Goal: Task Accomplishment & Management: Use online tool/utility

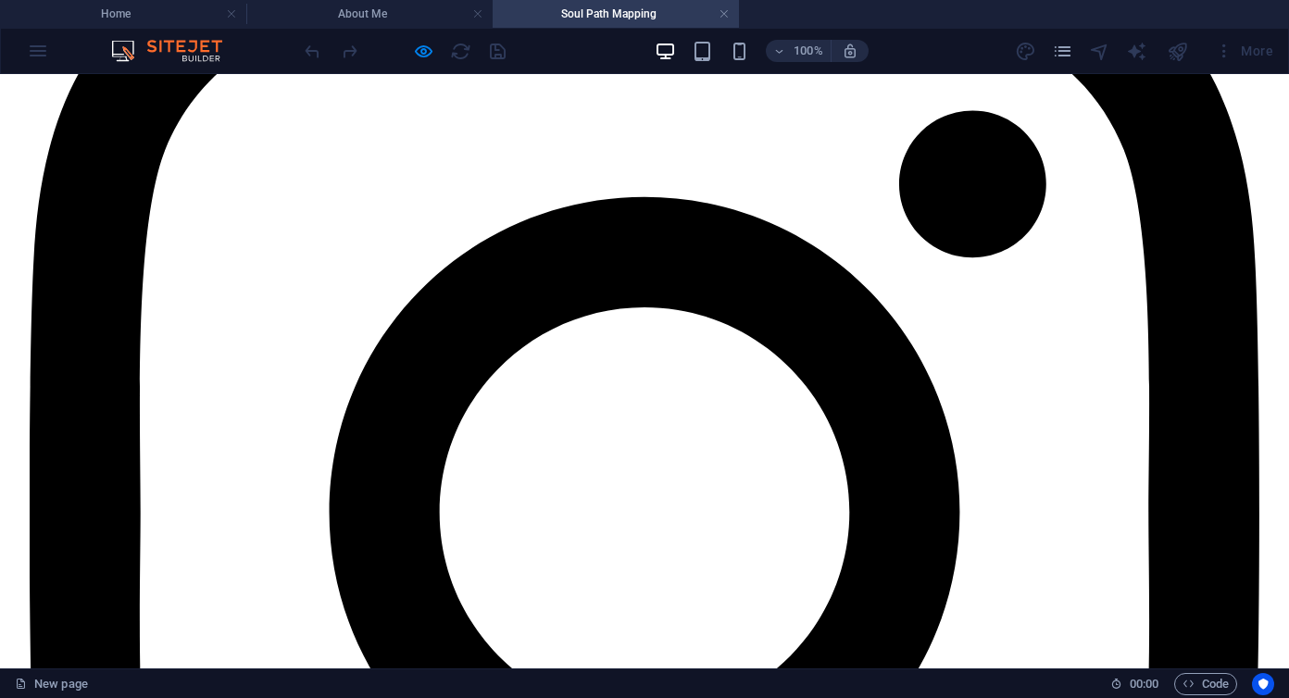
scroll to position [5552, 0]
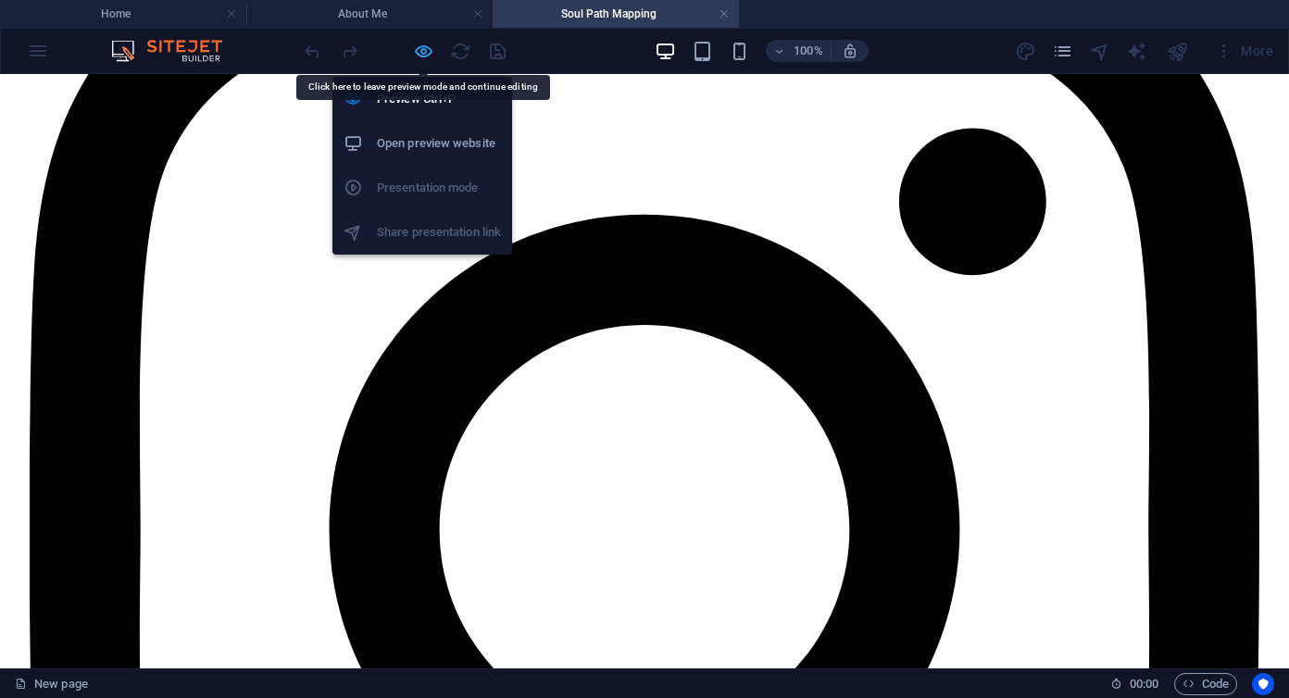
click at [425, 53] on icon "button" at bounding box center [423, 51] width 21 height 21
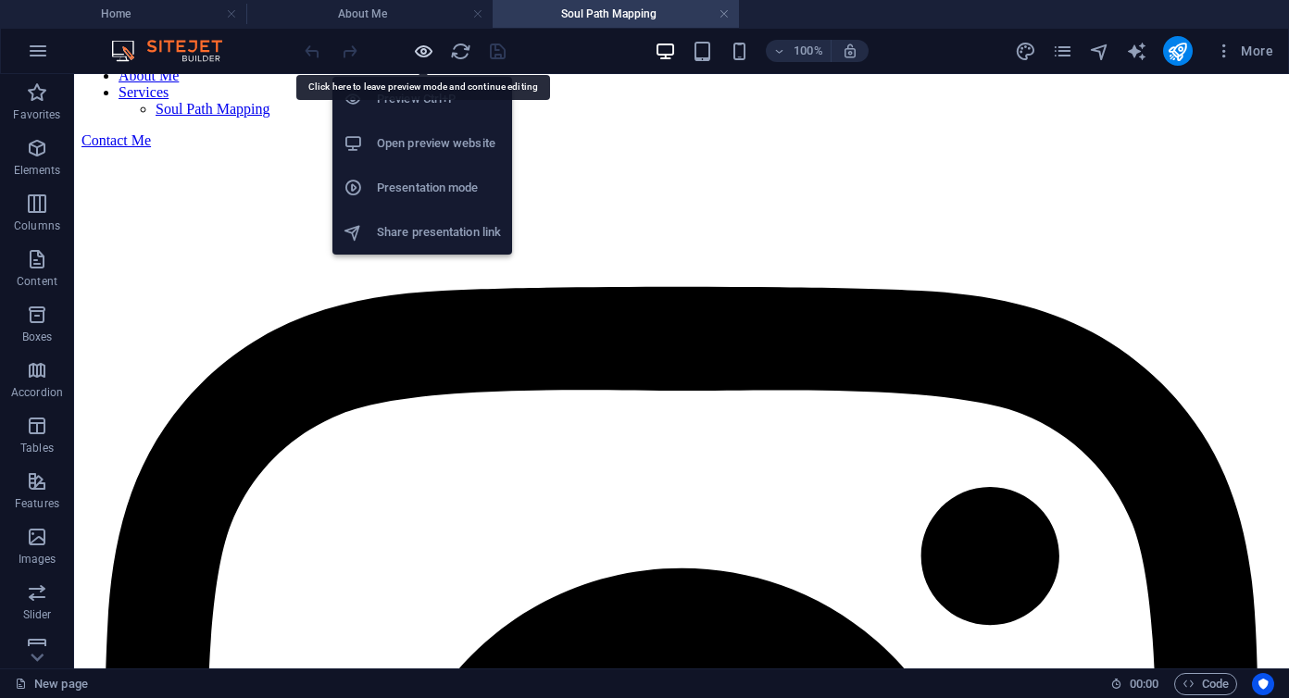
scroll to position [5585, 0]
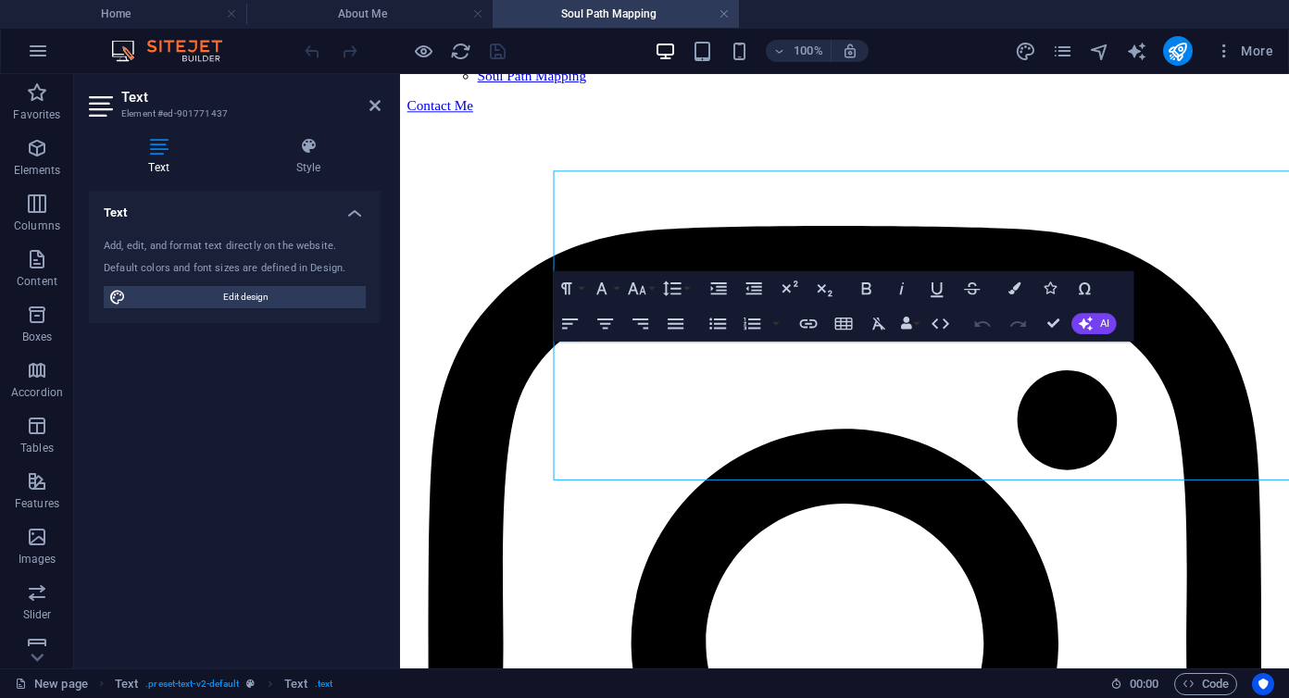
scroll to position [5763, 0]
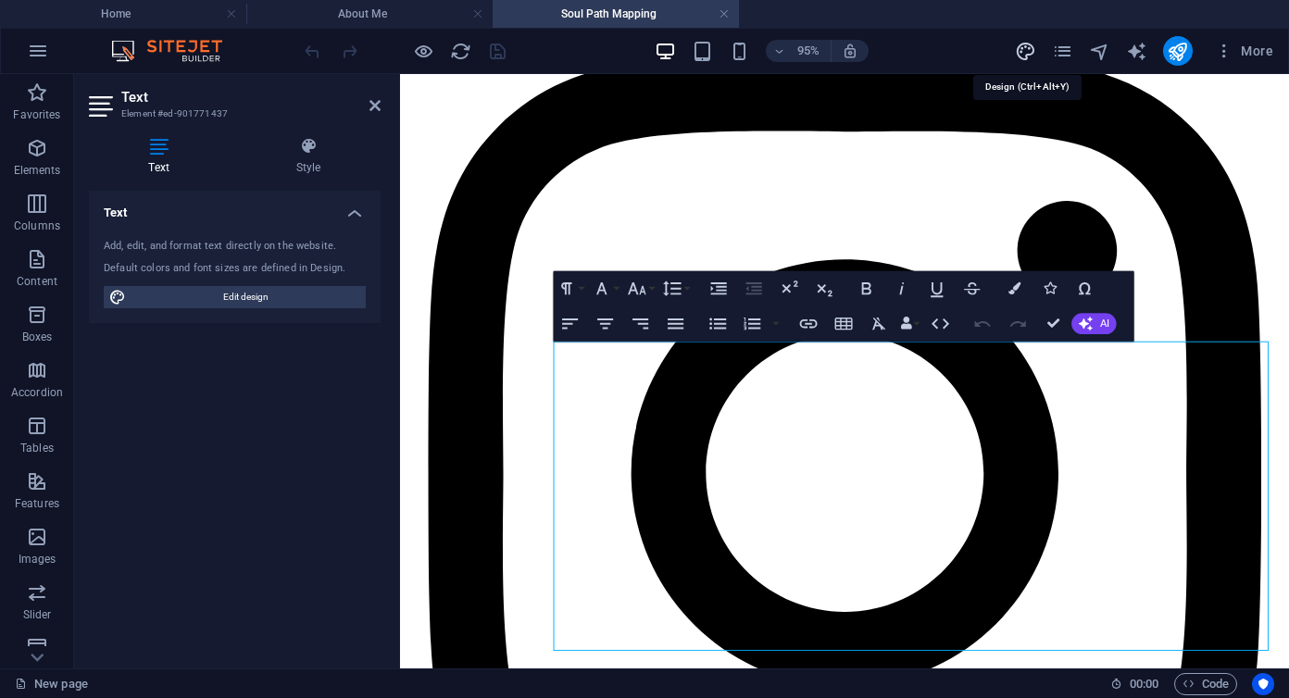
click at [1017, 53] on icon "design" at bounding box center [1025, 51] width 21 height 21
select select "px"
select select "200"
select select "px"
select select "ease-in-out"
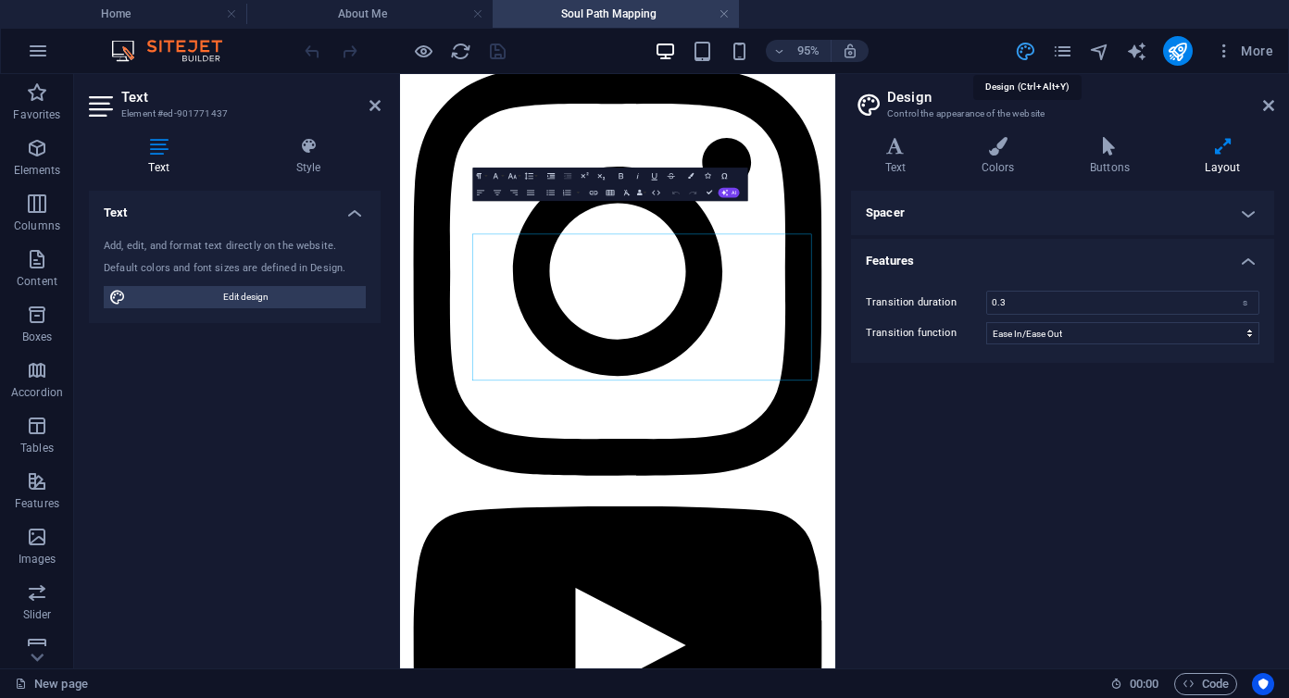
scroll to position [5690, 0]
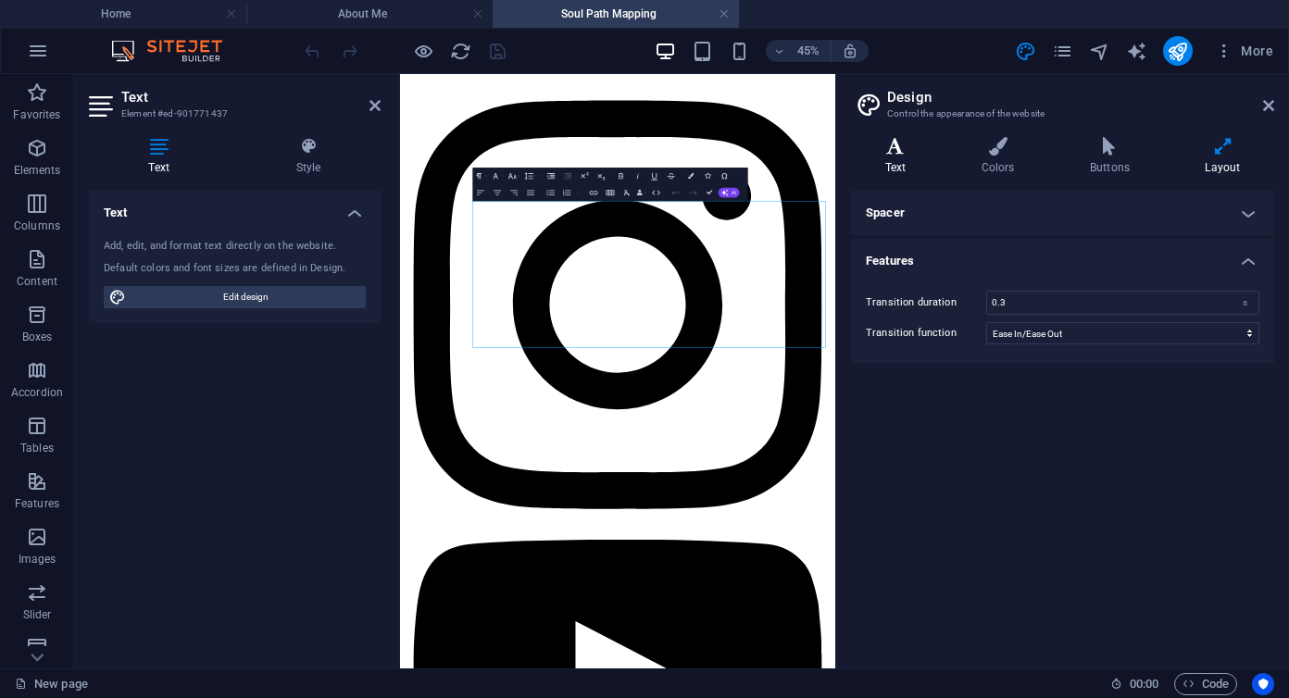
click at [905, 156] on h4 "Text" at bounding box center [899, 156] width 96 height 39
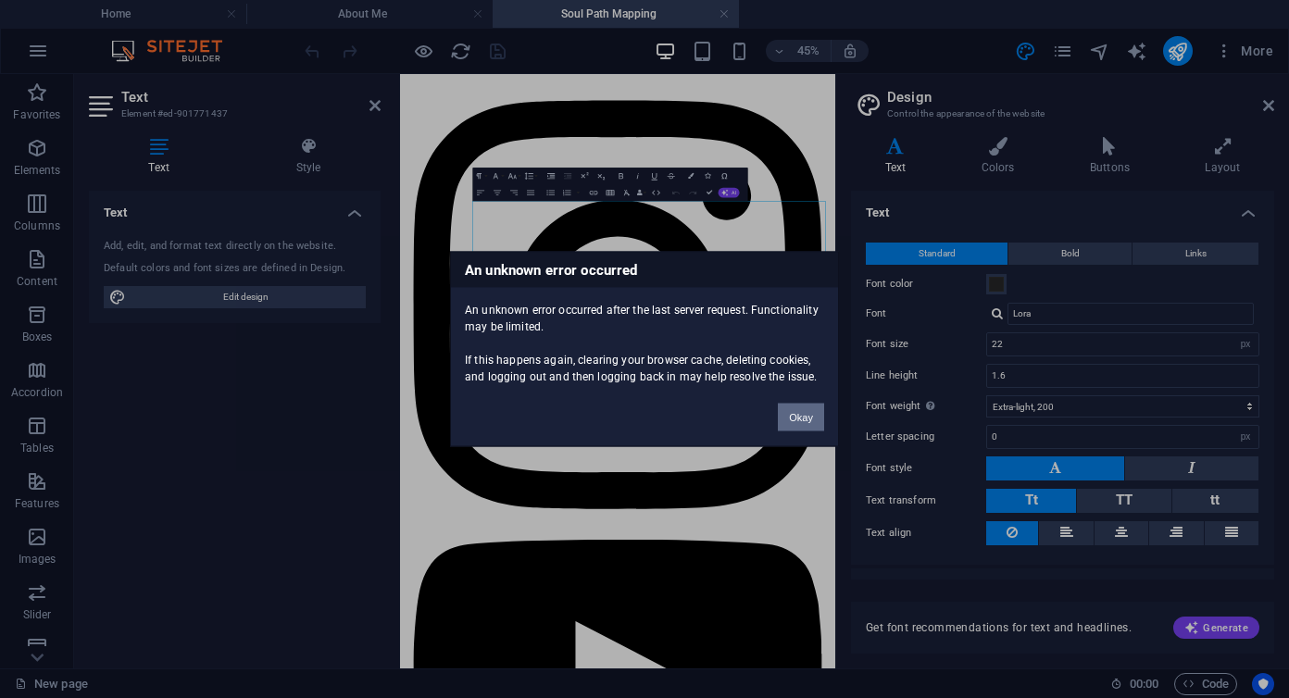
click at [809, 421] on button "Okay" at bounding box center [801, 418] width 46 height 28
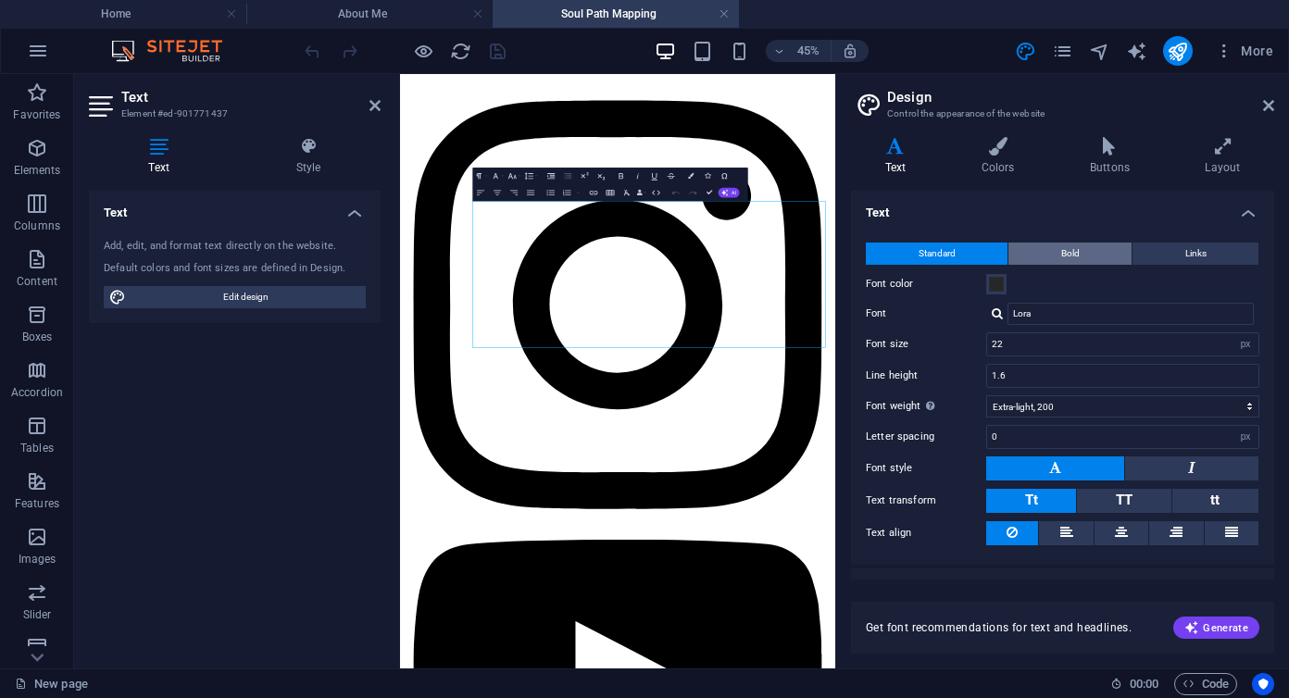
click at [1065, 255] on span "Bold" at bounding box center [1070, 254] width 19 height 22
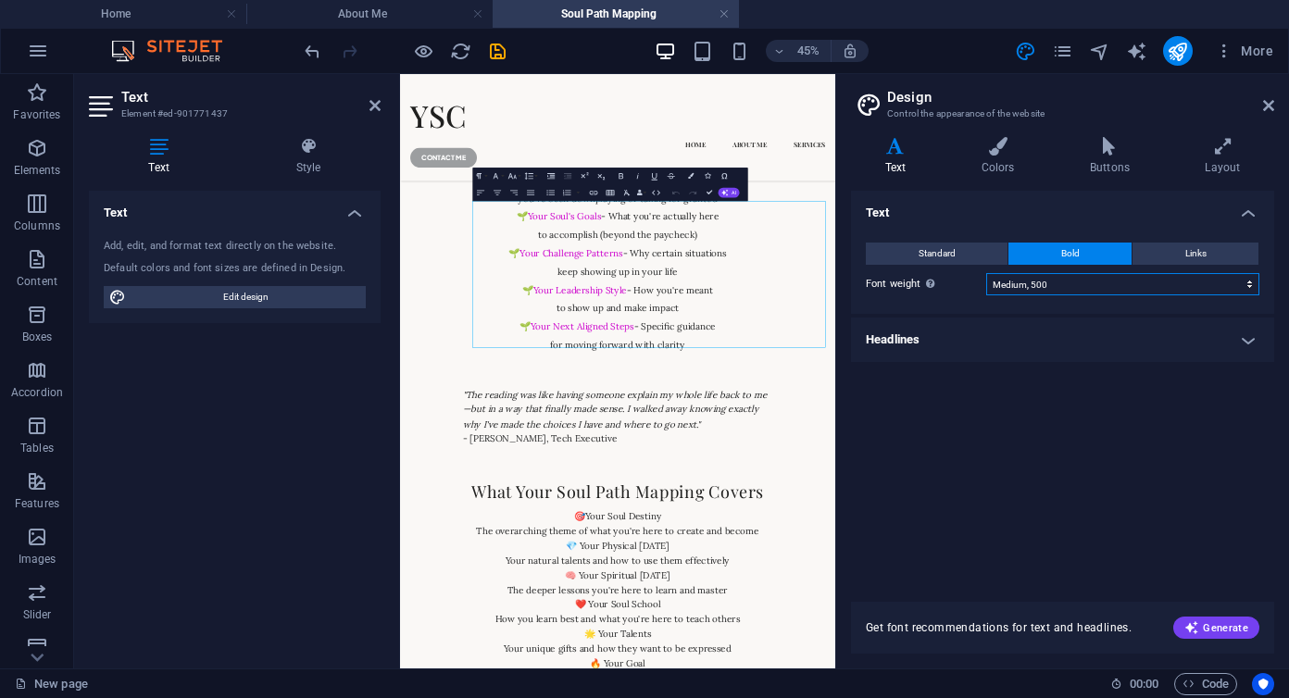
click at [1060, 292] on select "Thin, 100 Extra-light, 200 Light, 300 Regular, 400 Medium, 500 Semi-bold, 600 B…" at bounding box center [1122, 284] width 273 height 22
select select "600"
click at [986, 273] on select "Thin, 100 Extra-light, 200 Light, 300 Regular, 400 Medium, 500 Semi-bold, 600 B…" at bounding box center [1122, 284] width 273 height 22
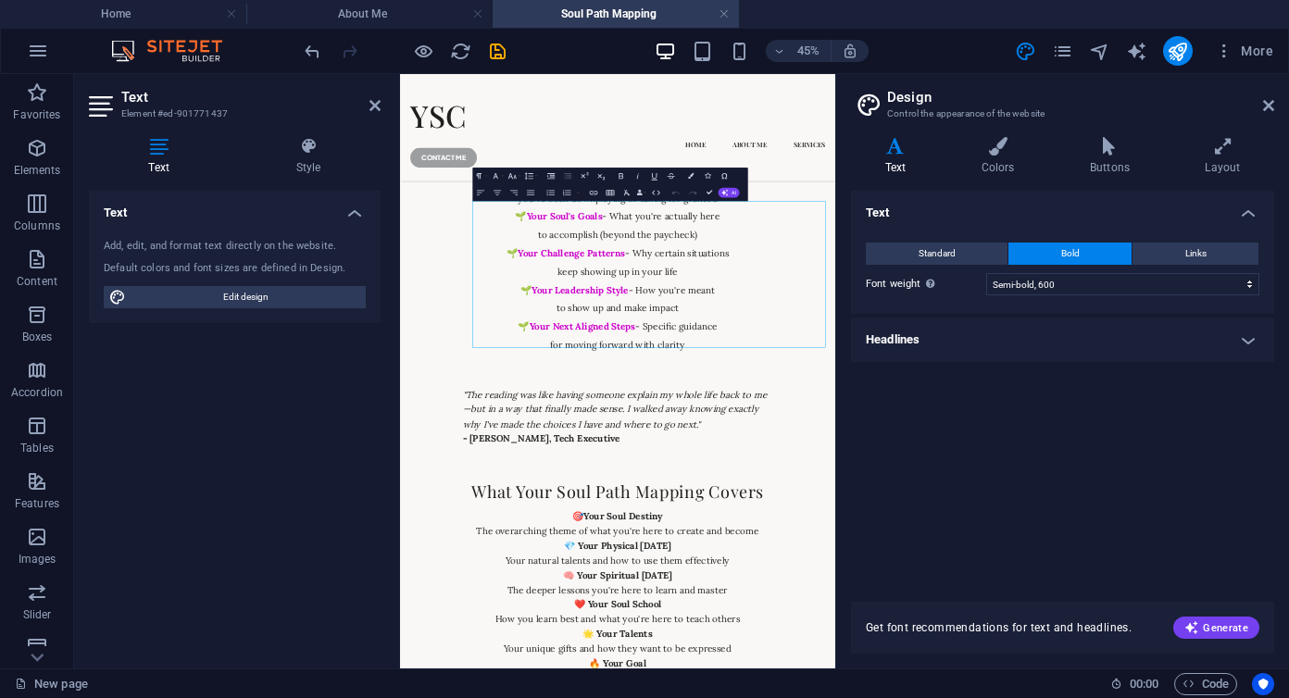
click at [1207, 337] on h4 "Headlines" at bounding box center [1062, 340] width 423 height 44
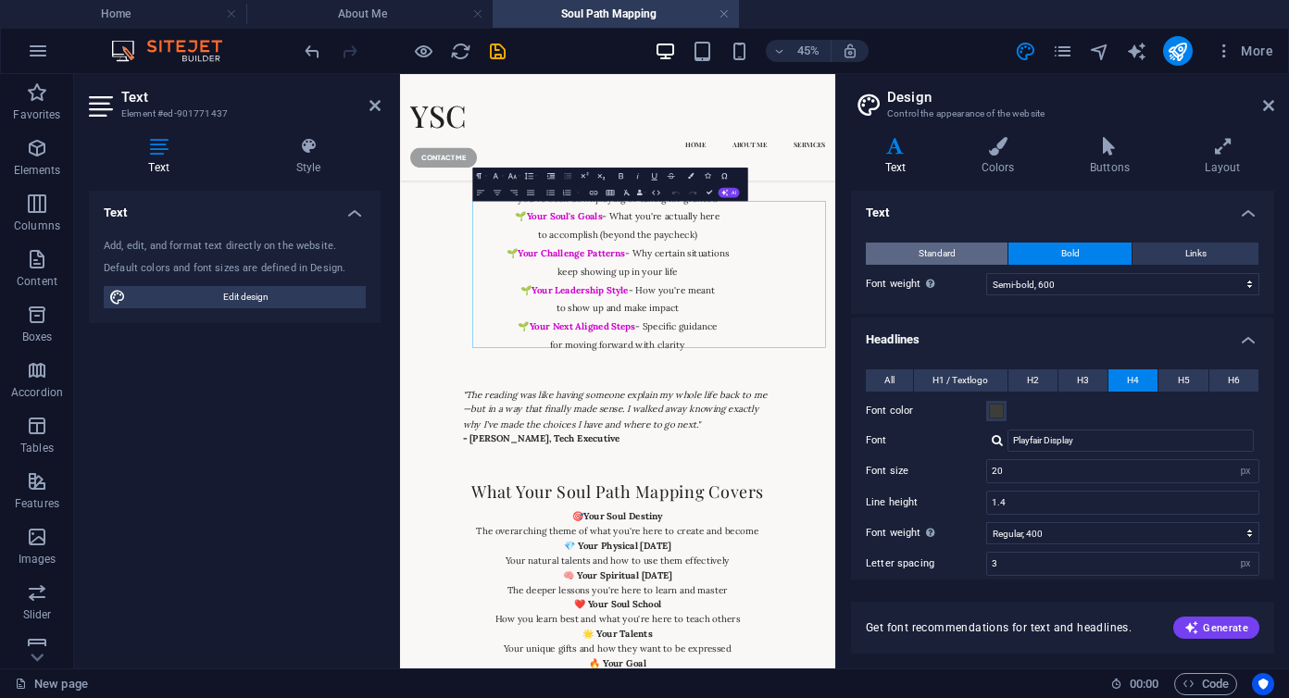
click at [919, 263] on span "Standard" at bounding box center [937, 254] width 37 height 22
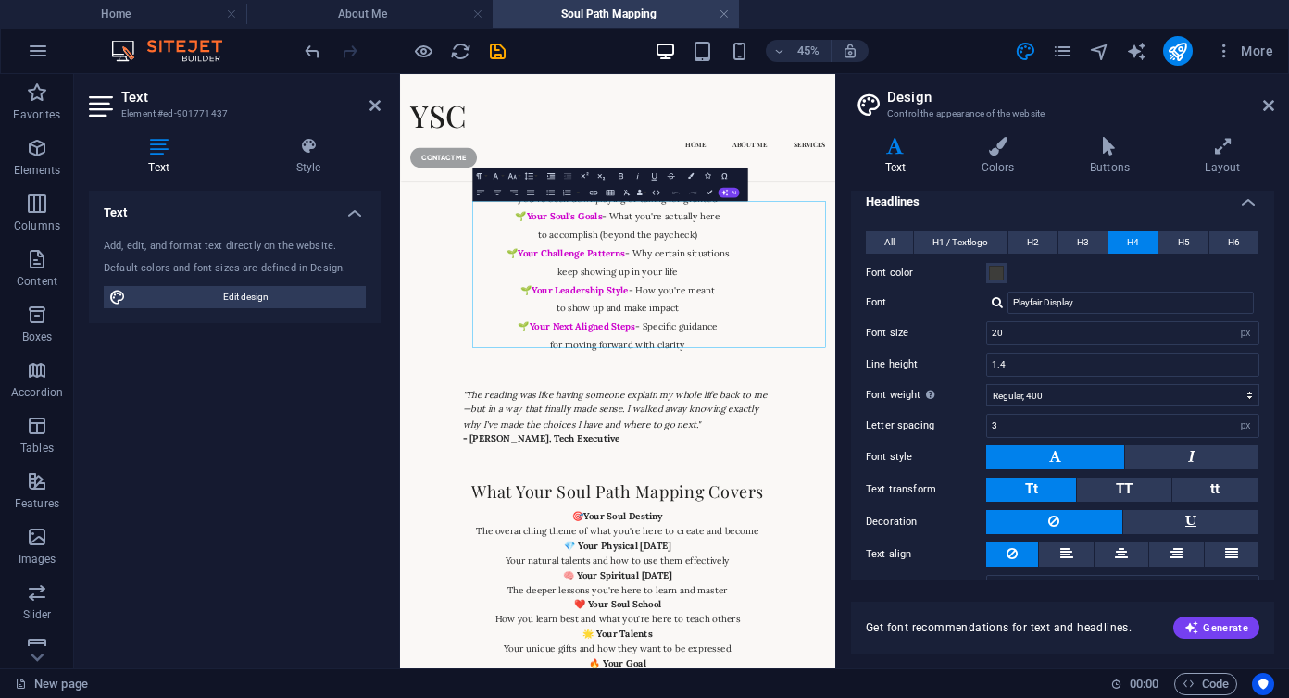
scroll to position [393, 0]
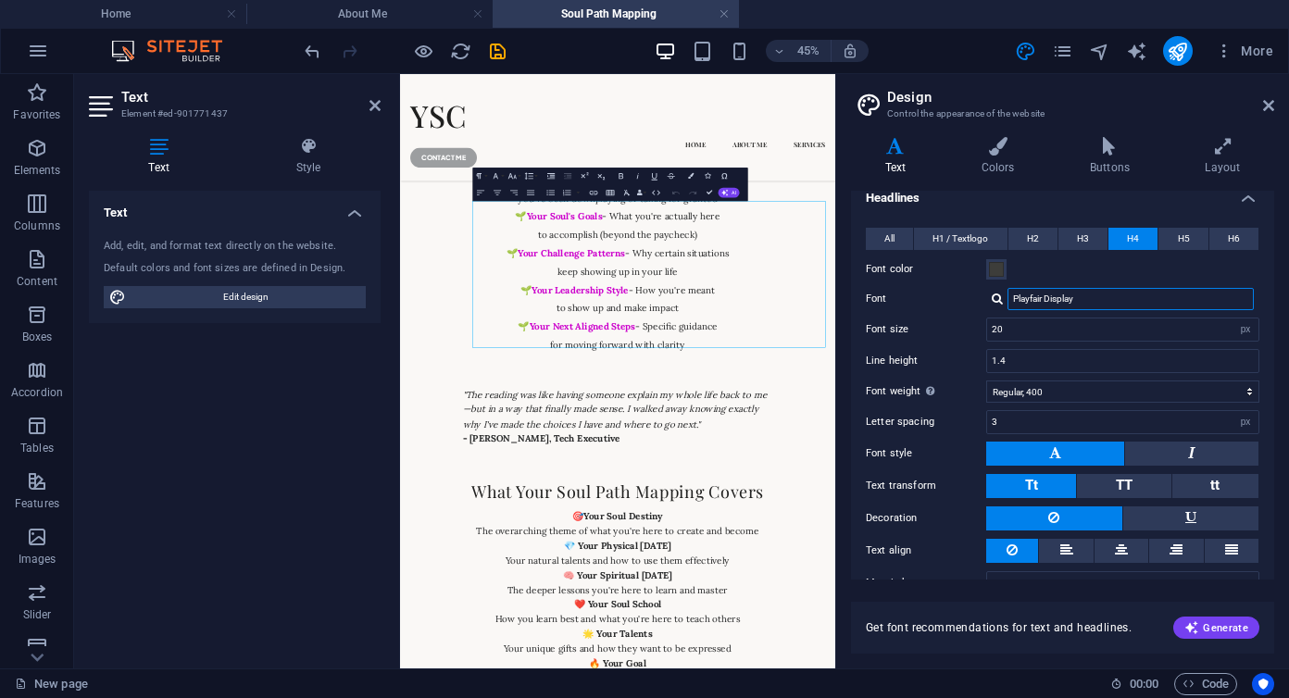
click at [1101, 289] on input "Playfair Display" at bounding box center [1131, 299] width 246 height 22
drag, startPoint x: 1101, startPoint y: 298, endPoint x: 878, endPoint y: 298, distance: 223.2
click at [878, 298] on div "Font Playfair Display" at bounding box center [1063, 299] width 394 height 22
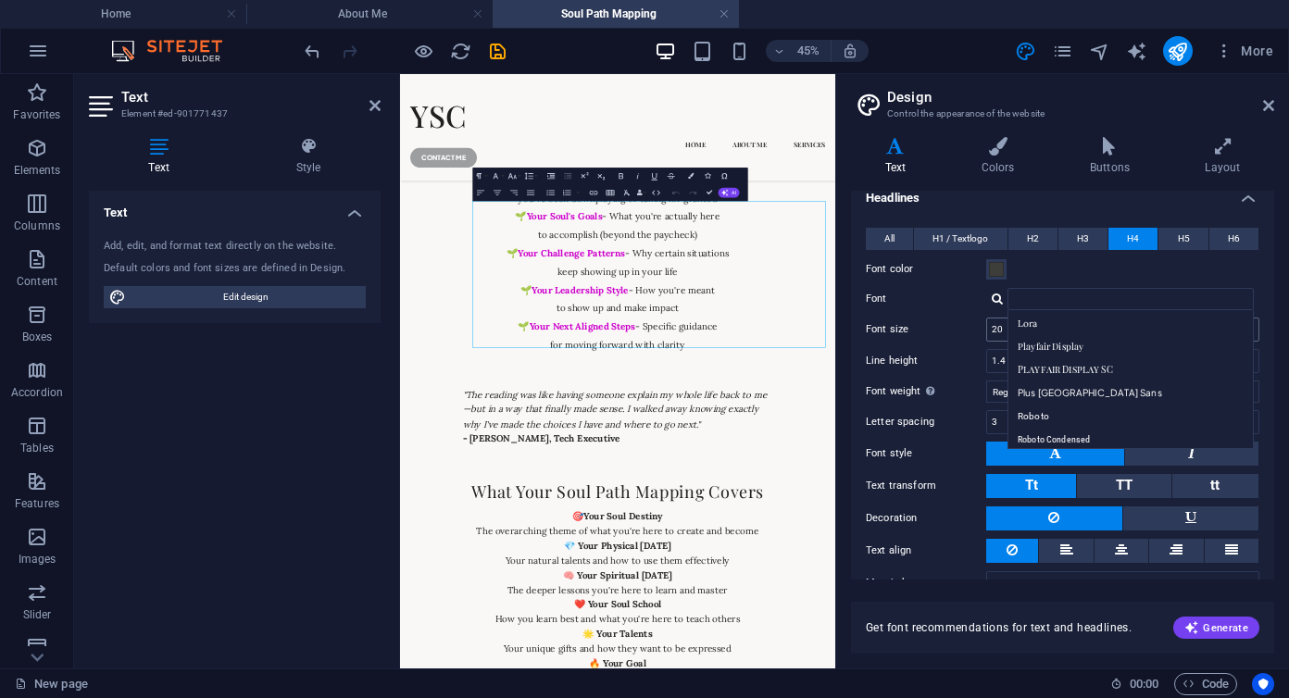
click at [1064, 327] on div "Lora" at bounding box center [1134, 323] width 245 height 19
click at [1028, 328] on input "20" at bounding box center [1122, 330] width 271 height 22
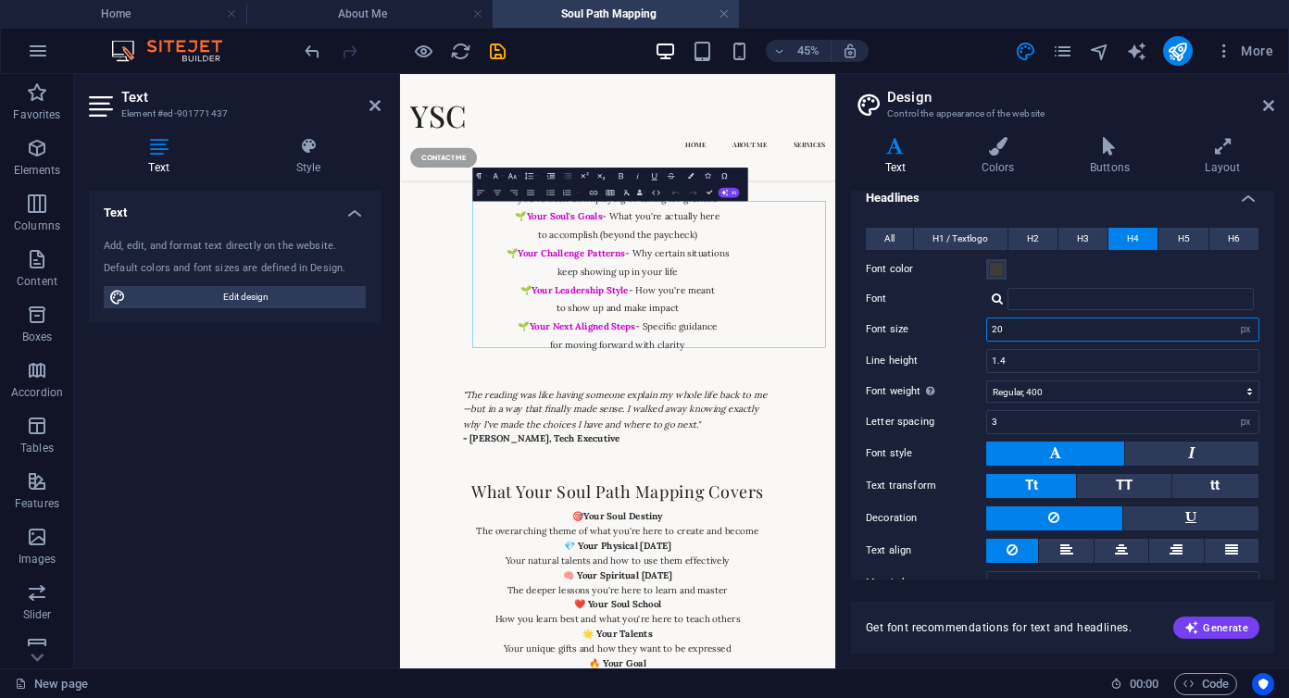
click at [1028, 324] on input "20" at bounding box center [1122, 330] width 271 height 22
type input "Lora"
type input "23"
click at [1181, 240] on span "H5" at bounding box center [1184, 239] width 12 height 22
click at [1101, 299] on input "Playfair Display" at bounding box center [1131, 299] width 246 height 22
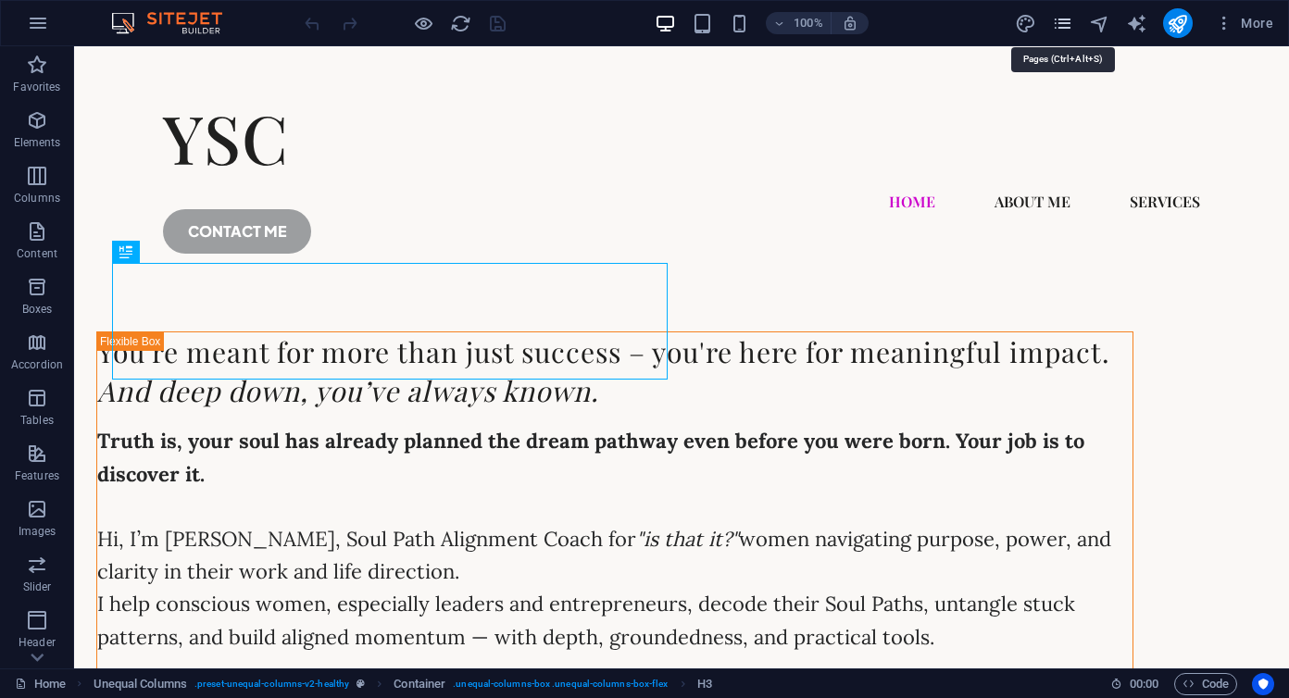
click at [1064, 31] on icon "pages" at bounding box center [1062, 23] width 21 height 21
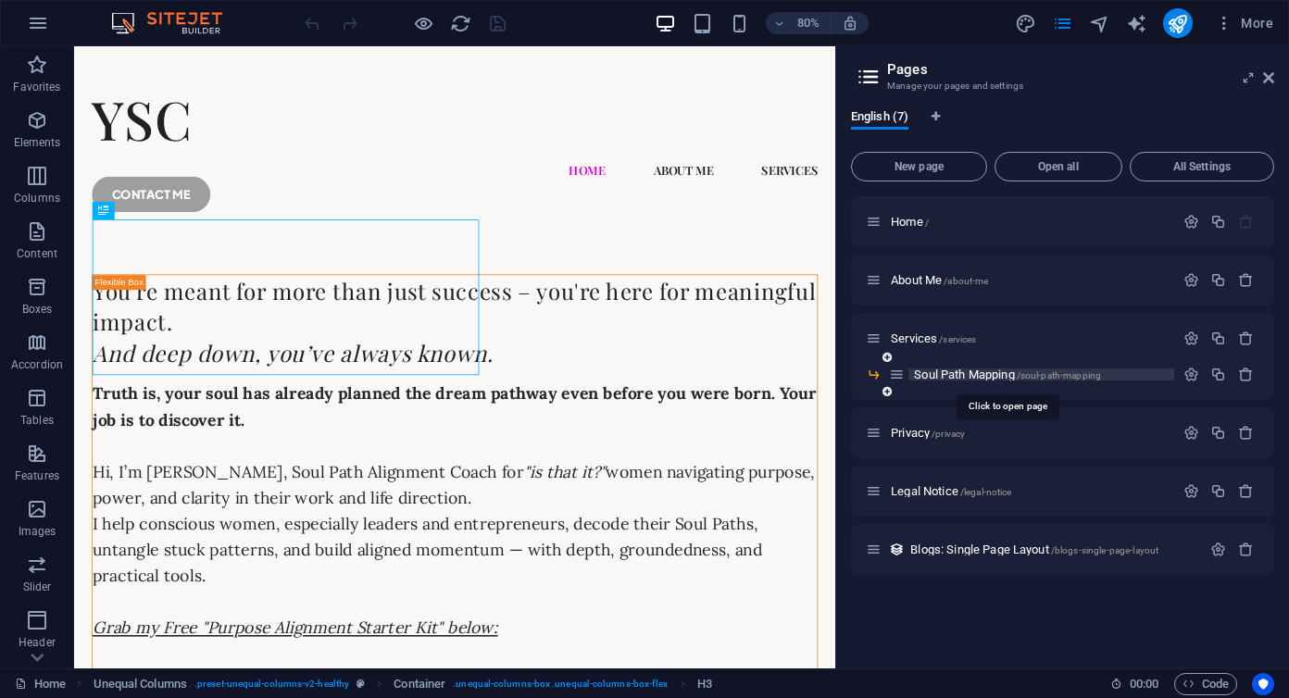
click at [957, 376] on span "Soul Path Mapping /soul-path-mapping" at bounding box center [1007, 375] width 187 height 14
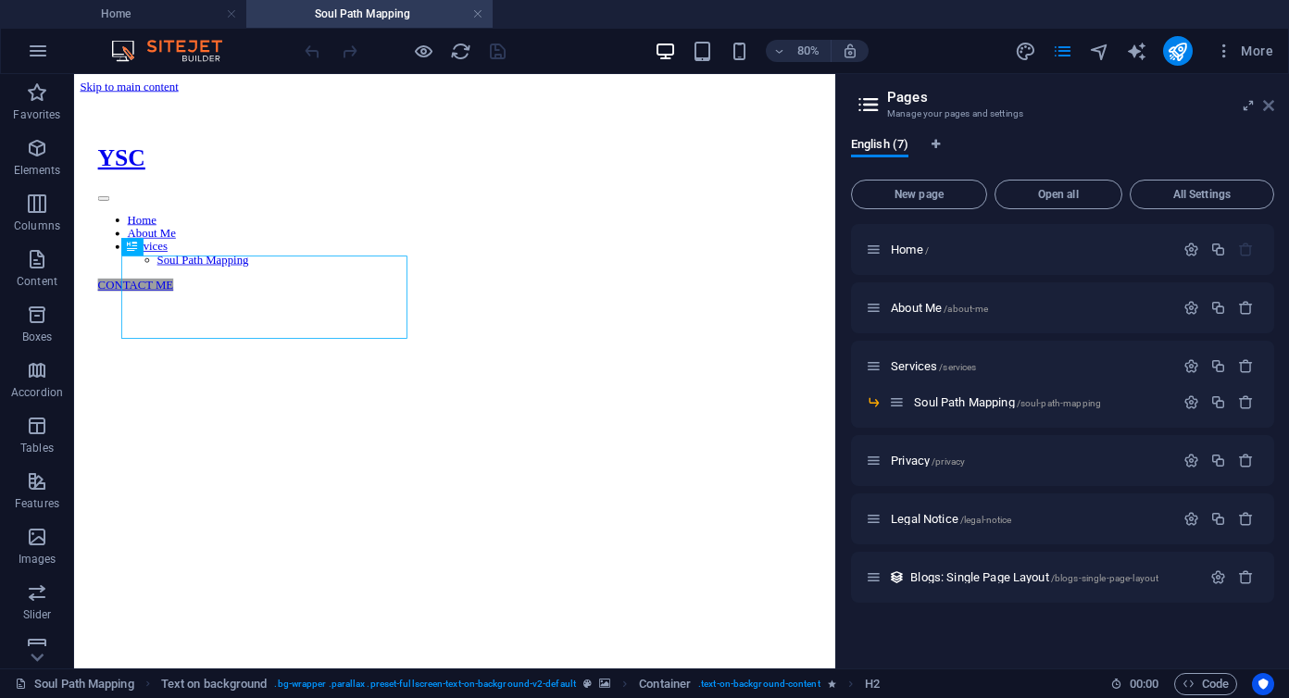
click at [1272, 108] on icon at bounding box center [1268, 105] width 11 height 15
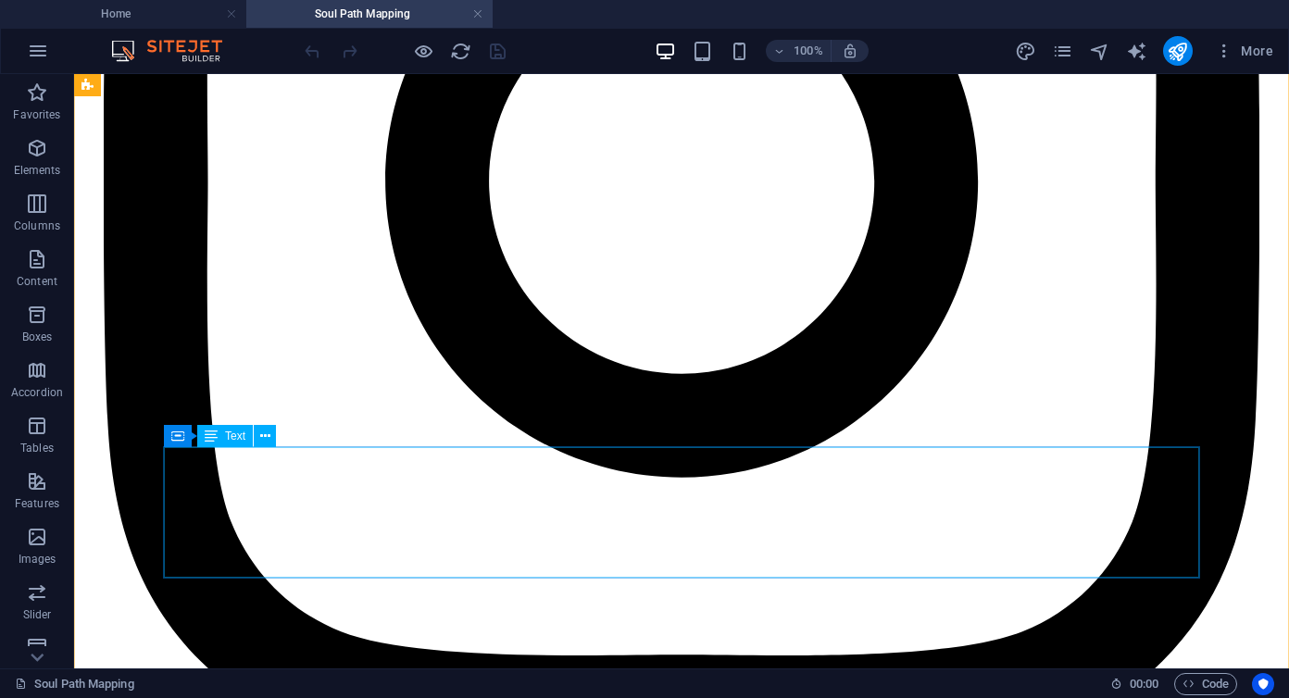
scroll to position [6128, 0]
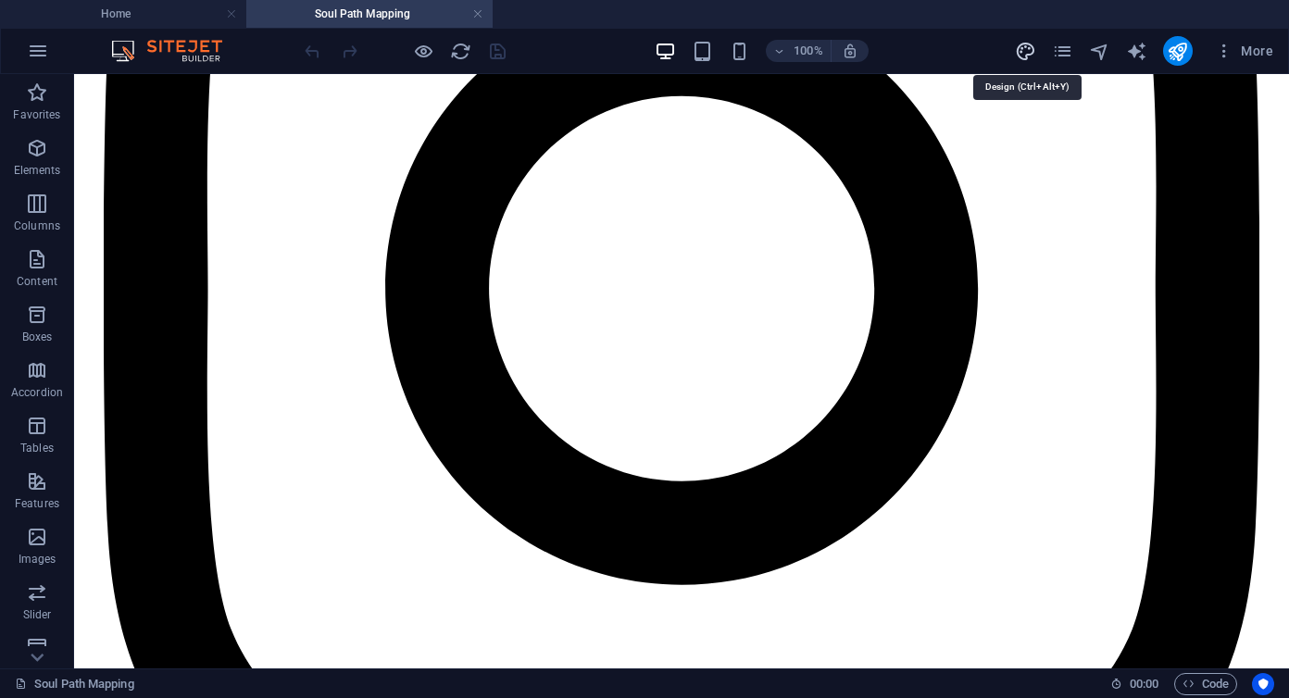
click at [1022, 53] on icon "design" at bounding box center [1025, 51] width 21 height 21
select select "px"
select select "200"
select select "px"
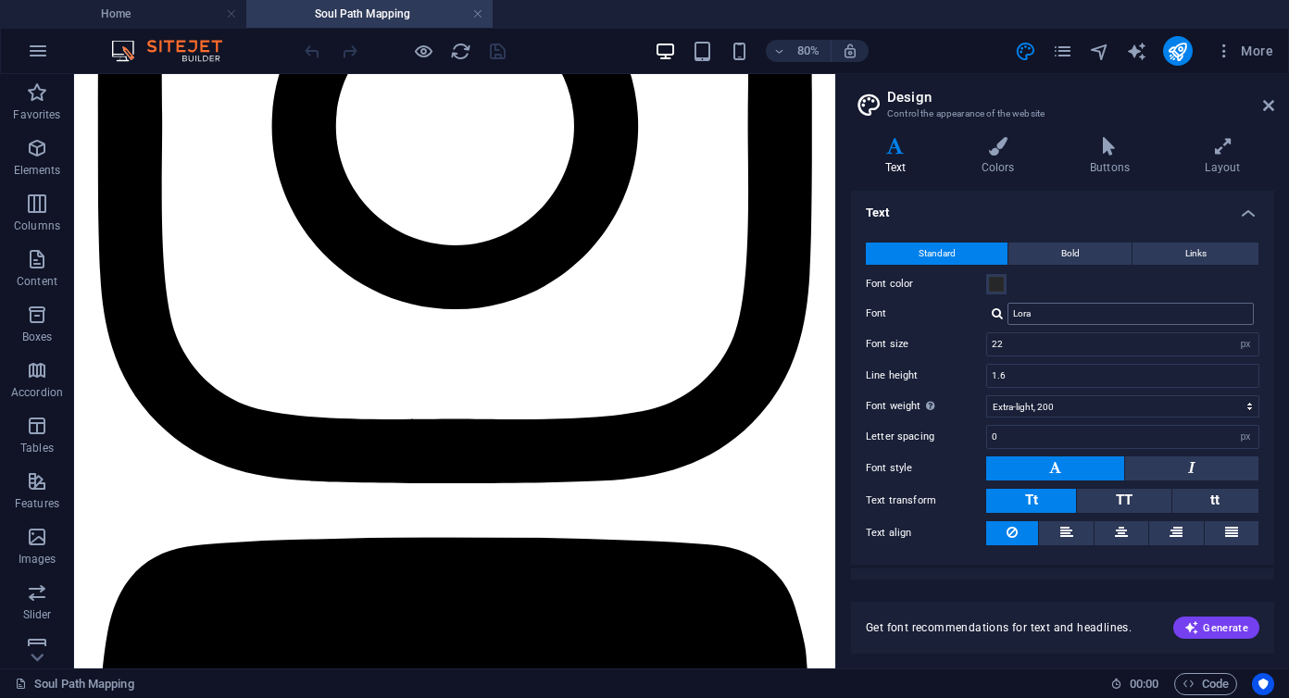
scroll to position [6307, 0]
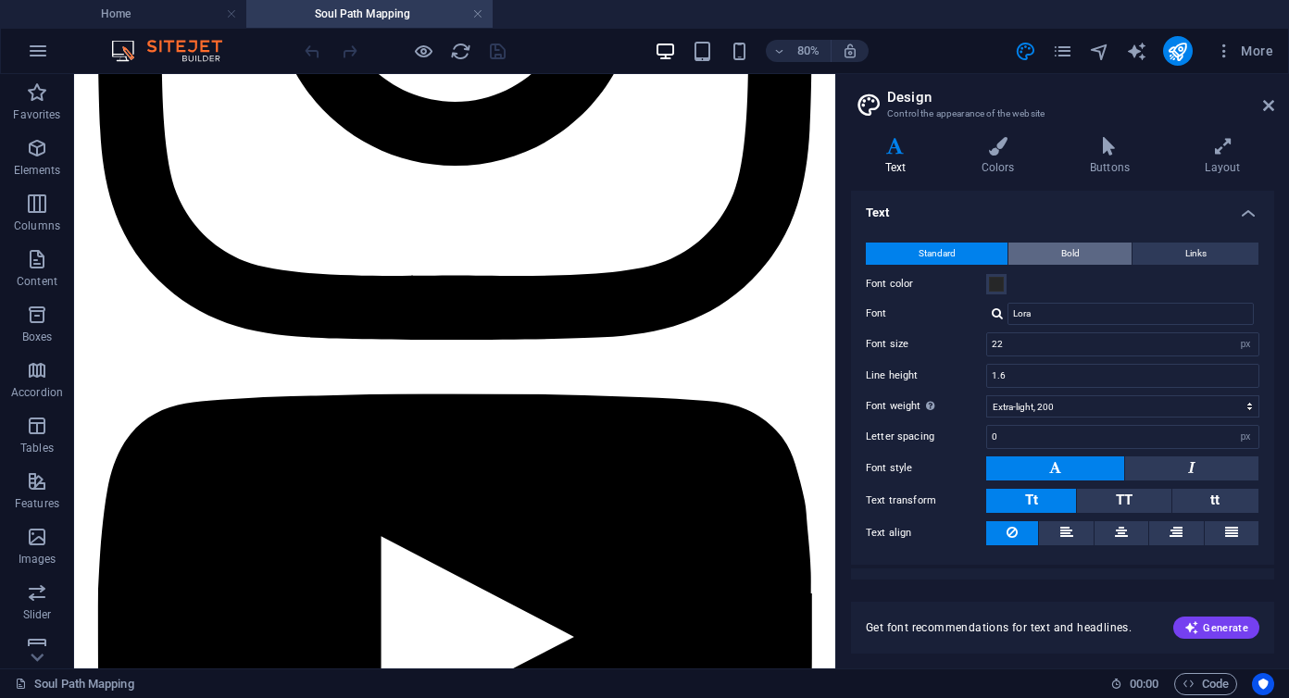
click at [1109, 253] on button "Bold" at bounding box center [1070, 254] width 123 height 22
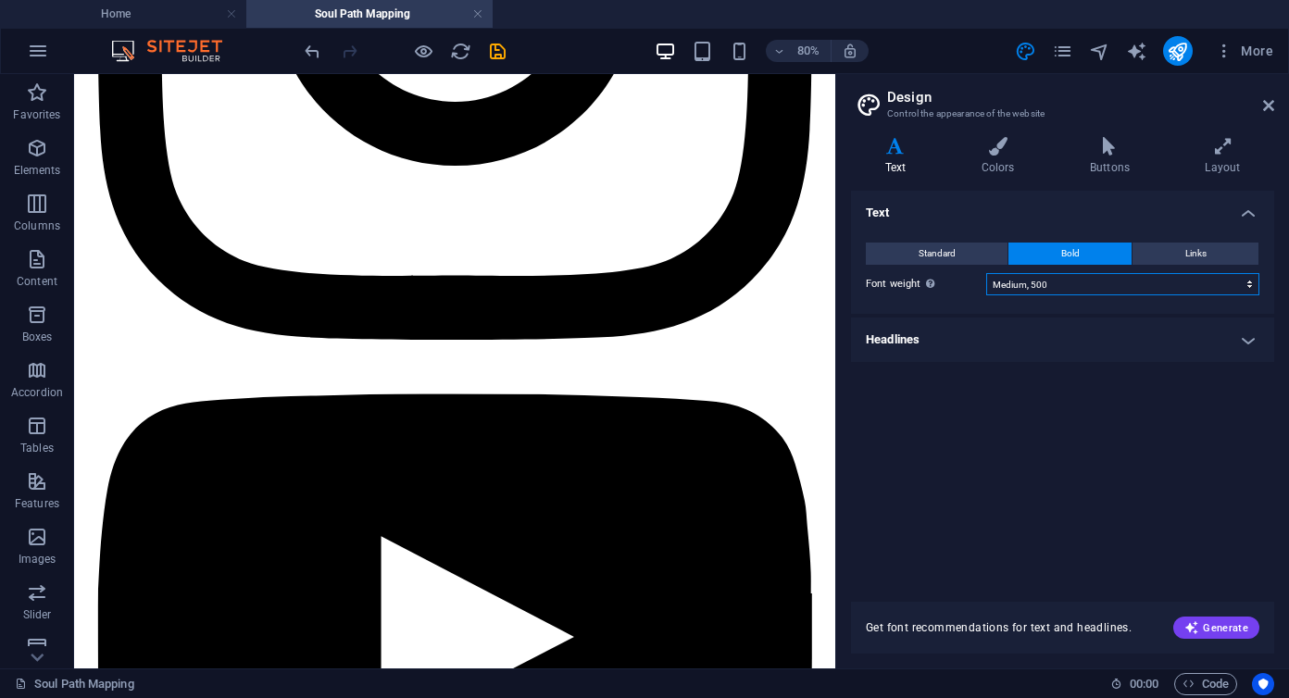
click at [1022, 290] on select "Thin, 100 Extra-light, 200 Light, 300 Regular, 400 Medium, 500 Semi-bold, 600 B…" at bounding box center [1122, 284] width 273 height 22
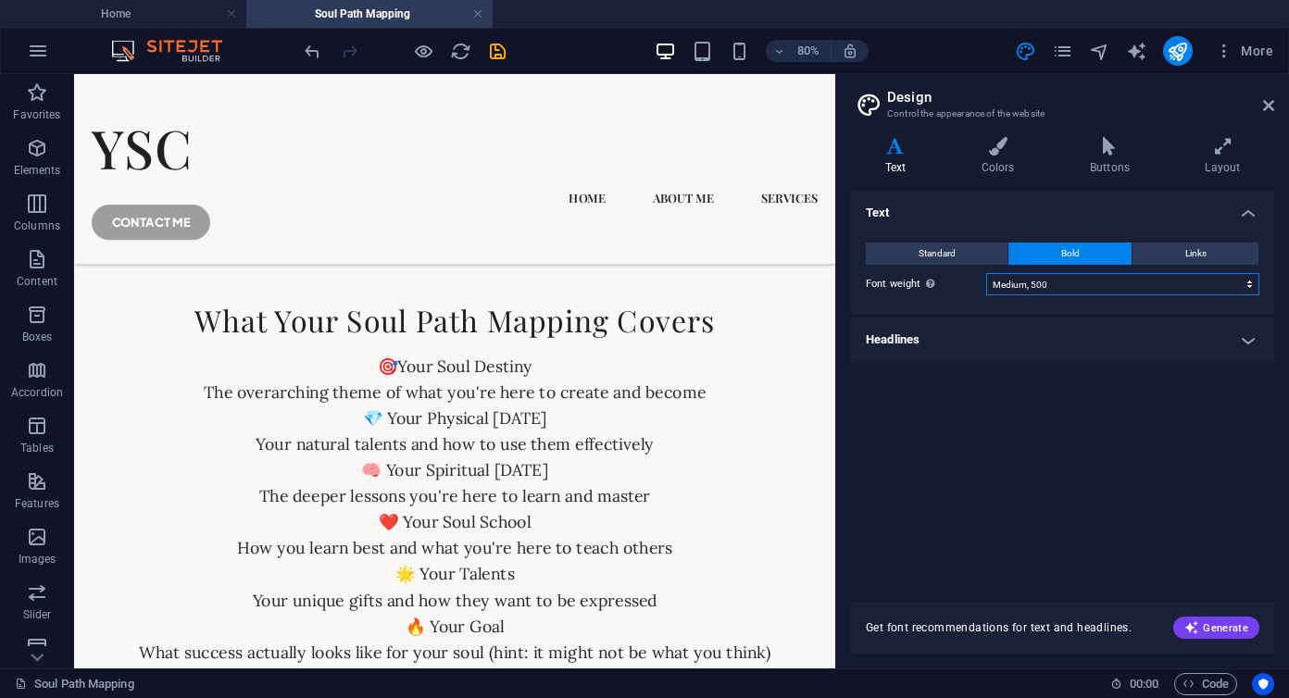
select select "600"
click at [986, 273] on select "Thin, 100 Extra-light, 200 Light, 300 Regular, 400 Medium, 500 Semi-bold, 600 B…" at bounding box center [1122, 284] width 273 height 22
click at [909, 346] on h4 "Headlines" at bounding box center [1062, 340] width 423 height 44
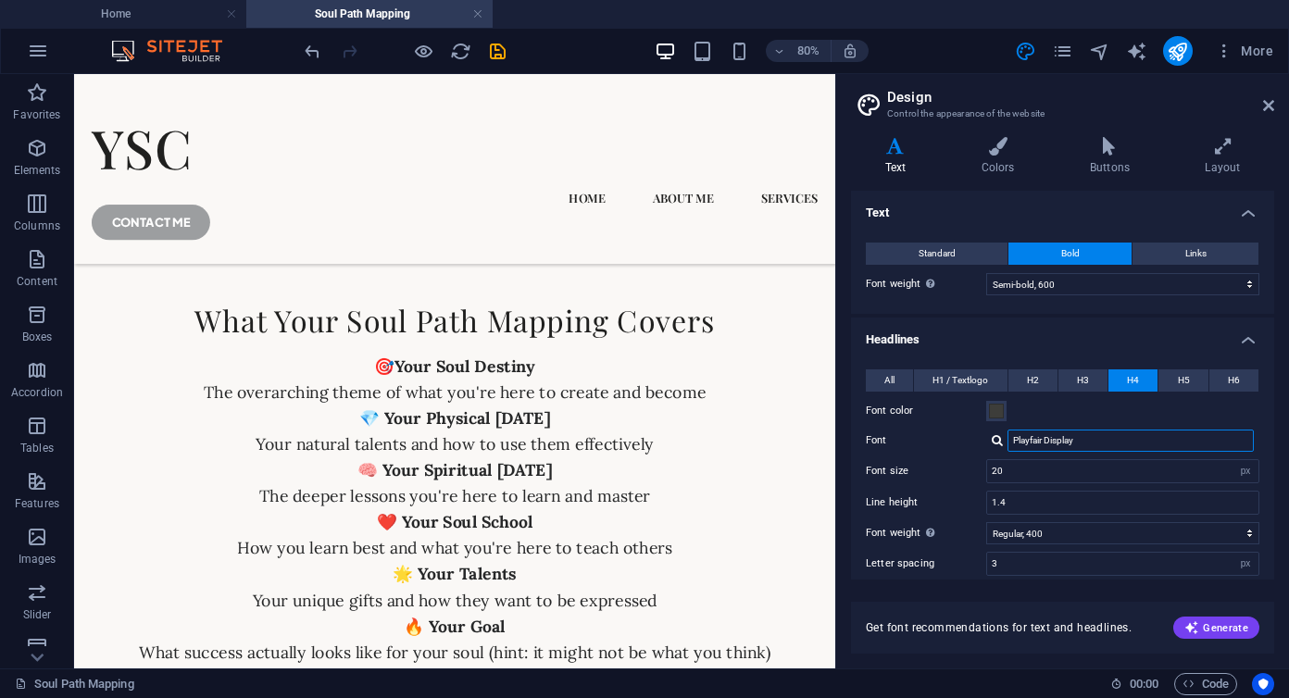
click at [1085, 444] on input "Playfair Display" at bounding box center [1131, 441] width 246 height 22
drag, startPoint x: 1085, startPoint y: 444, endPoint x: 1021, endPoint y: 444, distance: 64.8
click at [1021, 444] on input "Playfair Display" at bounding box center [1131, 441] width 246 height 22
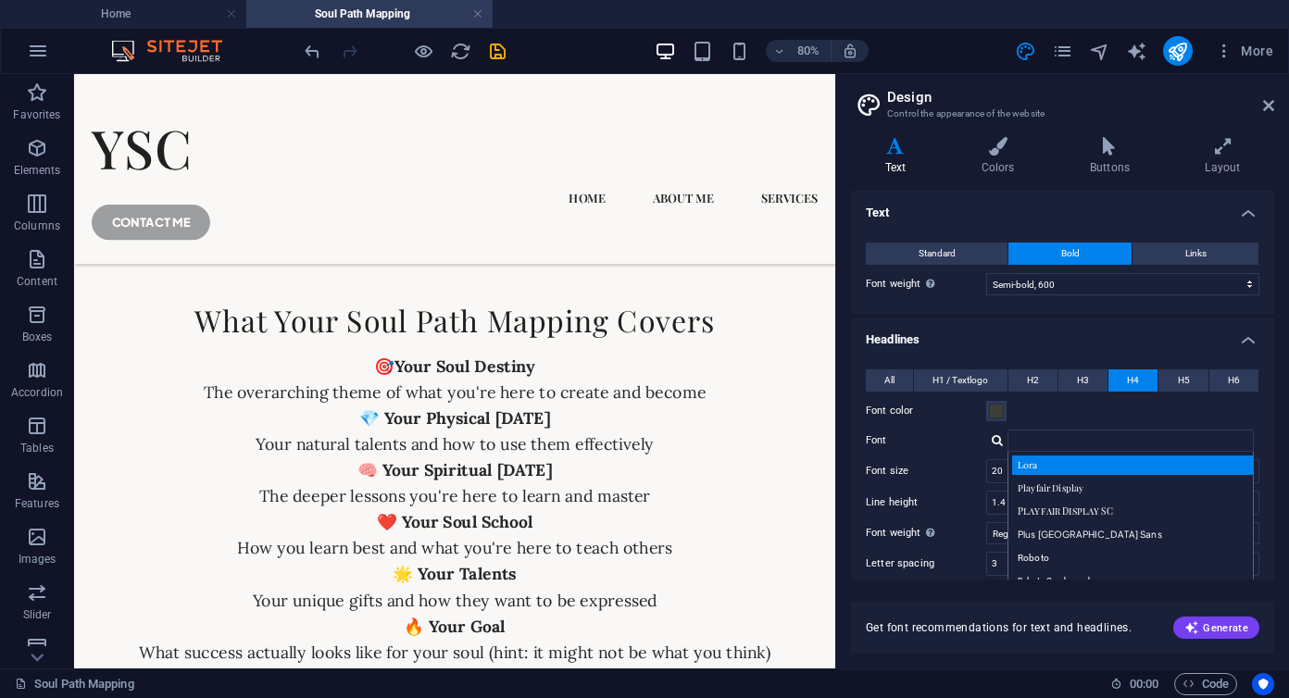
click at [1048, 467] on div "Lora" at bounding box center [1134, 465] width 245 height 19
type input "Lora"
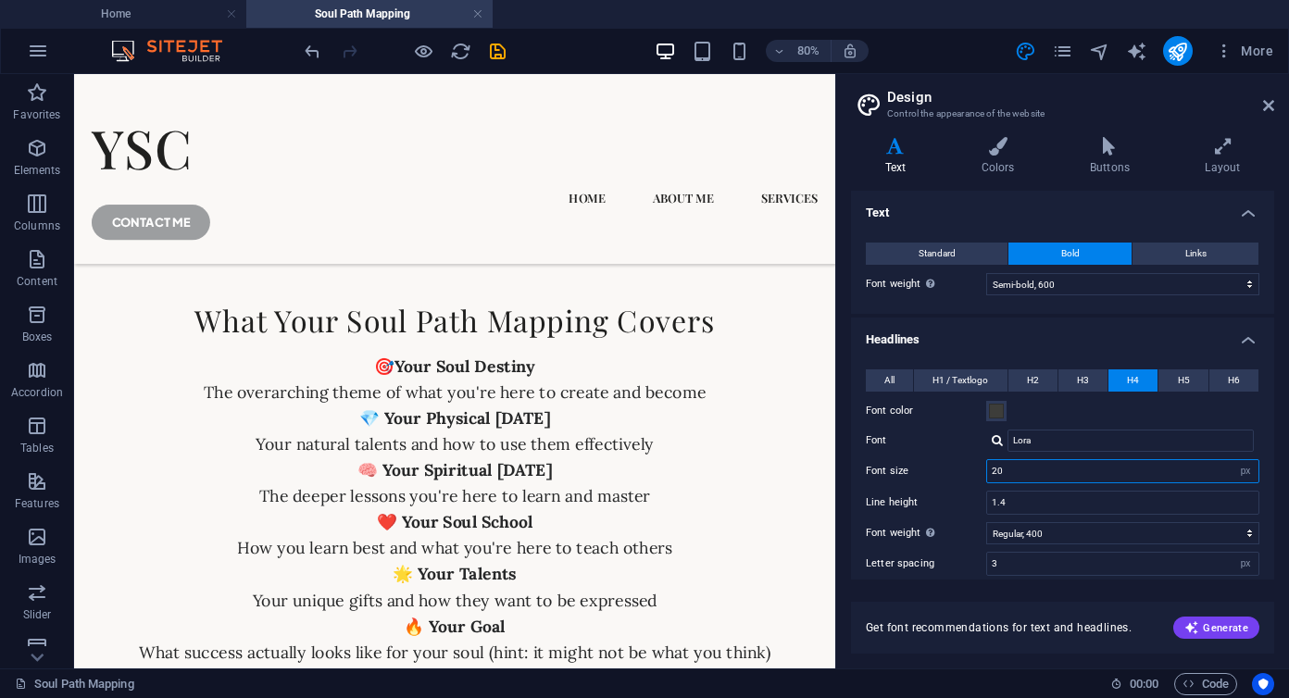
click at [1008, 475] on input "20" at bounding box center [1122, 471] width 271 height 22
click at [1183, 378] on span "H5" at bounding box center [1184, 381] width 12 height 22
click at [1122, 382] on button "H4" at bounding box center [1133, 381] width 49 height 22
click at [1013, 472] on input "20" at bounding box center [1122, 471] width 271 height 22
type input "22"
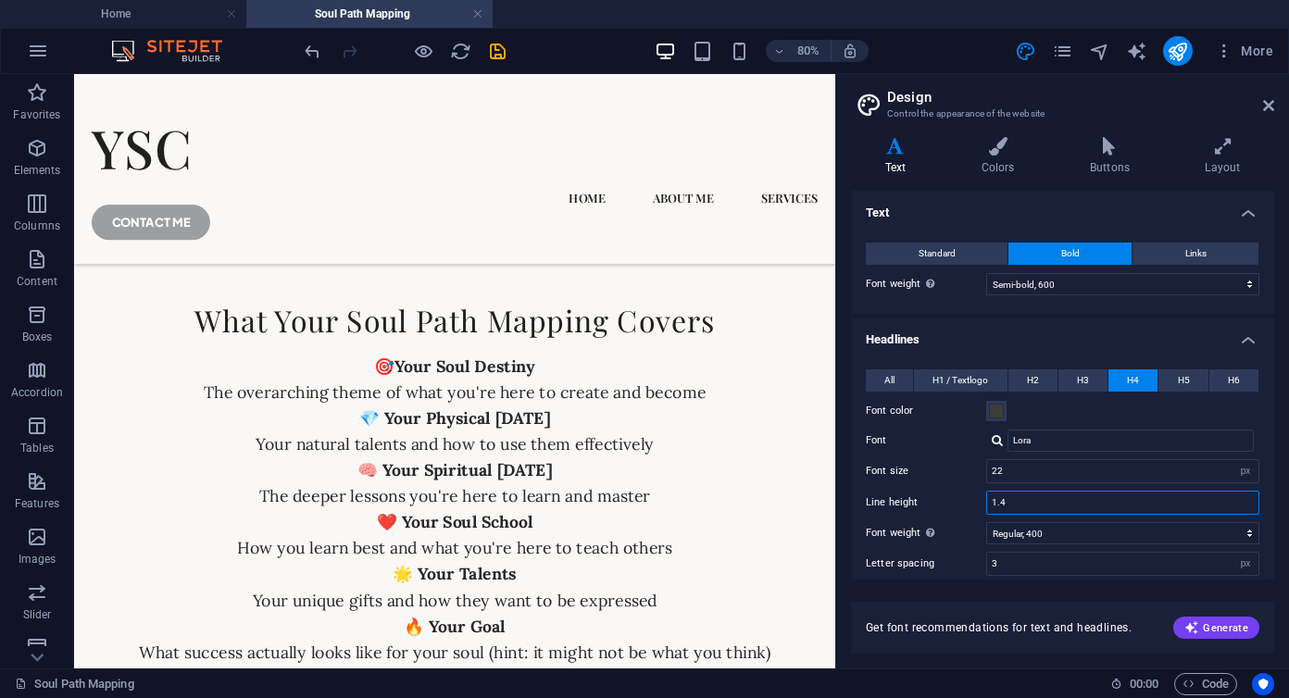
click at [1016, 499] on input "1.4" at bounding box center [1122, 503] width 271 height 22
click at [1171, 379] on button "H5" at bounding box center [1183, 381] width 49 height 22
click at [1024, 474] on input "18" at bounding box center [1122, 471] width 271 height 22
type input "1"
type input "22"
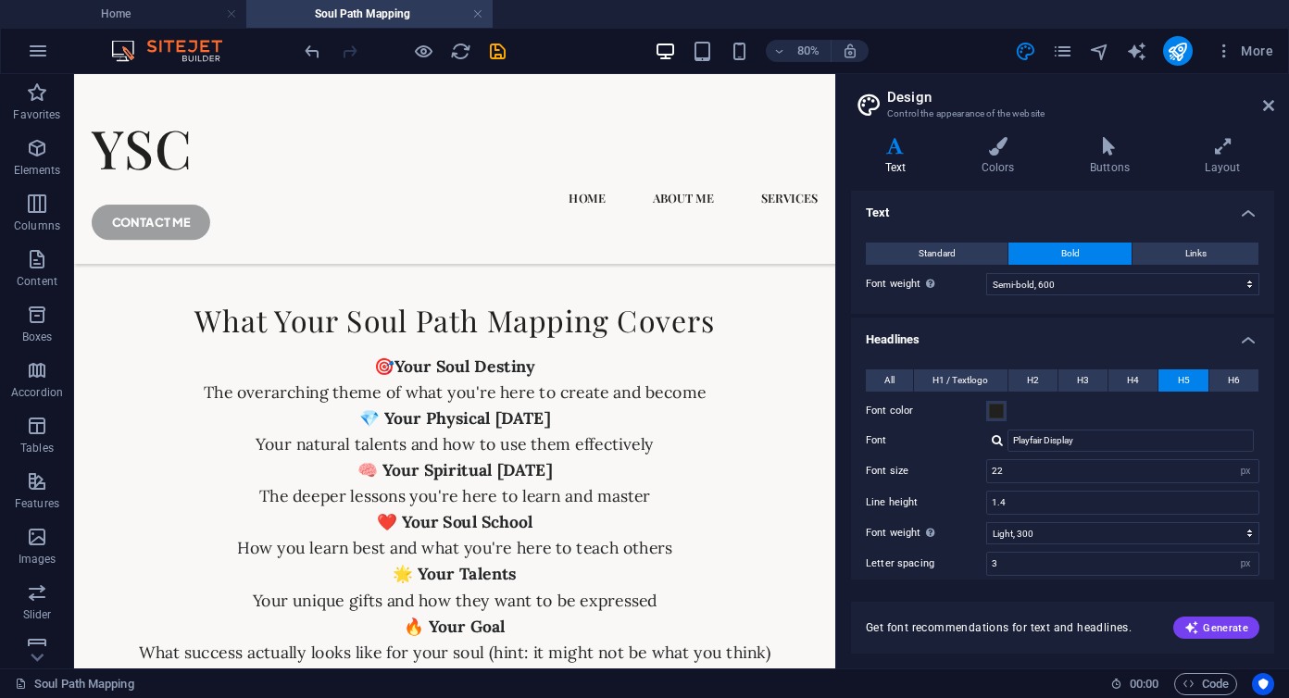
click at [944, 421] on label "Font color" at bounding box center [926, 411] width 120 height 22
click at [986, 421] on button "Font color" at bounding box center [996, 411] width 20 height 20
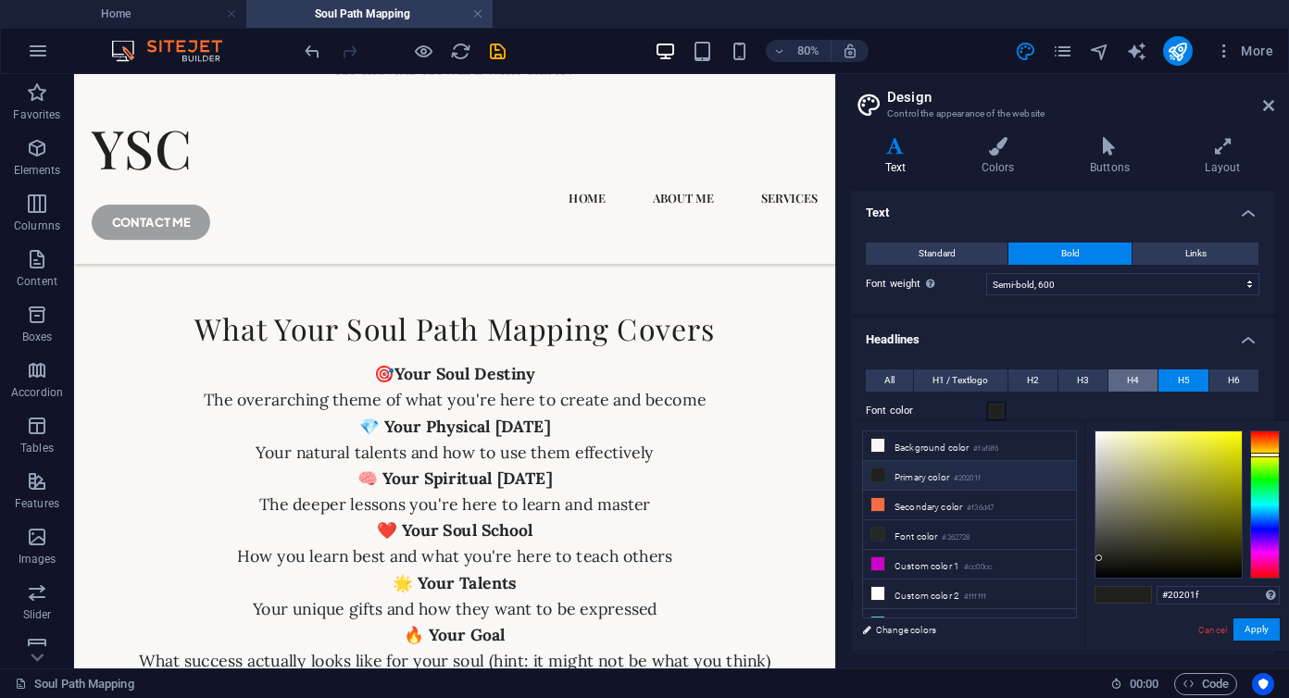
scroll to position [6317, 0]
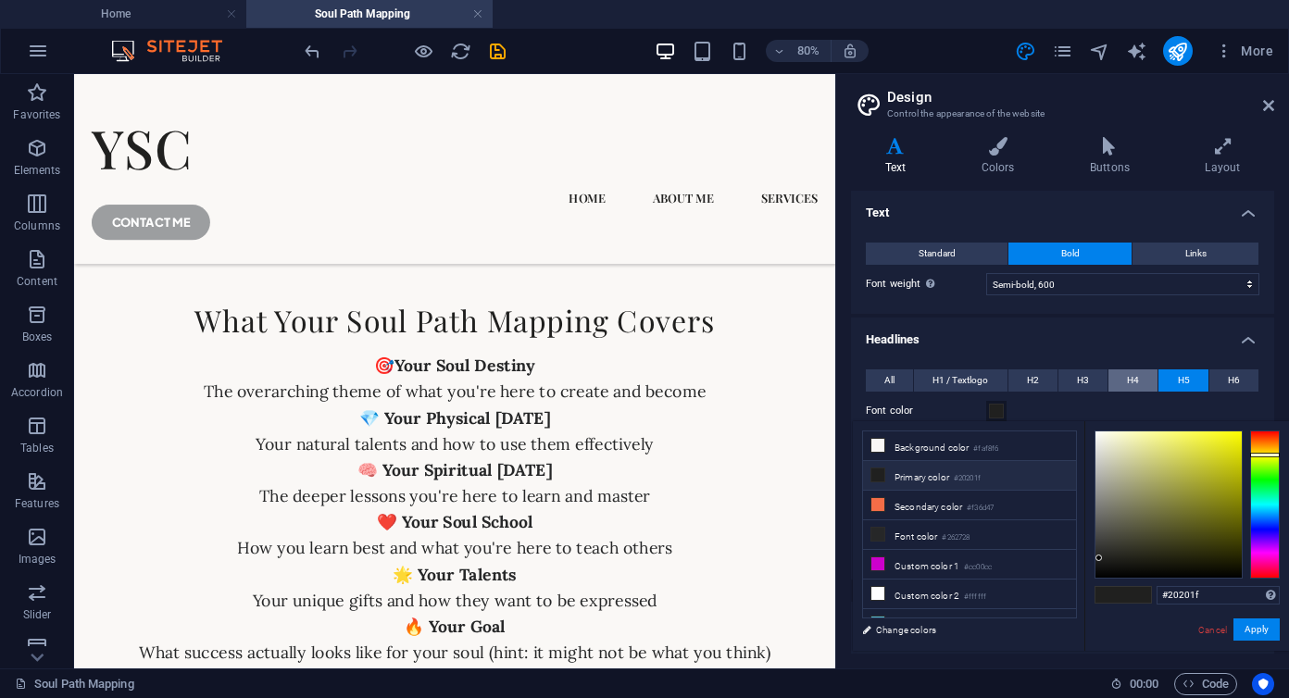
click at [1129, 377] on span "H4" at bounding box center [1133, 381] width 12 height 22
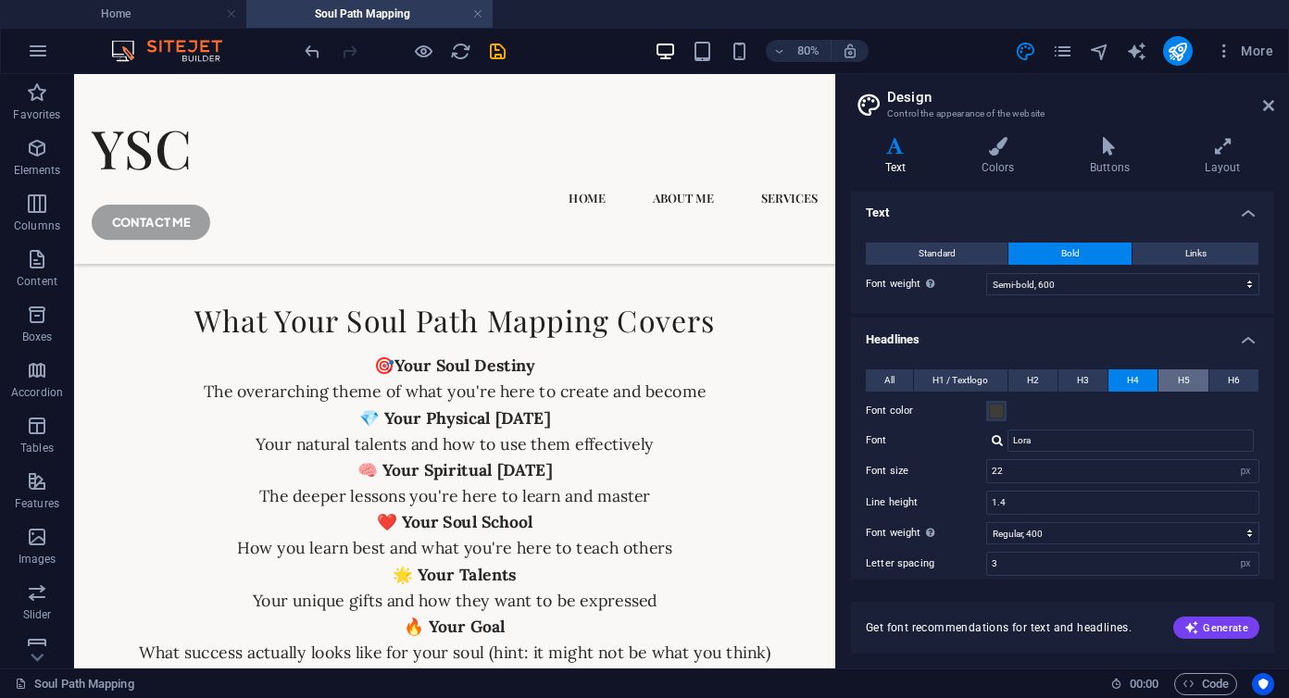
click at [1180, 371] on span "H5" at bounding box center [1184, 381] width 12 height 22
click at [500, 55] on icon "save" at bounding box center [497, 51] width 21 height 21
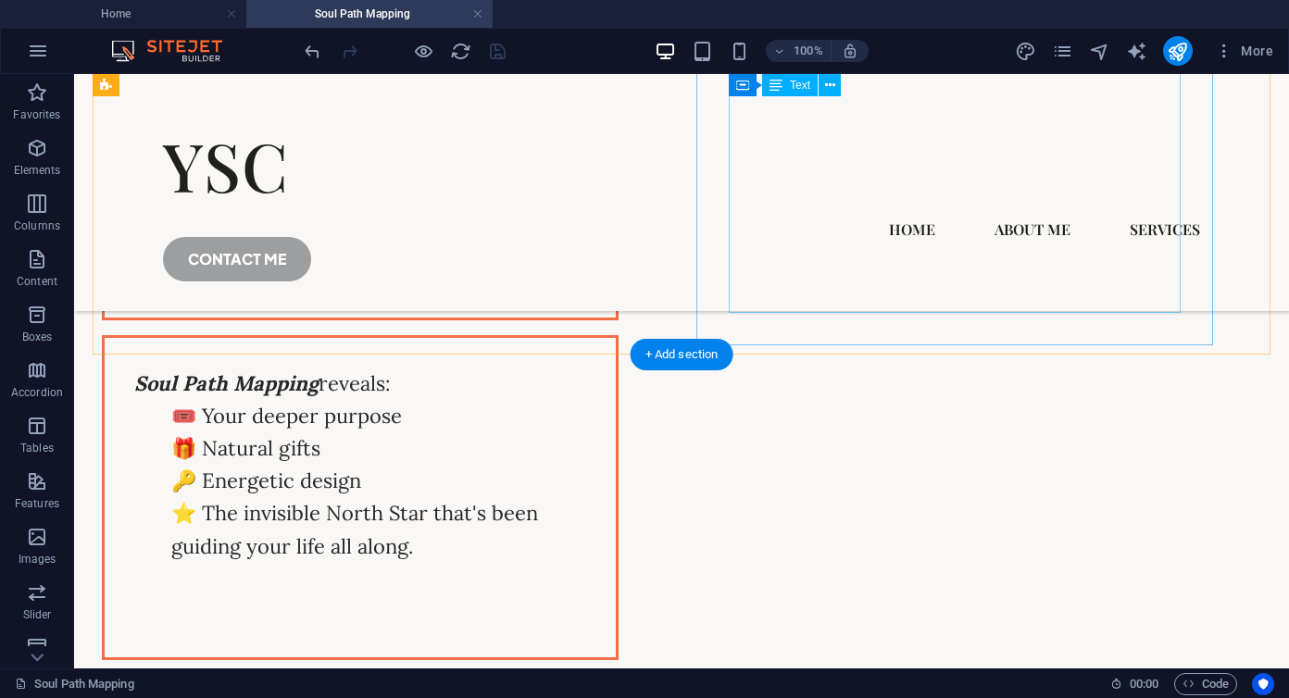
scroll to position [2683, 0]
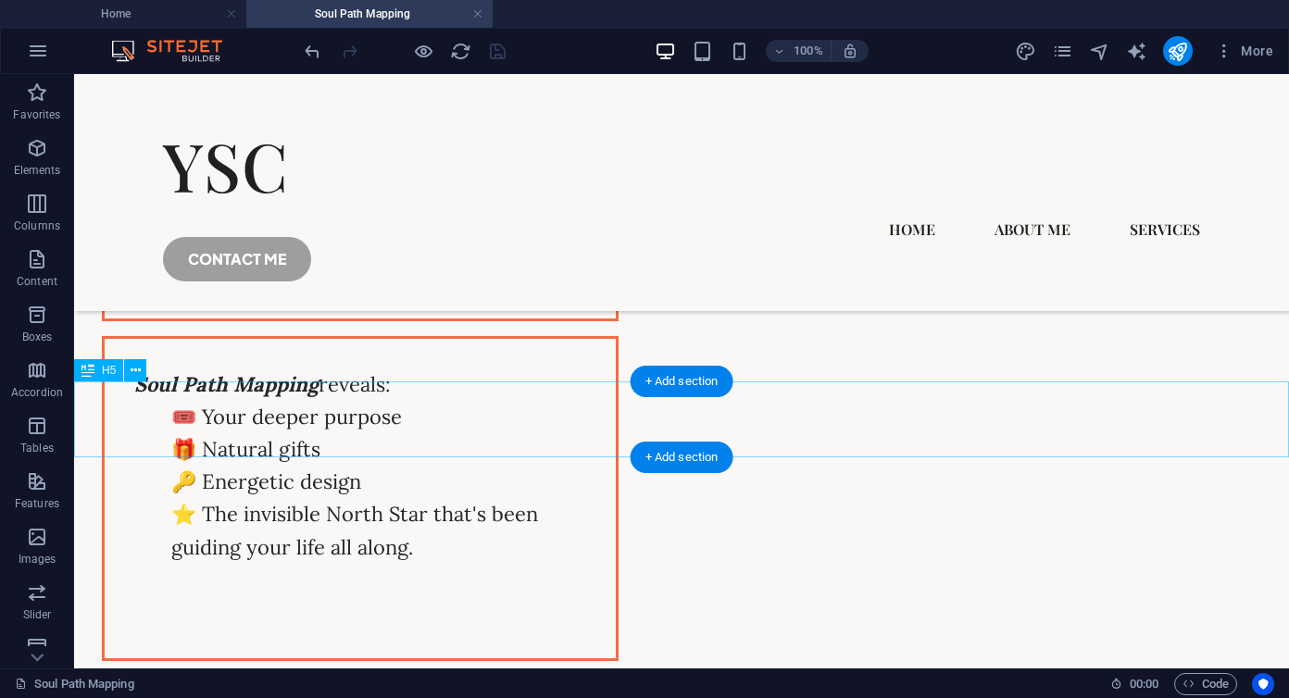
click at [107, 372] on span "H5" at bounding box center [109, 370] width 14 height 11
click at [136, 372] on icon at bounding box center [136, 370] width 10 height 19
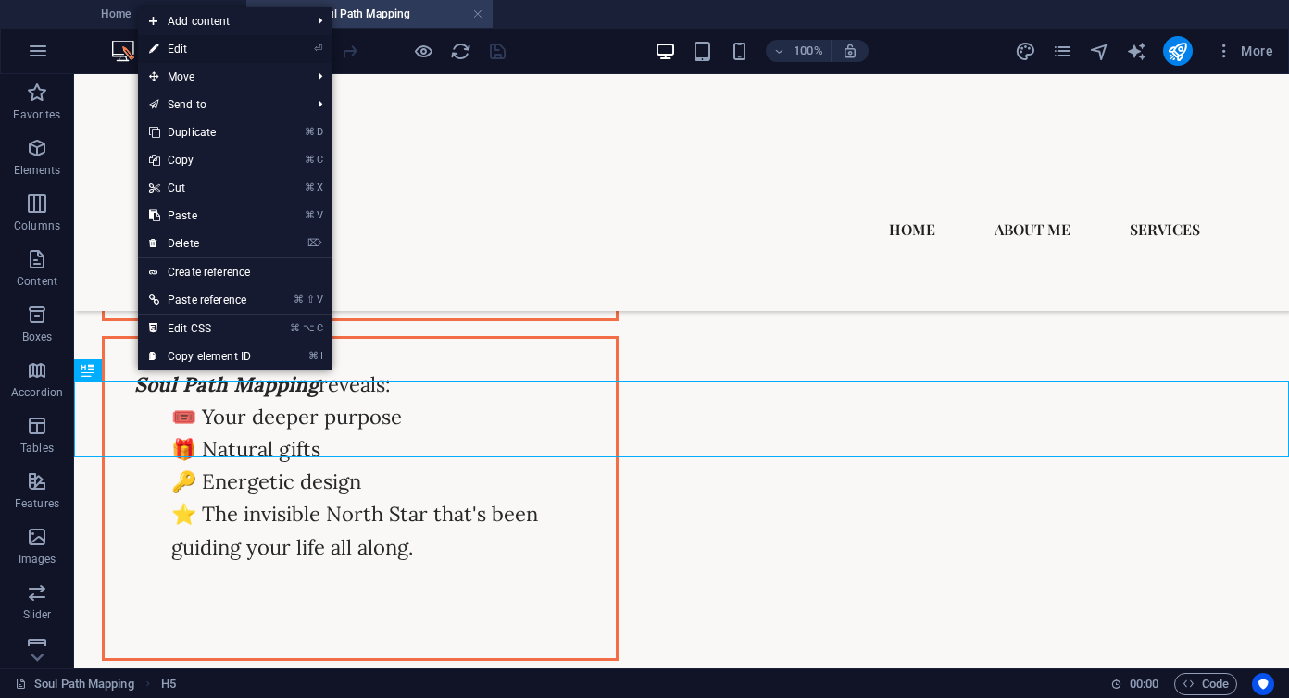
click at [183, 55] on link "⏎ Edit" at bounding box center [200, 49] width 124 height 28
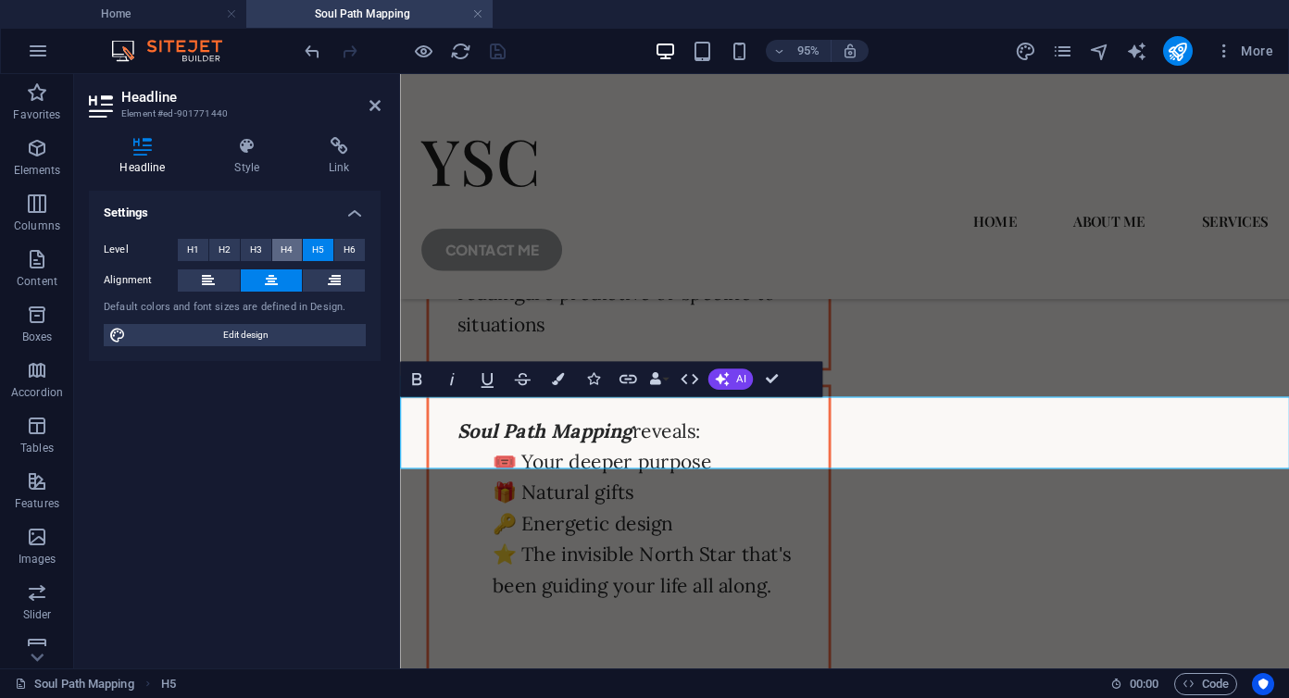
click at [295, 249] on button "H4" at bounding box center [287, 250] width 31 height 22
click at [248, 157] on h4 "Style" at bounding box center [251, 156] width 94 height 39
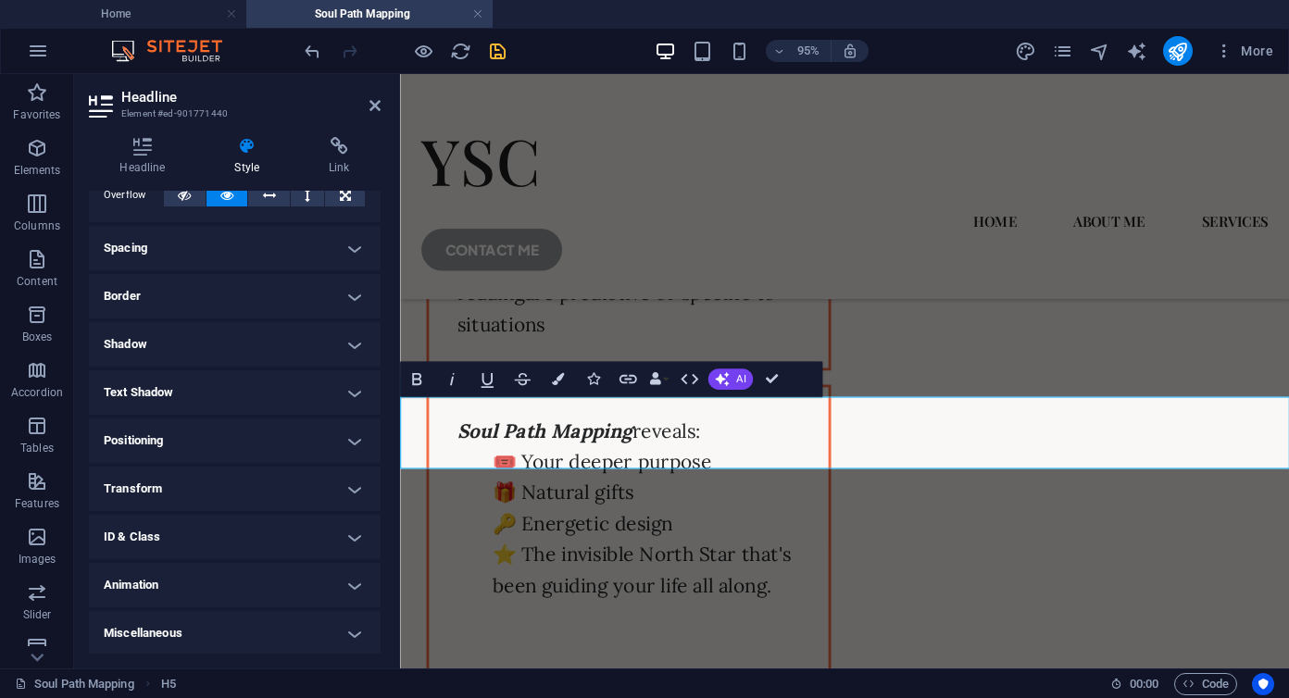
scroll to position [120, 0]
click at [143, 146] on icon at bounding box center [142, 146] width 107 height 19
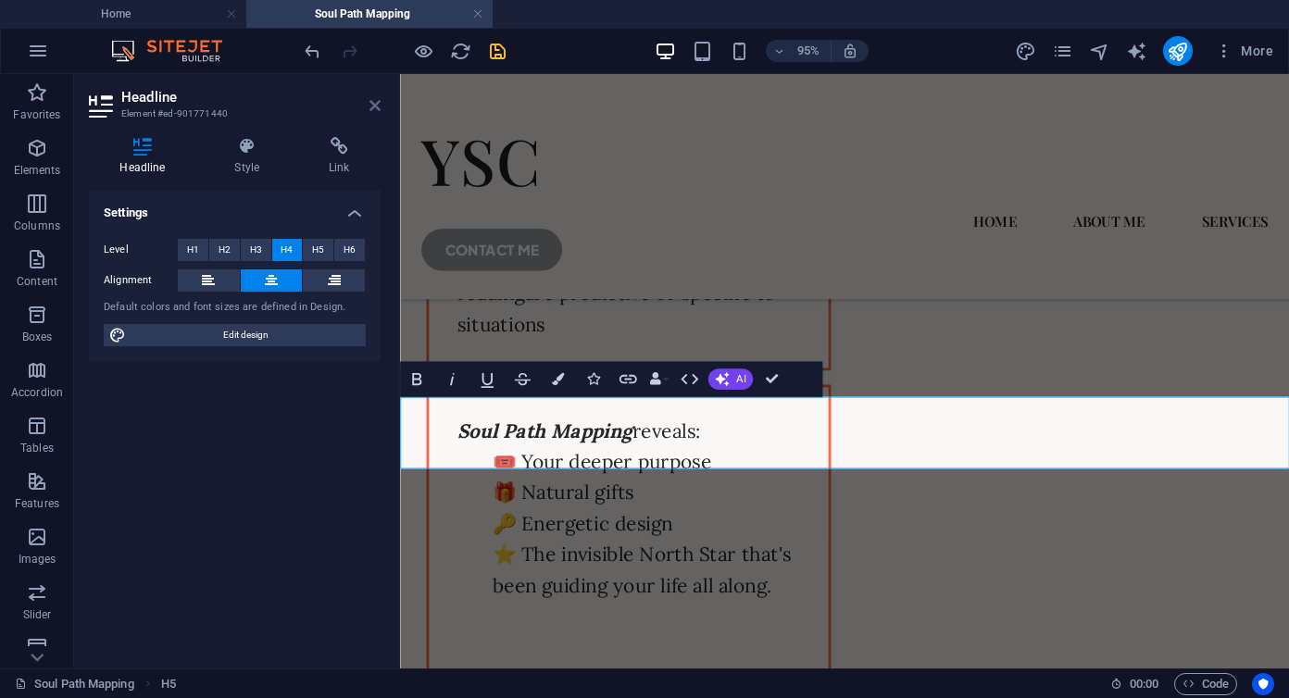
click at [380, 107] on icon at bounding box center [375, 105] width 11 height 15
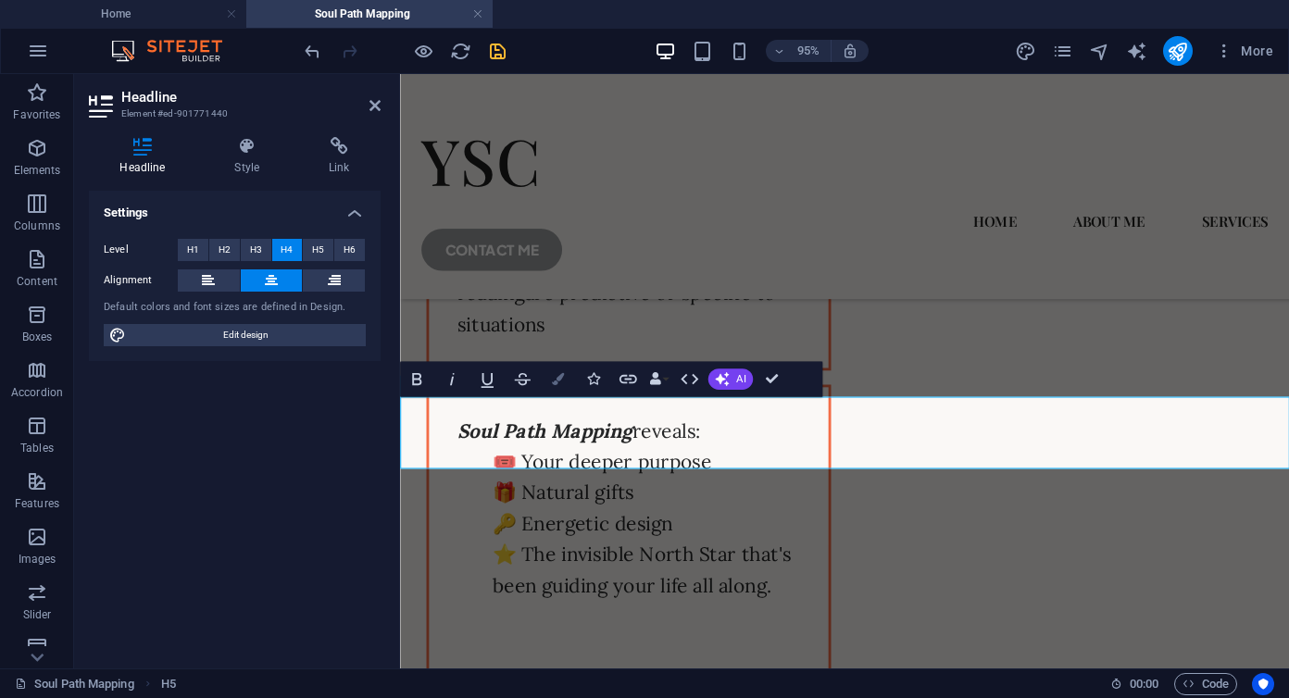
click at [556, 380] on icon "button" at bounding box center [557, 379] width 12 height 12
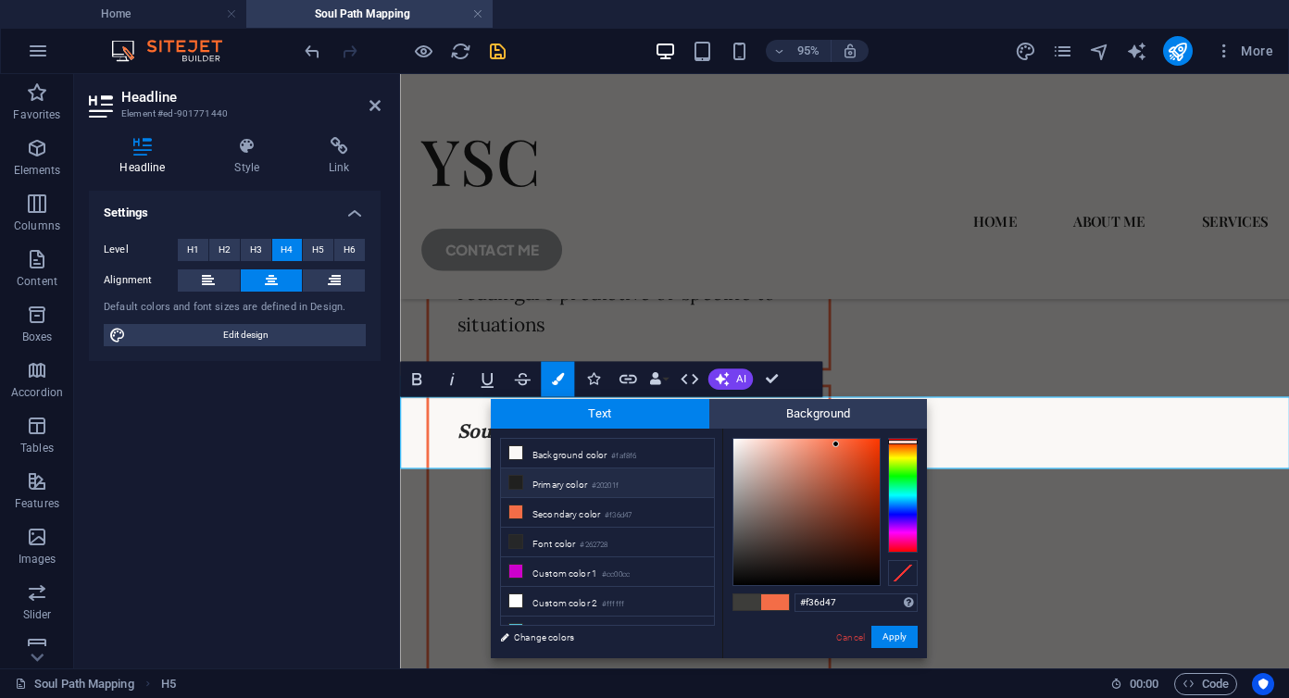
click at [542, 481] on li "Primary color #20201f" at bounding box center [607, 484] width 213 height 30
type input "#20201f"
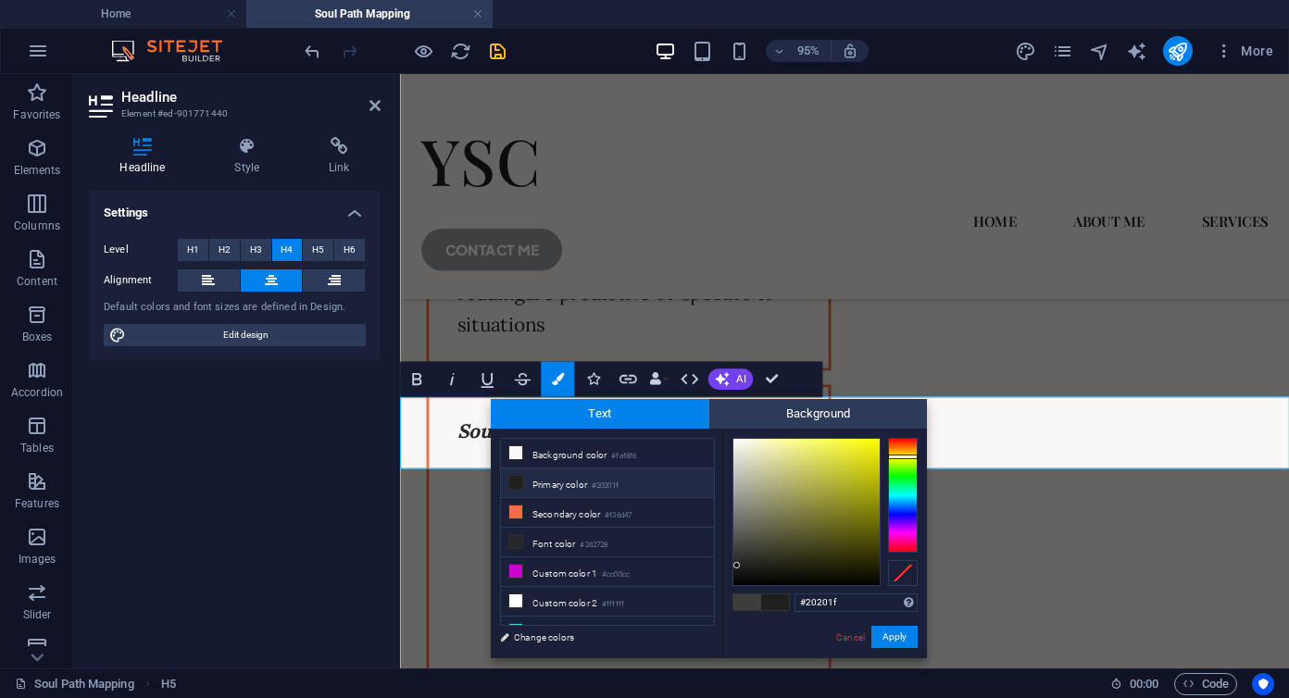
click at [539, 490] on li "Primary color #20201f" at bounding box center [607, 484] width 213 height 30
click at [882, 639] on button "Apply" at bounding box center [895, 637] width 46 height 22
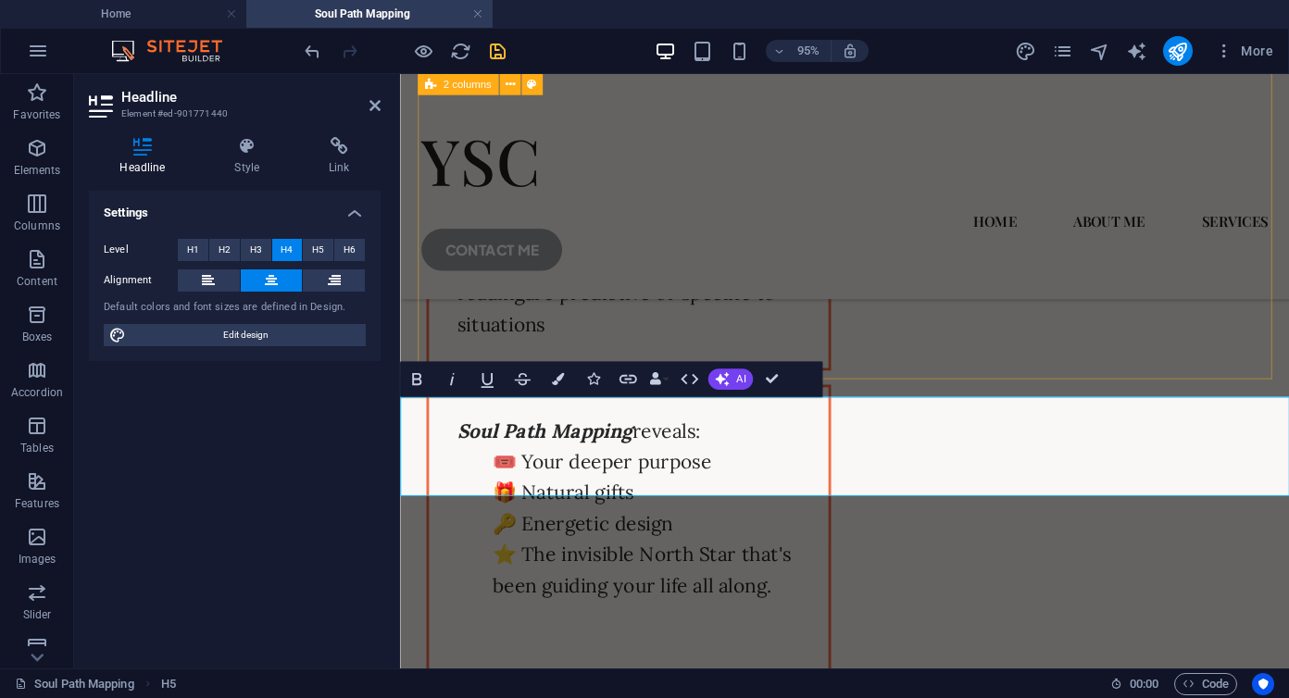
click at [879, 313] on div "⚠️ Career Coaching focuses on skills and external strategy ⚠️ Therapy looks at …" at bounding box center [868, 377] width 899 height 717
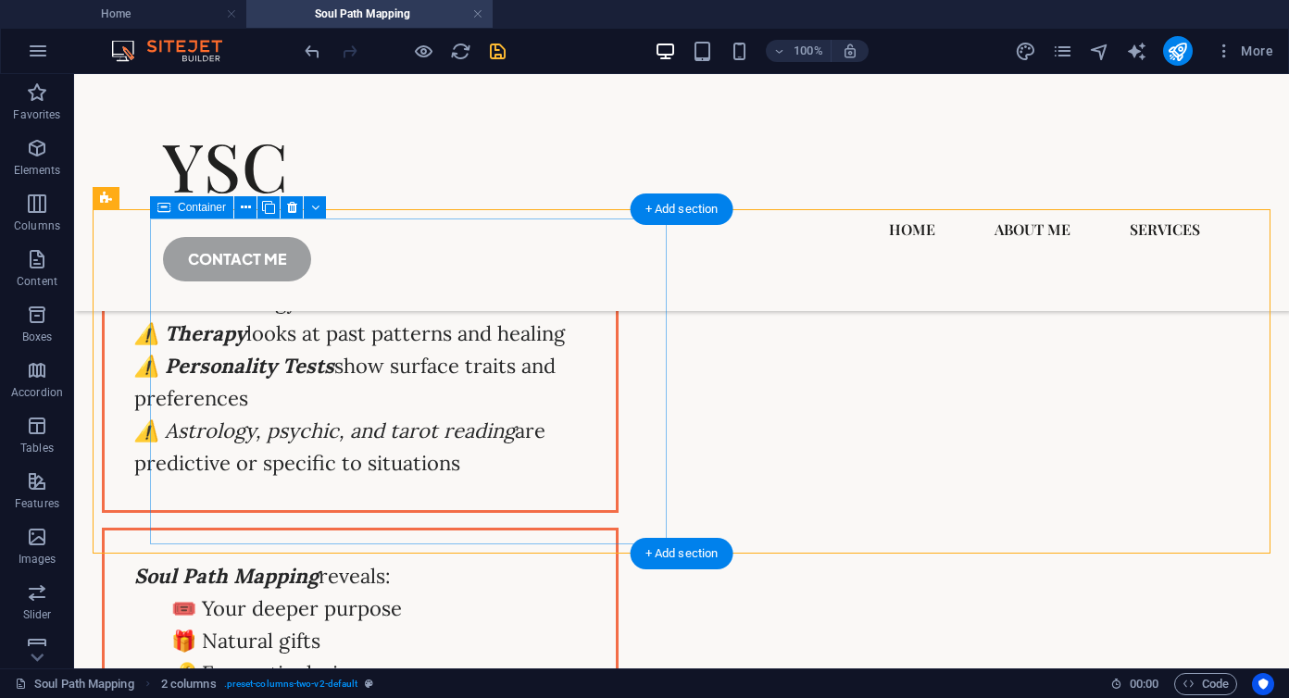
scroll to position [2498, 0]
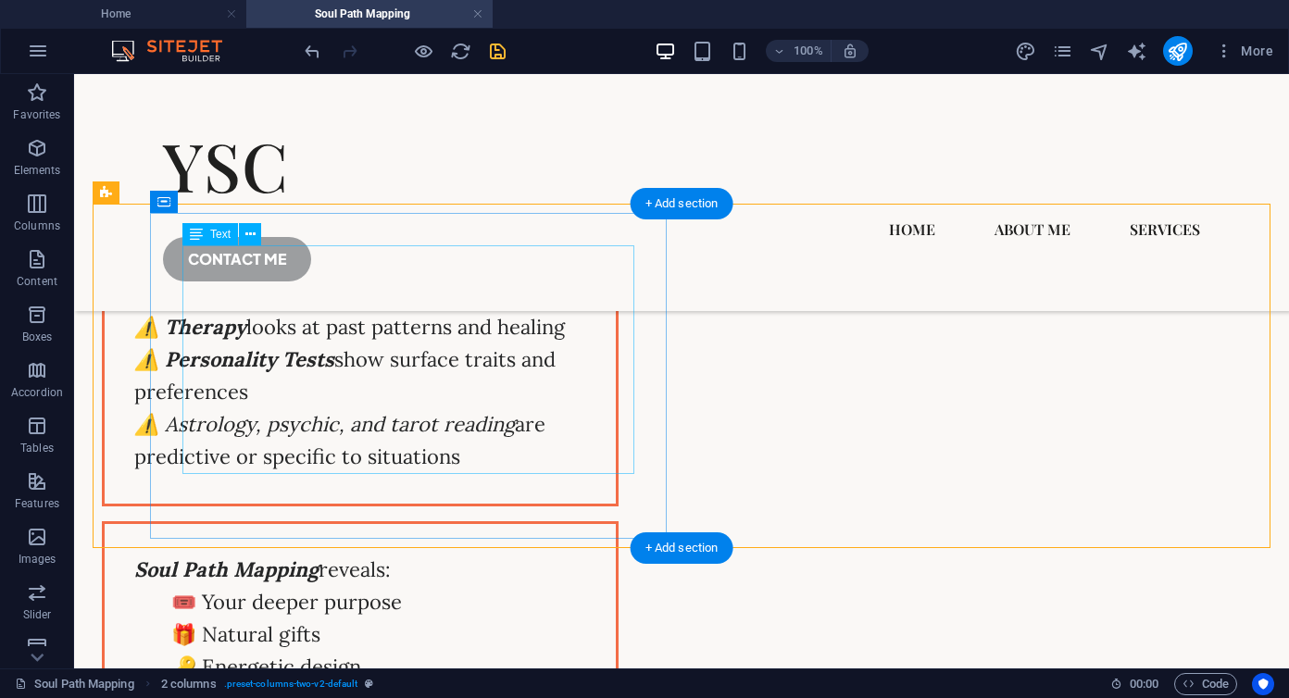
click at [536, 424] on div "⚠️ Career Coaching focuses on skills and external strategy ⚠️ Therapy looks at …" at bounding box center [360, 359] width 452 height 228
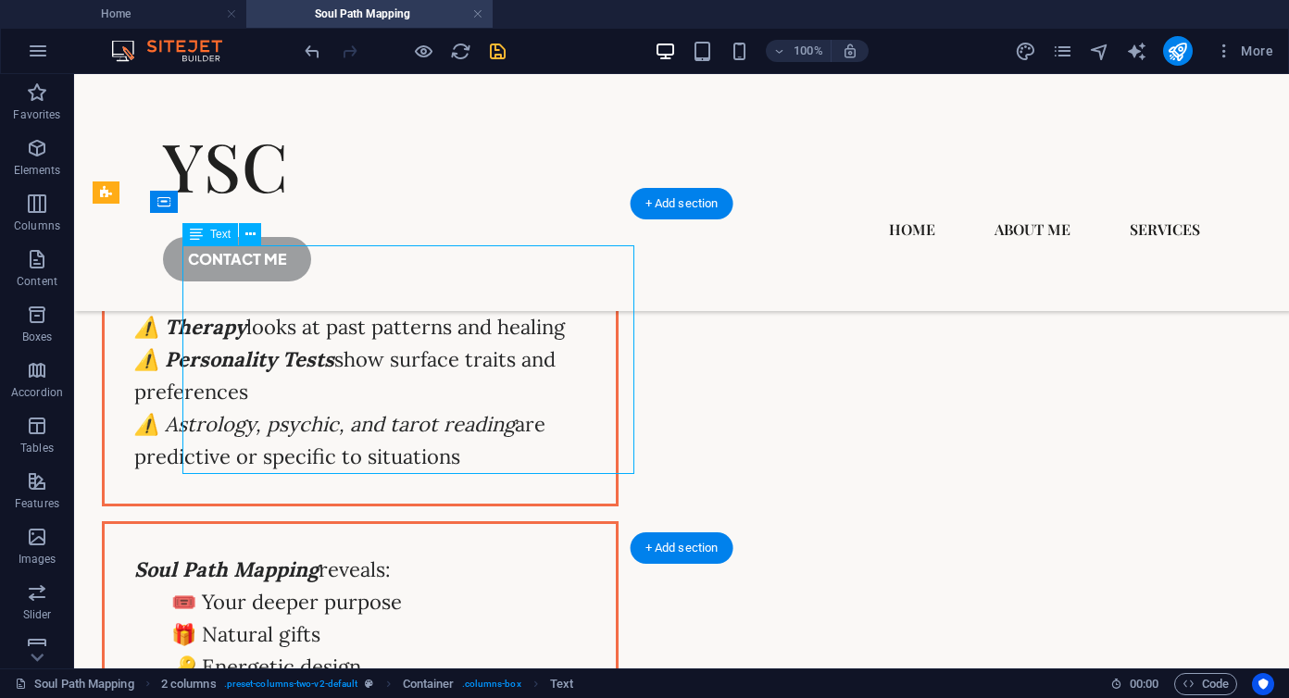
click at [536, 424] on div "⚠️ Career Coaching focuses on skills and external strategy ⚠️ Therapy looks at …" at bounding box center [360, 359] width 452 height 228
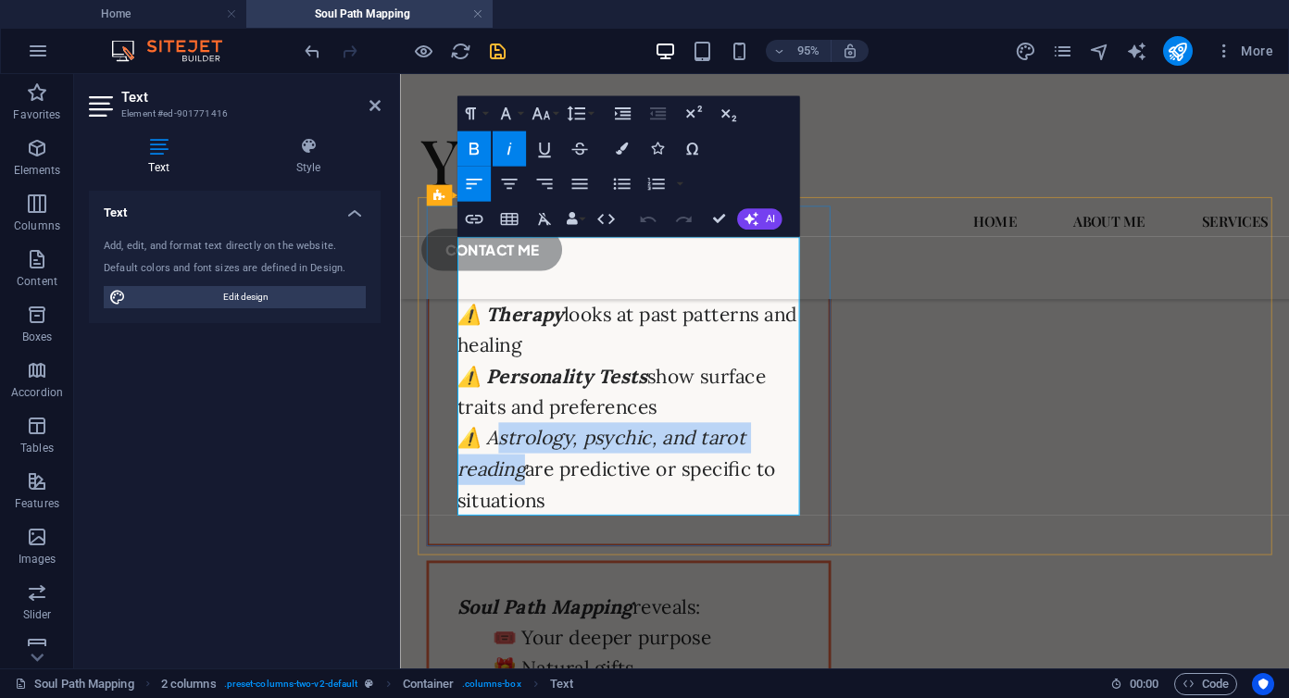
drag, startPoint x: 533, startPoint y: 490, endPoint x: 493, endPoint y: 456, distance: 52.5
click at [493, 456] on em "⚠️ Astrology, psychic, and tarot reading" at bounding box center [612, 473] width 304 height 58
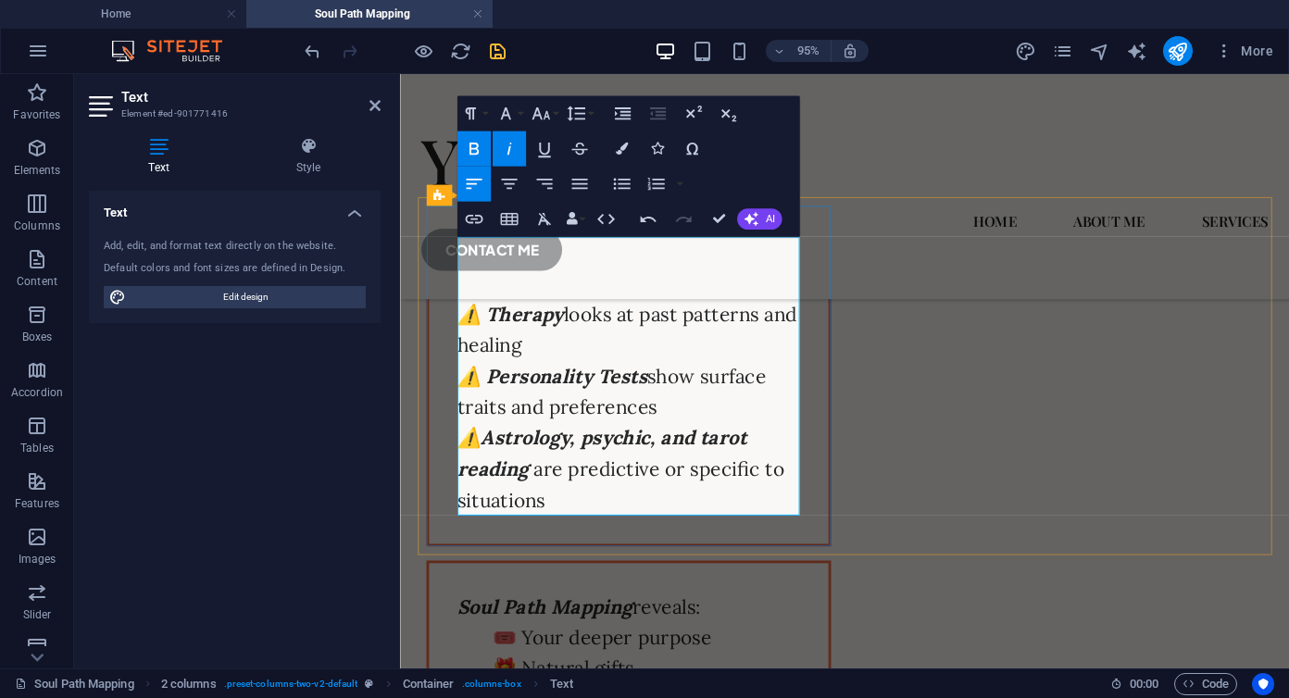
click at [710, 457] on strong "Astrology, psychic, and tarot reading" at bounding box center [612, 473] width 305 height 58
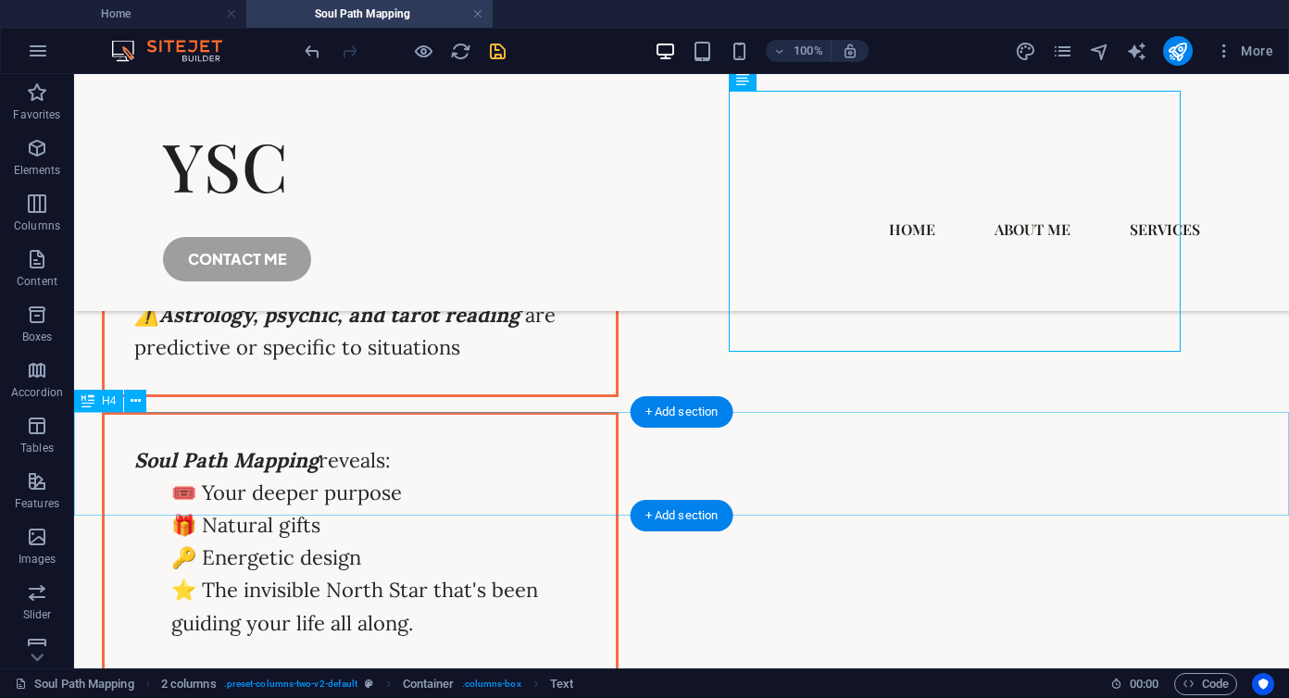
scroll to position [2672, 0]
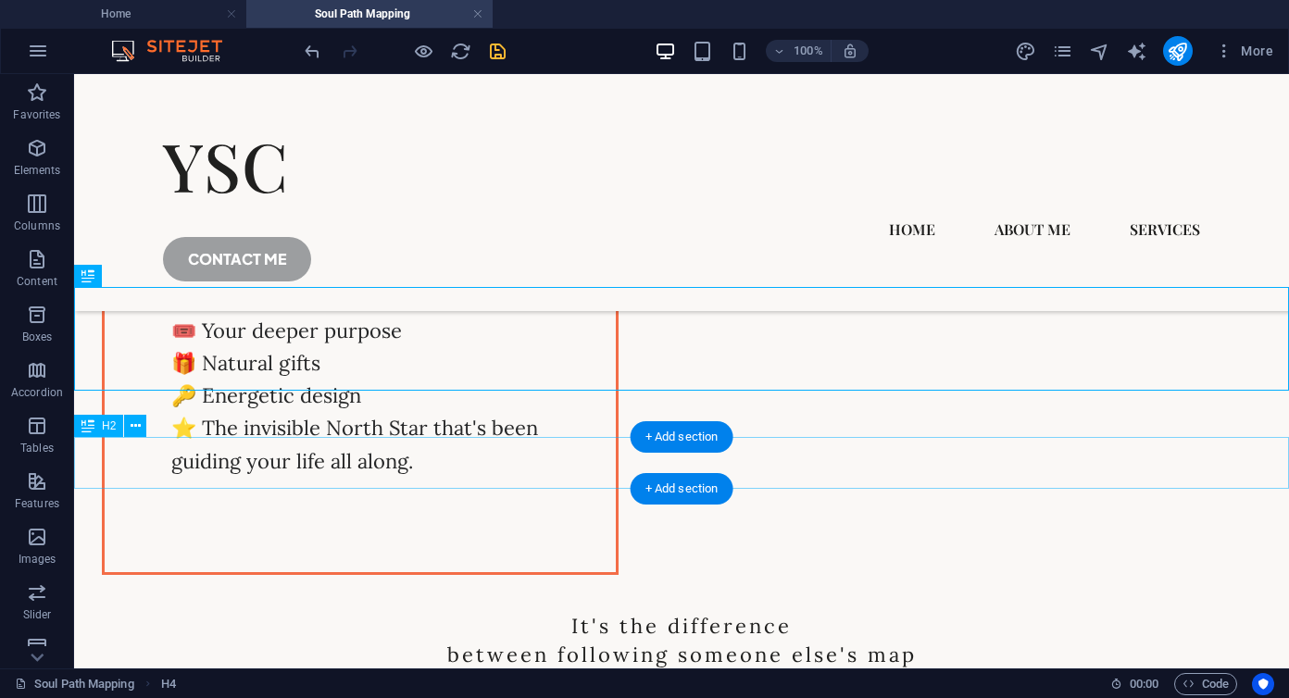
scroll to position [2732, 0]
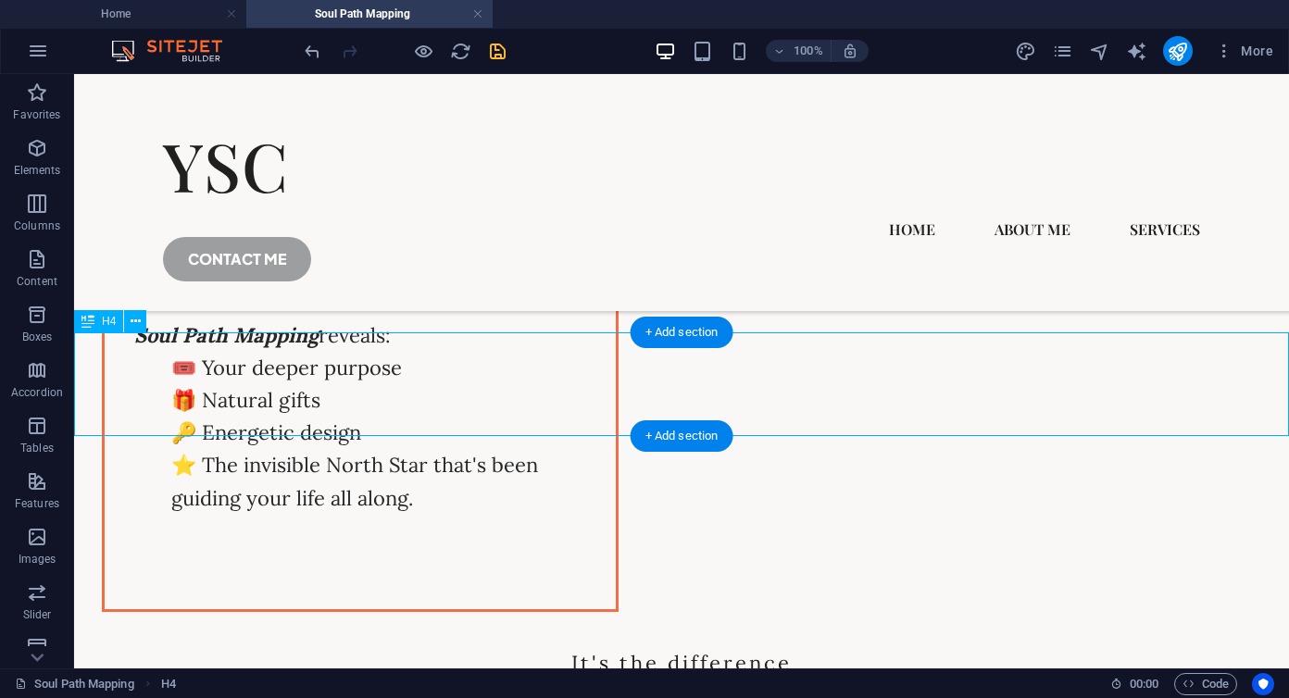
click at [721, 640] on div "It's the difference between following someone else's map and finally seeing you…" at bounding box center [681, 692] width 1215 height 104
click at [138, 320] on icon at bounding box center [136, 321] width 10 height 19
click at [967, 640] on div "It's the difference between following someone else's map and finally seeing you…" at bounding box center [681, 692] width 1215 height 104
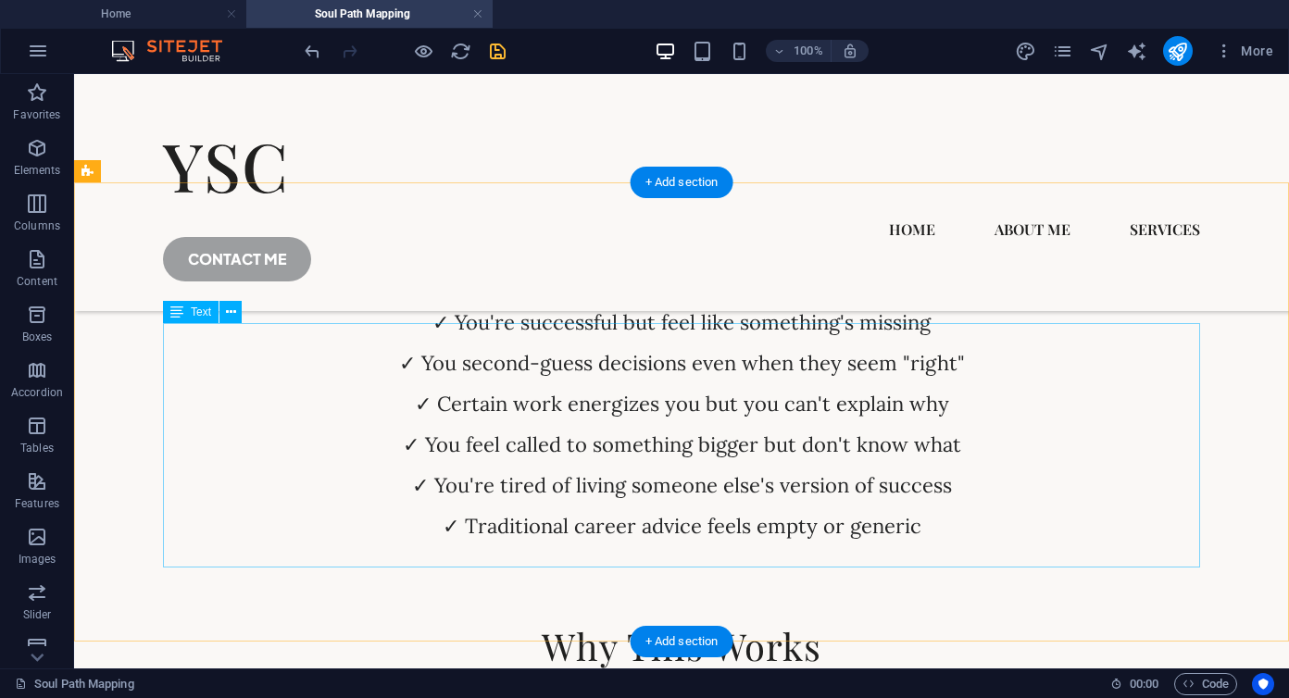
scroll to position [1969, 0]
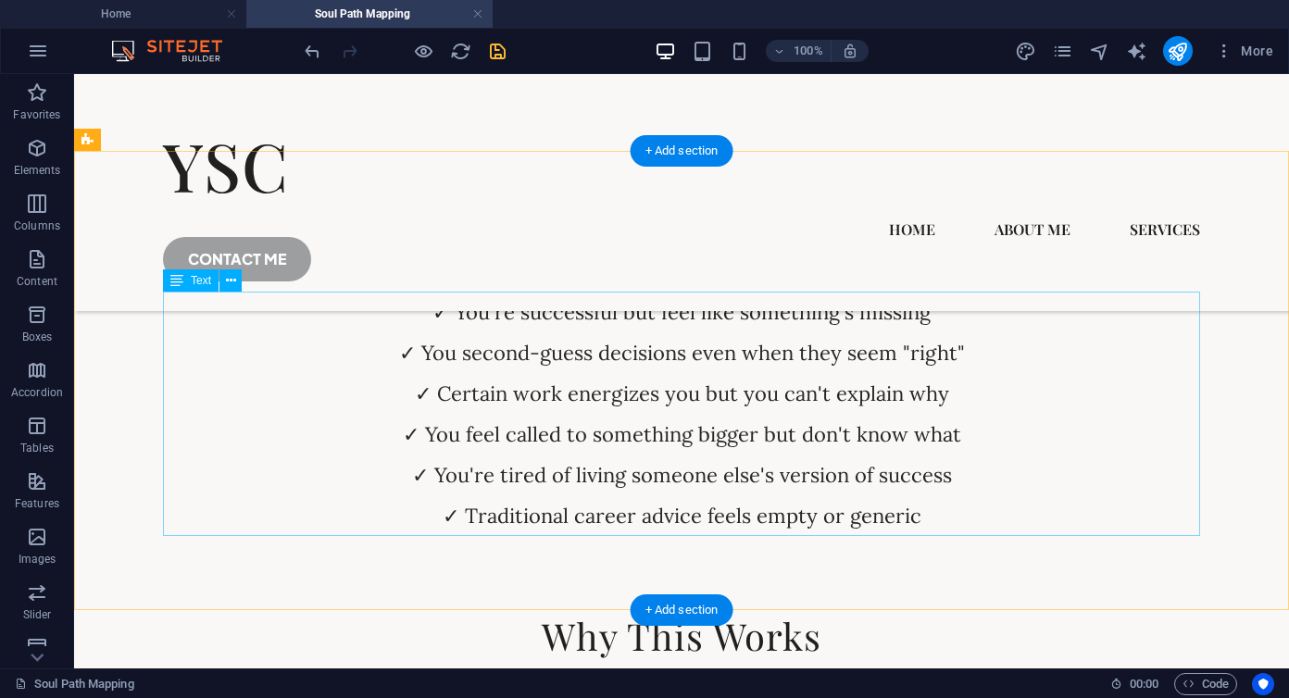
click at [649, 381] on div "✓ You're successful but feel like something's missing ✓ You second-guess decisi…" at bounding box center [681, 414] width 1037 height 245
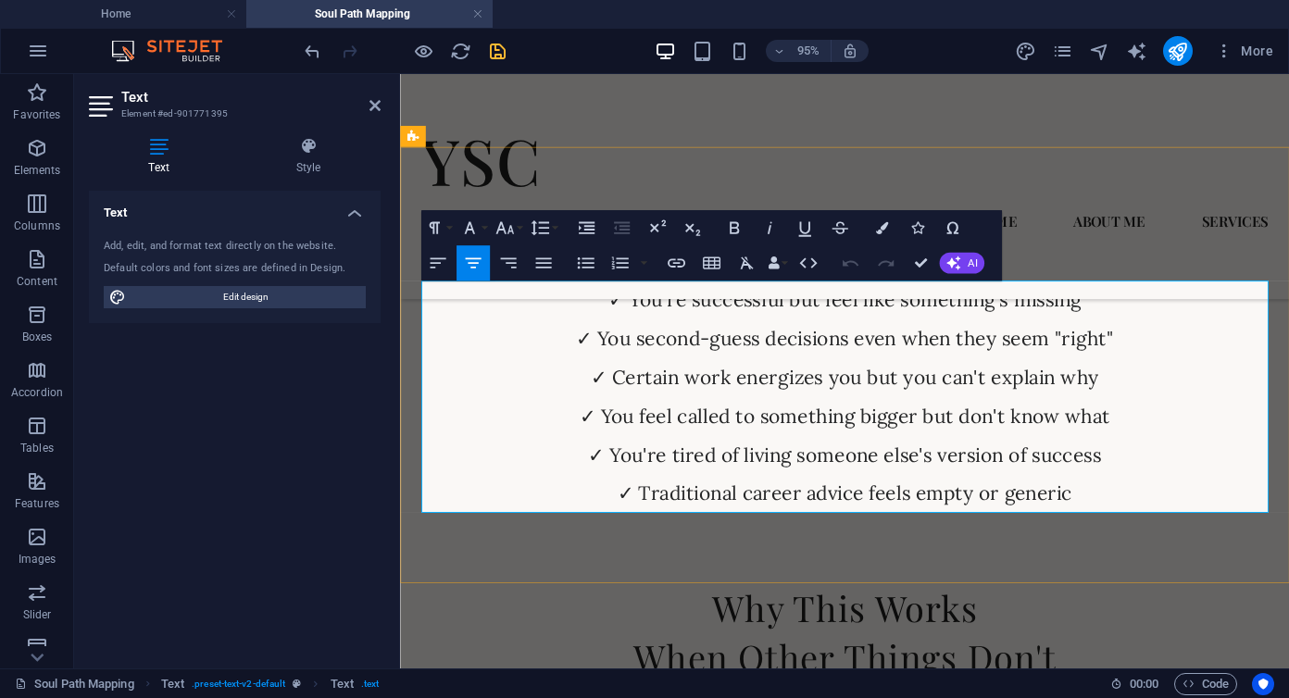
click at [709, 405] on p "✓ You're successful but feel like something's missing ✓ You second-guess decisi…" at bounding box center [868, 414] width 892 height 245
click at [787, 440] on p "✓ You're successful but feel like something's missing ✓ You second-guess decisi…" at bounding box center [868, 414] width 892 height 245
drag, startPoint x: 777, startPoint y: 437, endPoint x: 945, endPoint y: 437, distance: 167.6
click at [945, 437] on p "✓ You're successful but feel like something's missing ✓ You second-guess decisi…" at bounding box center [868, 414] width 892 height 245
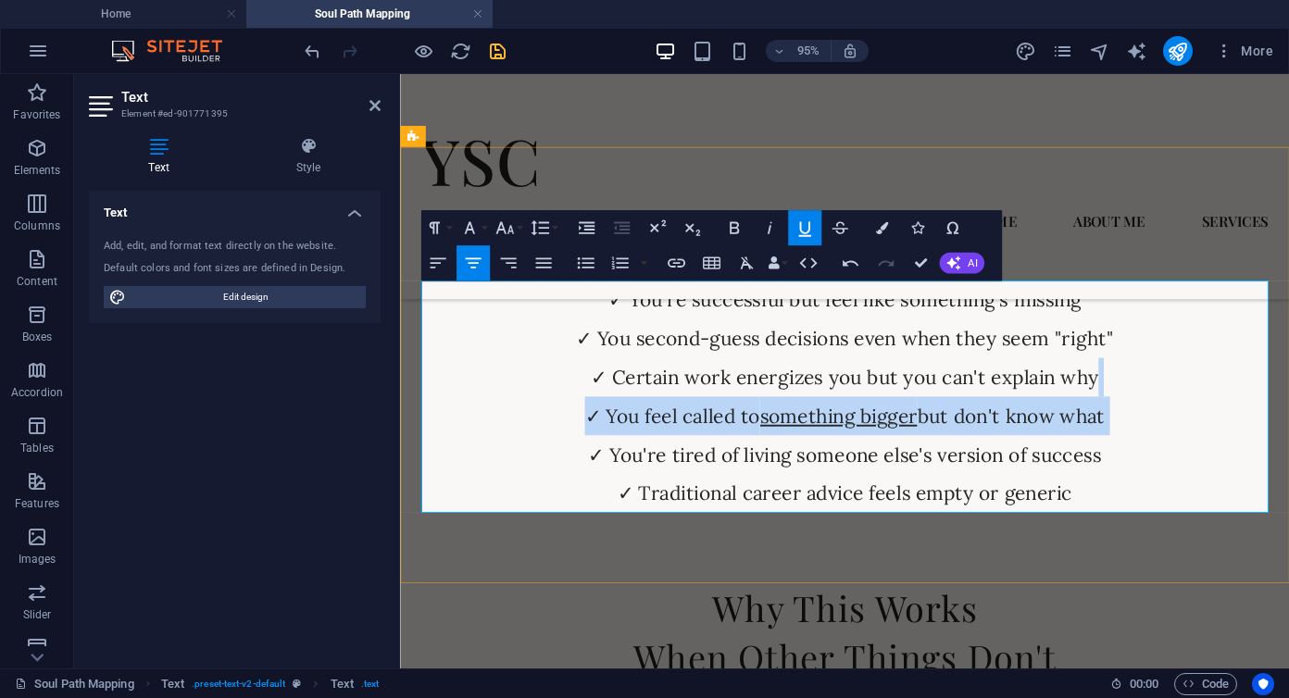
click at [805, 480] on p "✓ You're successful but feel like something's missing ✓ You second-guess decisi…" at bounding box center [868, 414] width 892 height 245
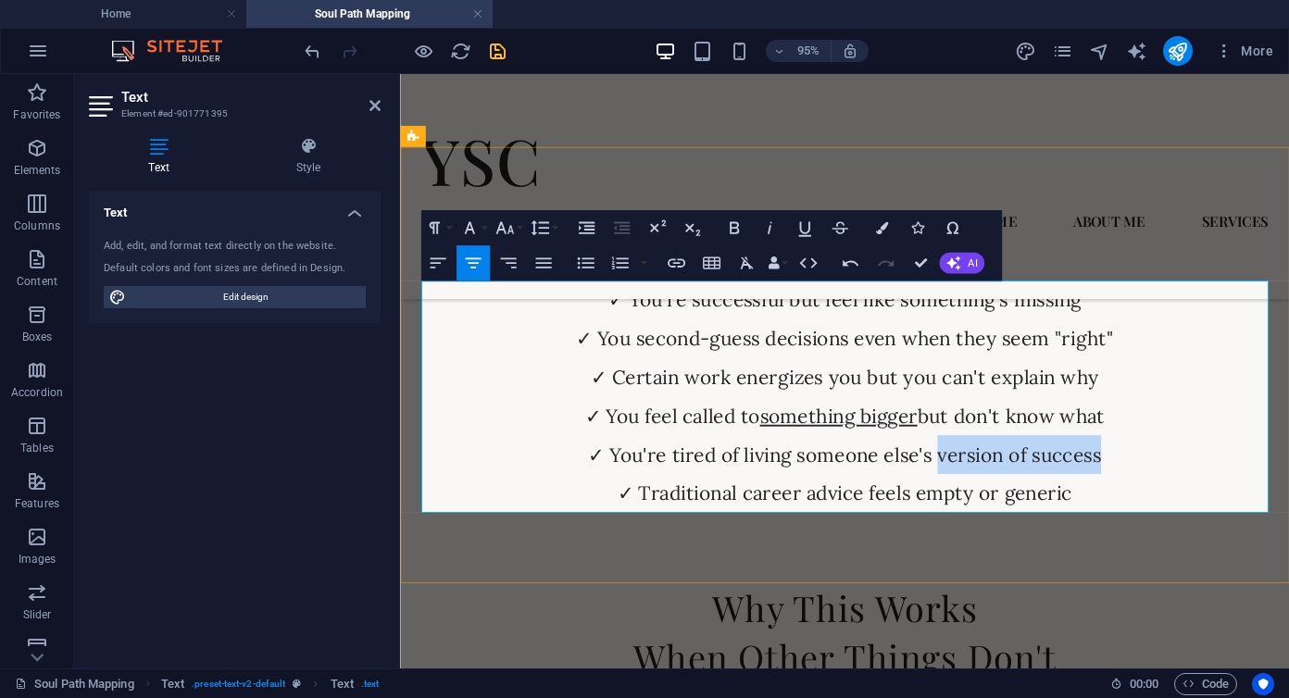
drag, startPoint x: 1134, startPoint y: 474, endPoint x: 966, endPoint y: 473, distance: 167.6
click at [966, 473] on p "✓ You're successful but feel like something's missing ✓ You second-guess decisi…" at bounding box center [868, 414] width 892 height 245
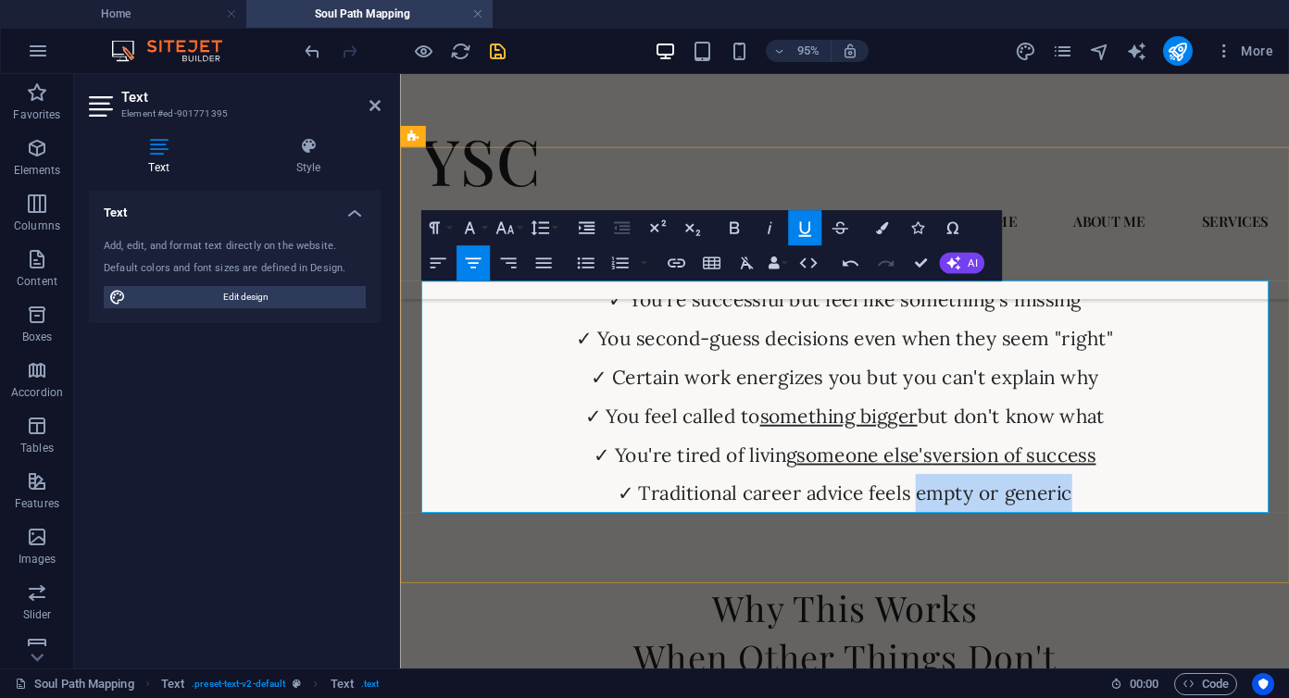
drag, startPoint x: 944, startPoint y: 519, endPoint x: 1102, endPoint y: 532, distance: 158.9
click at [1102, 532] on p "✓ You're successful but feel like something's missing ✓ You second-guess decisi…" at bounding box center [868, 414] width 892 height 245
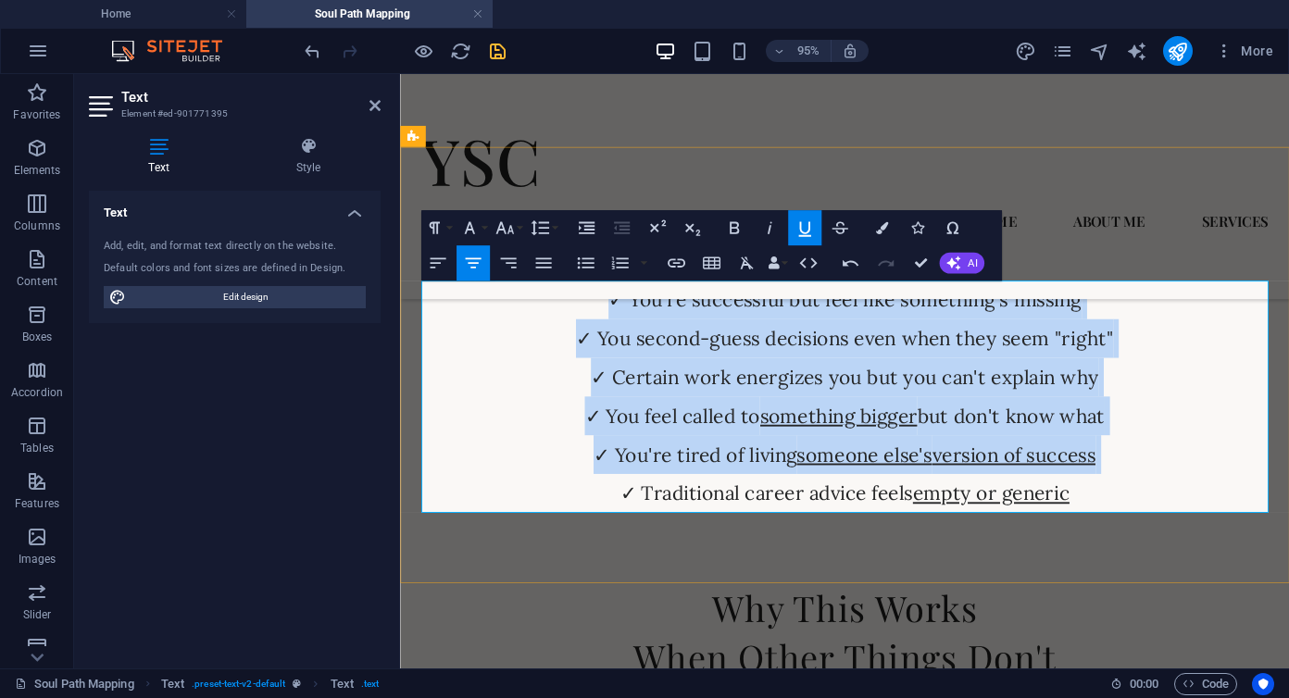
click at [922, 388] on p "✓ You're successful but feel like something's missing ✓ You second-guess decisi…" at bounding box center [868, 414] width 892 height 245
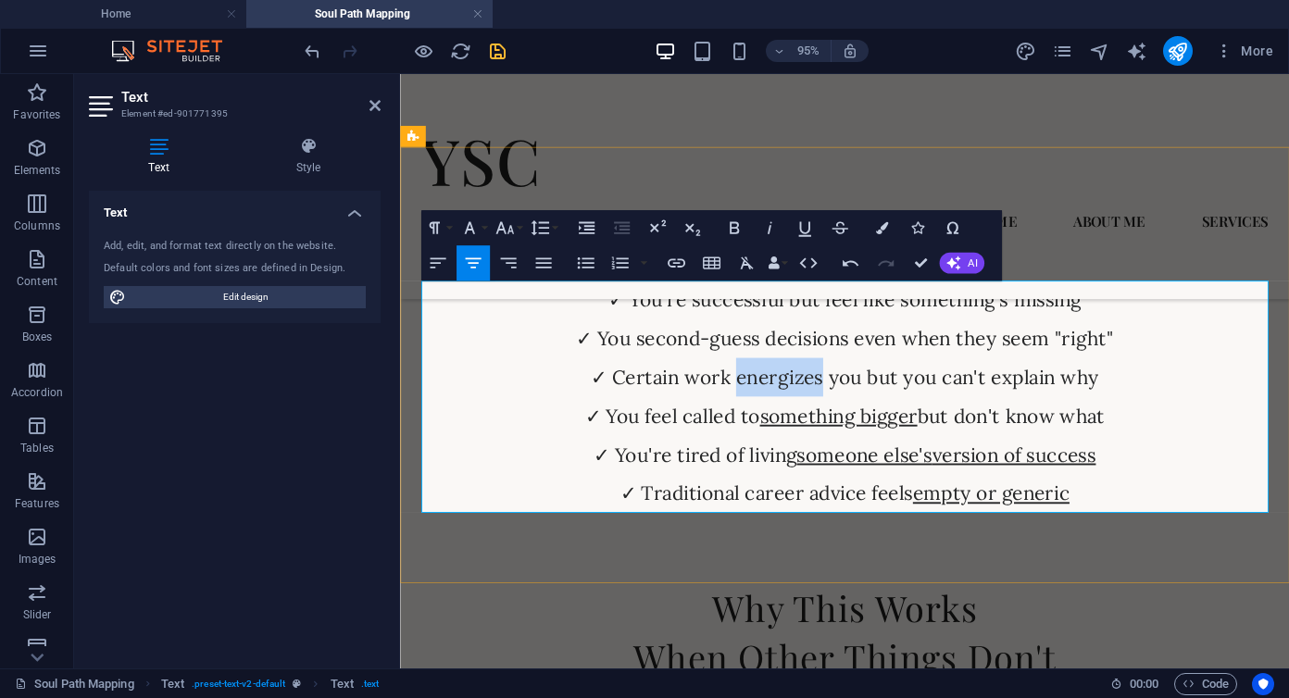
drag, startPoint x: 757, startPoint y: 396, endPoint x: 847, endPoint y: 397, distance: 89.8
click at [847, 397] on p "✓ You're successful but feel like something's missing ✓ You second-guess decisi…" at bounding box center [868, 414] width 892 height 245
click at [824, 349] on p "✓ You're successful but feel like something's missing ✓ You second-guess decisi…" at bounding box center [868, 414] width 892 height 245
click at [948, 370] on p "✓ You're successful but feel like something's missing ✓ You second-guess decisi…" at bounding box center [868, 414] width 892 height 245
drag, startPoint x: 650, startPoint y: 357, endPoint x: 778, endPoint y: 364, distance: 128.0
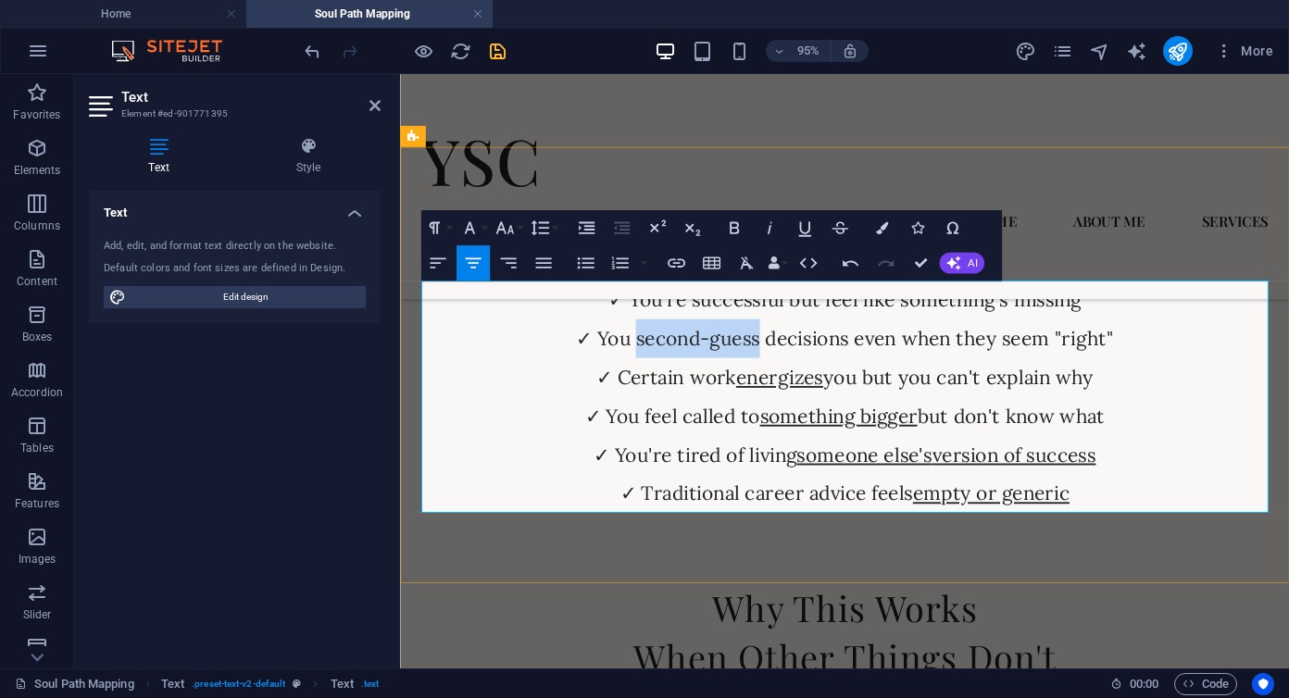
click at [778, 365] on p "✓ You're successful but feel like something's missing ✓ You second-guess decisi…" at bounding box center [868, 414] width 892 height 245
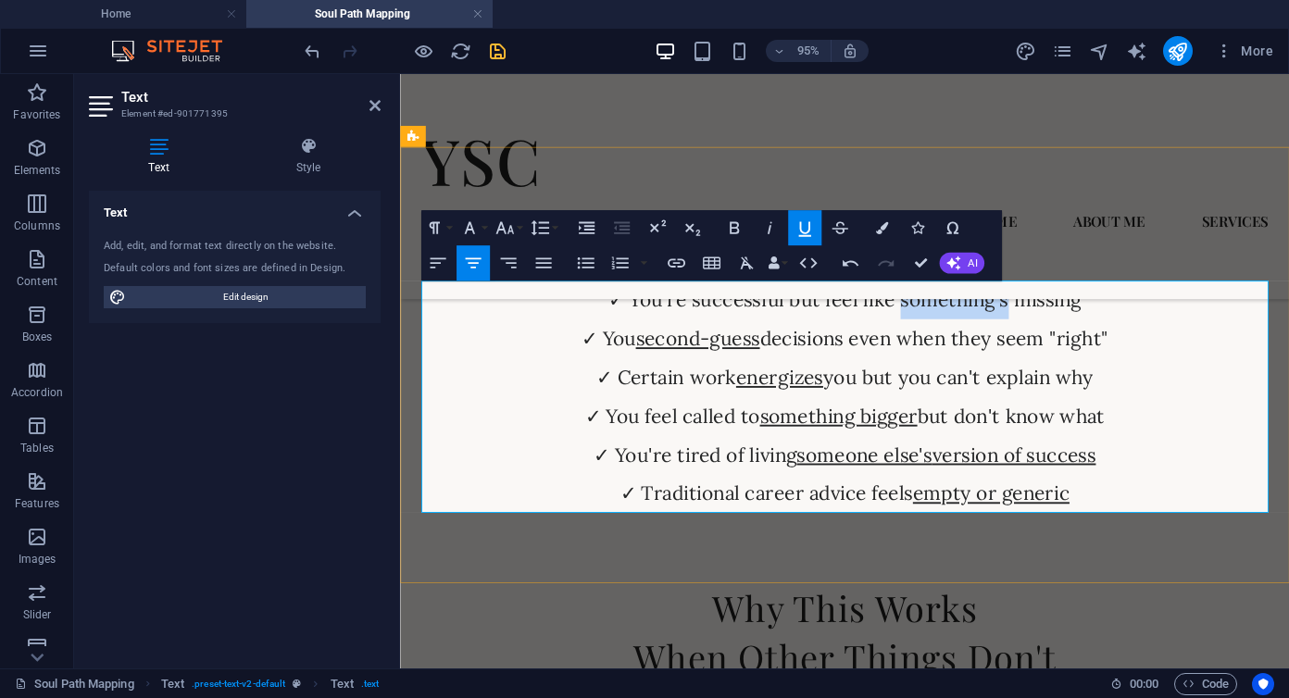
click at [939, 320] on p "✓ You're successful but feel like something's missing ✓ You second-guess decisi…" at bounding box center [868, 414] width 892 height 245
click at [930, 317] on p "✓ You're successful but feel like something's missing ✓ You second-guess decisi…" at bounding box center [868, 414] width 892 height 245
drag, startPoint x: 927, startPoint y: 315, endPoint x: 1121, endPoint y: 313, distance: 193.6
click at [1121, 313] on p "✓ You're successful but feel like something's missing ✓ You second-guess decisi…" at bounding box center [868, 414] width 892 height 245
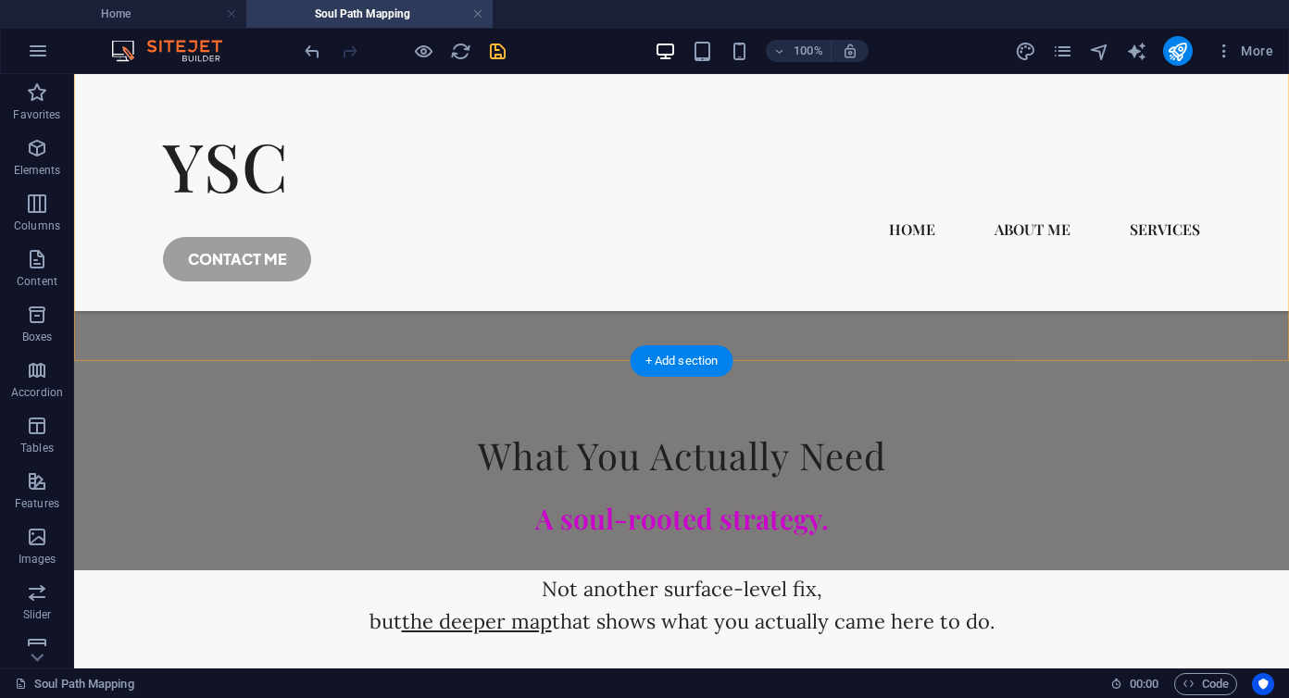
scroll to position [809, 0]
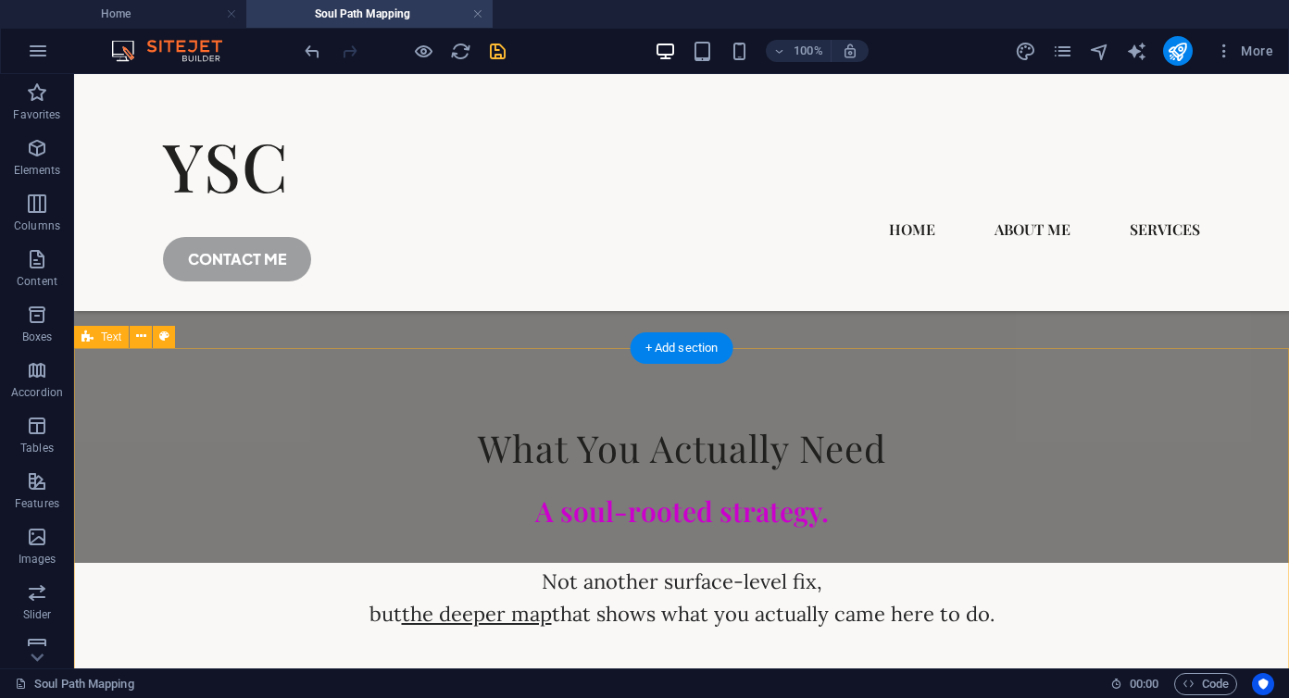
click at [625, 398] on div "What You Actually Need A soul-rooted strategy. Not another surface-level fix, b…" at bounding box center [681, 575] width 1215 height 455
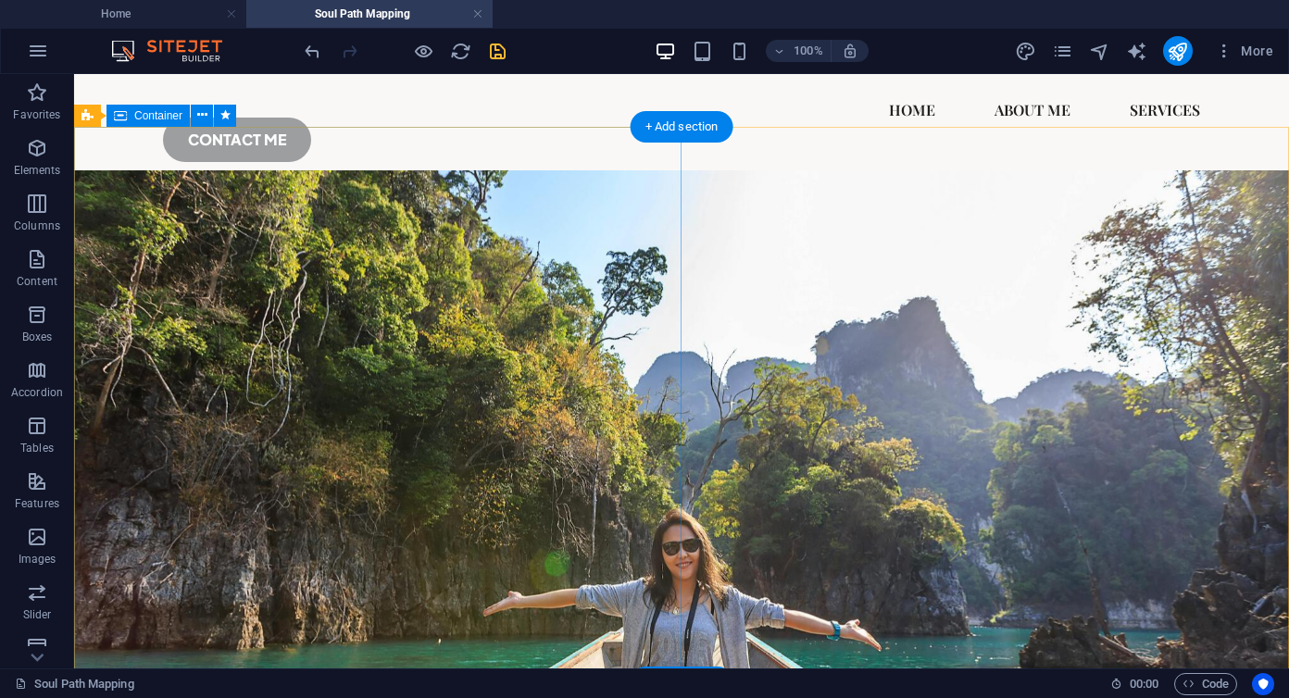
scroll to position [127, 0]
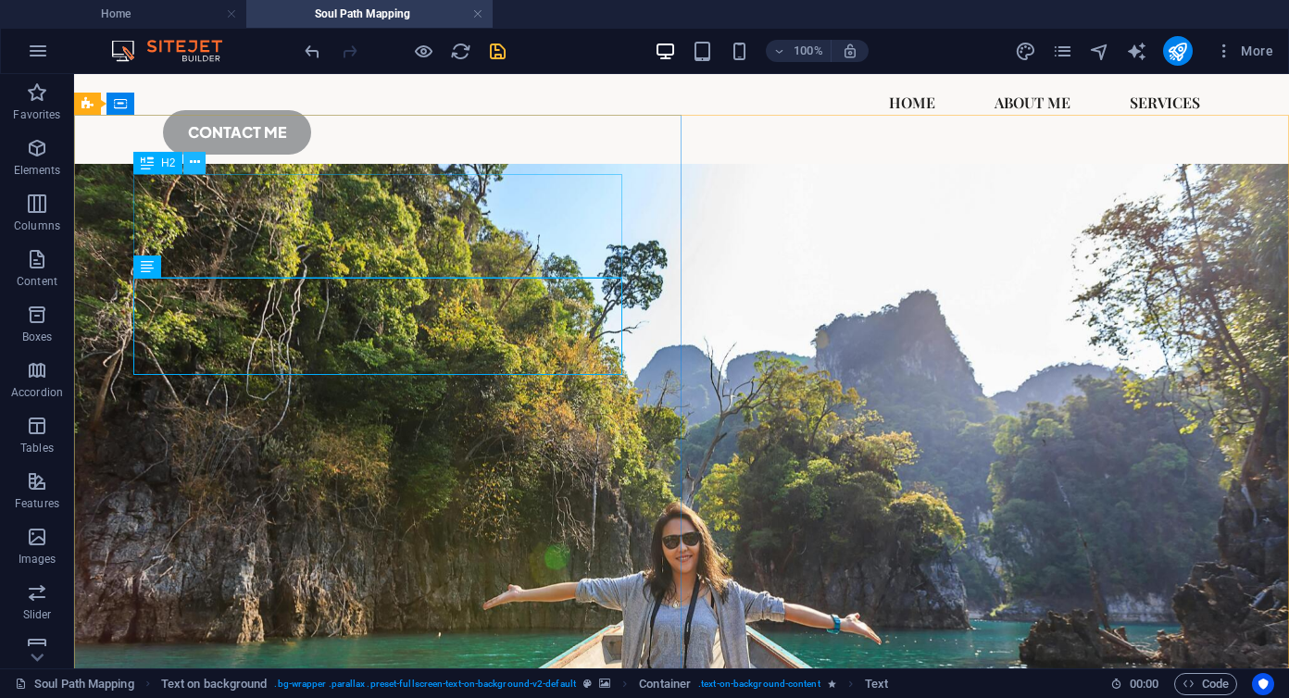
click at [199, 161] on icon at bounding box center [195, 162] width 10 height 19
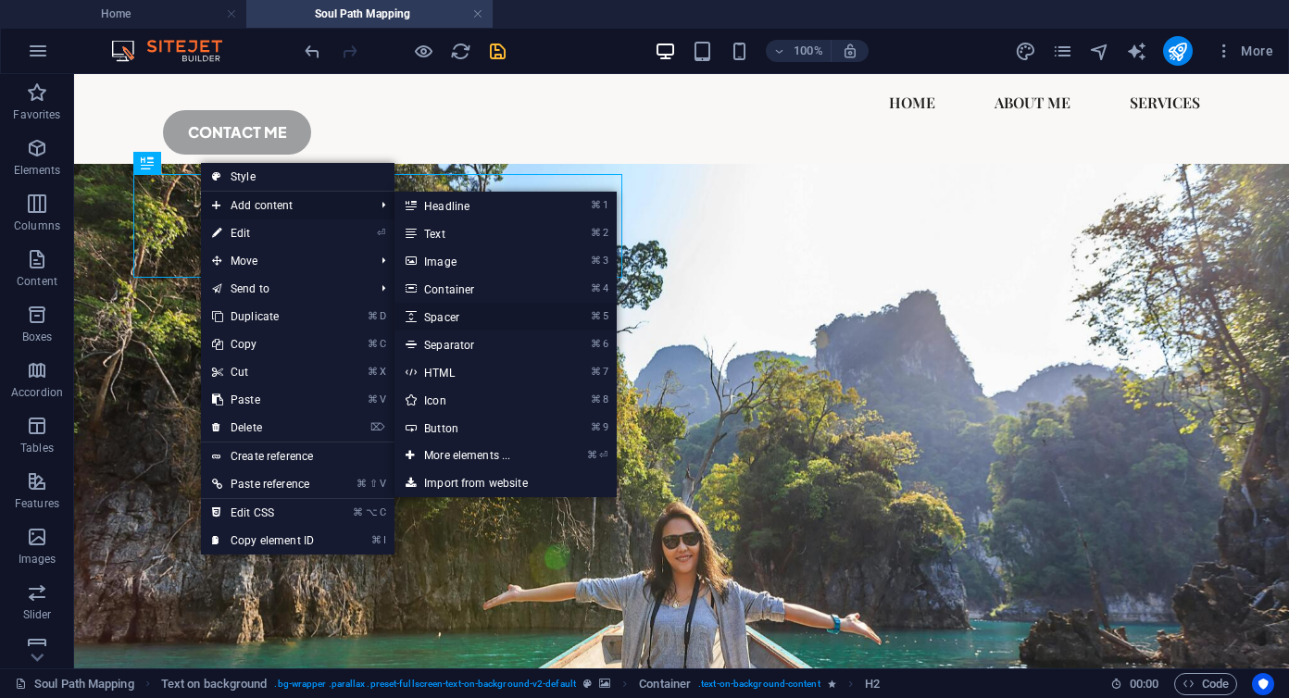
click at [453, 319] on link "⌘ 5 Spacer" at bounding box center [471, 317] width 153 height 28
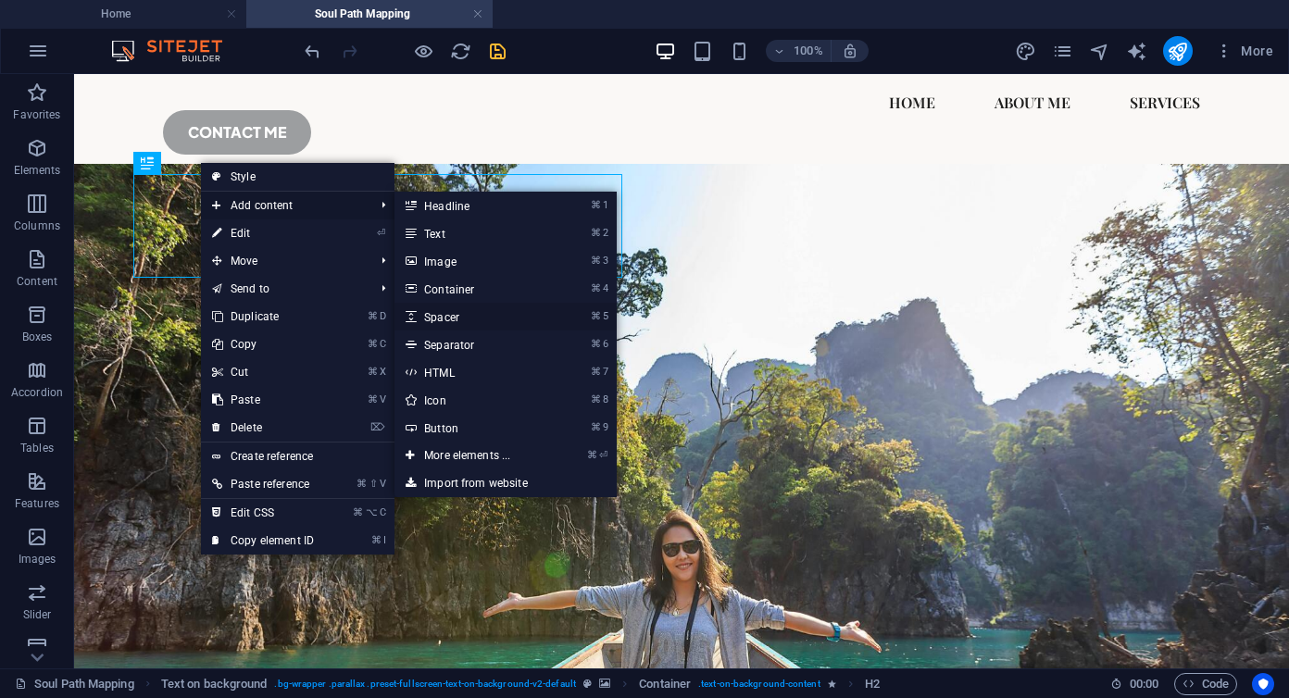
select select "px"
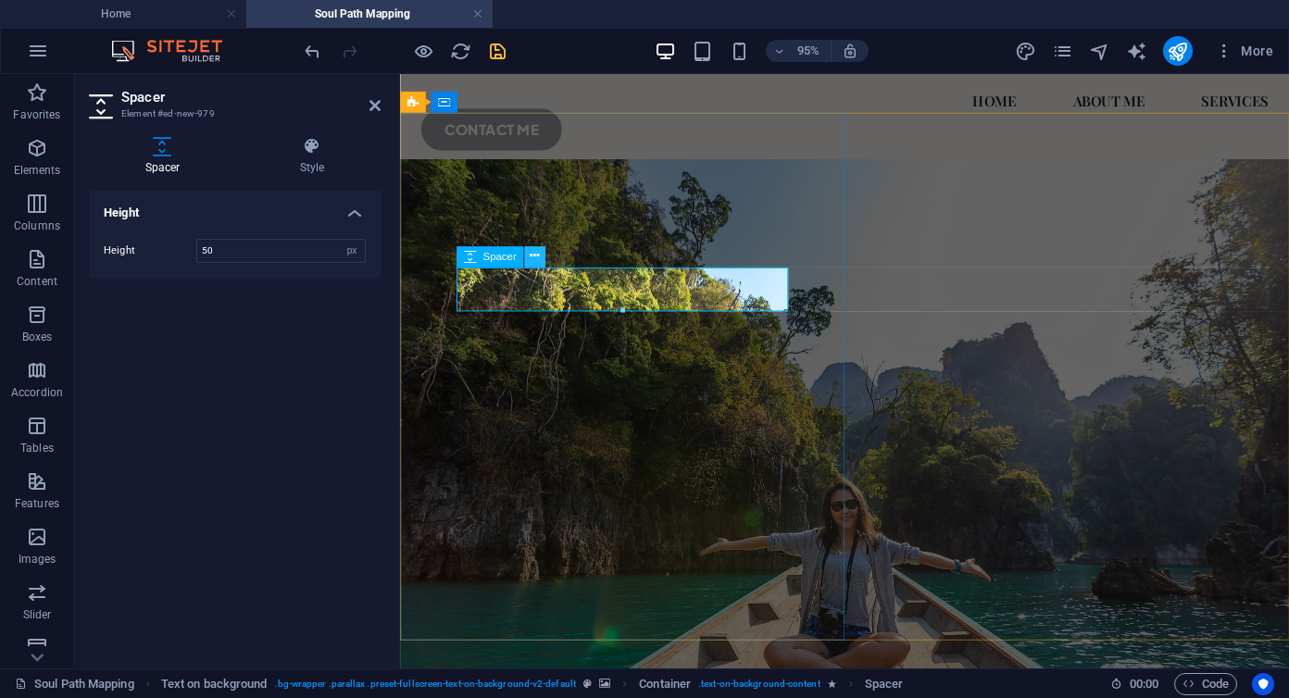
click at [533, 257] on icon at bounding box center [534, 256] width 9 height 19
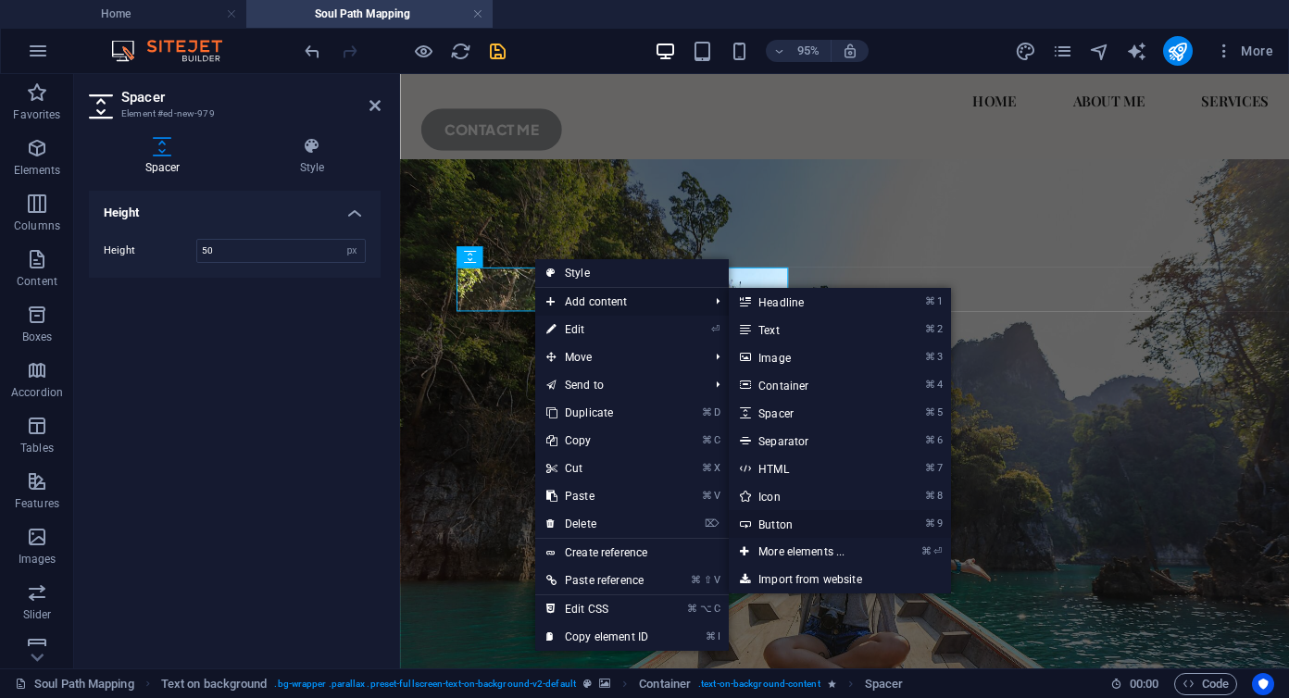
click at [785, 525] on link "⌘ 9 Button" at bounding box center [805, 524] width 153 height 28
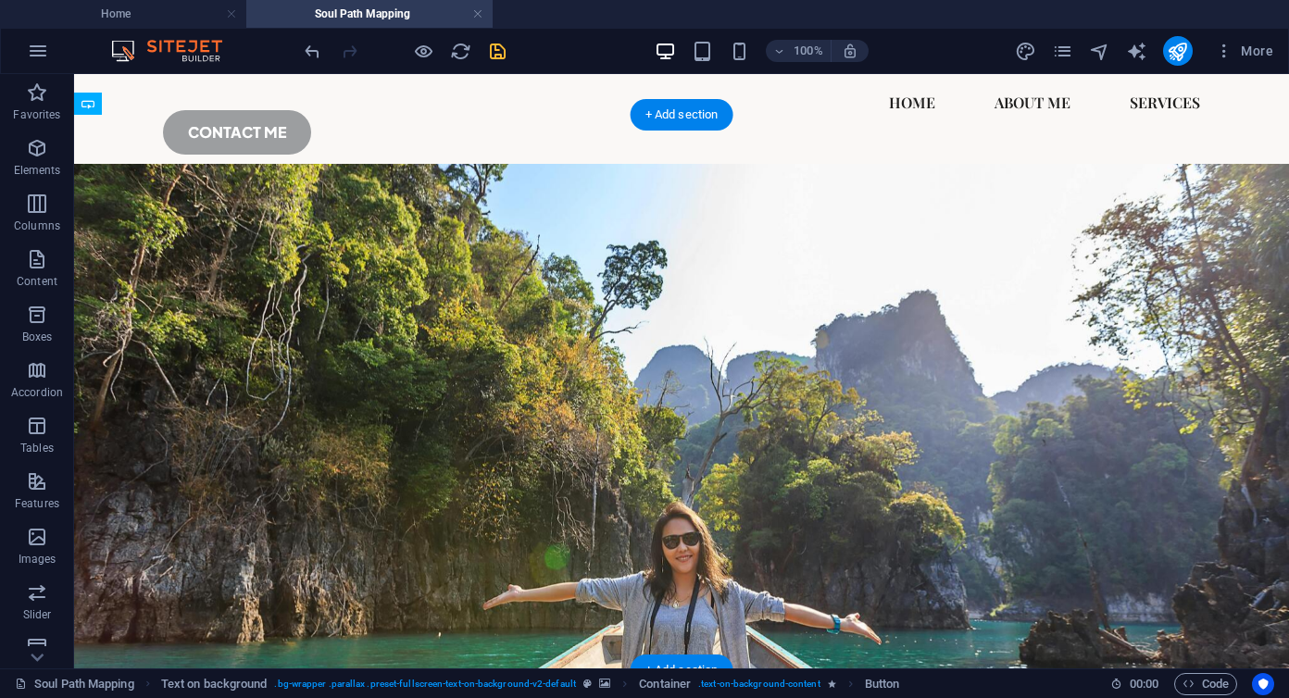
drag, startPoint x: 334, startPoint y: 329, endPoint x: 289, endPoint y: 416, distance: 98.2
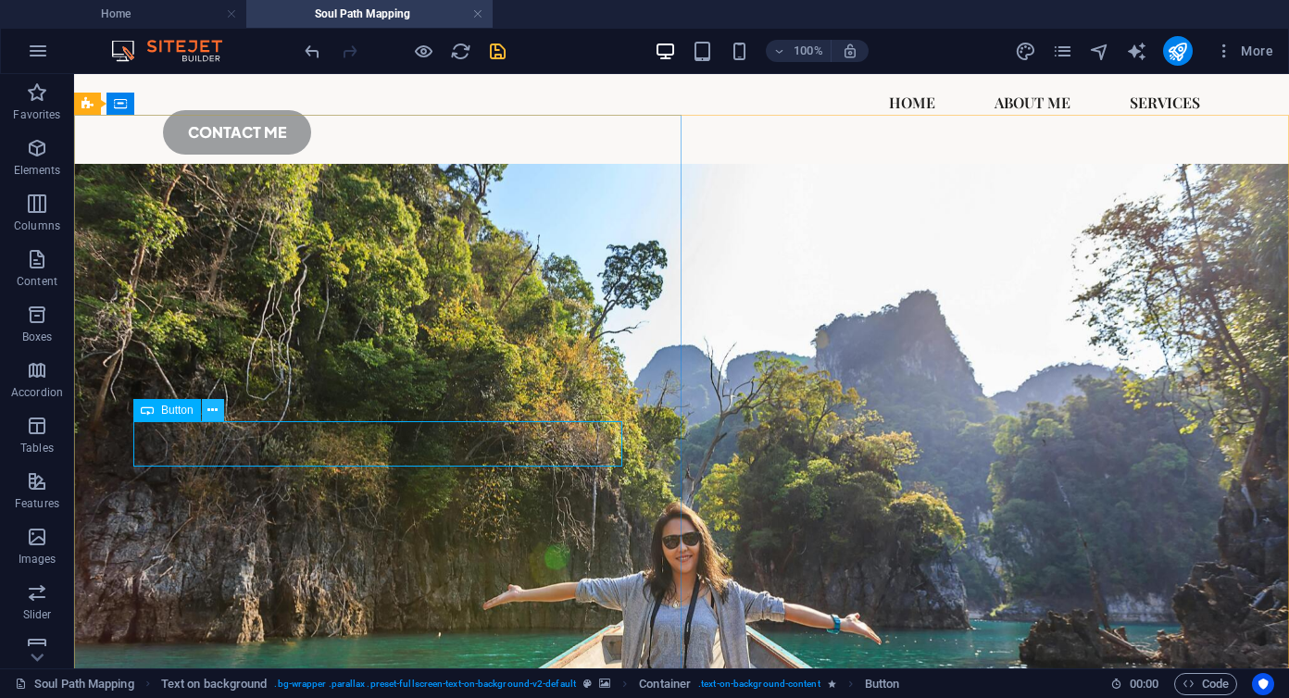
click at [218, 408] on icon at bounding box center [212, 410] width 10 height 19
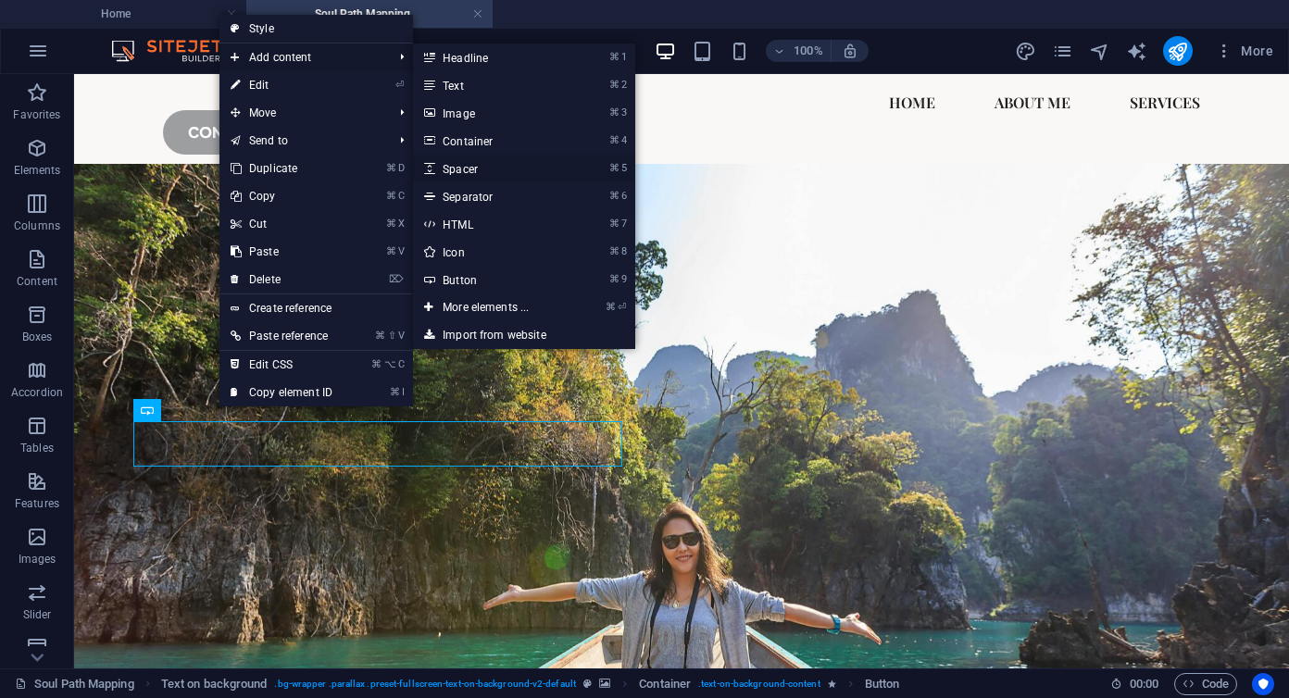
click at [479, 169] on link "⌘ 5 Spacer" at bounding box center [489, 169] width 153 height 28
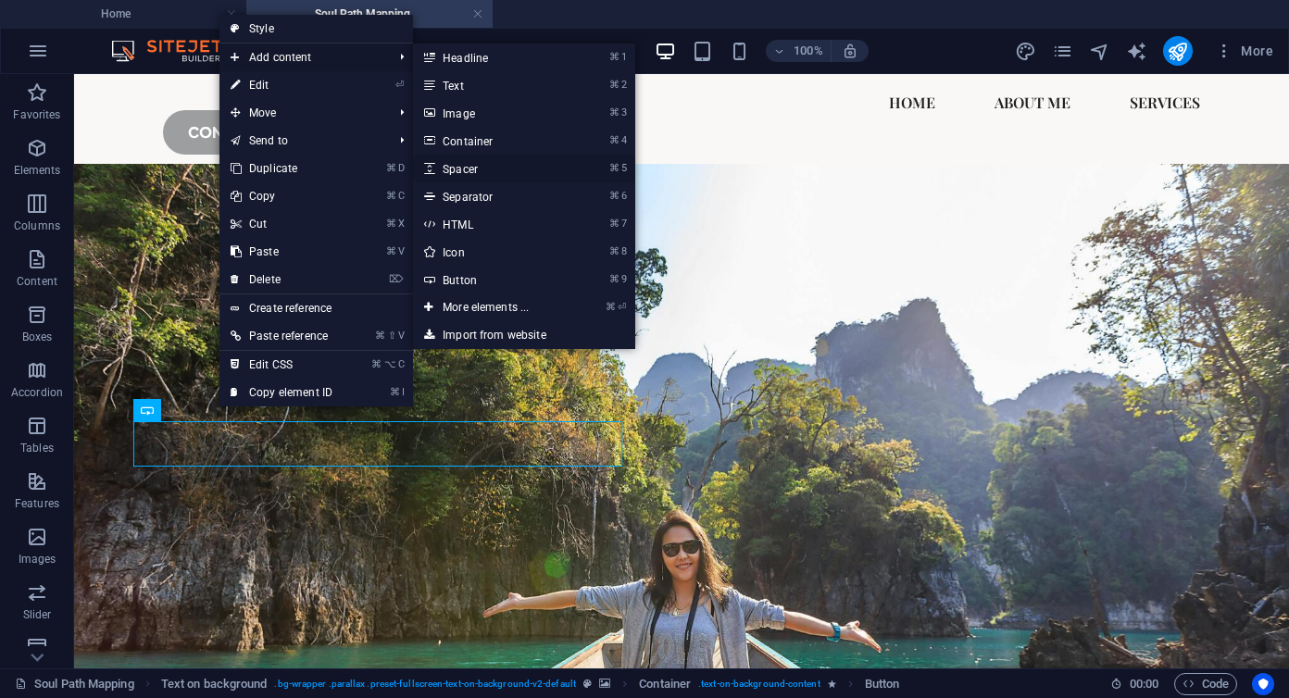
select select "px"
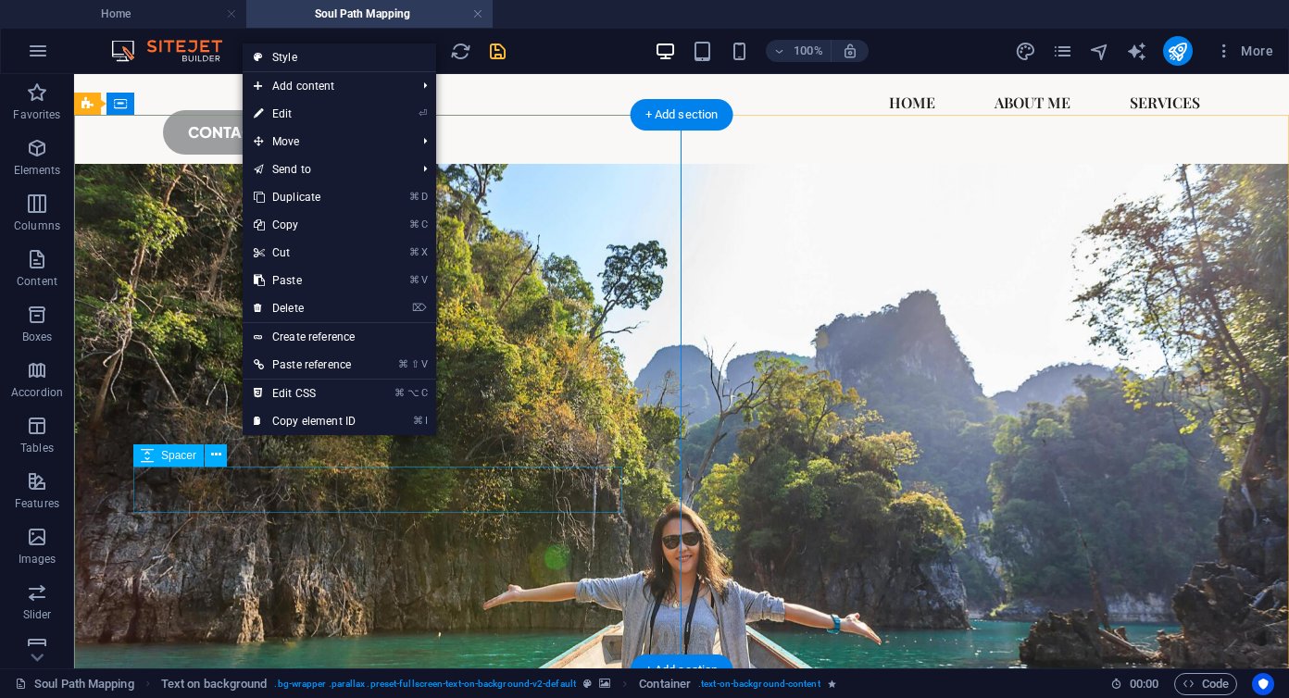
drag, startPoint x: 241, startPoint y: 437, endPoint x: 224, endPoint y: 499, distance: 64.3
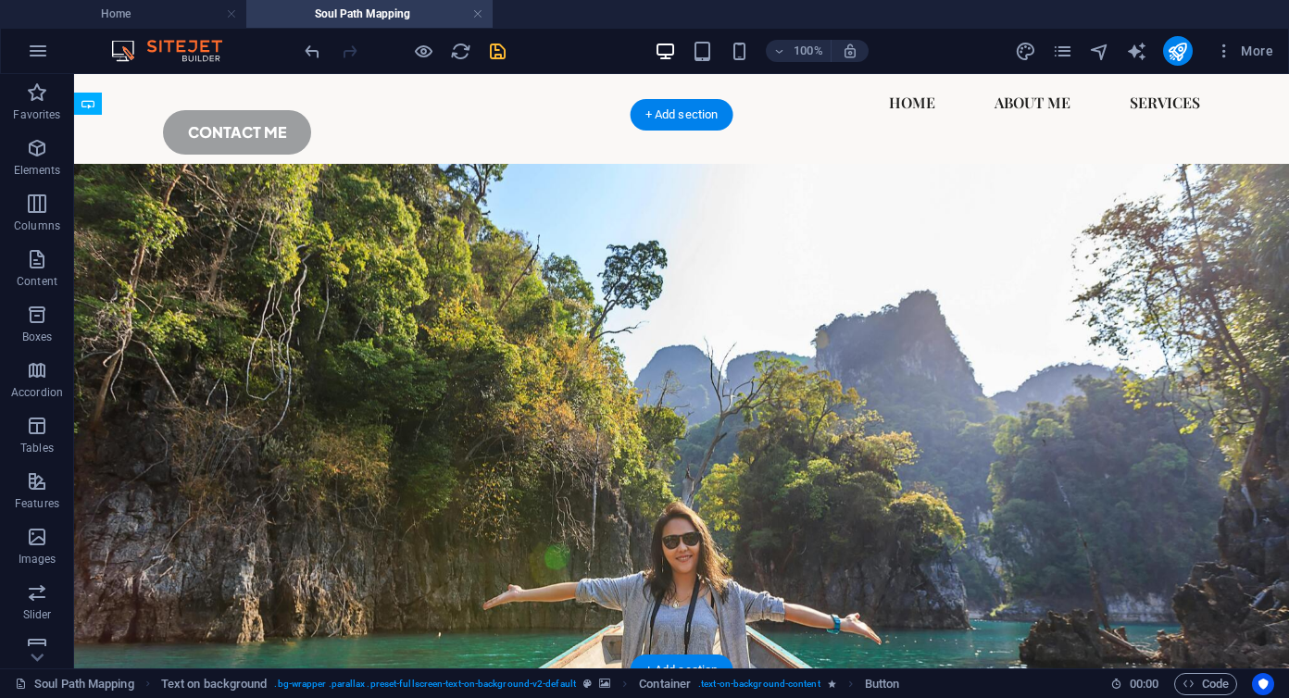
drag, startPoint x: 210, startPoint y: 441, endPoint x: 193, endPoint y: 493, distance: 54.8
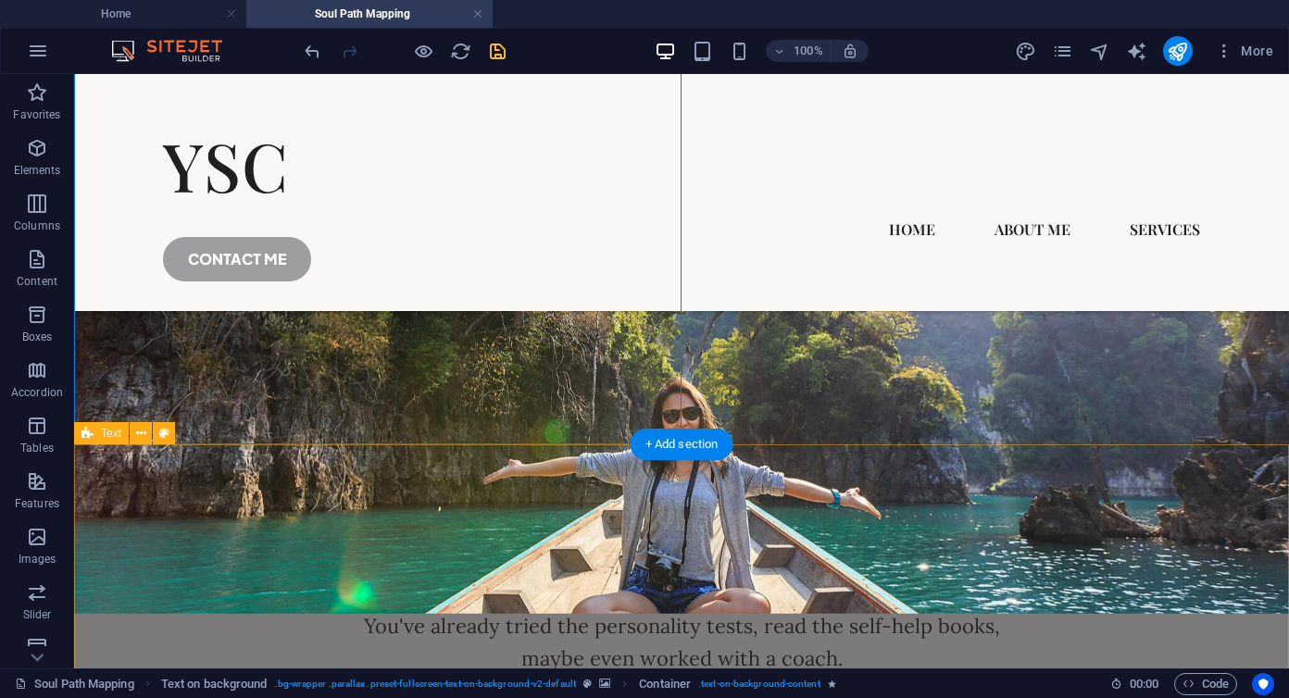
scroll to position [137, 0]
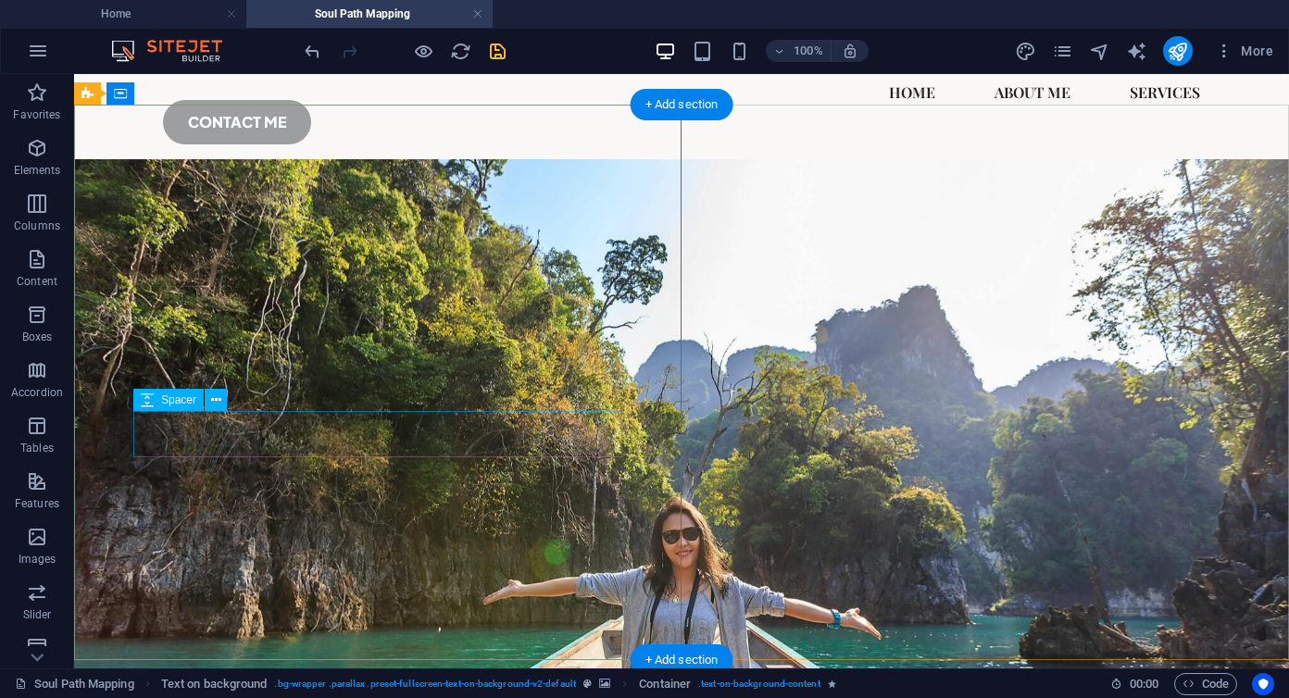
click at [219, 401] on icon at bounding box center [216, 400] width 10 height 19
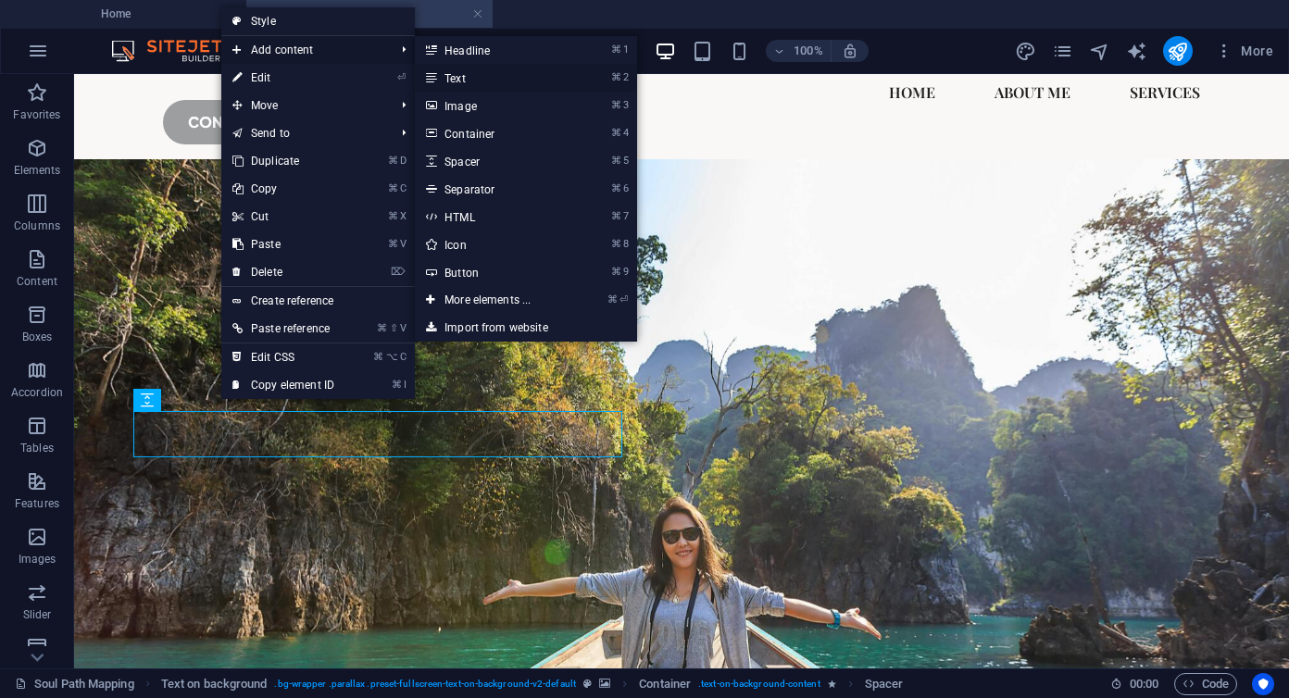
click at [464, 77] on link "⌘ 2 Text" at bounding box center [491, 78] width 153 height 28
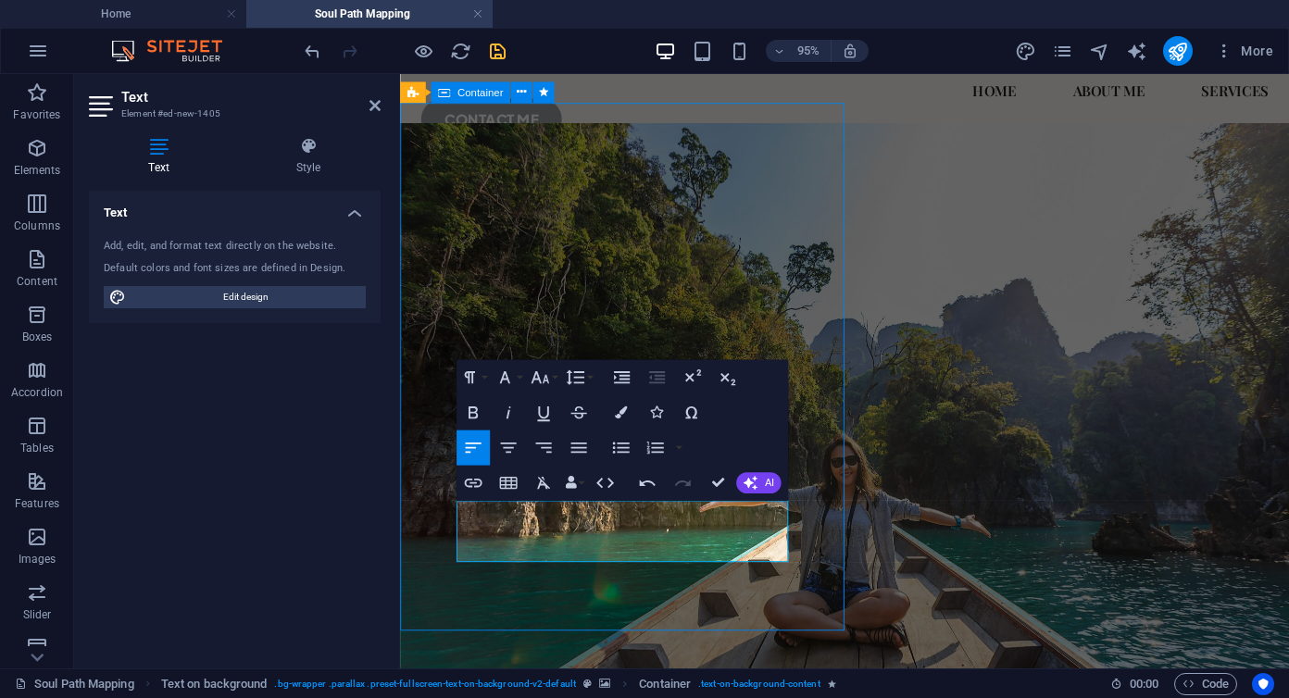
scroll to position [71, 0]
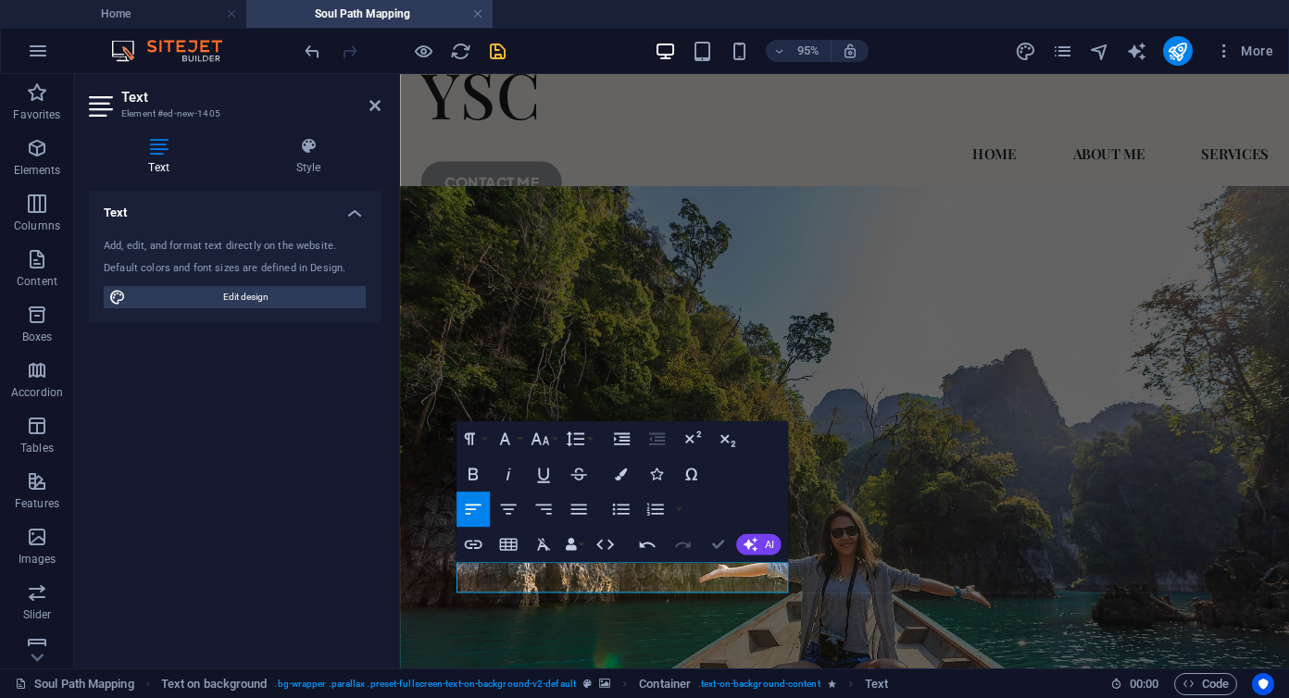
scroll to position [6, 0]
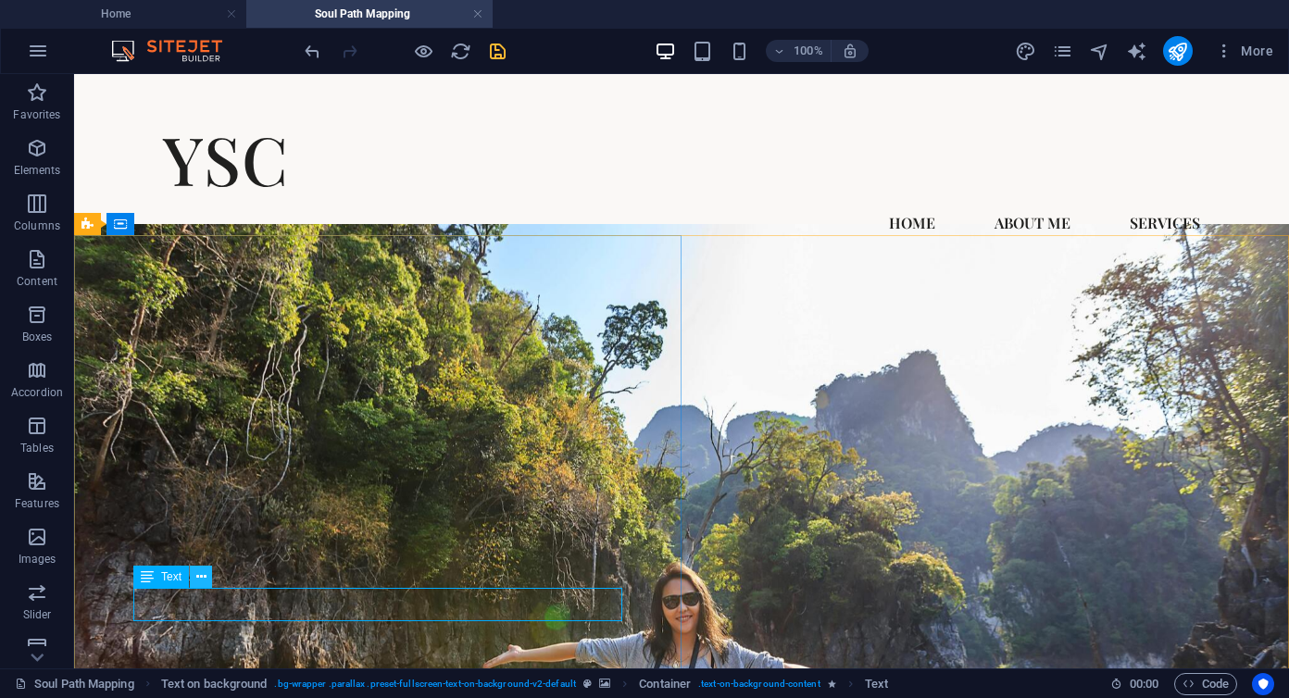
click at [205, 576] on icon at bounding box center [201, 577] width 10 height 19
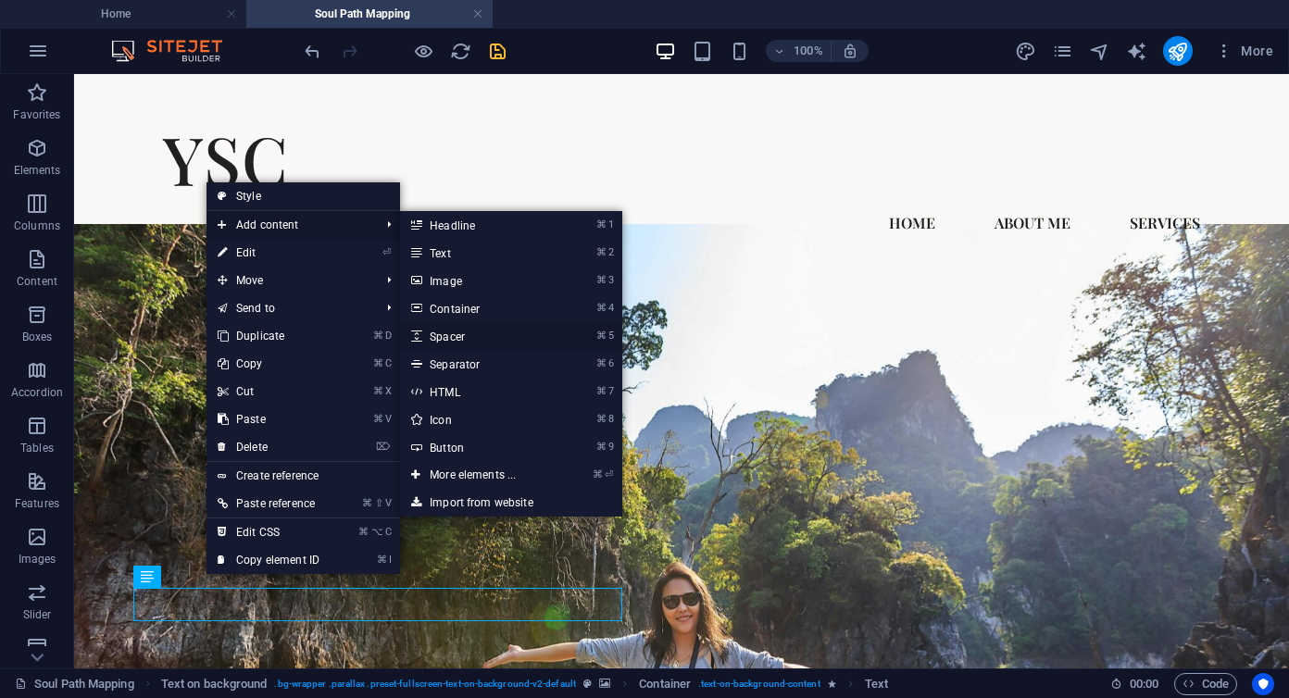
click at [457, 336] on link "⌘ 5 Spacer" at bounding box center [476, 336] width 153 height 28
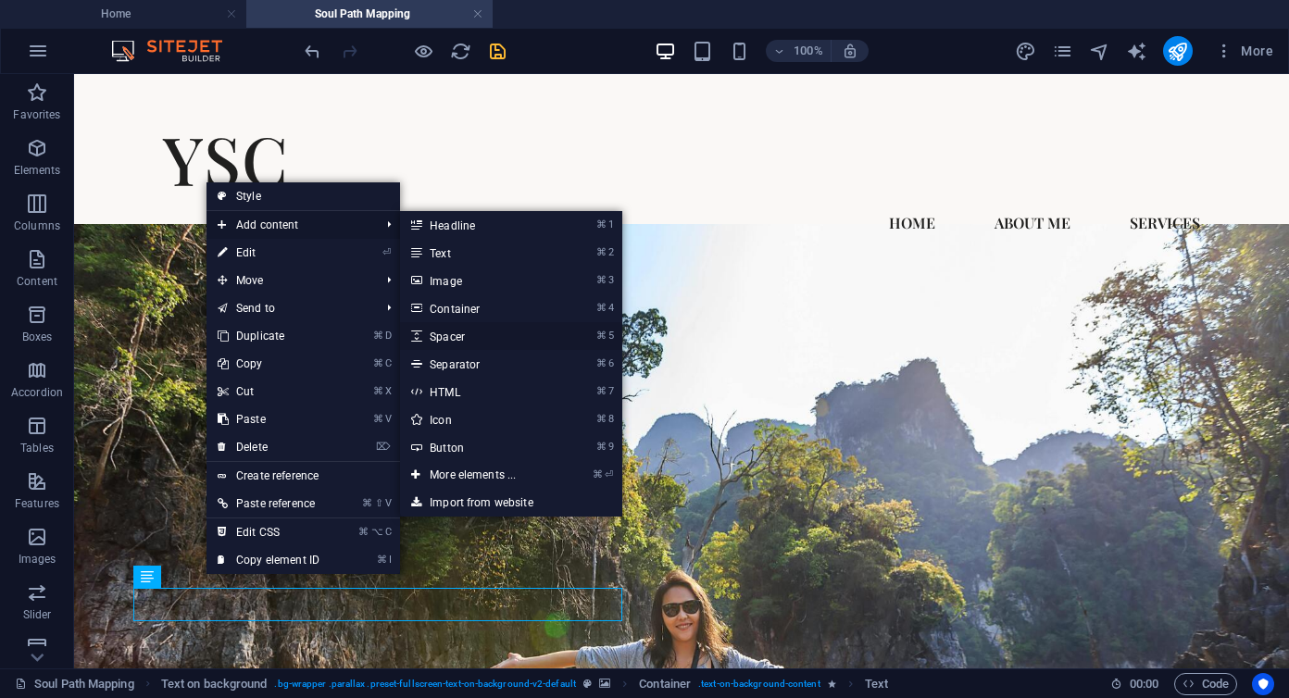
select select "px"
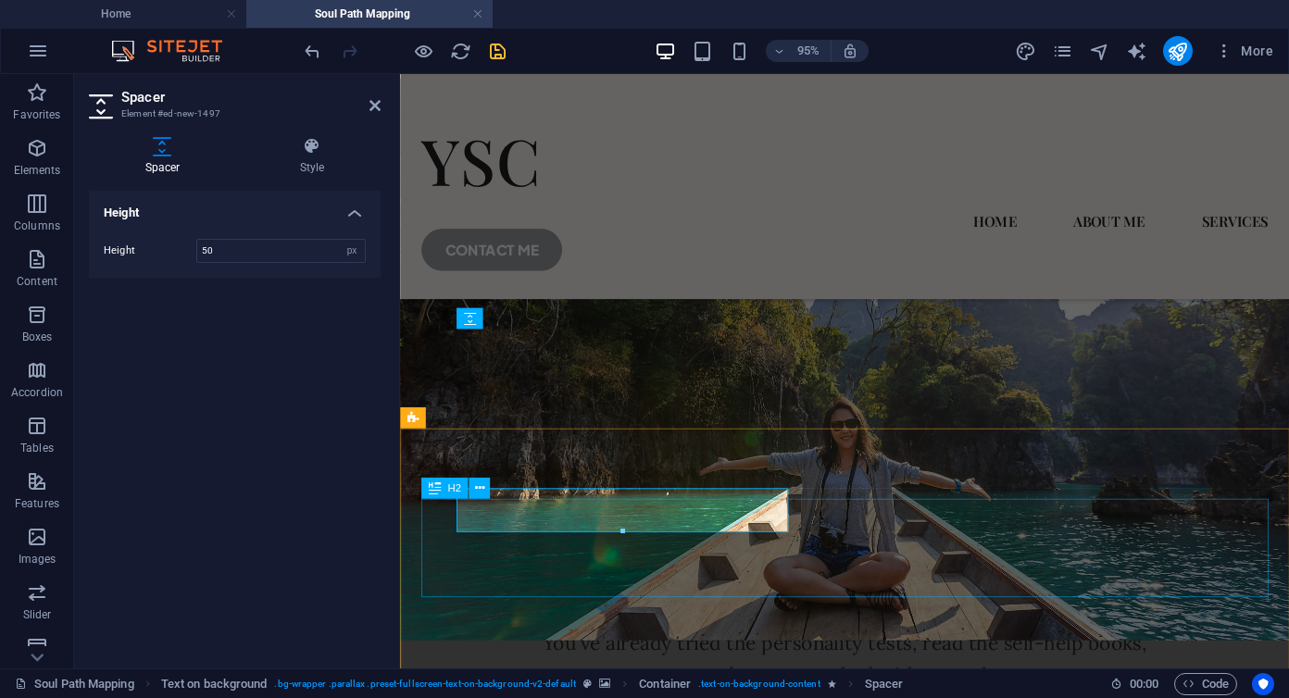
scroll to position [188, 0]
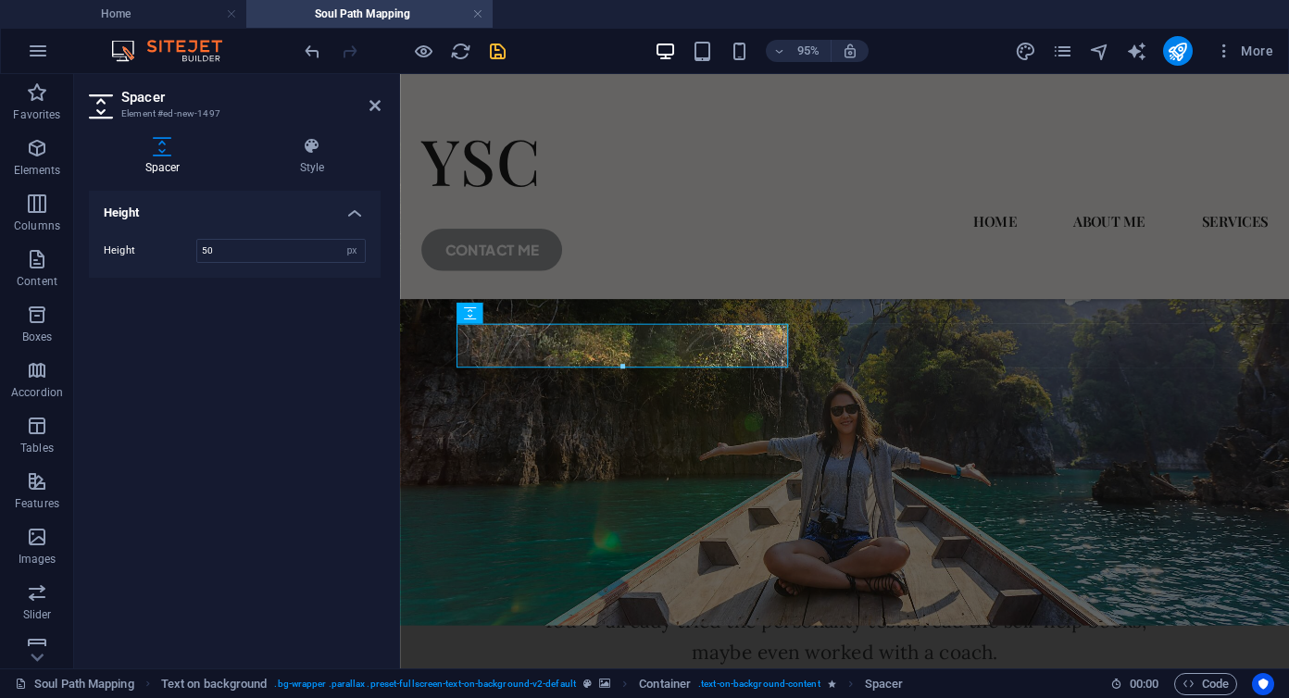
click at [959, 353] on figure at bounding box center [868, 359] width 936 height 591
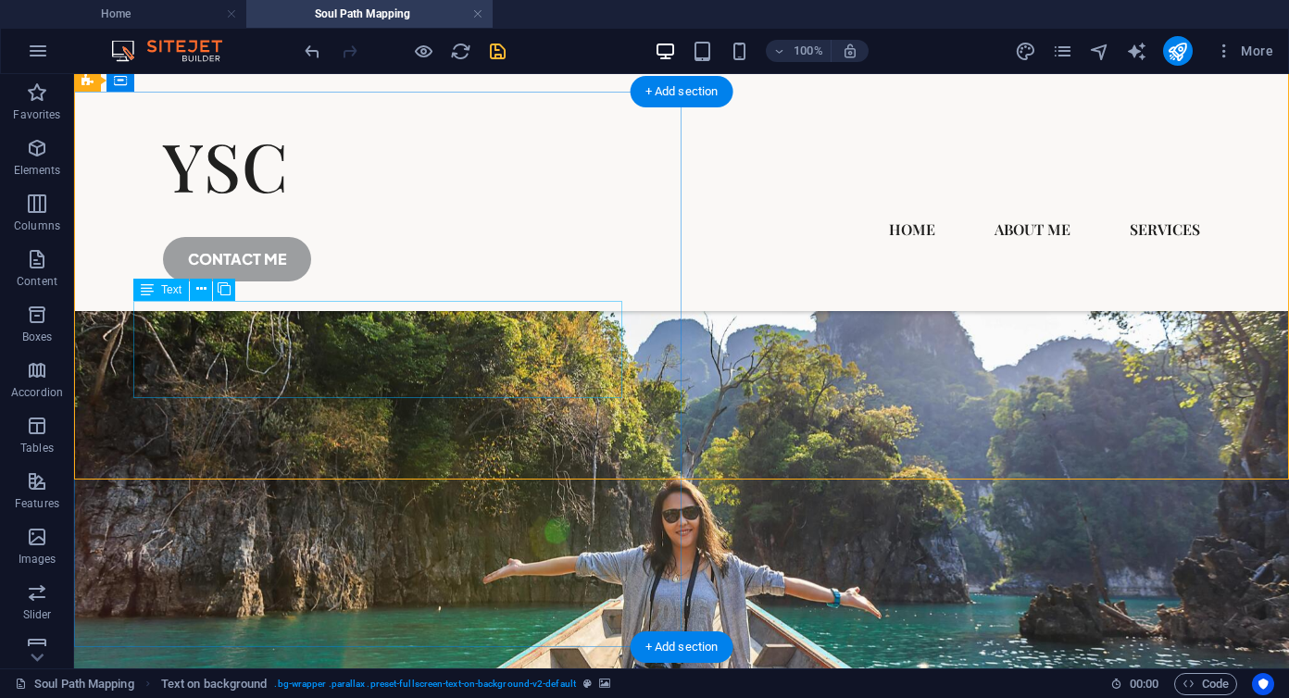
scroll to position [140, 0]
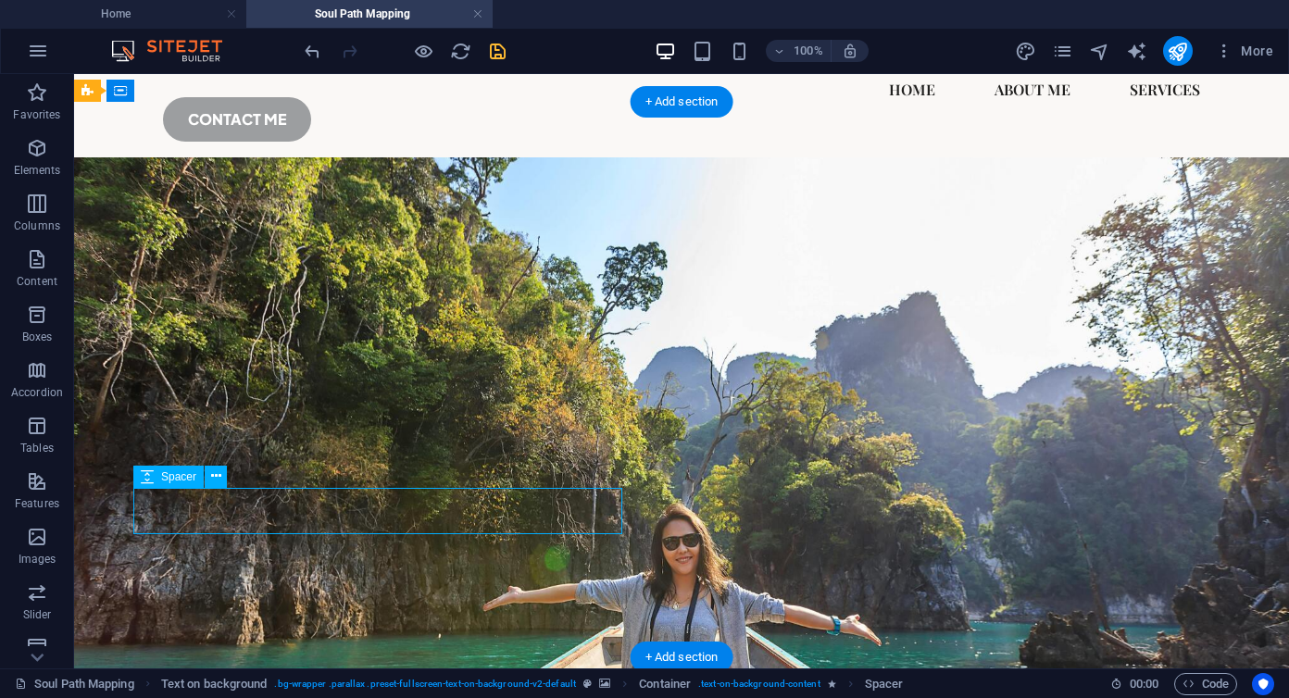
select select "px"
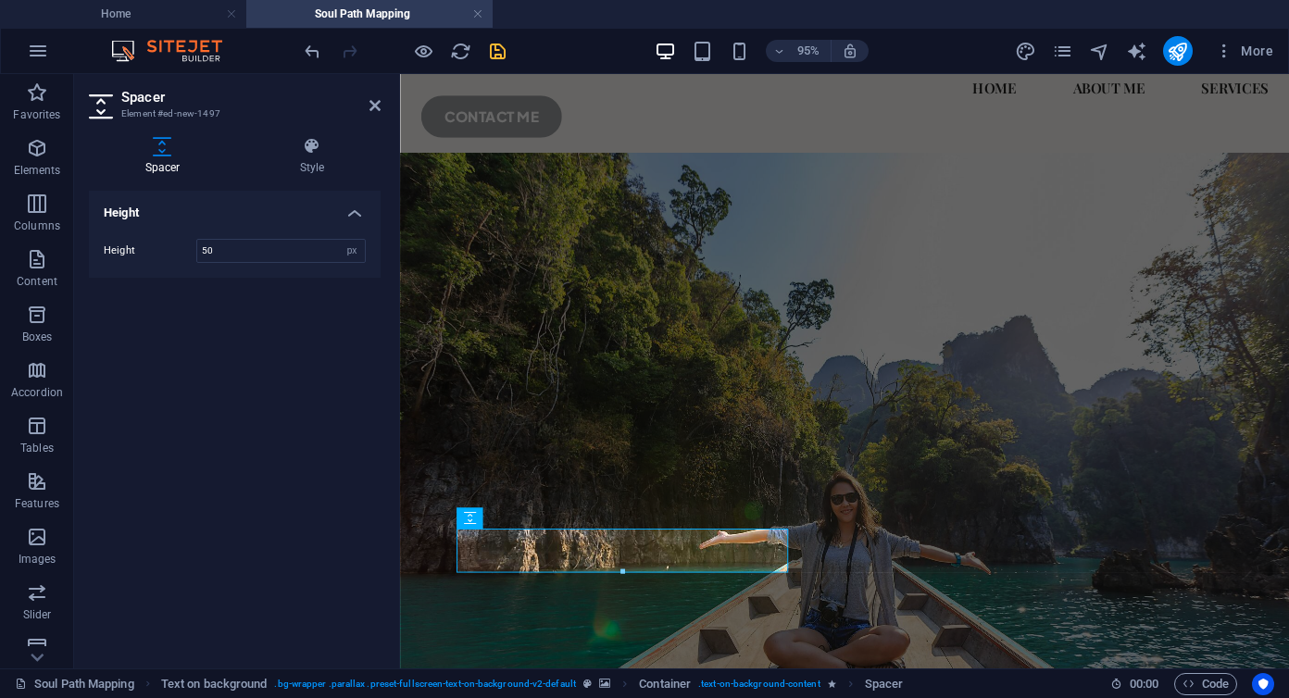
click at [274, 505] on div "Height Height 50 px rem vh vw" at bounding box center [235, 422] width 292 height 463
click at [231, 253] on input "50" at bounding box center [281, 251] width 168 height 22
type input "5"
click at [207, 249] on input "30" at bounding box center [281, 251] width 168 height 22
type input "20"
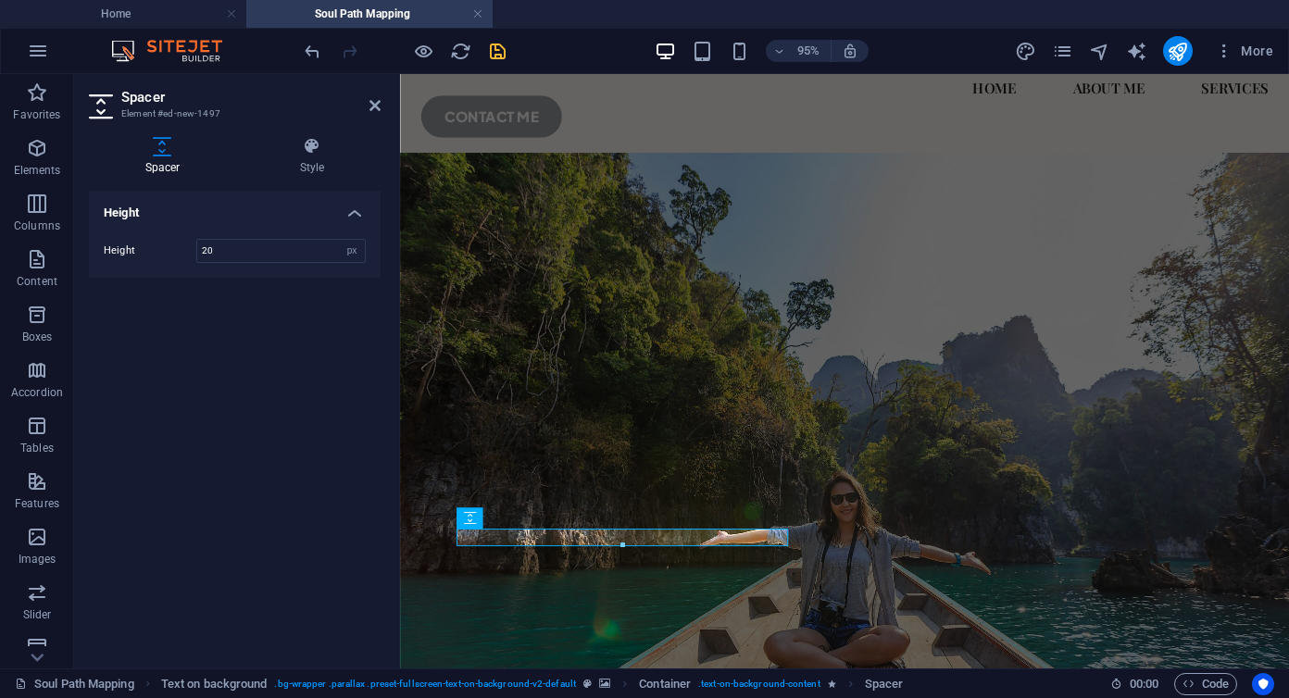
click at [1110, 495] on figure at bounding box center [868, 452] width 936 height 591
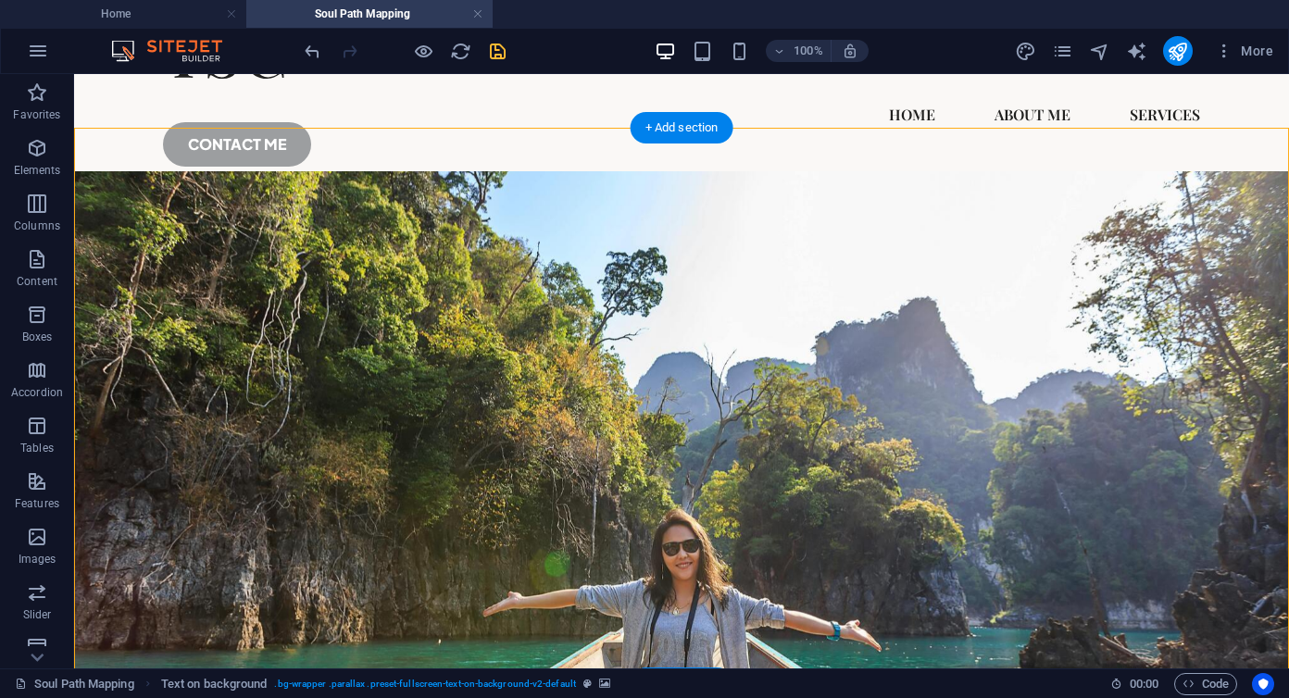
scroll to position [114, 0]
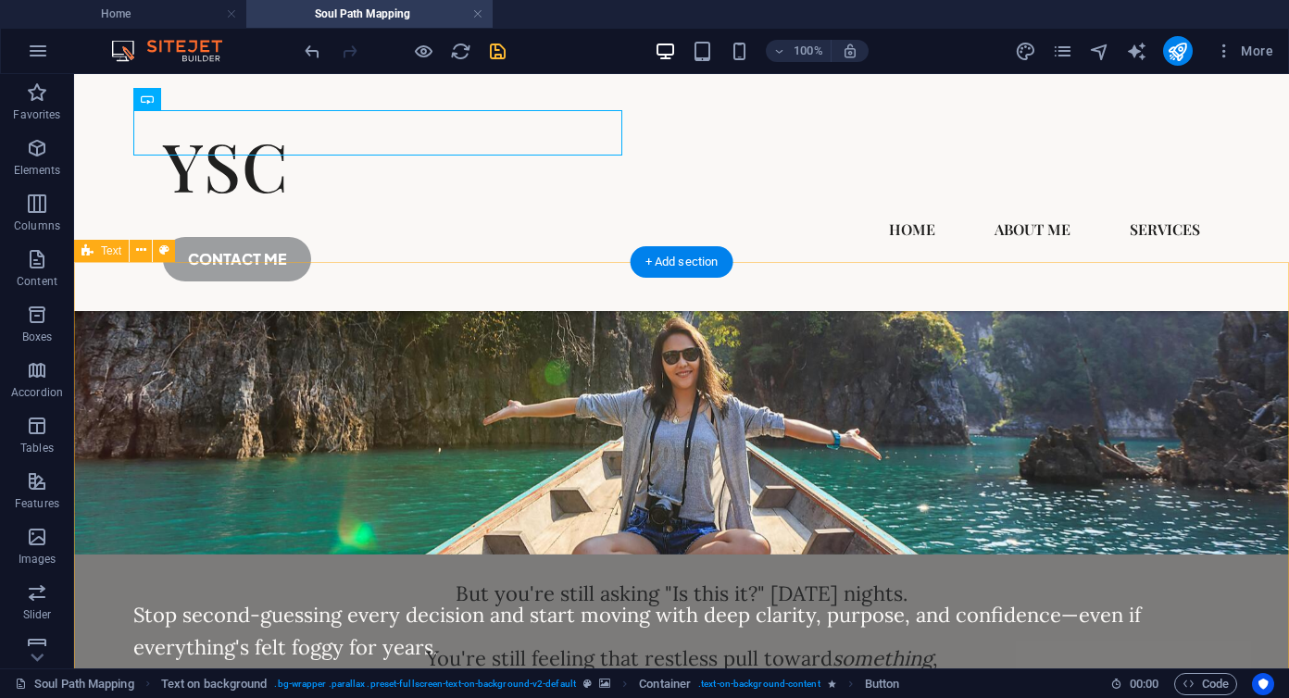
scroll to position [407, 0]
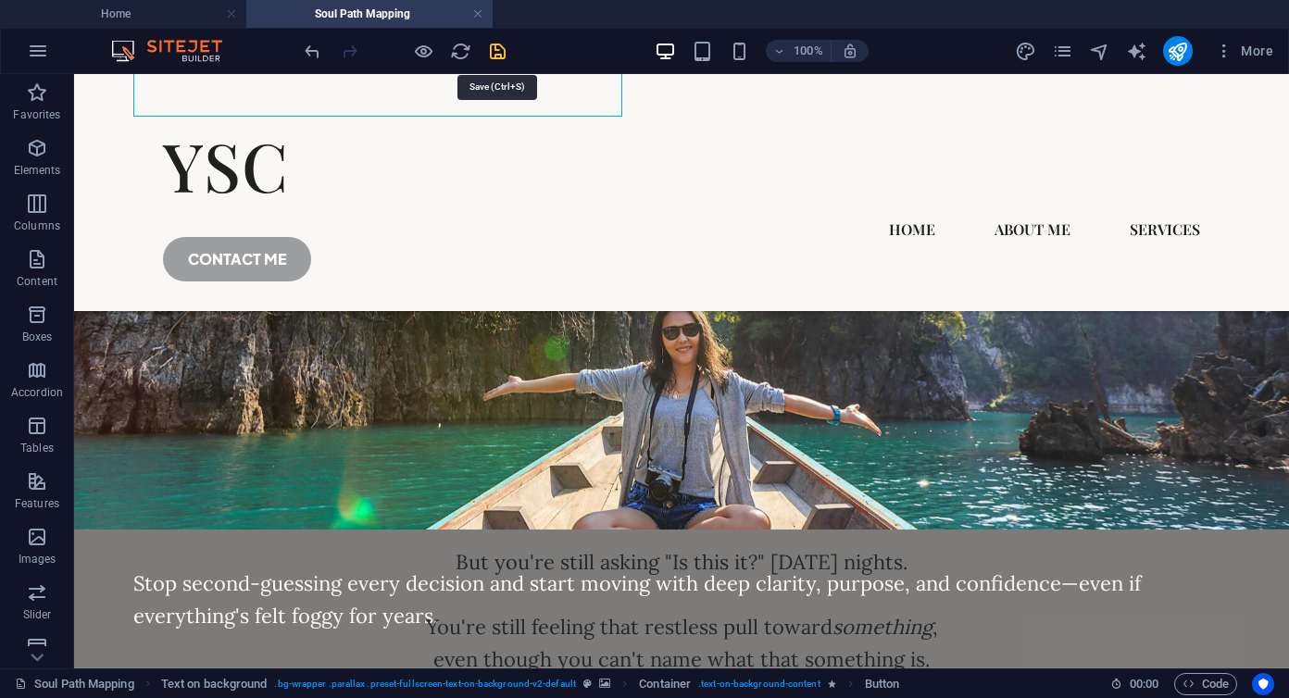
click at [495, 54] on icon "save" at bounding box center [497, 51] width 21 height 21
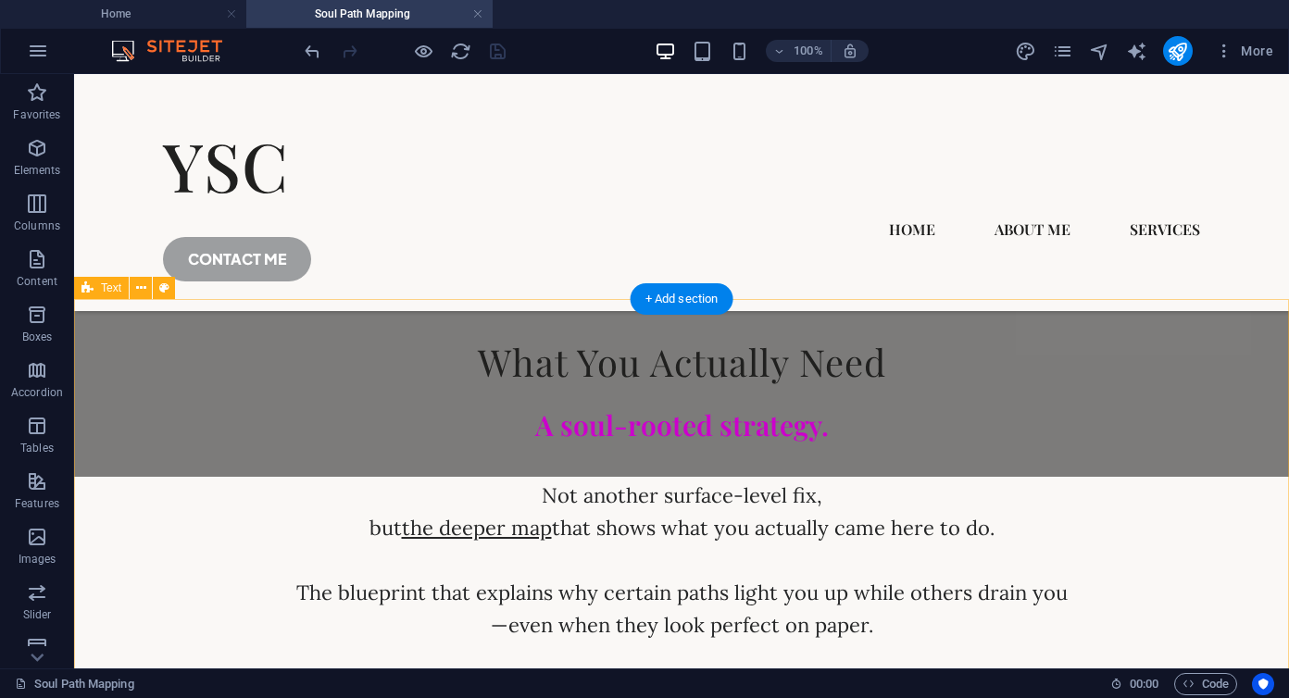
scroll to position [909, 0]
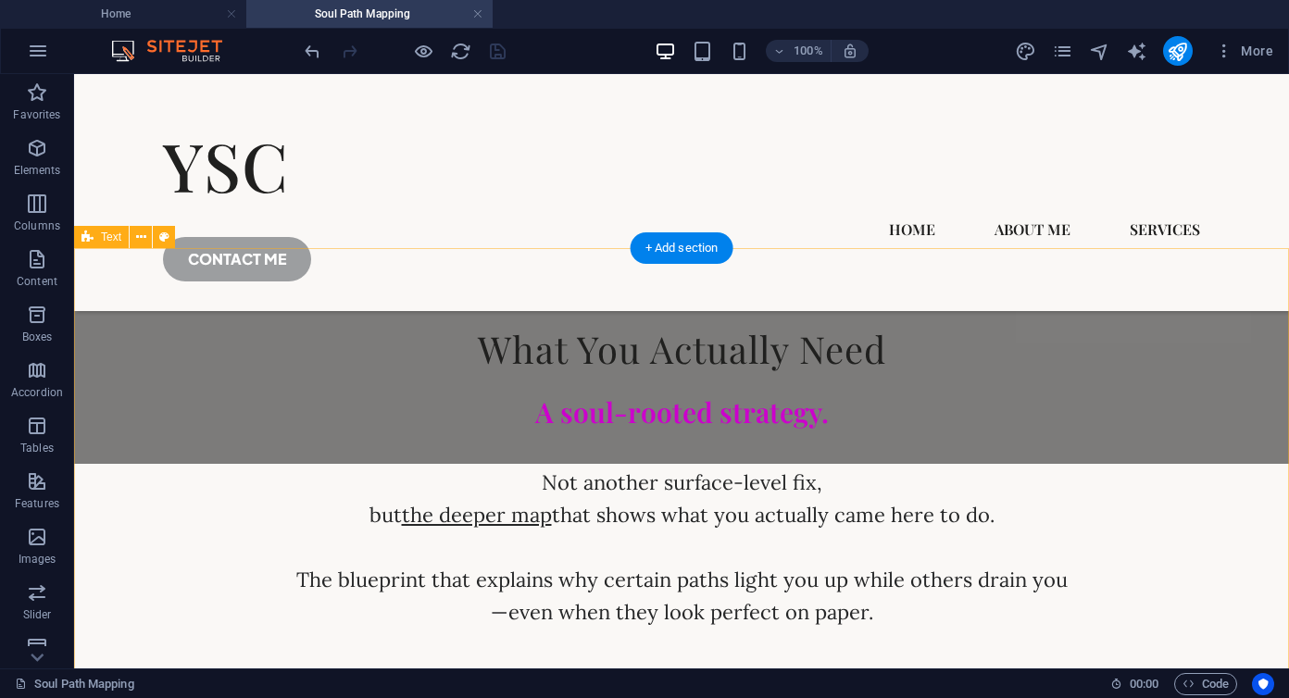
click at [275, 287] on div "What You Actually Need A soul-rooted strategy. Not another surface-level fix, b…" at bounding box center [681, 476] width 1215 height 455
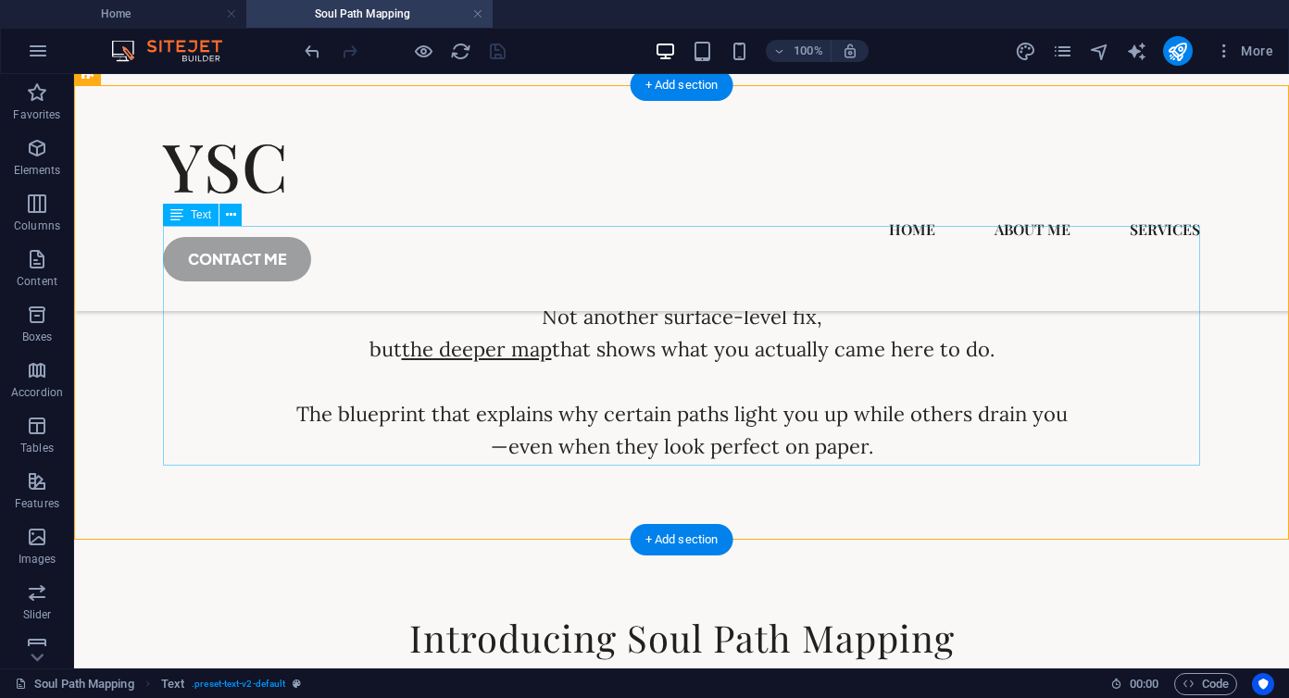
scroll to position [1075, 0]
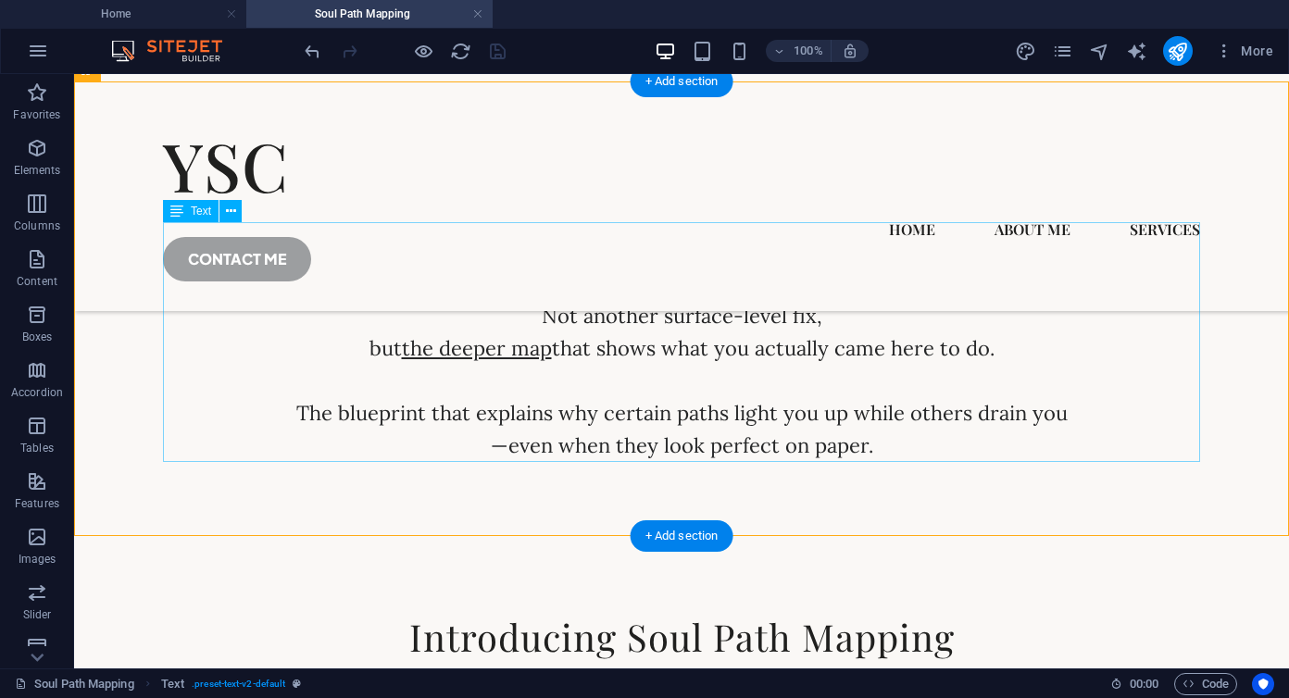
click at [503, 352] on div "A soul-rooted strategy. Not another surface-level fix, but the deeper map that …" at bounding box center [681, 343] width 1037 height 240
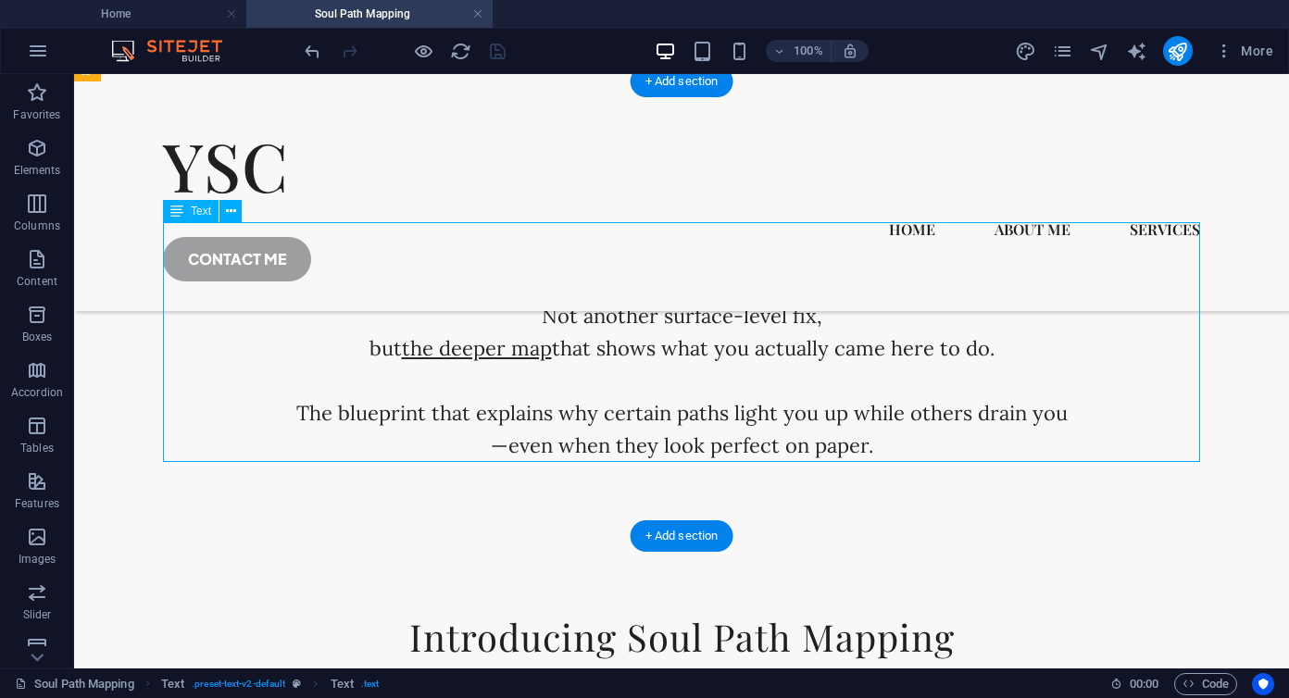
click at [503, 352] on div "A soul-rooted strategy. Not another surface-level fix, but the deeper map that …" at bounding box center [681, 343] width 1037 height 240
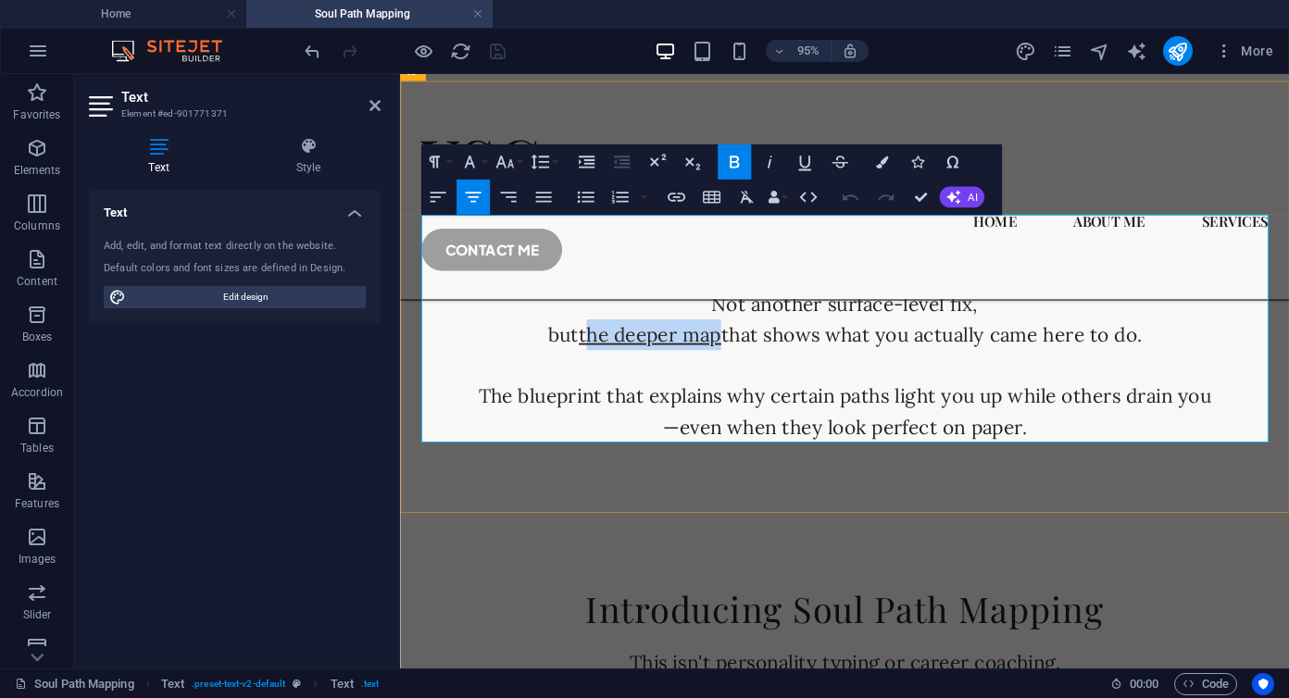
drag, startPoint x: 596, startPoint y: 354, endPoint x: 738, endPoint y: 354, distance: 142.6
click at [738, 354] on u "the deeper map" at bounding box center [663, 348] width 150 height 26
click at [739, 354] on p "but the deeper map that shows what you actually came here to do." at bounding box center [868, 348] width 892 height 32
drag, startPoint x: 739, startPoint y: 354, endPoint x: 596, endPoint y: 354, distance: 143.6
click at [596, 354] on p "but the deeper map that shows what you actually came here to do." at bounding box center [868, 348] width 892 height 32
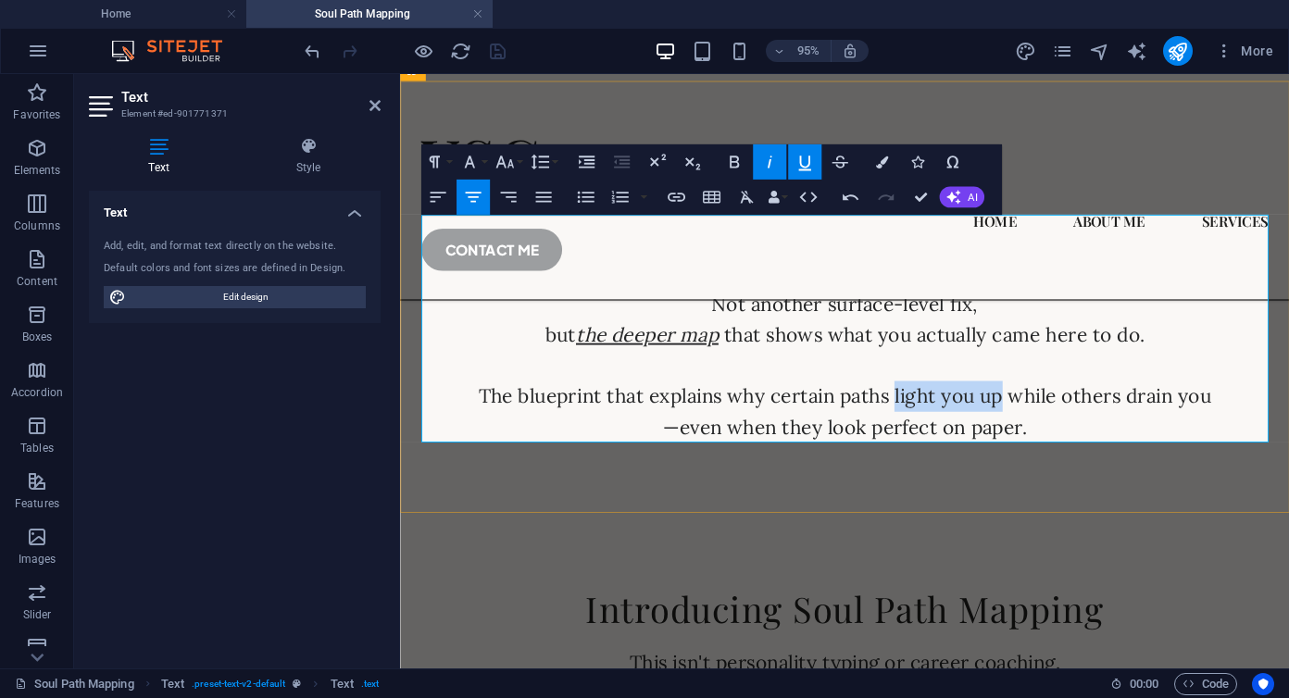
drag, startPoint x: 922, startPoint y: 416, endPoint x: 1032, endPoint y: 418, distance: 110.2
click at [1032, 418] on p "The blueprint that explains why certain paths light you up while others drain y…" at bounding box center [868, 413] width 892 height 32
click at [1082, 448] on p "—even when they look perfect on paper." at bounding box center [868, 446] width 892 height 32
click at [826, 528] on div "What You Actually Need A soul-rooted strategy. Not another surface-level fix, b…" at bounding box center [868, 309] width 936 height 455
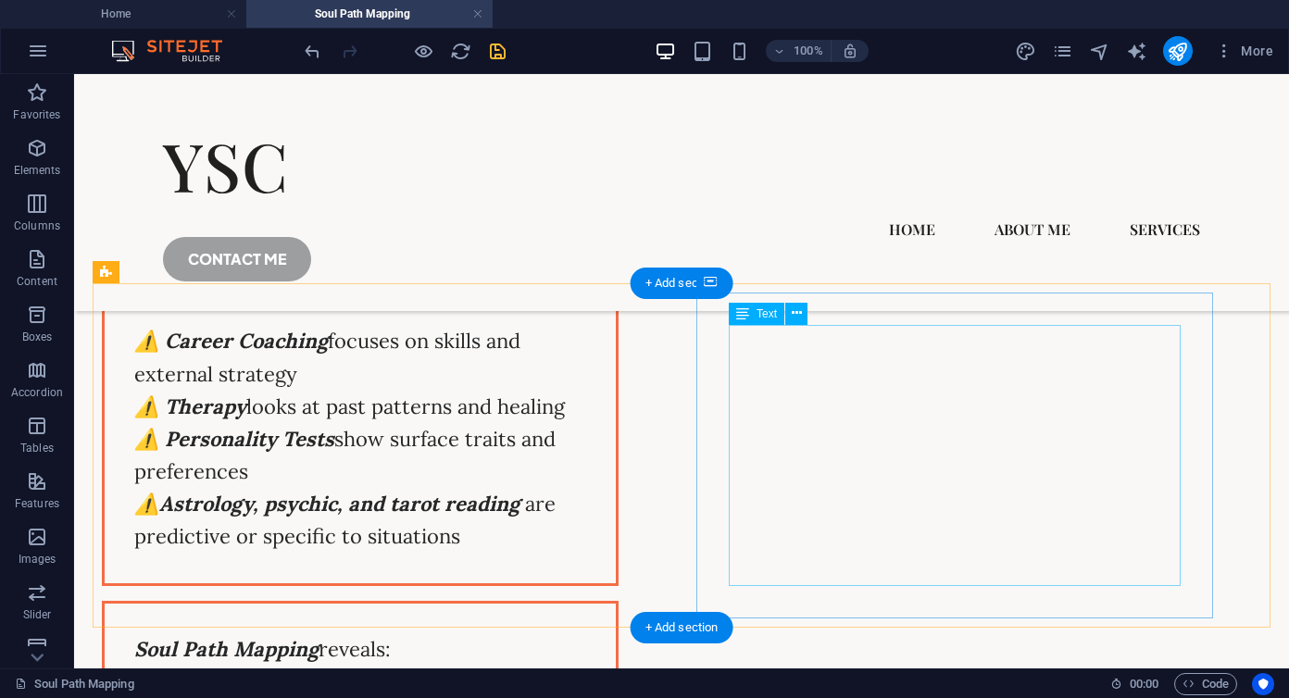
scroll to position [2421, 0]
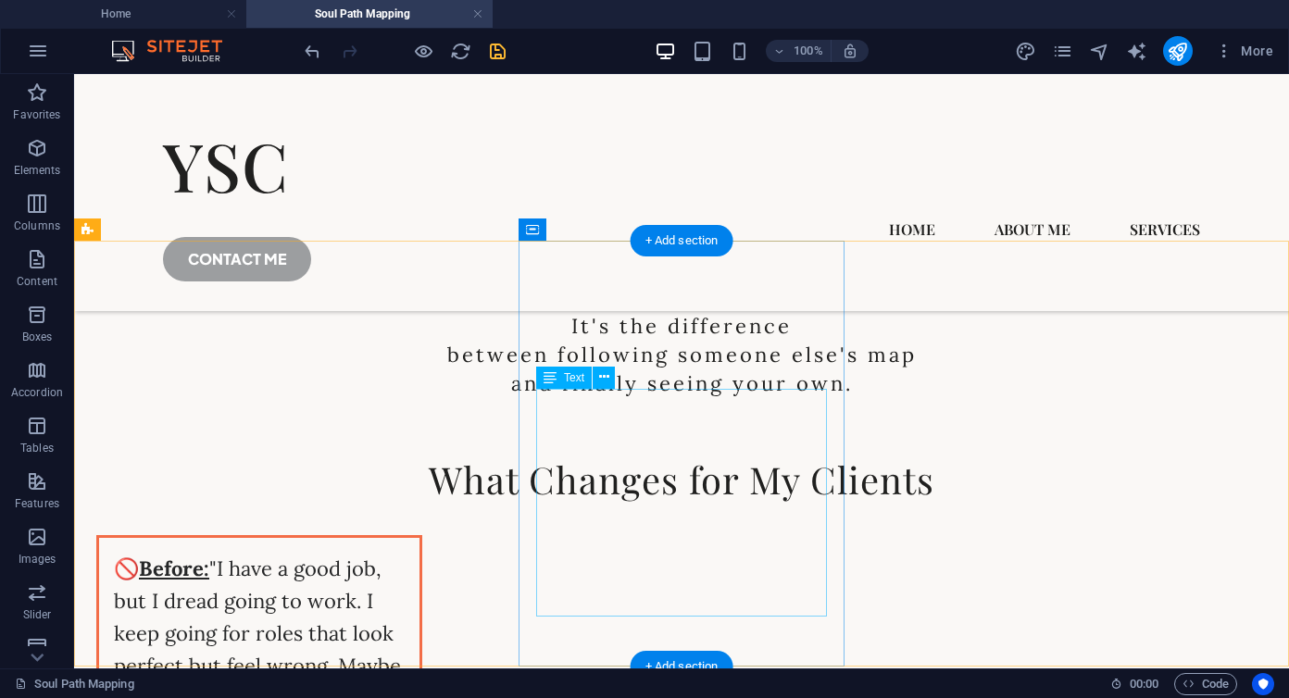
scroll to position [3074, 0]
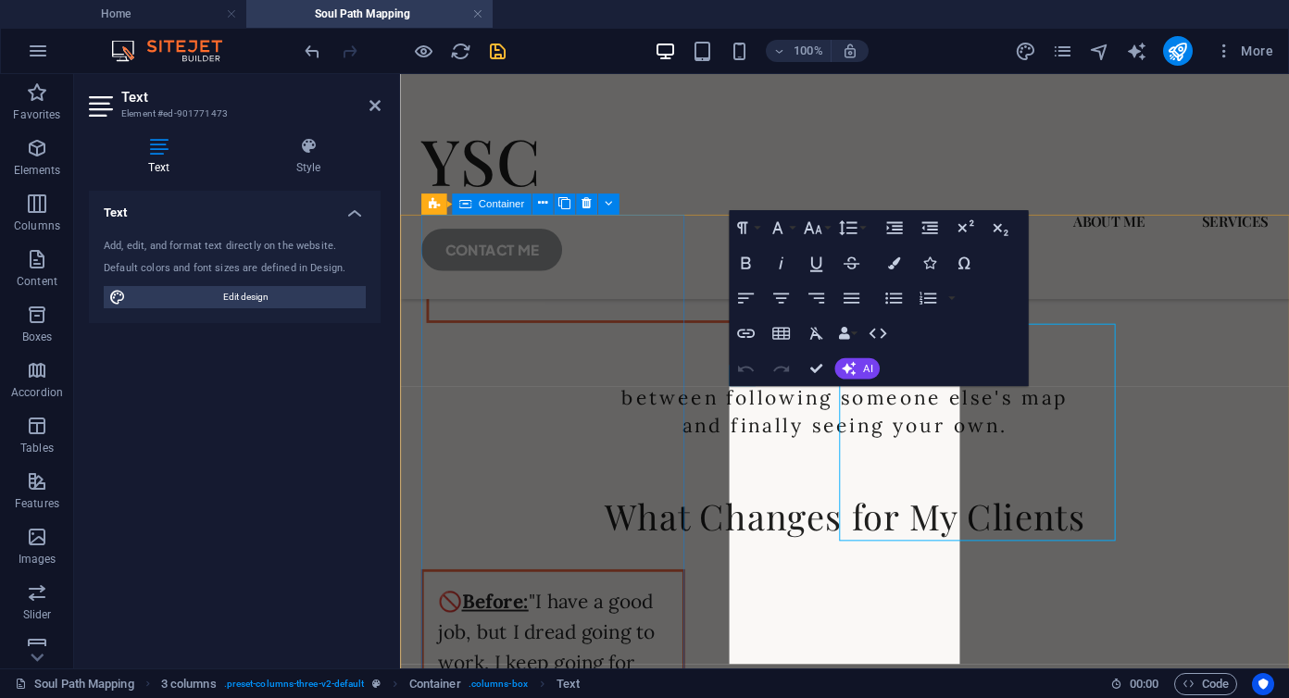
scroll to position [3107, 0]
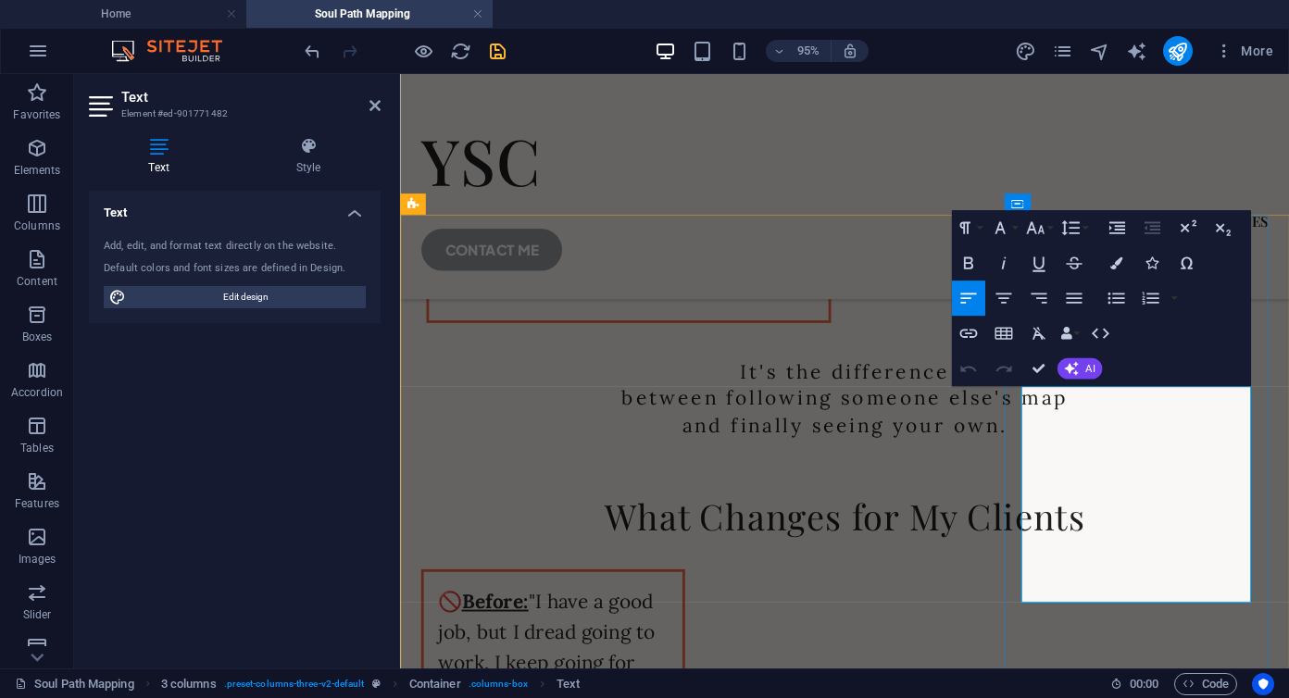
scroll to position [3107, 0]
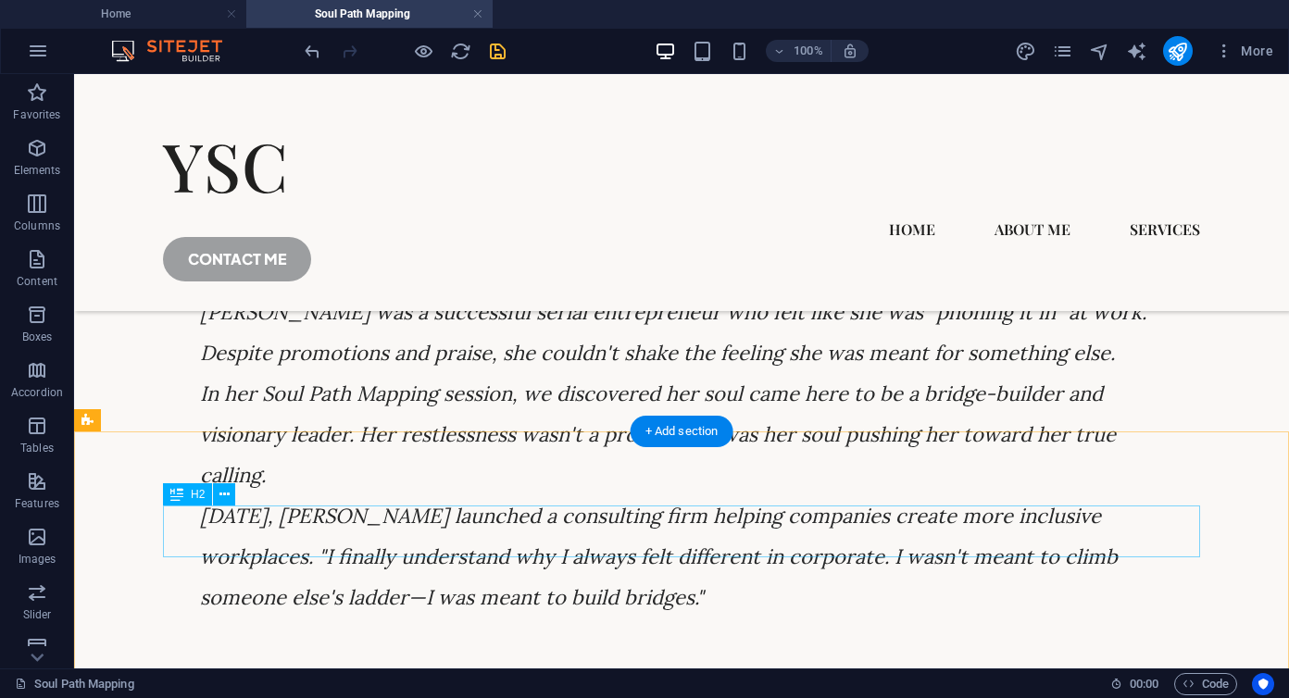
scroll to position [4670, 0]
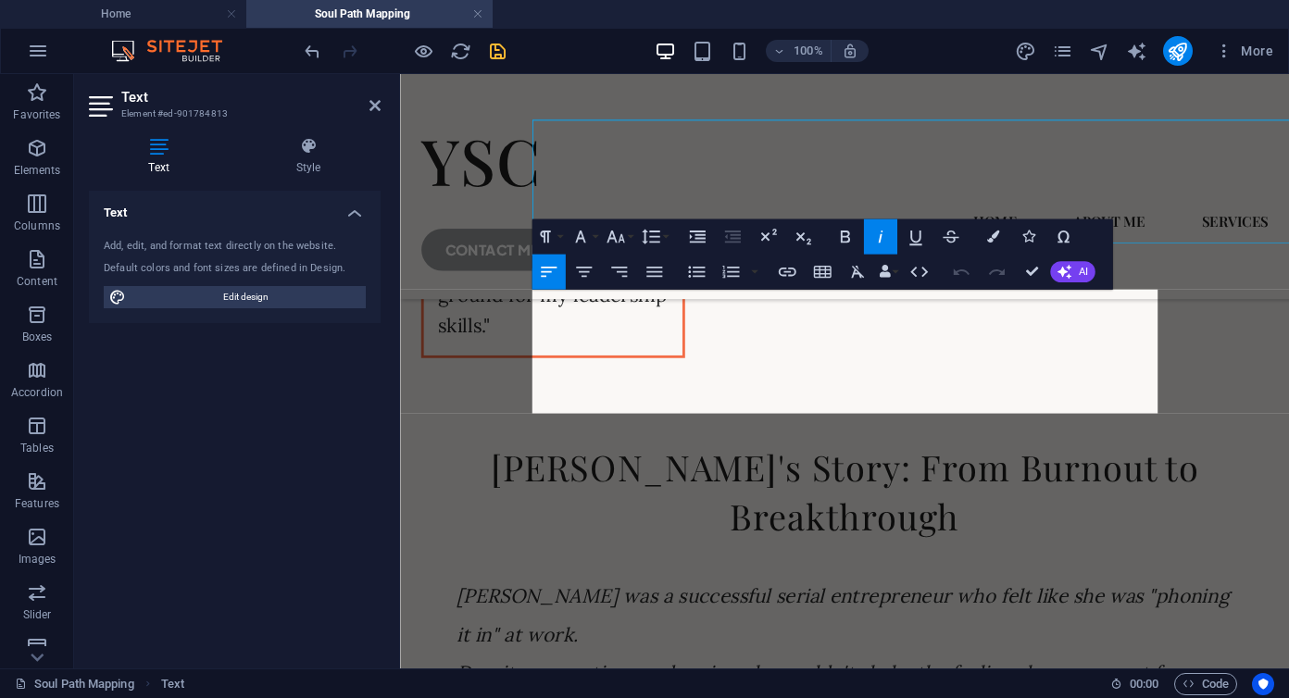
scroll to position [4849, 0]
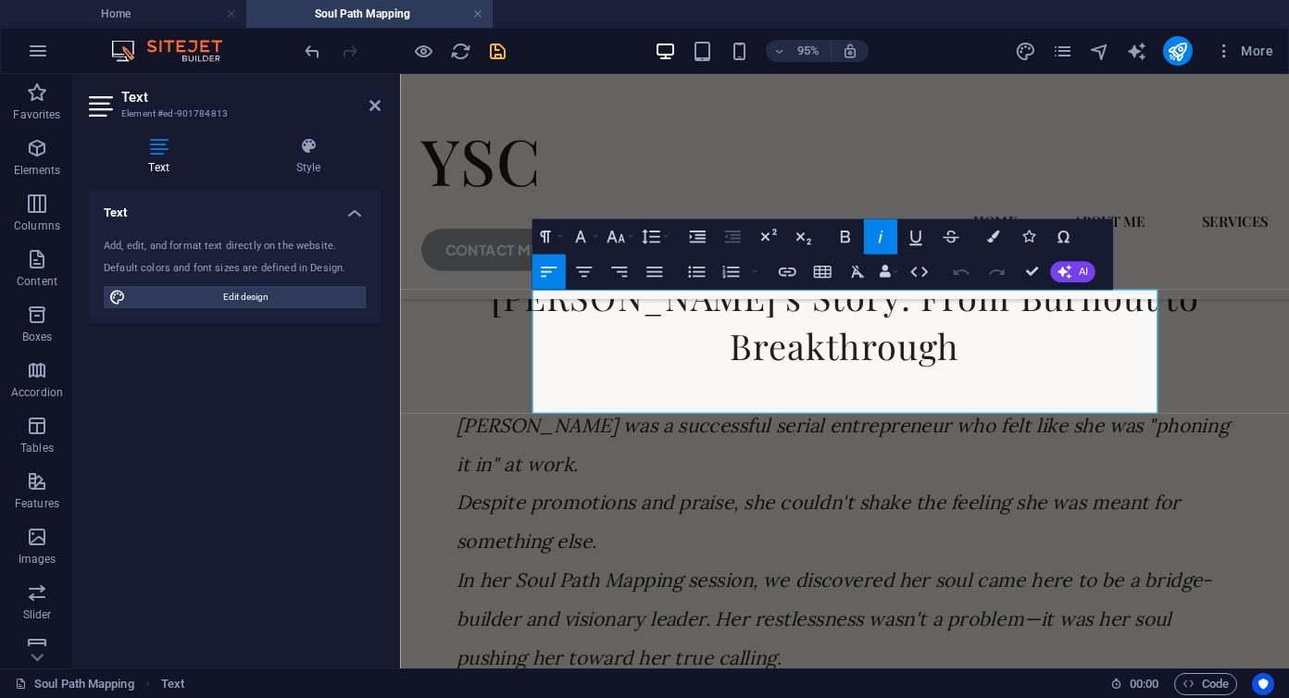
drag, startPoint x: 556, startPoint y: 417, endPoint x: 831, endPoint y: 410, distance: 275.1
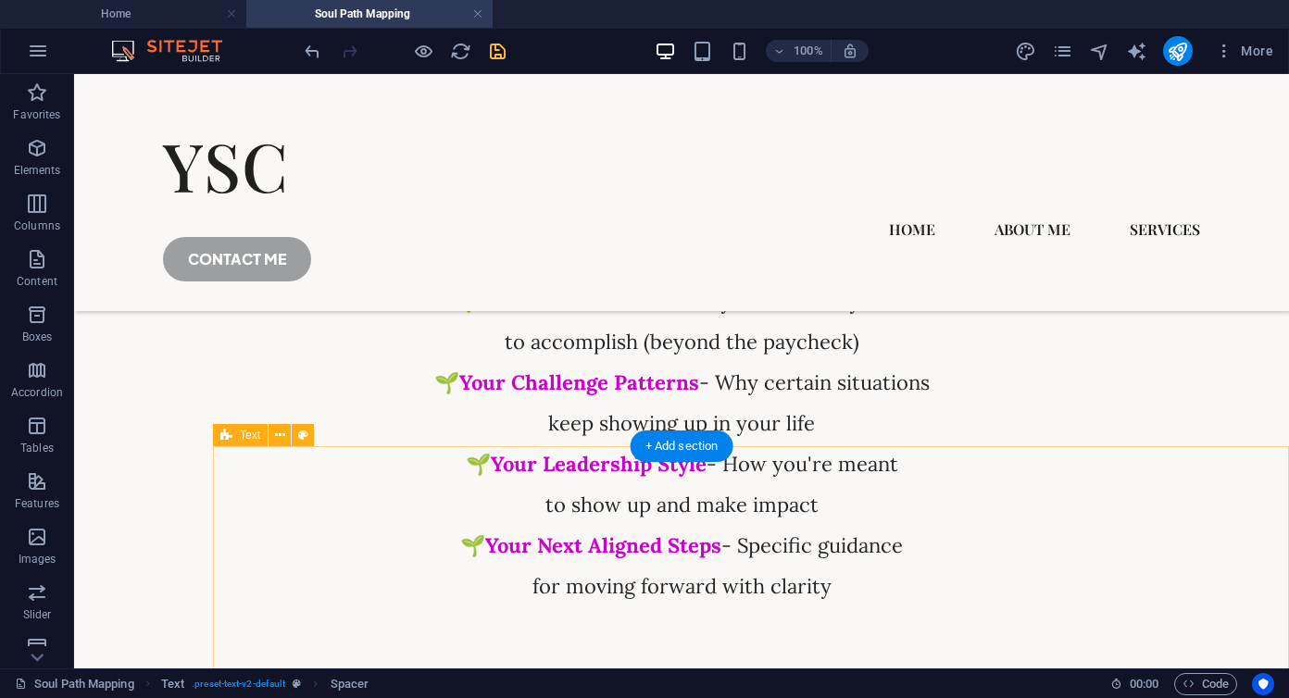
scroll to position [5378, 0]
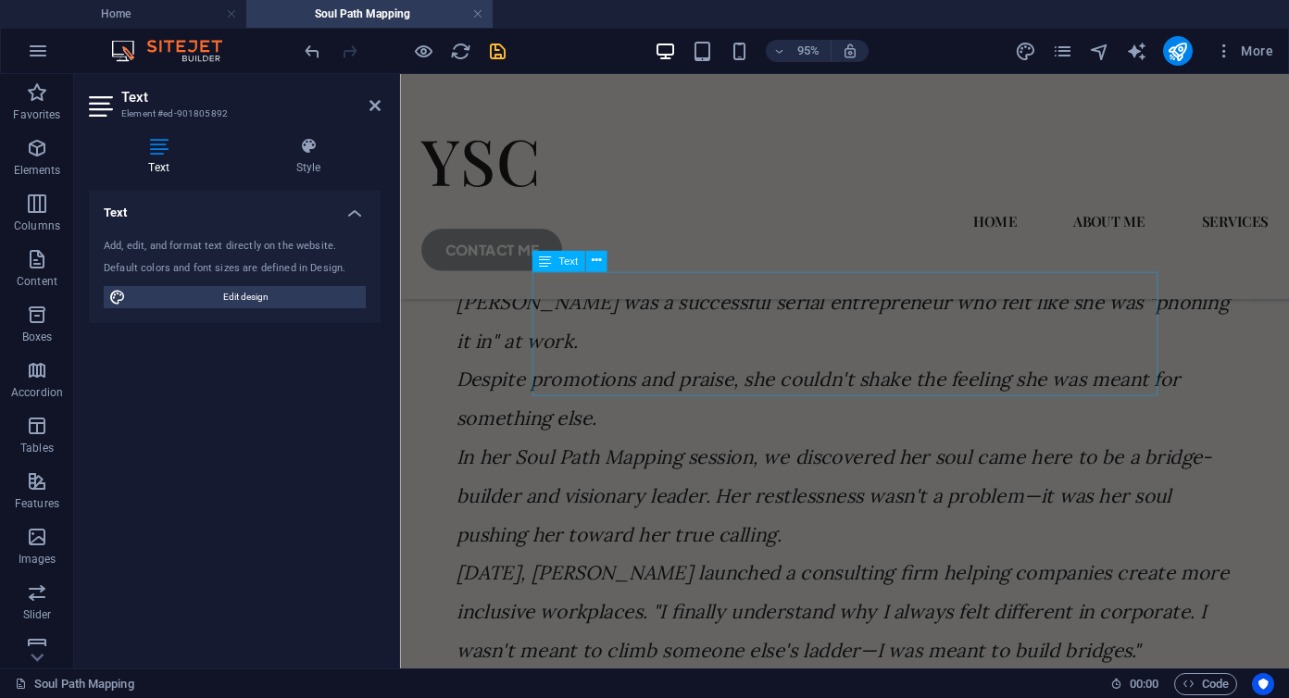
scroll to position [4687, 0]
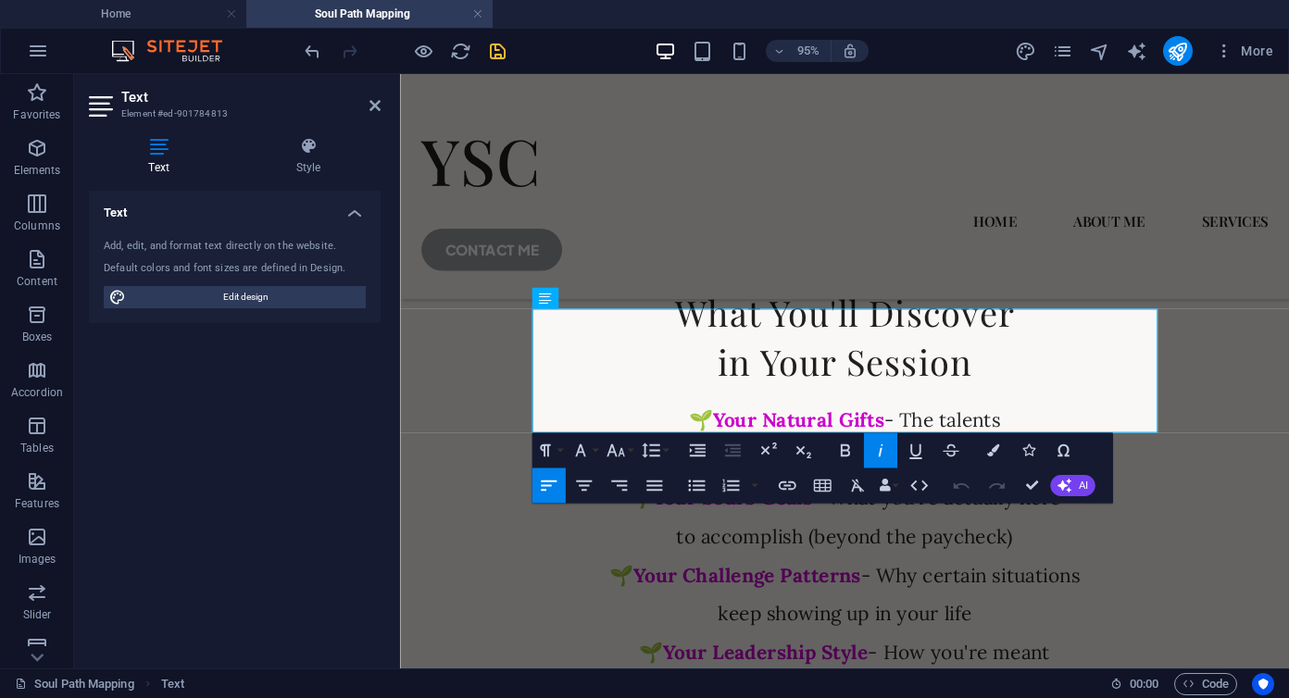
scroll to position [4829, 0]
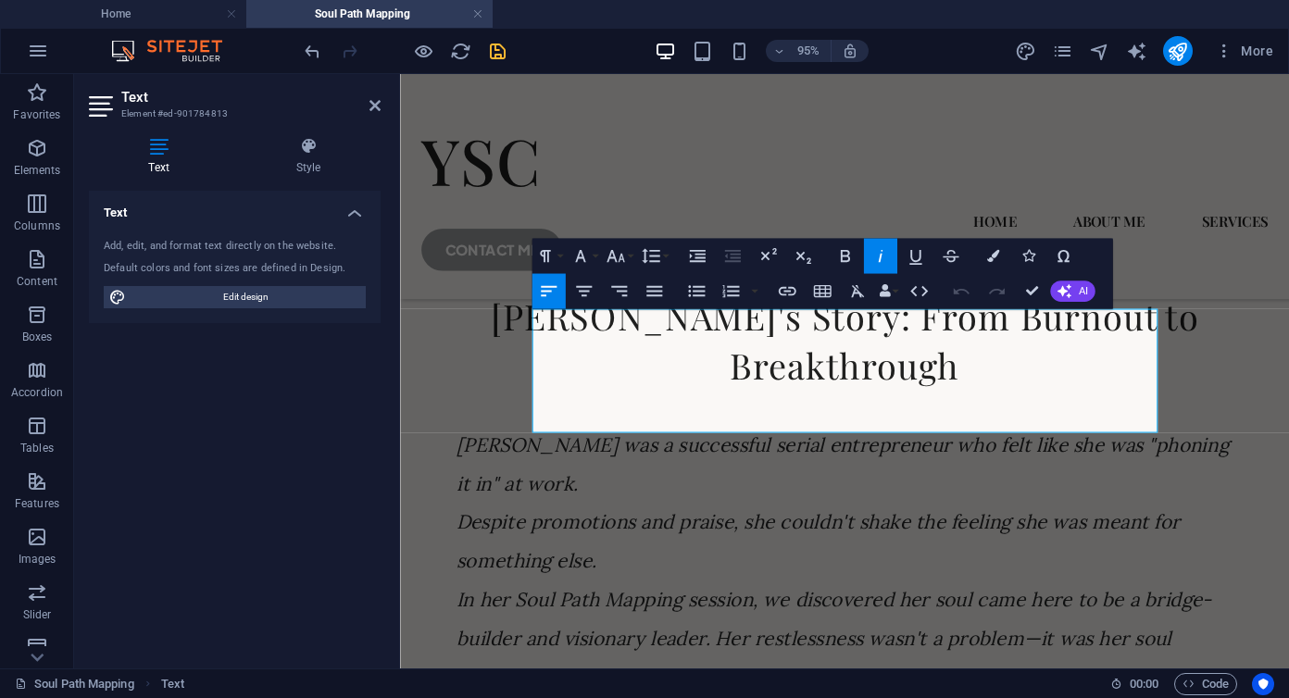
drag, startPoint x: 551, startPoint y: 337, endPoint x: 1135, endPoint y: 408, distance: 587.7
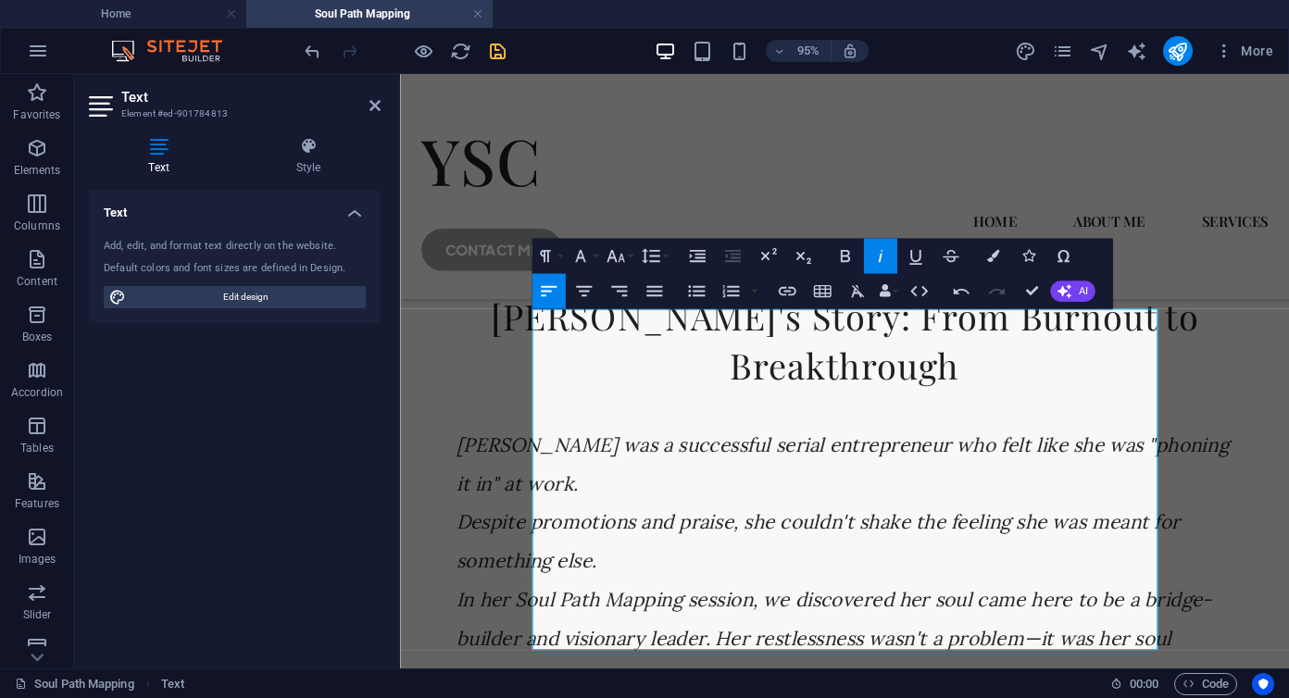
drag, startPoint x: 889, startPoint y: 470, endPoint x: 995, endPoint y: 628, distance: 189.6
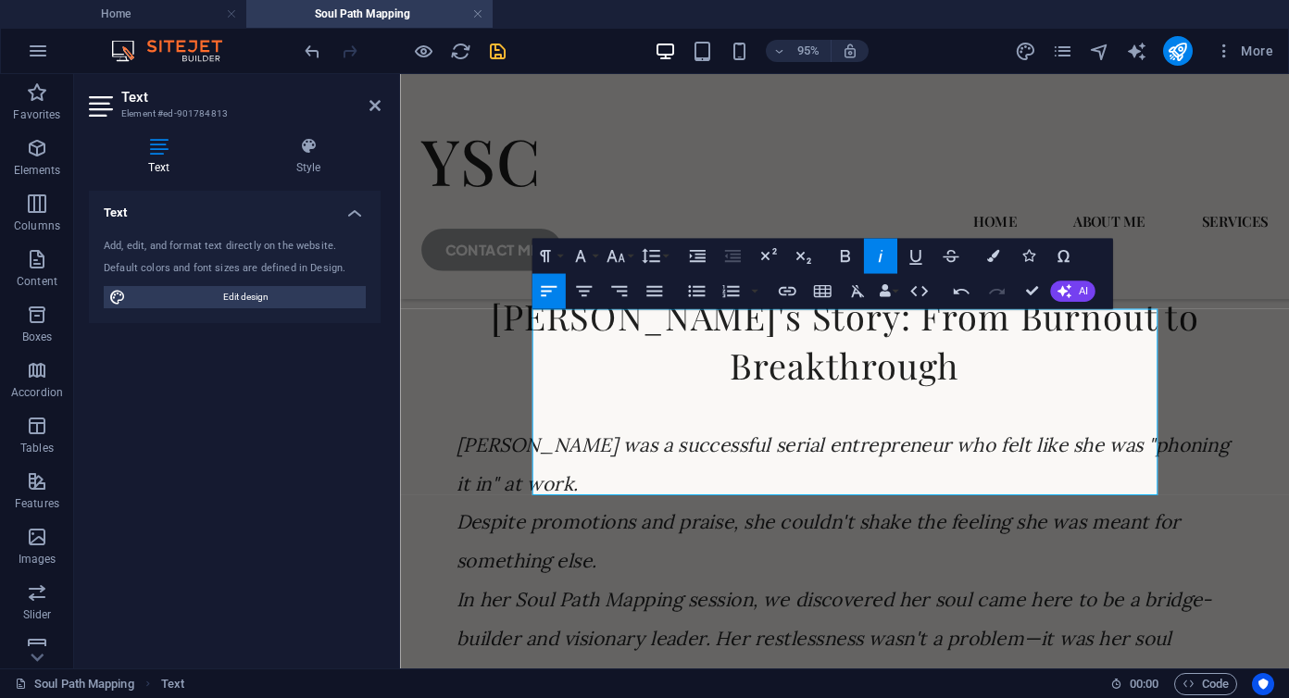
click at [467, 428] on div "YSC Home About Me Services Soul Path Mapping CONTACT ME Unlock Your Soul's Orig…" at bounding box center [868, 252] width 936 height 10015
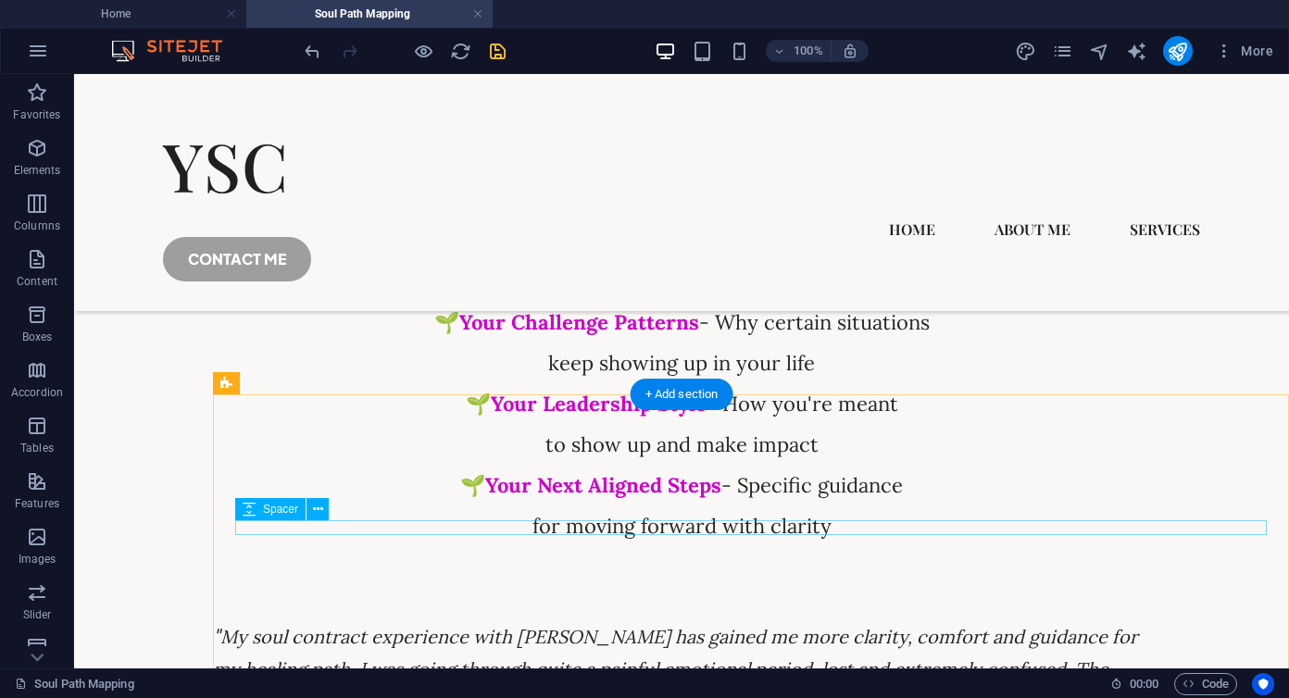
scroll to position [5475, 0]
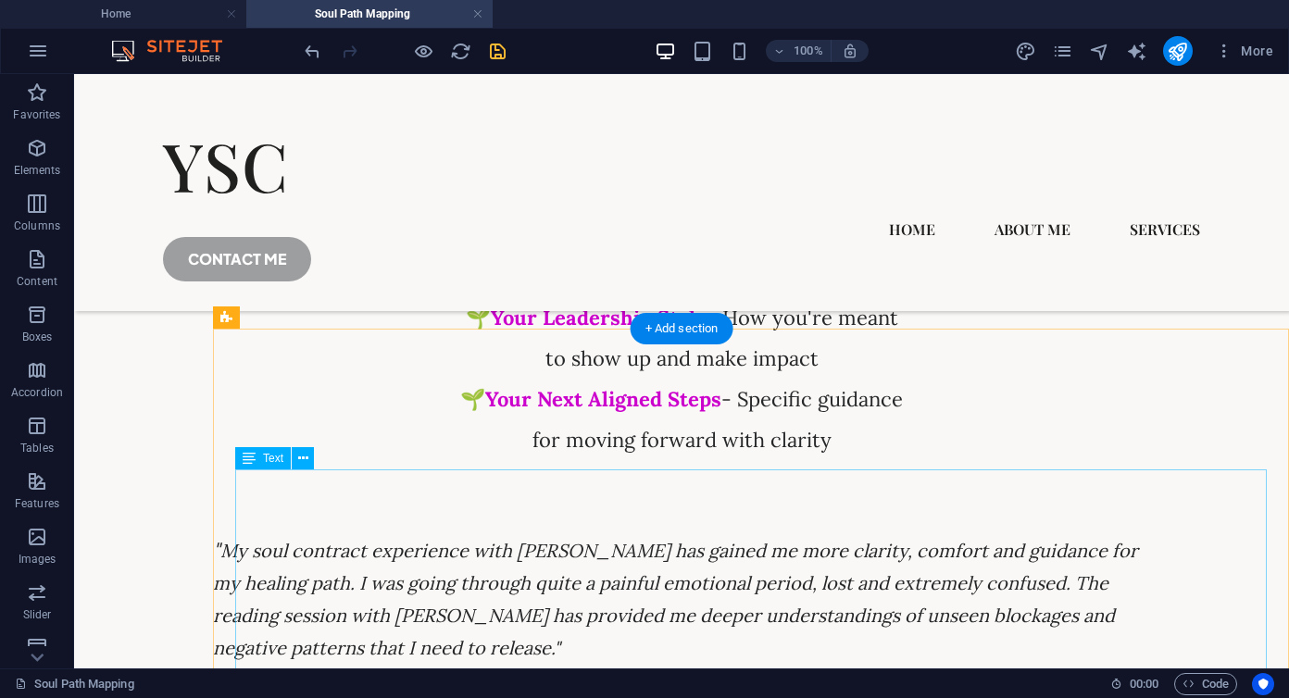
scroll to position [5557, 0]
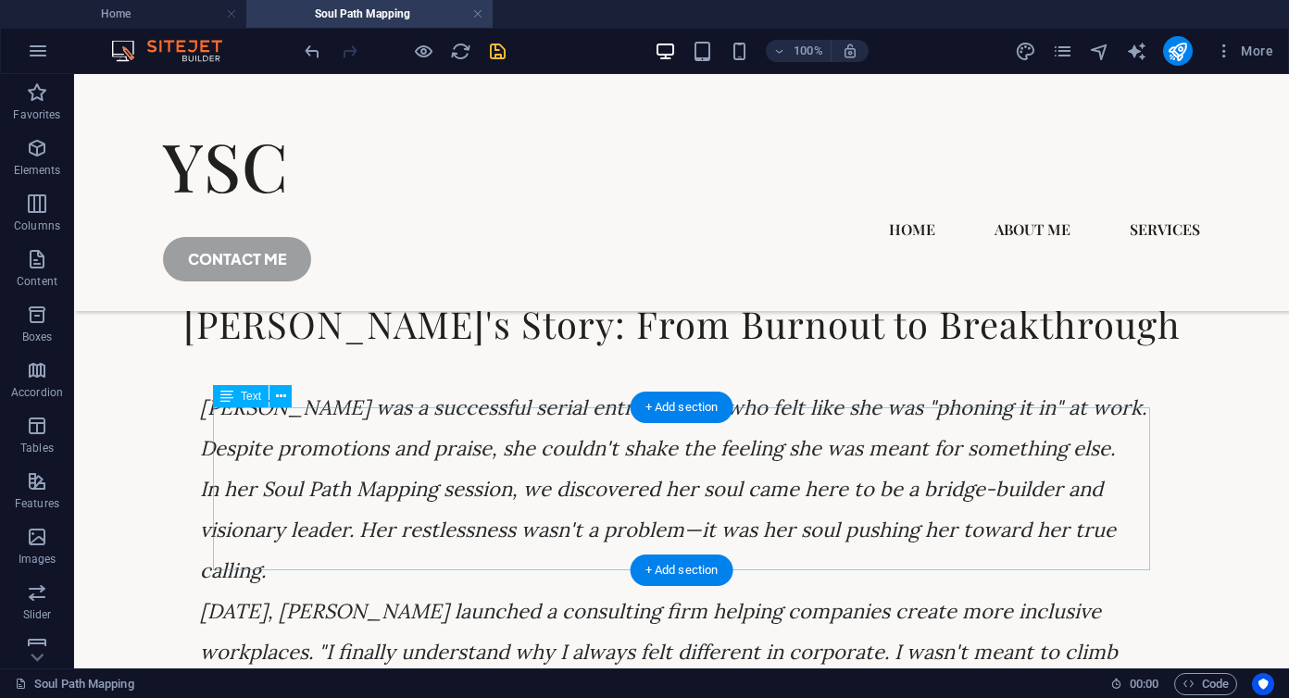
scroll to position [4578, 0]
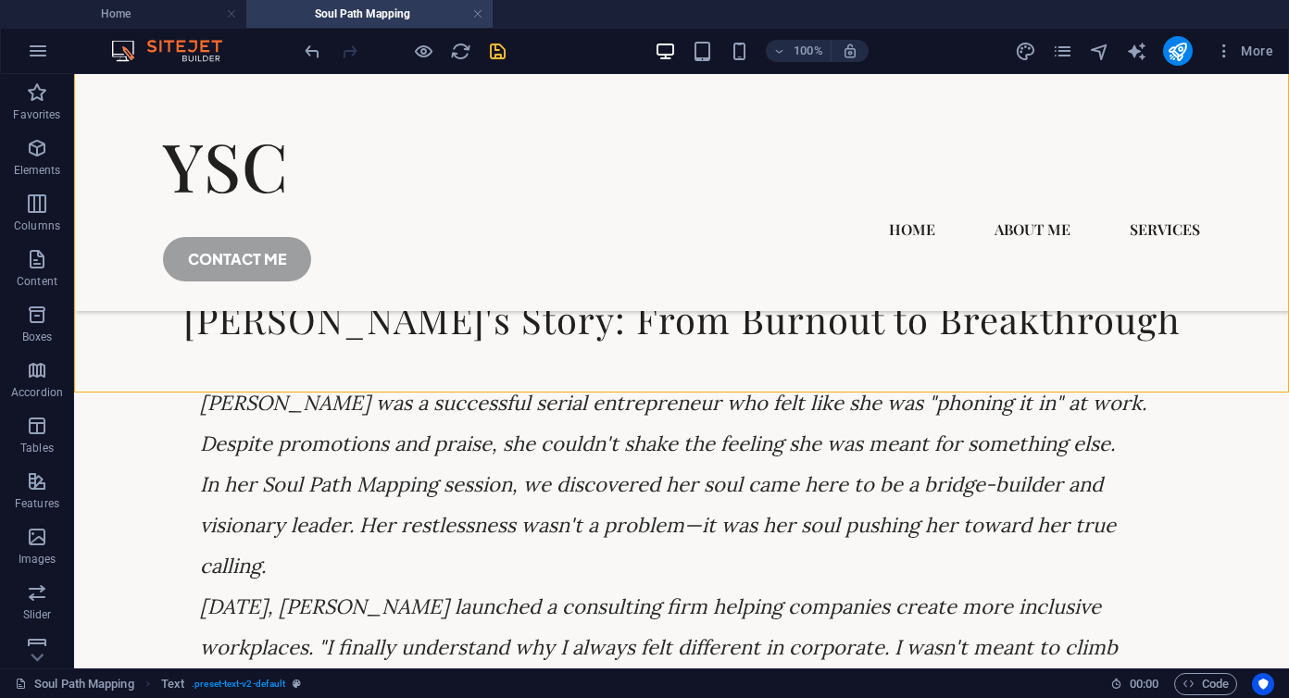
click at [95, 404] on div "YSC Home About Me Services Soul Path Mapping CONTACT ME Unlock Your Soul's Orig…" at bounding box center [681, 225] width 1215 height 9458
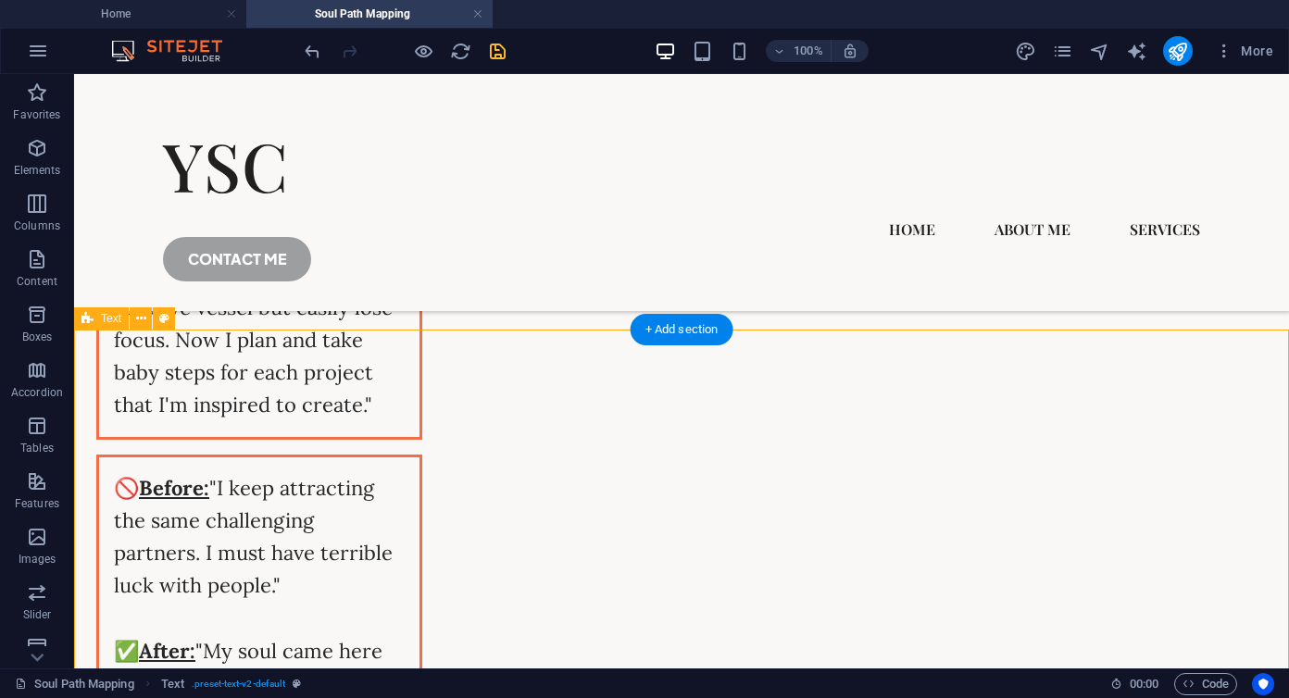
scroll to position [3944, 0]
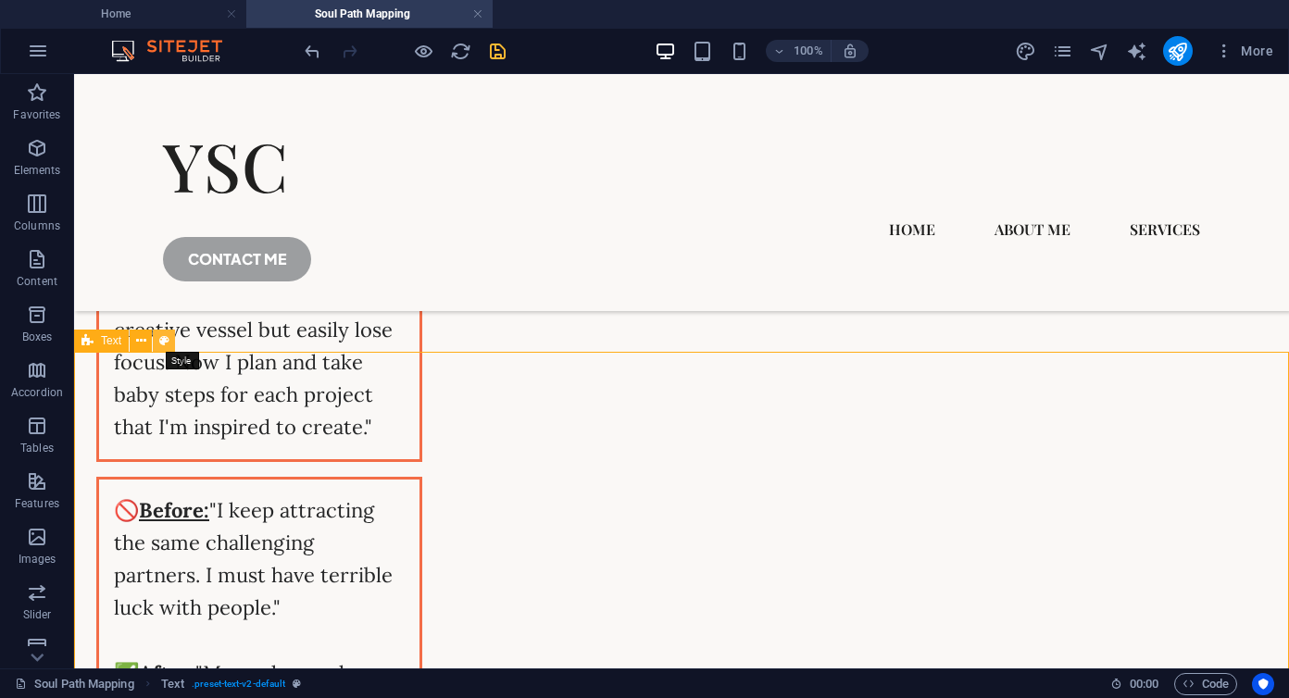
click at [166, 343] on icon at bounding box center [164, 341] width 10 height 19
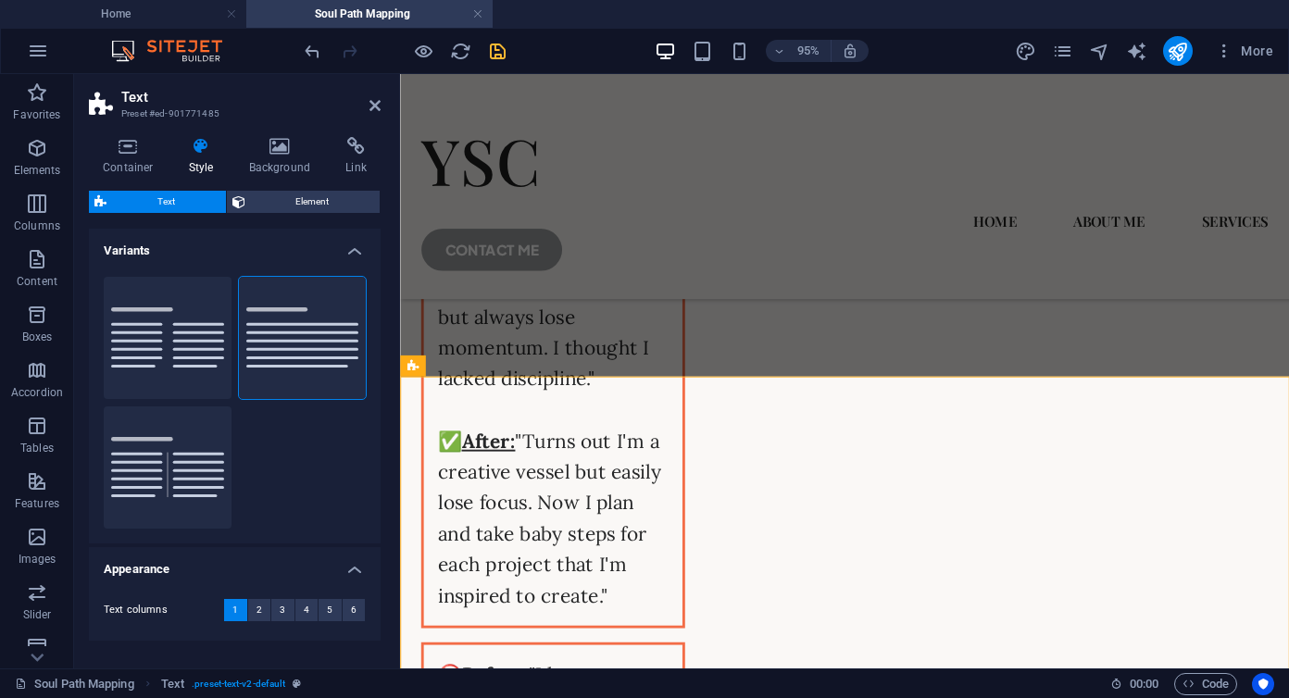
scroll to position [4083, 0]
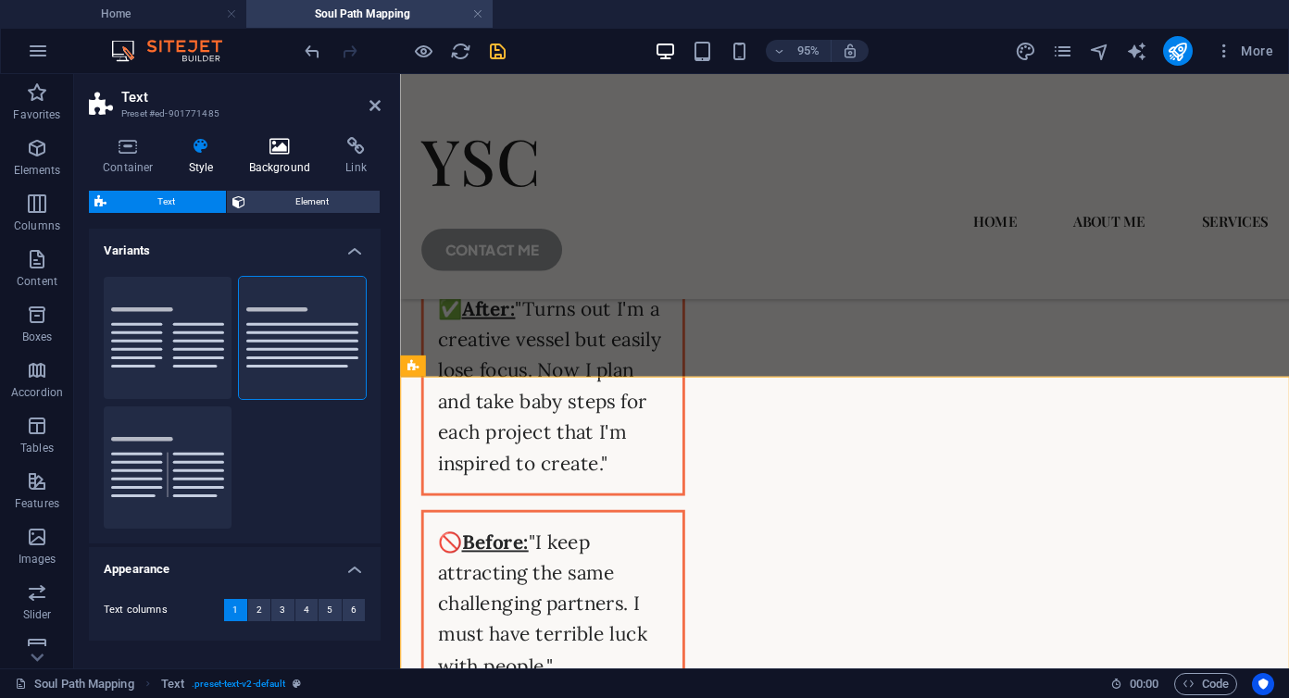
click at [275, 158] on h4 "Background" at bounding box center [283, 156] width 97 height 39
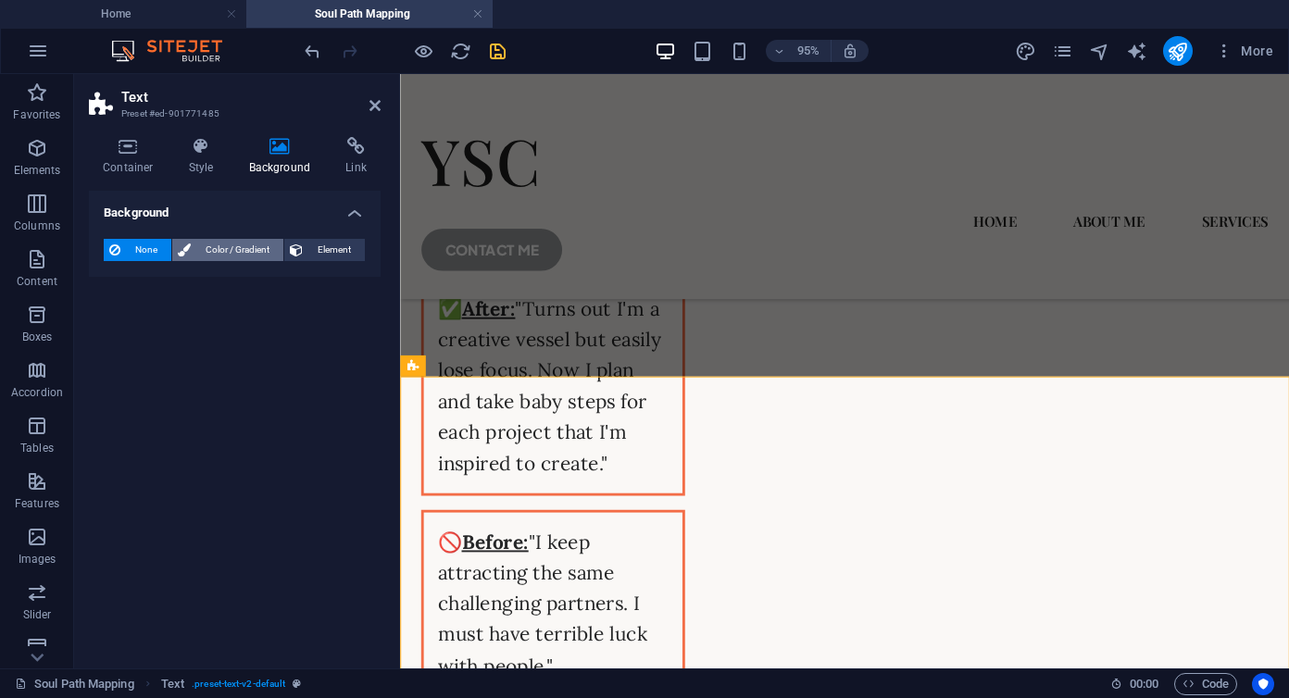
click at [210, 253] on span "Color / Gradient" at bounding box center [237, 250] width 82 height 22
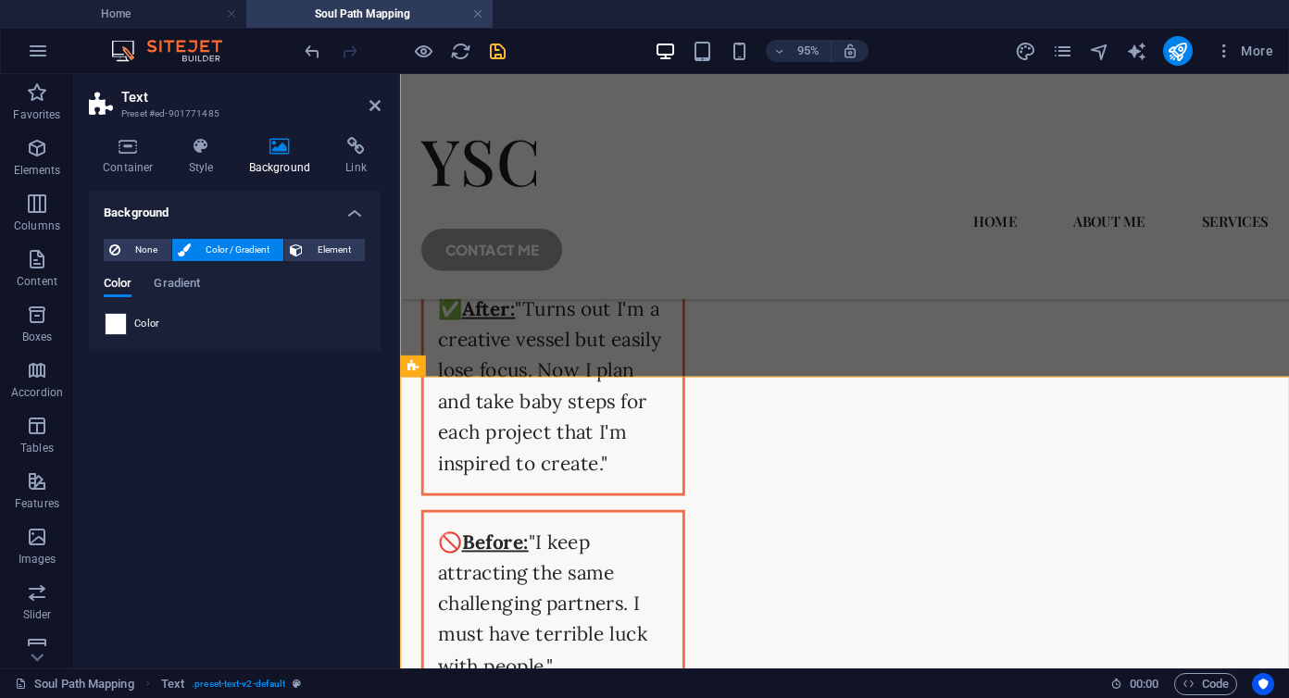
click at [116, 325] on span at bounding box center [116, 324] width 20 height 20
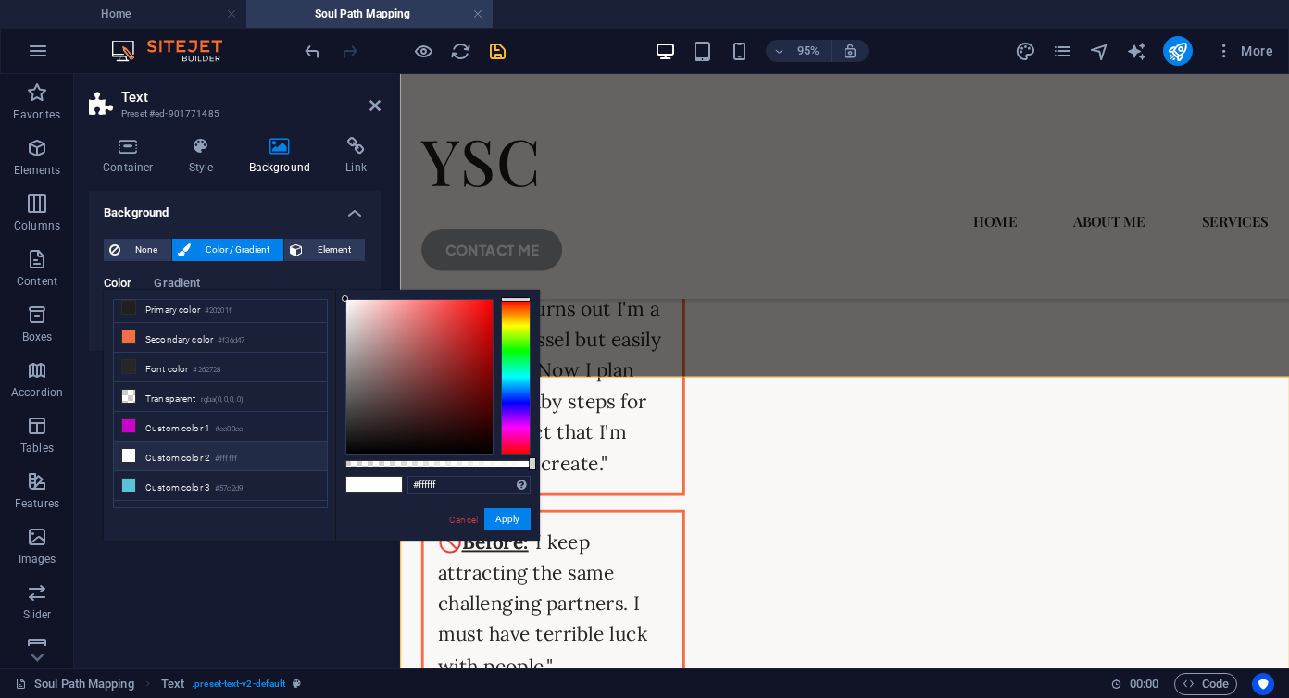
scroll to position [55, 0]
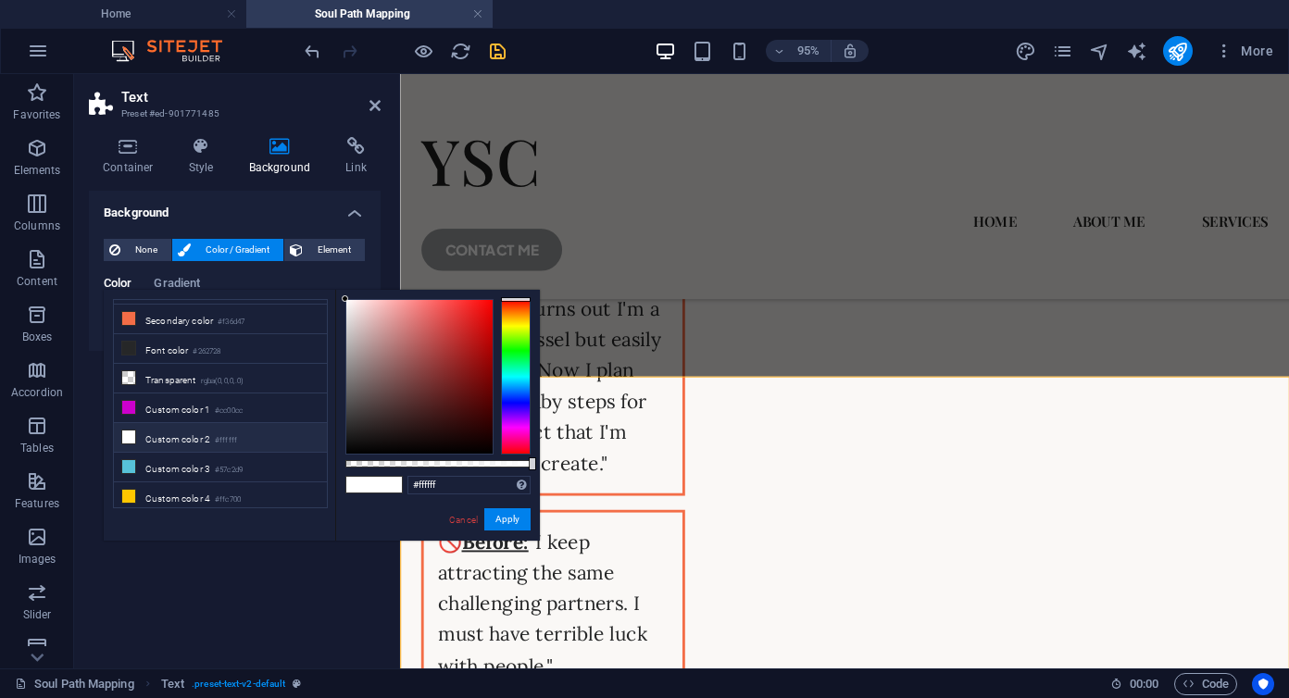
click at [174, 439] on li "Custom color 2 #ffffff" at bounding box center [220, 438] width 213 height 30
click at [198, 464] on li "Custom color 3 #57c2d9" at bounding box center [220, 468] width 213 height 30
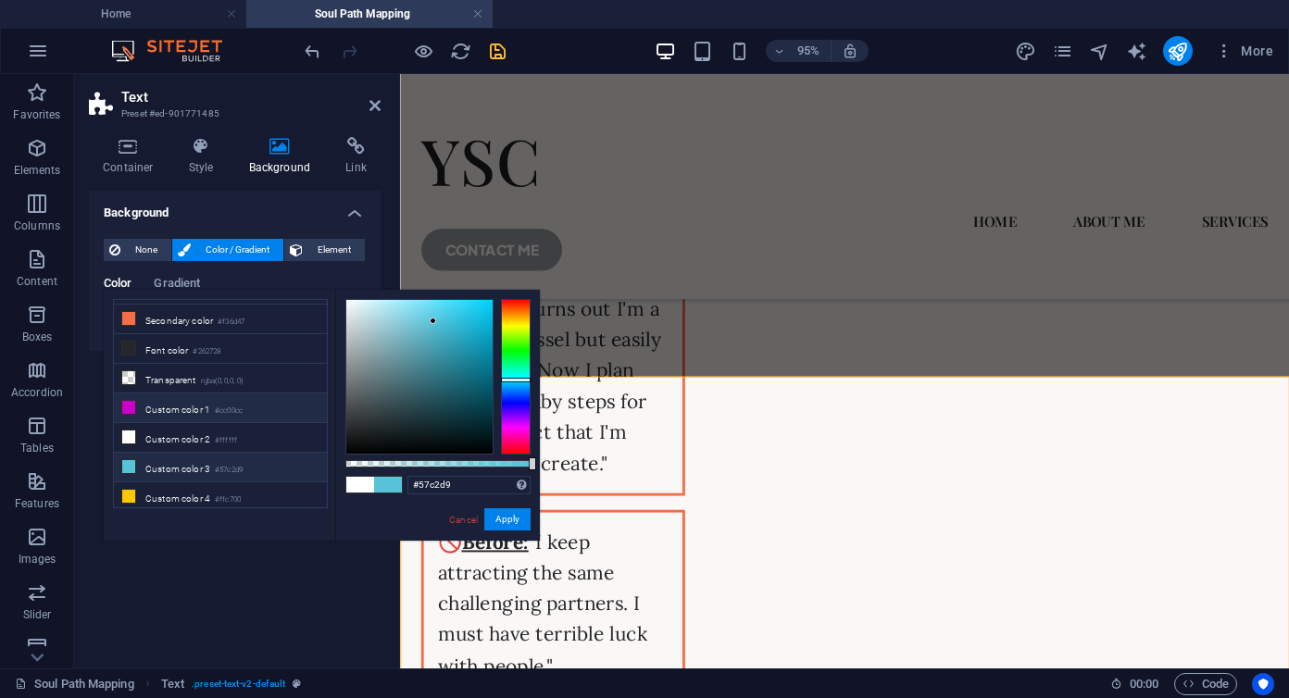
scroll to position [0, 0]
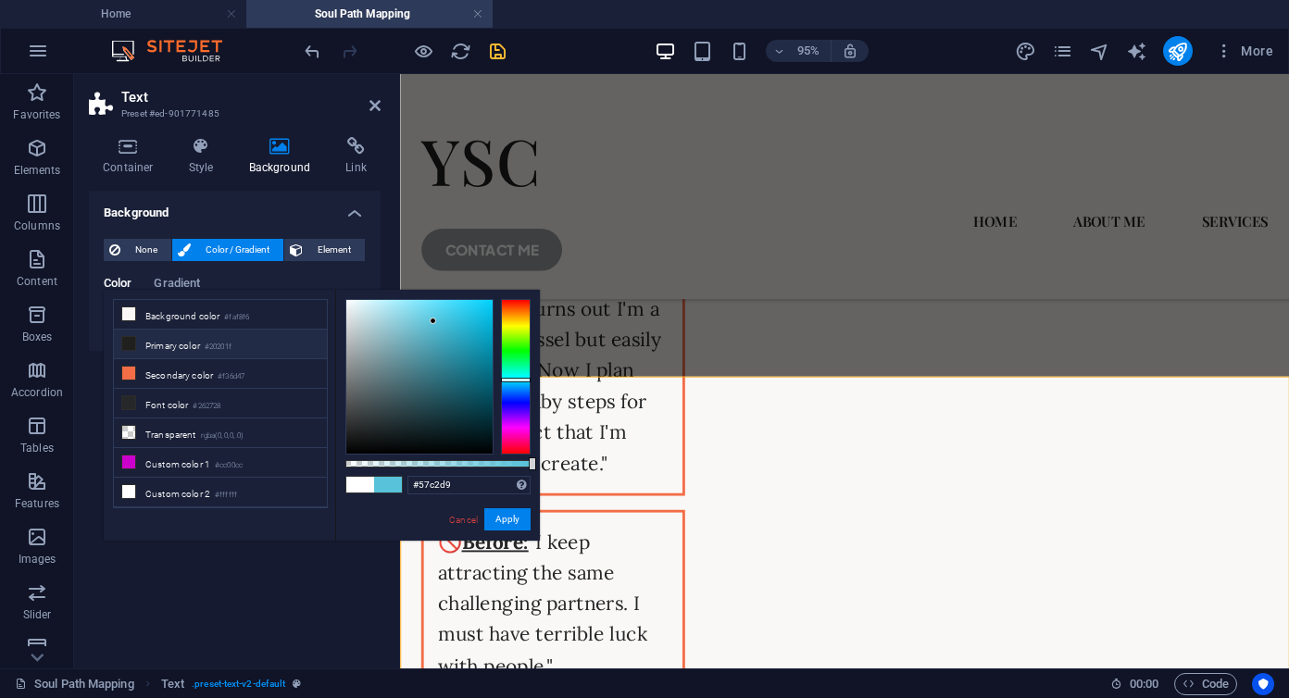
click at [182, 342] on li "Primary color #20201f" at bounding box center [220, 345] width 213 height 30
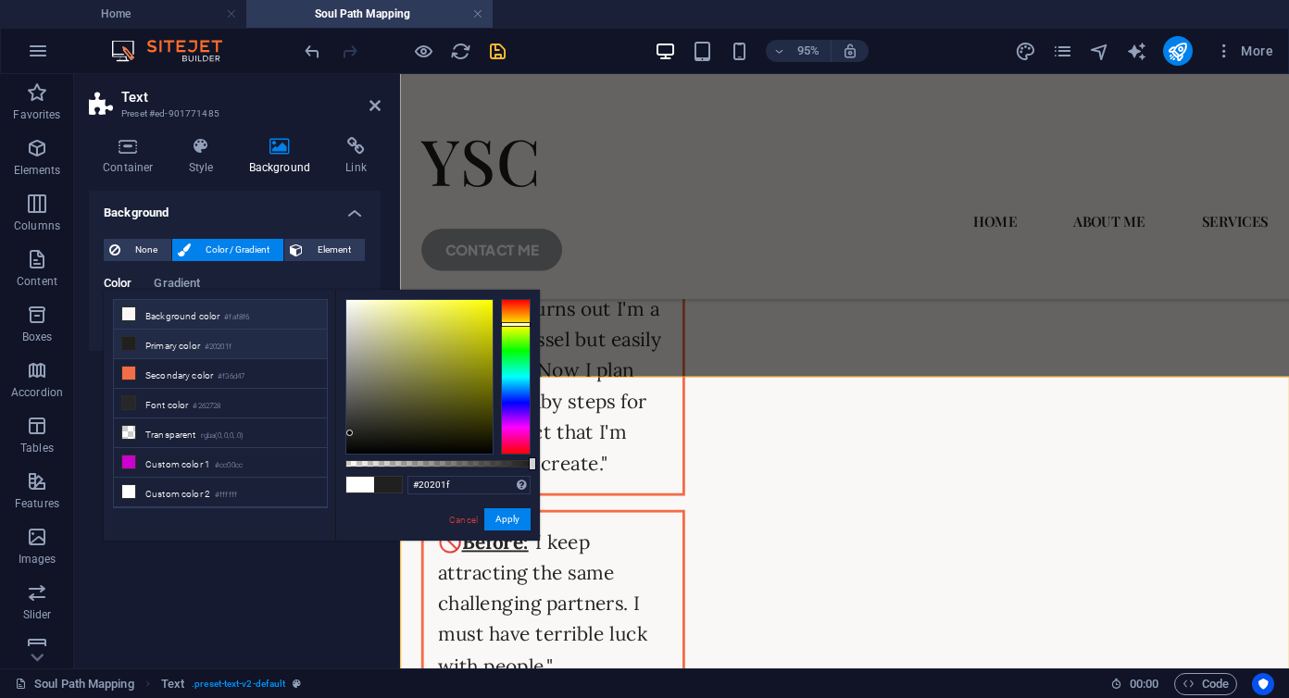
click at [187, 320] on li "Background color #faf8f6" at bounding box center [220, 315] width 213 height 30
type input "#faf8f6"
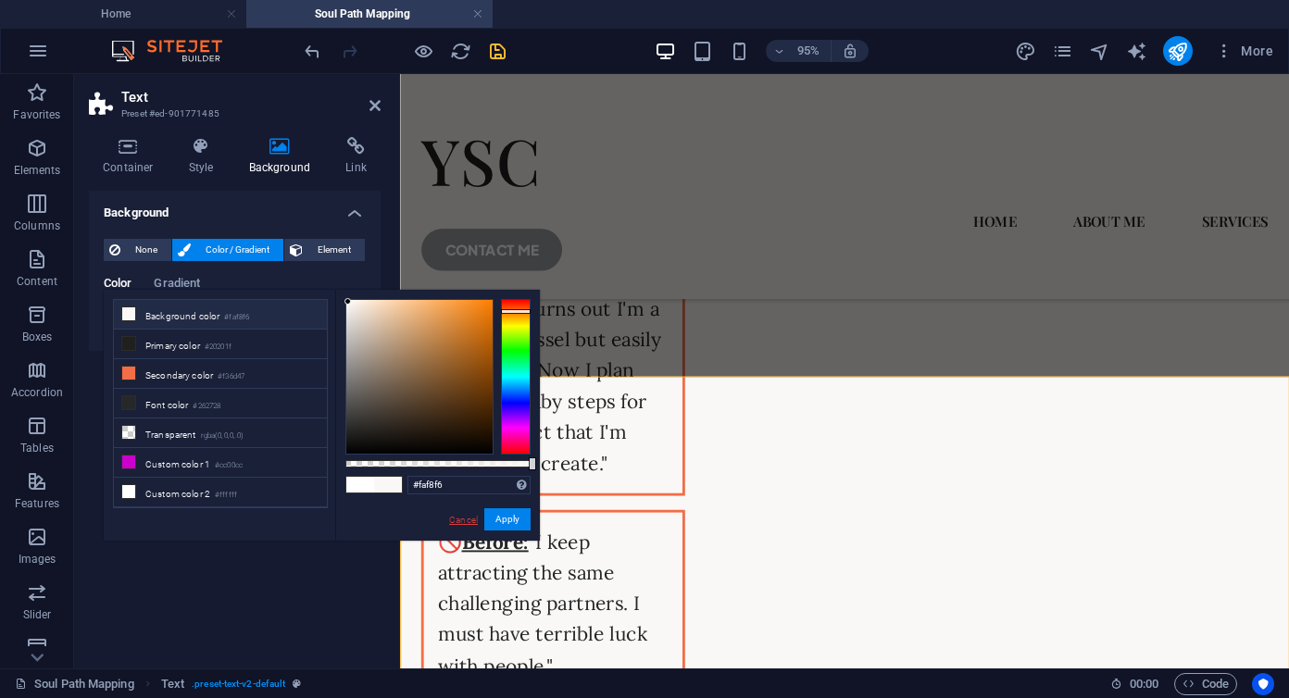
click at [473, 523] on link "Cancel" at bounding box center [463, 520] width 32 height 14
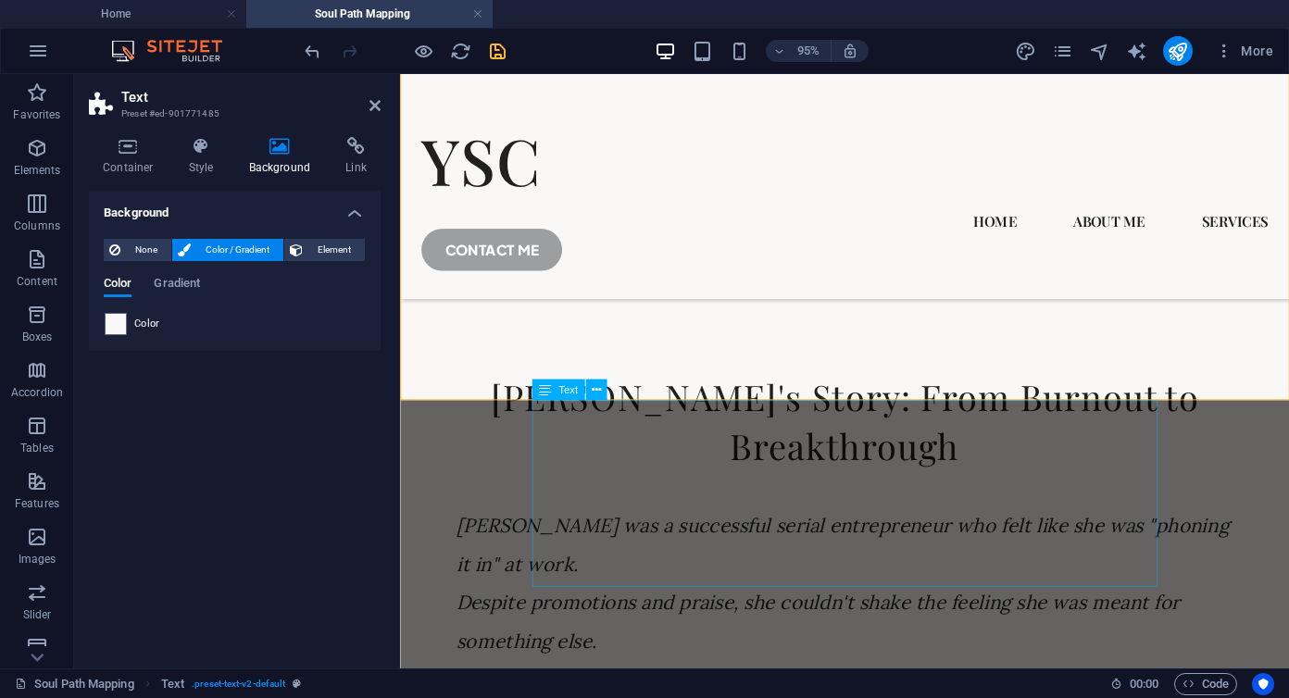
scroll to position [4746, 0]
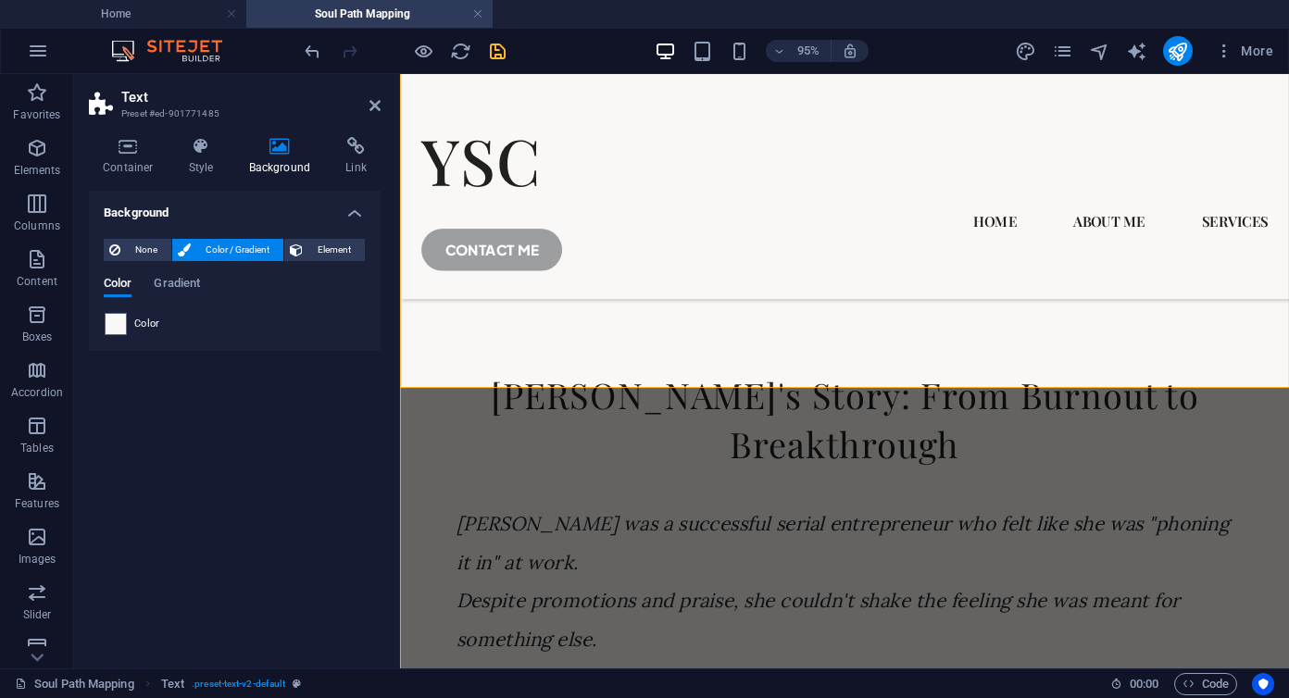
click at [424, 521] on div "YSC Home About Me Services Soul Path Mapping CONTACT ME Unlock Your Soul's Orig…" at bounding box center [868, 335] width 936 height 10015
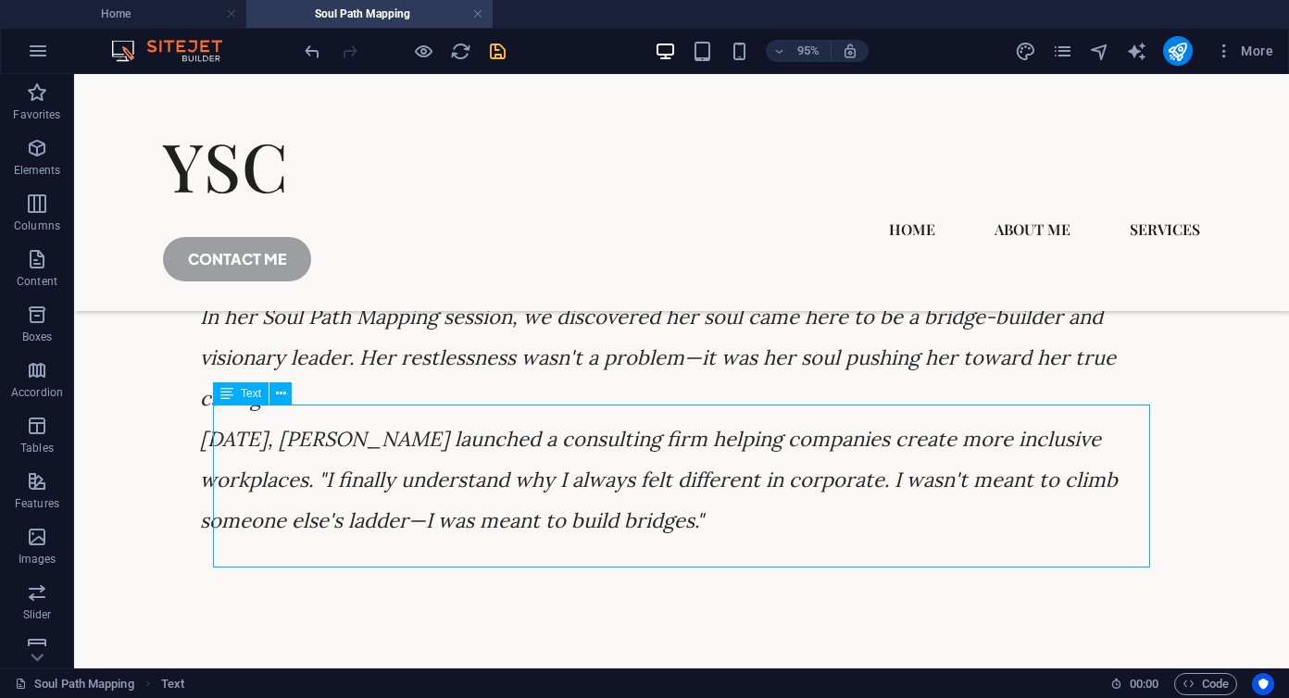
scroll to position [4566, 0]
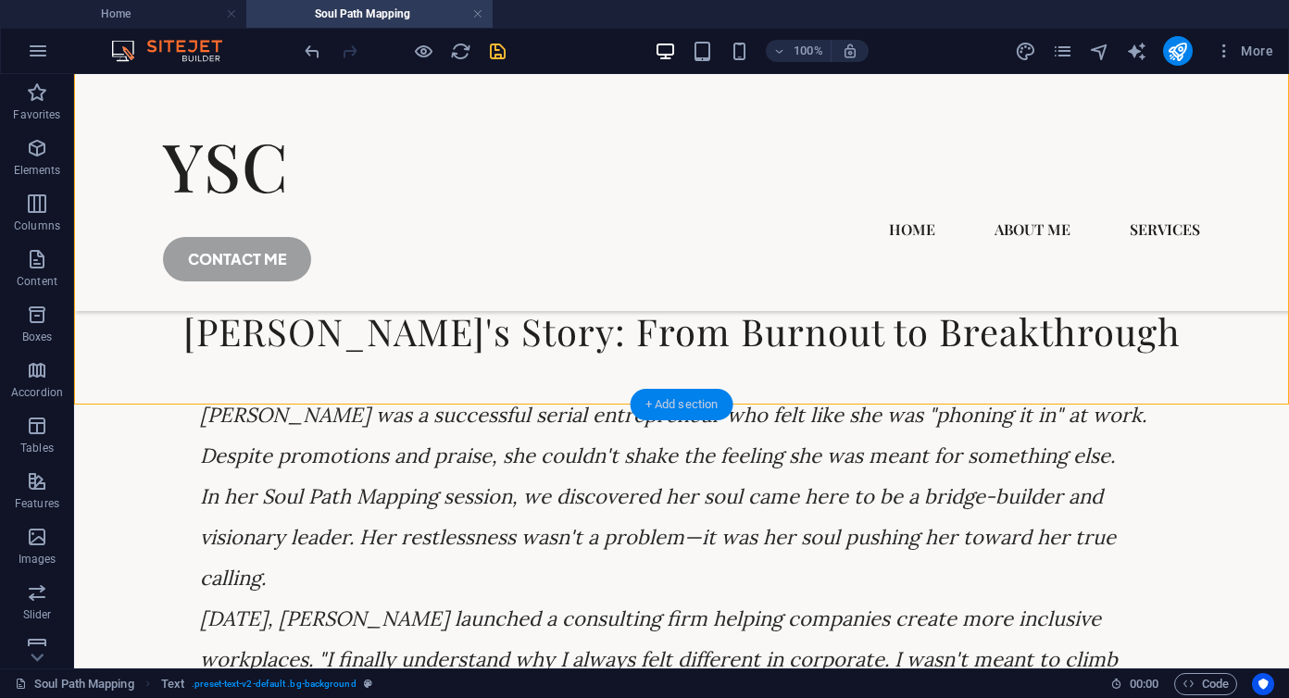
click at [678, 409] on div "+ Add section" at bounding box center [682, 404] width 103 height 31
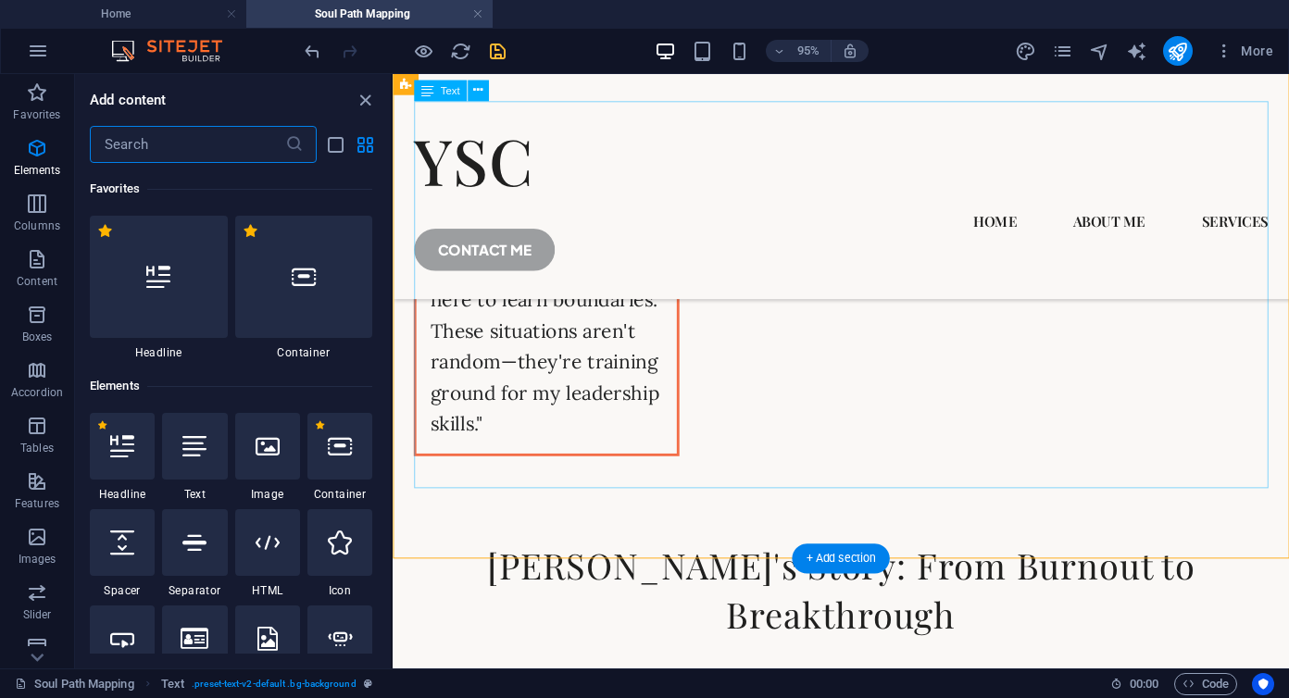
scroll to position [3241, 0]
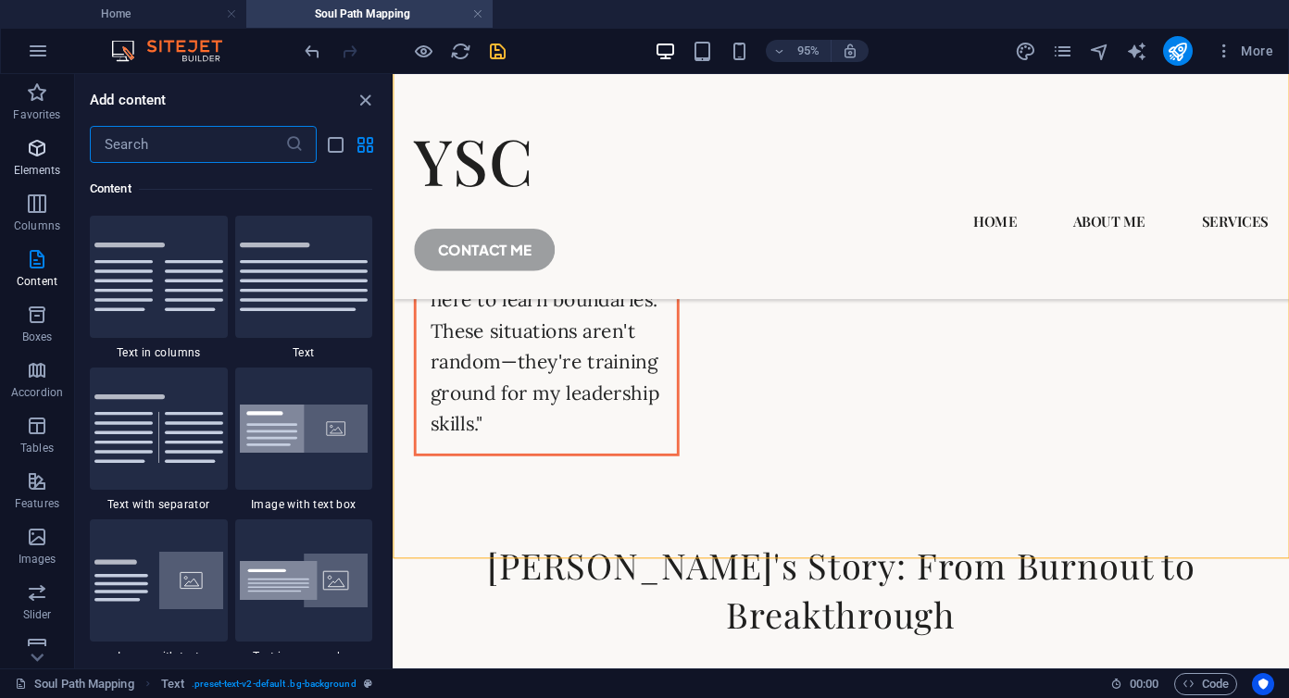
click at [33, 152] on icon "button" at bounding box center [37, 148] width 22 height 22
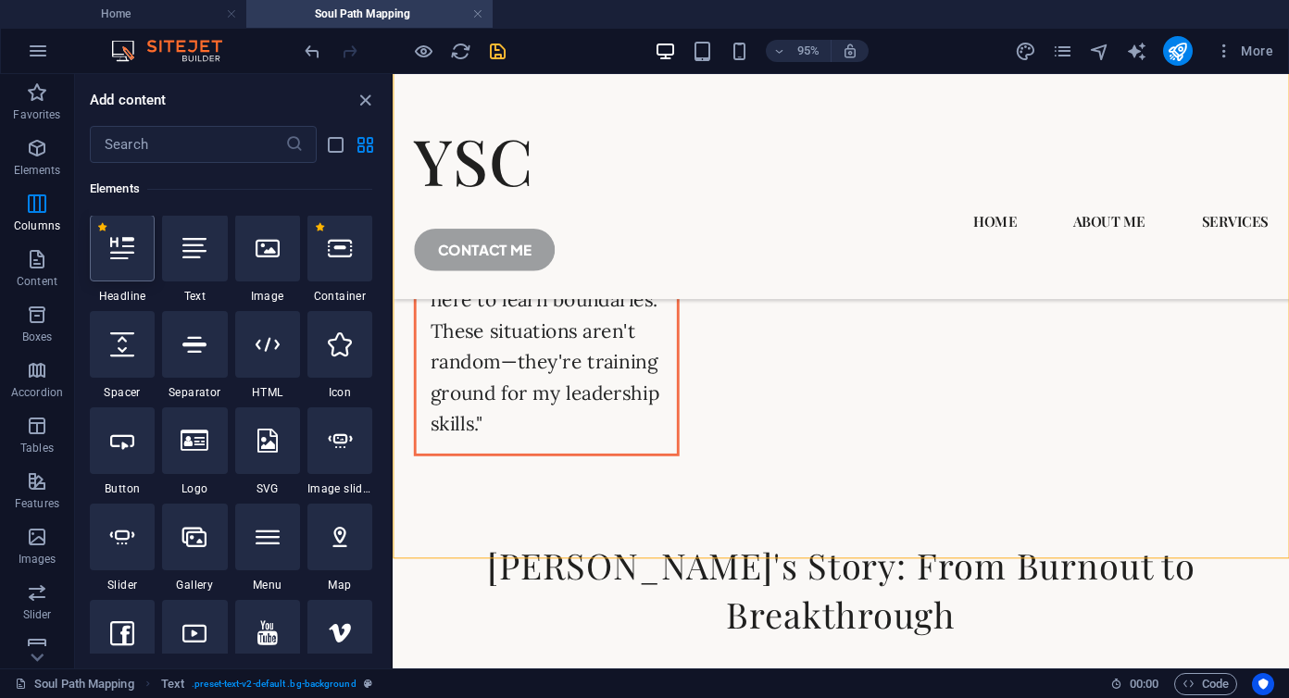
scroll to position [197, 0]
click at [124, 348] on icon at bounding box center [122, 345] width 24 height 24
select select "px"
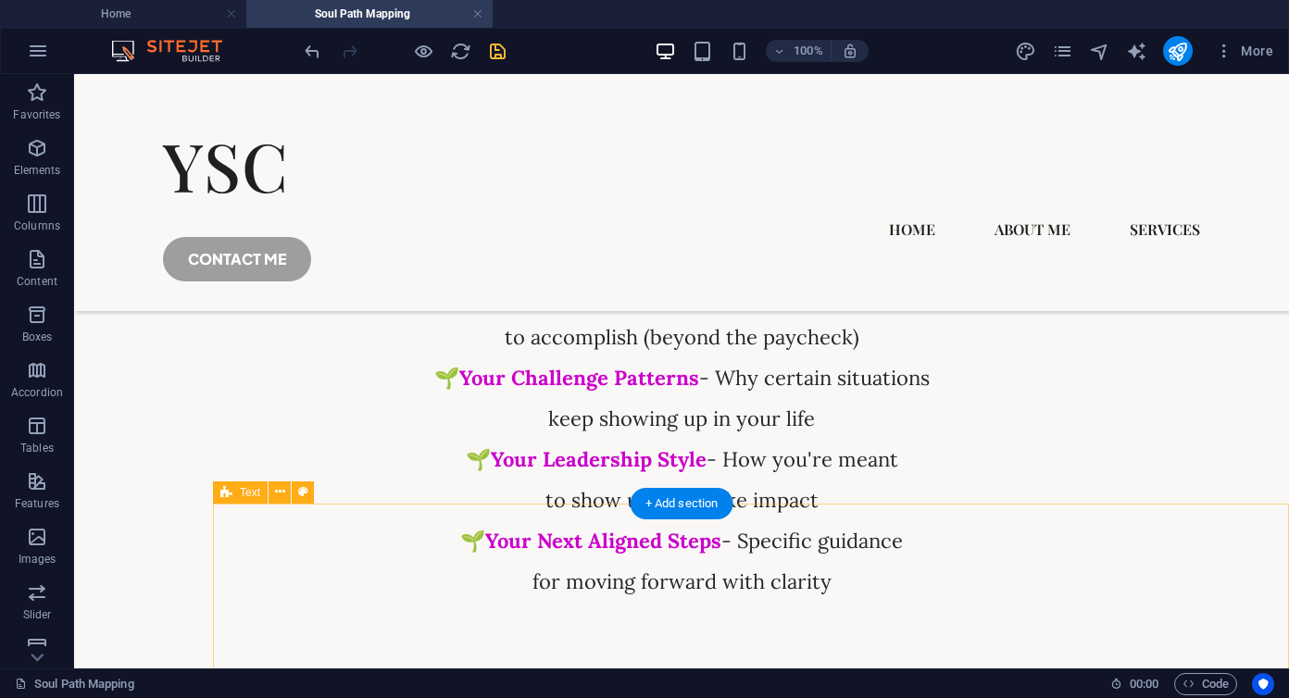
scroll to position [5388, 0]
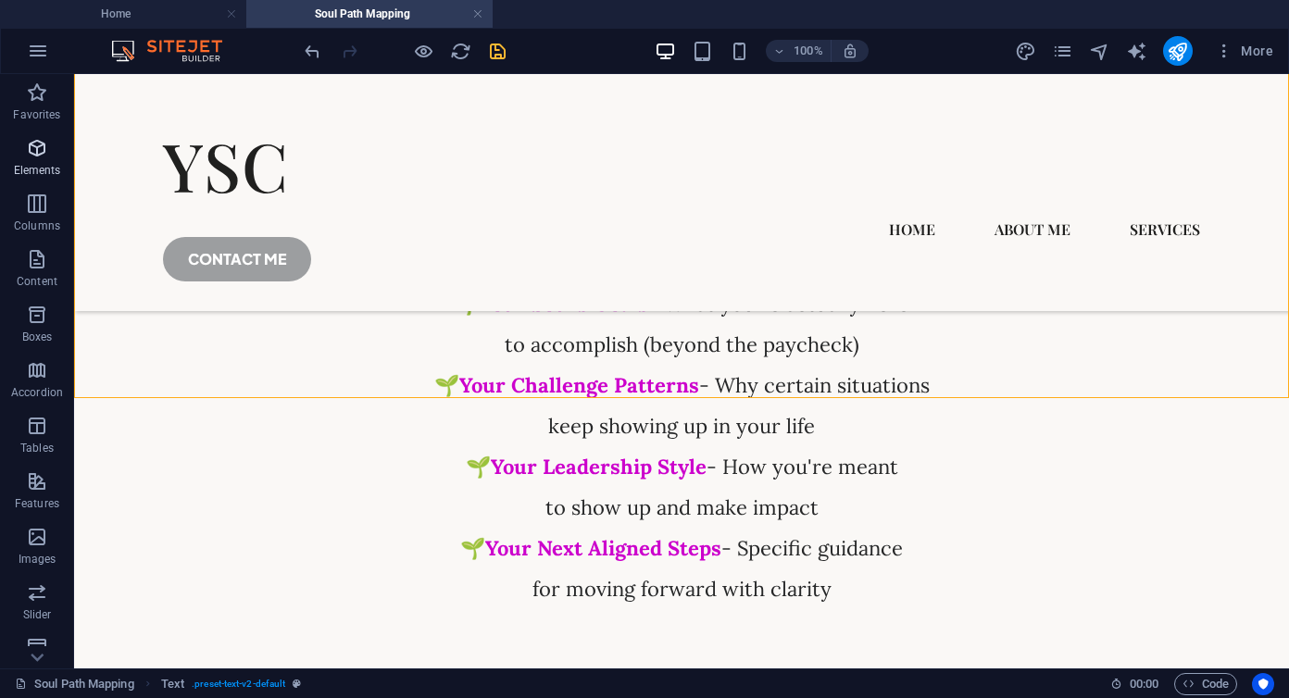
click at [47, 154] on icon "button" at bounding box center [37, 148] width 22 height 22
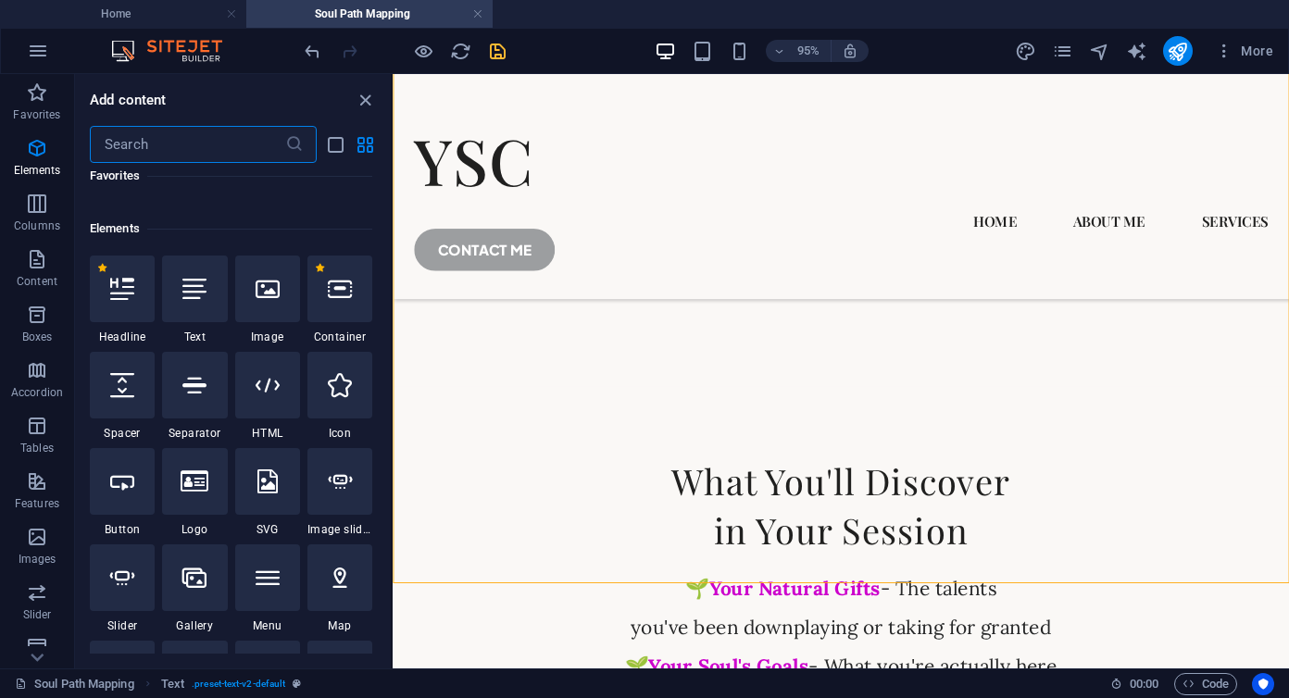
scroll to position [197, 0]
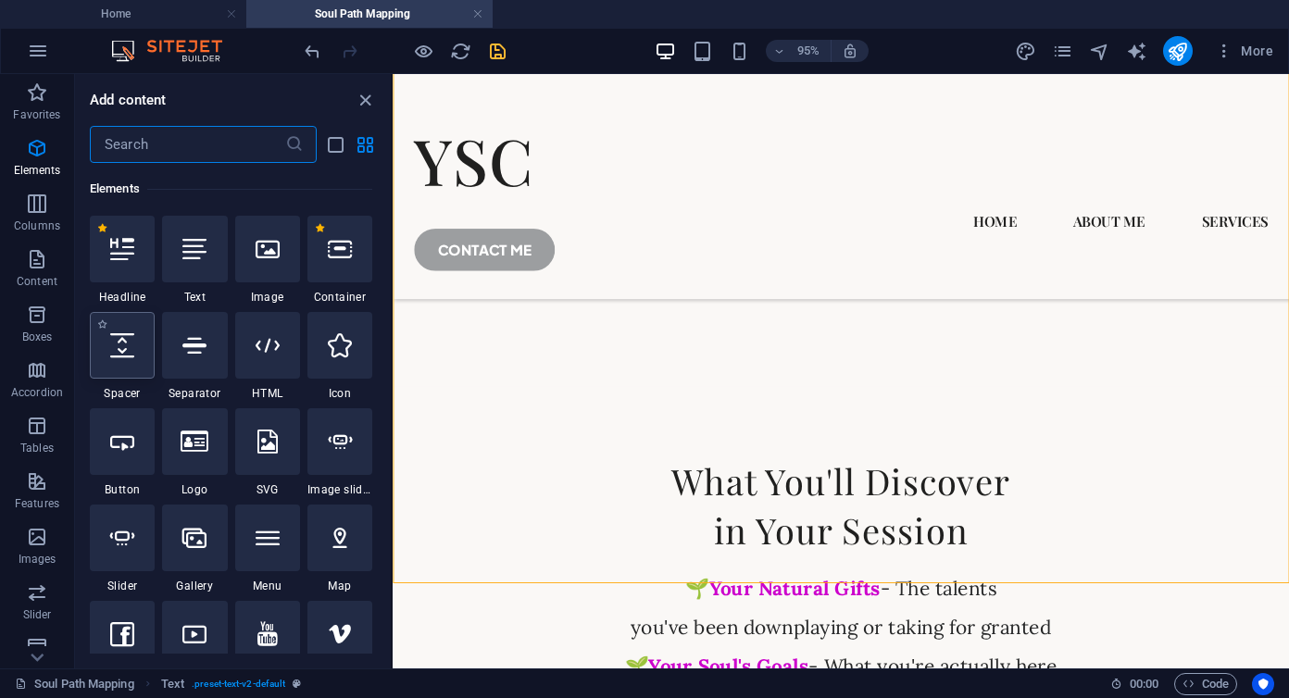
click at [132, 347] on icon at bounding box center [122, 345] width 24 height 24
select select "px"
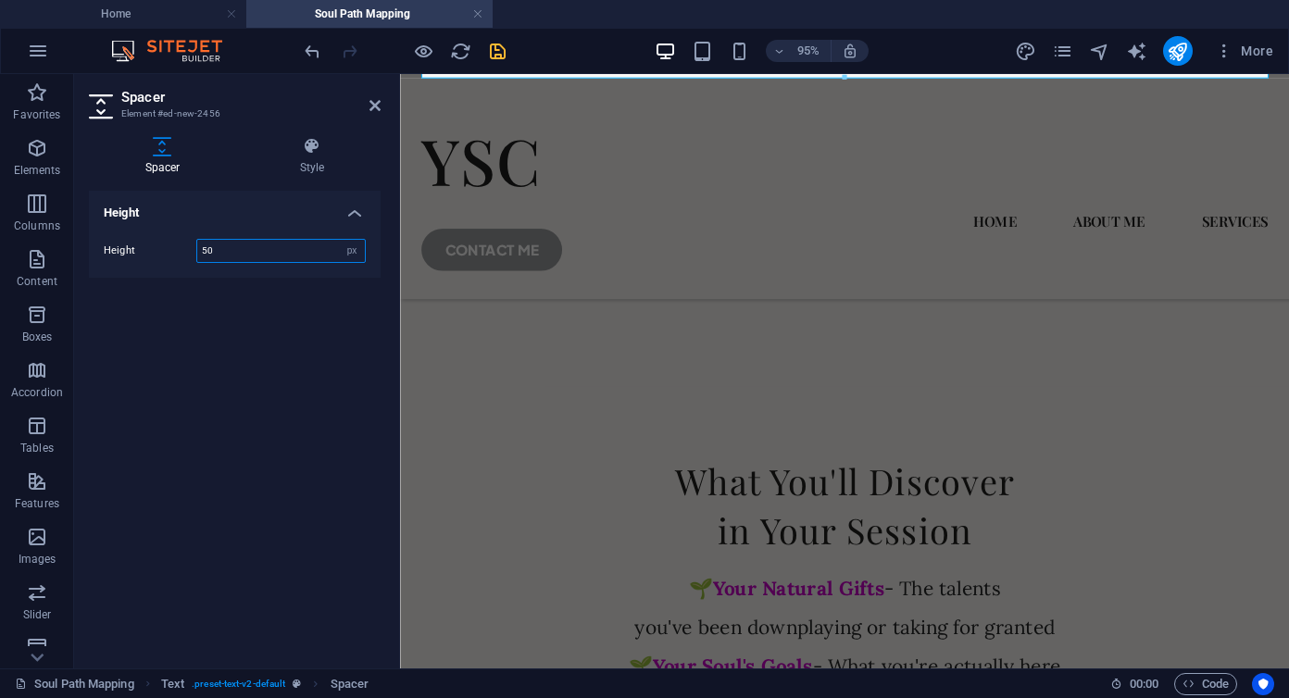
scroll to position [5435, 0]
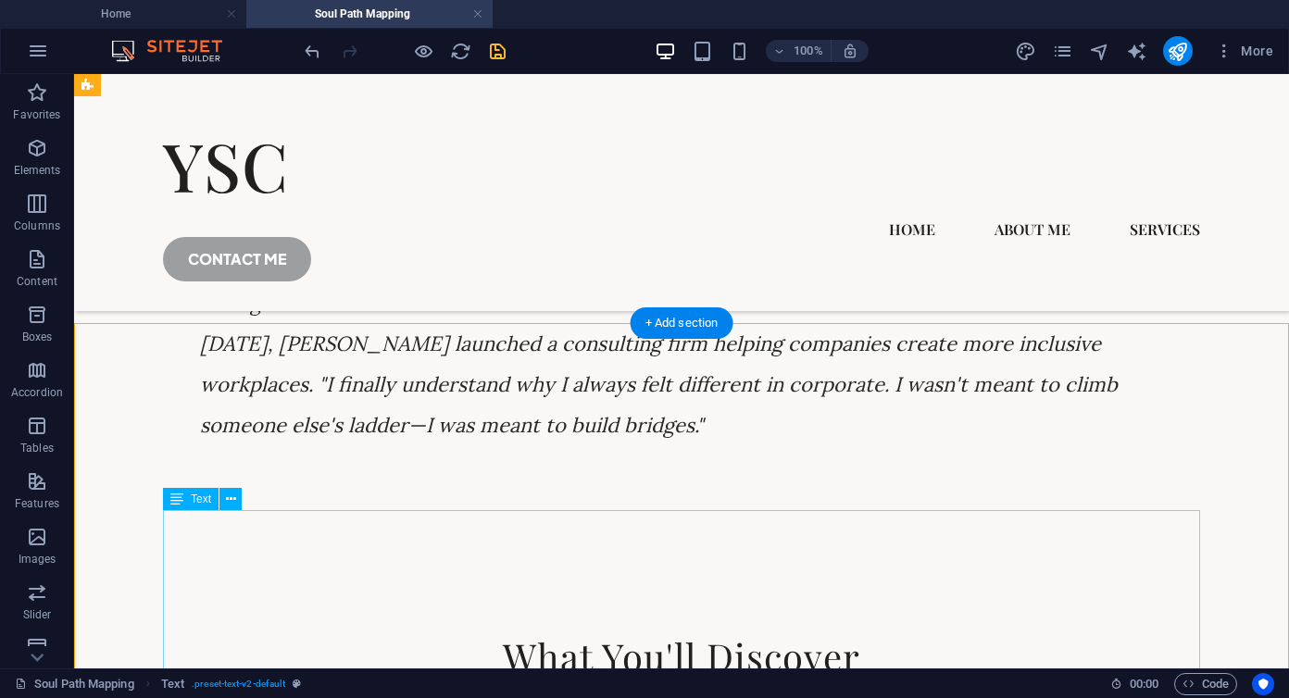
scroll to position [4832, 0]
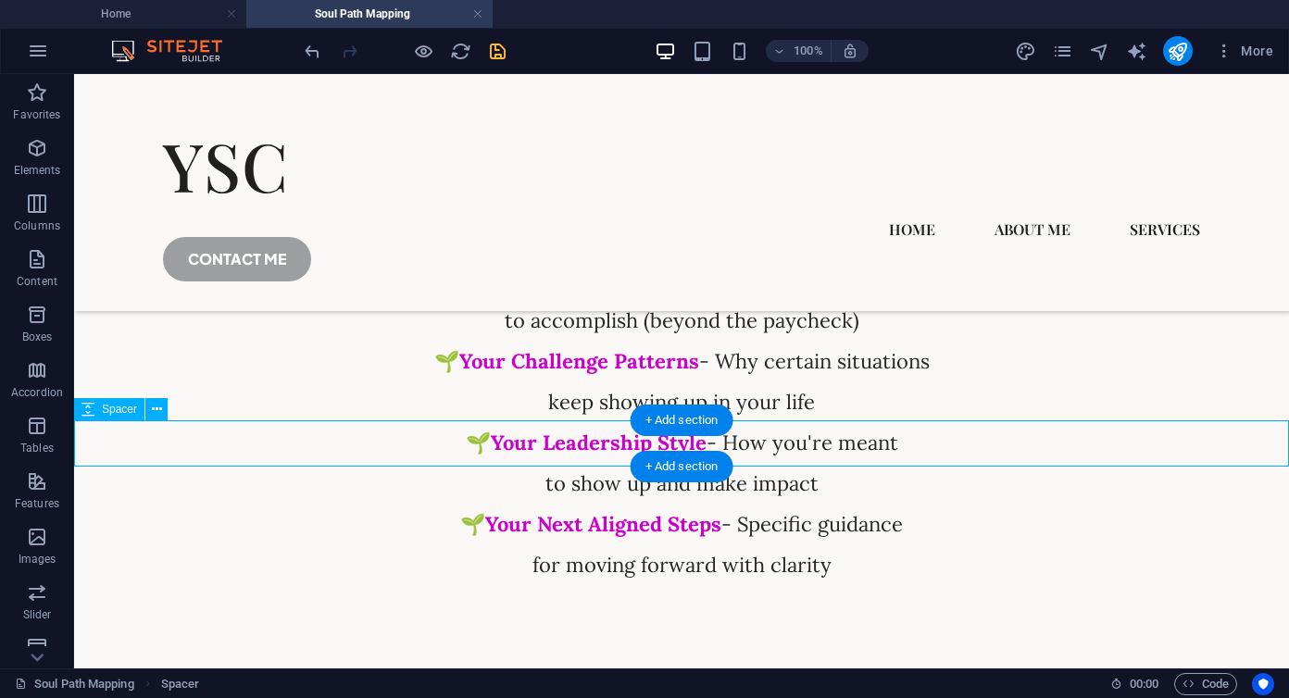
scroll to position [5366, 0]
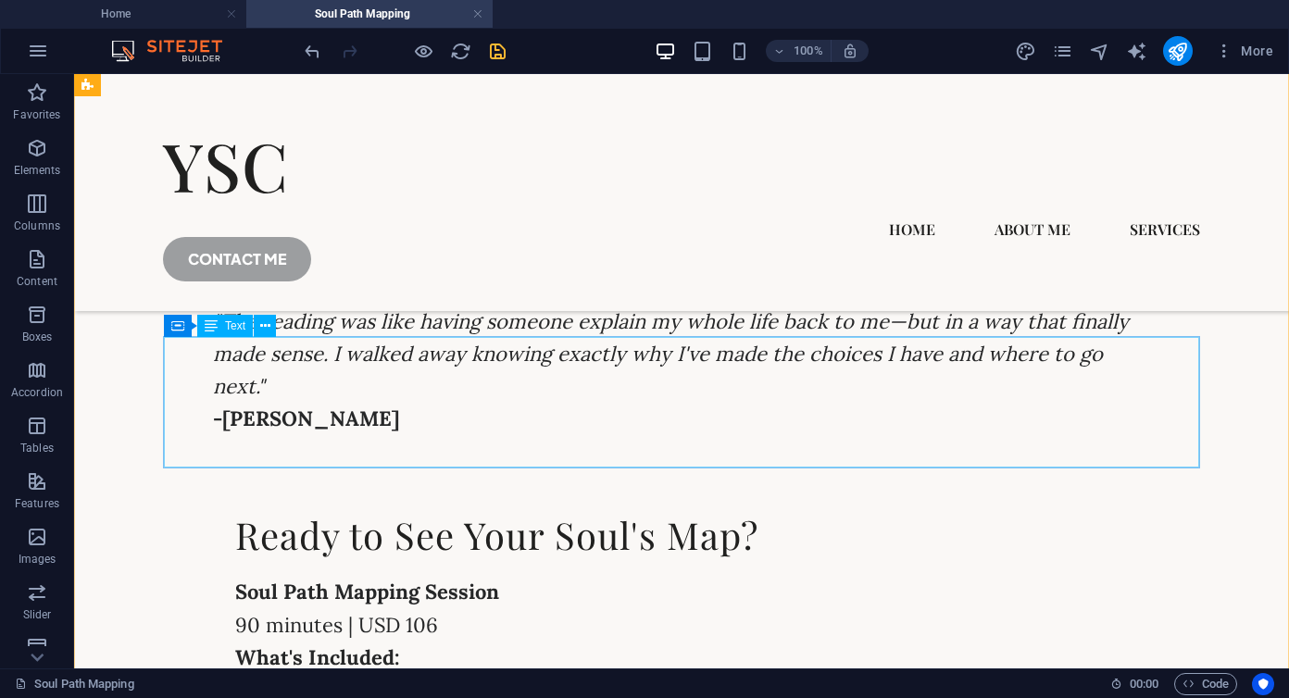
scroll to position [6637, 0]
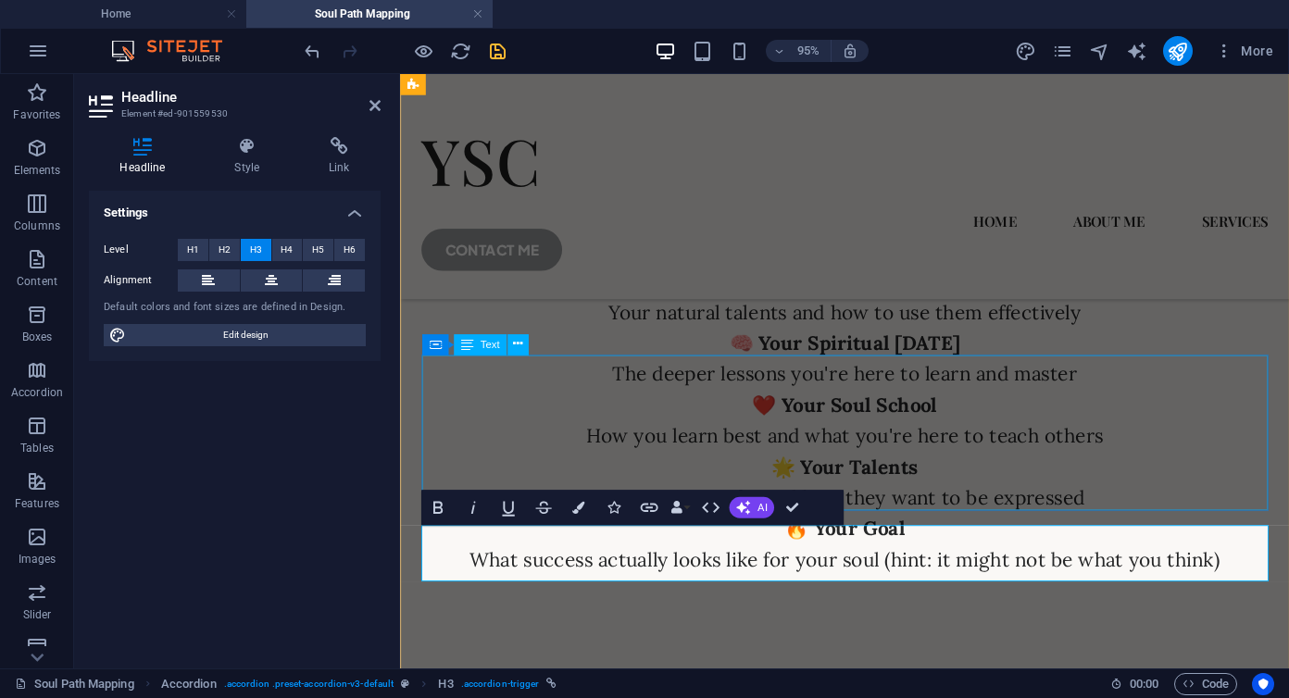
scroll to position [6848, 0]
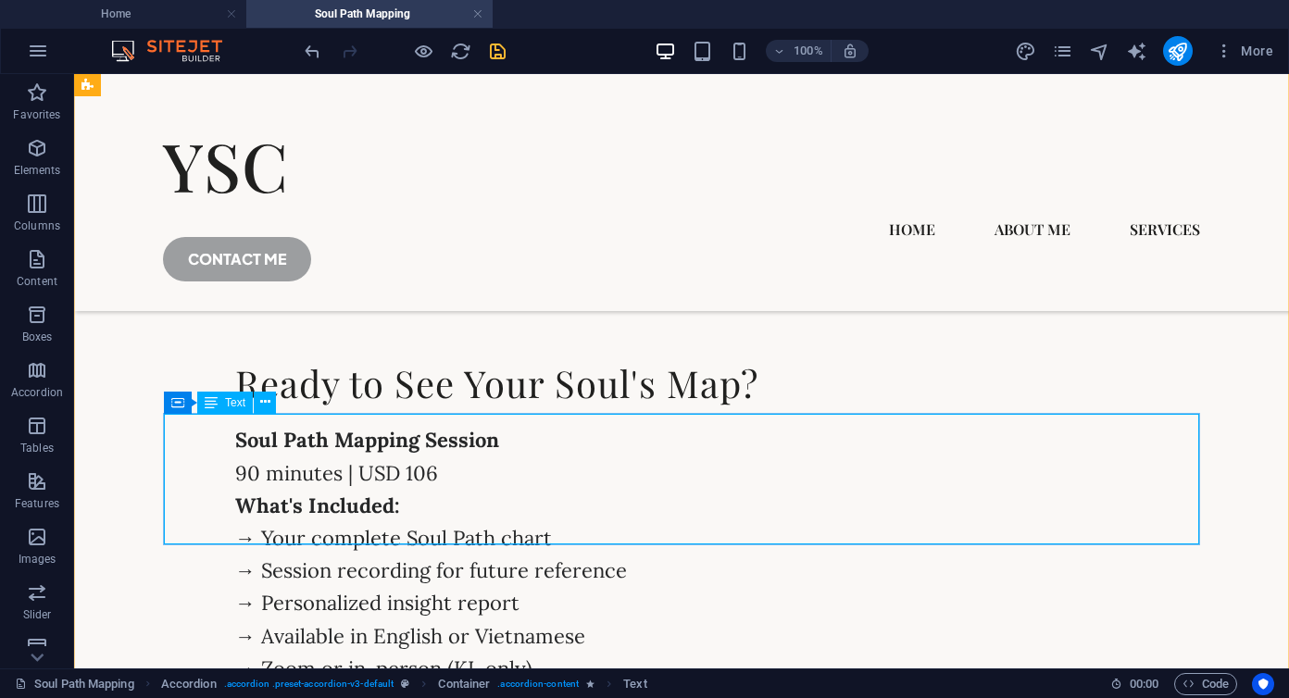
scroll to position [6782, 0]
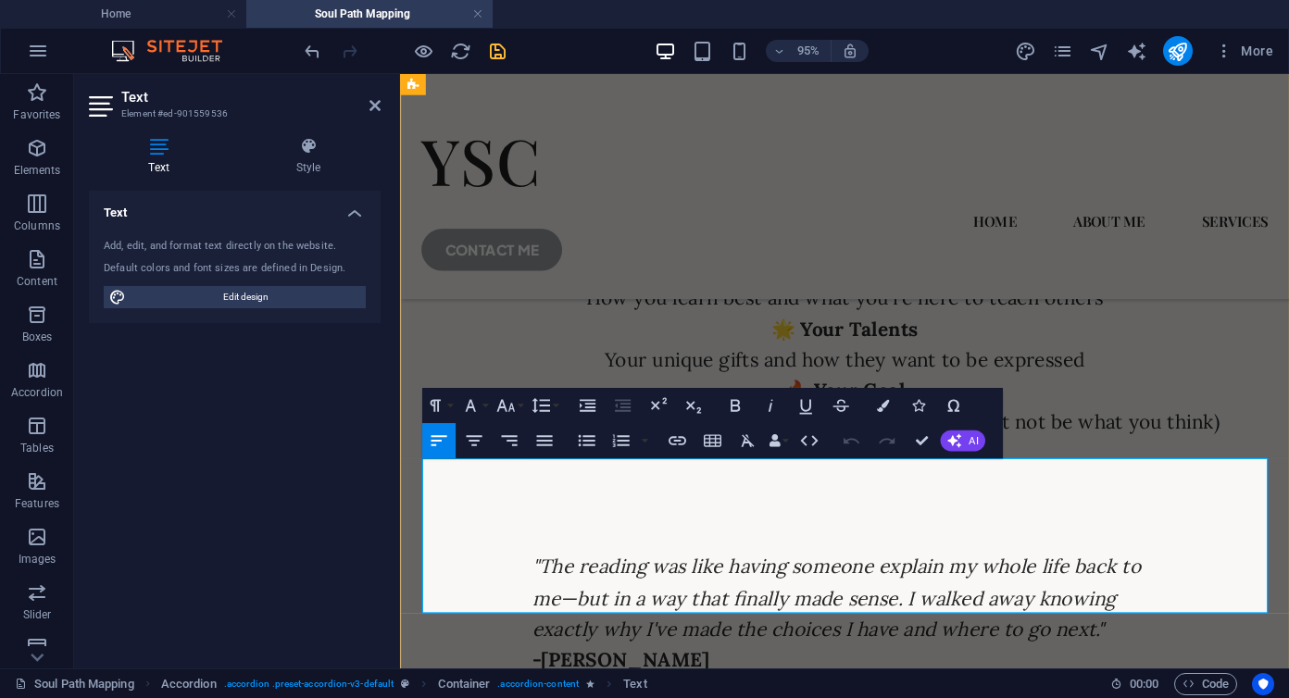
scroll to position [6994, 0]
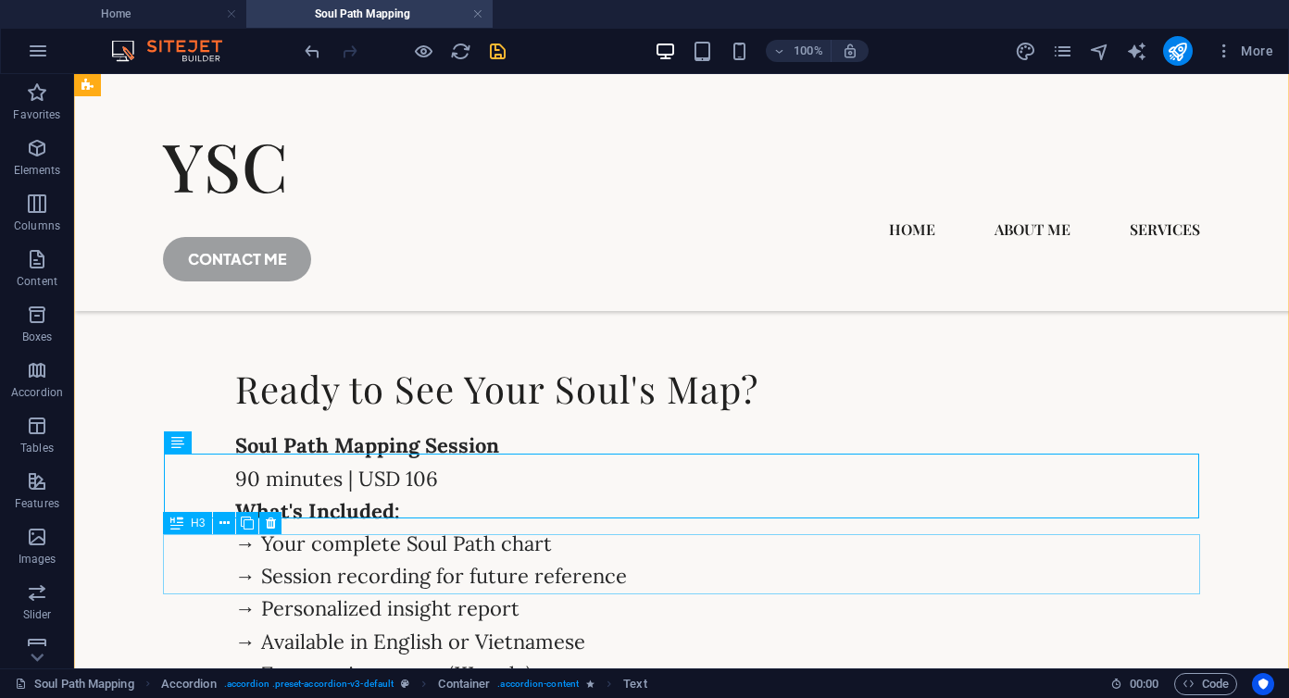
scroll to position [6789, 0]
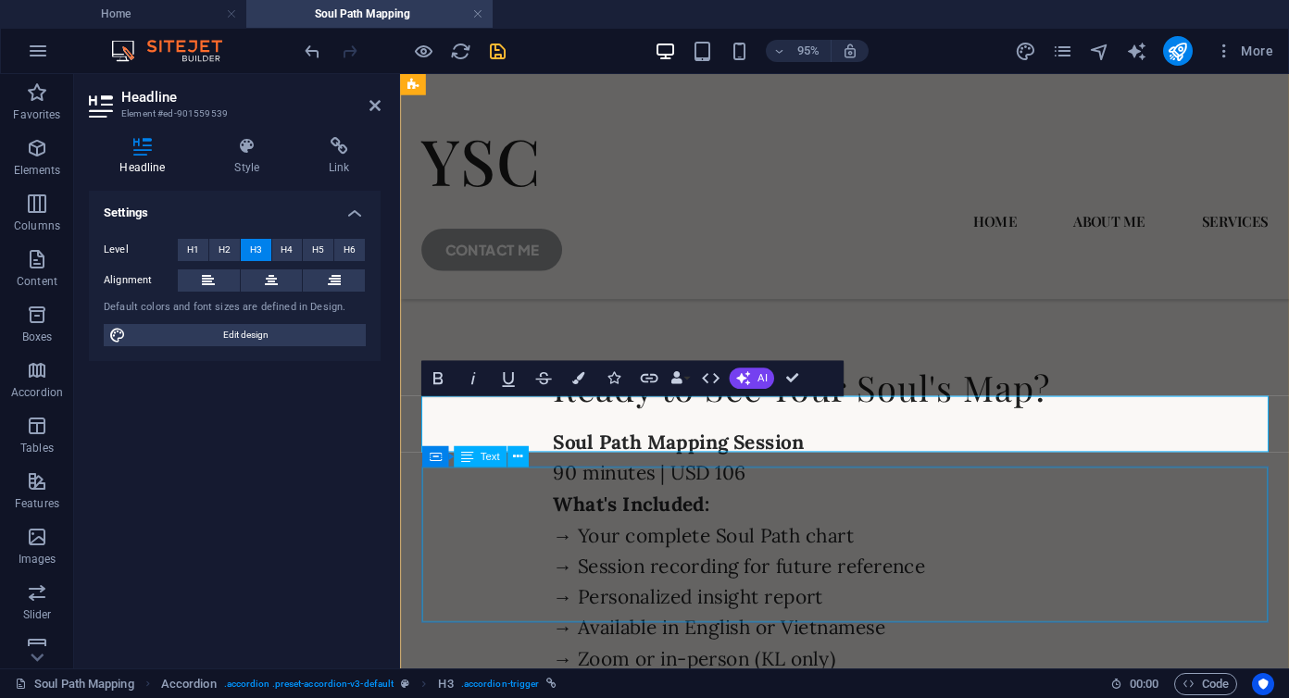
scroll to position [7187, 0]
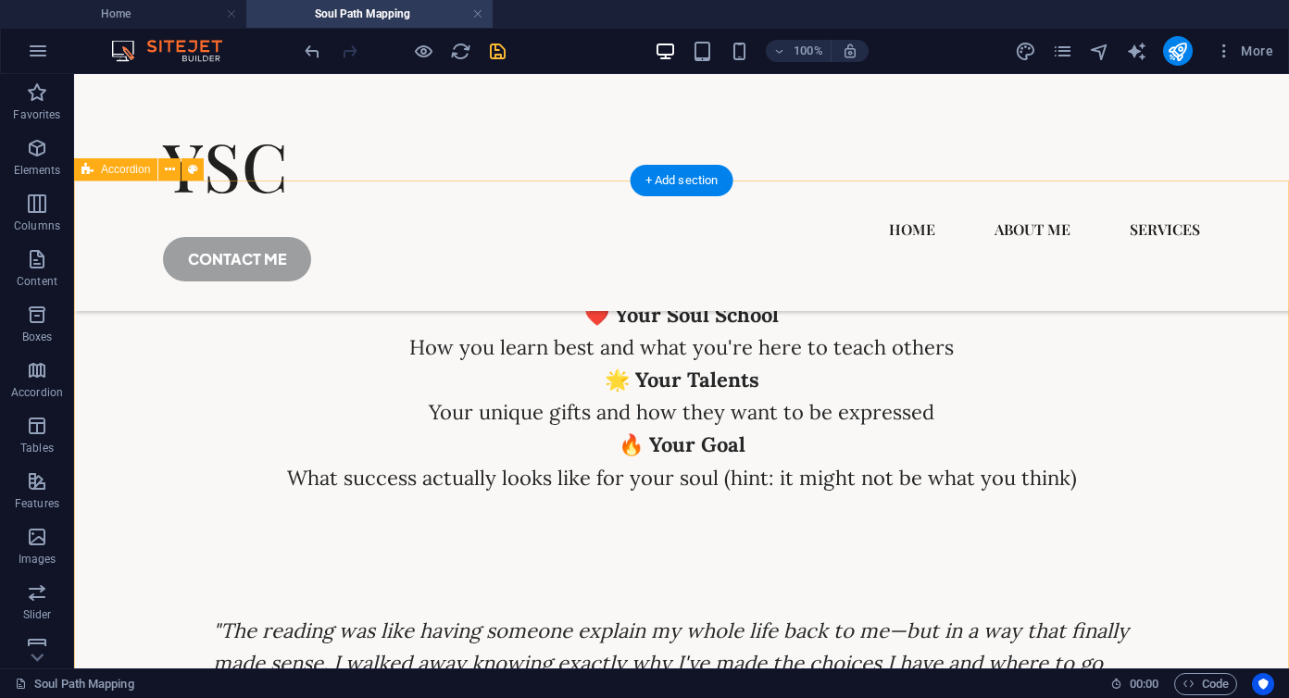
scroll to position [6323, 0]
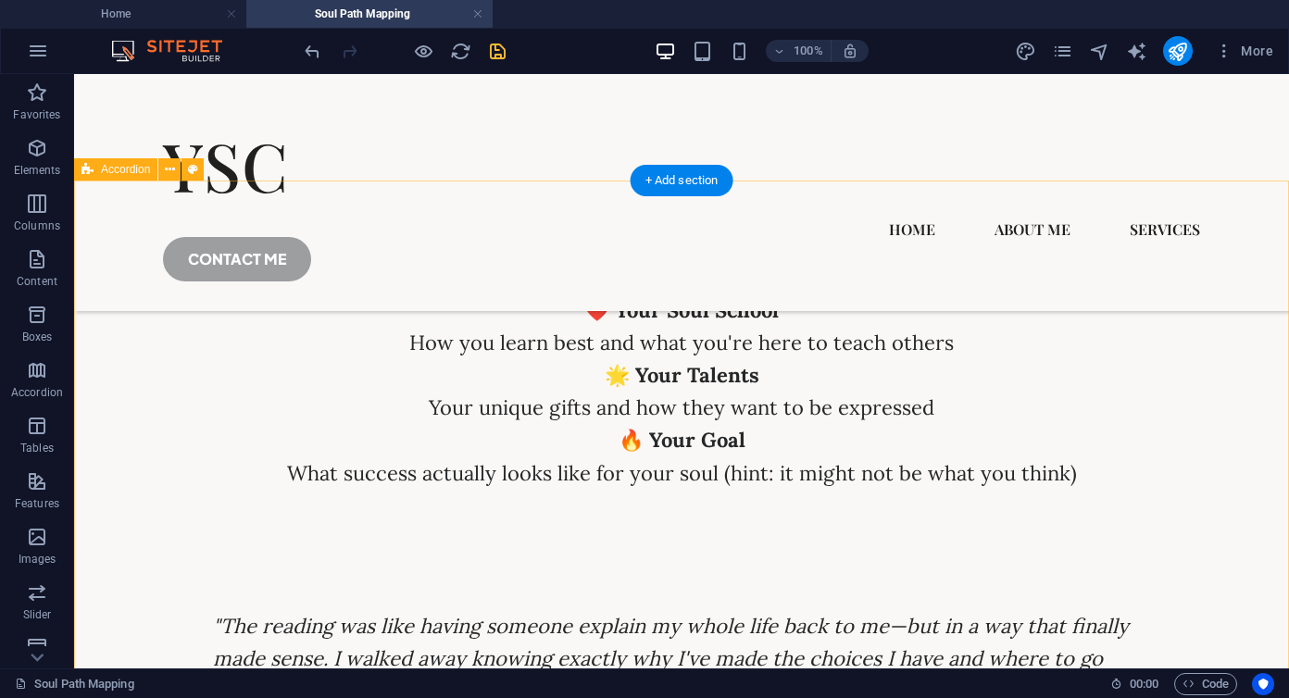
click at [171, 169] on icon at bounding box center [170, 169] width 10 height 19
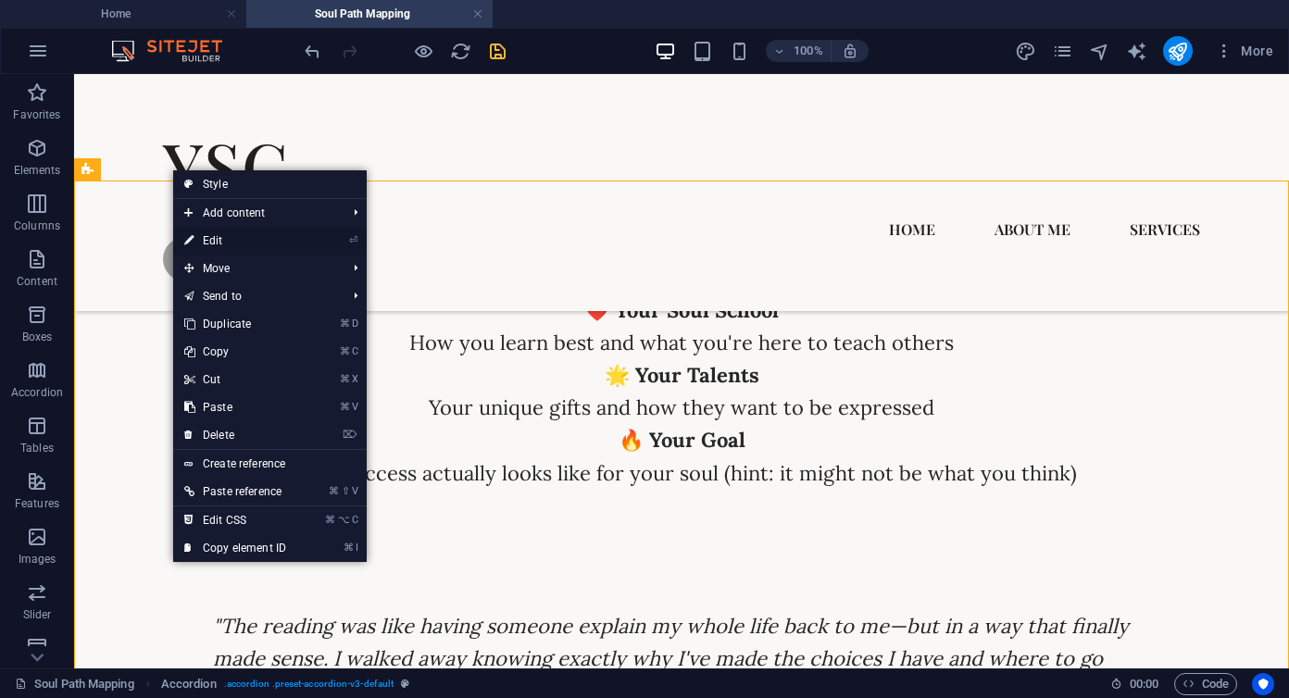
click at [224, 244] on link "⏎ Edit" at bounding box center [235, 241] width 124 height 28
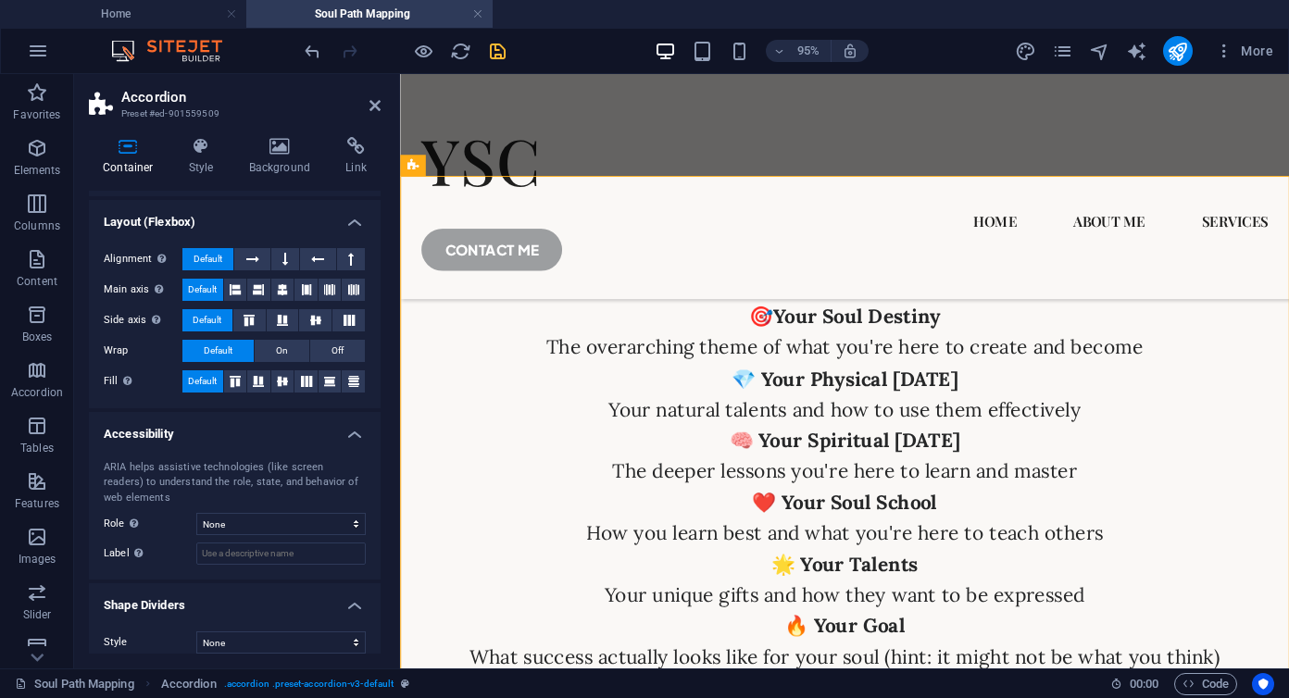
scroll to position [255, 0]
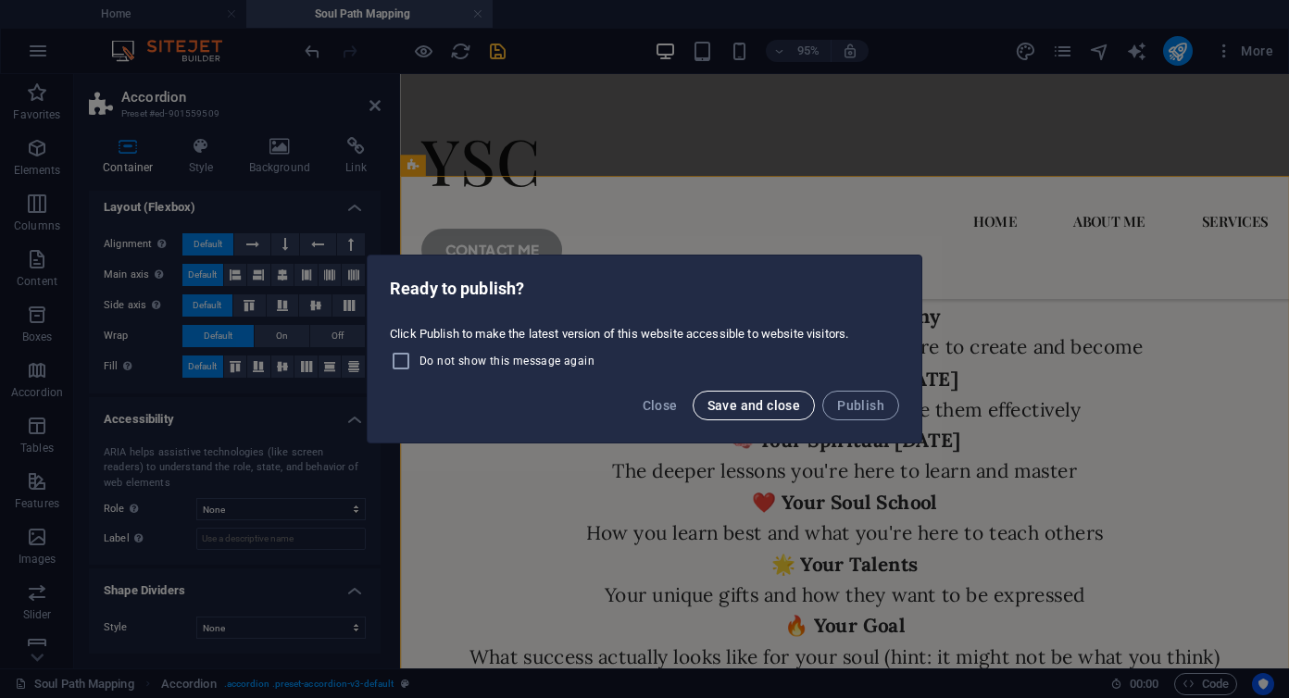
click at [744, 409] on span "Save and close" at bounding box center [755, 405] width 94 height 15
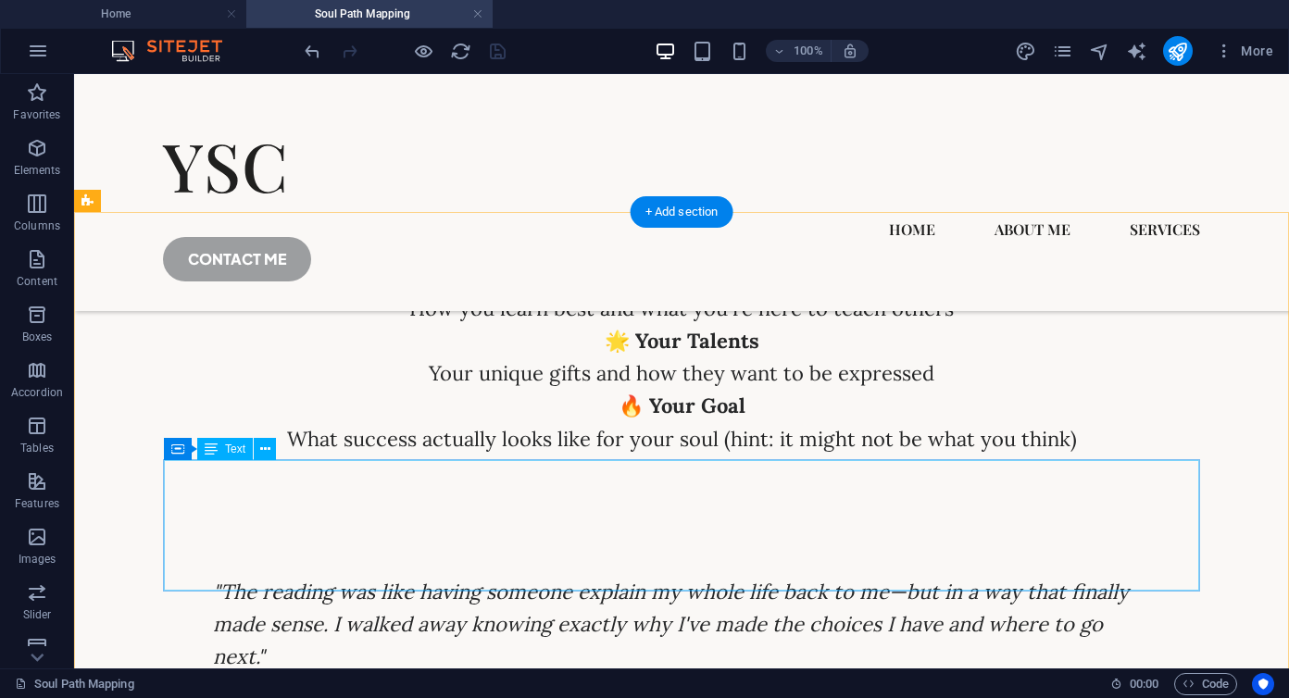
scroll to position [6364, 0]
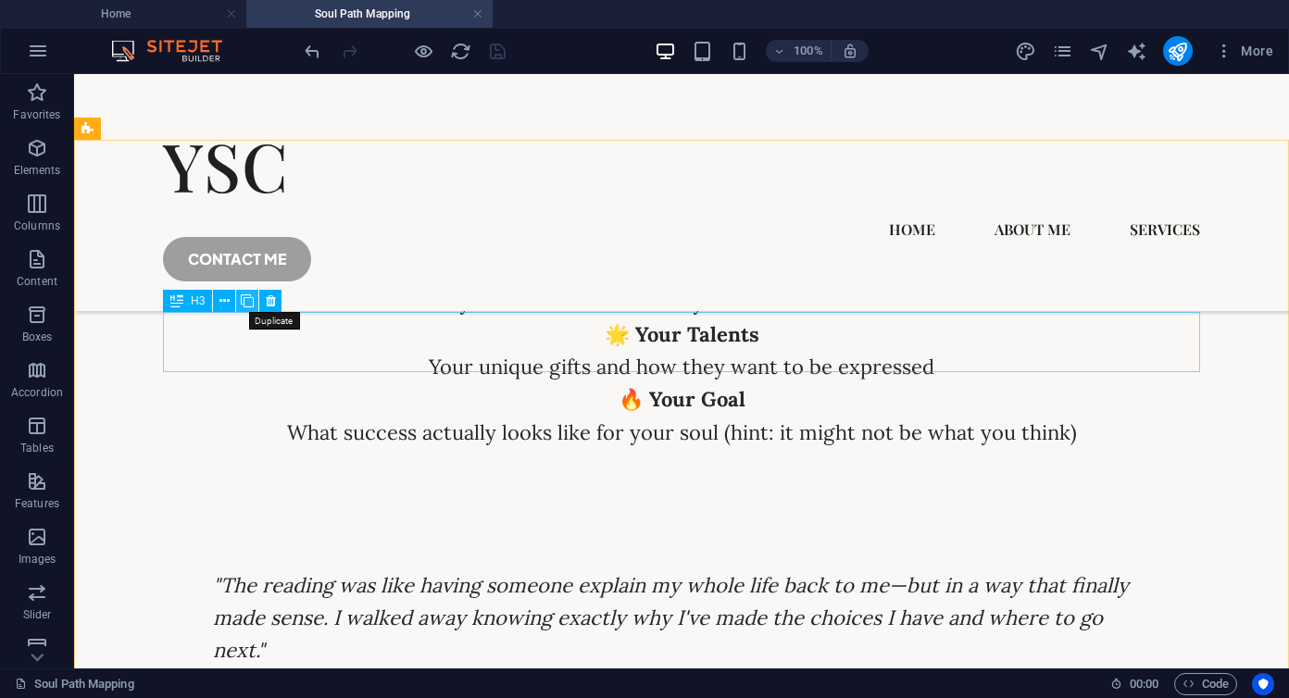
click at [250, 304] on icon at bounding box center [247, 301] width 13 height 19
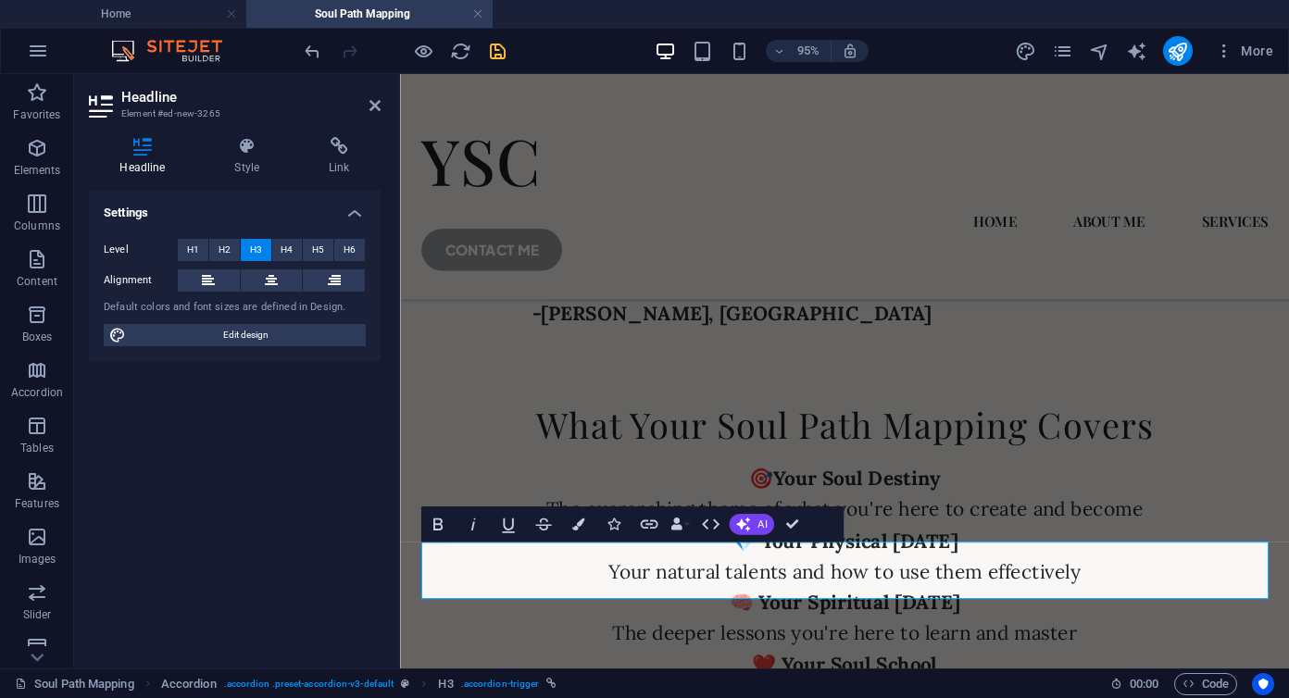
scroll to position [6576, 0]
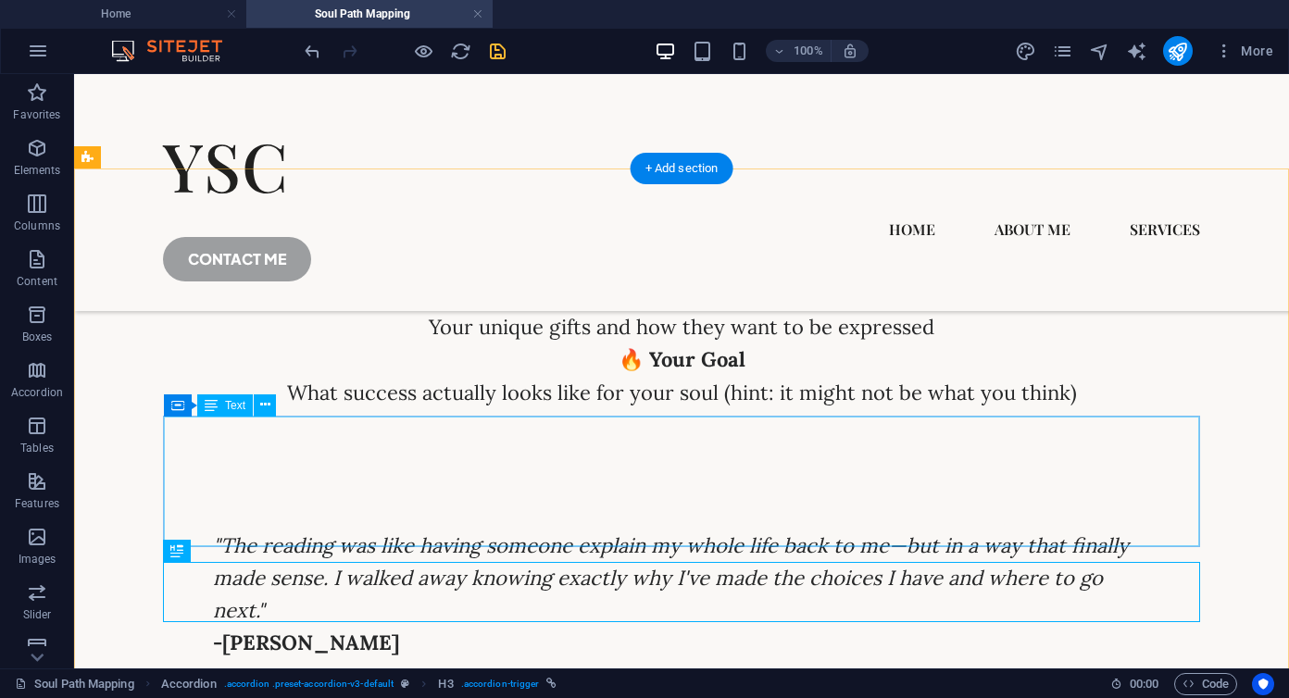
scroll to position [6458, 0]
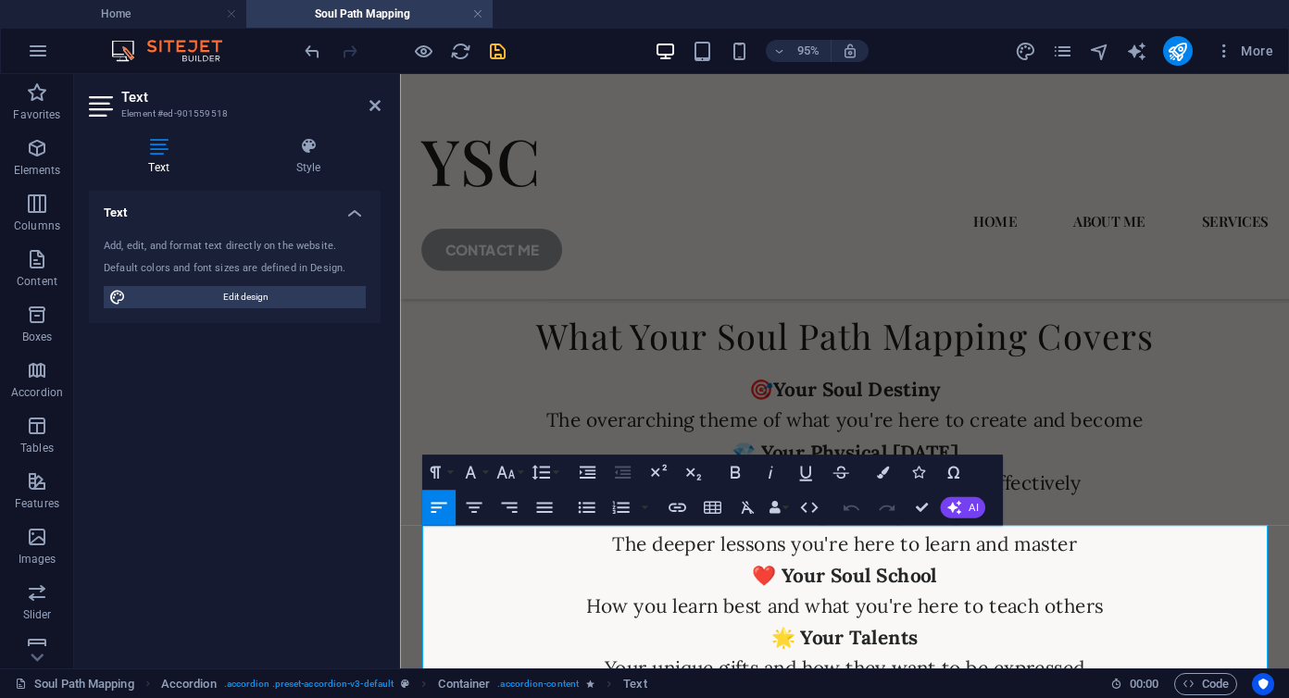
scroll to position [6669, 0]
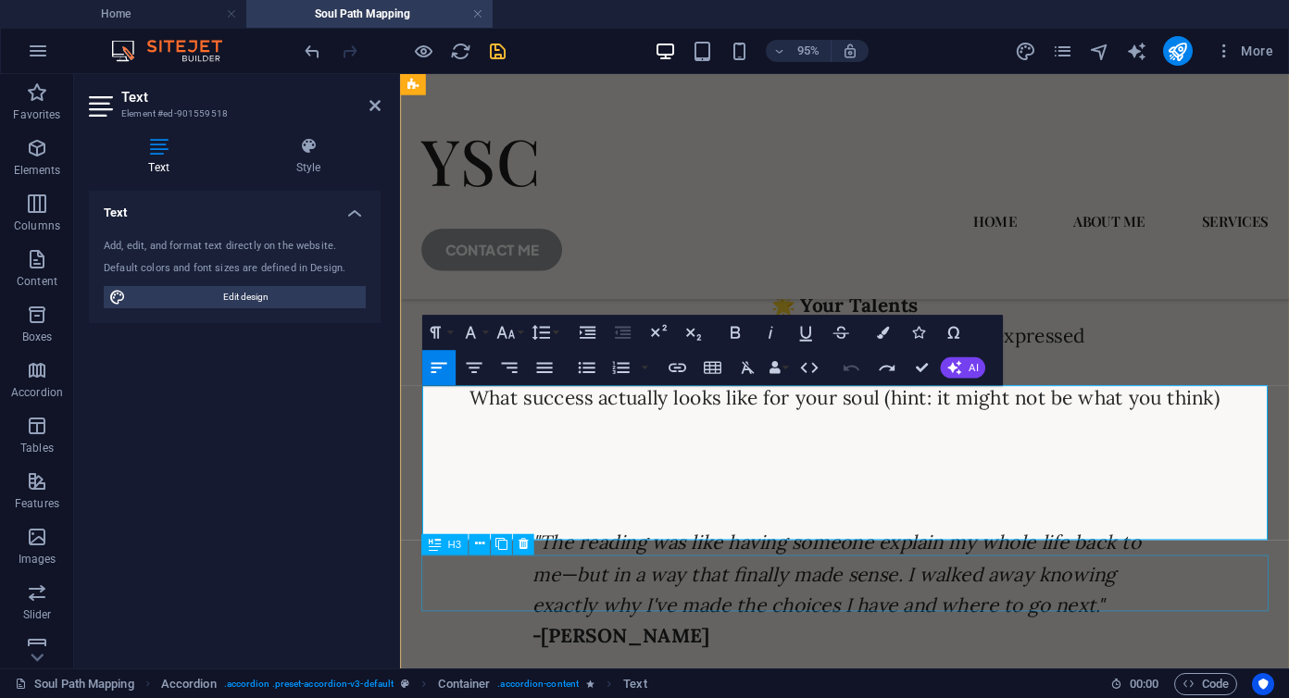
scroll to position [6816, 0]
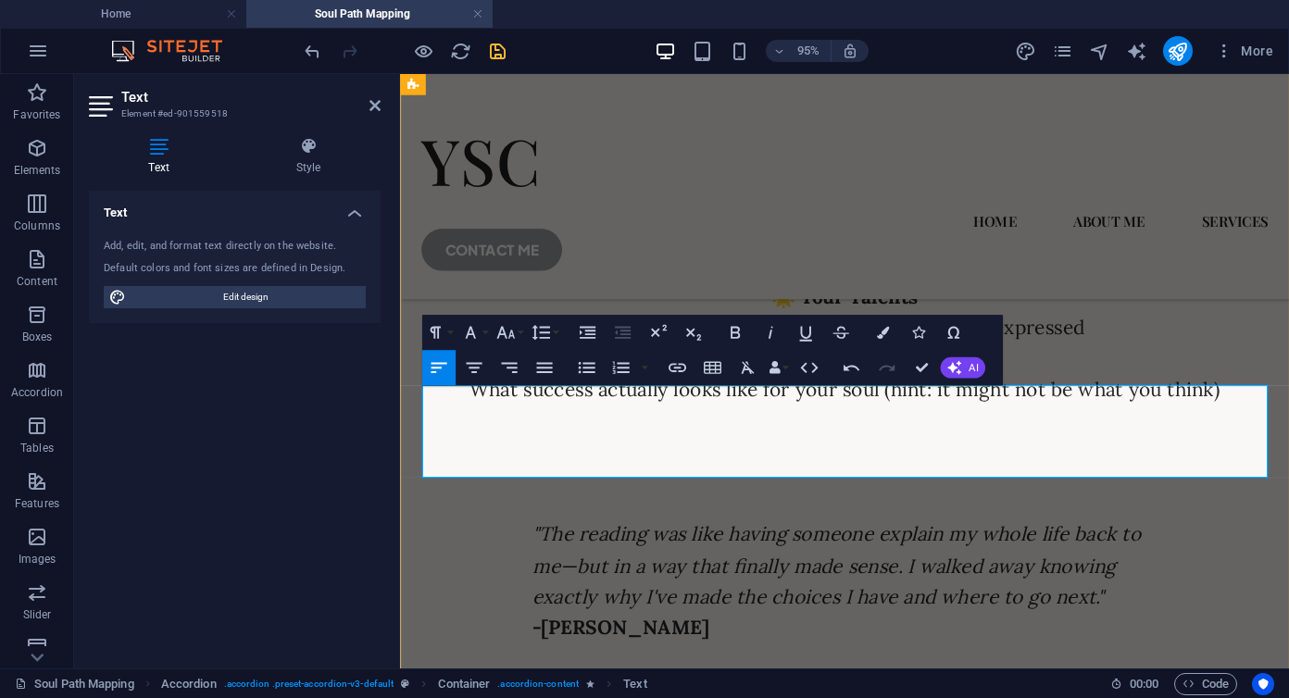
drag, startPoint x: 919, startPoint y: 367, endPoint x: 704, endPoint y: 317, distance: 220.6
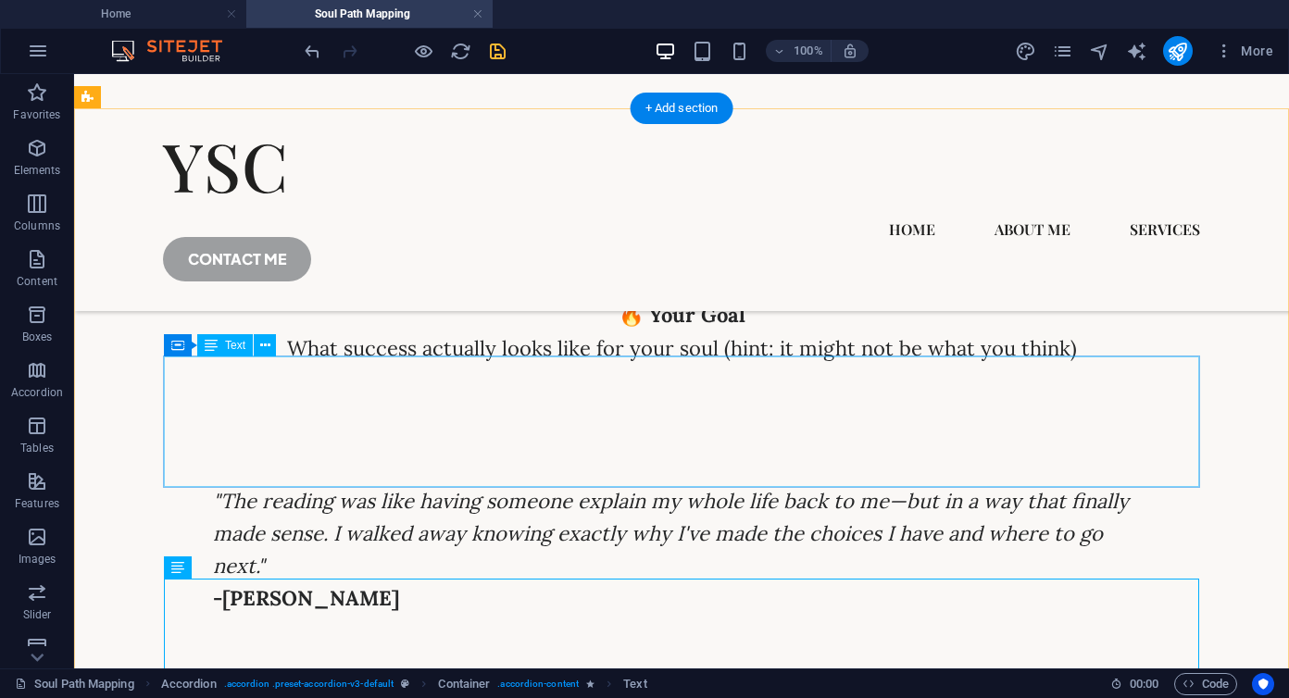
scroll to position [6459, 0]
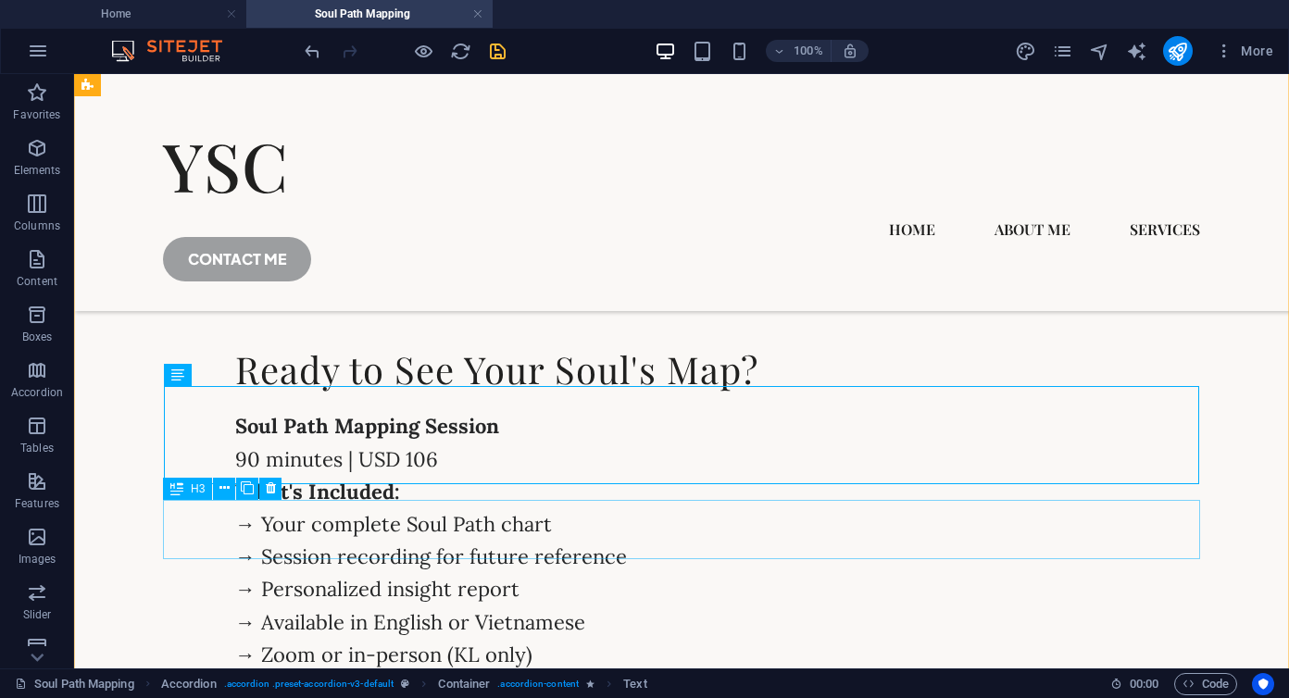
scroll to position [6841, 0]
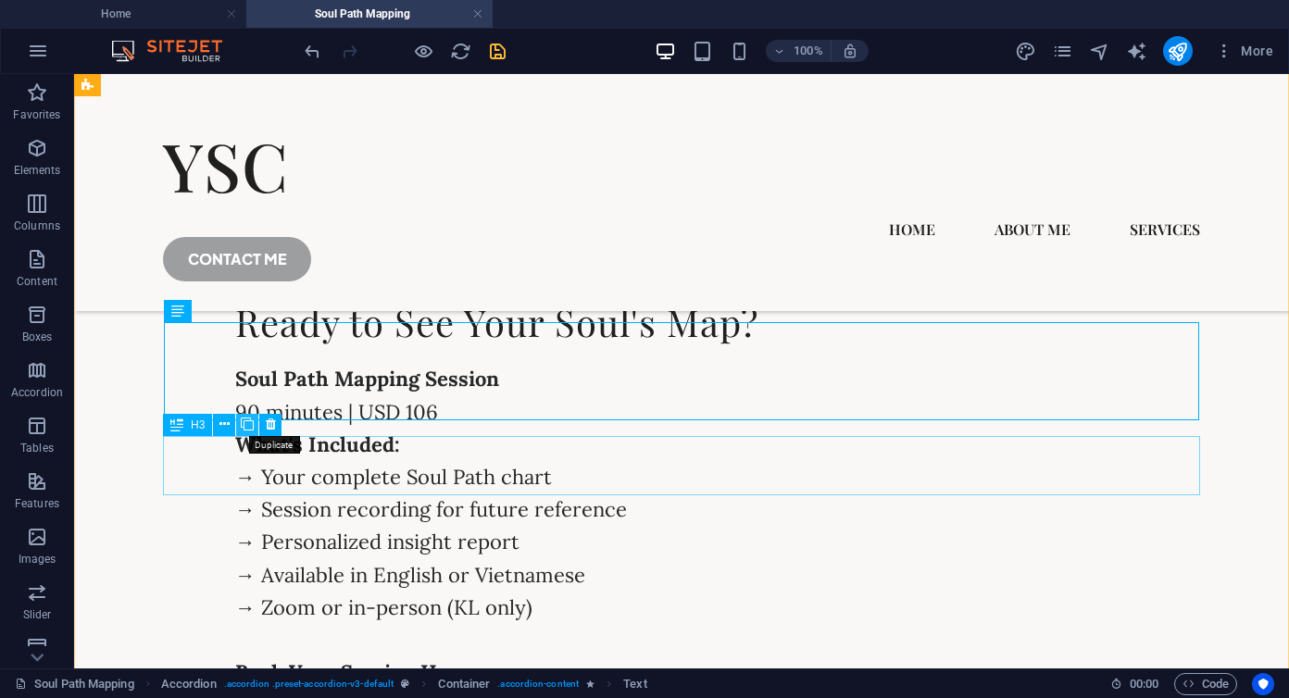
click at [245, 421] on icon at bounding box center [247, 424] width 13 height 19
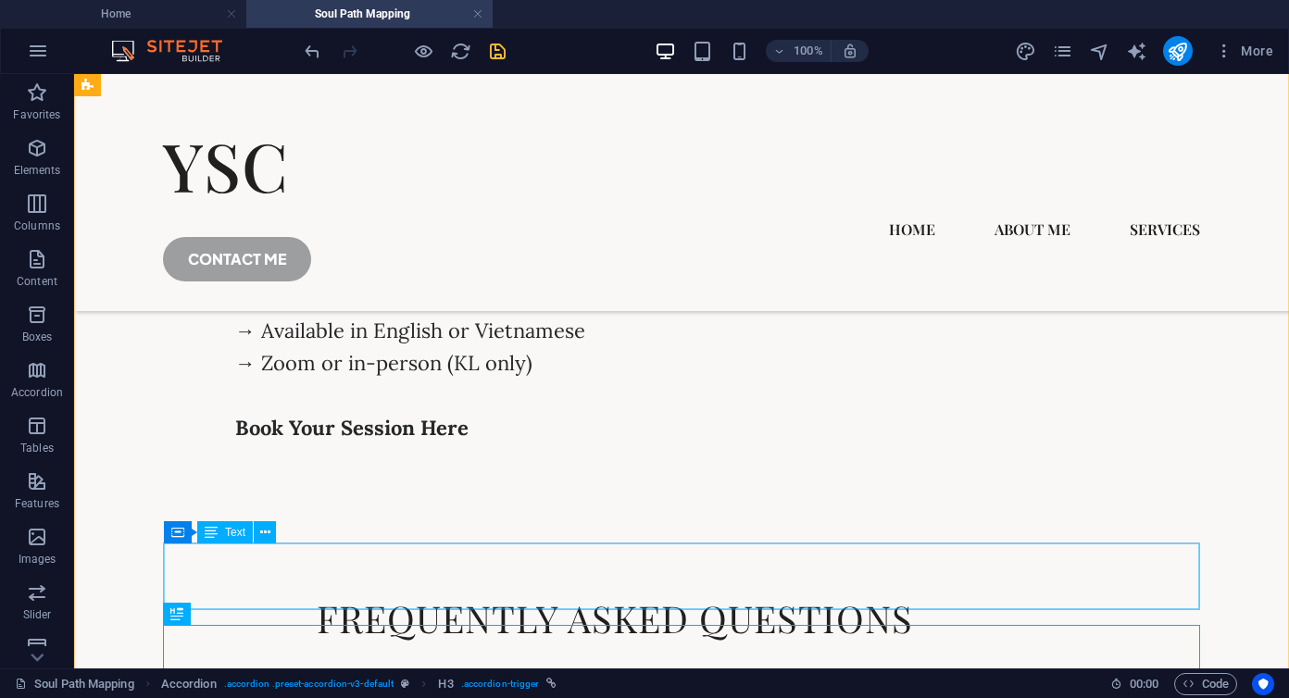
scroll to position [6808, 0]
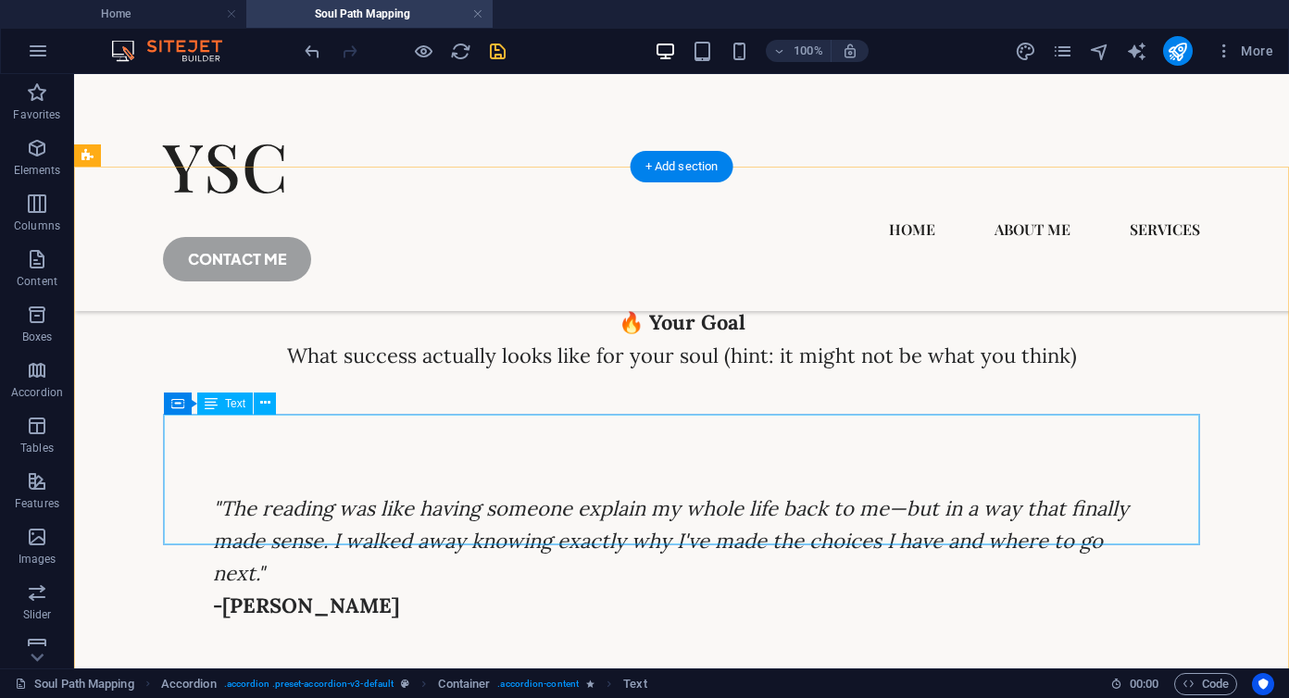
scroll to position [6335, 0]
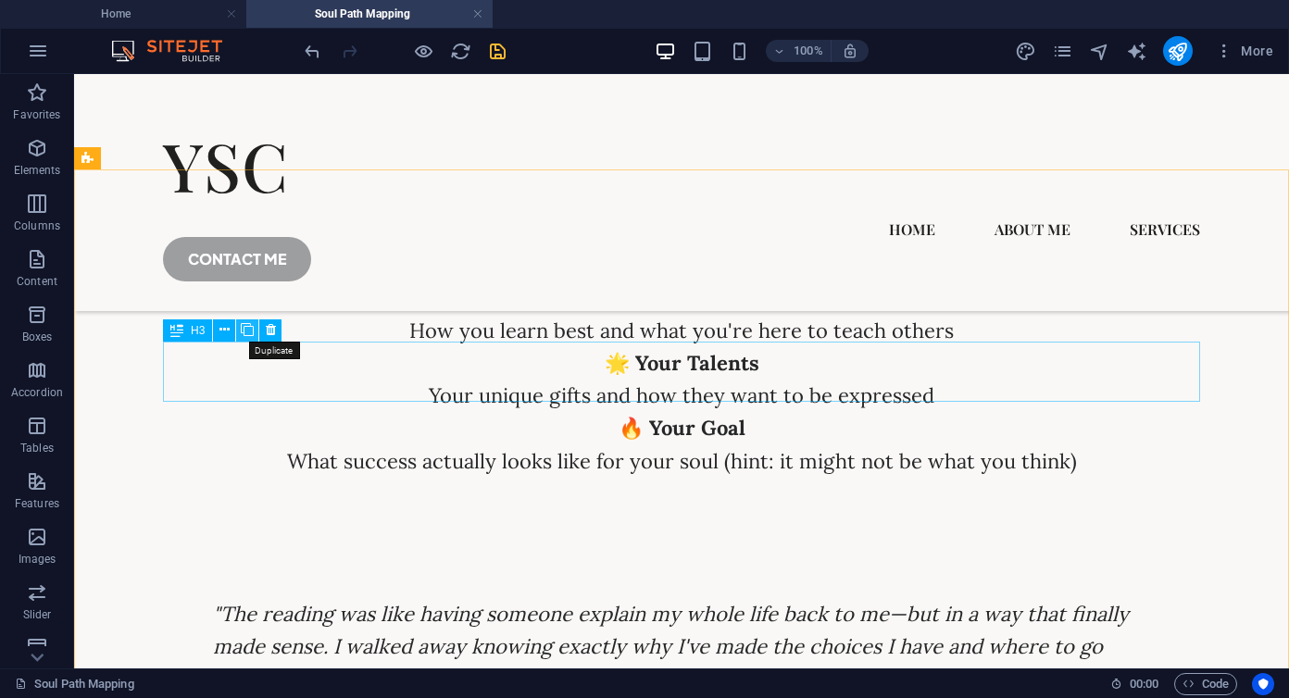
click at [245, 330] on icon at bounding box center [247, 329] width 13 height 19
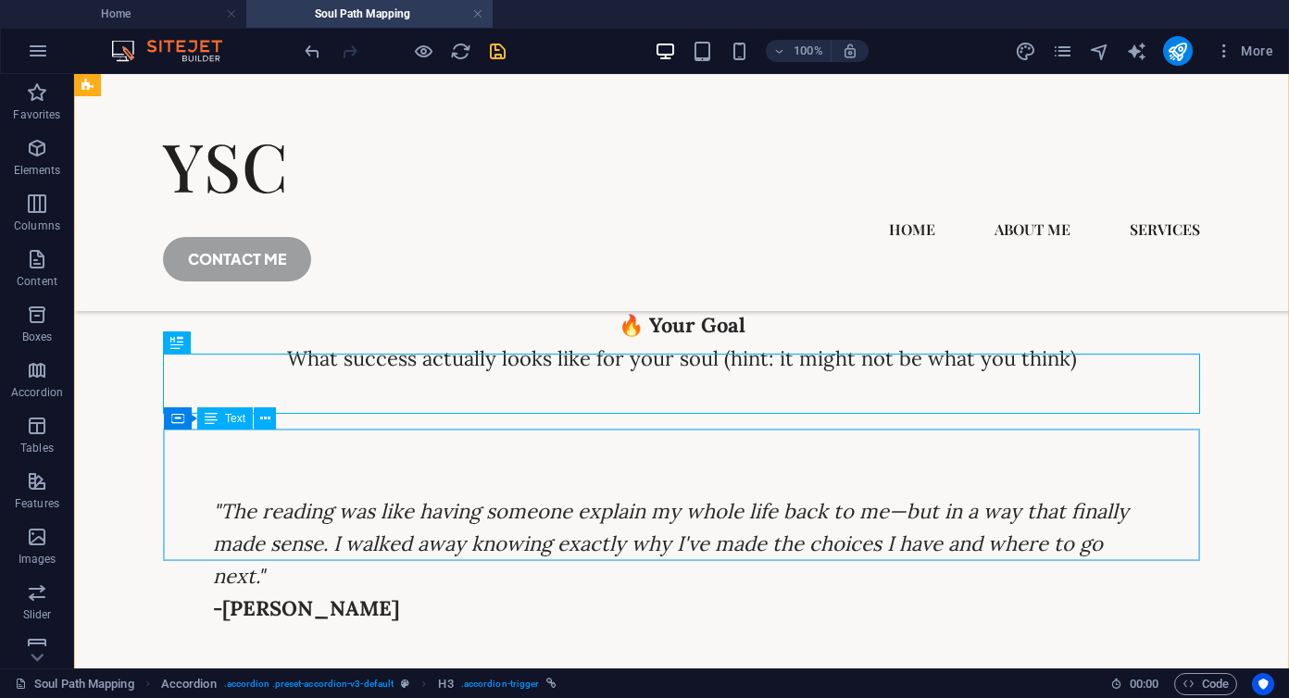
scroll to position [6579, 0]
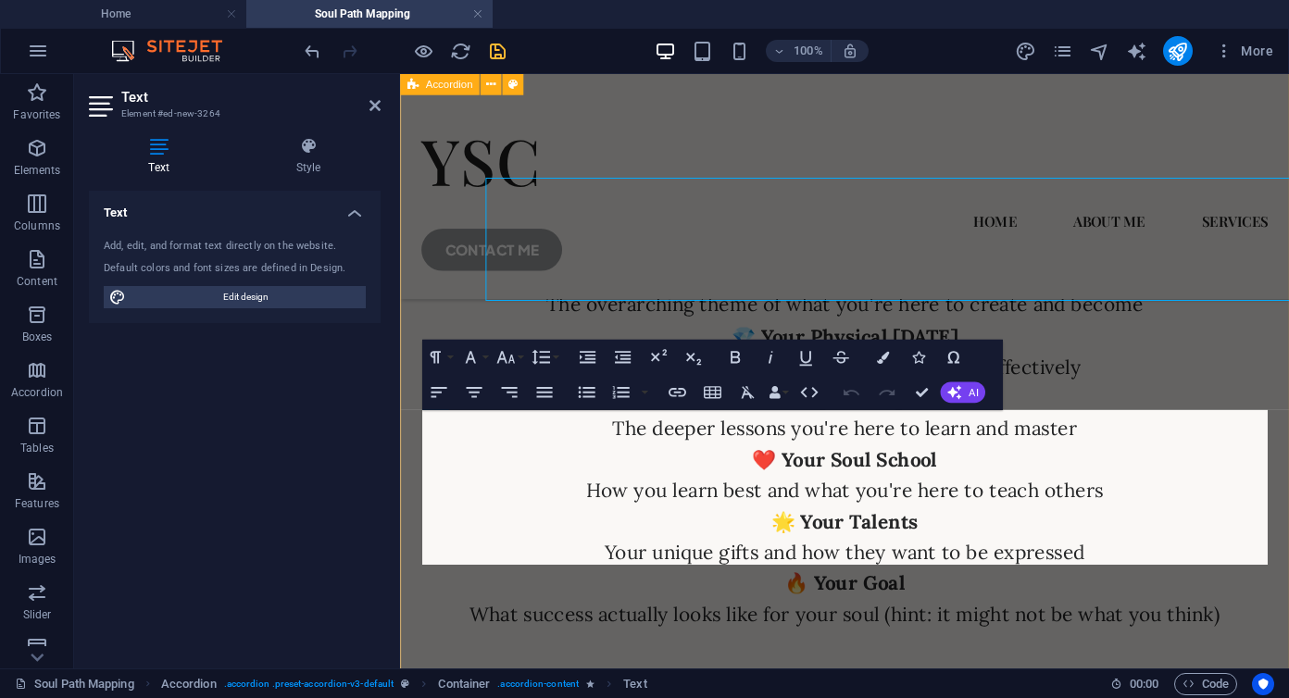
scroll to position [6791, 0]
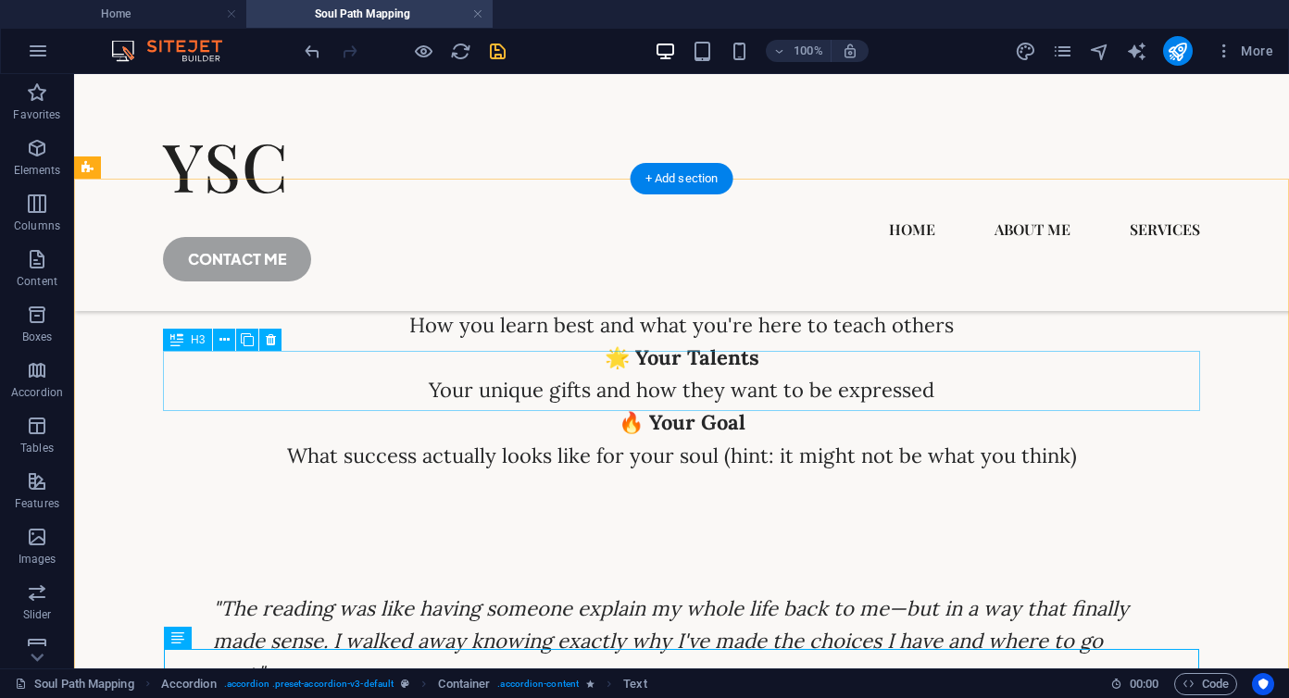
scroll to position [6325, 0]
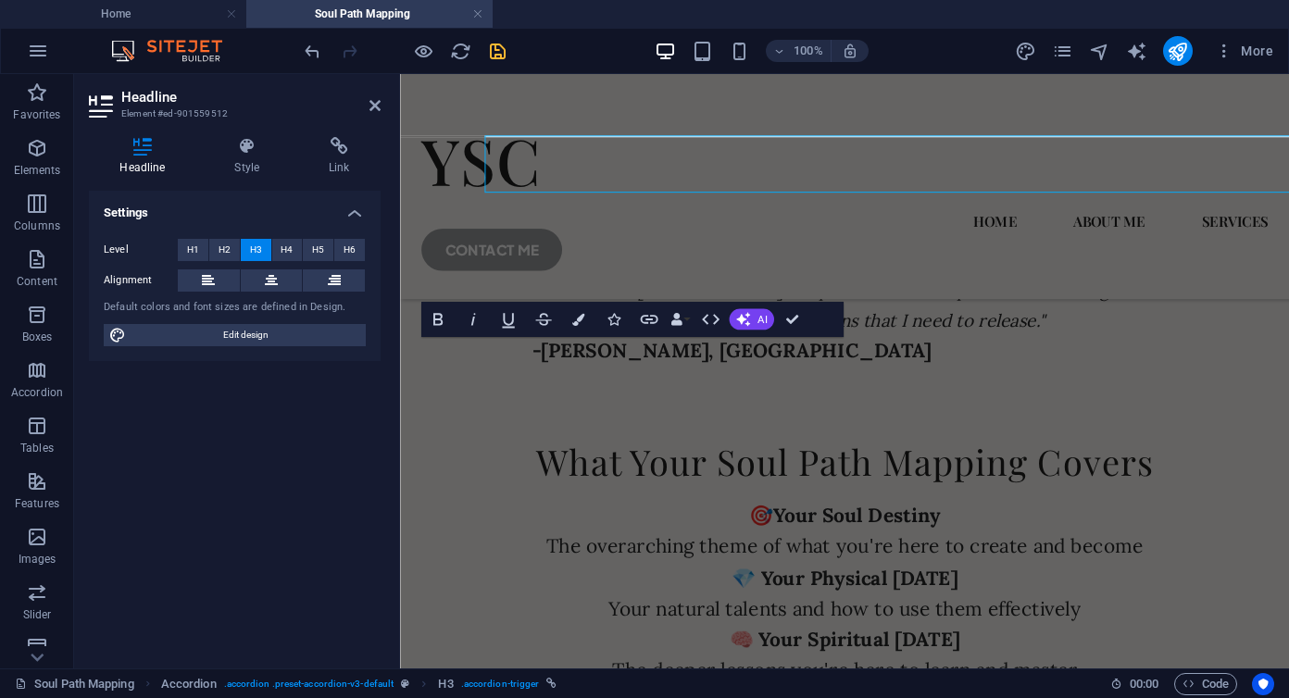
scroll to position [6537, 0]
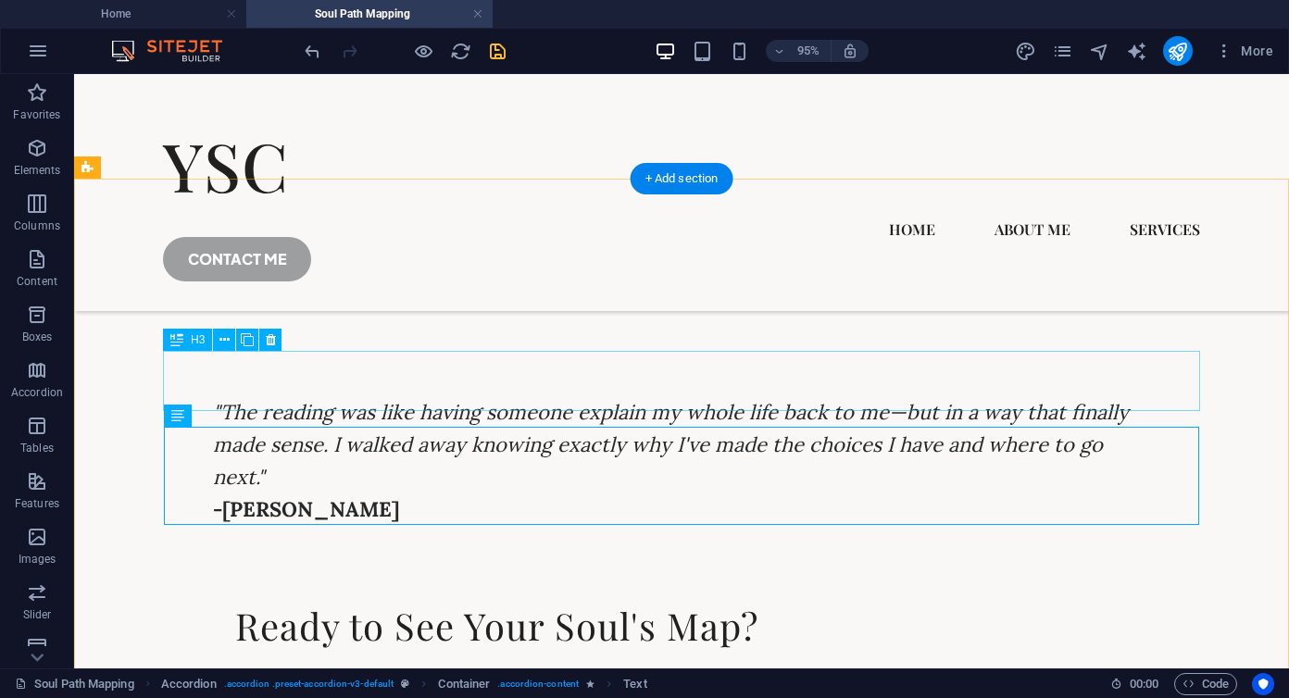
scroll to position [6325, 0]
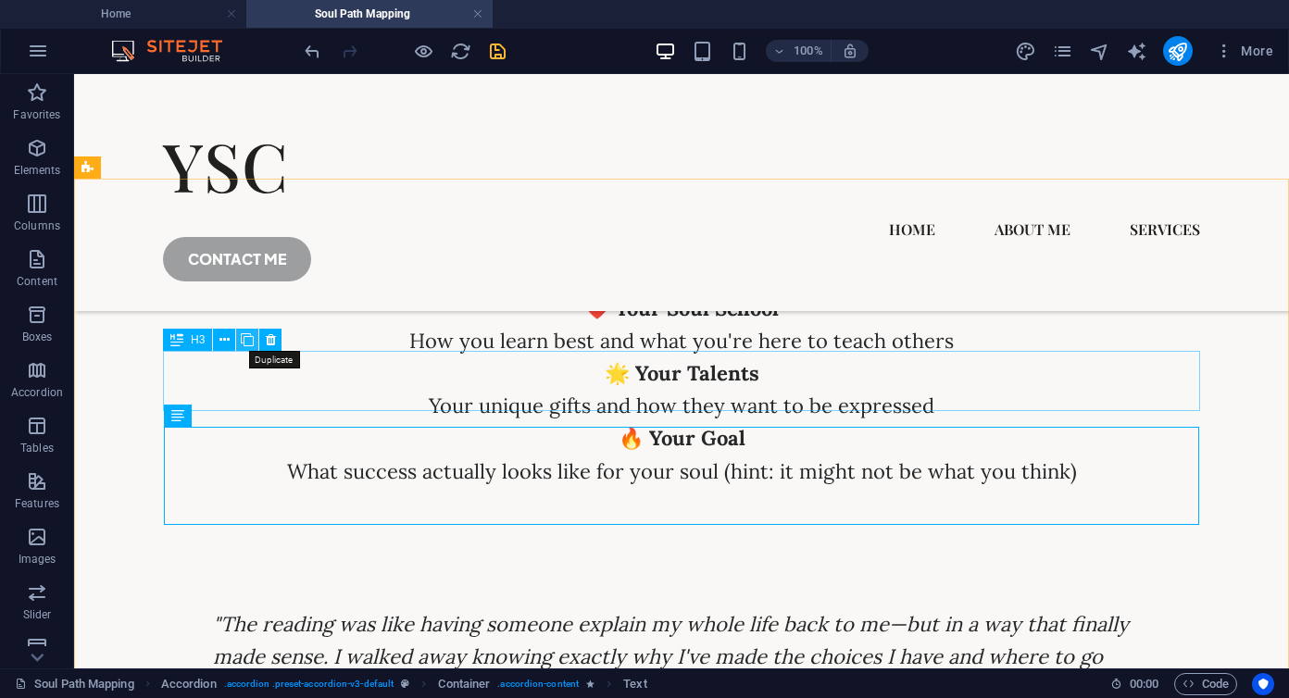
click at [251, 343] on icon at bounding box center [247, 340] width 13 height 19
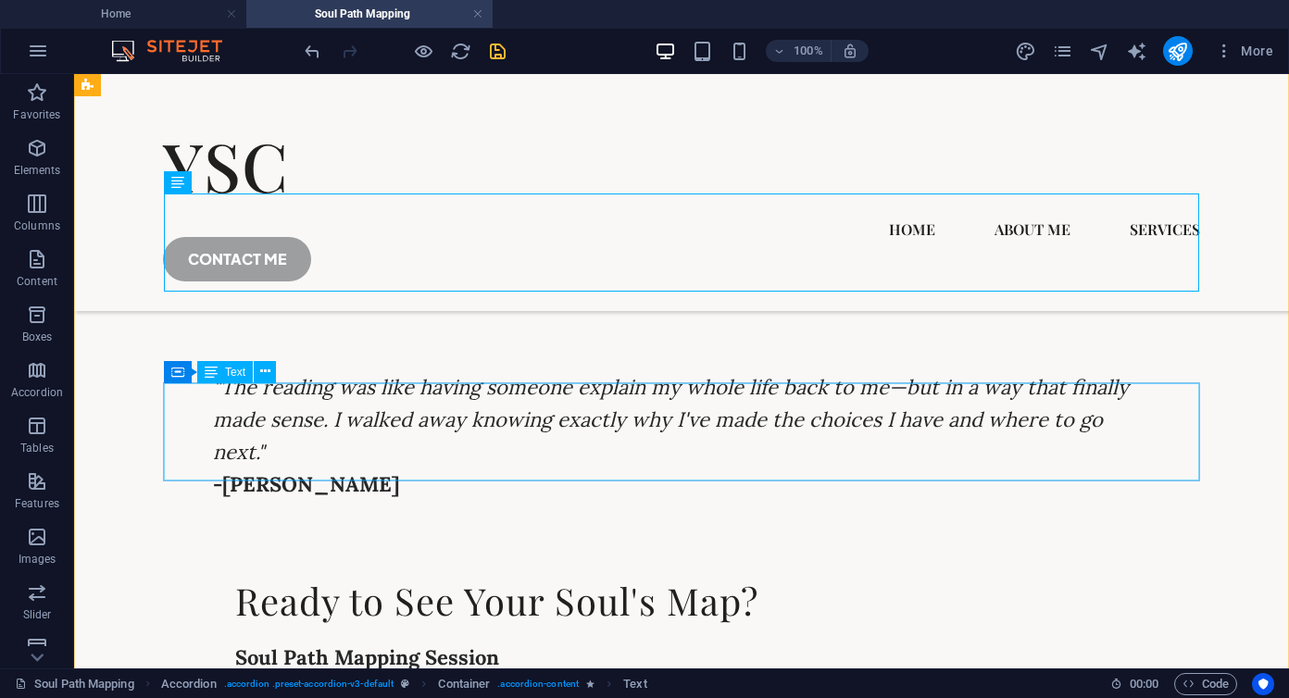
scroll to position [6565, 0]
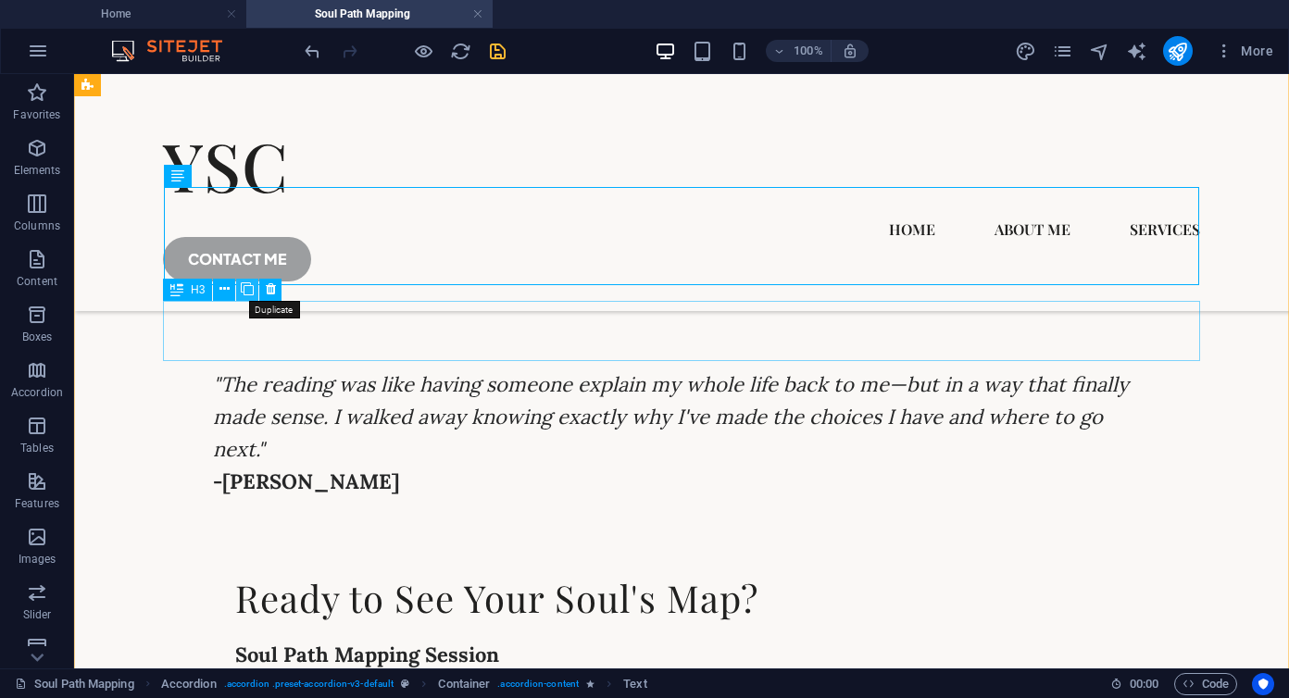
click at [247, 291] on icon at bounding box center [247, 289] width 13 height 19
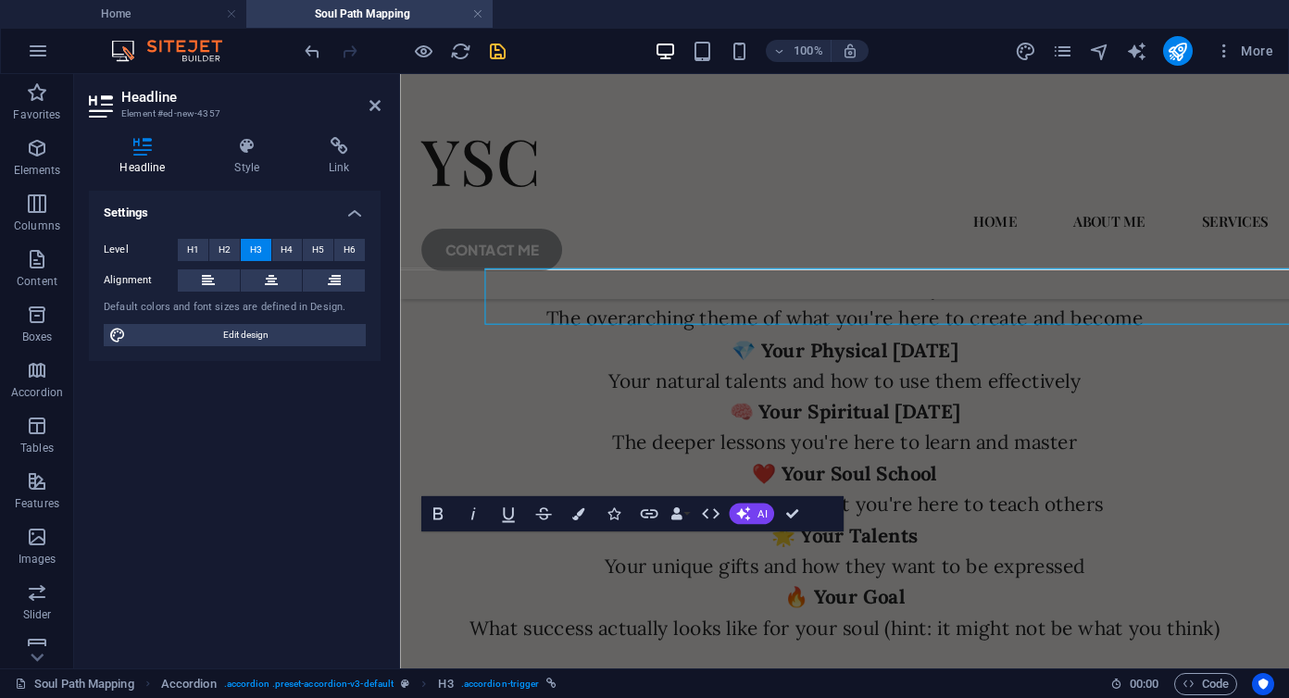
scroll to position [6777, 0]
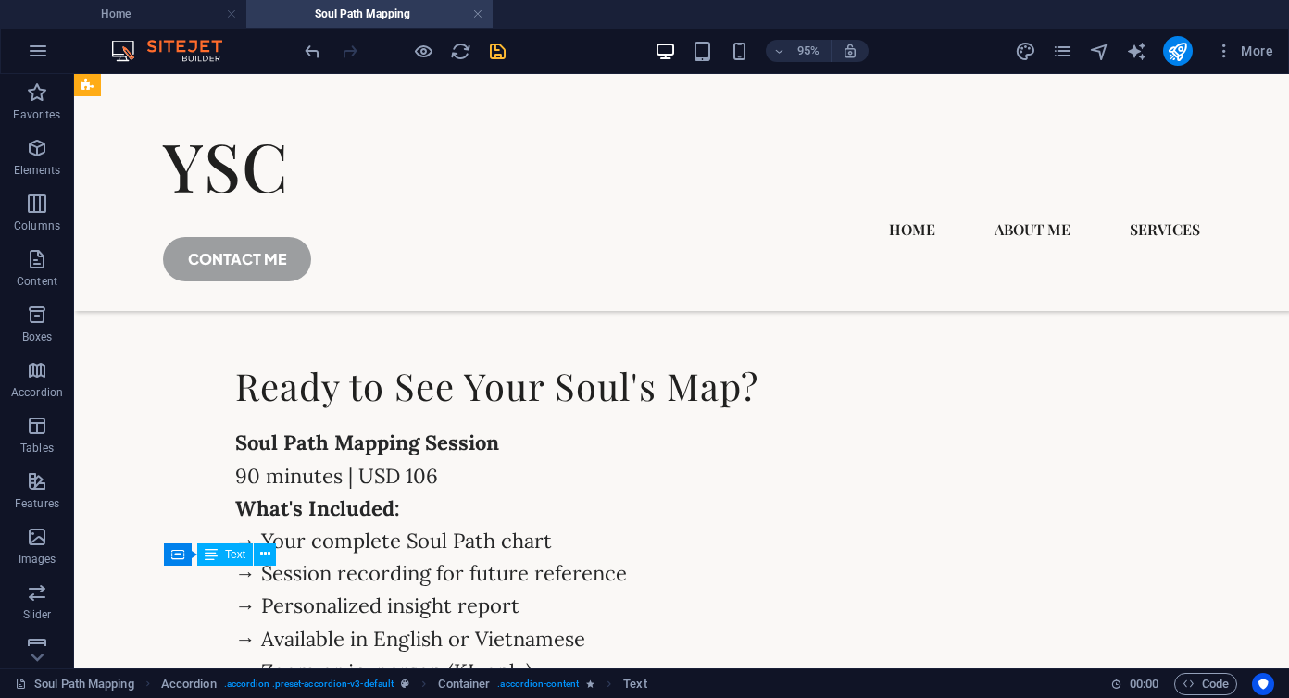
scroll to position [6565, 0]
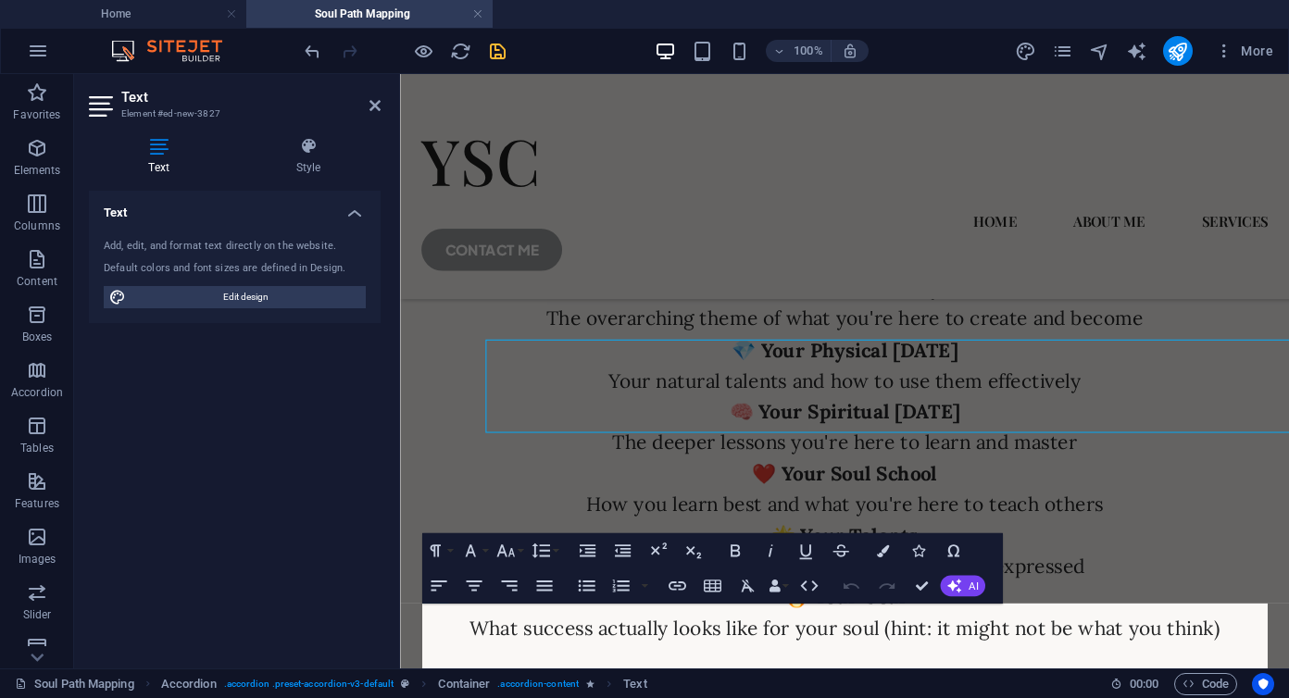
scroll to position [6777, 0]
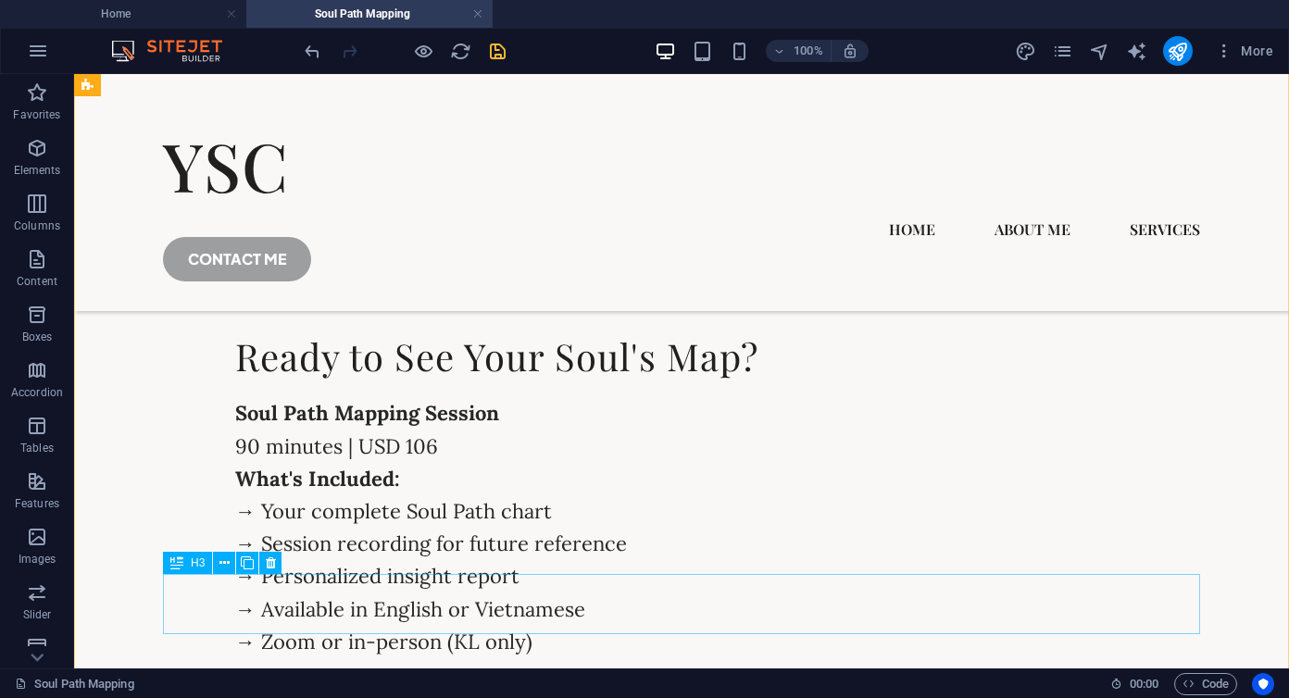
scroll to position [6827, 0]
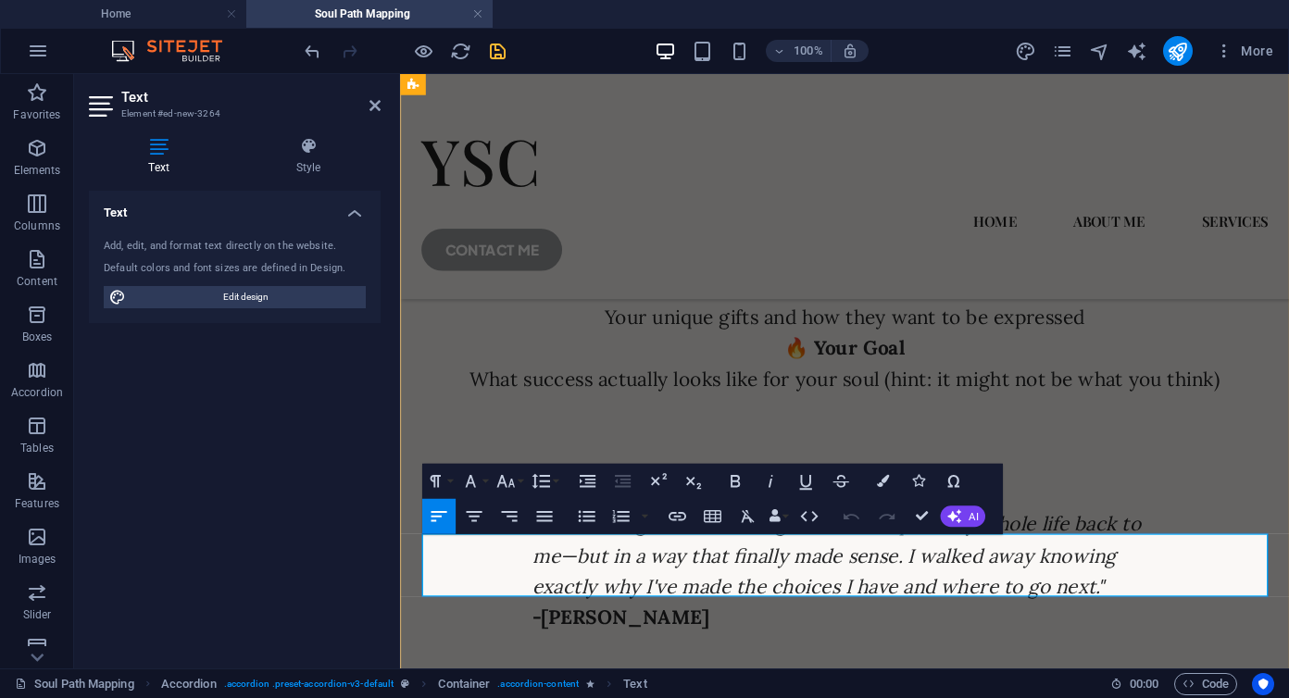
scroll to position [7071, 0]
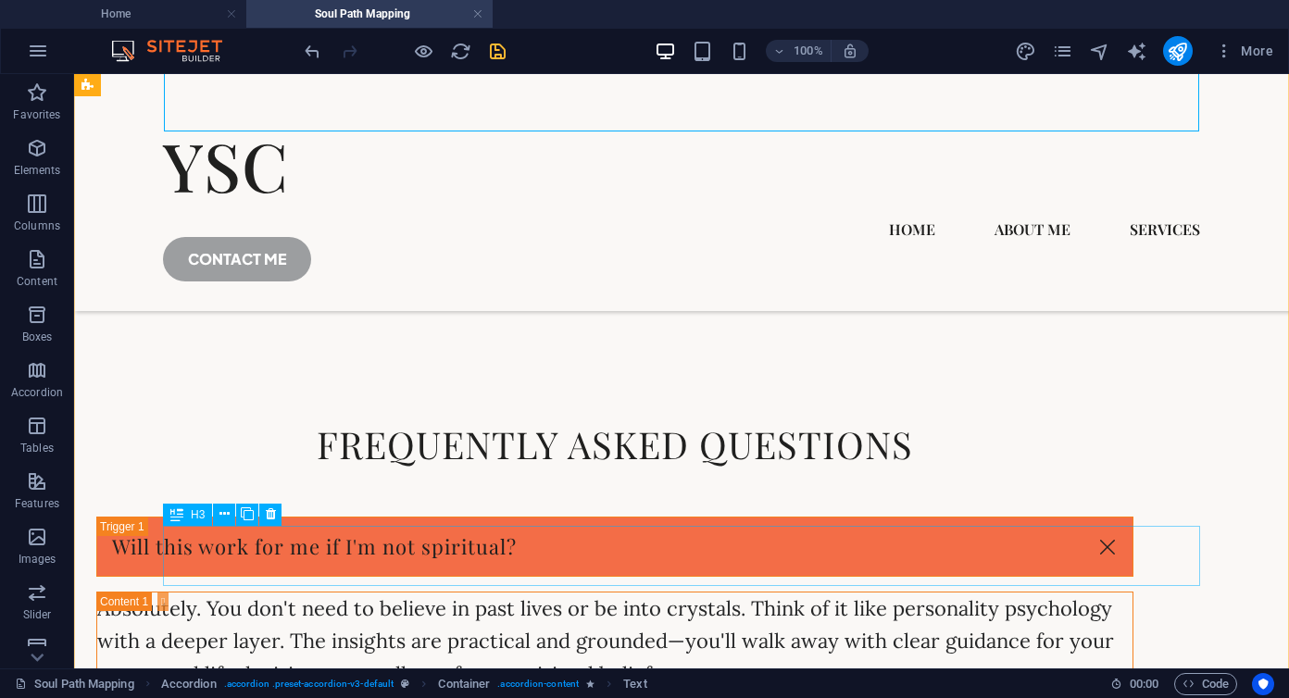
scroll to position [7236, 0]
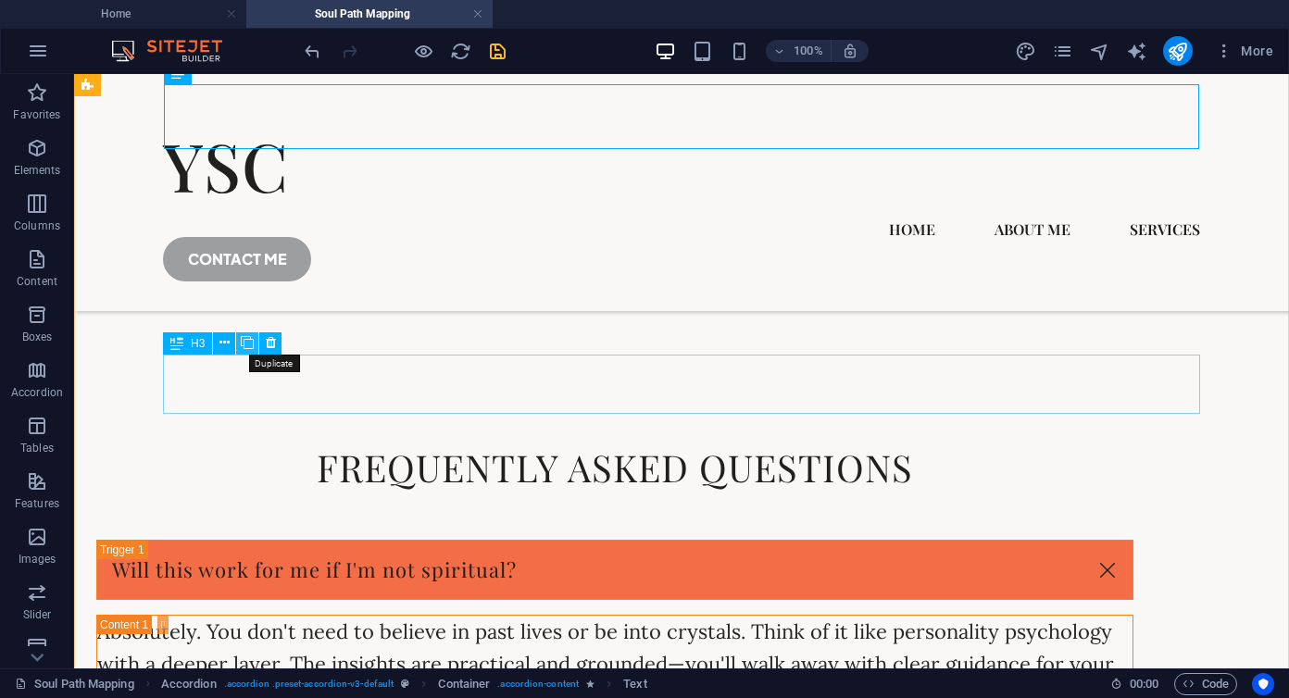
click at [248, 337] on icon at bounding box center [247, 342] width 13 height 19
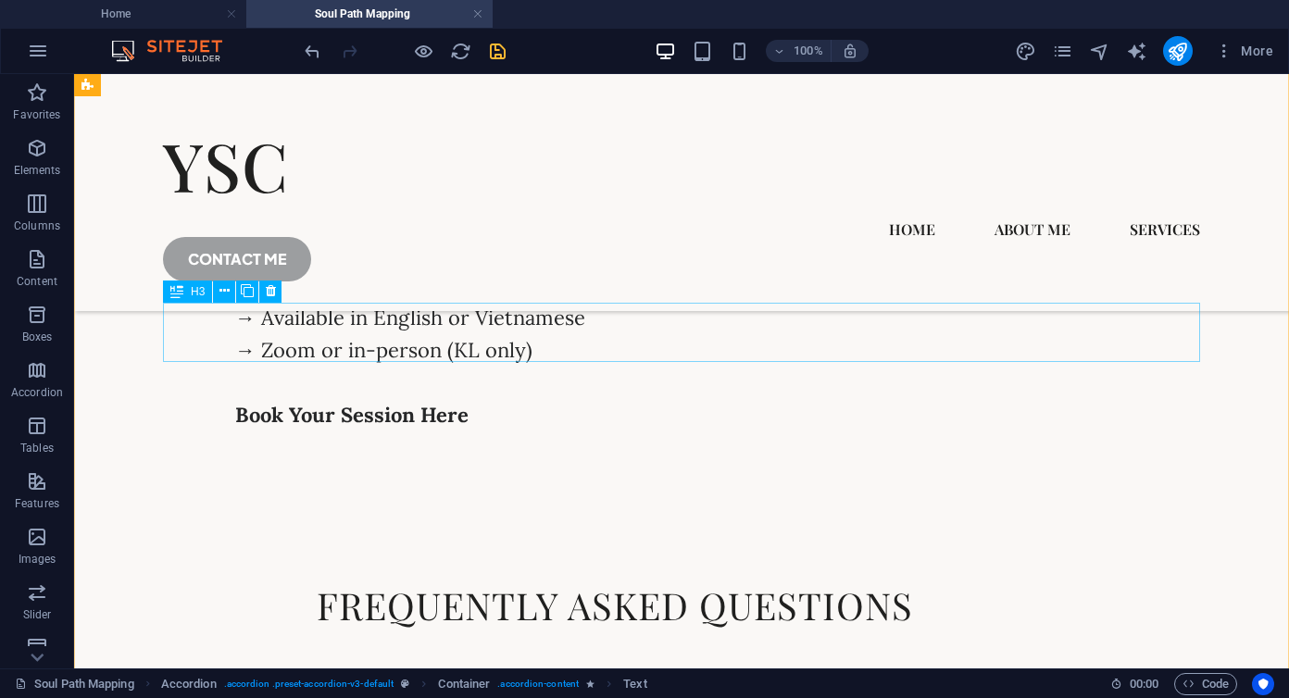
scroll to position [6880, 0]
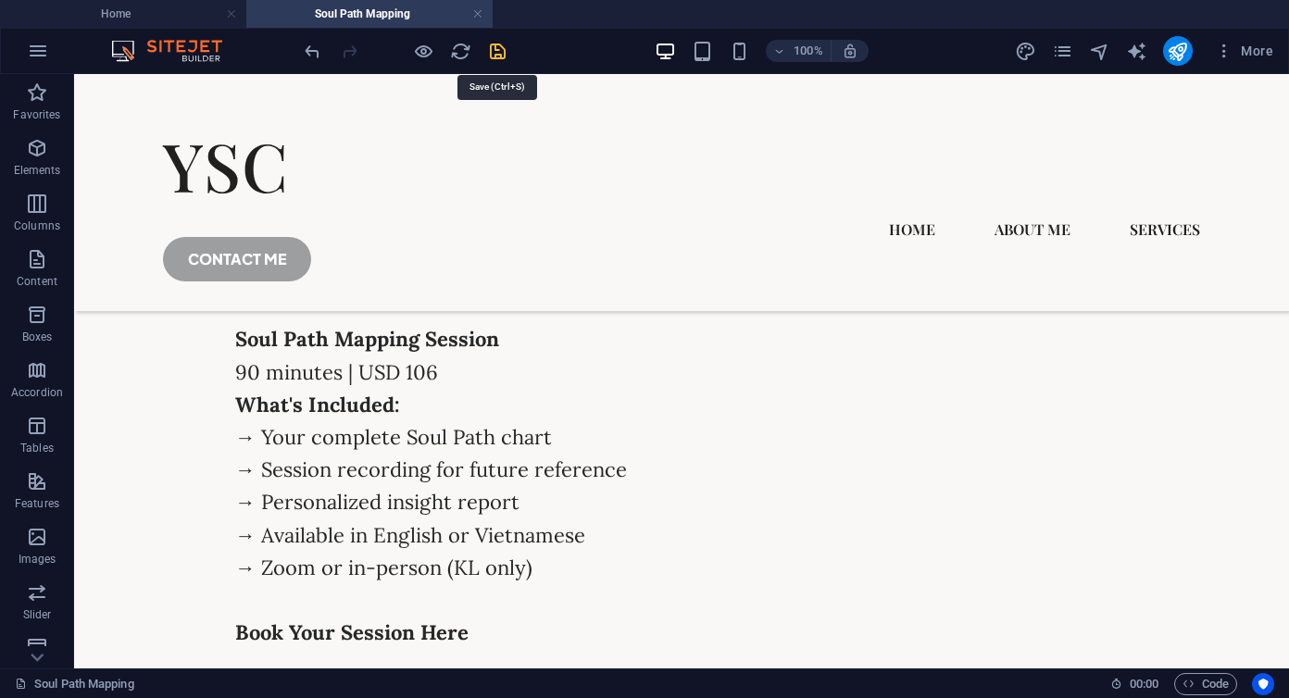
click at [494, 52] on icon "save" at bounding box center [497, 51] width 21 height 21
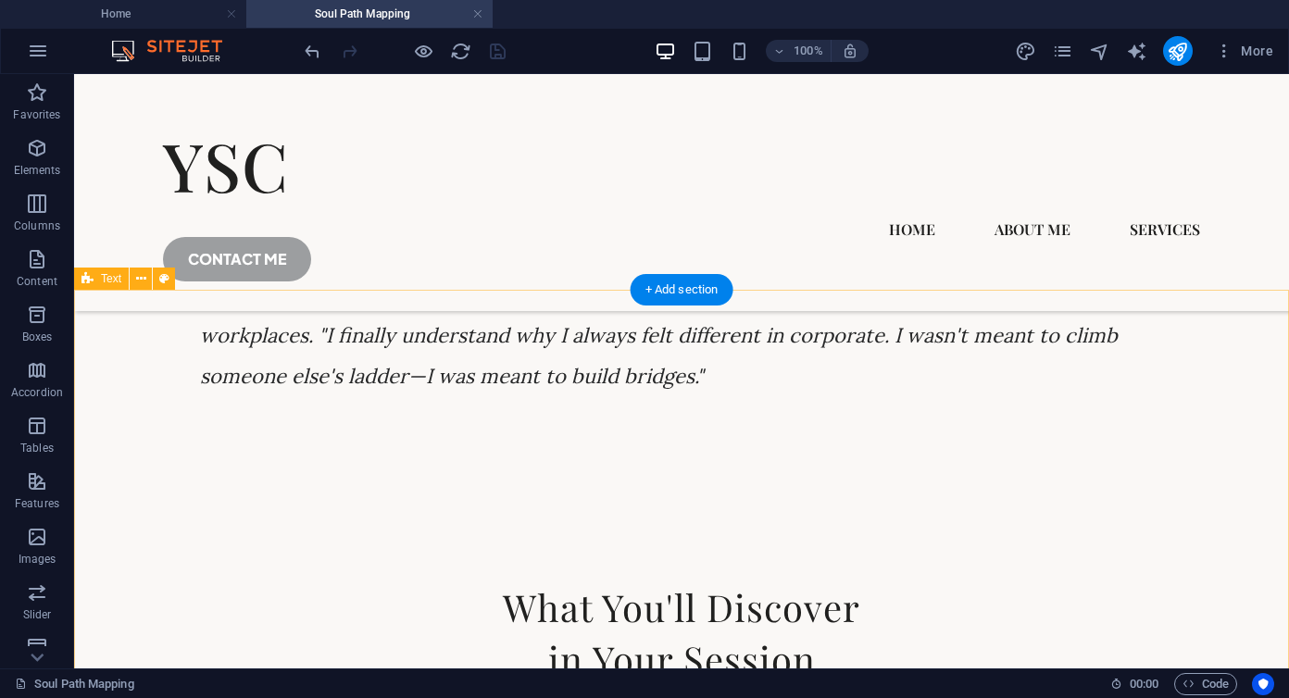
scroll to position [4887, 0]
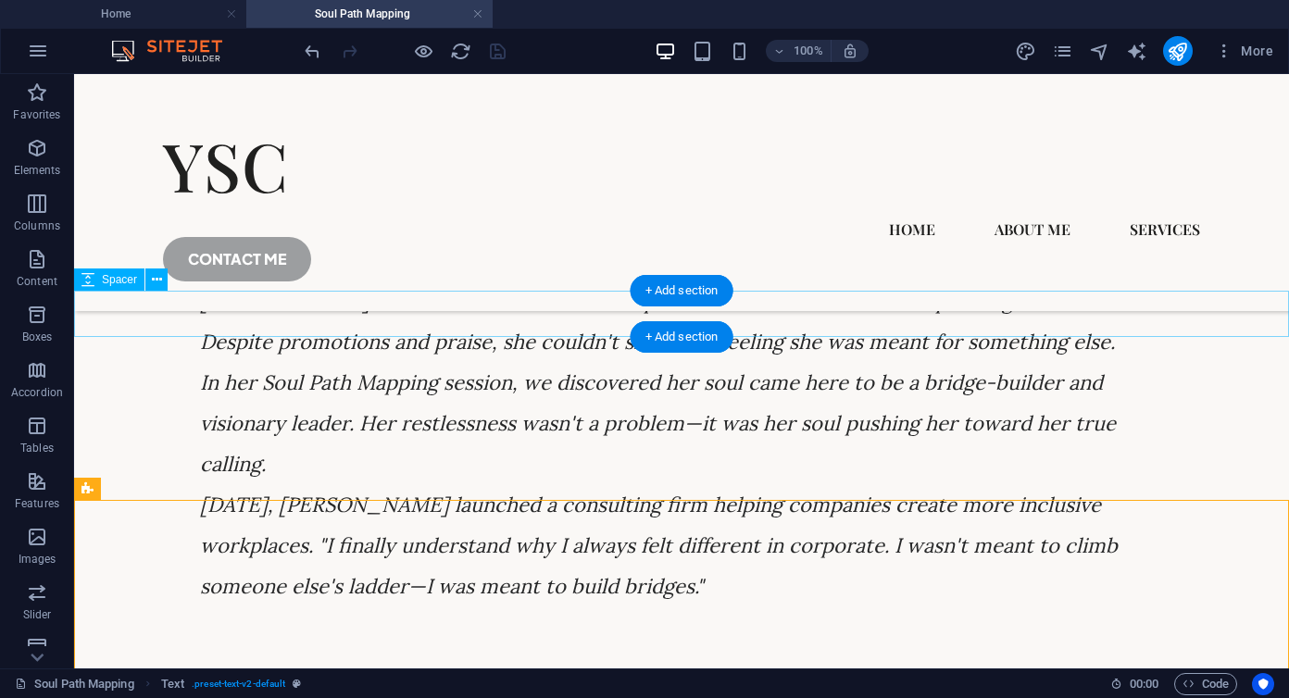
scroll to position [4662, 0]
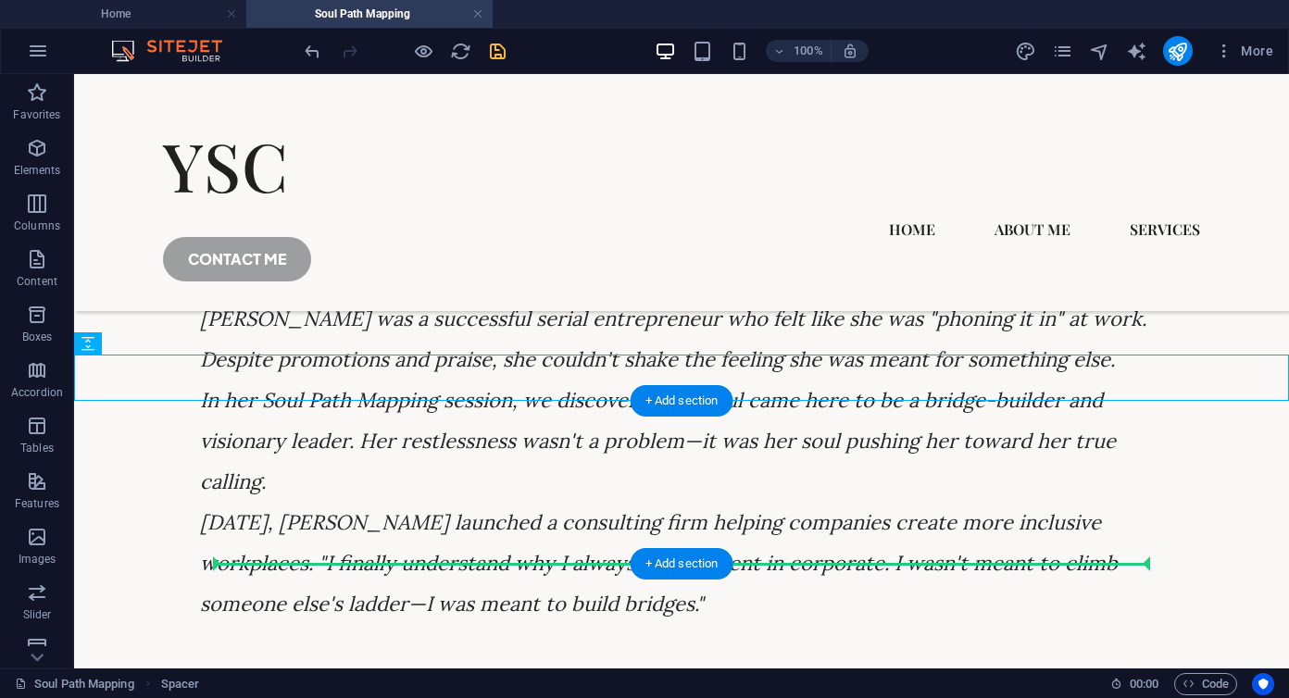
drag, startPoint x: 409, startPoint y: 378, endPoint x: 393, endPoint y: 559, distance: 182.3
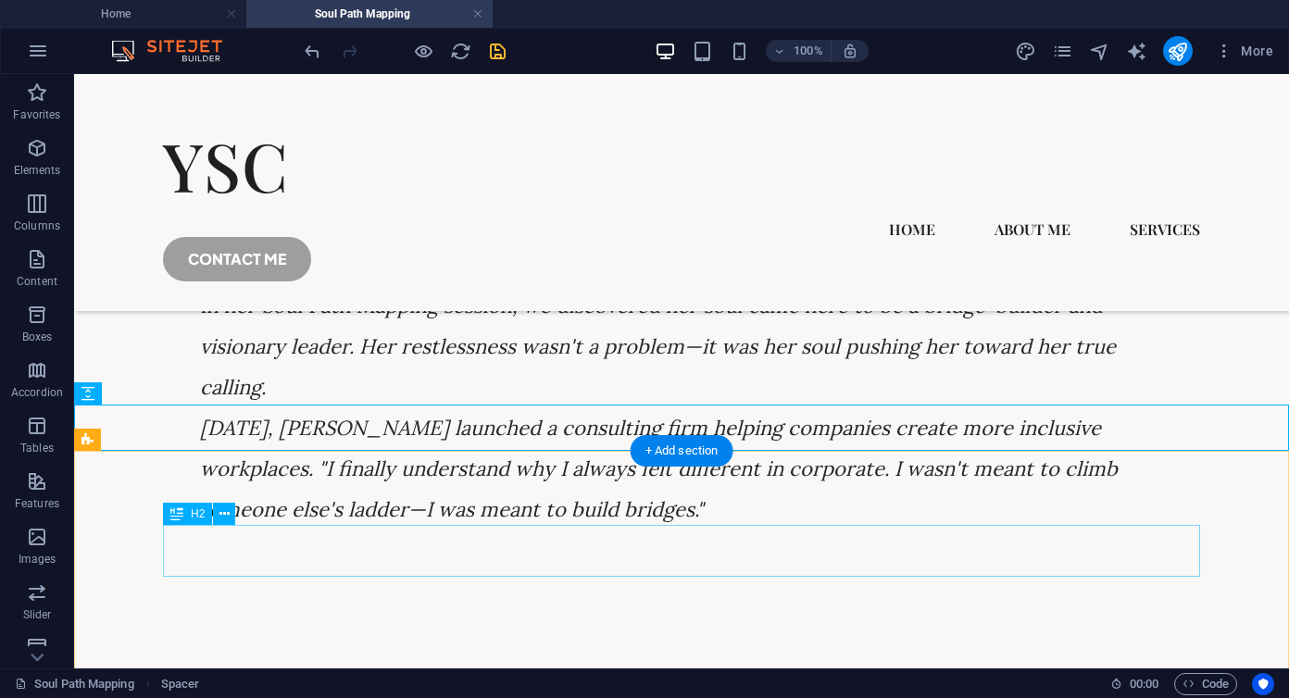
scroll to position [4754, 0]
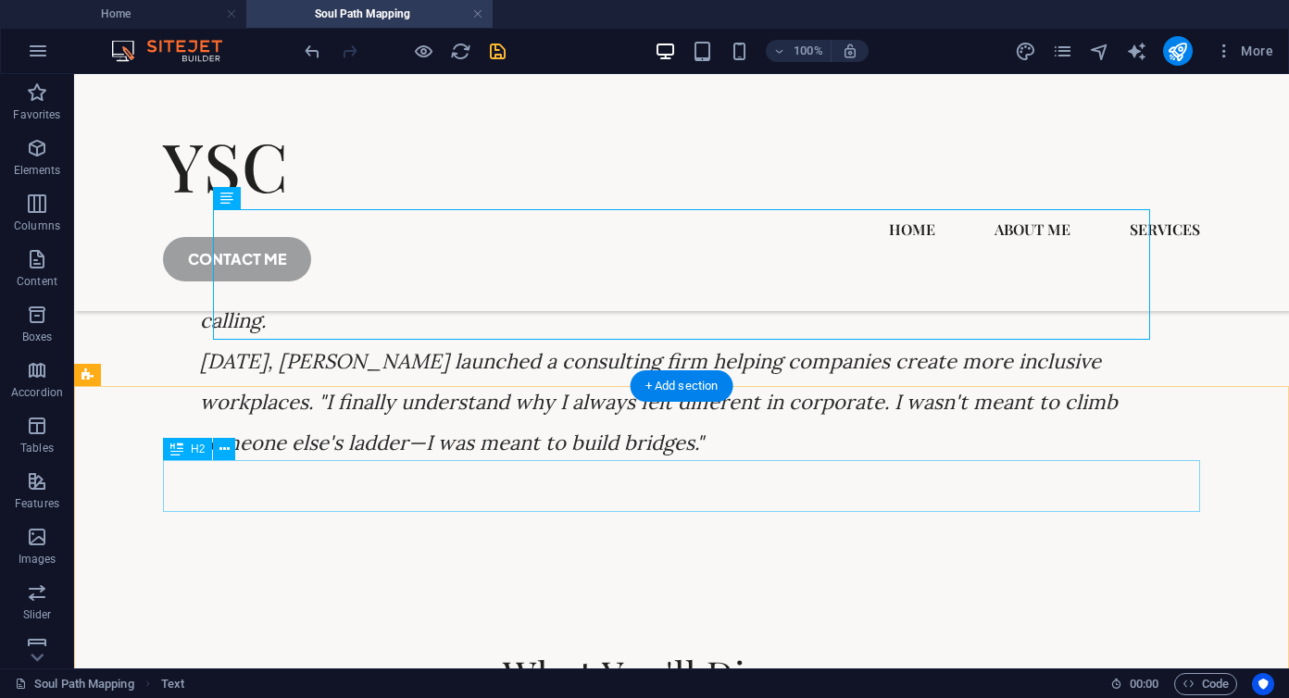
scroll to position [4836, 0]
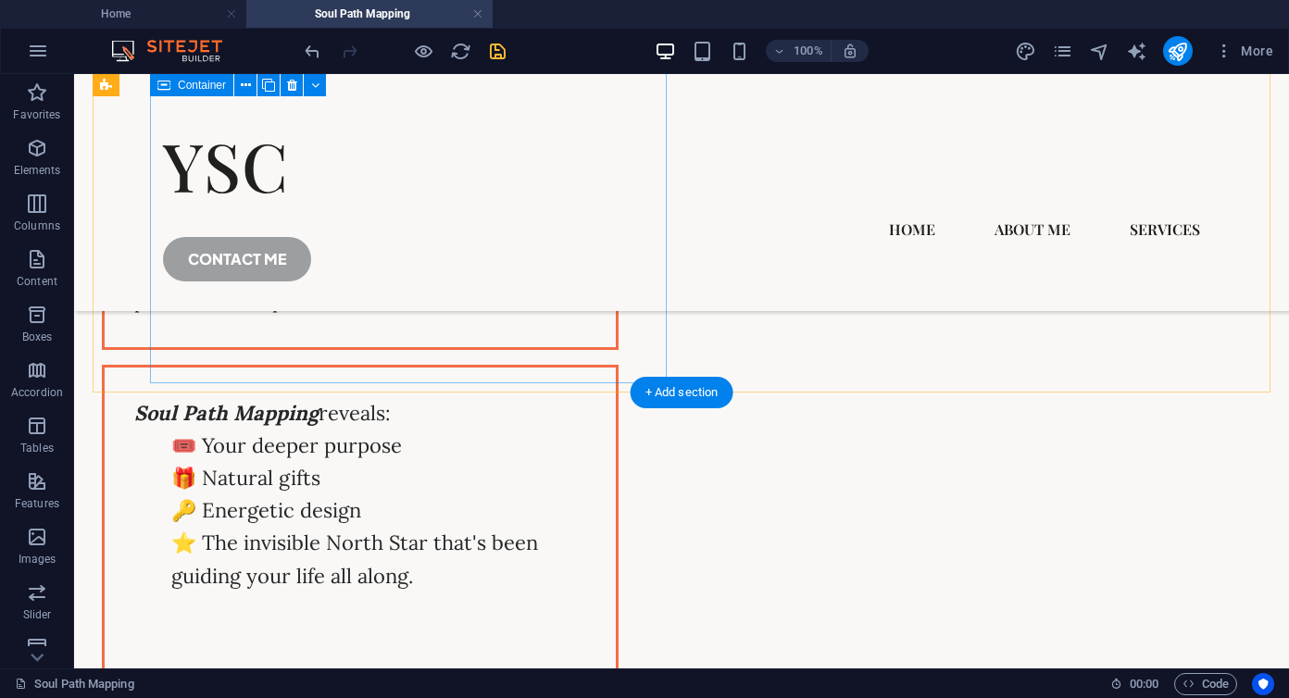
scroll to position [2653, 0]
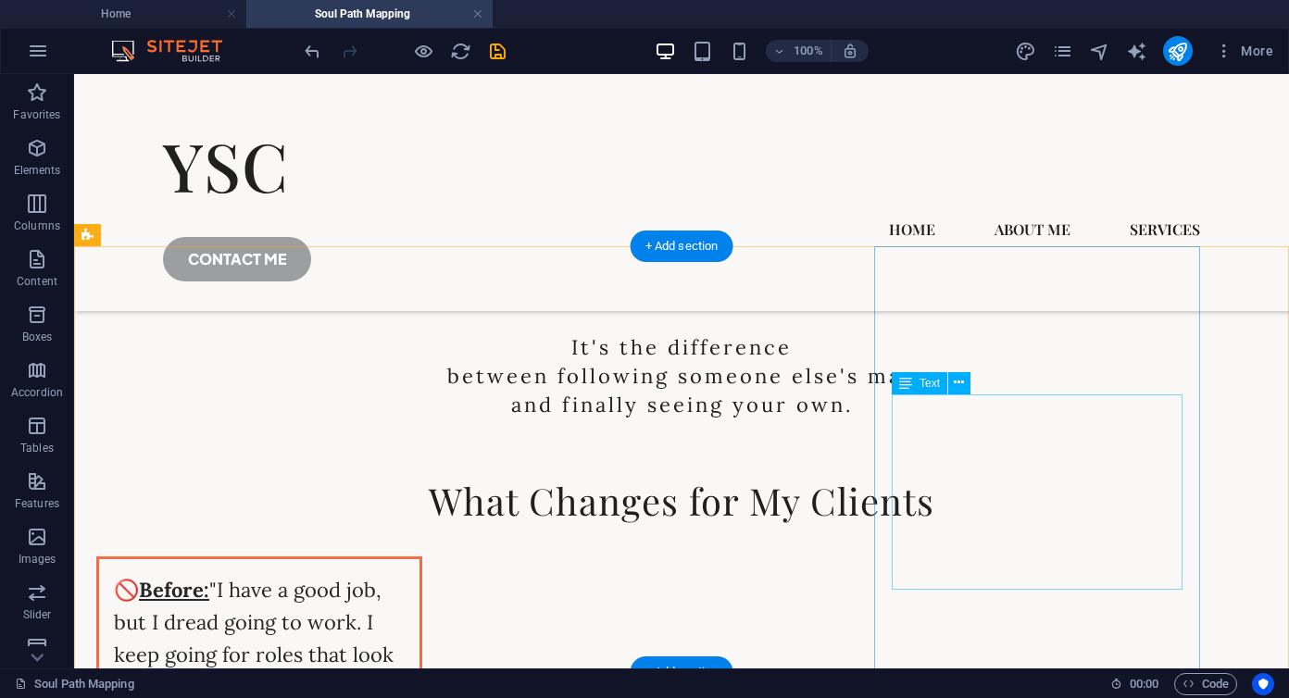
scroll to position [3050, 0]
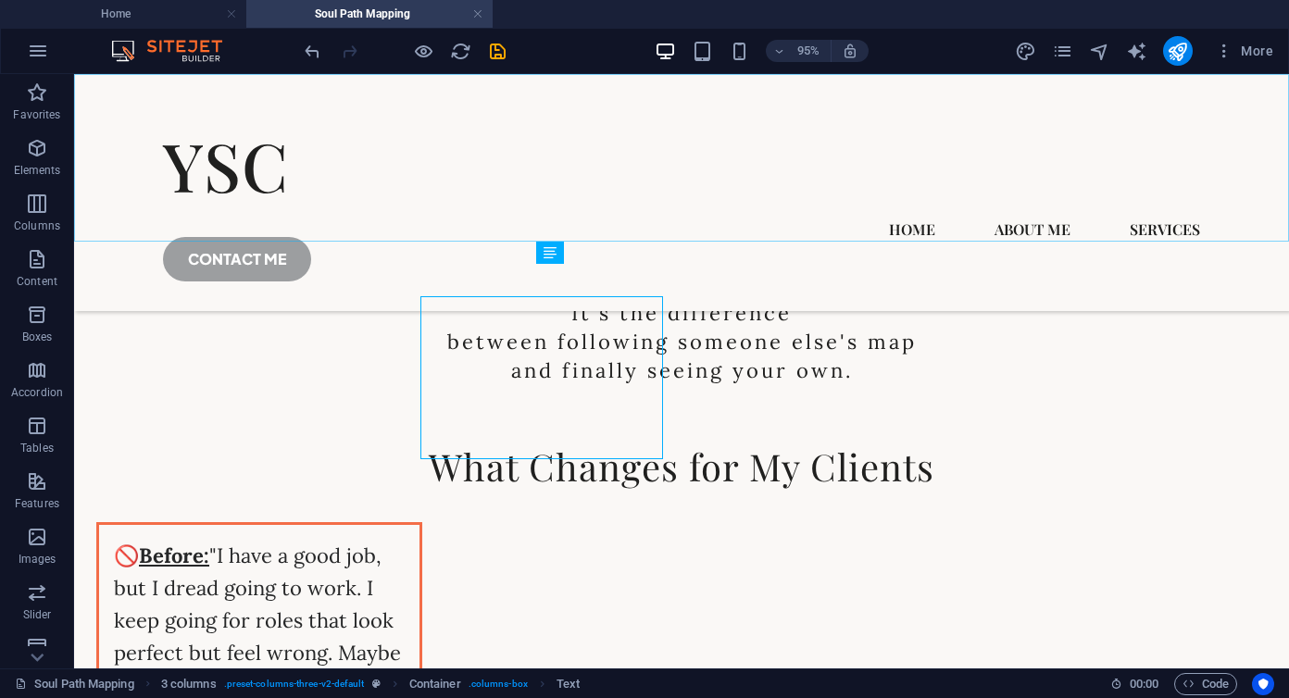
scroll to position [3050, 0]
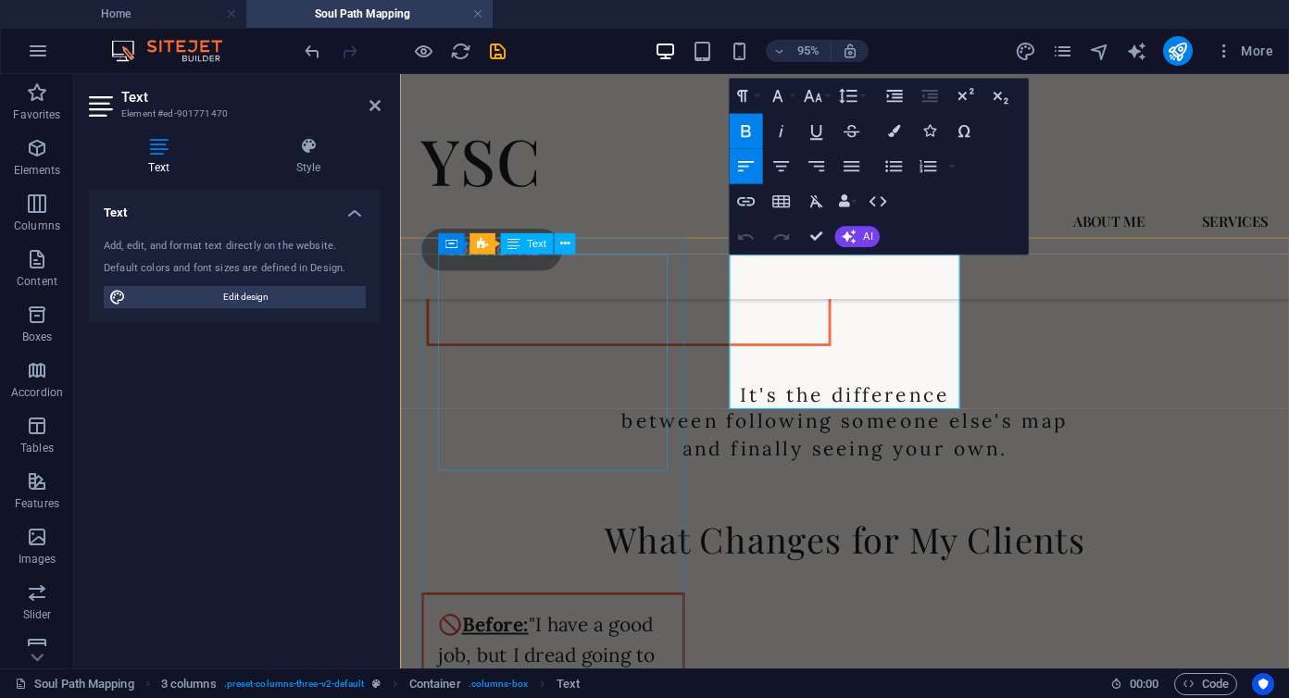
scroll to position [3082, 0]
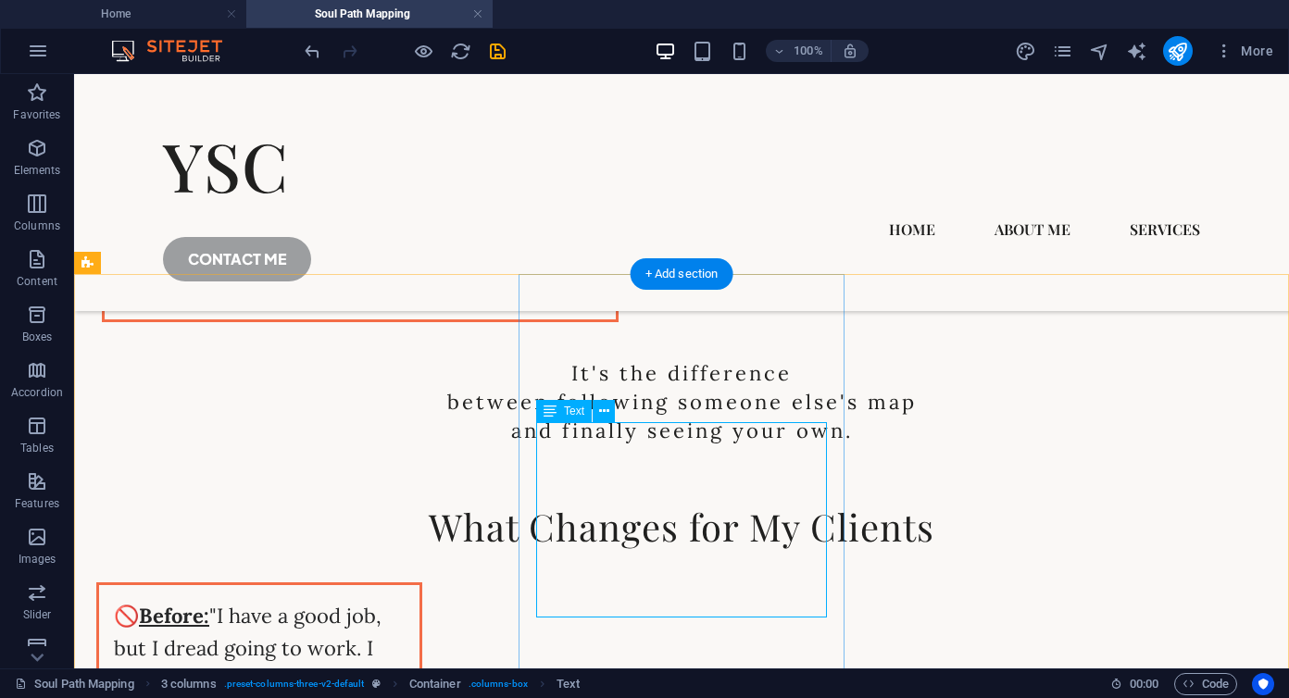
scroll to position [3023, 0]
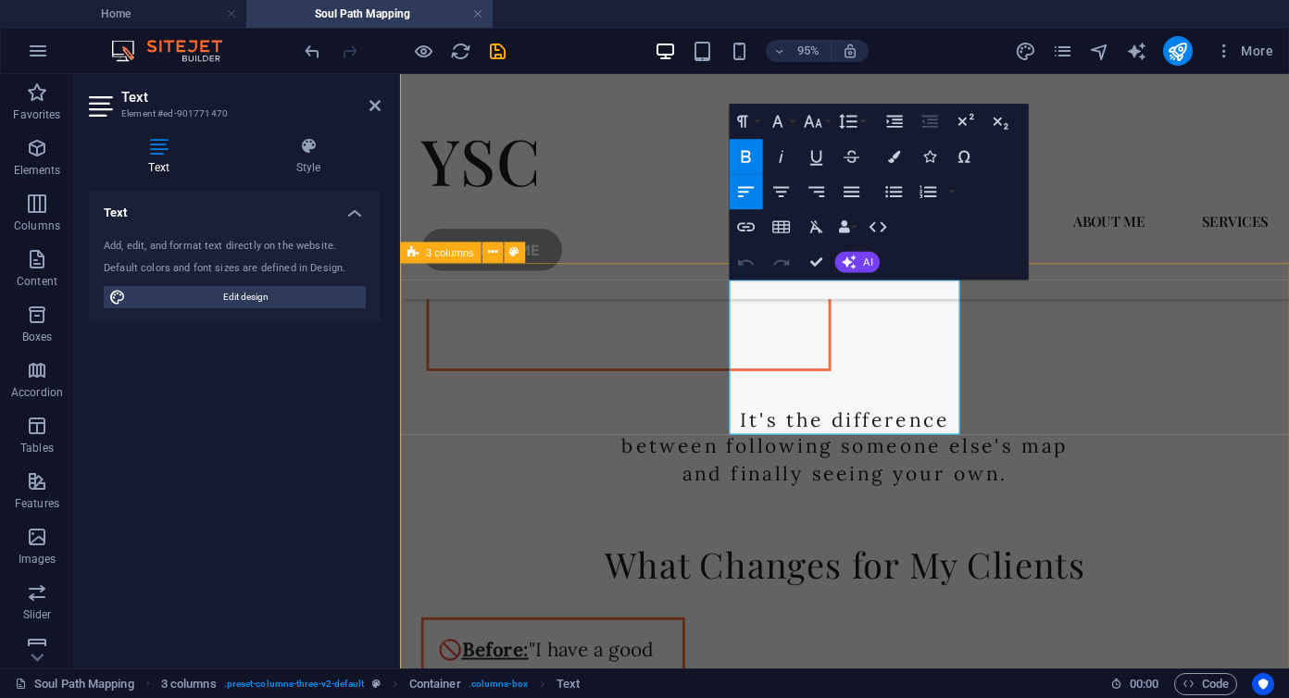
scroll to position [3055, 0]
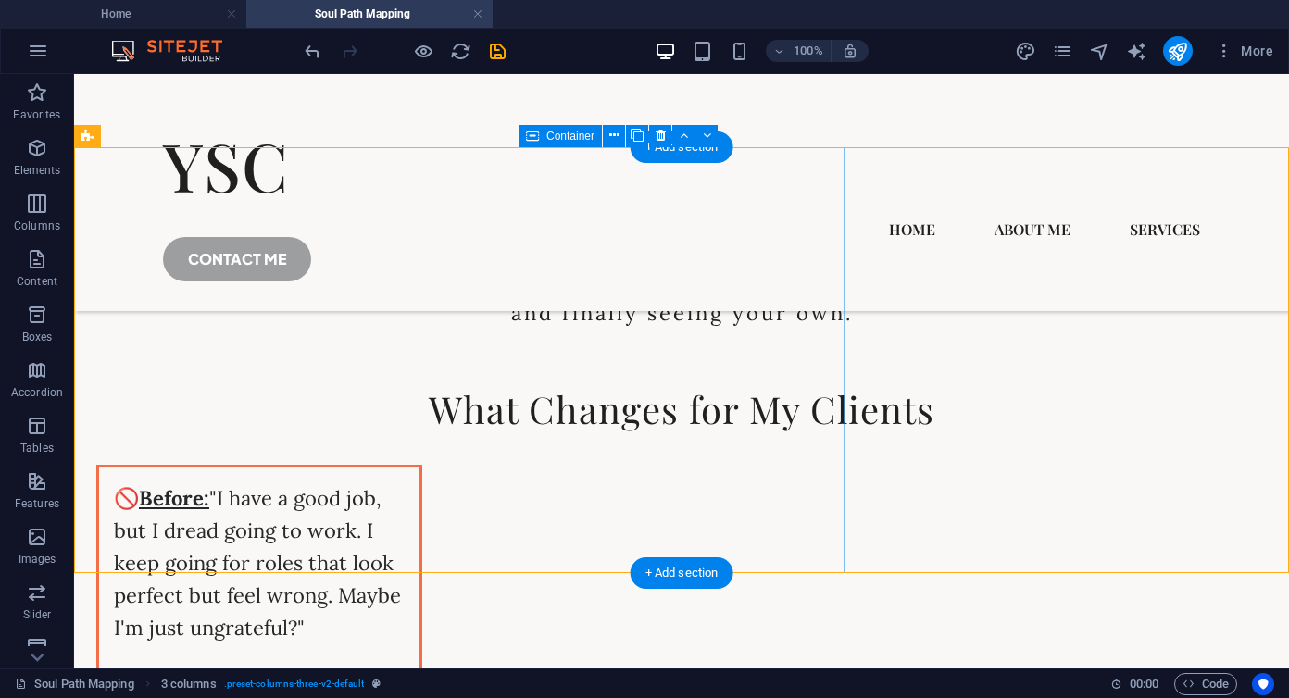
scroll to position [3149, 0]
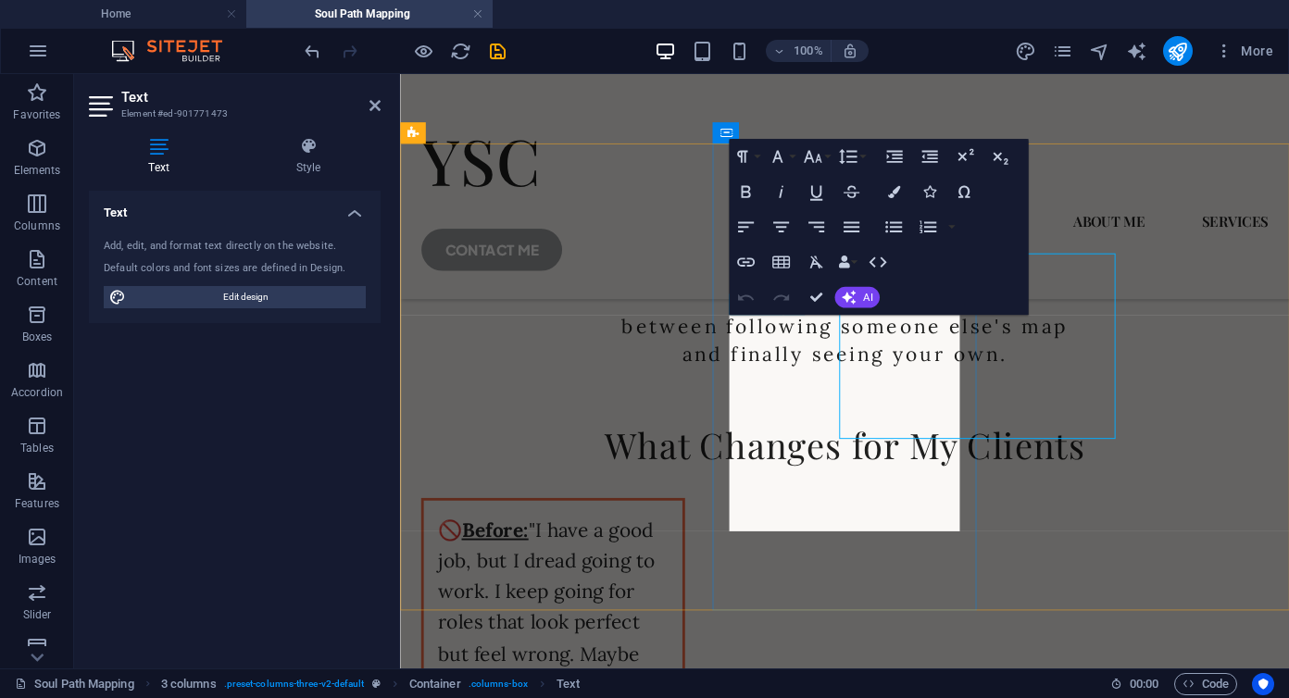
scroll to position [3181, 0]
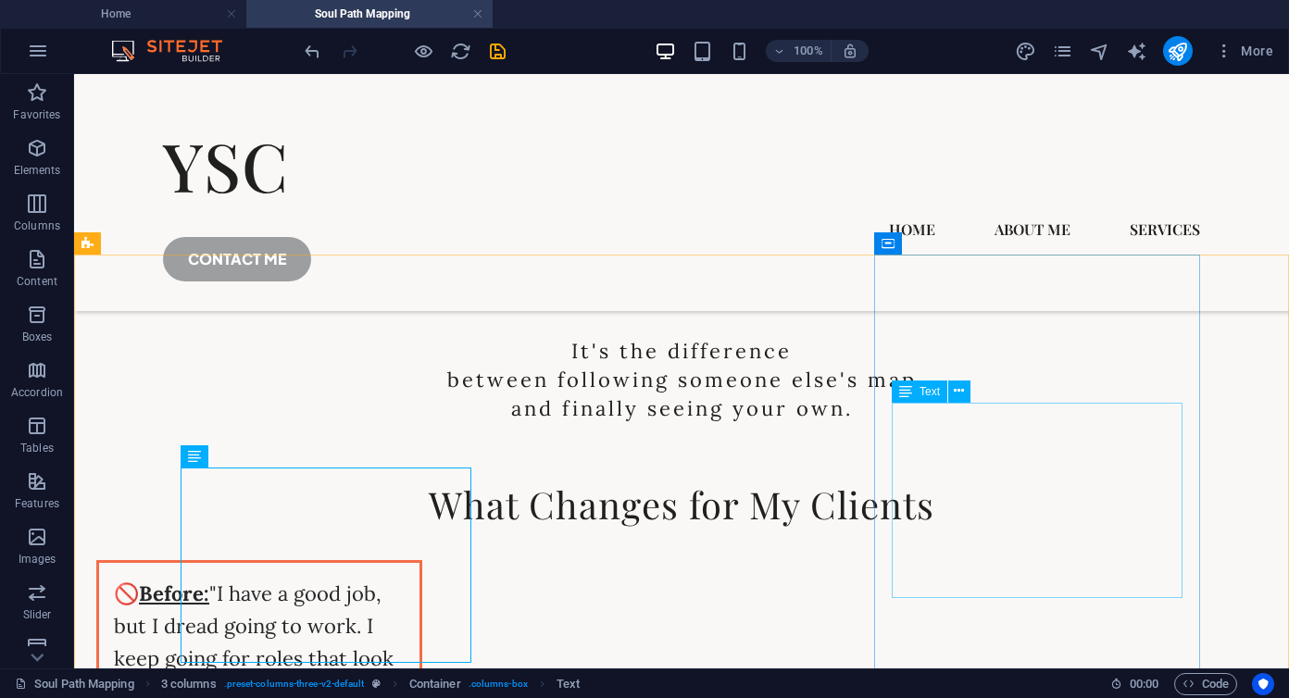
scroll to position [3041, 0]
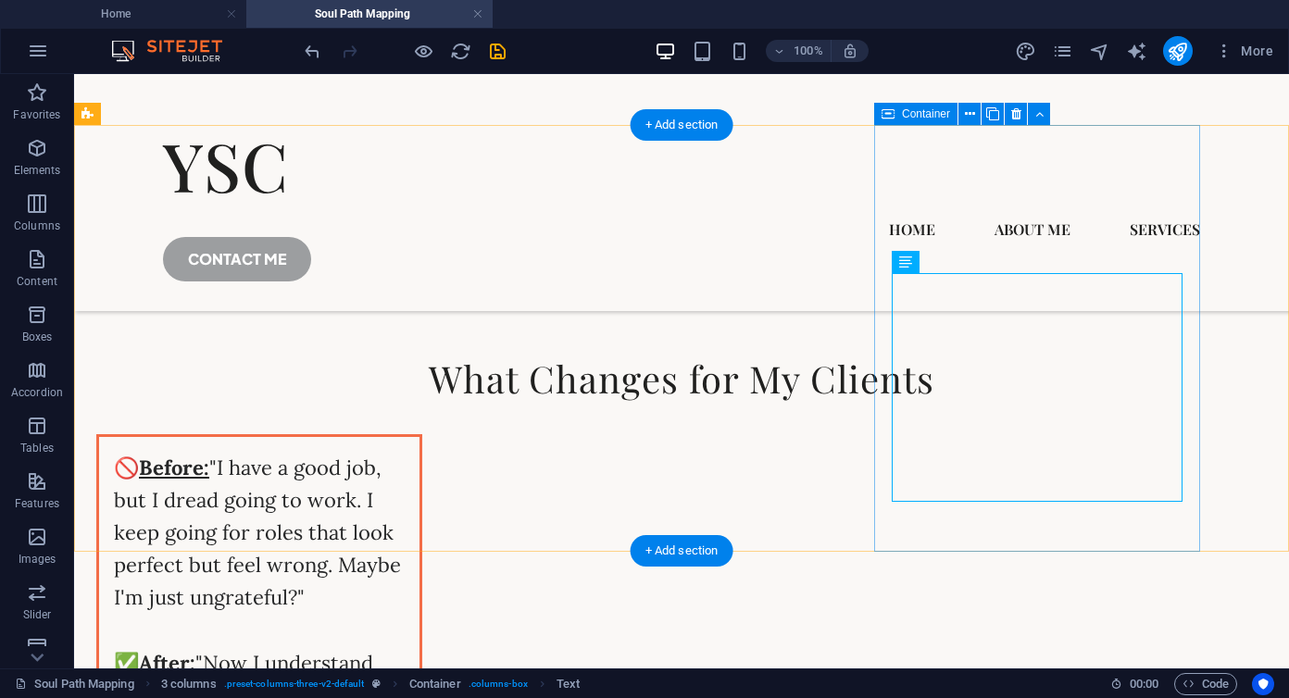
scroll to position [3171, 0]
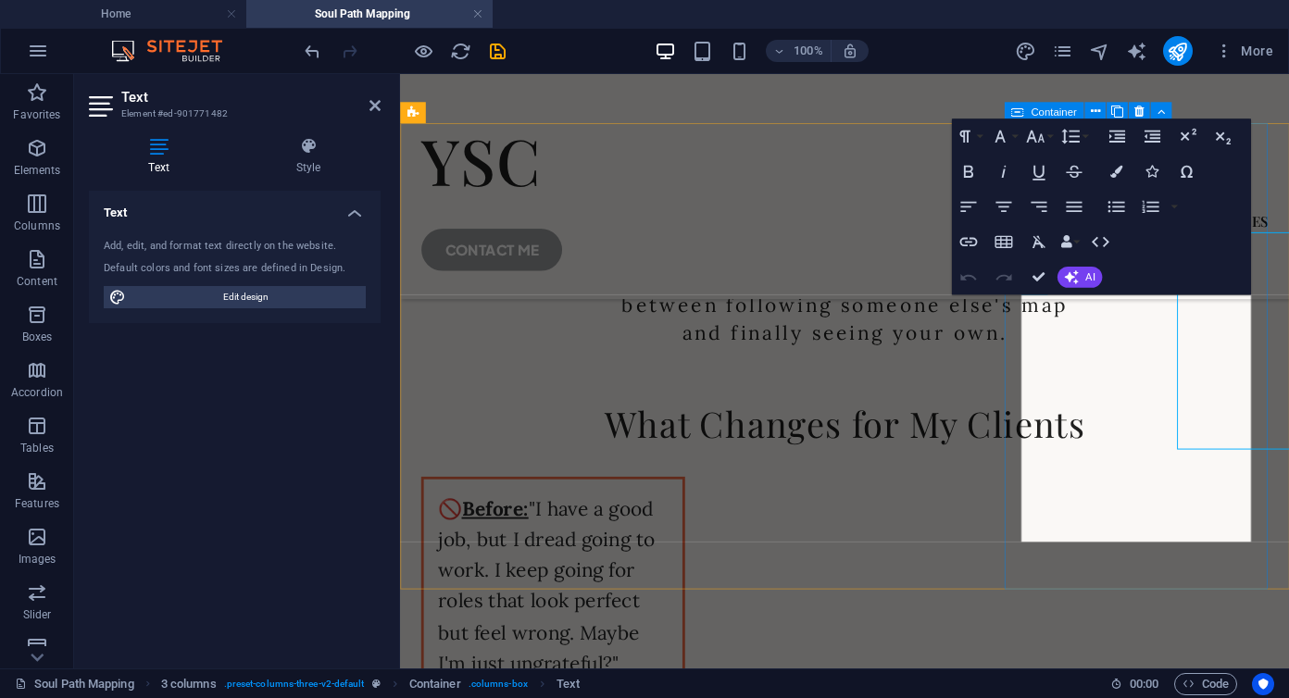
scroll to position [3204, 0]
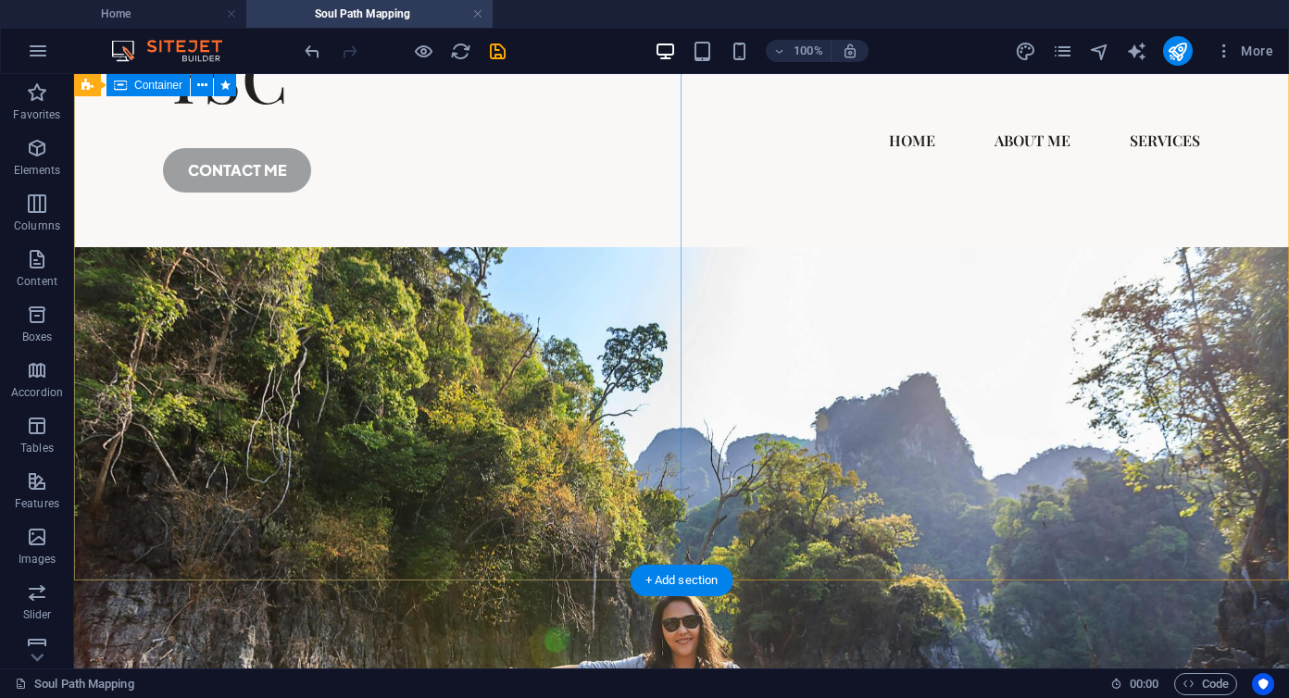
scroll to position [0, 0]
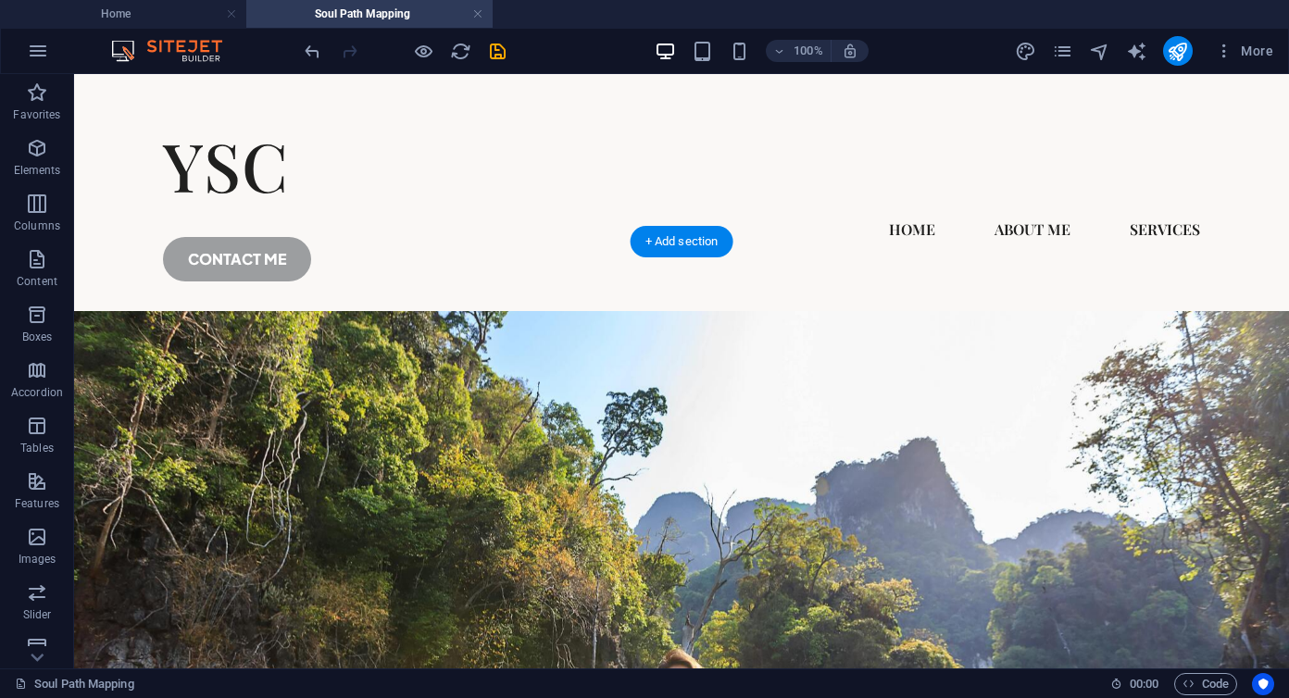
click at [858, 311] on figure at bounding box center [681, 598] width 1215 height 575
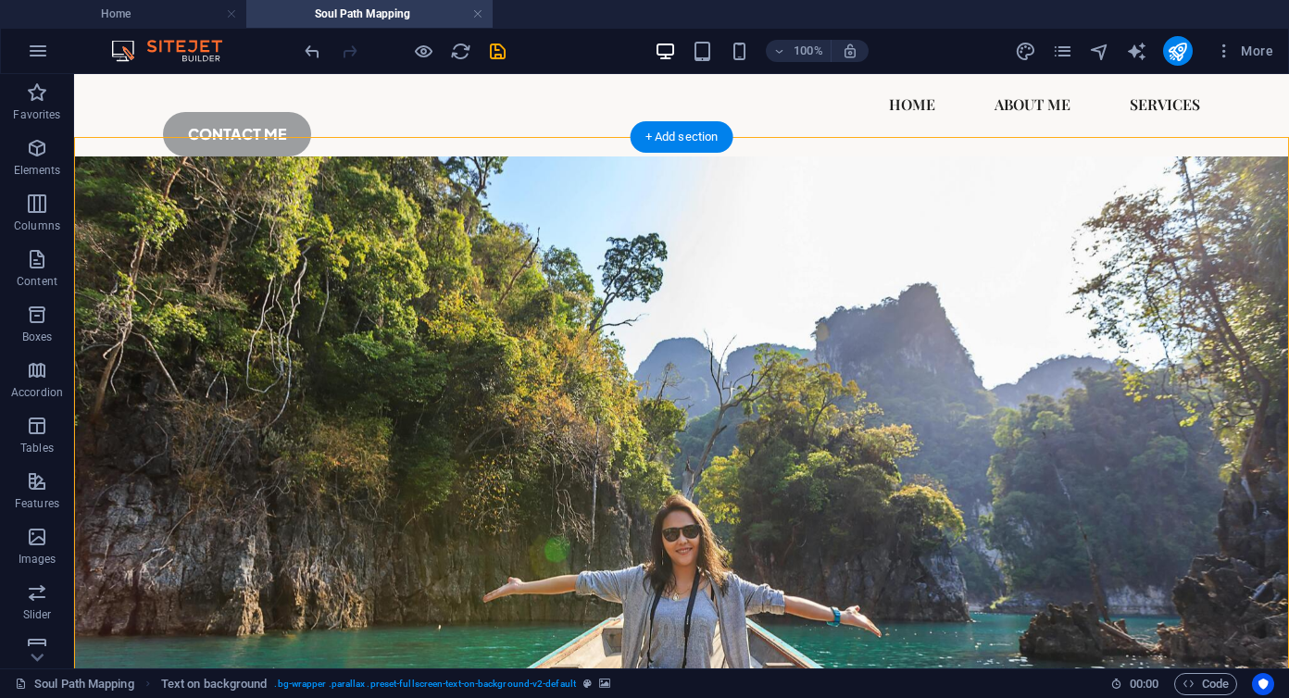
scroll to position [96, 0]
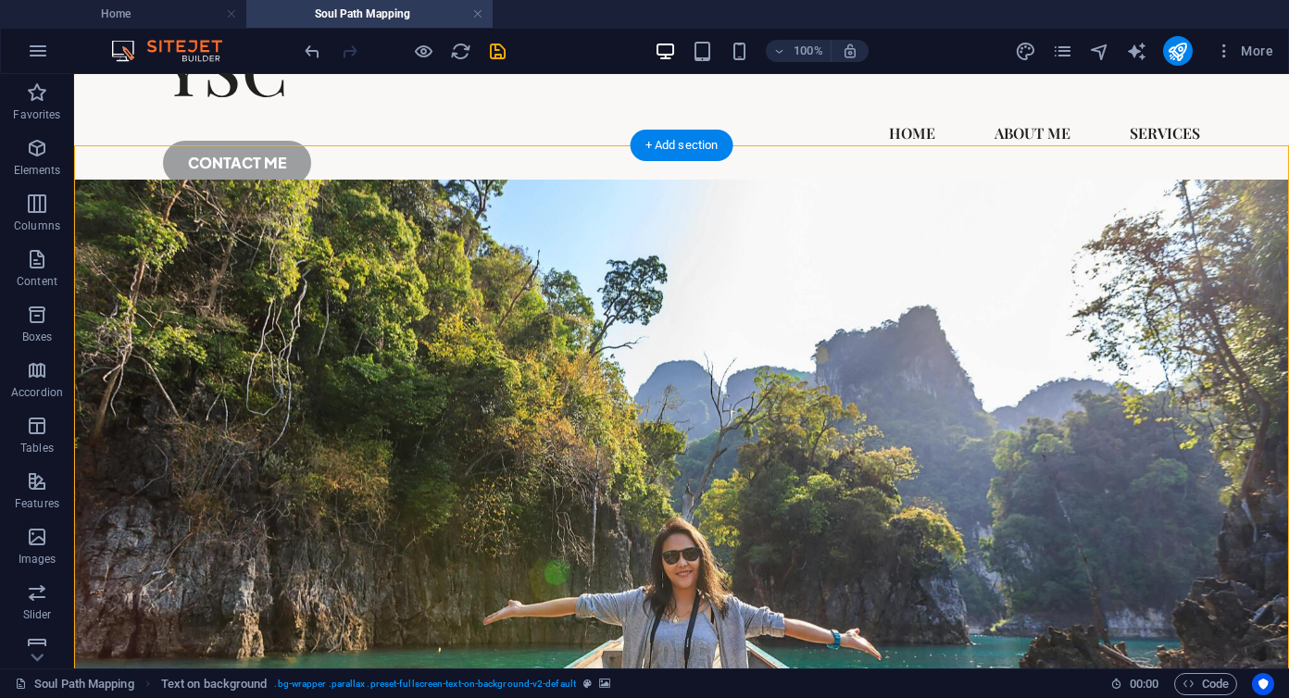
click at [802, 309] on figure at bounding box center [681, 467] width 1215 height 575
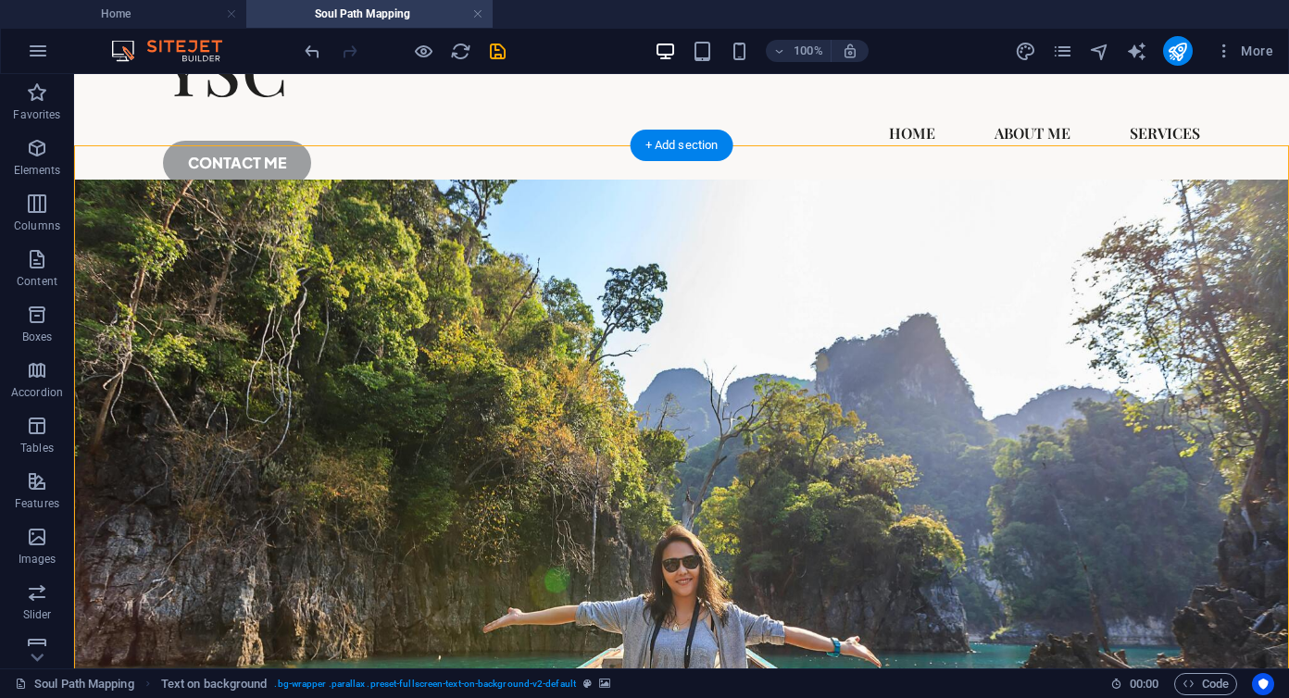
select select "px"
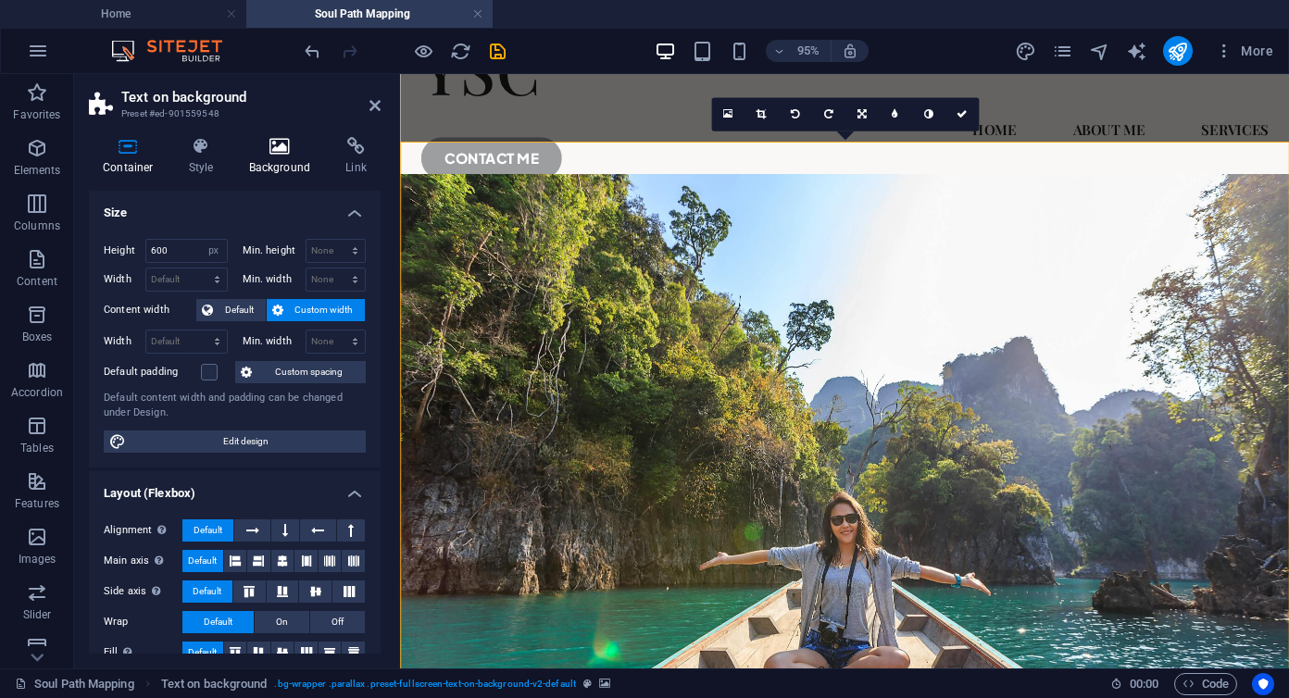
click at [281, 156] on h4 "Background" at bounding box center [283, 156] width 97 height 39
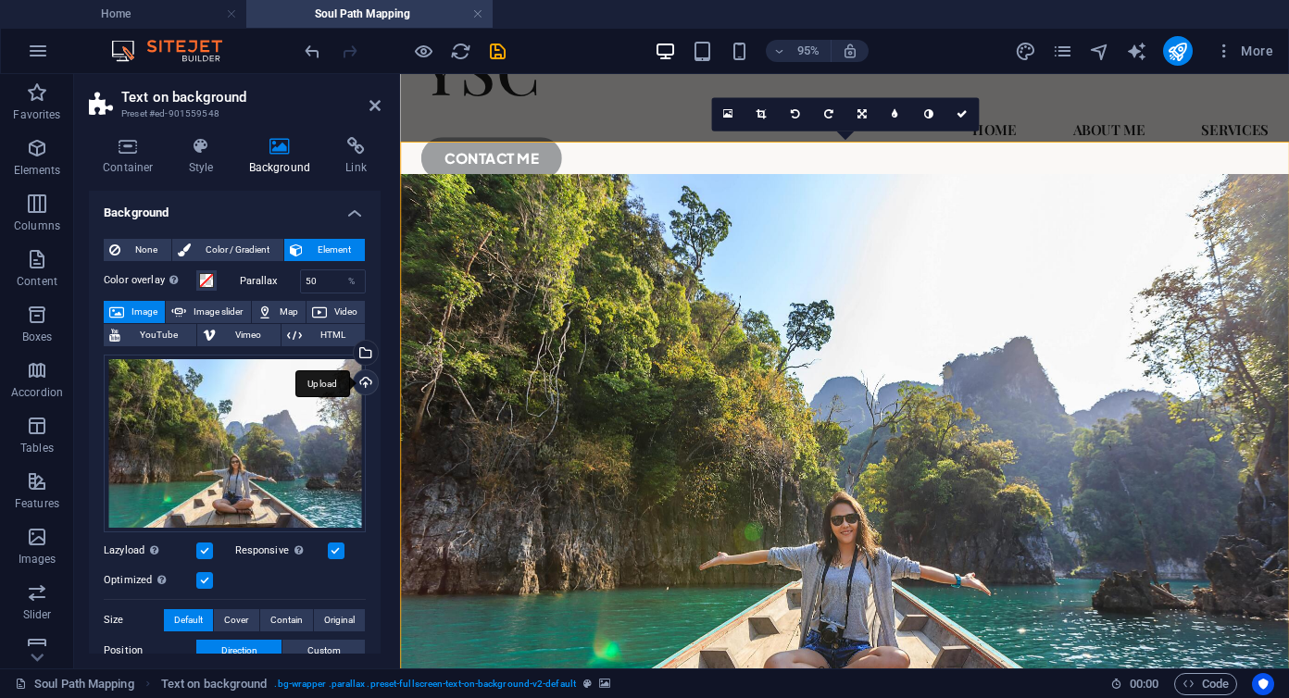
click at [364, 383] on div "Upload" at bounding box center [364, 384] width 28 height 28
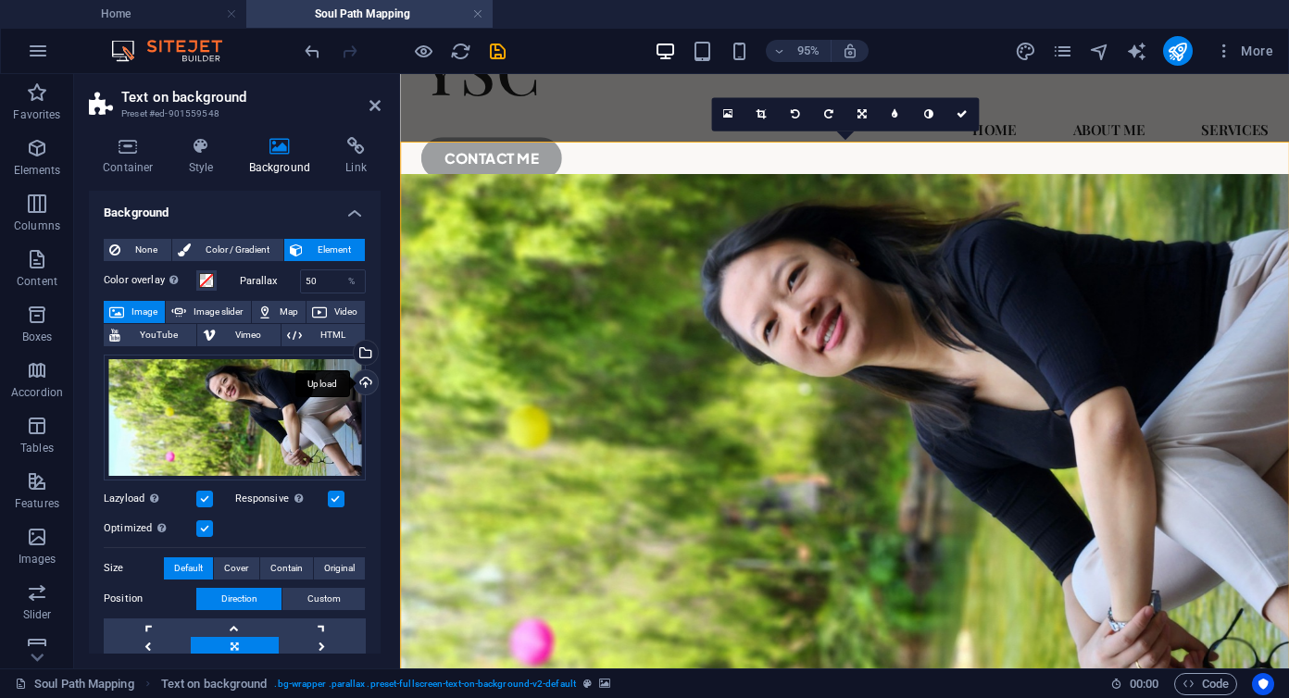
click at [363, 377] on div "Upload" at bounding box center [364, 384] width 28 height 28
click at [365, 357] on div "Select files from the file manager, stock photos, or upload file(s)" at bounding box center [364, 355] width 28 height 28
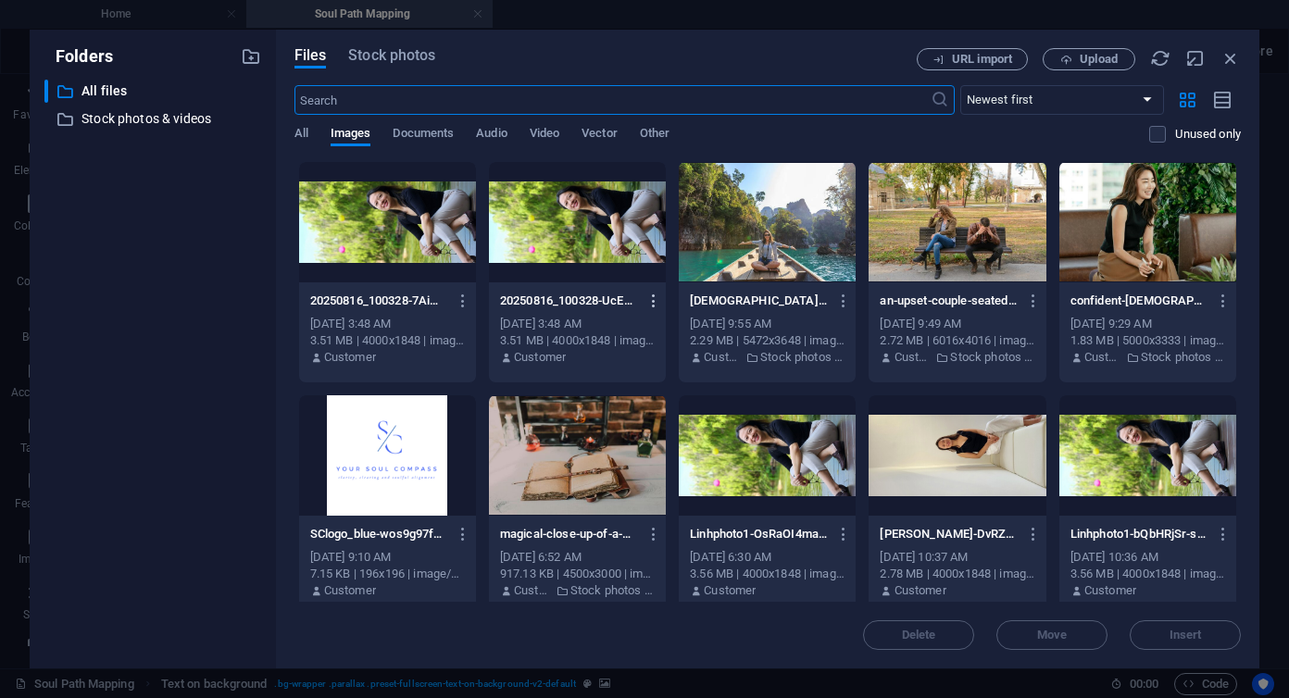
click at [650, 303] on icon "button" at bounding box center [655, 301] width 18 height 17
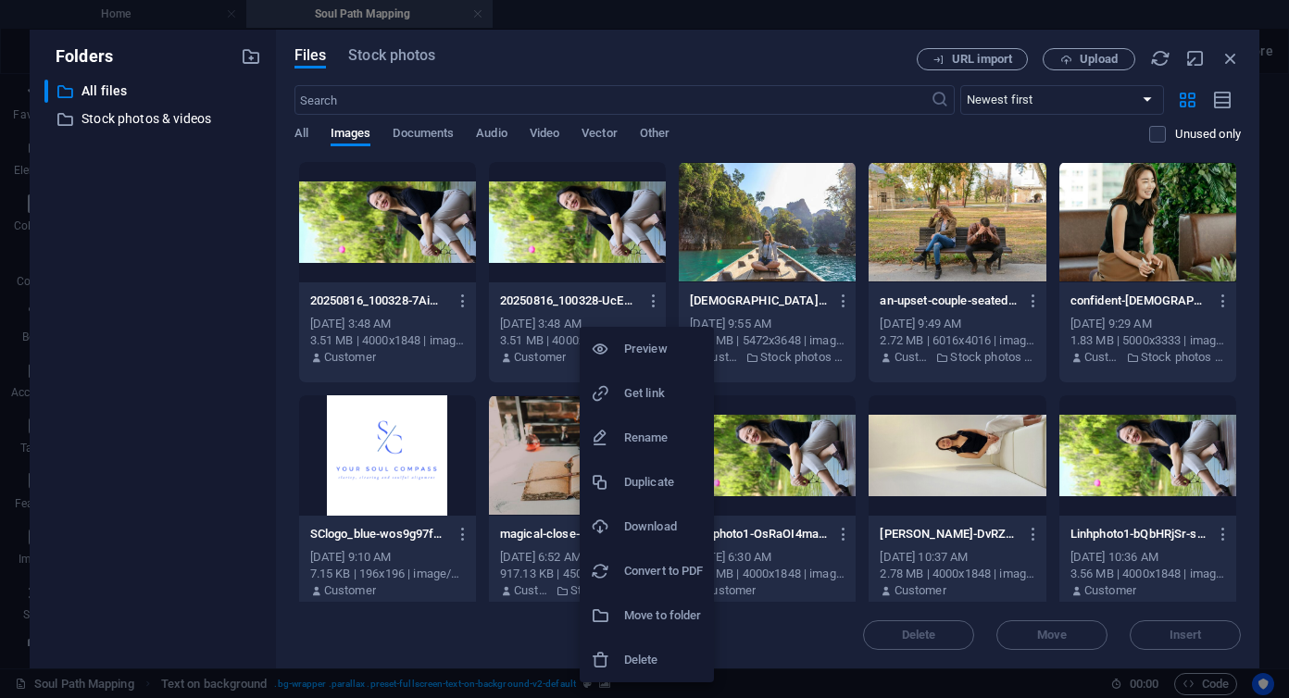
click at [642, 657] on h6 "Delete" at bounding box center [663, 660] width 79 height 22
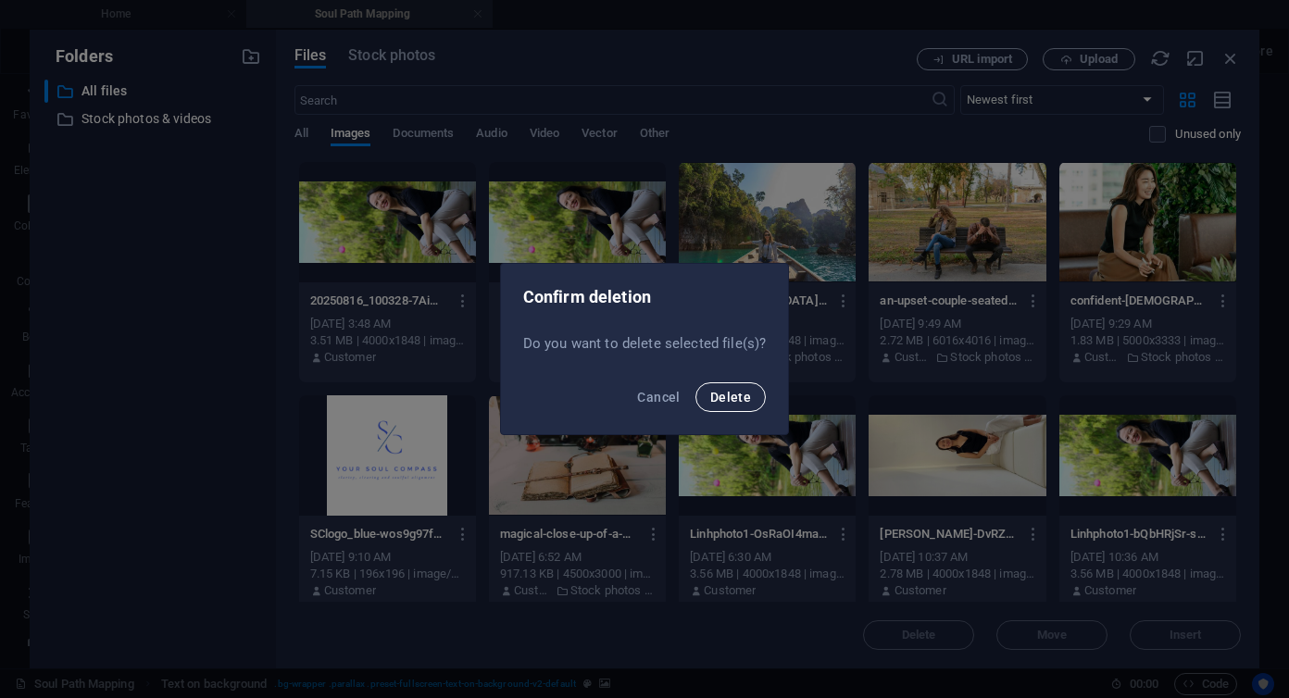
click at [735, 396] on span "Delete" at bounding box center [730, 397] width 41 height 15
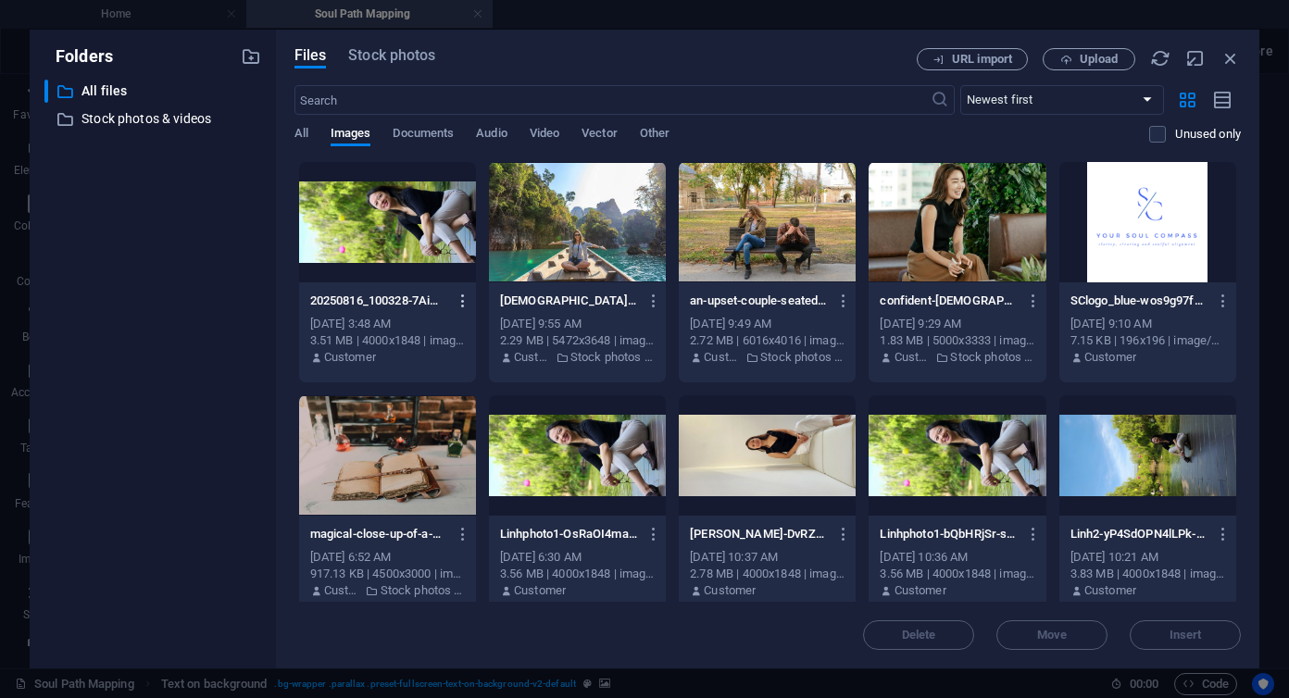
click at [460, 305] on icon "button" at bounding box center [464, 301] width 18 height 17
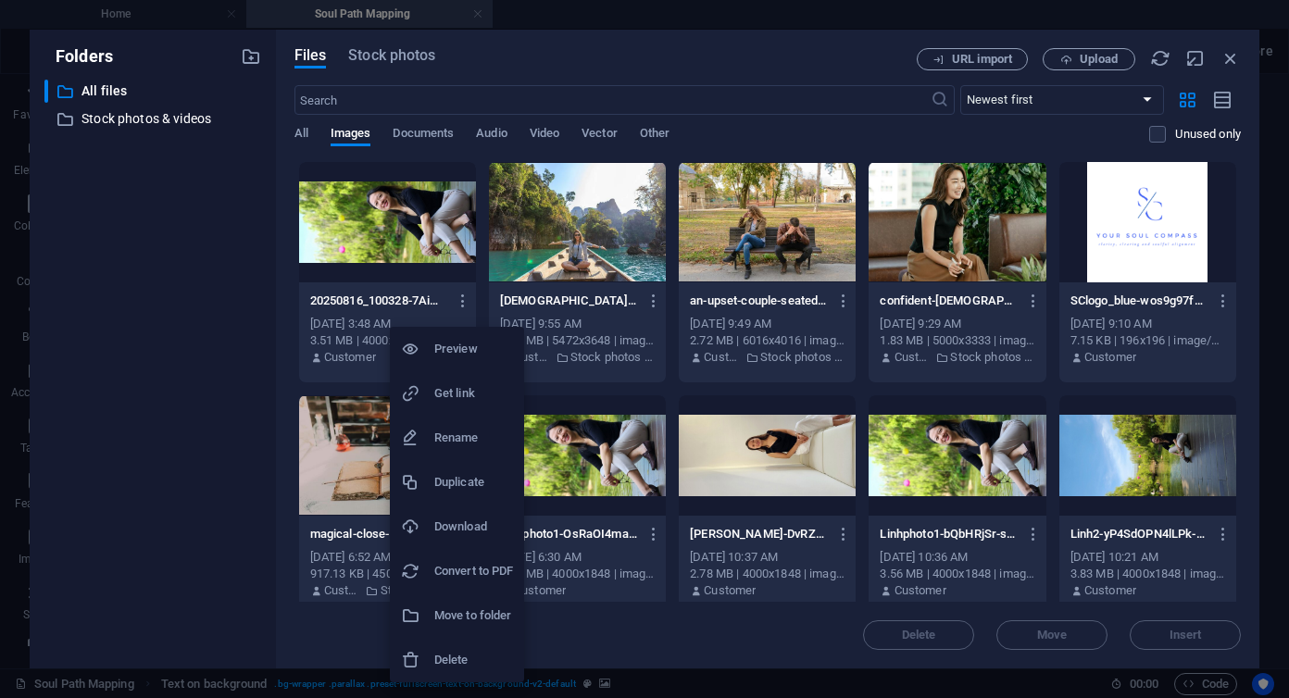
click at [483, 660] on h6 "Delete" at bounding box center [473, 660] width 79 height 22
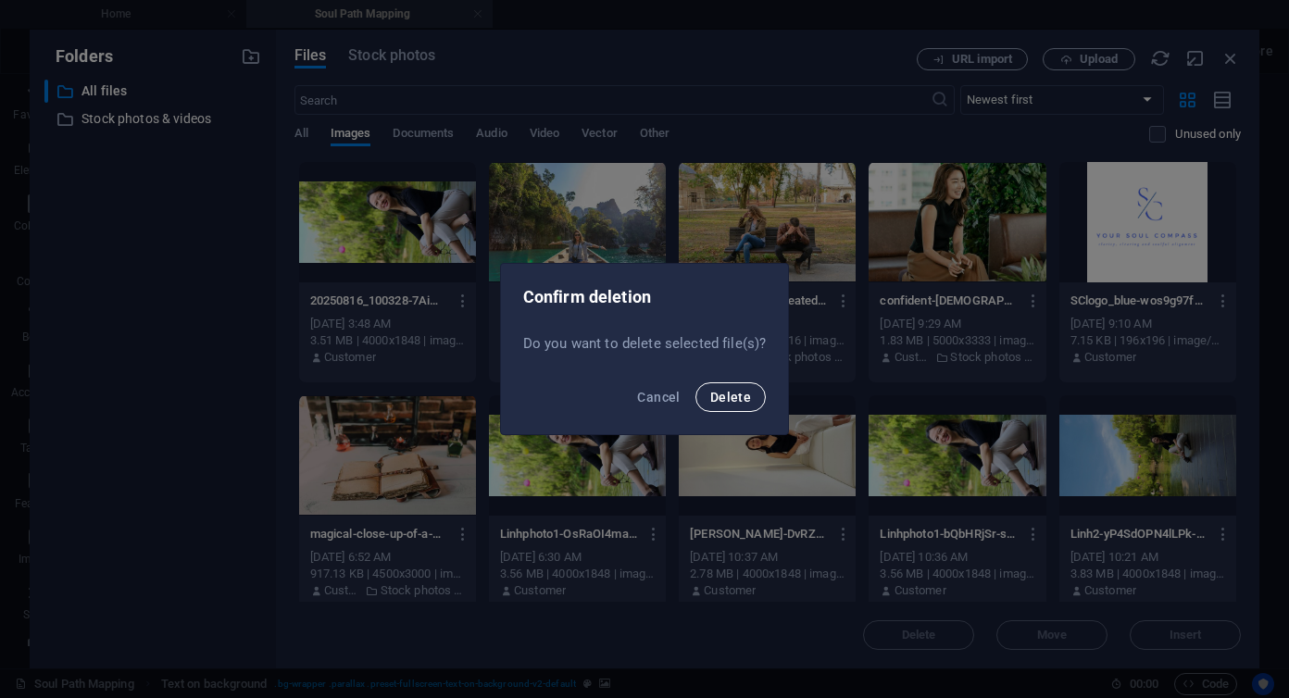
click at [725, 401] on span "Delete" at bounding box center [730, 397] width 41 height 15
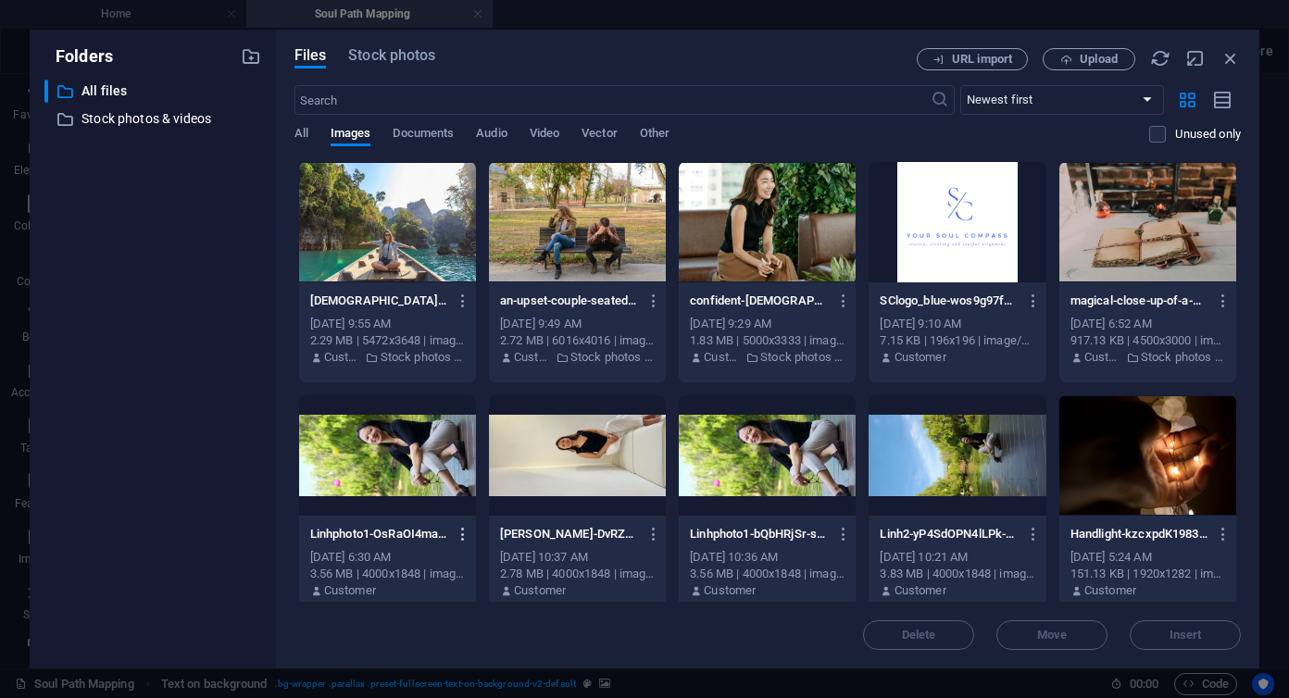
click at [463, 533] on icon "button" at bounding box center [464, 534] width 18 height 17
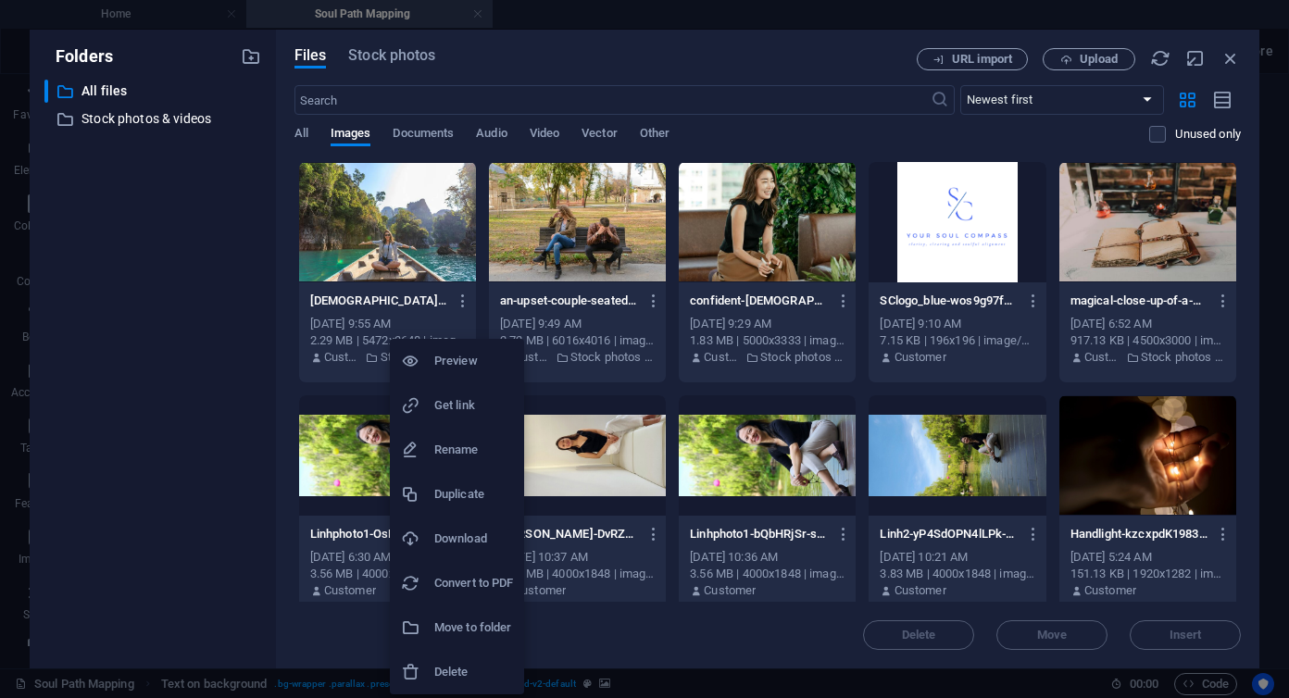
click at [456, 674] on h6 "Delete" at bounding box center [473, 672] width 79 height 22
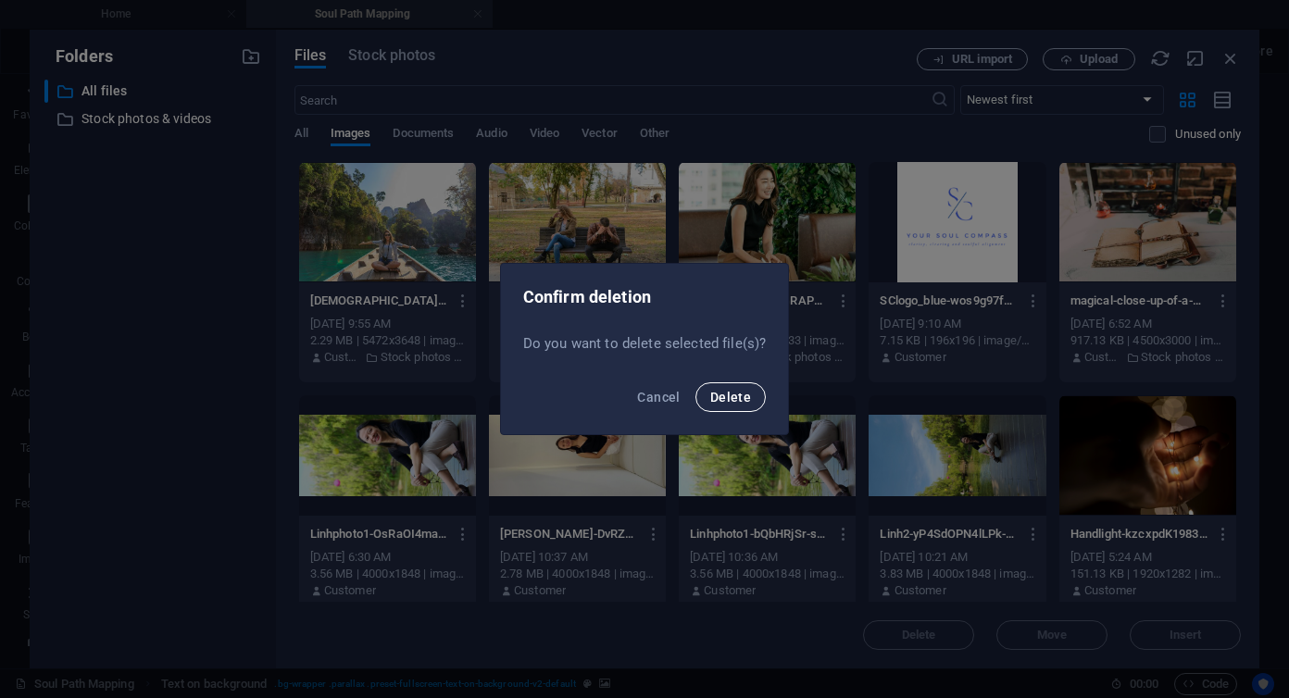
click at [736, 394] on span "Delete" at bounding box center [730, 397] width 41 height 15
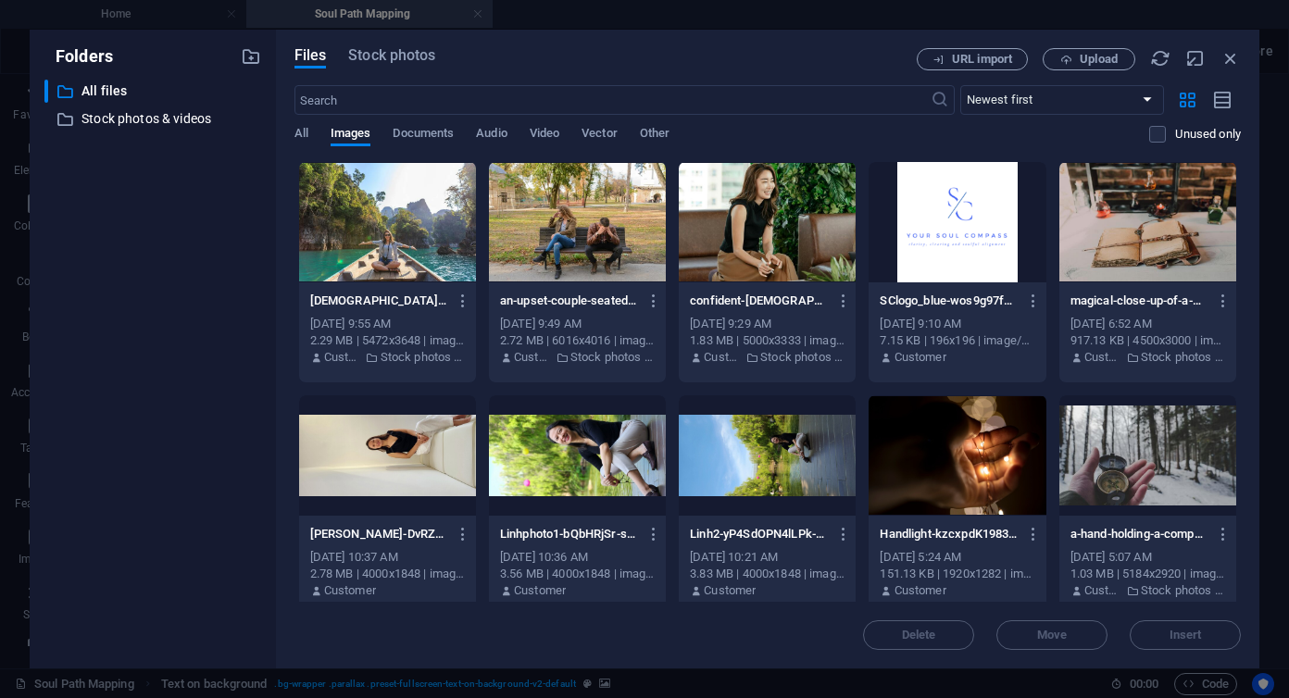
click at [719, 458] on div at bounding box center [767, 455] width 177 height 120
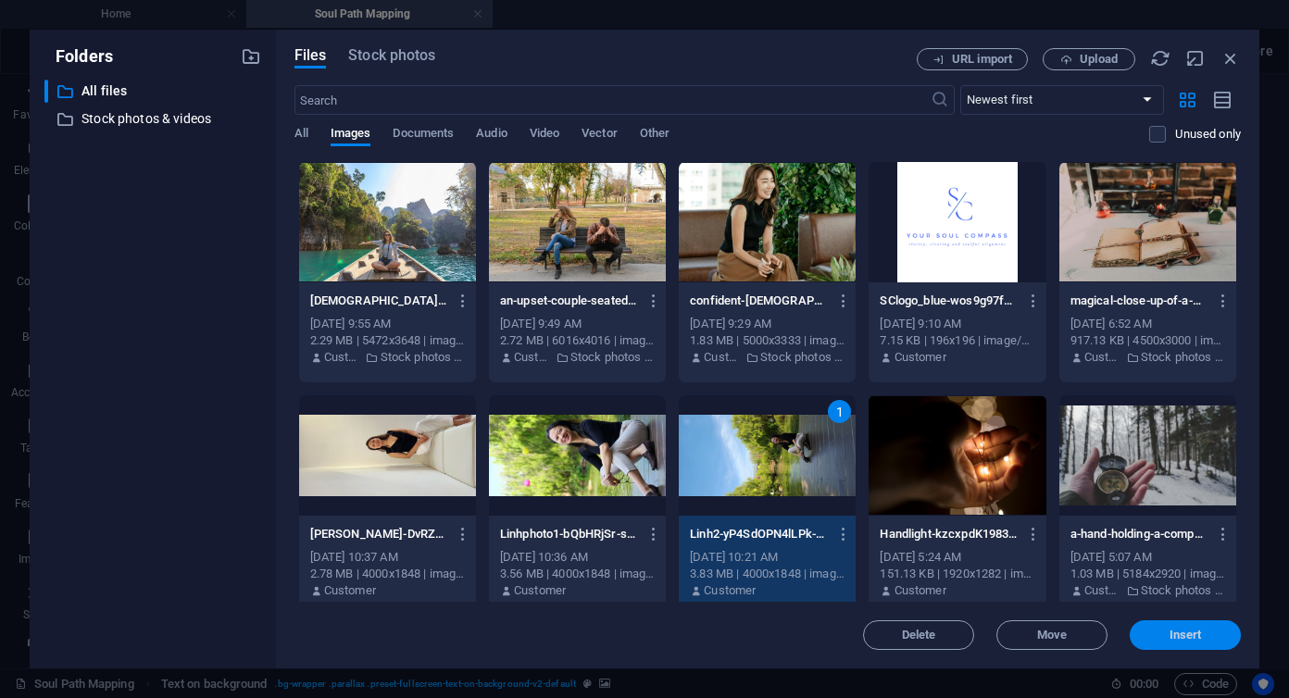
click at [1188, 637] on span "Insert" at bounding box center [1186, 635] width 32 height 11
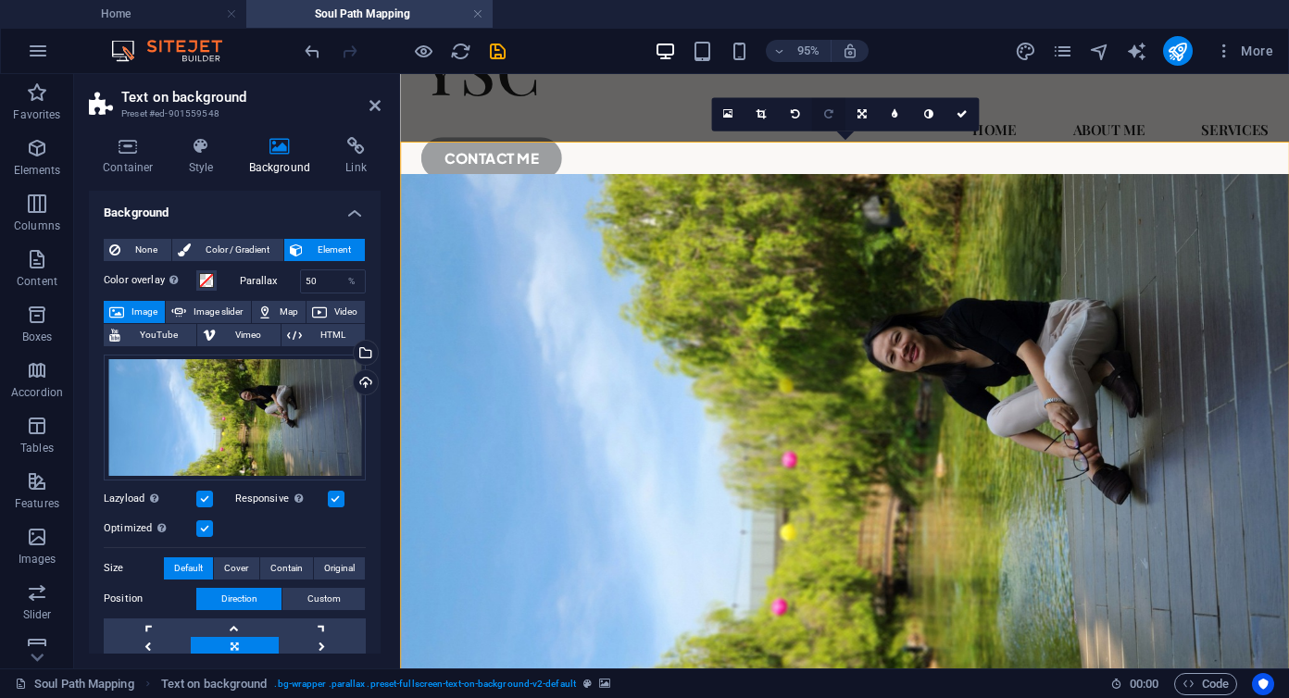
click at [834, 114] on link at bounding box center [827, 113] width 33 height 33
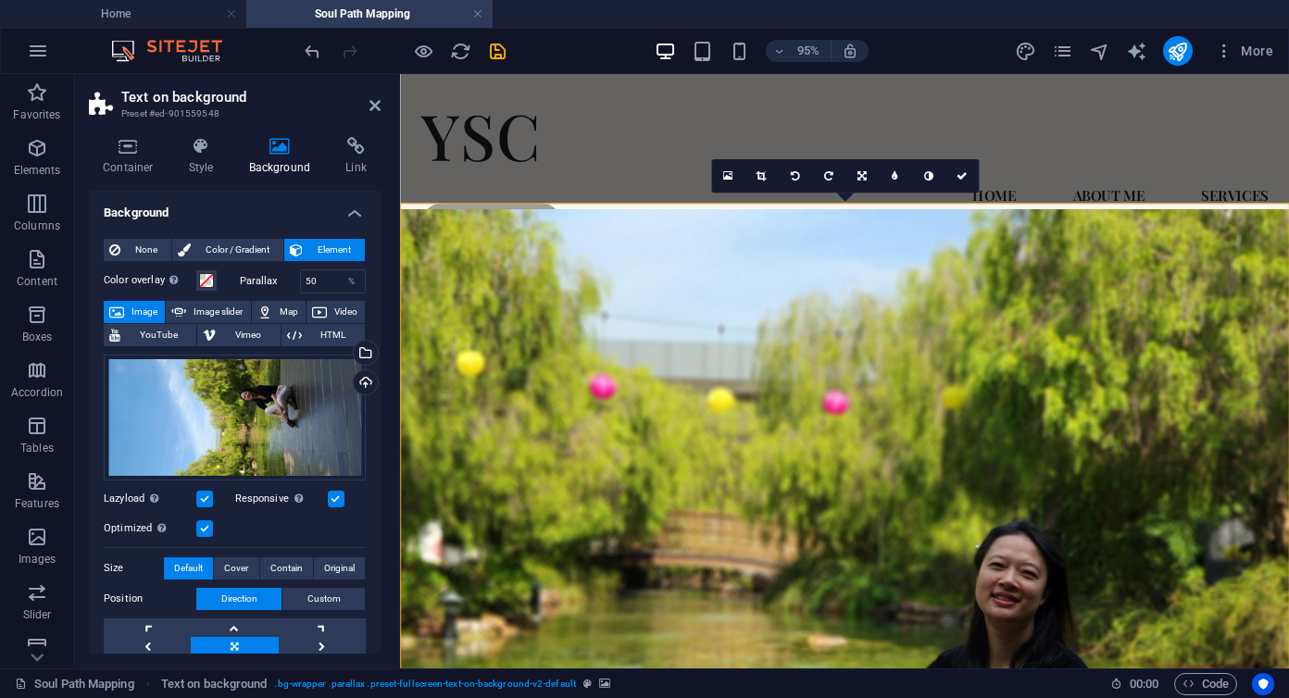
scroll to position [24, 0]
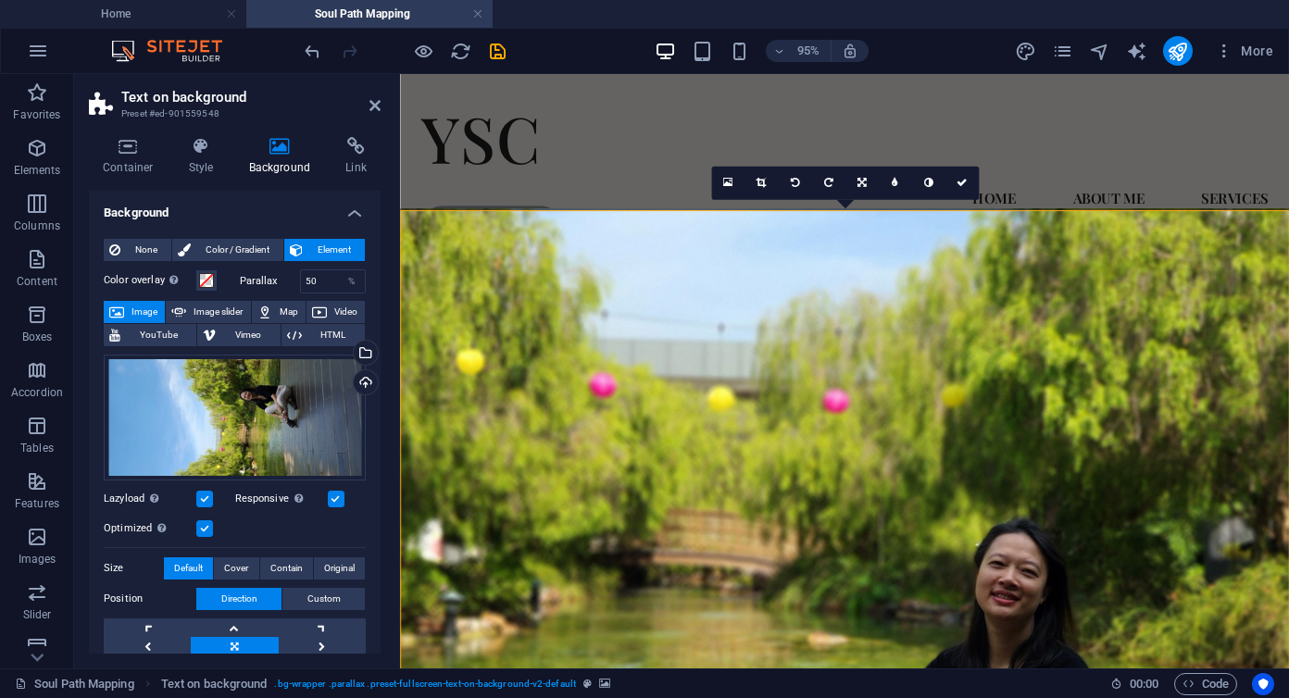
click at [998, 422] on figure at bounding box center [868, 511] width 936 height 591
click at [767, 182] on link at bounding box center [761, 183] width 33 height 33
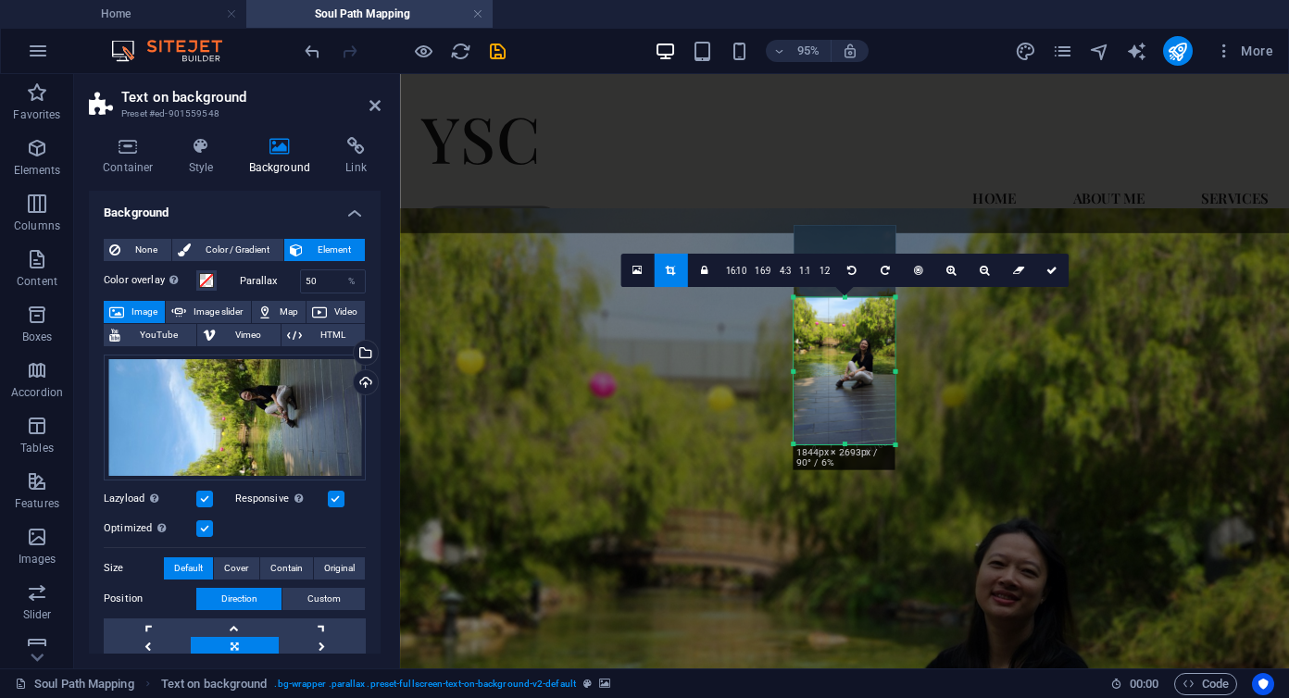
drag, startPoint x: 847, startPoint y: 261, endPoint x: 846, endPoint y: 338, distance: 76.9
click at [846, 338] on div "180 170 160 150 140 130 120 110 100 90 80 70 60 50 40 30 20 10 0 -10 -20 -30 -4…" at bounding box center [844, 370] width 101 height 147
click at [1047, 271] on icon at bounding box center [1052, 271] width 11 height 10
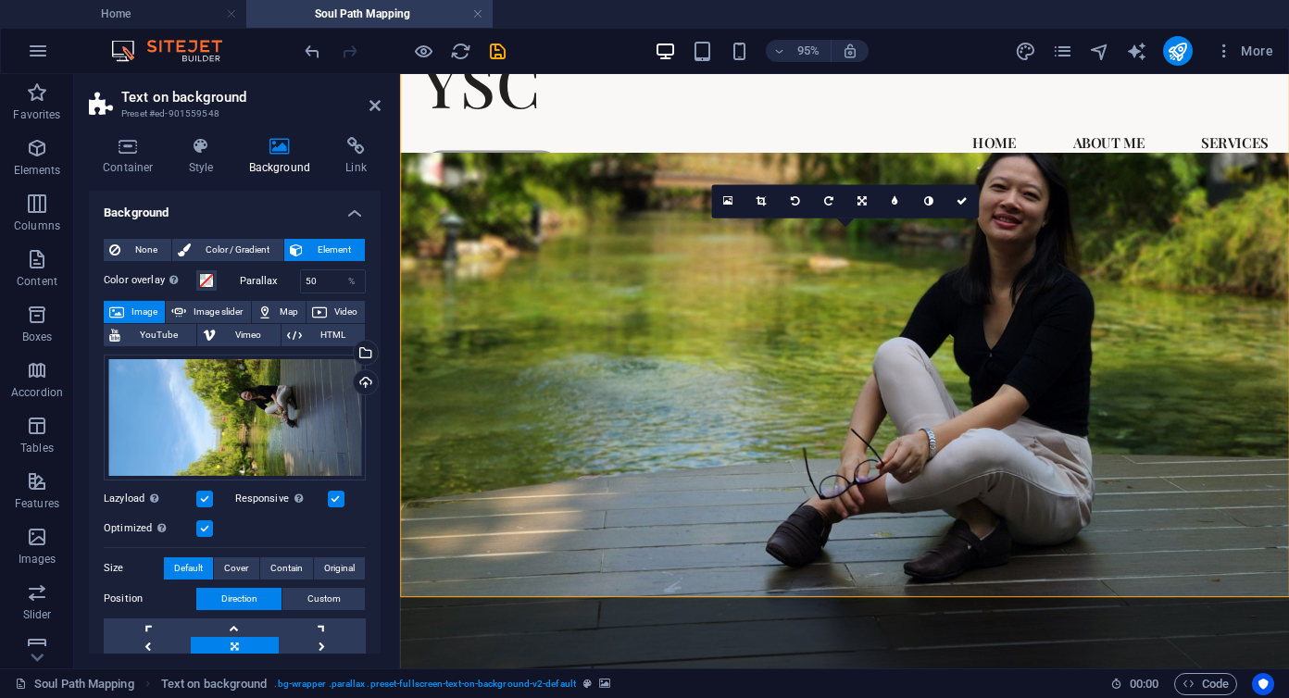
scroll to position [0, 0]
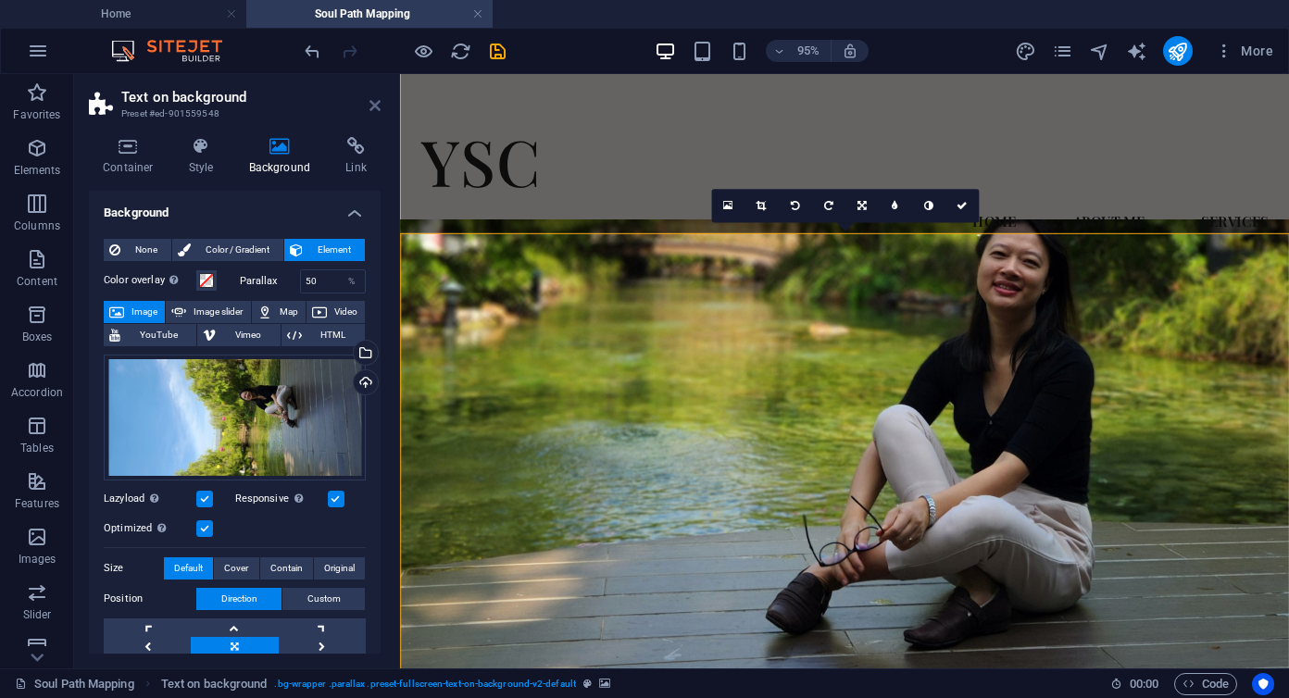
click at [378, 108] on icon at bounding box center [375, 105] width 11 height 15
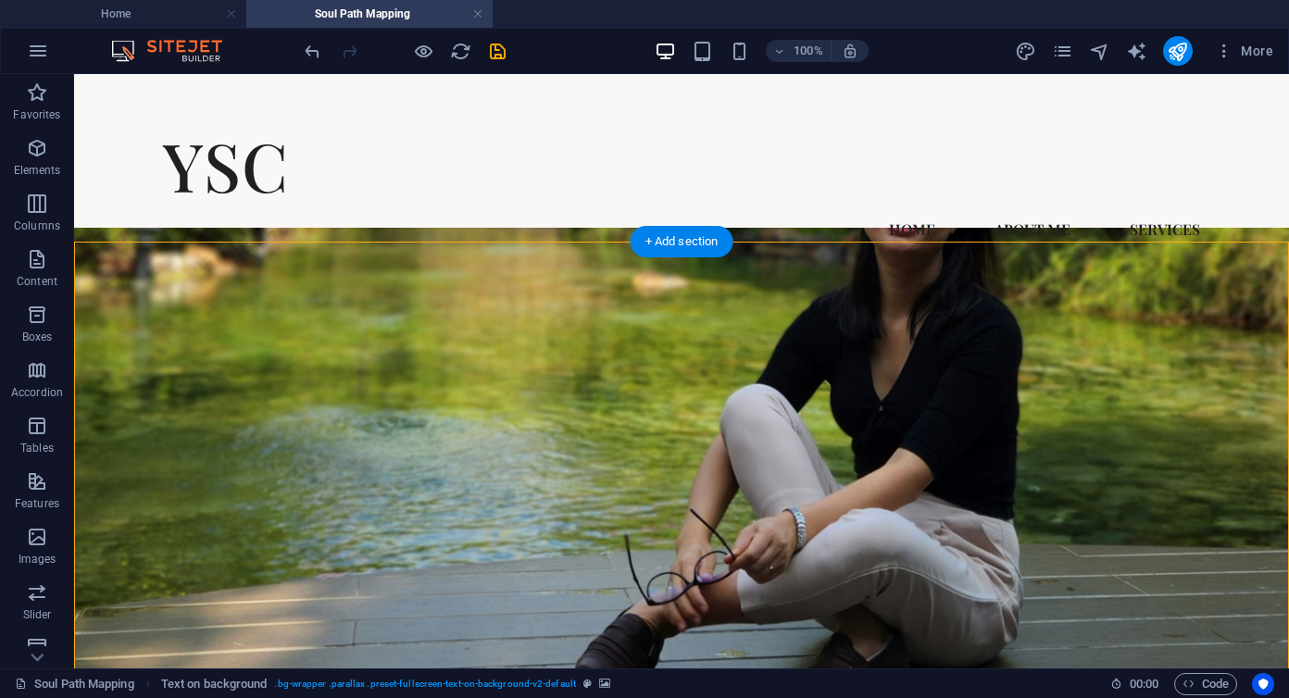
click at [796, 355] on figure at bounding box center [681, 515] width 1215 height 575
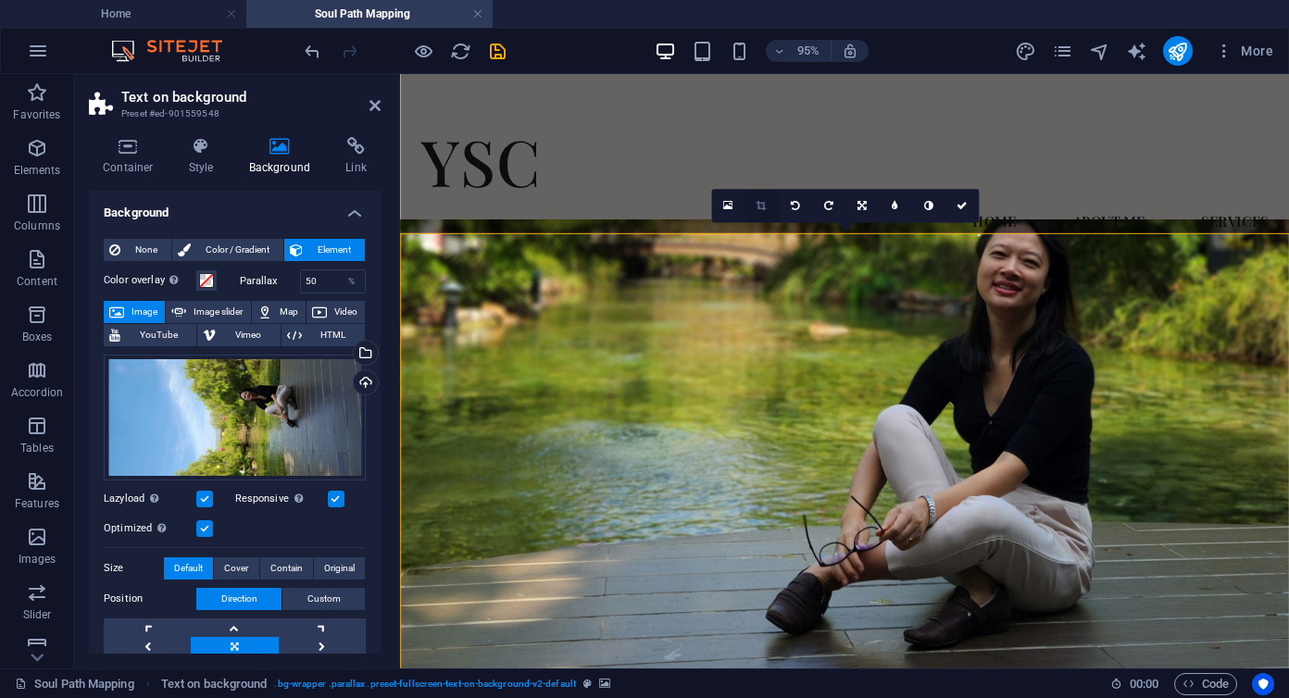
click at [759, 207] on icon at bounding box center [762, 206] width 10 height 10
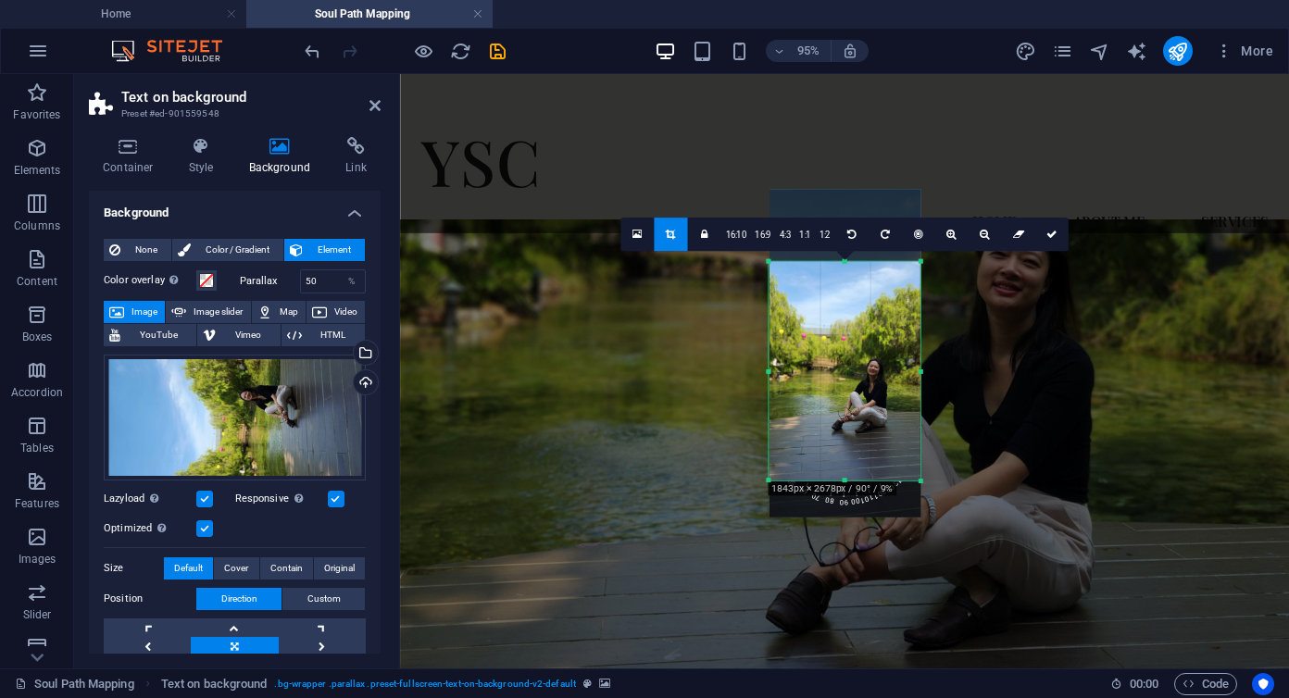
drag, startPoint x: 867, startPoint y: 291, endPoint x: 865, endPoint y: 329, distance: 38.0
click at [865, 329] on div at bounding box center [845, 354] width 152 height 328
click at [1047, 235] on icon at bounding box center [1052, 234] width 11 height 10
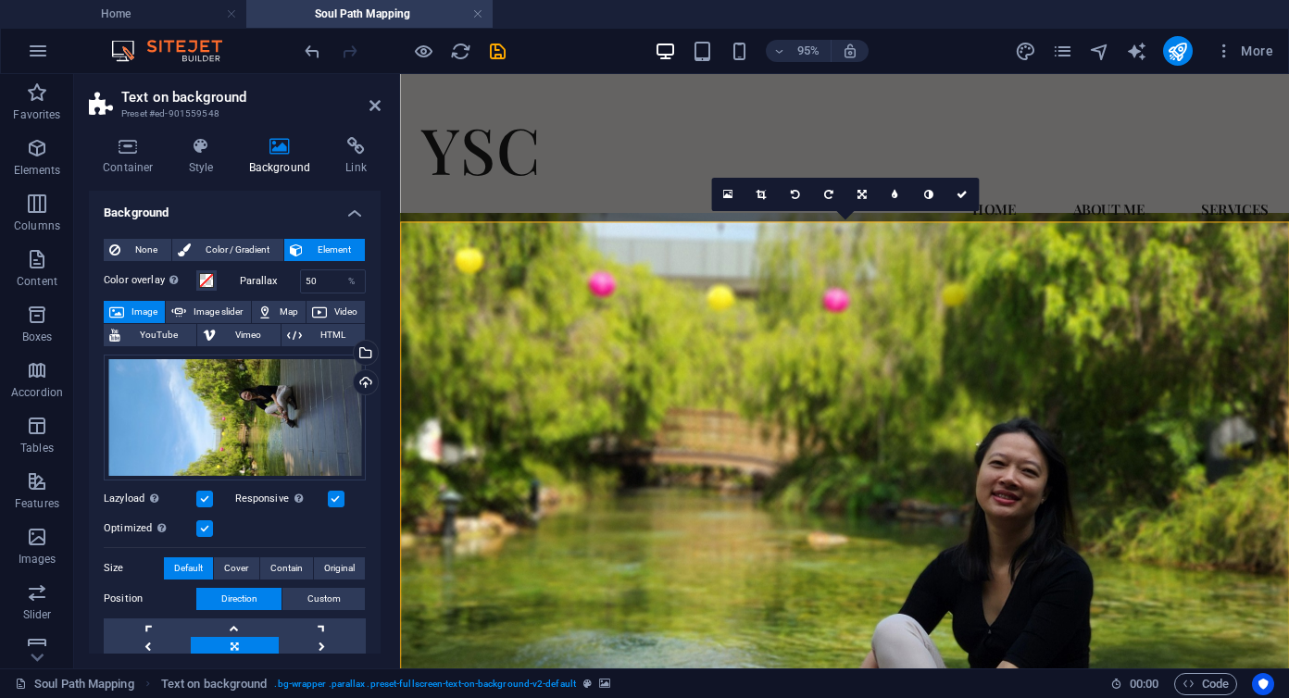
scroll to position [12, 0]
click at [374, 111] on icon at bounding box center [375, 105] width 11 height 15
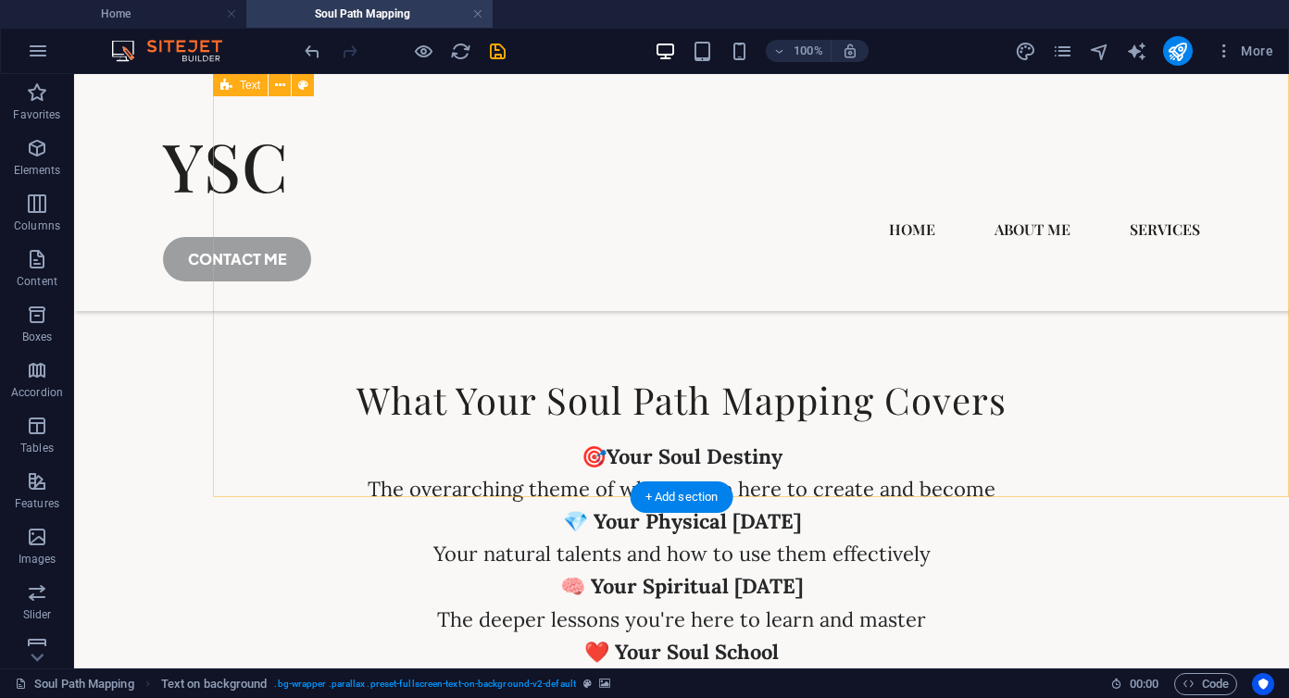
scroll to position [5980, 0]
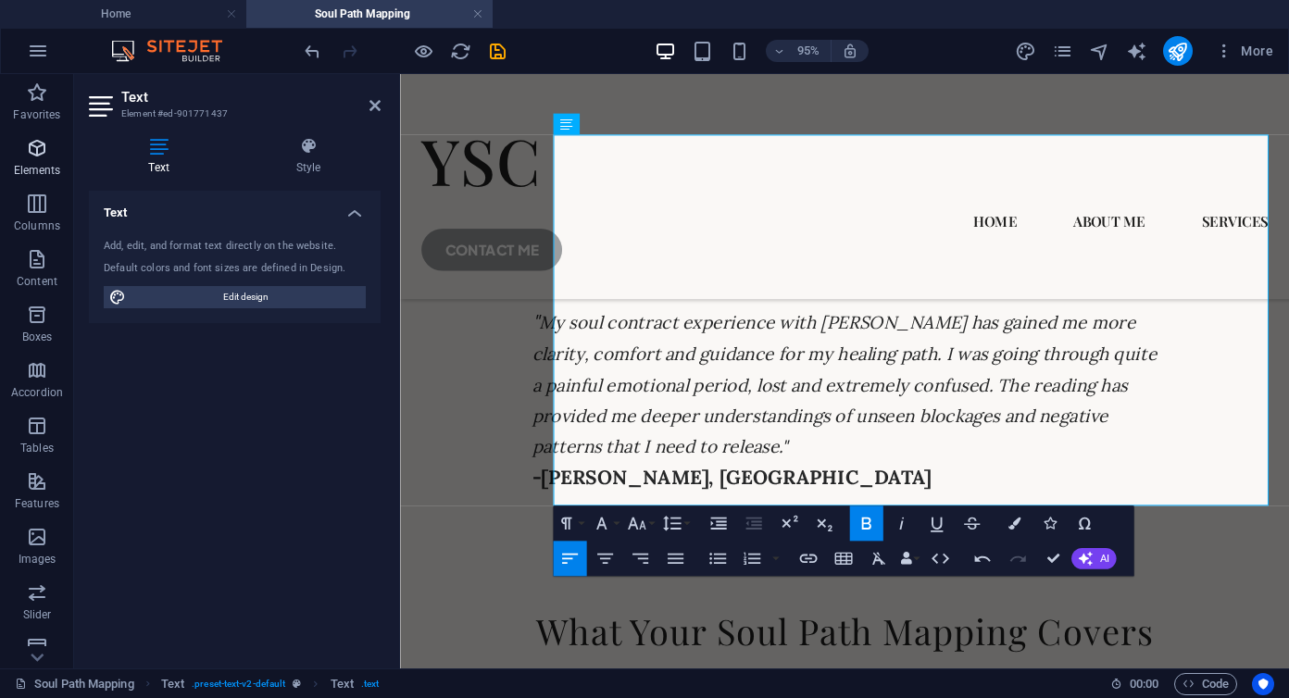
click at [33, 154] on icon "button" at bounding box center [37, 148] width 22 height 22
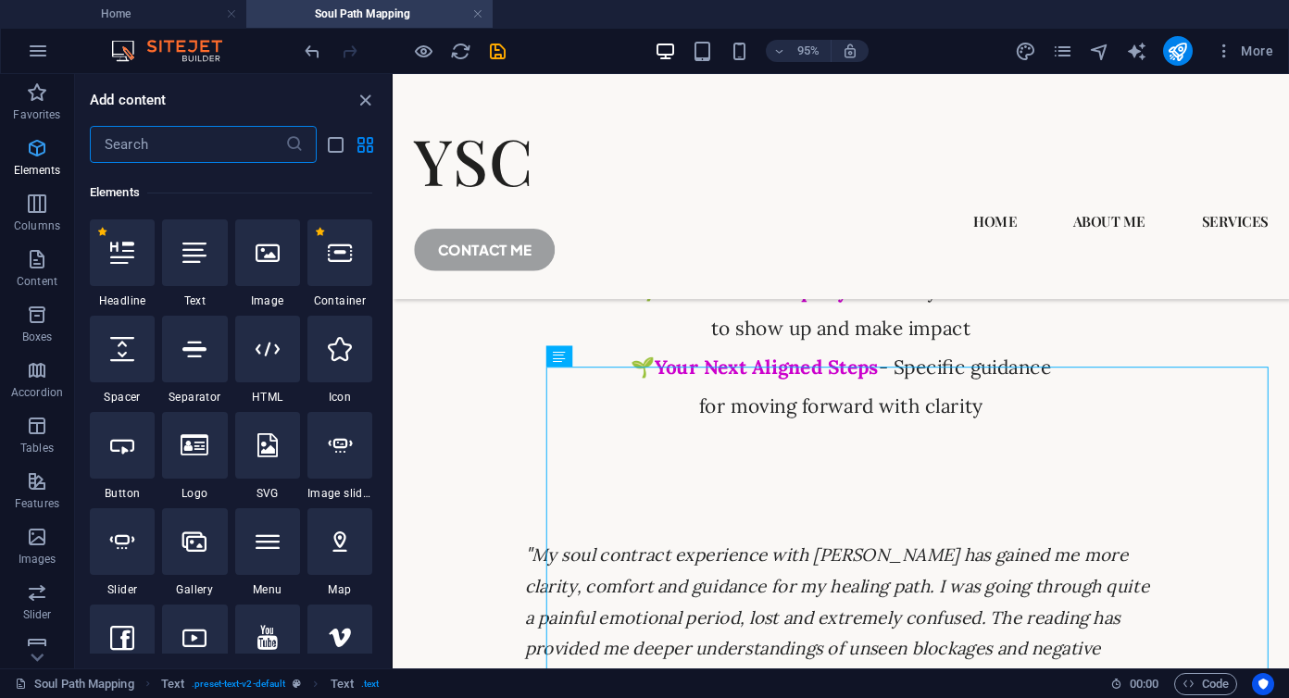
scroll to position [197, 0]
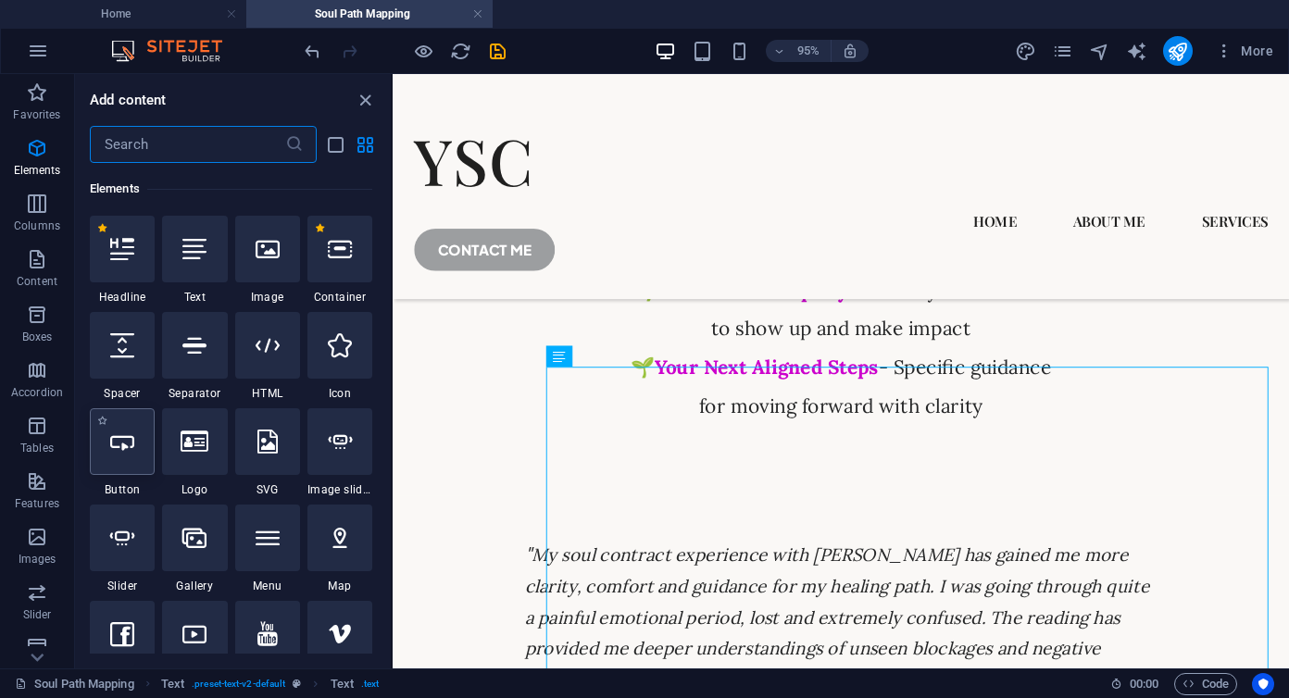
click at [129, 451] on icon at bounding box center [122, 442] width 24 height 24
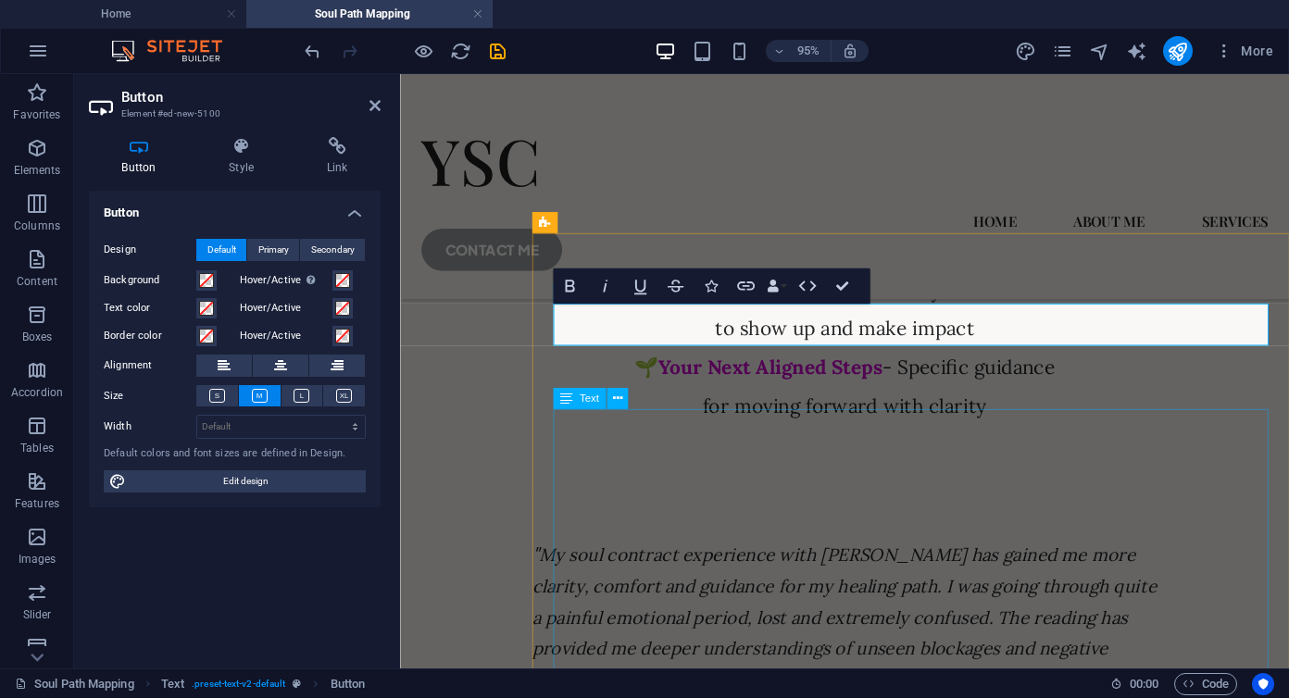
drag, startPoint x: 756, startPoint y: 330, endPoint x: 746, endPoint y: 599, distance: 269.7
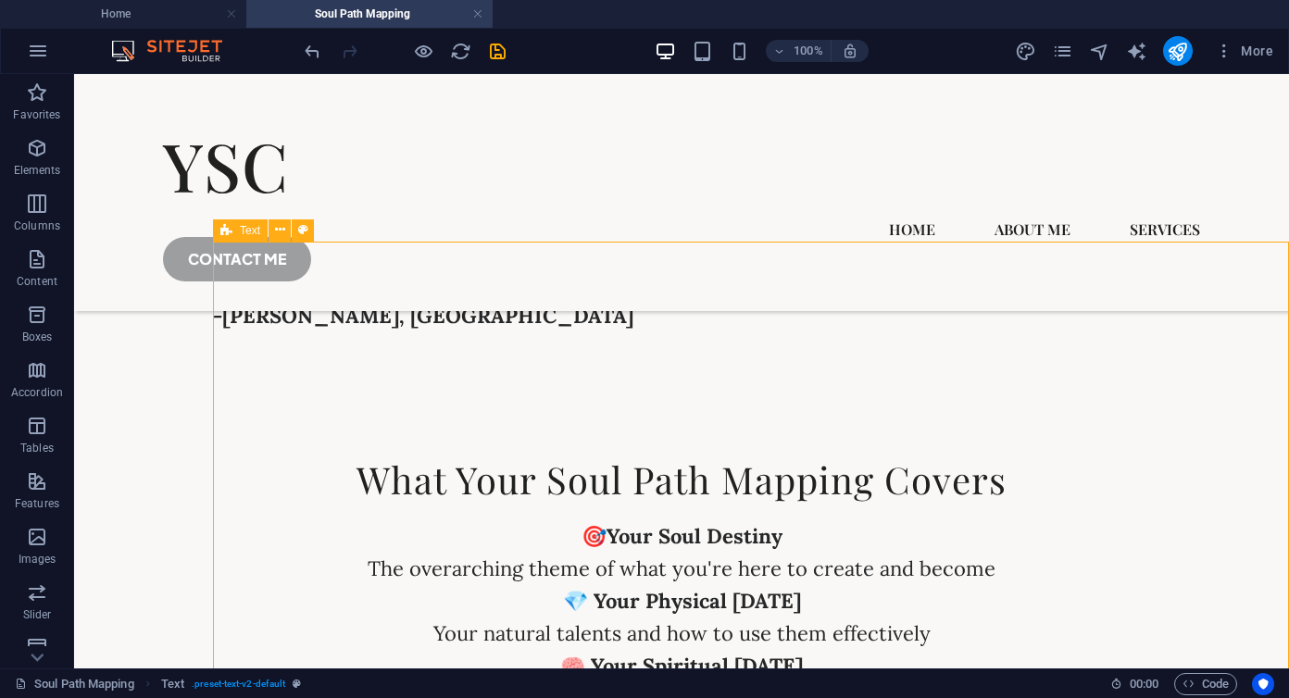
scroll to position [5736, 0]
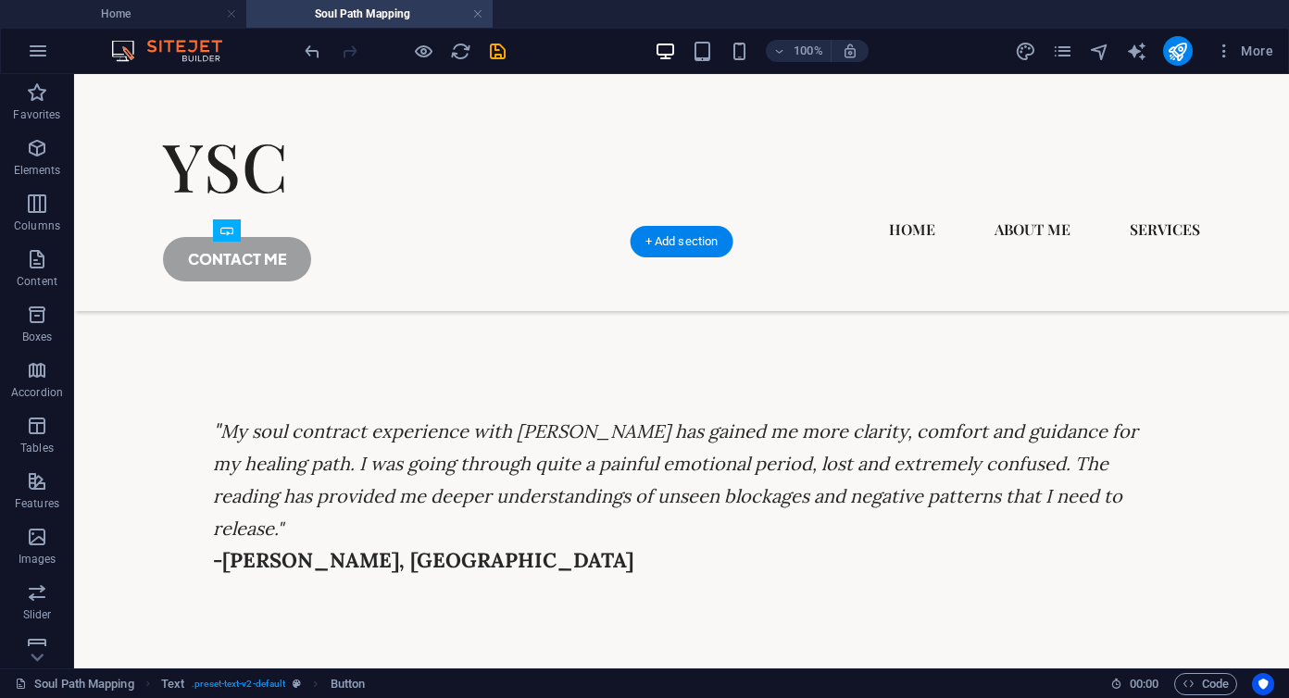
drag, startPoint x: 466, startPoint y: 345, endPoint x: 443, endPoint y: 634, distance: 289.9
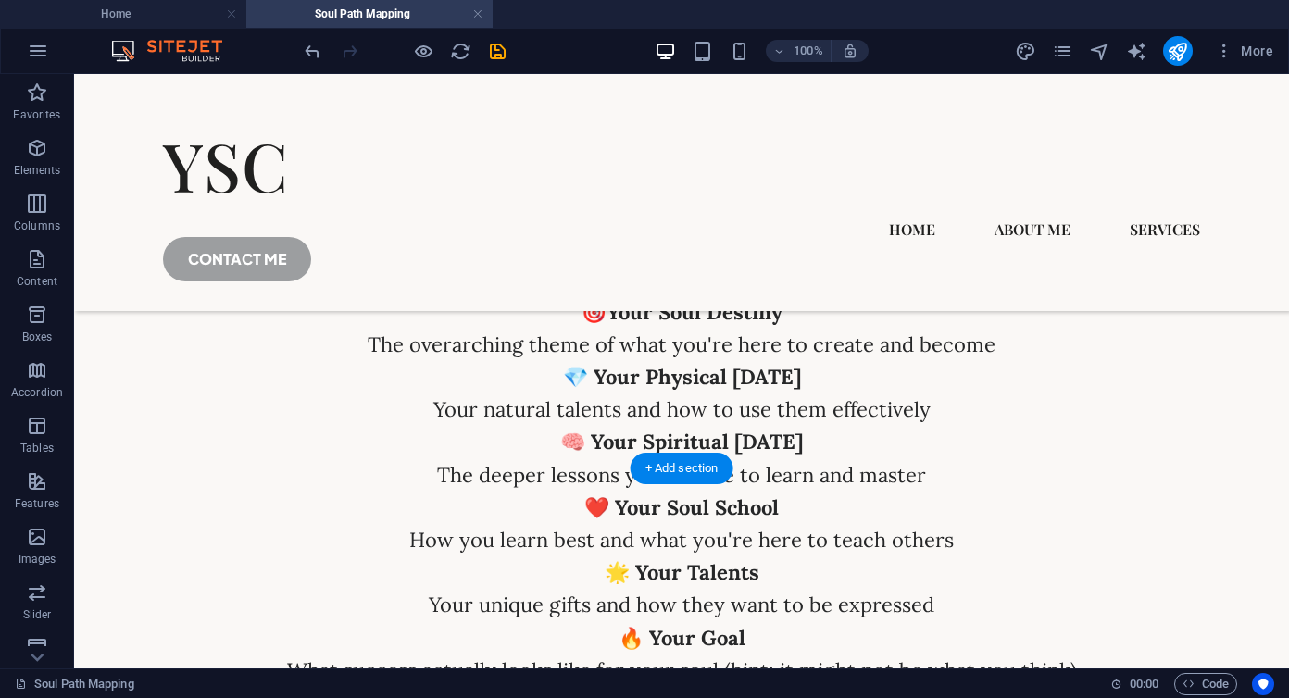
scroll to position [6160, 0]
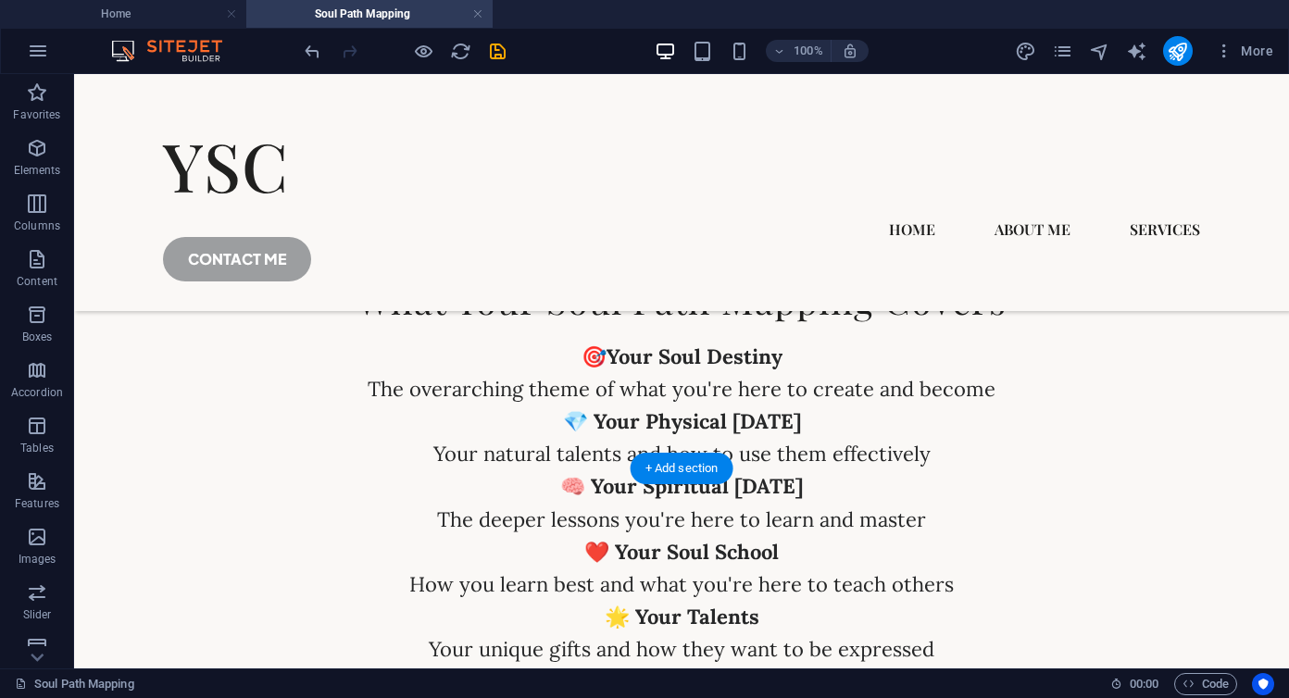
drag, startPoint x: 418, startPoint y: 370, endPoint x: 377, endPoint y: 383, distance: 42.8
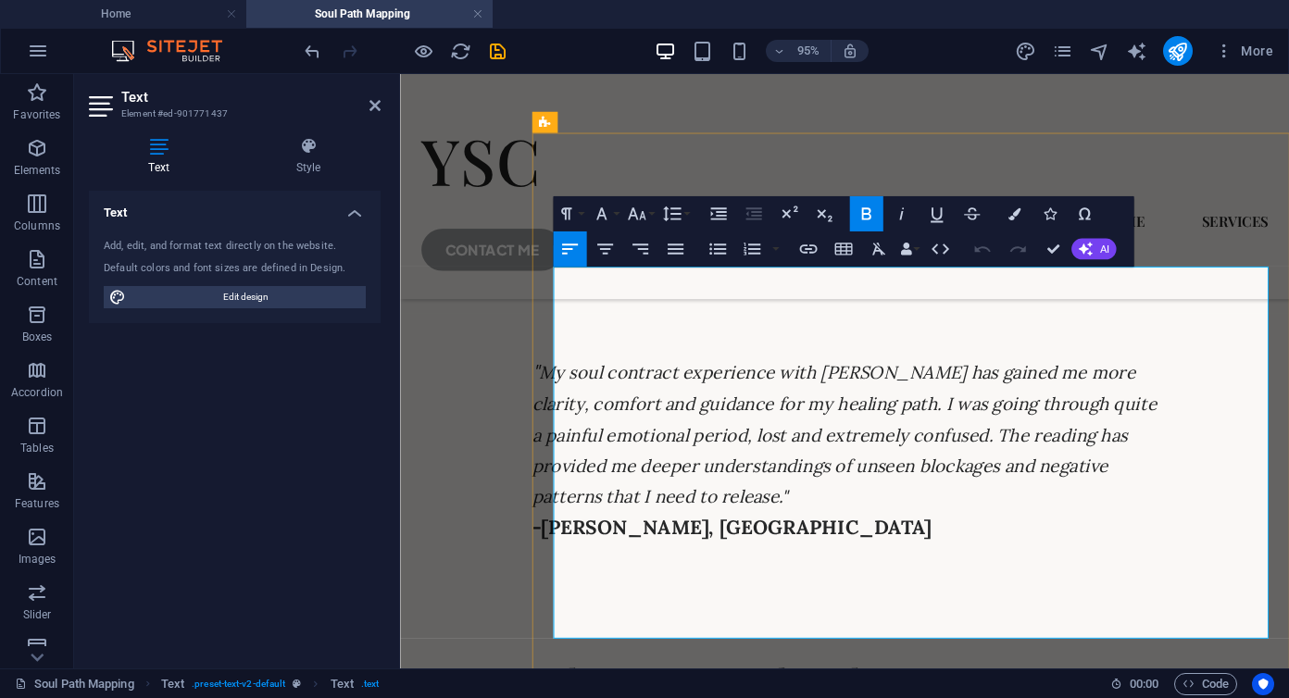
scroll to position [6300, 0]
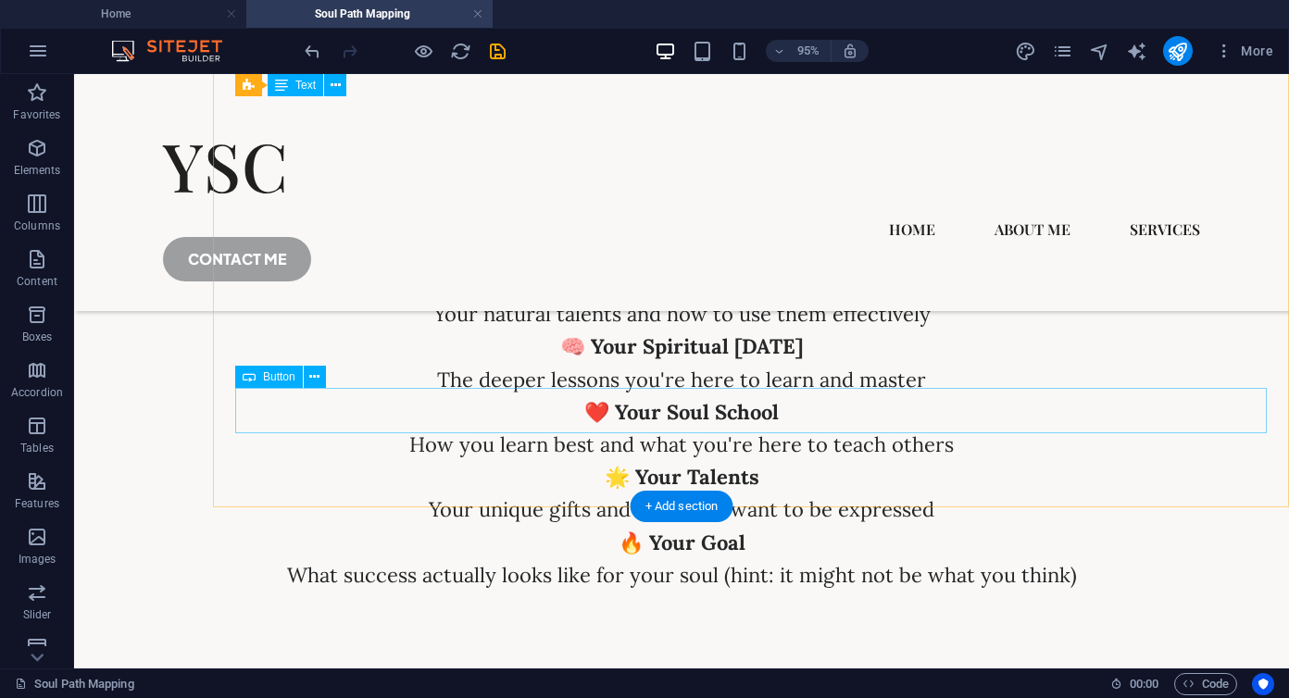
scroll to position [6055, 0]
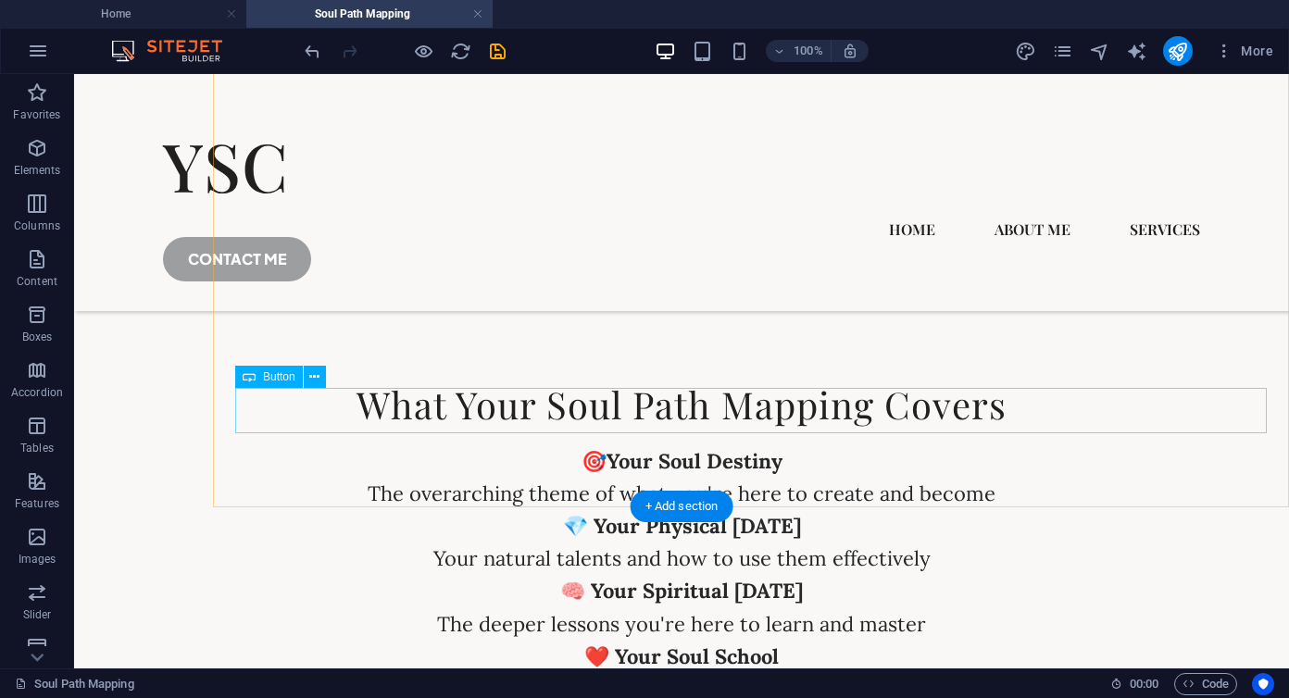
click at [317, 383] on icon at bounding box center [314, 377] width 10 height 19
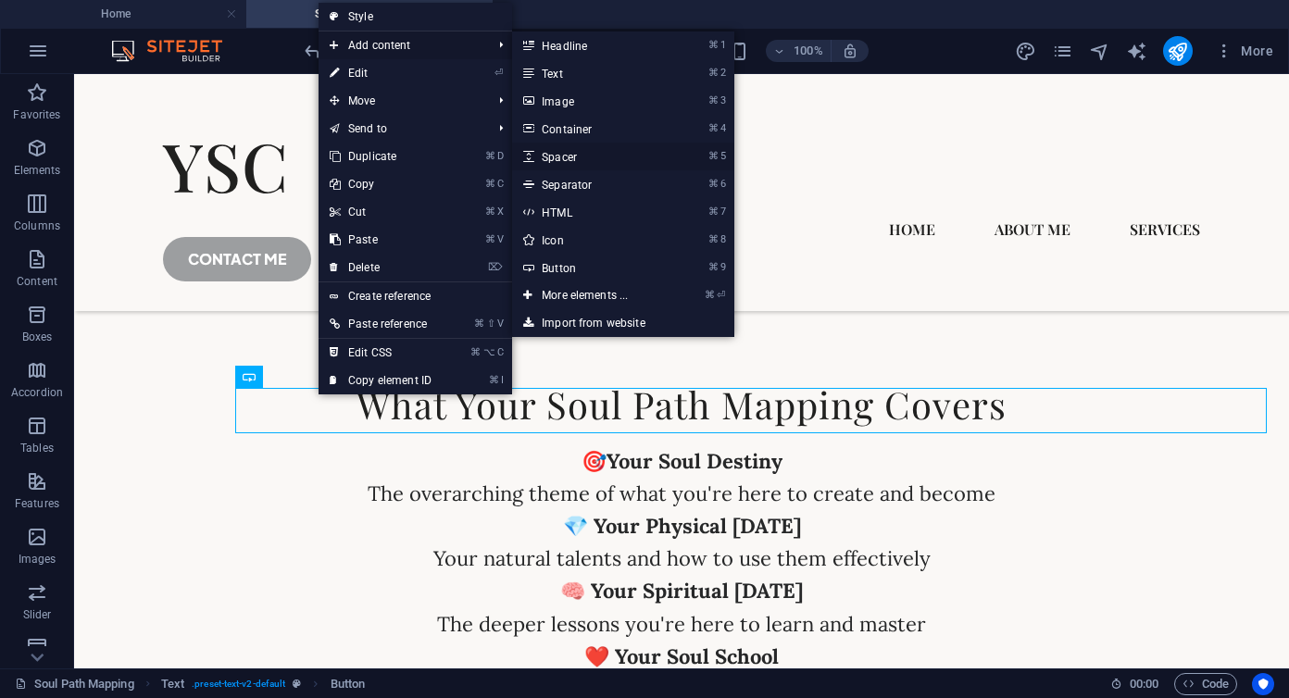
click at [583, 158] on link "⌘ 5 Spacer" at bounding box center [588, 157] width 153 height 28
select select "px"
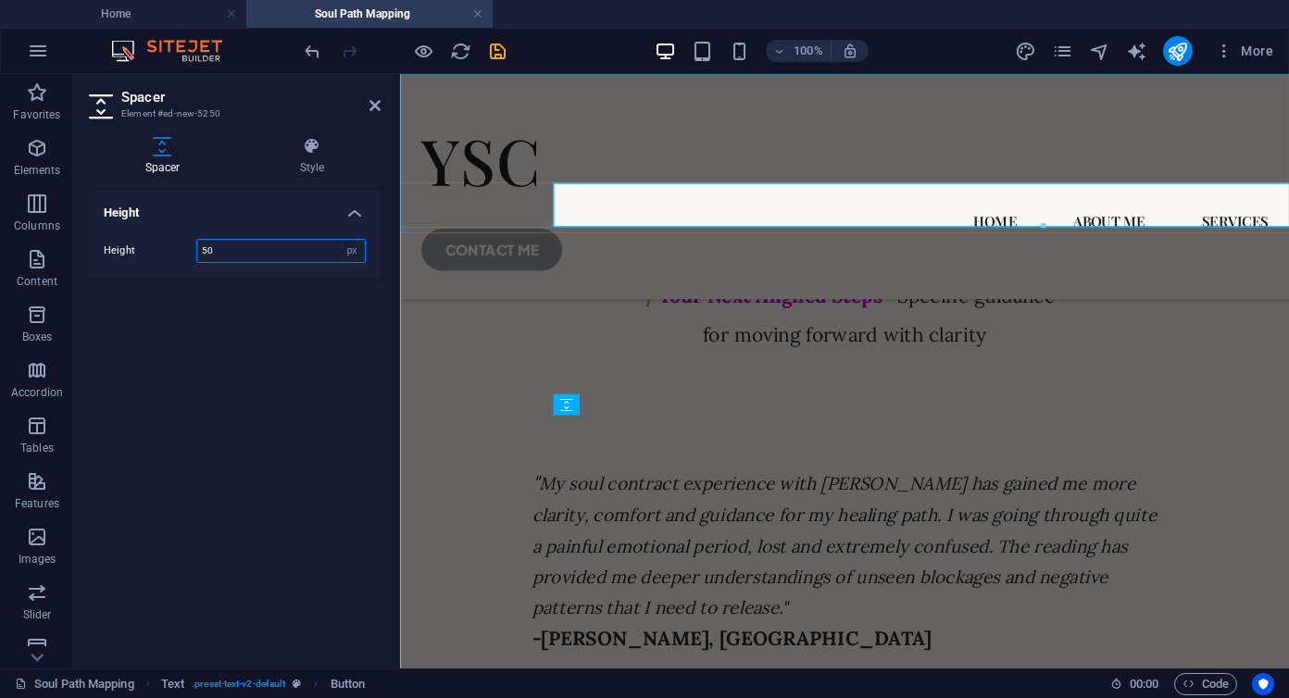
scroll to position [6300, 0]
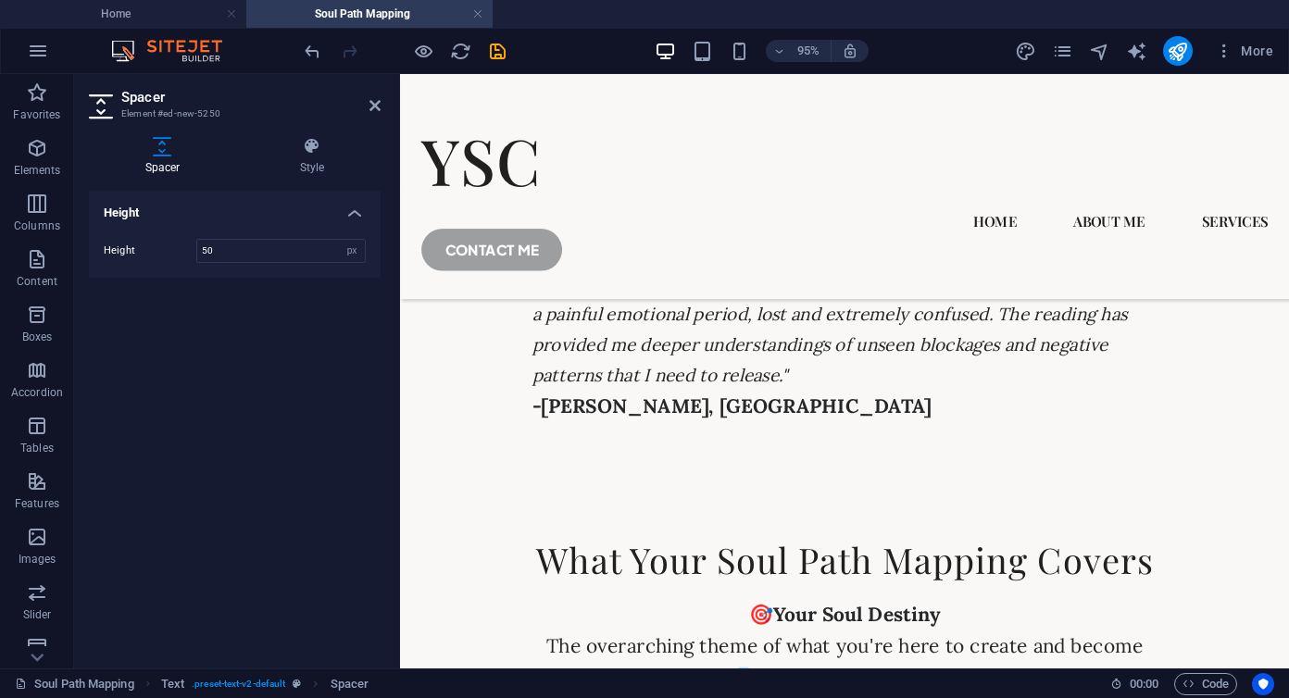
drag, startPoint x: 636, startPoint y: 455, endPoint x: 636, endPoint y: 408, distance: 47.2
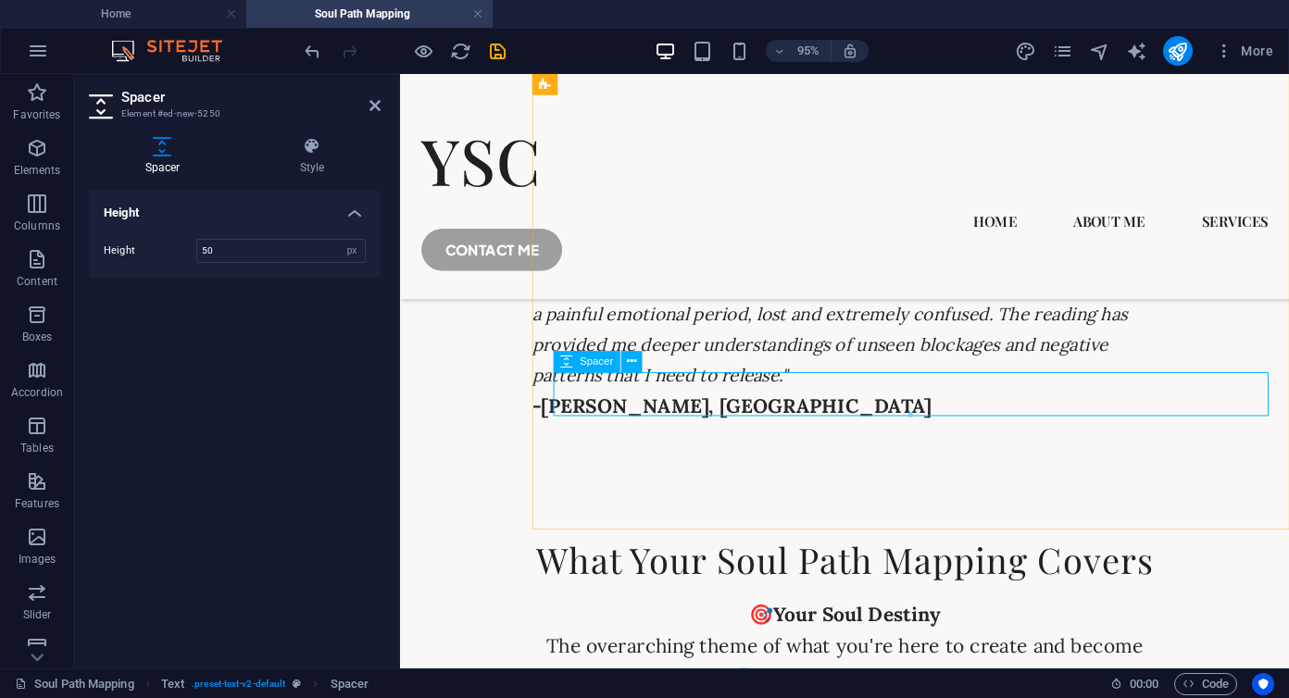
click at [229, 250] on input "50" at bounding box center [281, 251] width 168 height 22
type input "5"
type input "20"
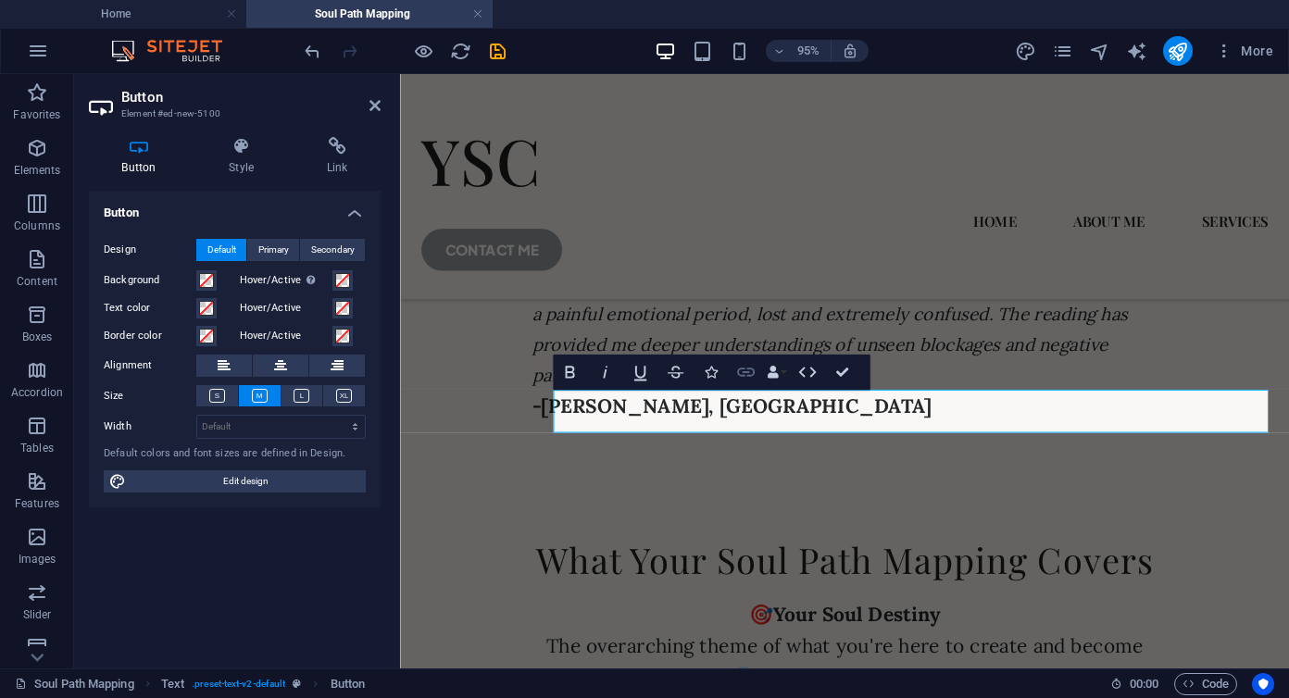
click at [743, 372] on icon "button" at bounding box center [746, 372] width 18 height 9
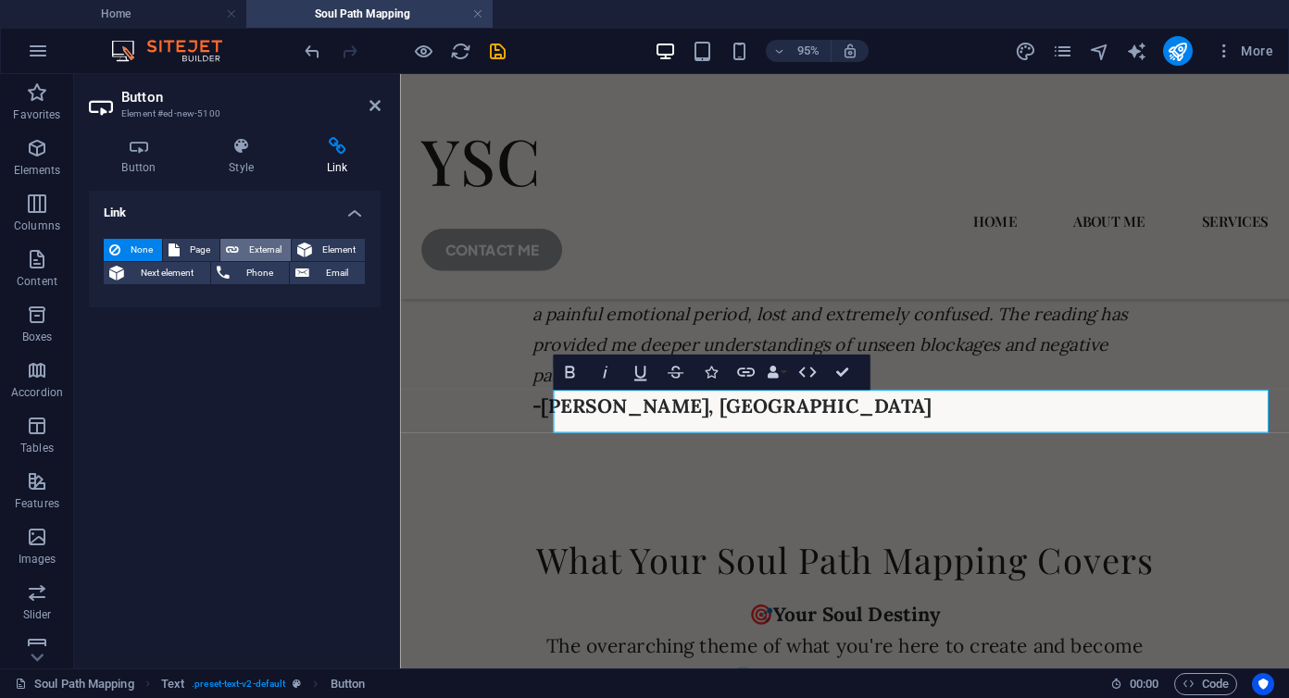
click at [261, 249] on span "External" at bounding box center [265, 250] width 41 height 22
select select "blank"
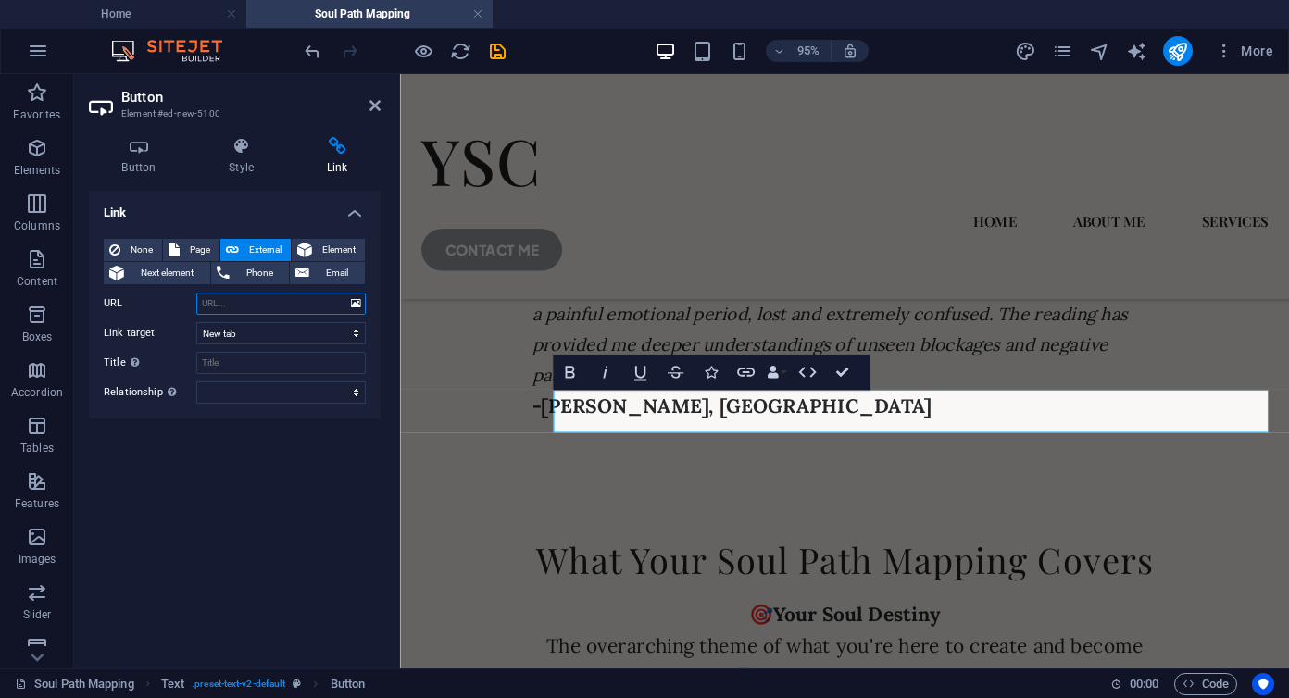
paste input "https://forms.gle/yUfKGyAvyX6GvNqW8"
type input "https://forms.gle/yUfKGyAvyX6GvNqW8"
click at [267, 445] on div "Link None Page External Element Next element Phone Email Page Home About Me Ser…" at bounding box center [235, 422] width 292 height 463
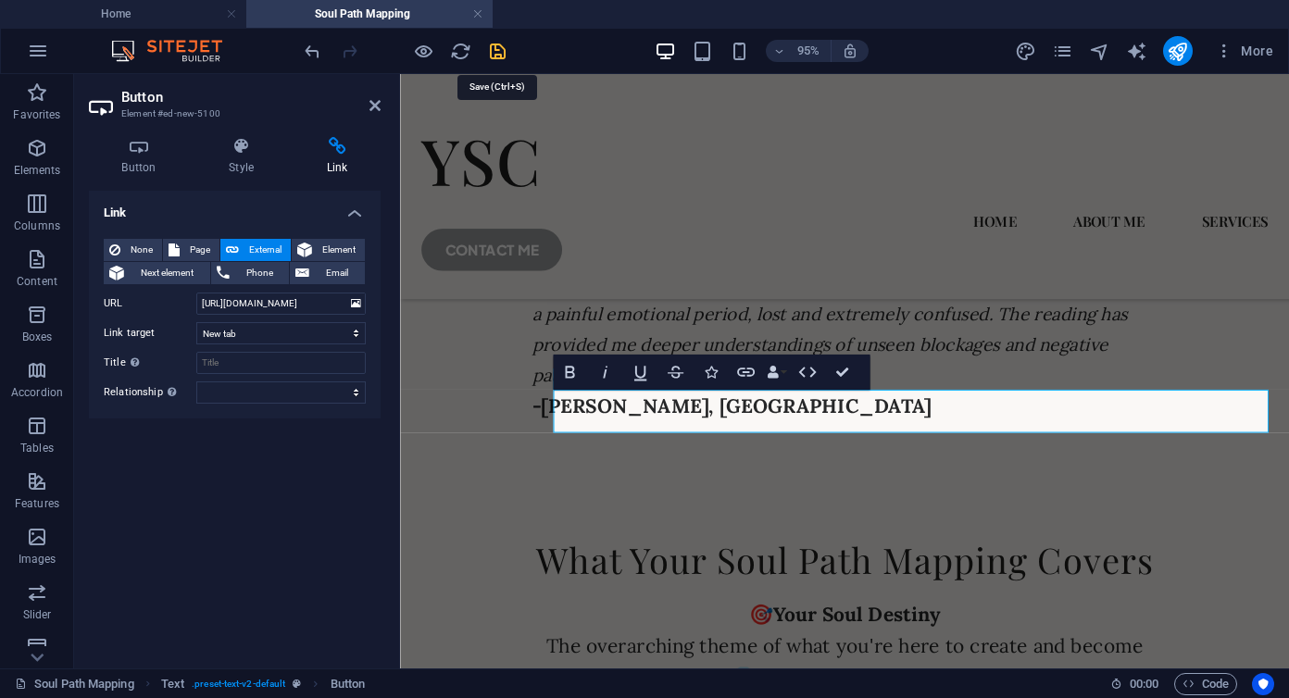
click at [500, 48] on icon "save" at bounding box center [497, 51] width 21 height 21
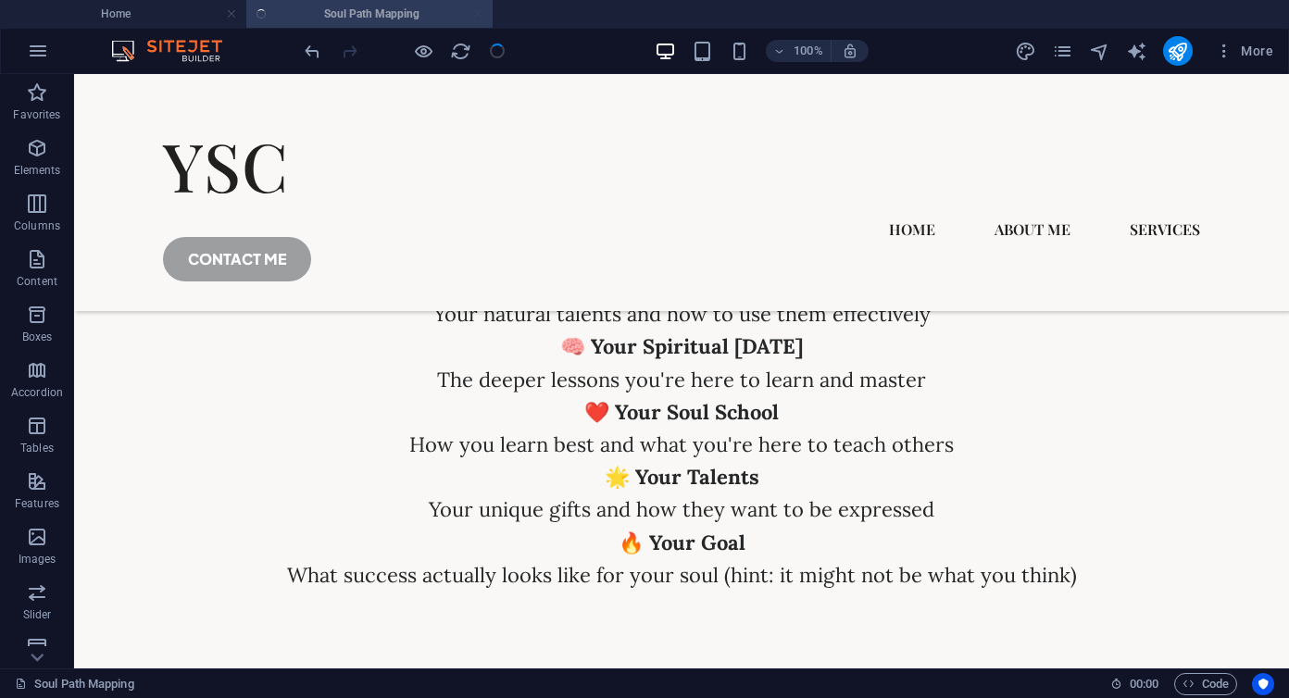
scroll to position [6055, 0]
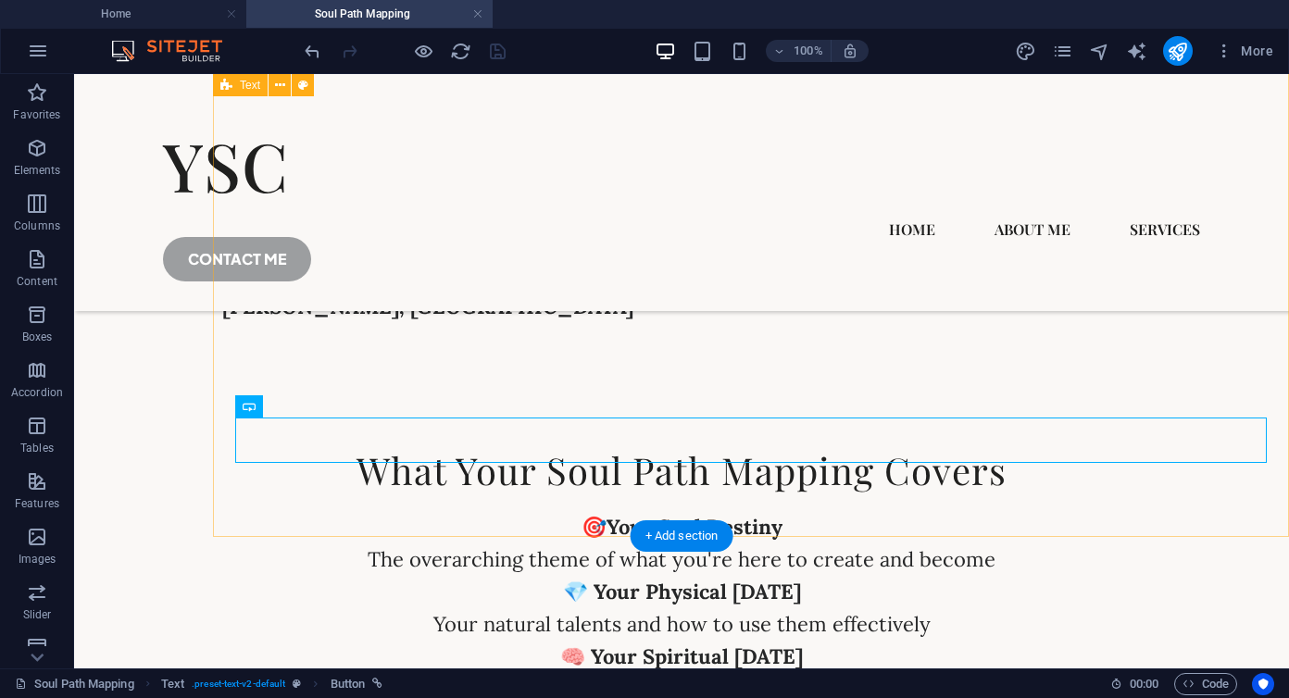
scroll to position [5944, 0]
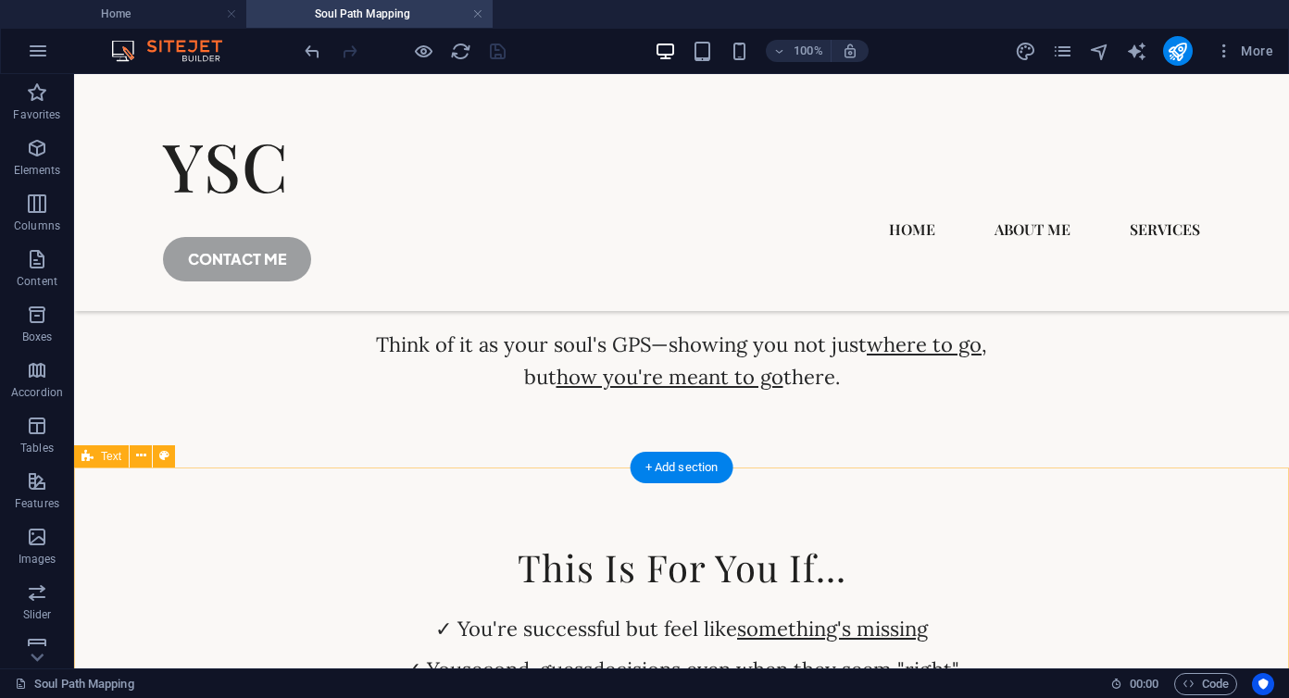
scroll to position [1651, 0]
click at [679, 430] on div "Introducing Soul Path Mapping This isn't personality typing or career coaching.…" at bounding box center [681, 215] width 1215 height 508
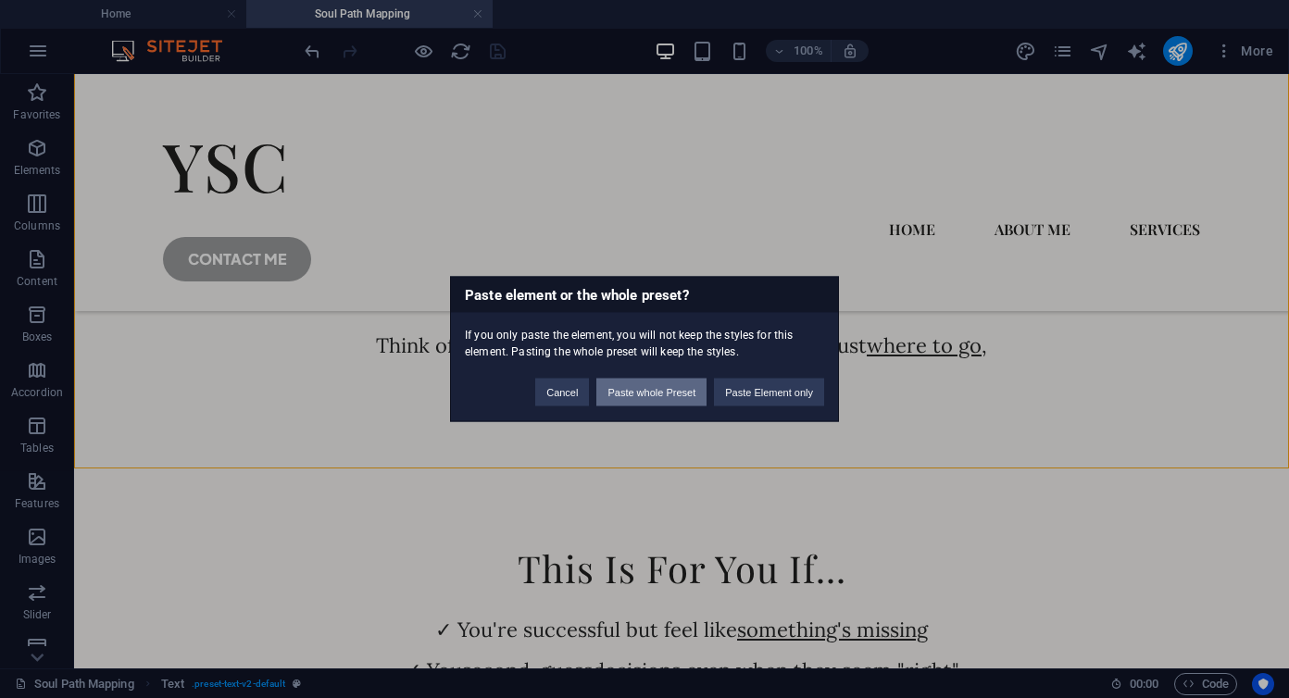
click at [681, 397] on button "Paste whole Preset" at bounding box center [651, 393] width 110 height 28
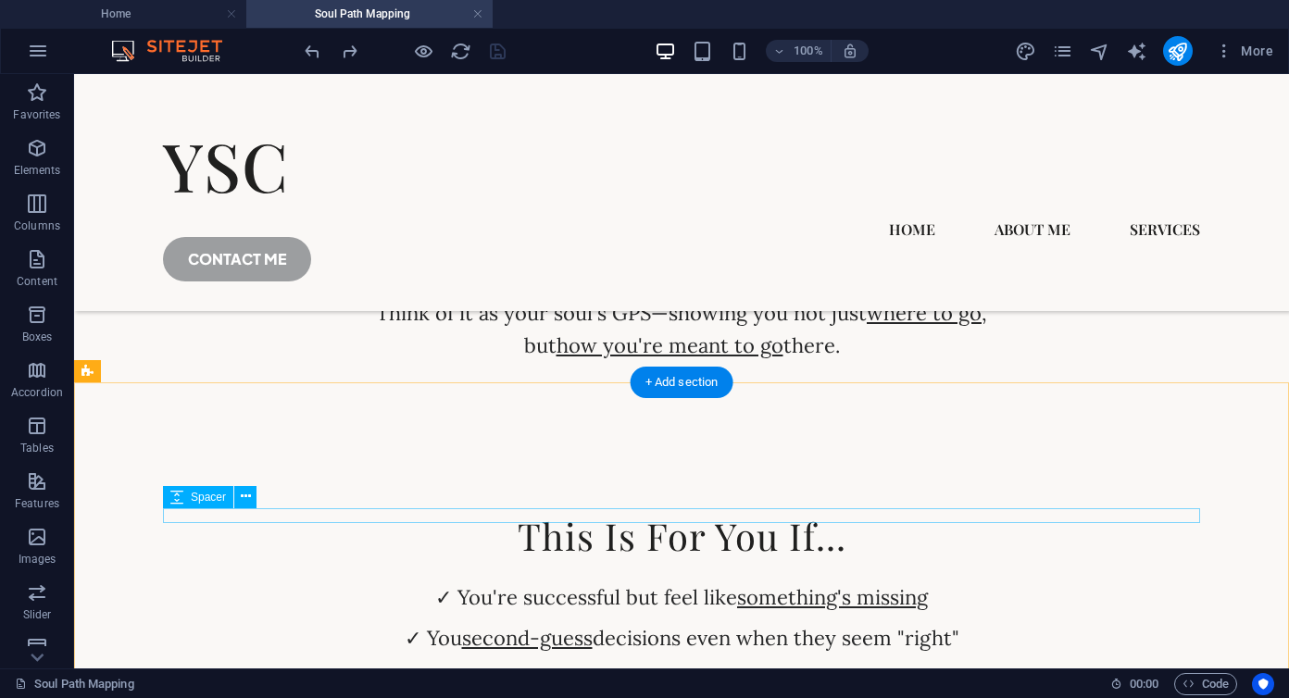
scroll to position [1662, 0]
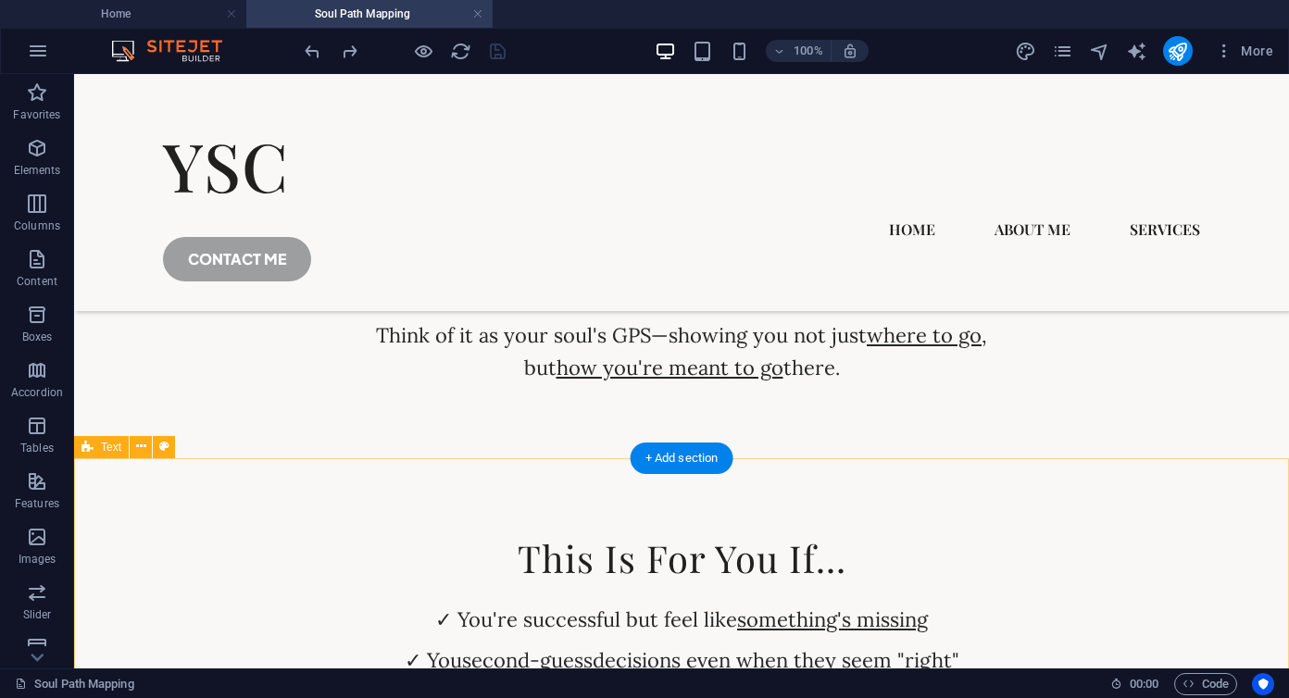
click at [581, 474] on div "This Is For You If... ✓ You're successful but feel like something's missing ✓ Y…" at bounding box center [681, 687] width 1215 height 459
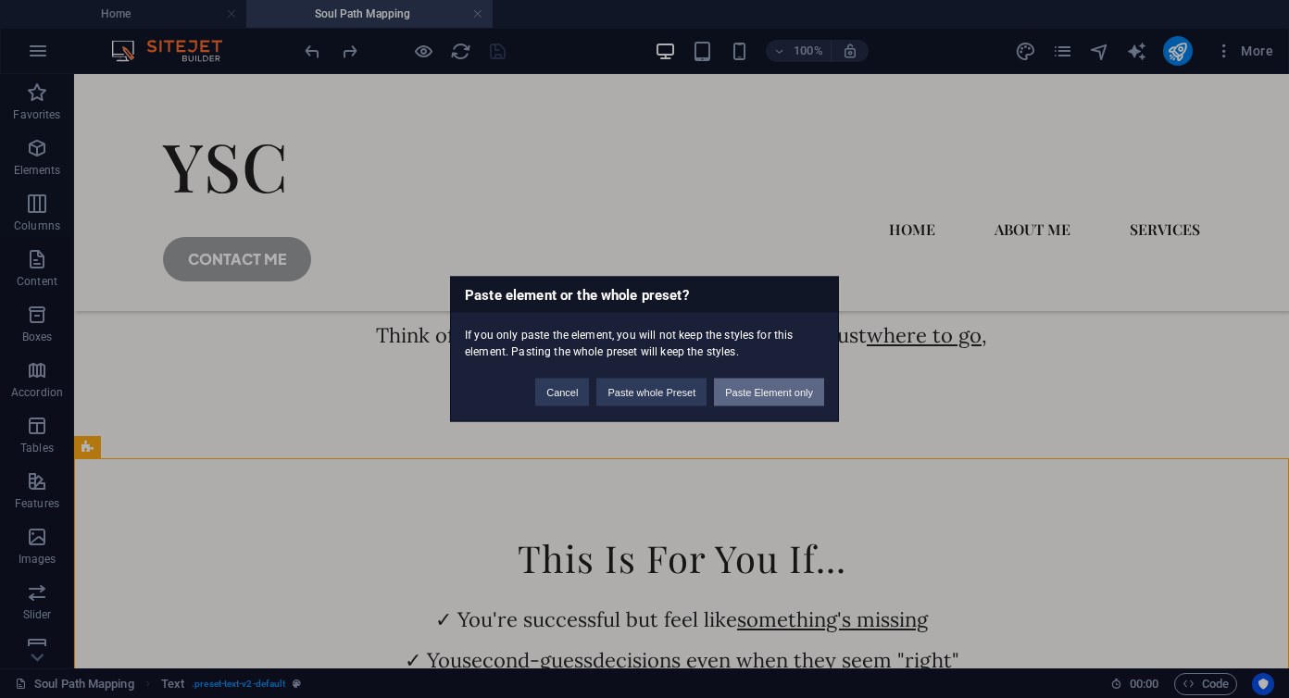
click at [768, 388] on button "Paste Element only" at bounding box center [769, 393] width 110 height 28
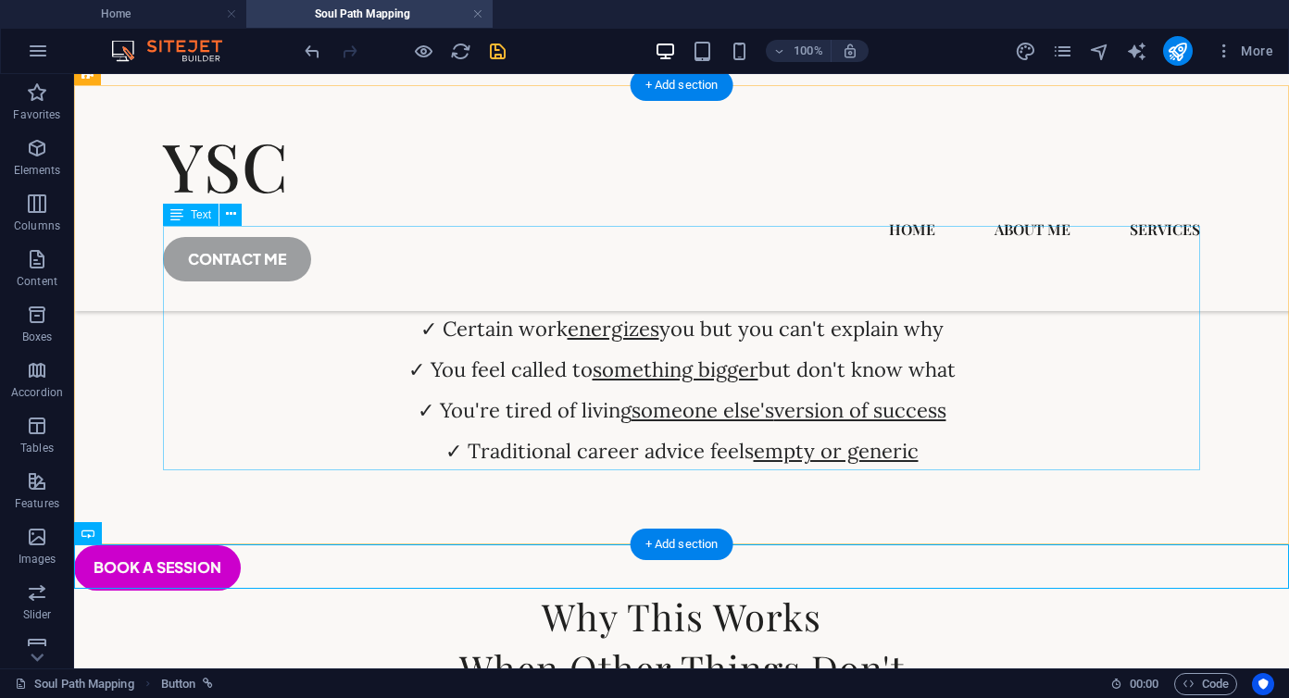
scroll to position [2035, 0]
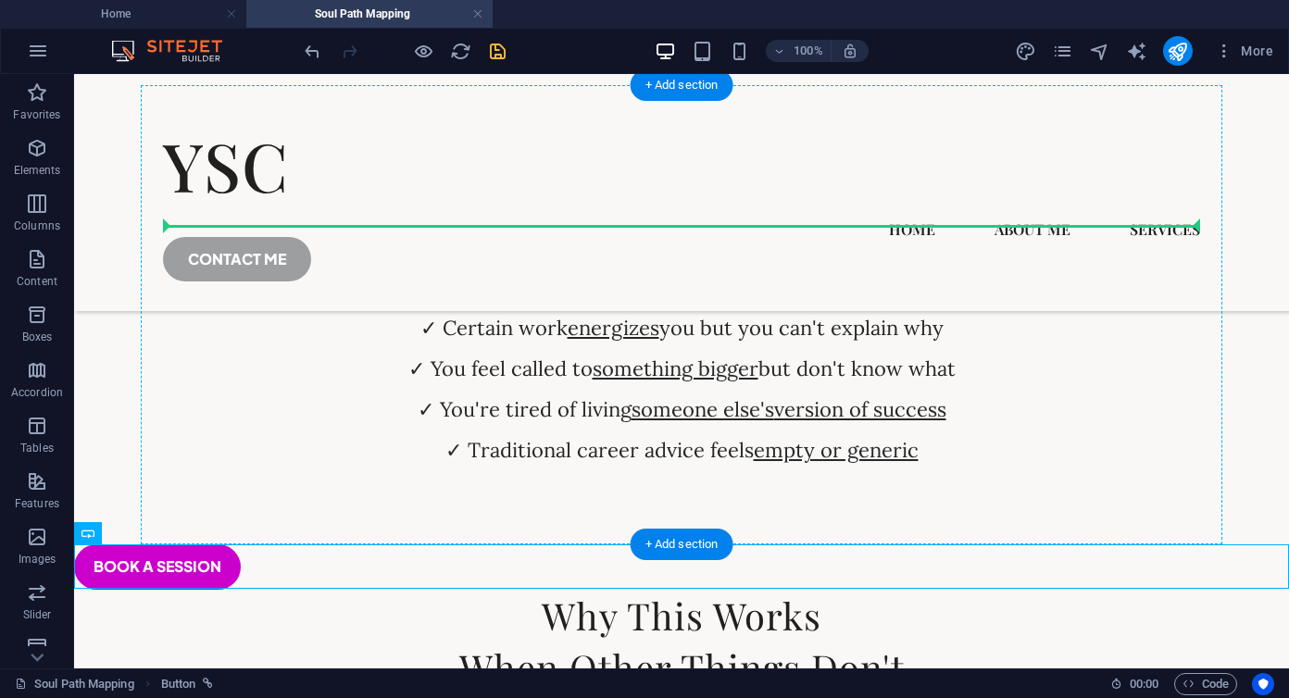
drag, startPoint x: 345, startPoint y: 561, endPoint x: 330, endPoint y: 301, distance: 260.7
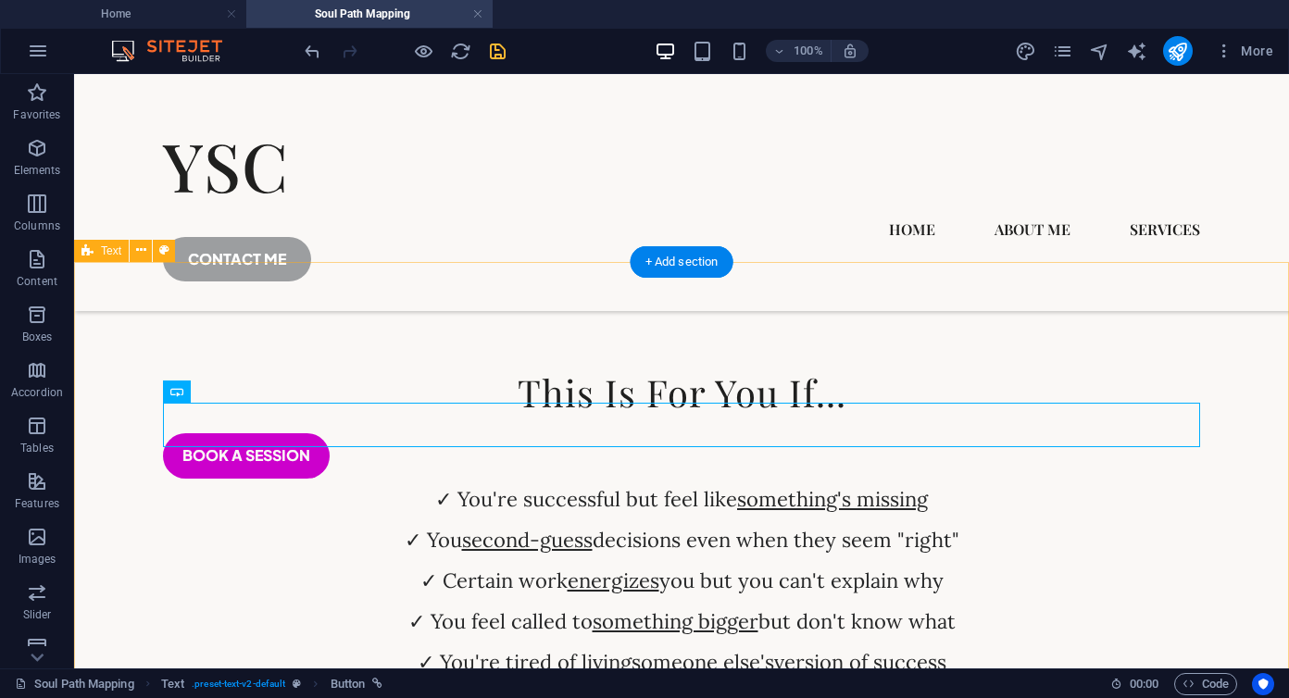
scroll to position [1810, 0]
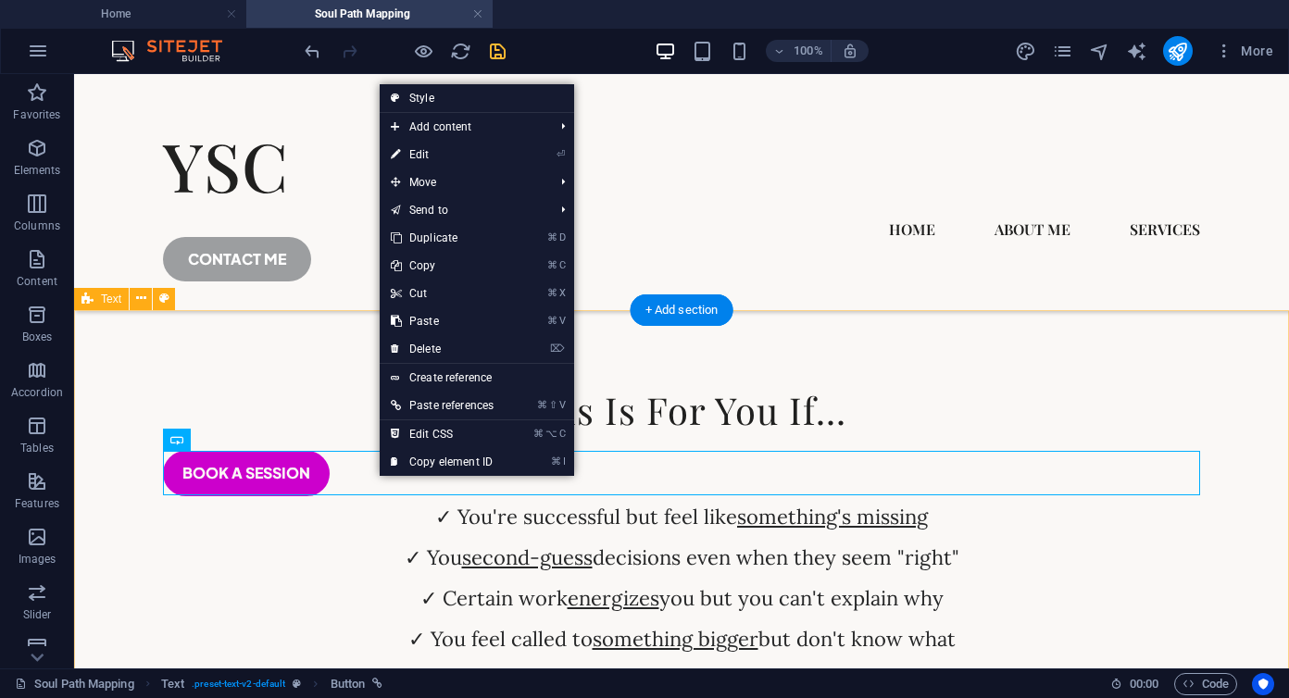
drag, startPoint x: 378, startPoint y: 478, endPoint x: 370, endPoint y: 372, distance: 105.8
click at [350, 478] on div "book a session" at bounding box center [681, 473] width 1037 height 44
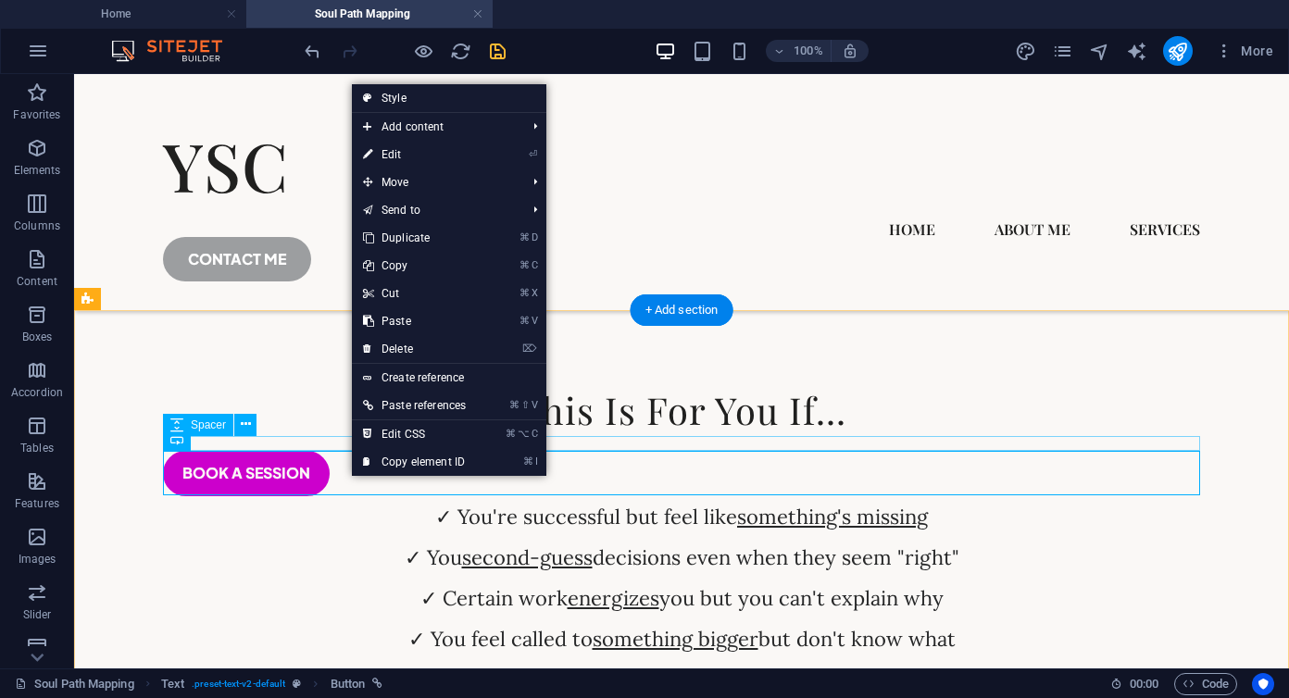
drag, startPoint x: 350, startPoint y: 478, endPoint x: 318, endPoint y: 453, distance: 40.9
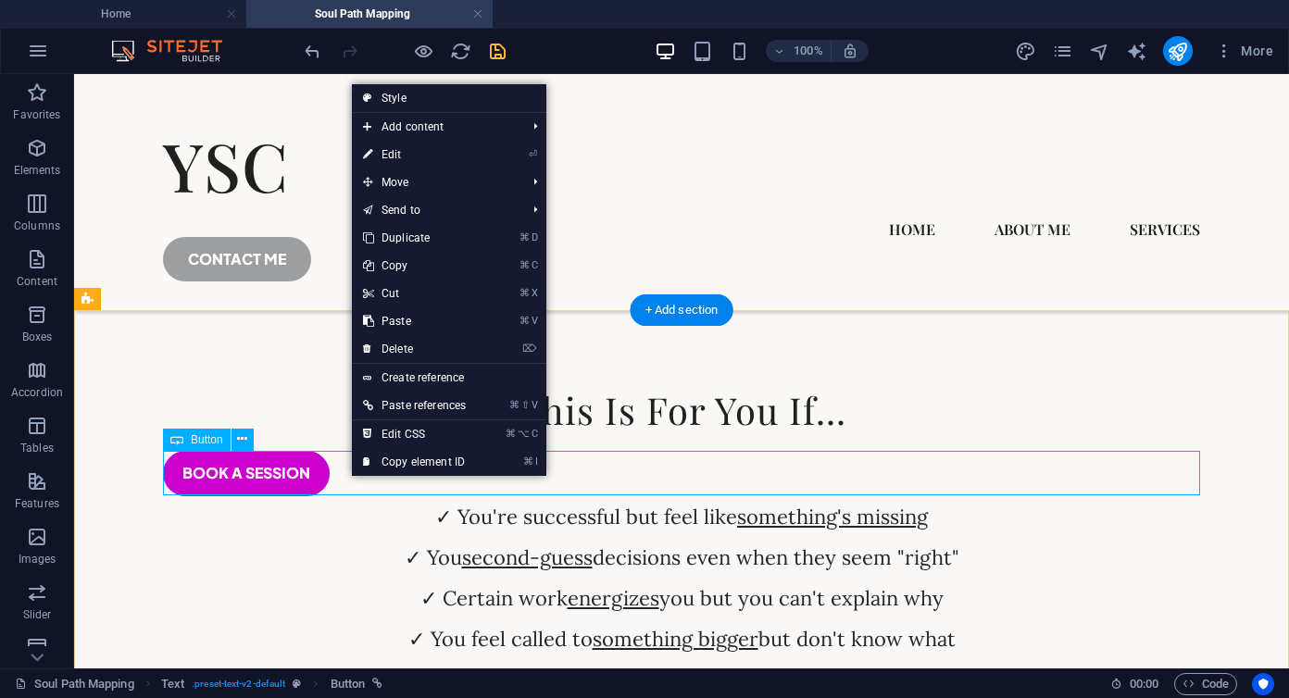
click at [312, 458] on div "book a session" at bounding box center [681, 473] width 1037 height 44
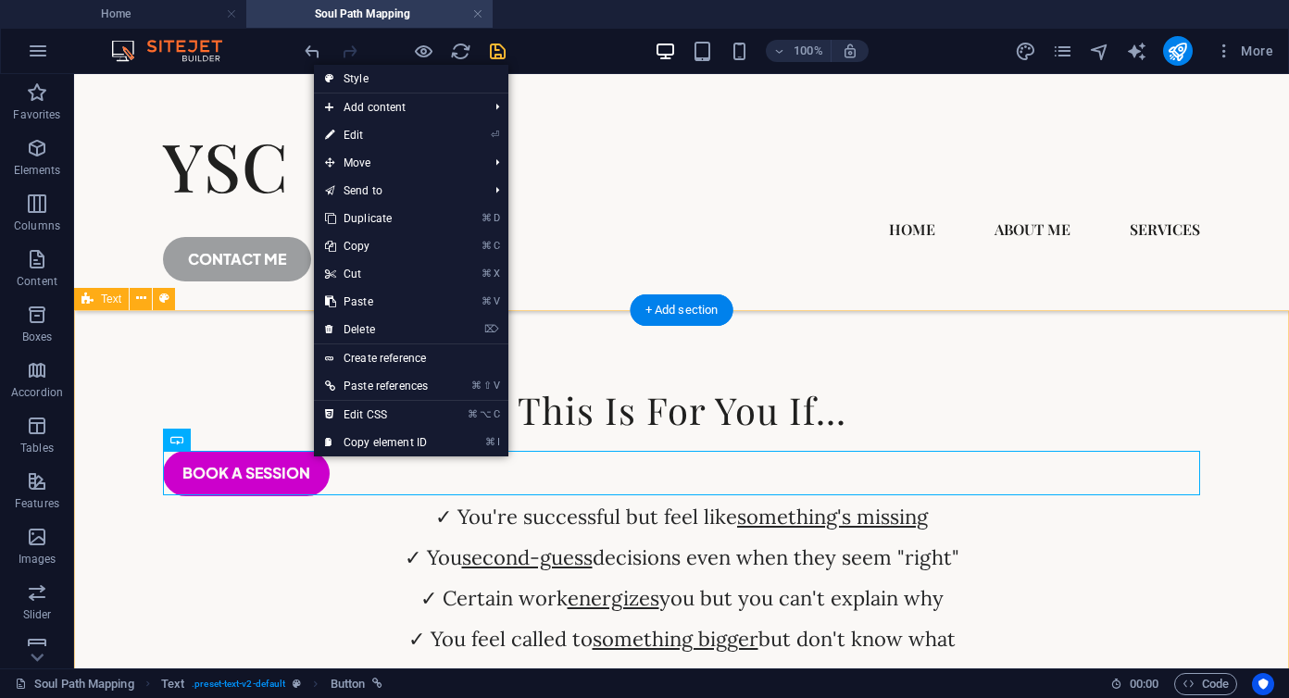
drag, startPoint x: 312, startPoint y: 458, endPoint x: 287, endPoint y: 391, distance: 72.1
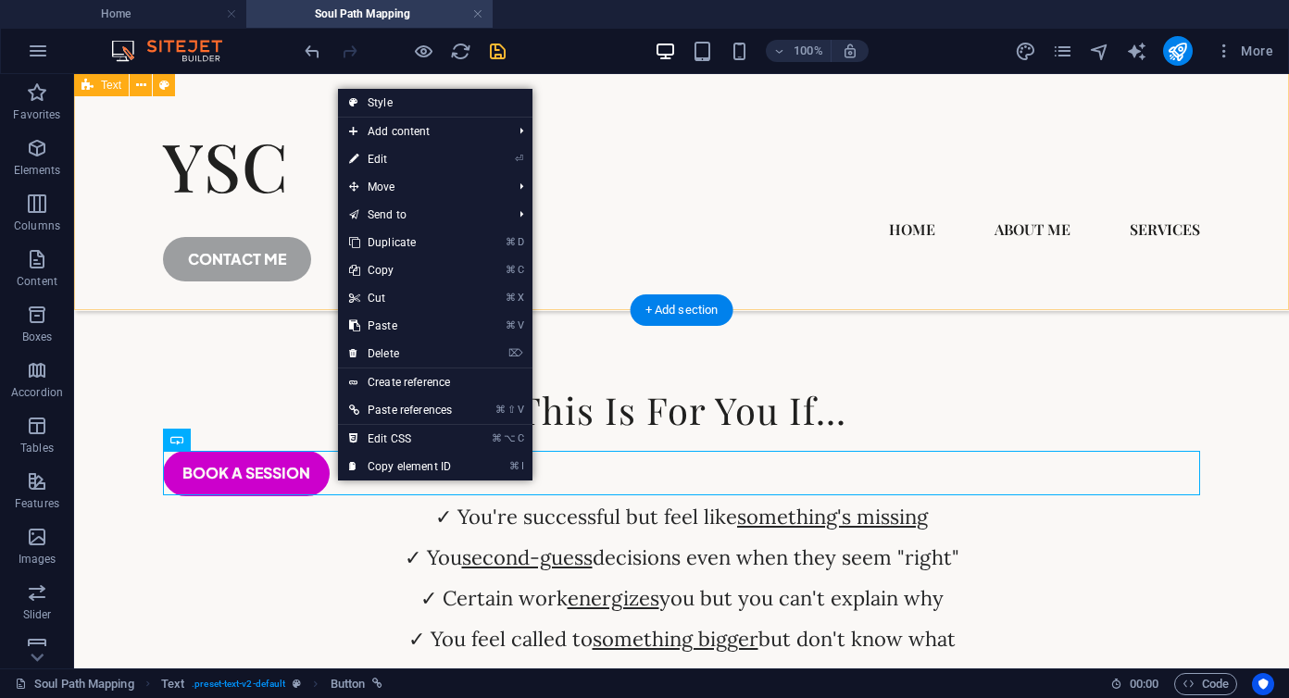
drag, startPoint x: 336, startPoint y: 483, endPoint x: 284, endPoint y: 283, distance: 205.8
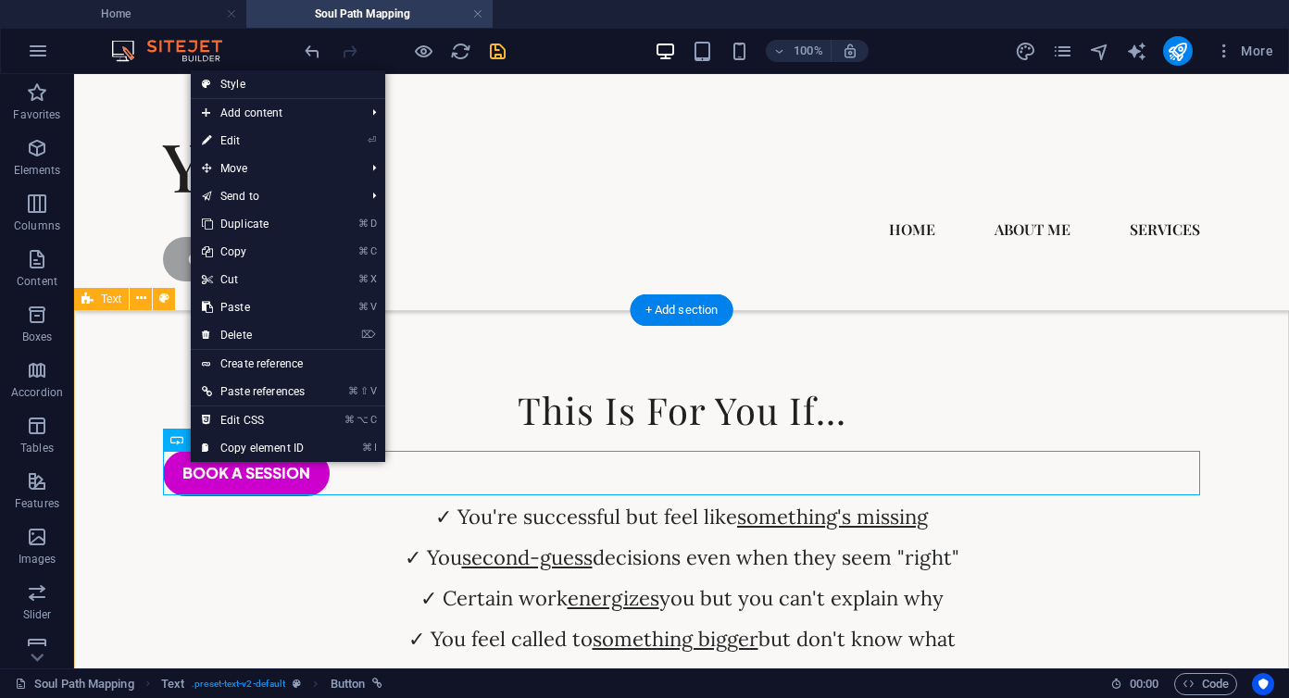
drag, startPoint x: 189, startPoint y: 464, endPoint x: 179, endPoint y: 315, distance: 149.5
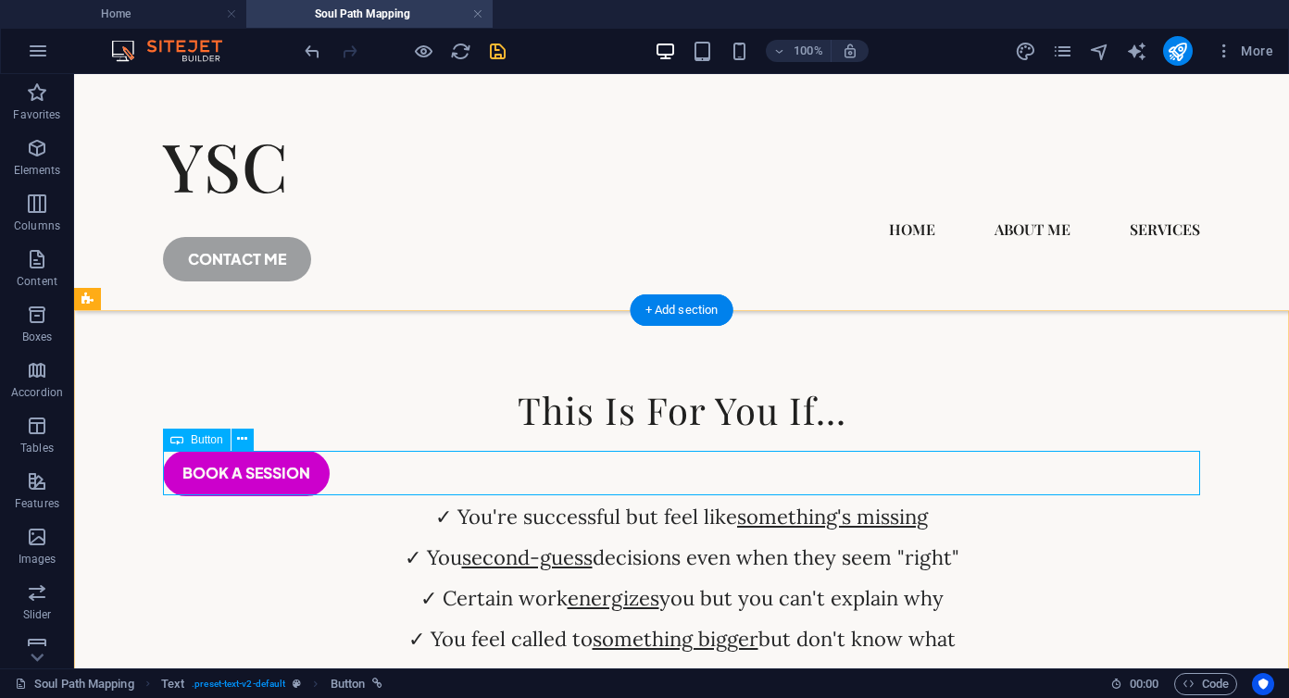
click at [513, 475] on div "book a session" at bounding box center [681, 473] width 1037 height 44
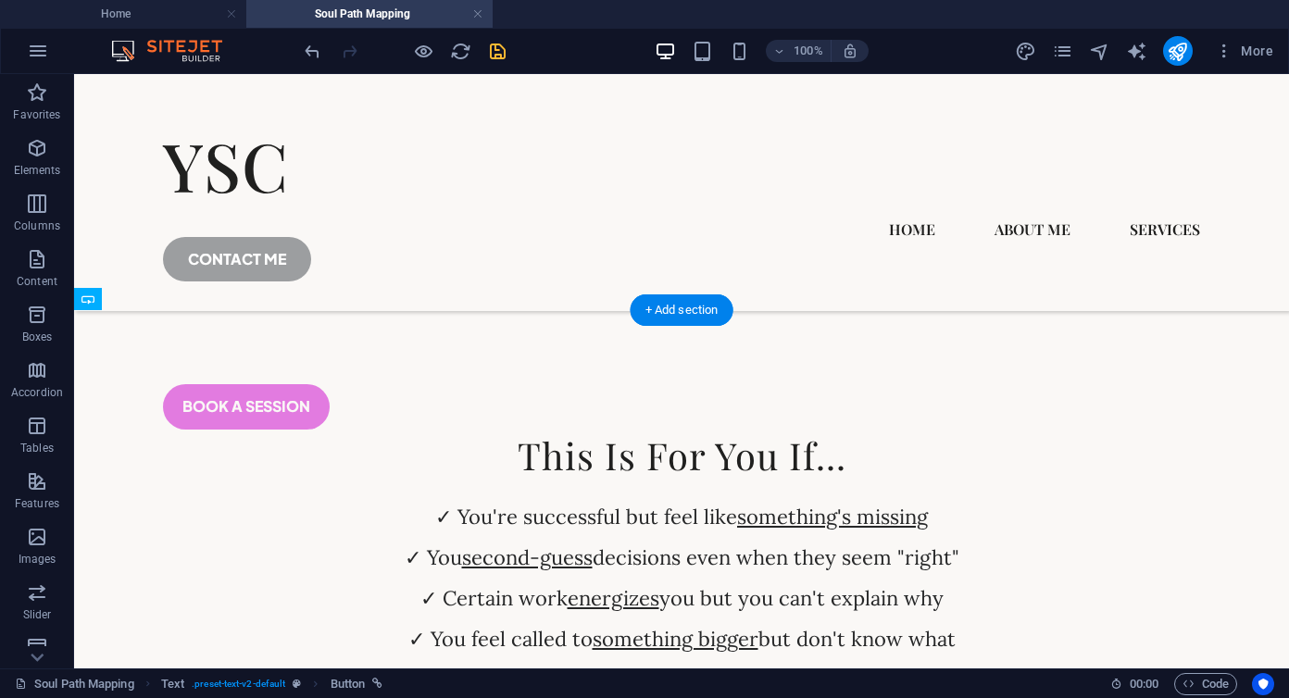
drag, startPoint x: 513, startPoint y: 475, endPoint x: 520, endPoint y: 423, distance: 52.4
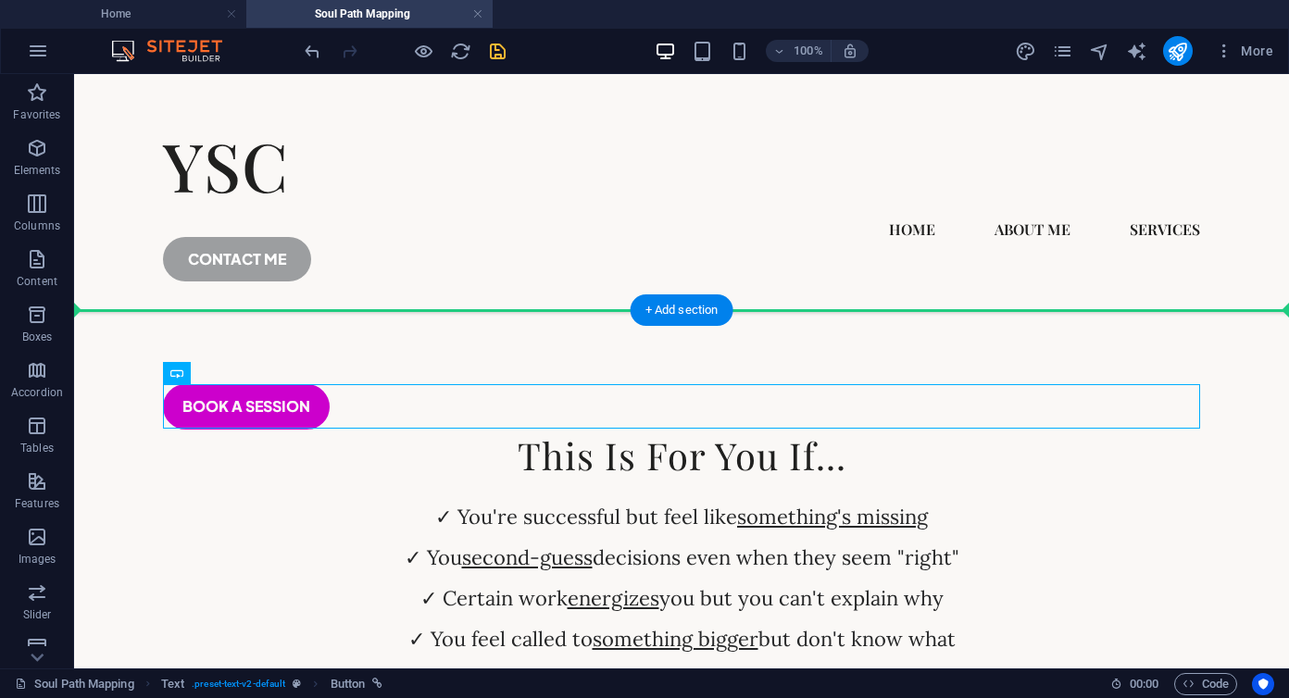
drag, startPoint x: 518, startPoint y: 410, endPoint x: 520, endPoint y: 351, distance: 59.3
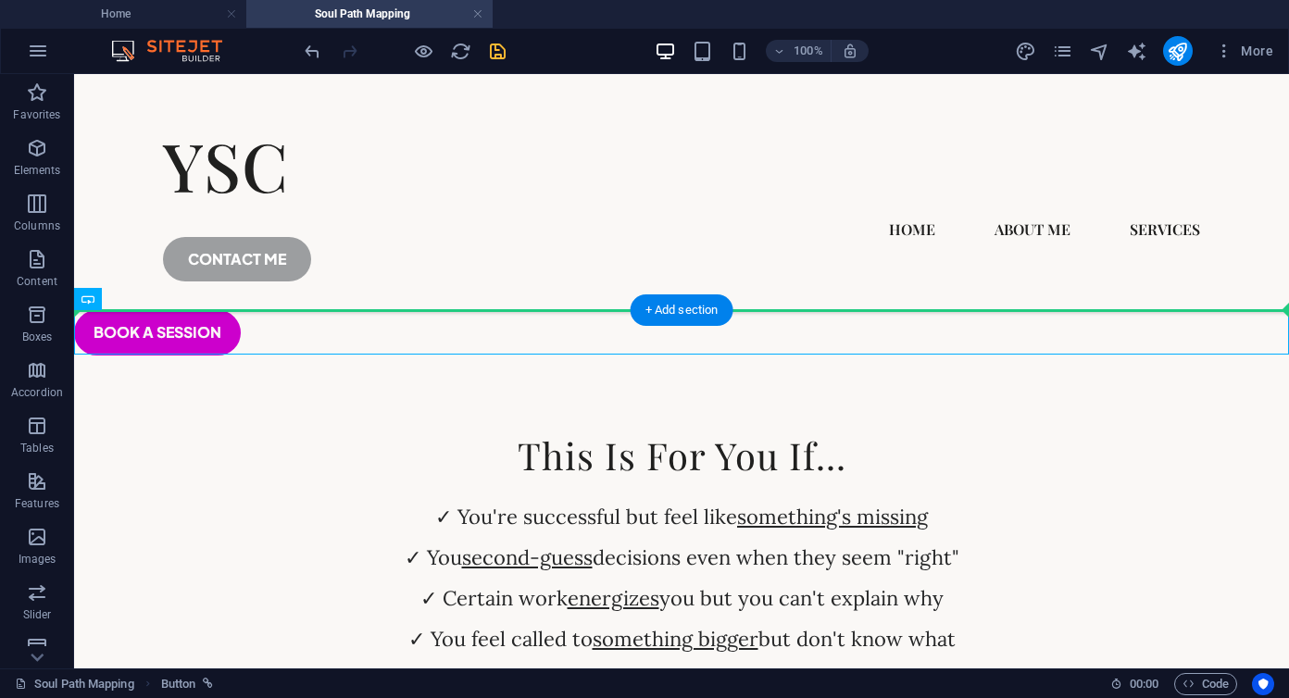
drag, startPoint x: 522, startPoint y: 325, endPoint x: 522, endPoint y: 271, distance: 53.7
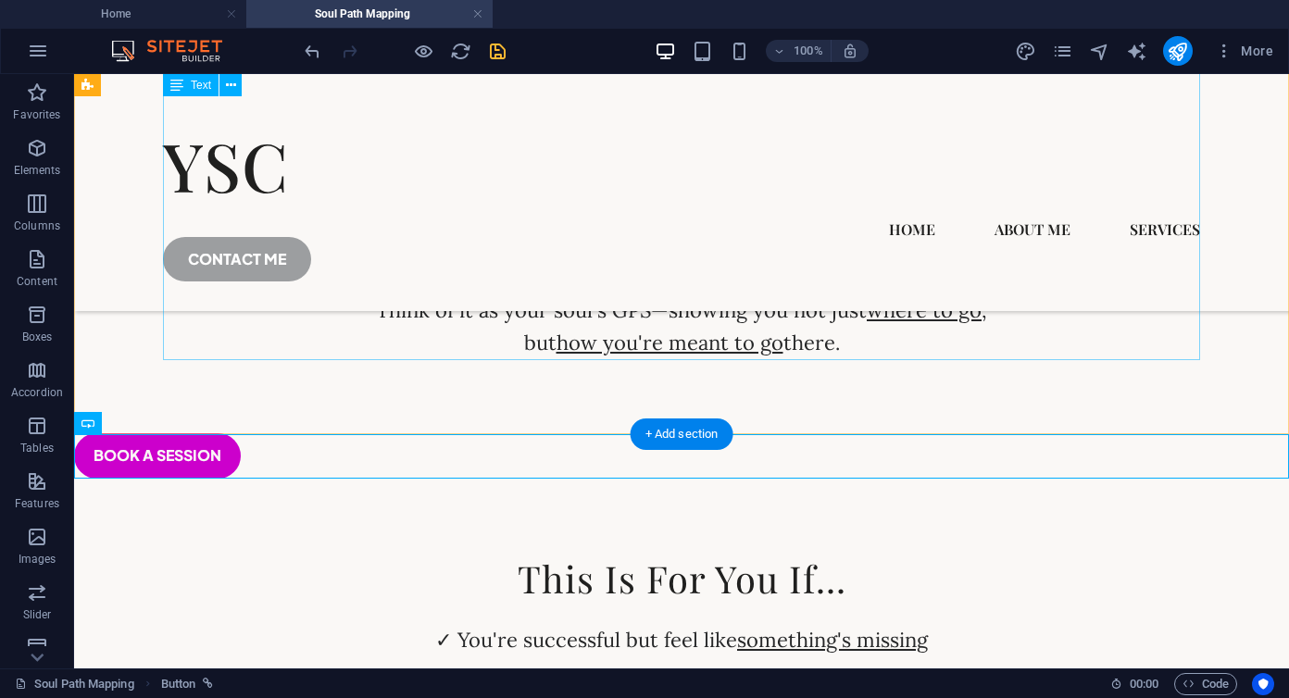
scroll to position [1686, 0]
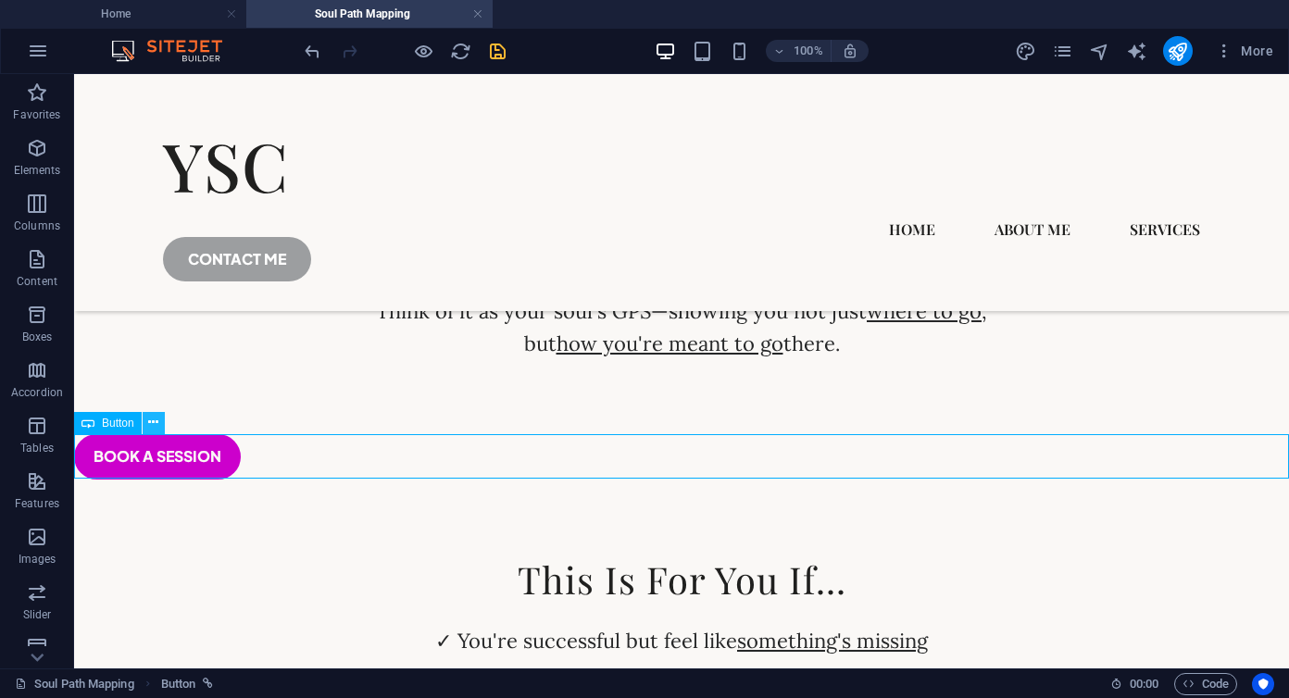
click at [152, 420] on icon at bounding box center [153, 422] width 10 height 19
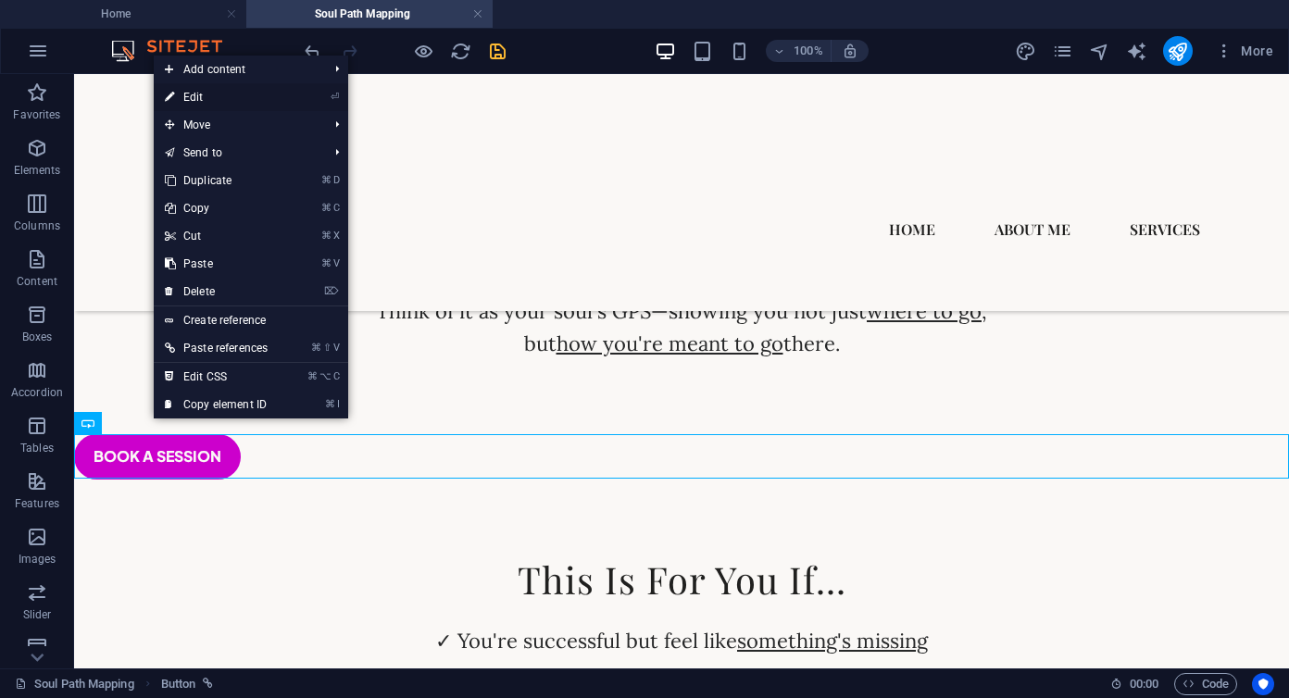
click at [196, 96] on link "⏎ Edit" at bounding box center [216, 97] width 125 height 28
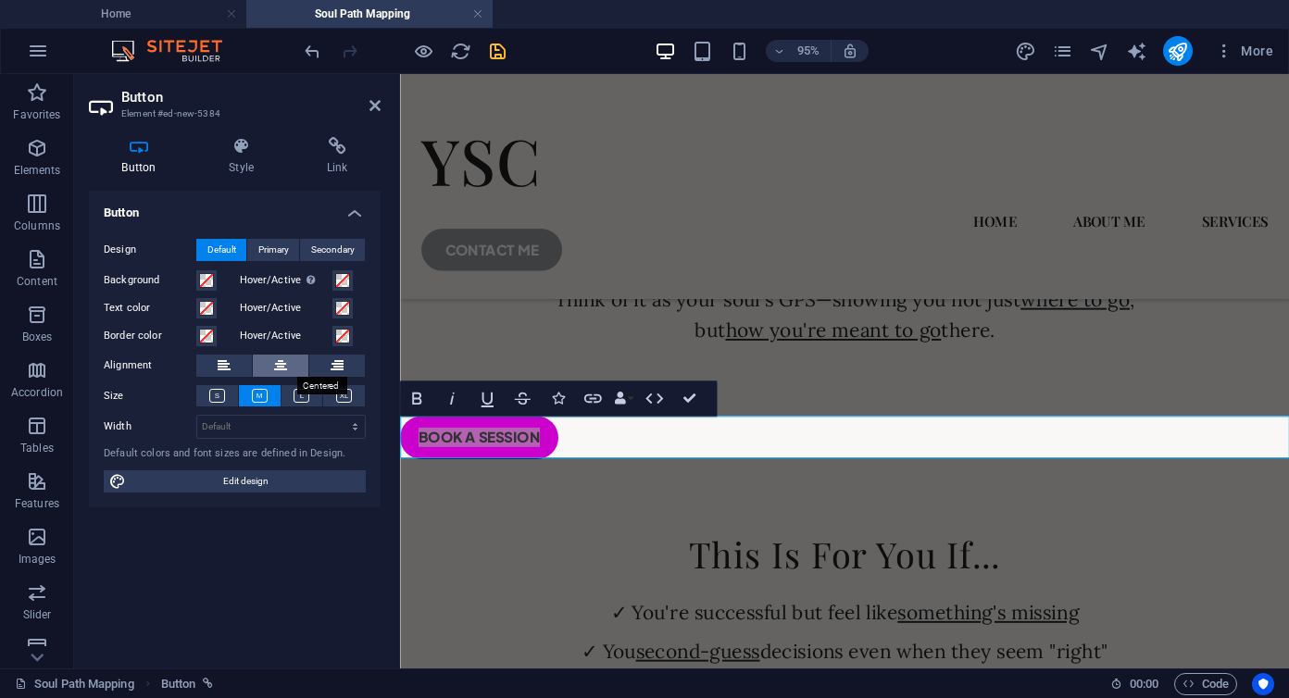
click at [283, 367] on icon at bounding box center [280, 366] width 13 height 22
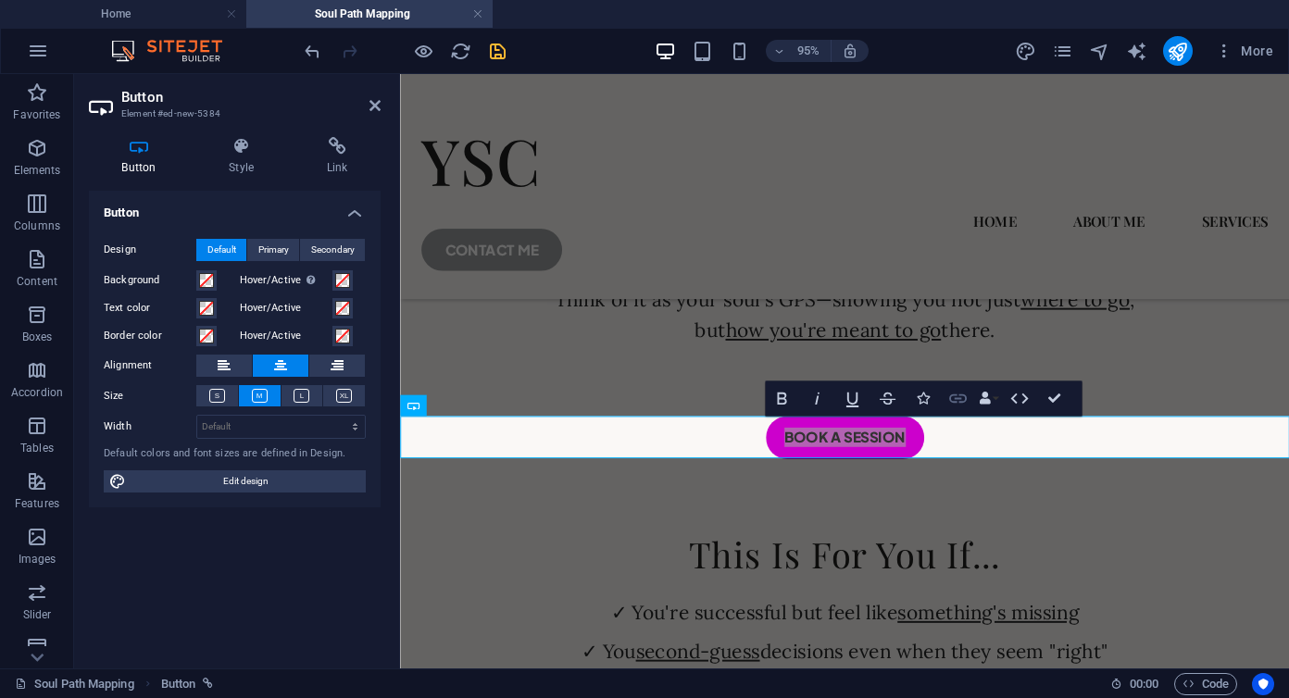
click at [963, 404] on icon "button" at bounding box center [957, 398] width 21 height 21
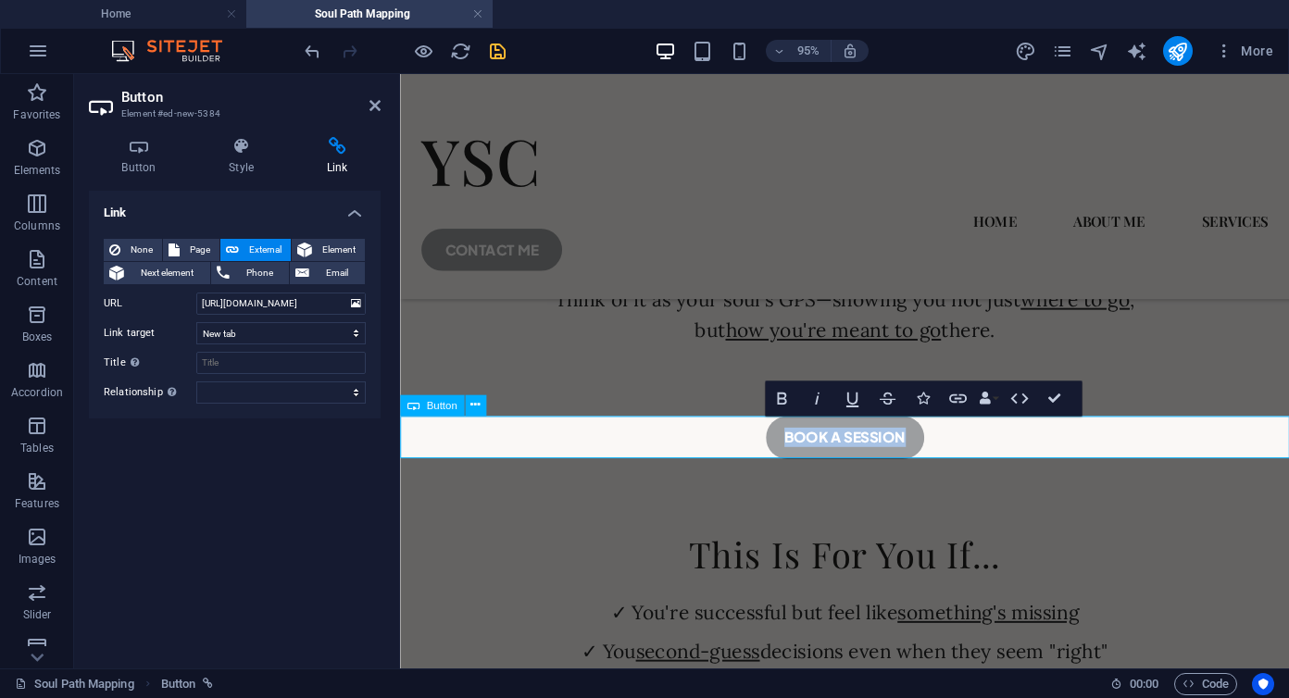
click at [886, 460] on link "book a session" at bounding box center [868, 456] width 167 height 44
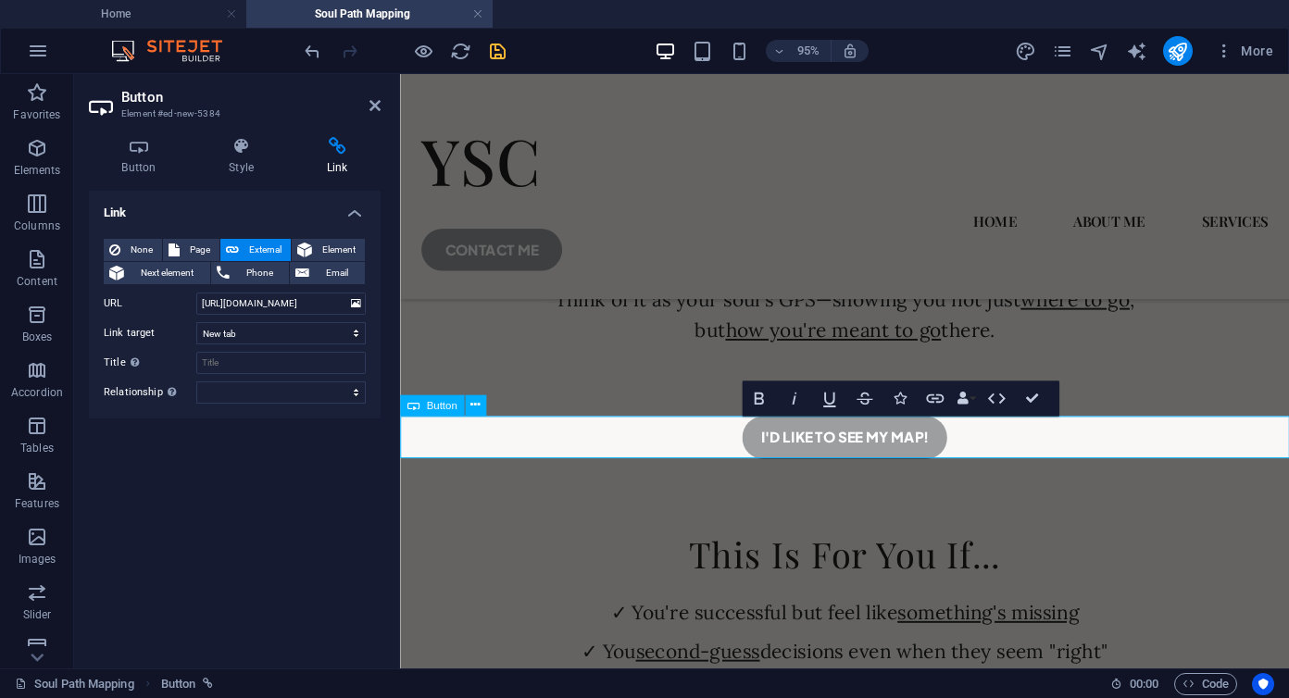
click at [836, 457] on link "i'd like to see my map!" at bounding box center [868, 456] width 216 height 44
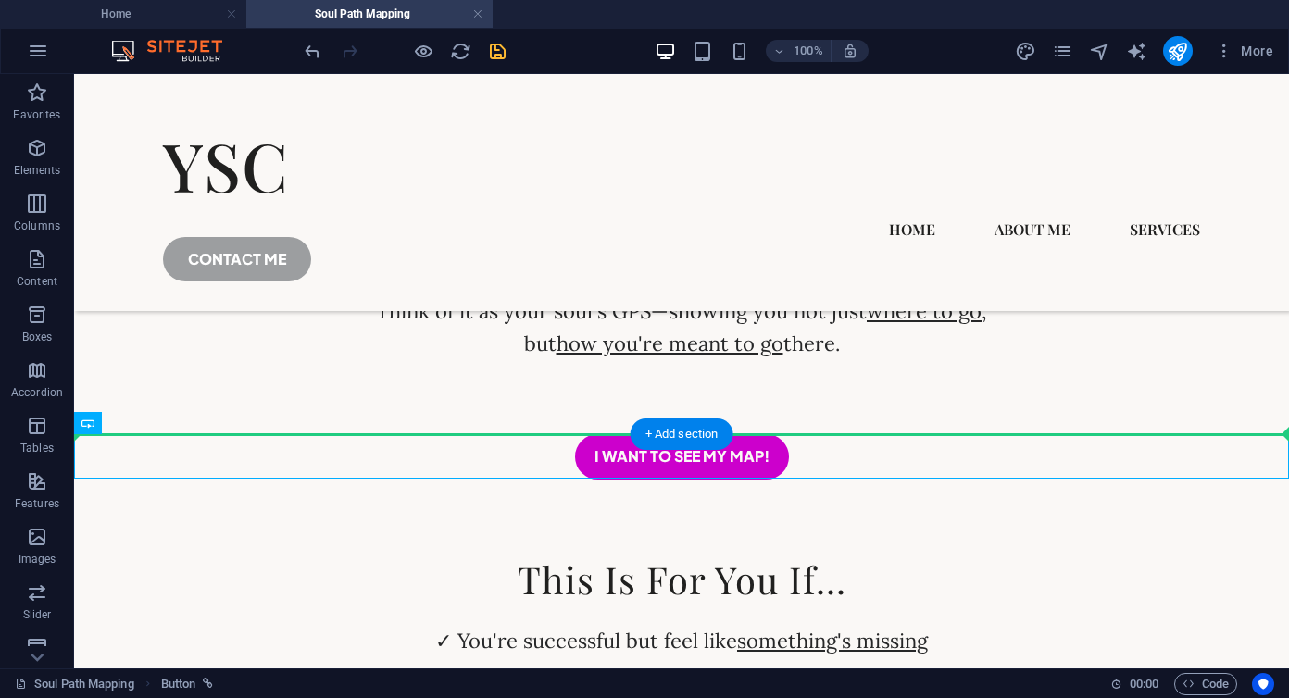
drag, startPoint x: 763, startPoint y: 454, endPoint x: 760, endPoint y: 390, distance: 64.0
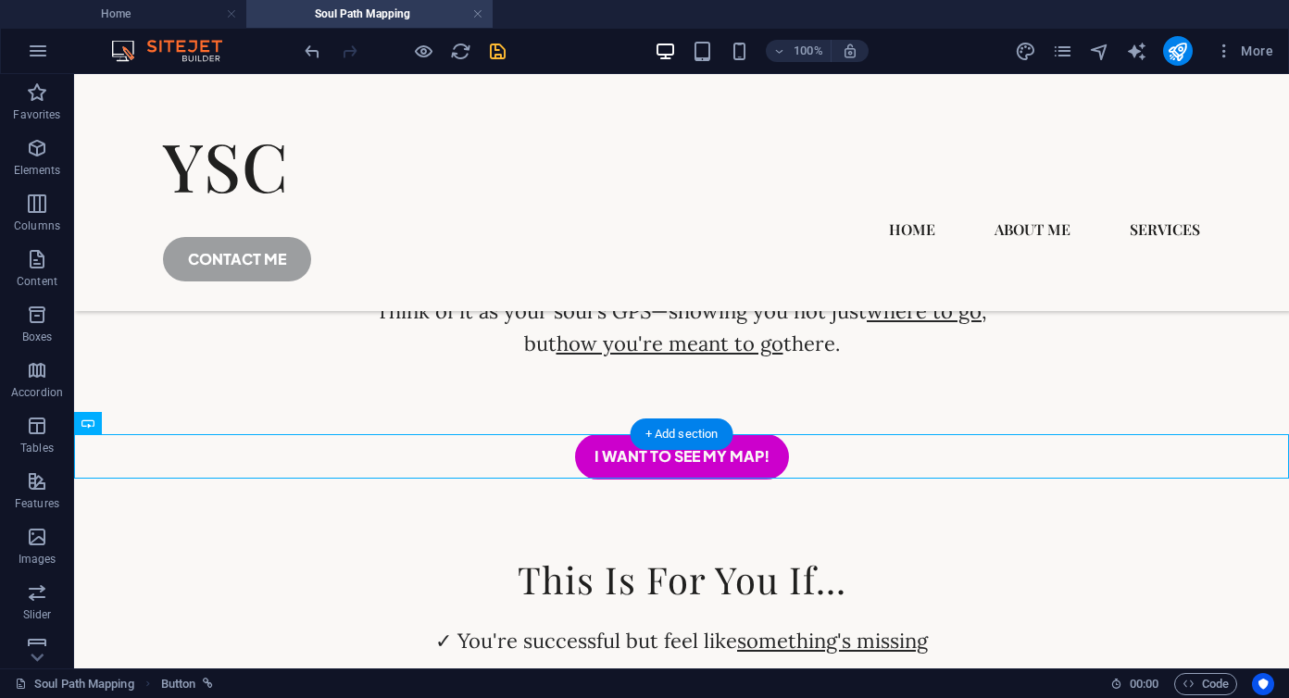
click at [753, 373] on div "Introducing Soul Path Mapping This isn't personality typing or career coaching.…" at bounding box center [681, 181] width 1215 height 508
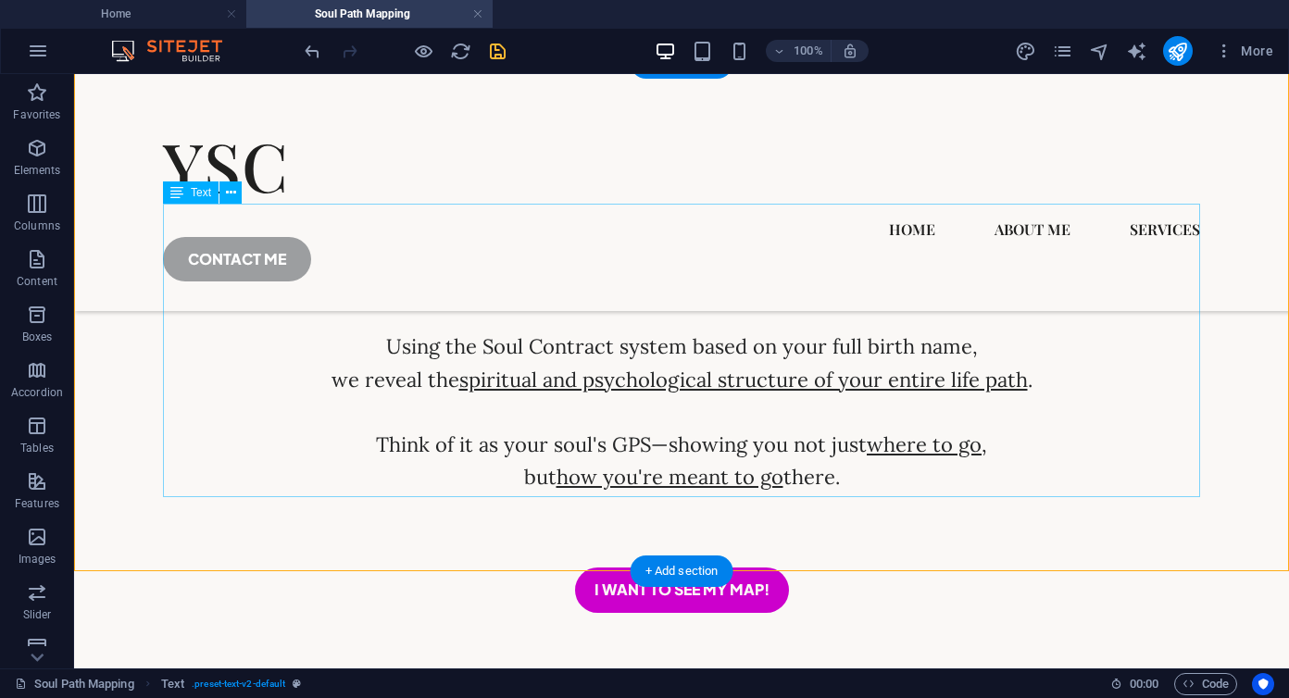
scroll to position [1561, 0]
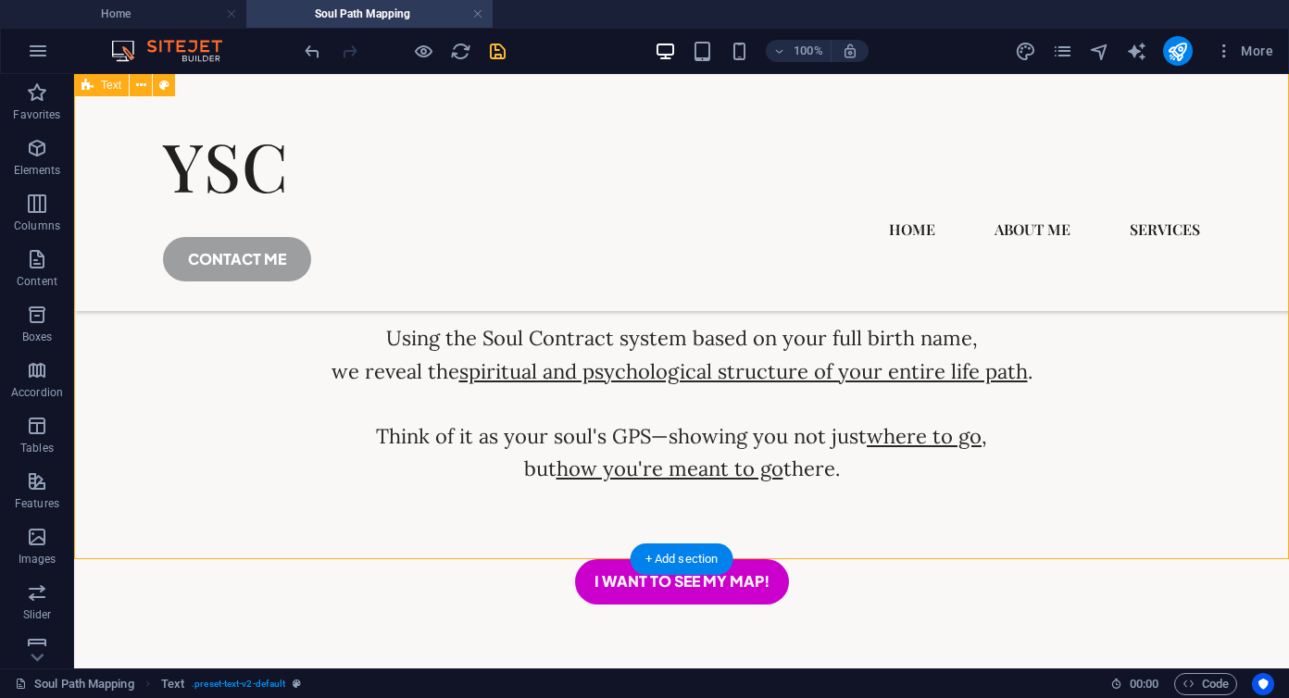
click at [755, 510] on div "Introducing Soul Path Mapping This isn't personality typing or career coaching.…" at bounding box center [681, 306] width 1215 height 508
click at [658, 531] on div "Introducing Soul Path Mapping This isn't personality typing or career coaching.…" at bounding box center [681, 306] width 1215 height 508
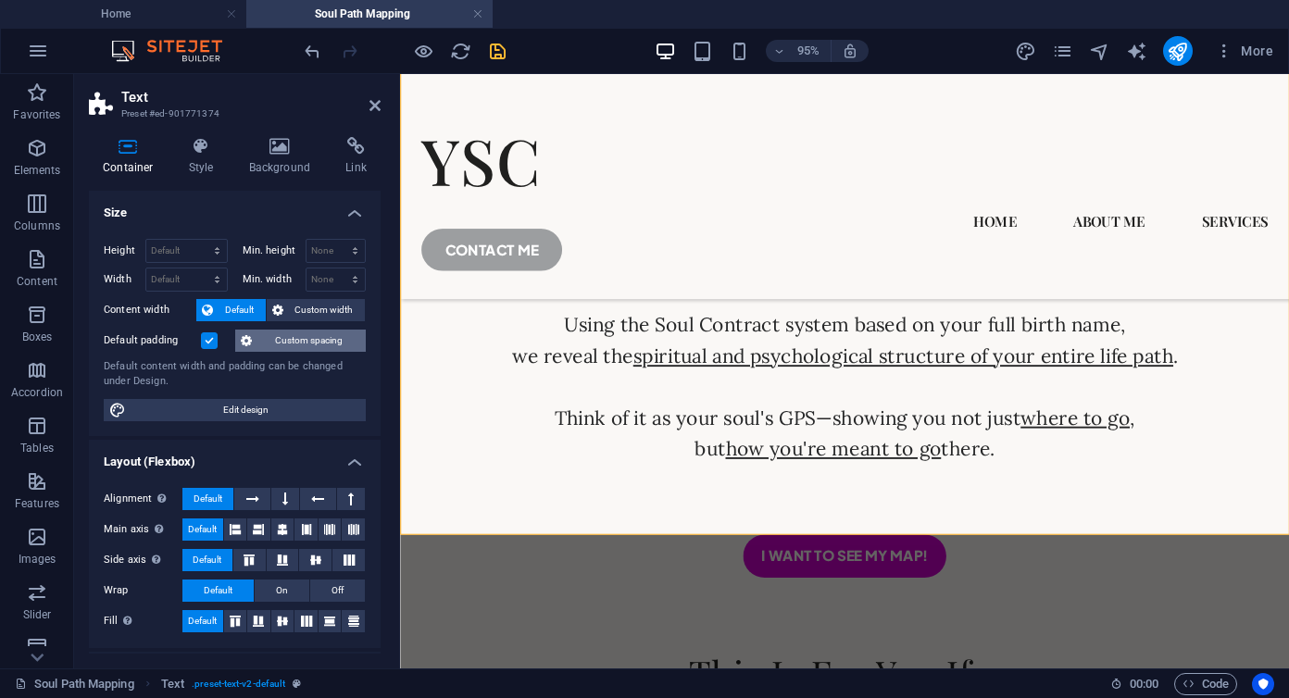
click at [269, 339] on span "Custom spacing" at bounding box center [308, 341] width 103 height 22
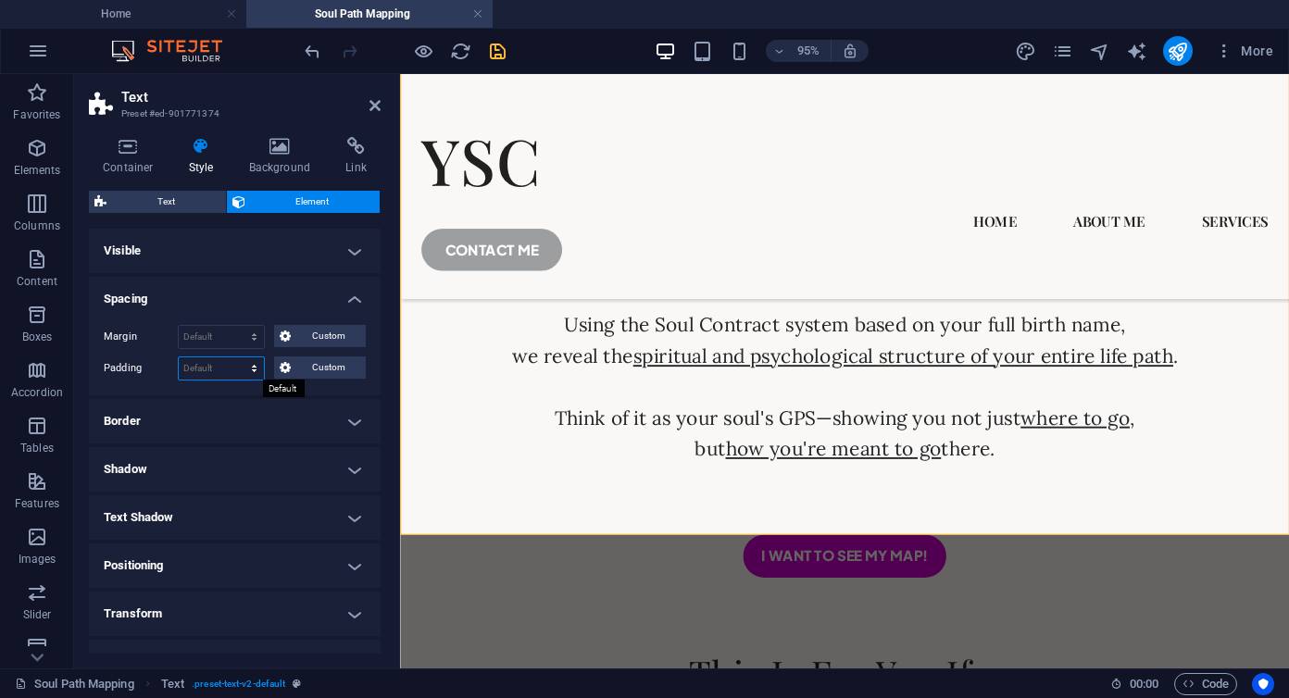
click at [239, 365] on select "Default px rem % vh vw Custom" at bounding box center [221, 368] width 85 height 22
select select "px"
click at [236, 357] on select "Default px rem % vh vw Custom" at bounding box center [221, 368] width 85 height 22
type input "0"
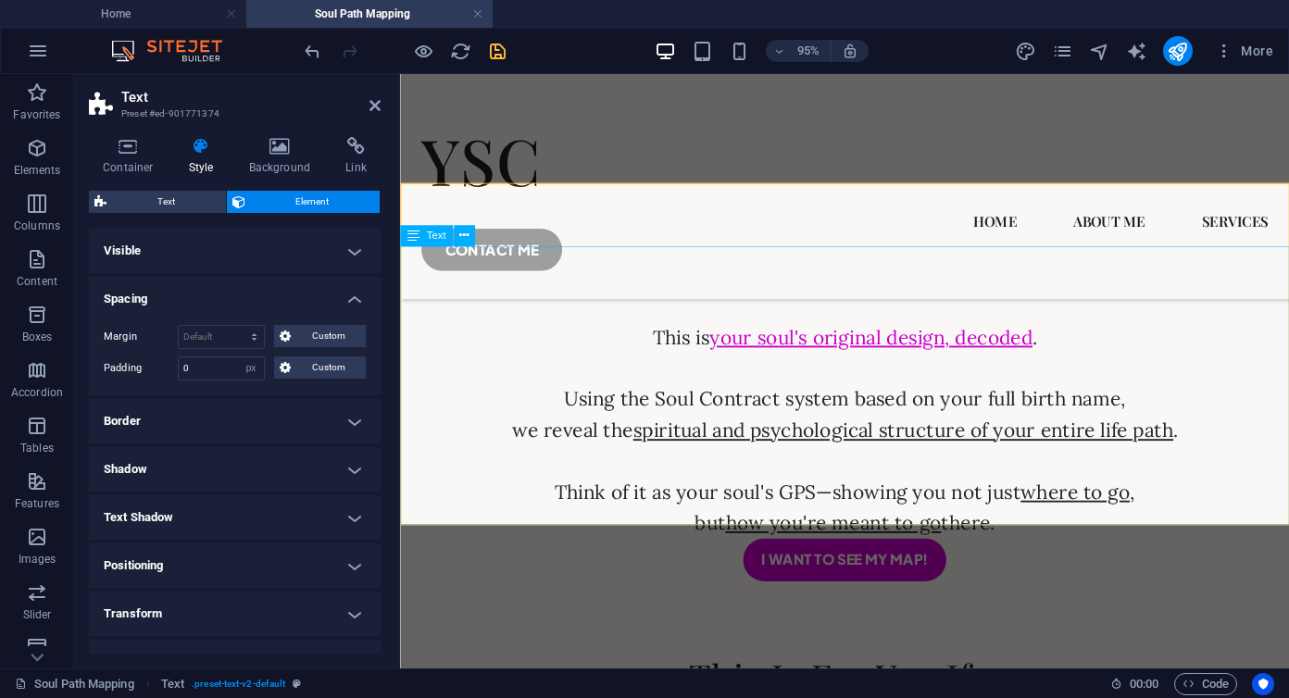
scroll to position [1423, 0]
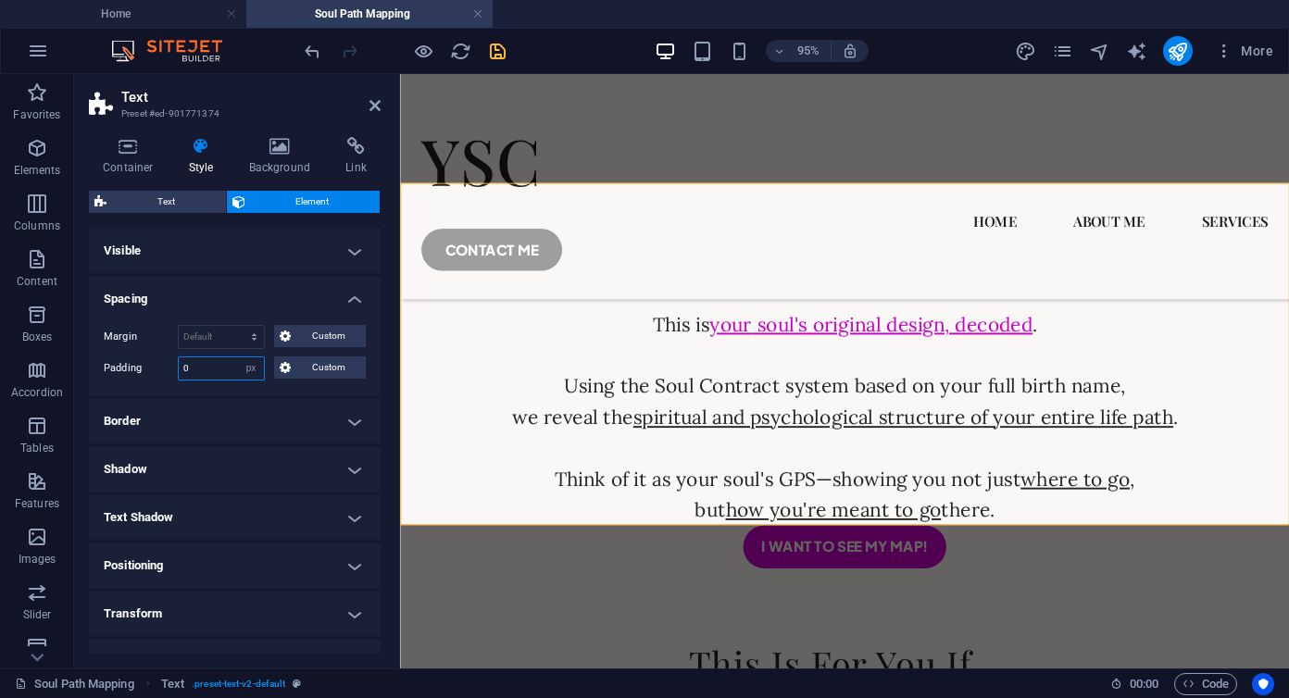
click at [193, 369] on input "0" at bounding box center [221, 368] width 85 height 22
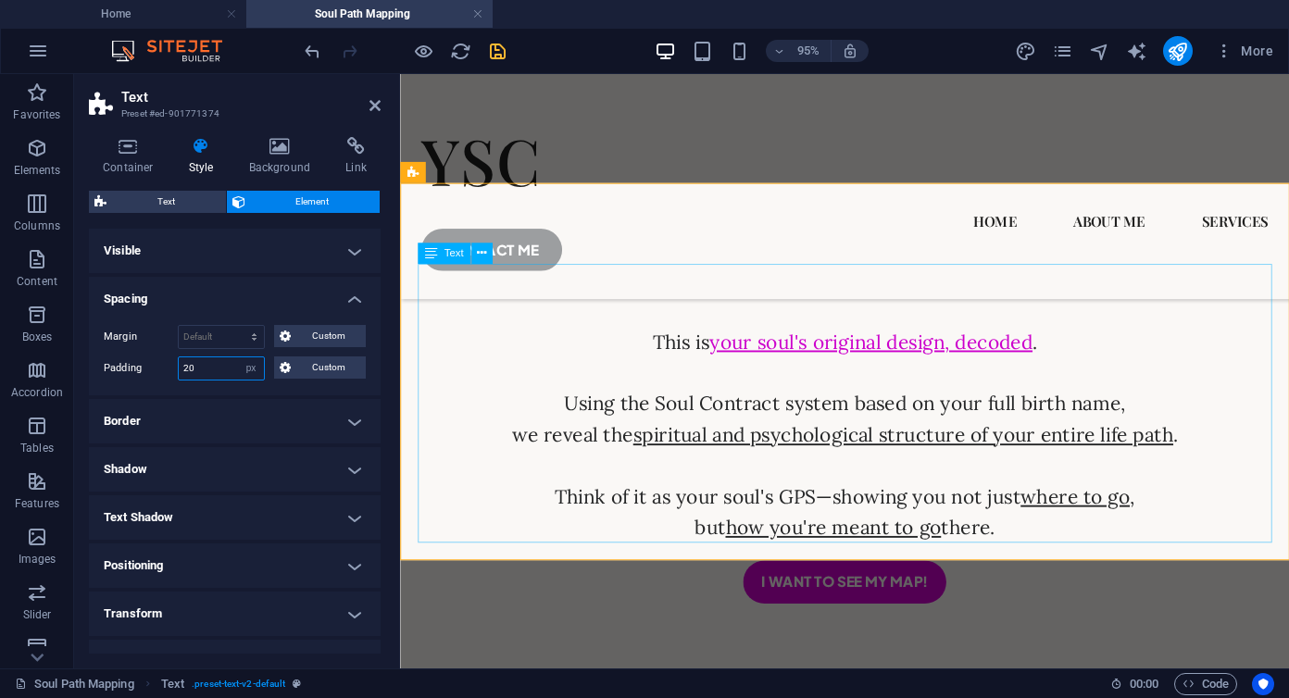
type input "20"
click at [508, 419] on div "This isn't personality typing or career coaching. This is your soul's original …" at bounding box center [868, 422] width 899 height 294
click at [608, 620] on div "i want to see my map!" at bounding box center [868, 608] width 936 height 44
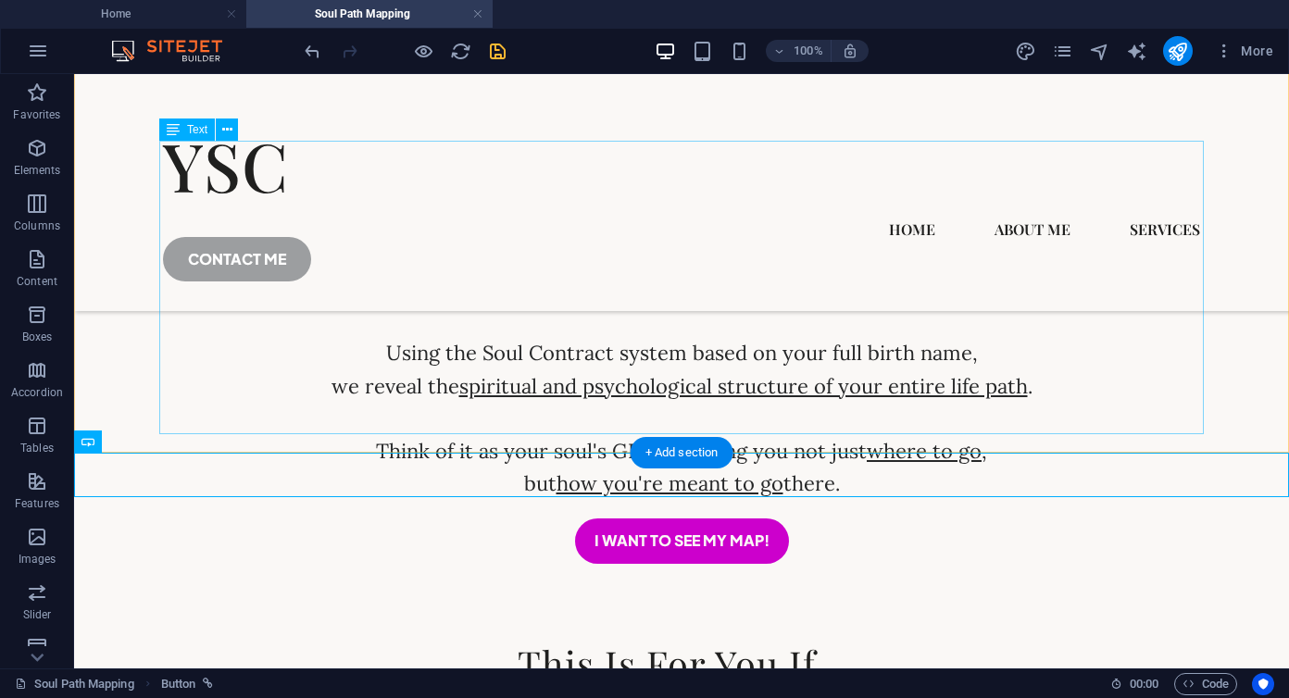
scroll to position [1556, 0]
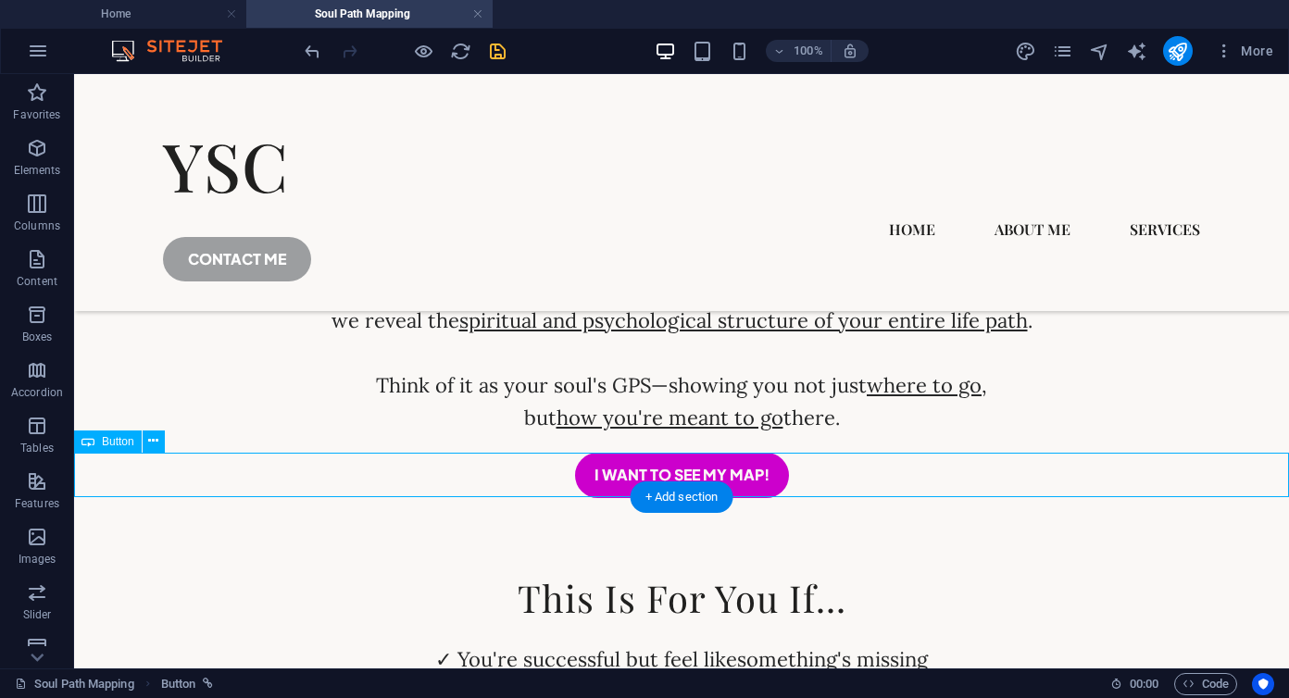
click at [847, 473] on div "i want to see my map!" at bounding box center [681, 475] width 1215 height 44
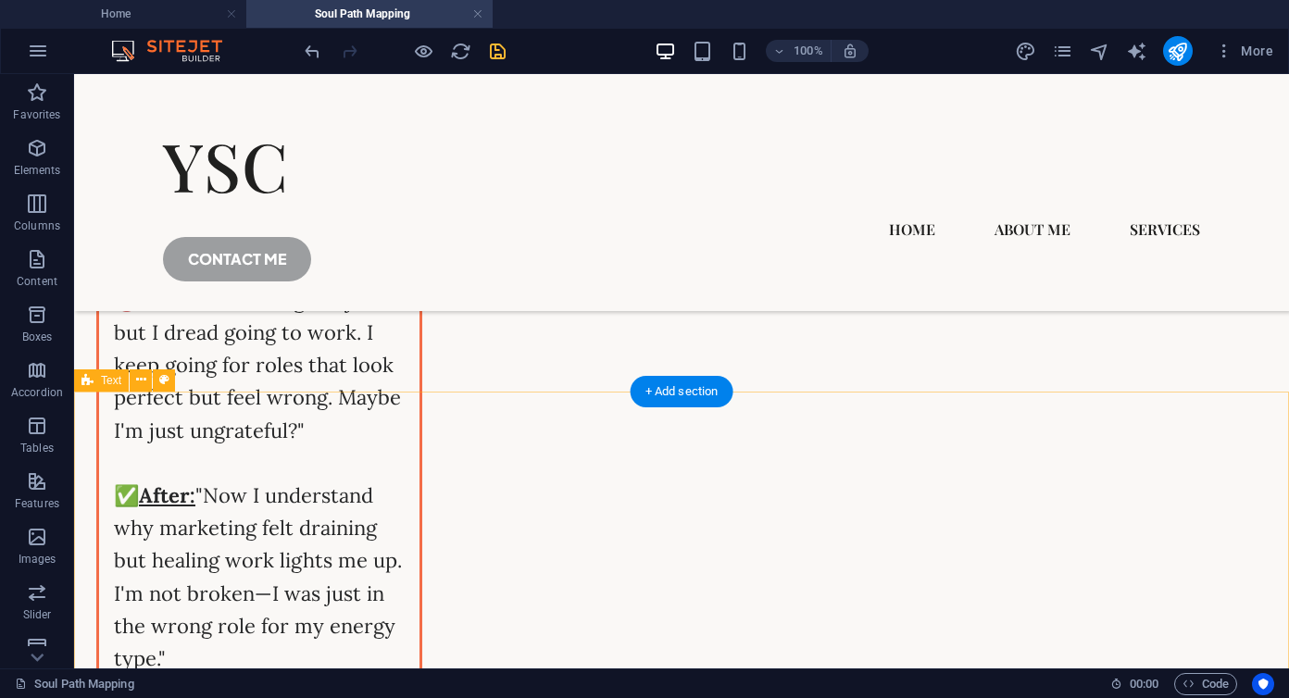
scroll to position [3290, 0]
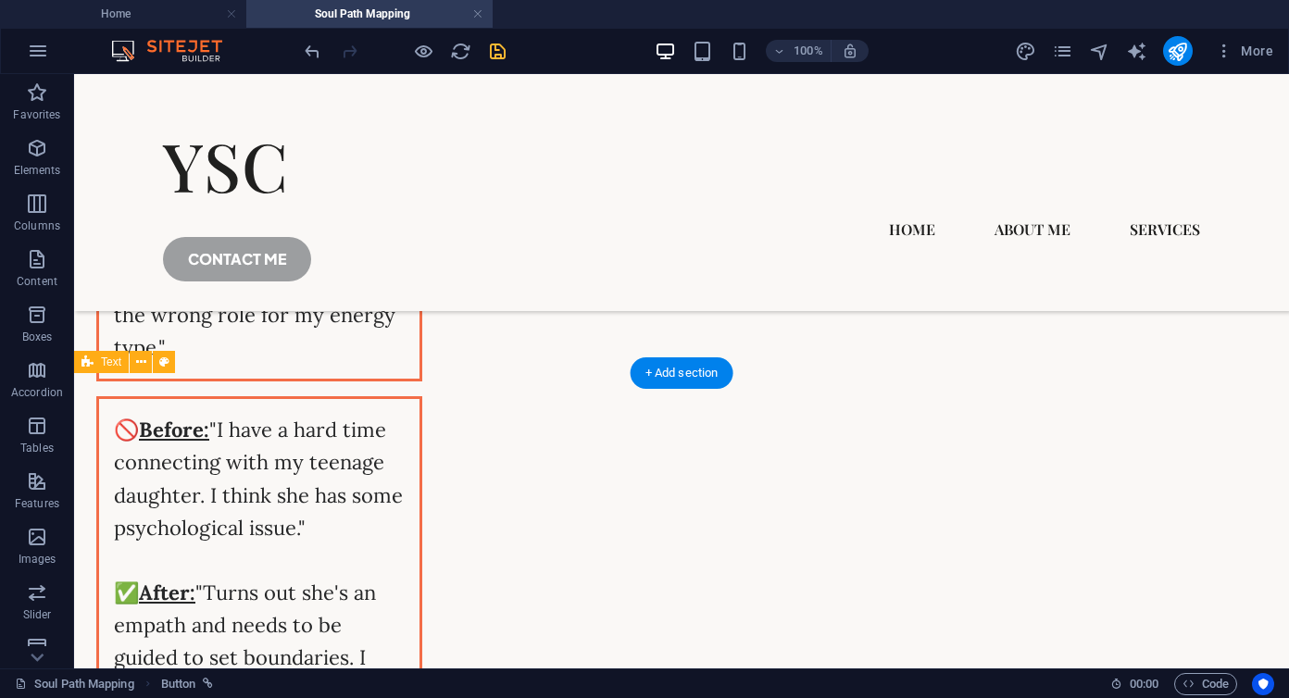
scroll to position [3882, 0]
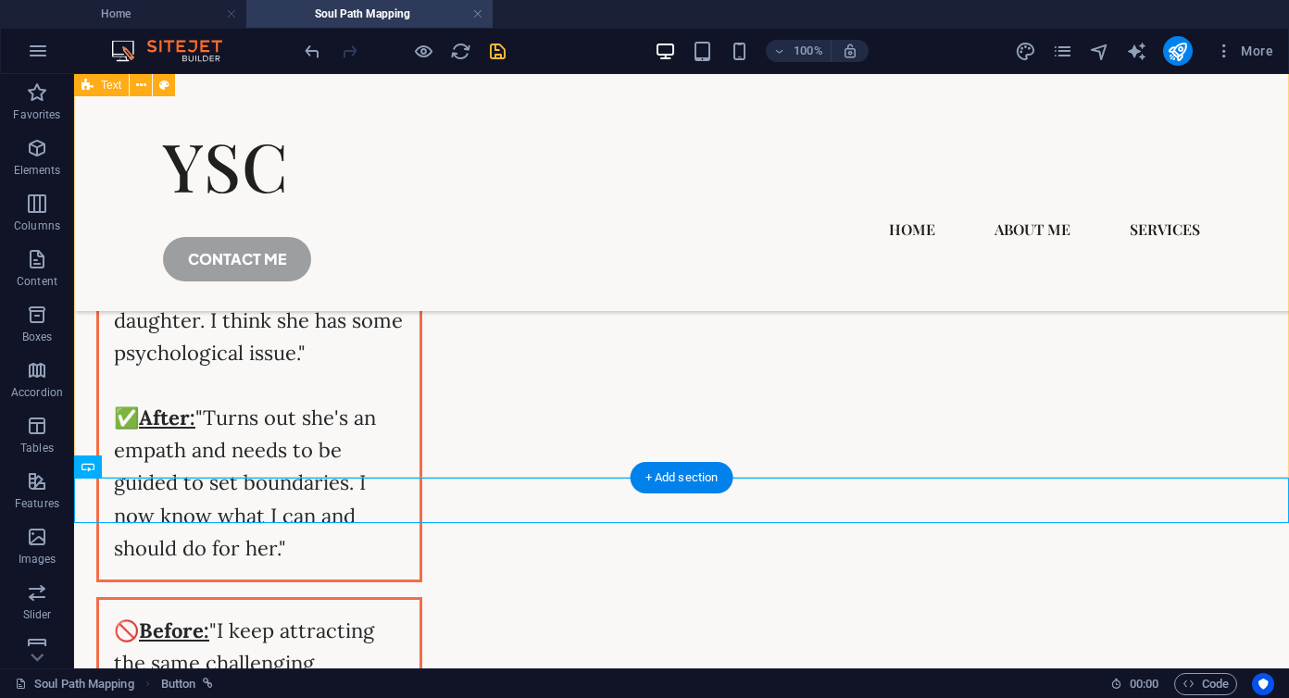
scroll to position [3731, 0]
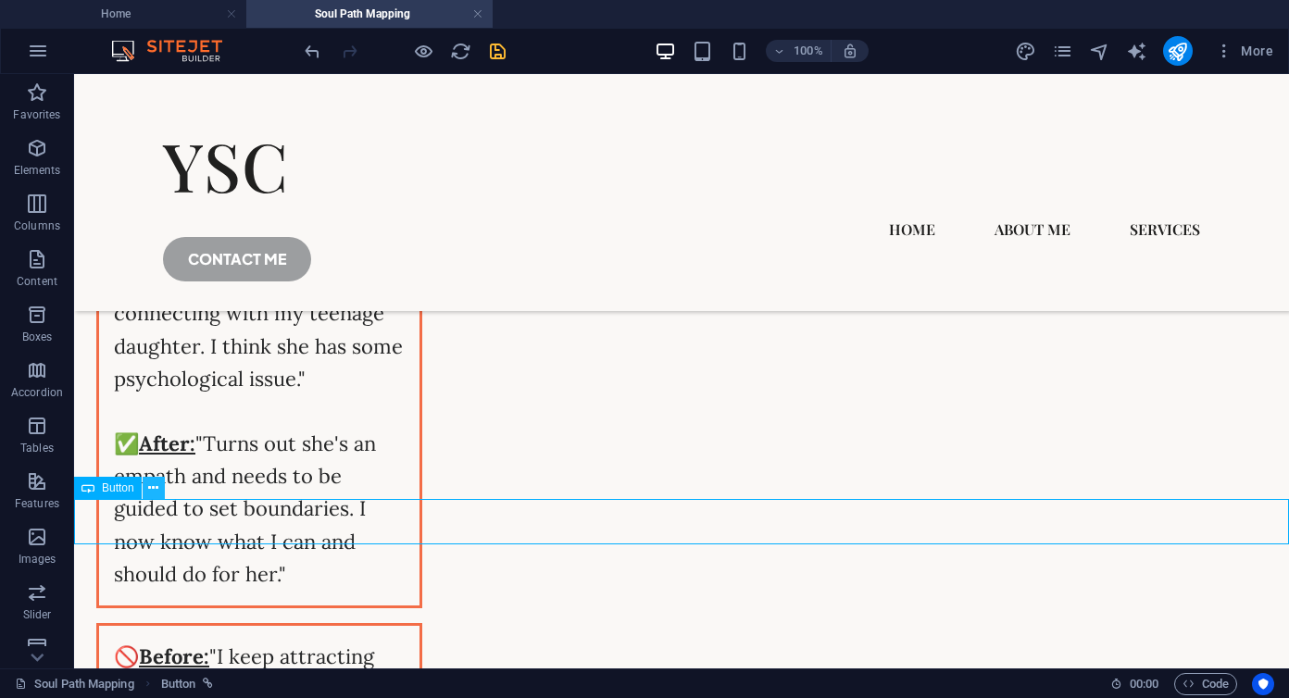
click at [155, 491] on icon at bounding box center [153, 488] width 10 height 19
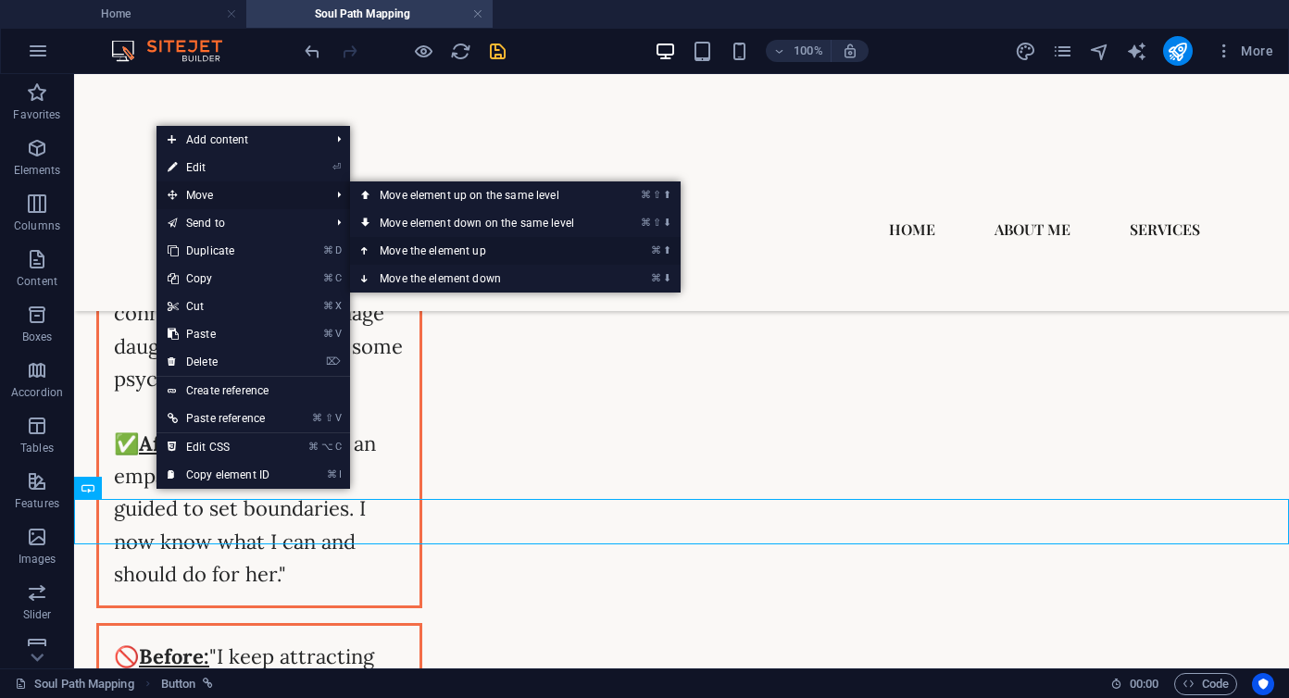
click at [476, 247] on link "⌘ ⬆ Move the element up" at bounding box center [480, 251] width 261 height 28
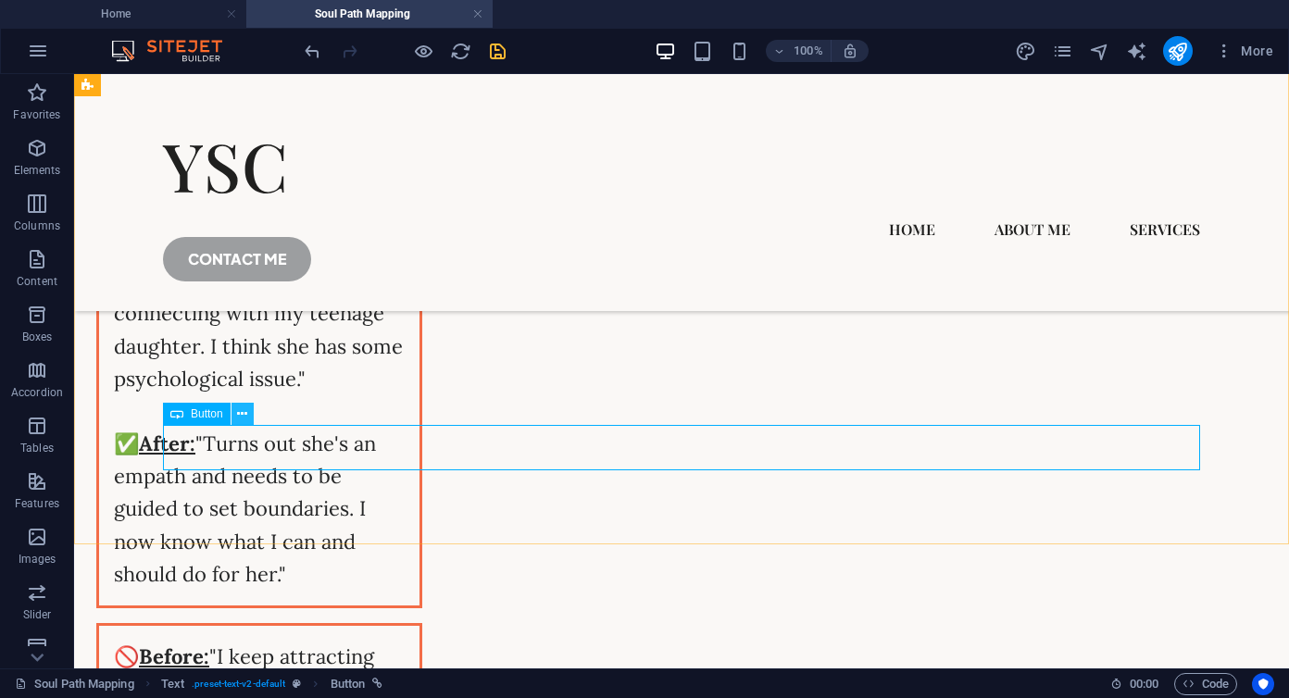
click at [242, 412] on icon at bounding box center [242, 414] width 10 height 19
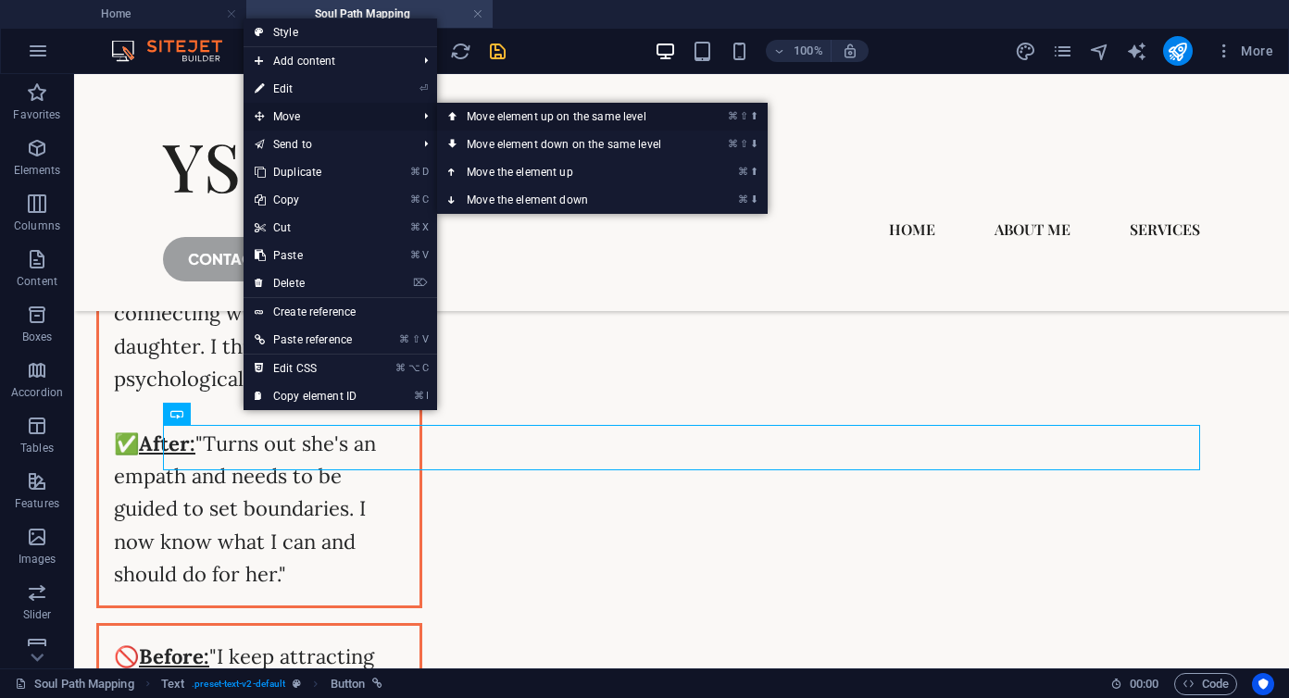
click at [604, 119] on link "⌘ ⇧ ⬆ Move element up on the same level" at bounding box center [567, 117] width 261 height 28
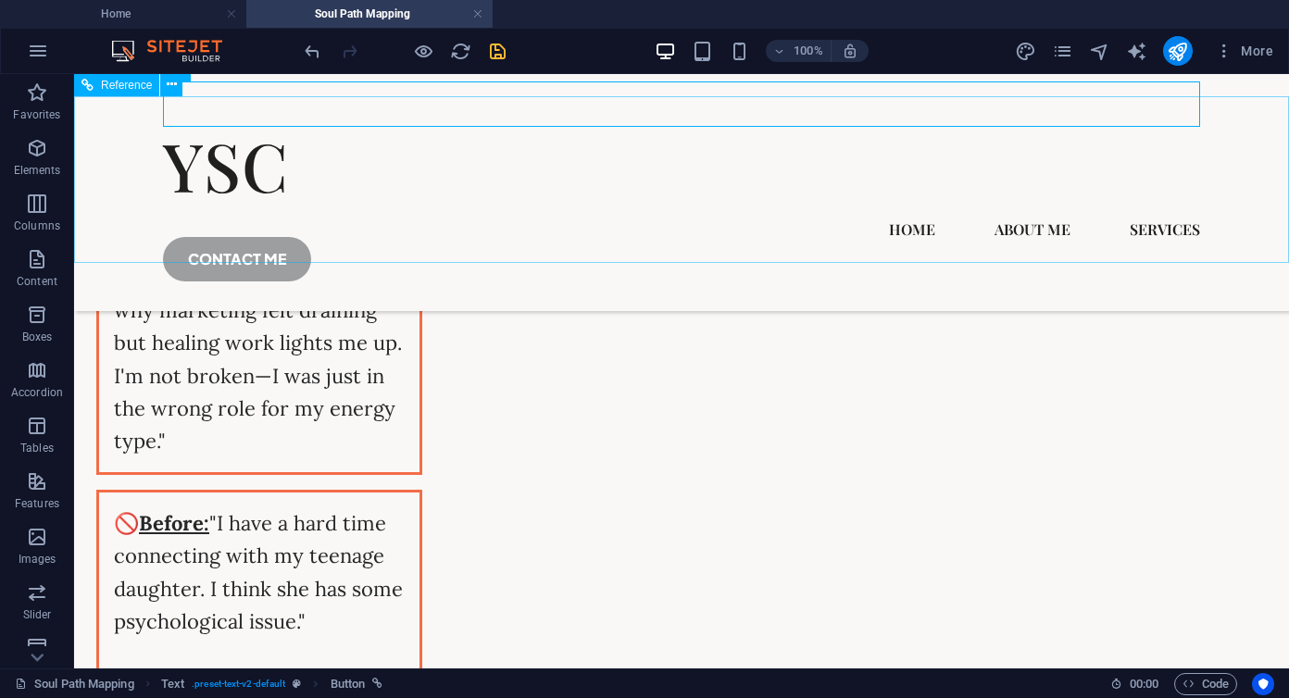
scroll to position [3448, 0]
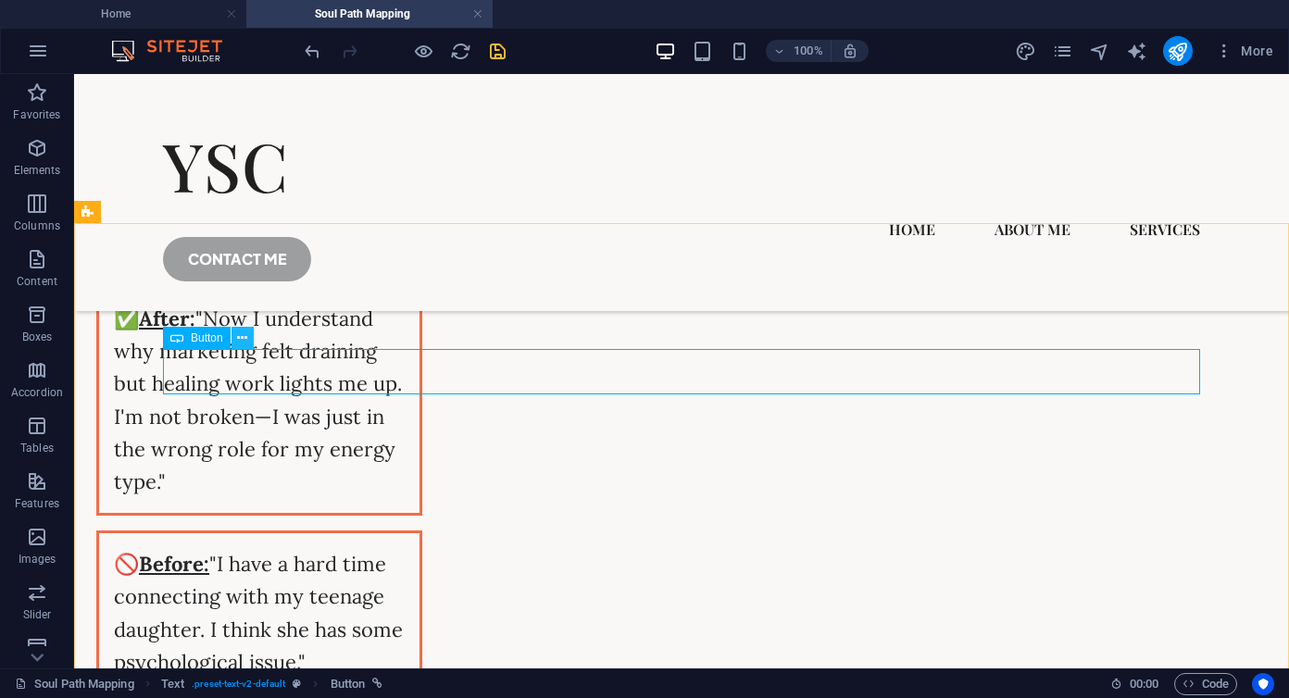
click at [243, 332] on icon at bounding box center [242, 338] width 10 height 19
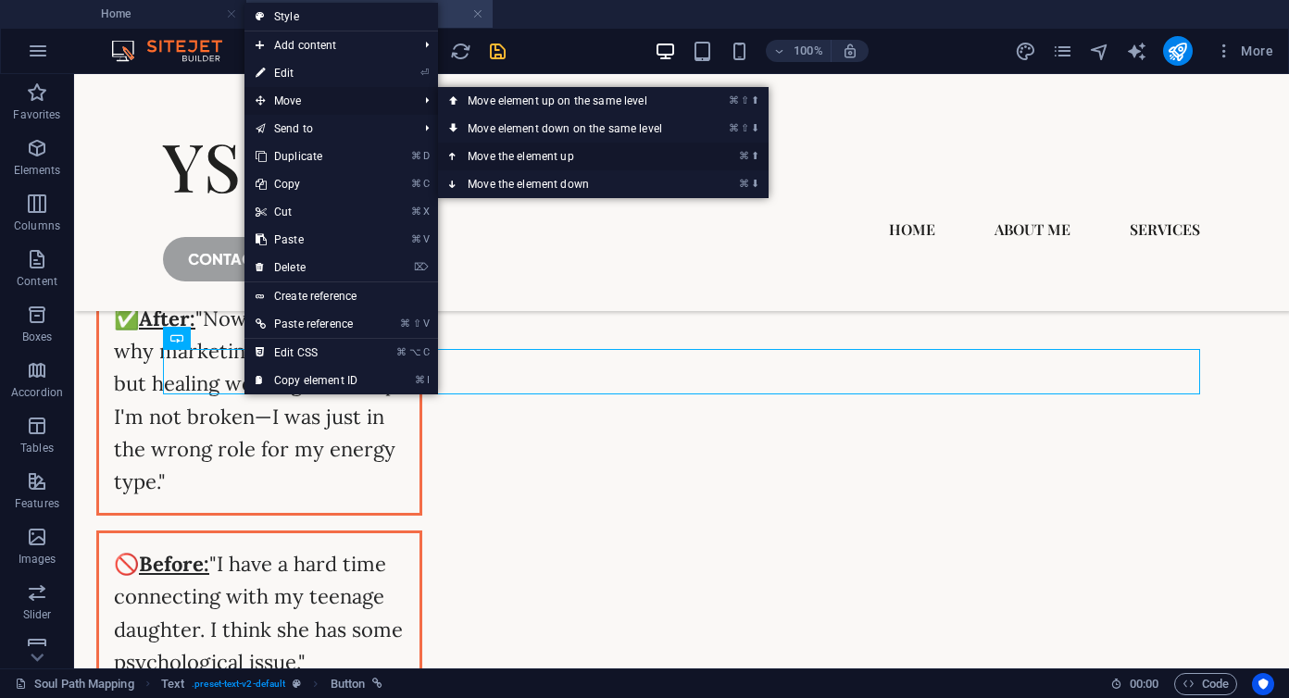
click at [596, 157] on link "⌘ ⬆ Move the element up" at bounding box center [568, 157] width 261 height 28
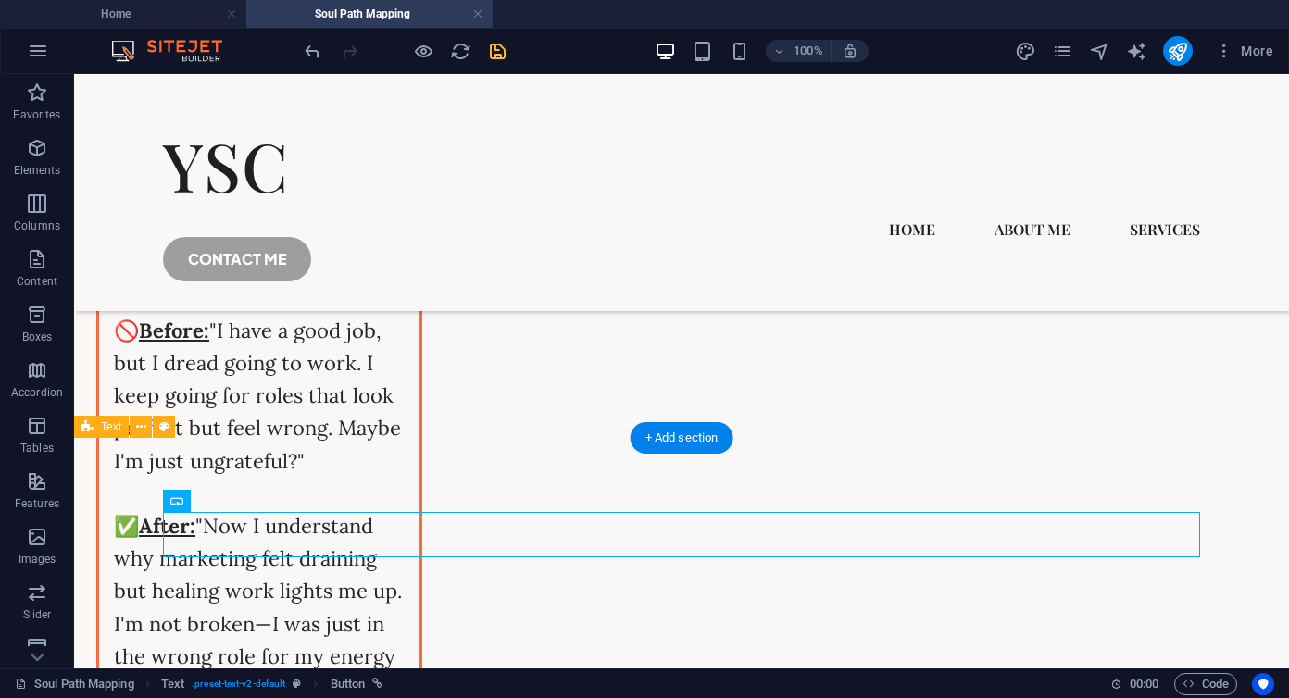
scroll to position [3230, 0]
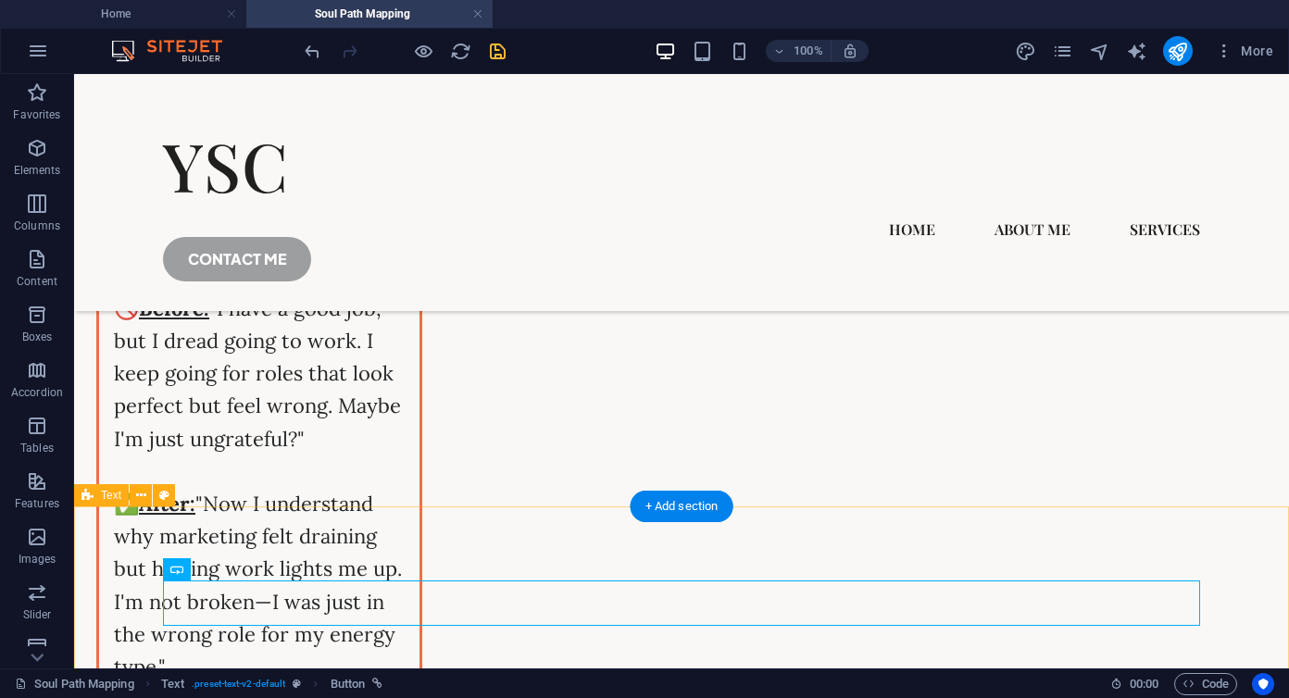
scroll to position [3165, 0]
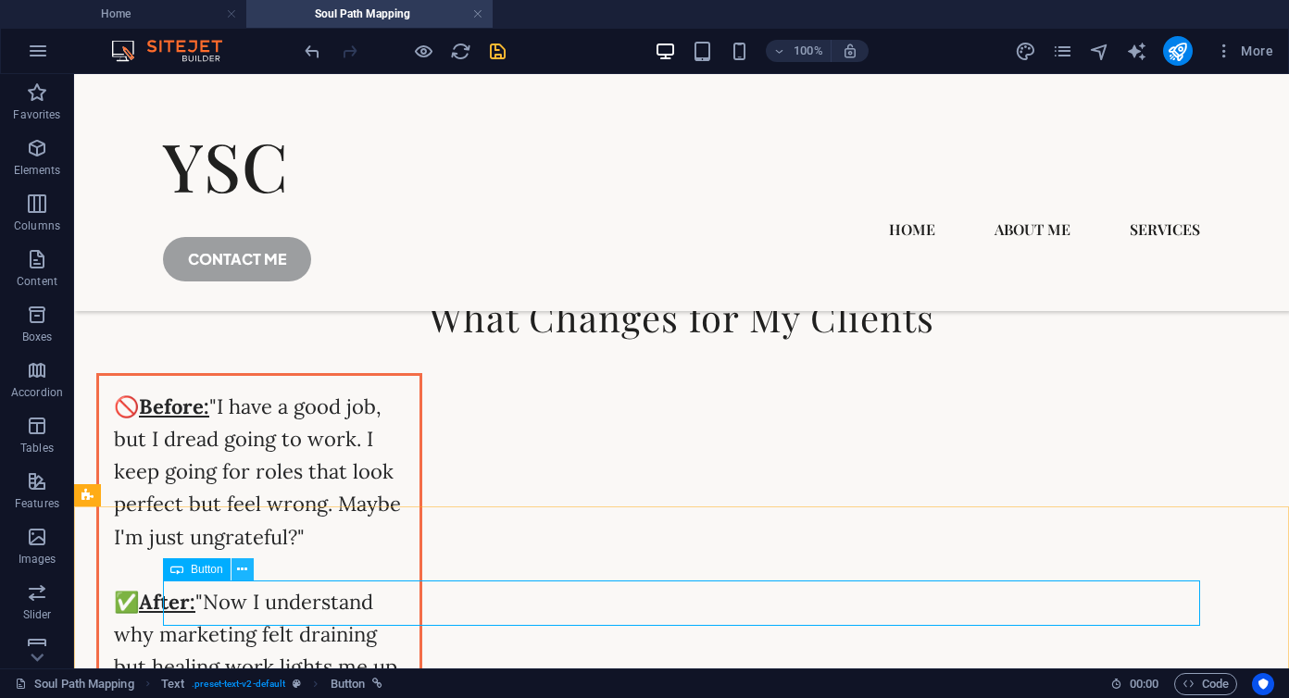
click at [246, 567] on icon at bounding box center [242, 569] width 10 height 19
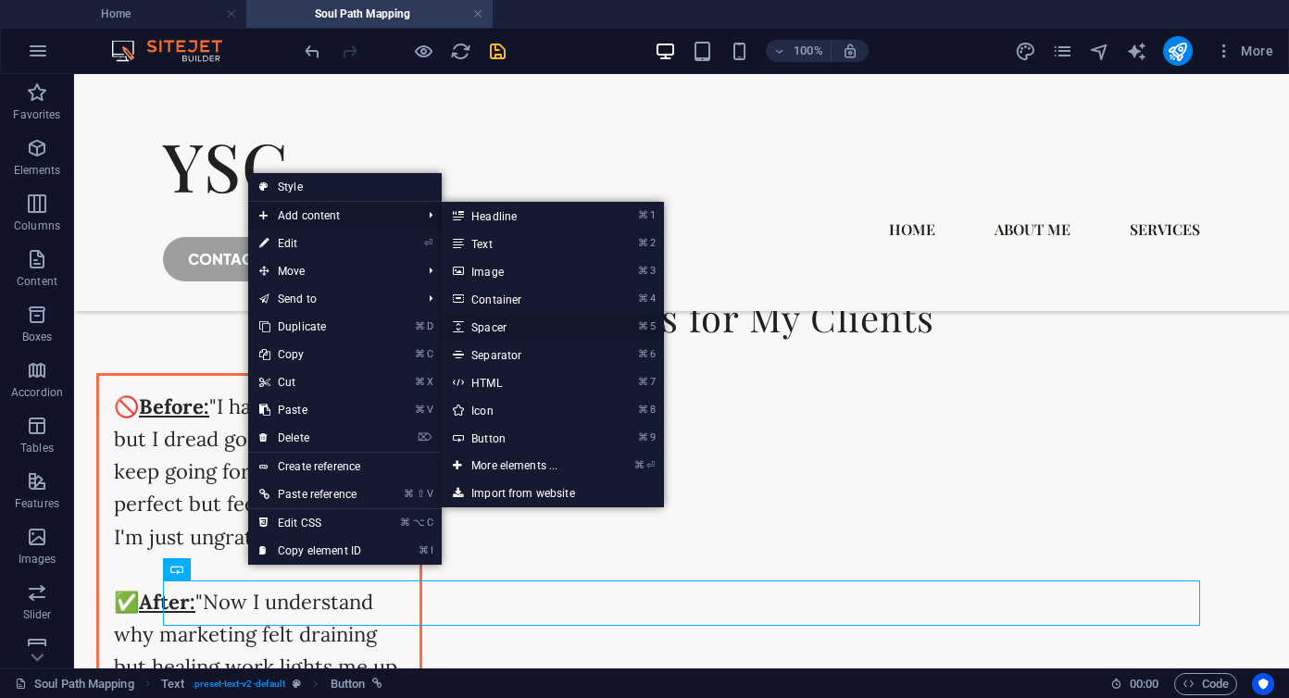
click at [507, 331] on link "⌘ 5 Spacer" at bounding box center [518, 327] width 153 height 28
select select "px"
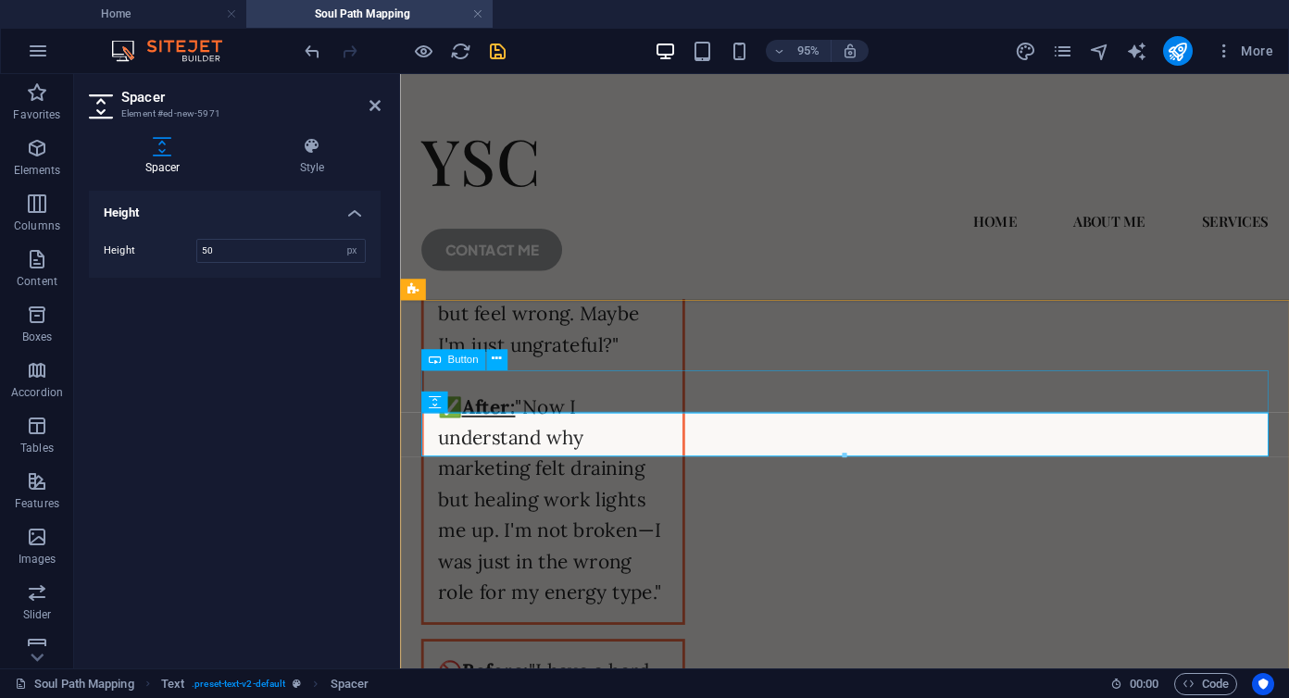
scroll to position [3462, 0]
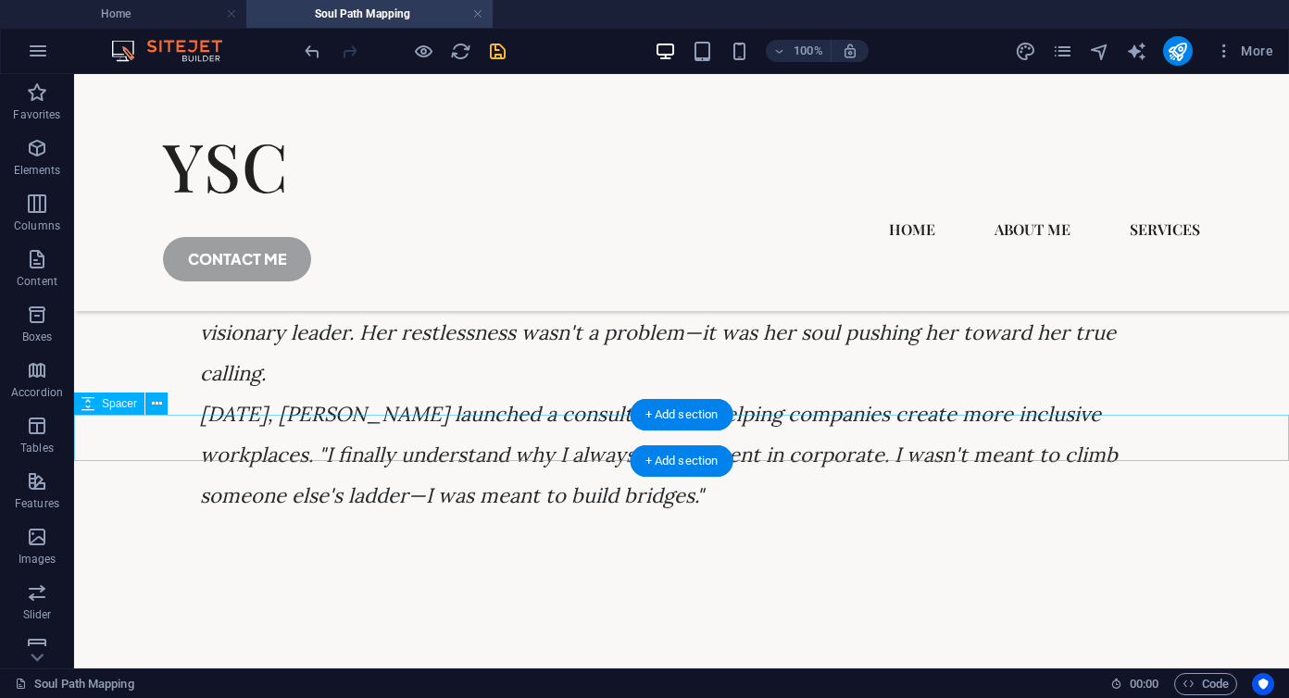
scroll to position [4568, 0]
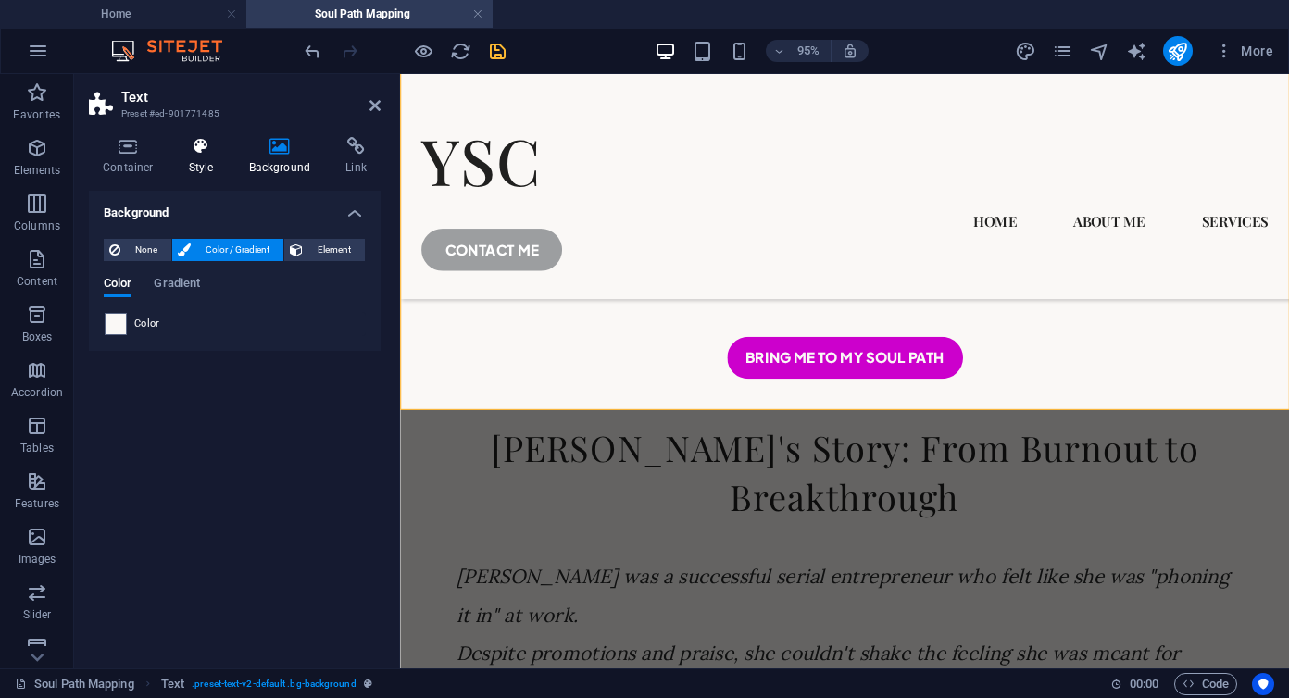
click at [186, 144] on icon at bounding box center [201, 146] width 53 height 19
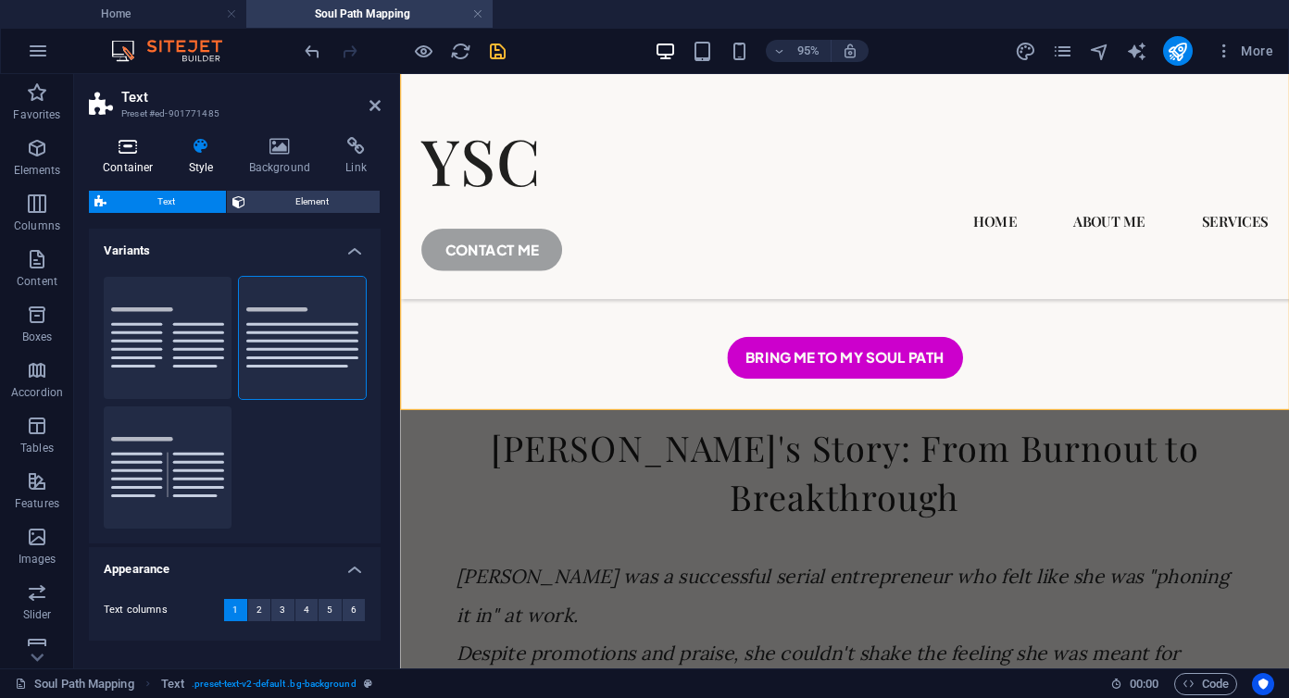
click at [123, 144] on icon at bounding box center [128, 146] width 79 height 19
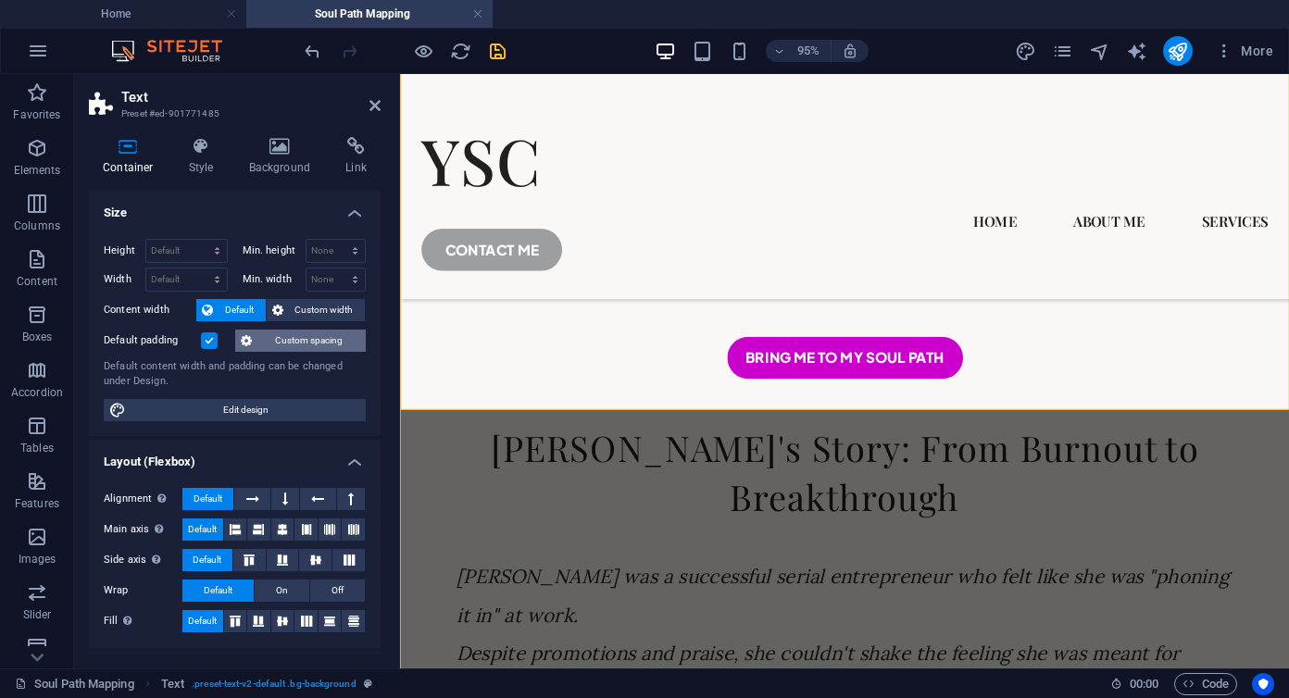
click at [304, 340] on span "Custom spacing" at bounding box center [308, 341] width 103 height 22
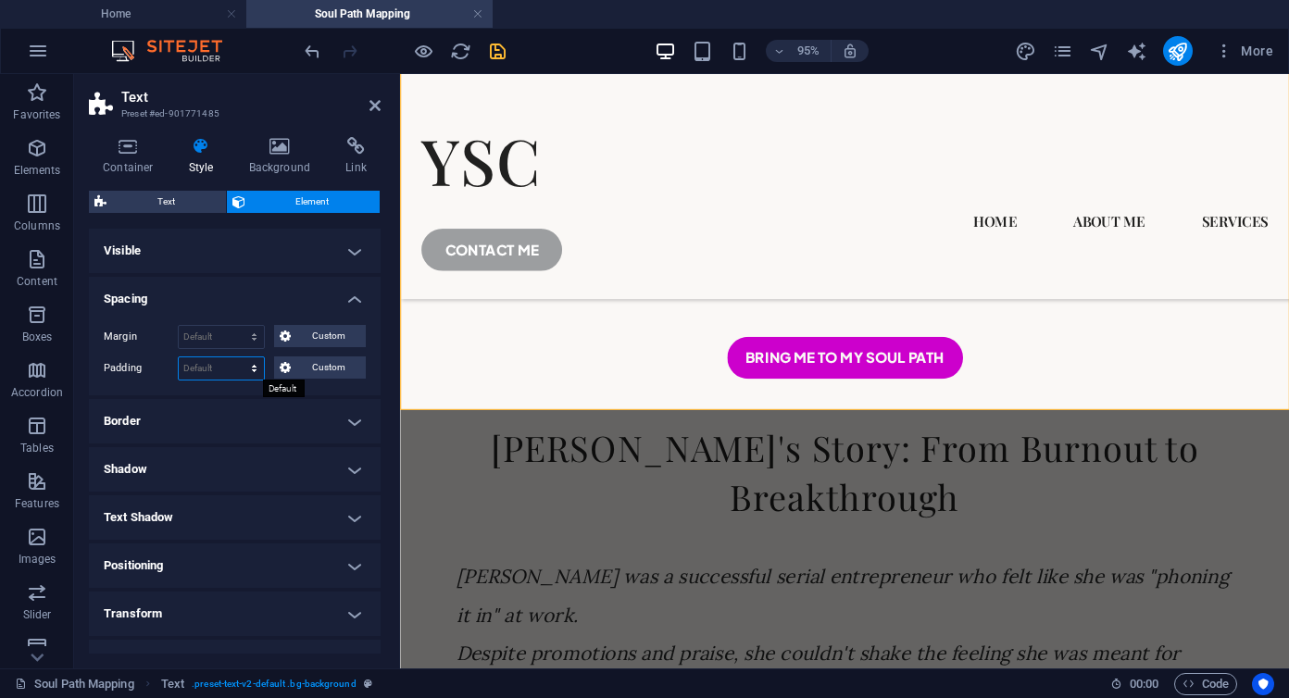
click at [218, 370] on select "Default px rem % vh vw Custom" at bounding box center [221, 368] width 85 height 22
select select "px"
click at [236, 357] on select "Default px rem % vh vw Custom" at bounding box center [221, 368] width 85 height 22
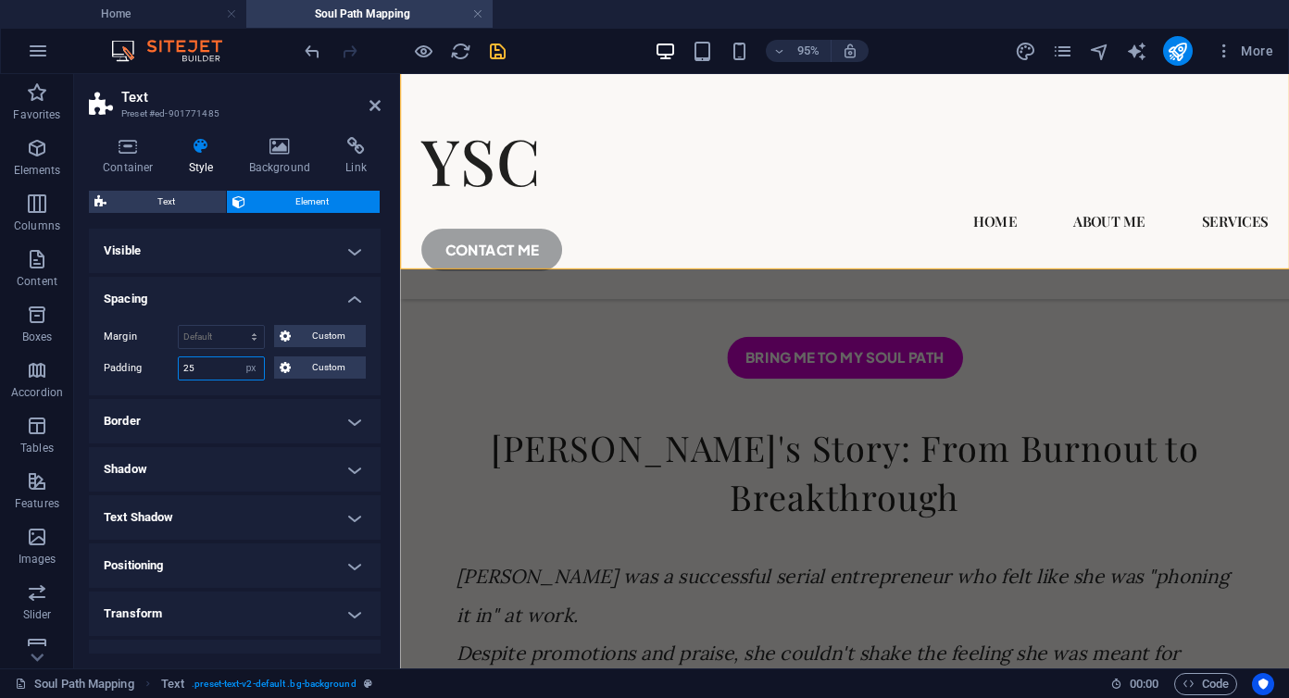
type input "25"
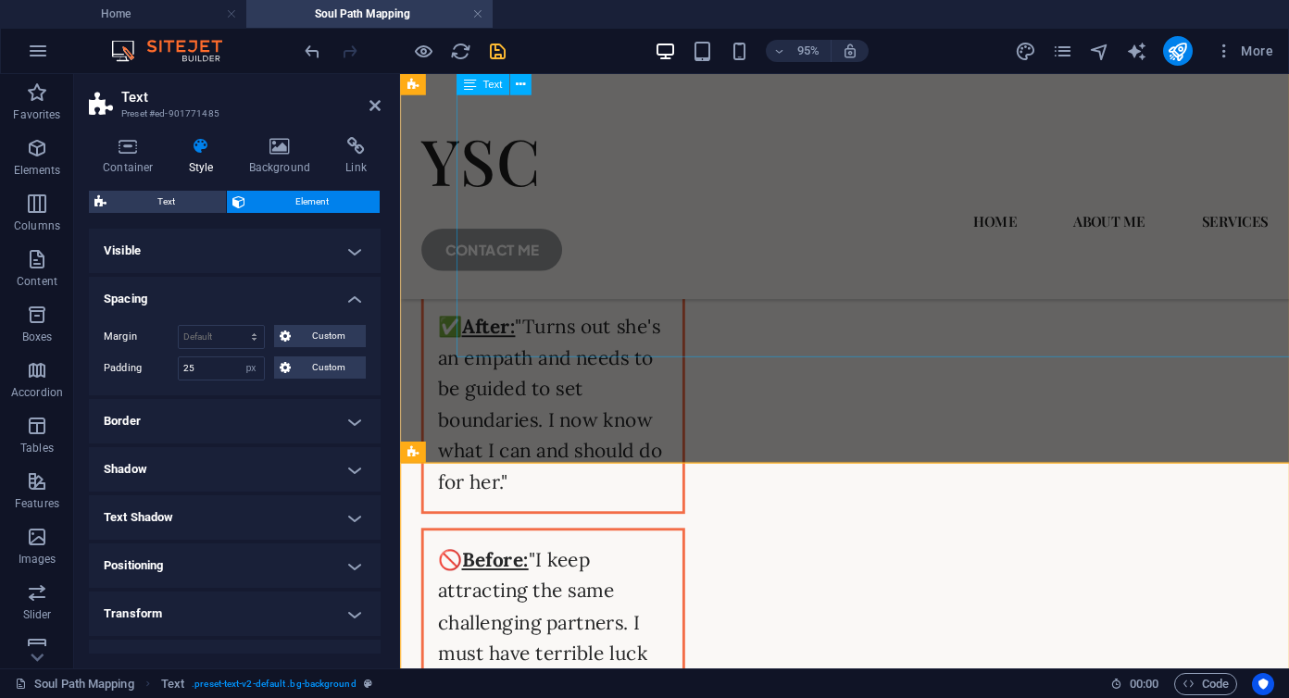
scroll to position [3990, 0]
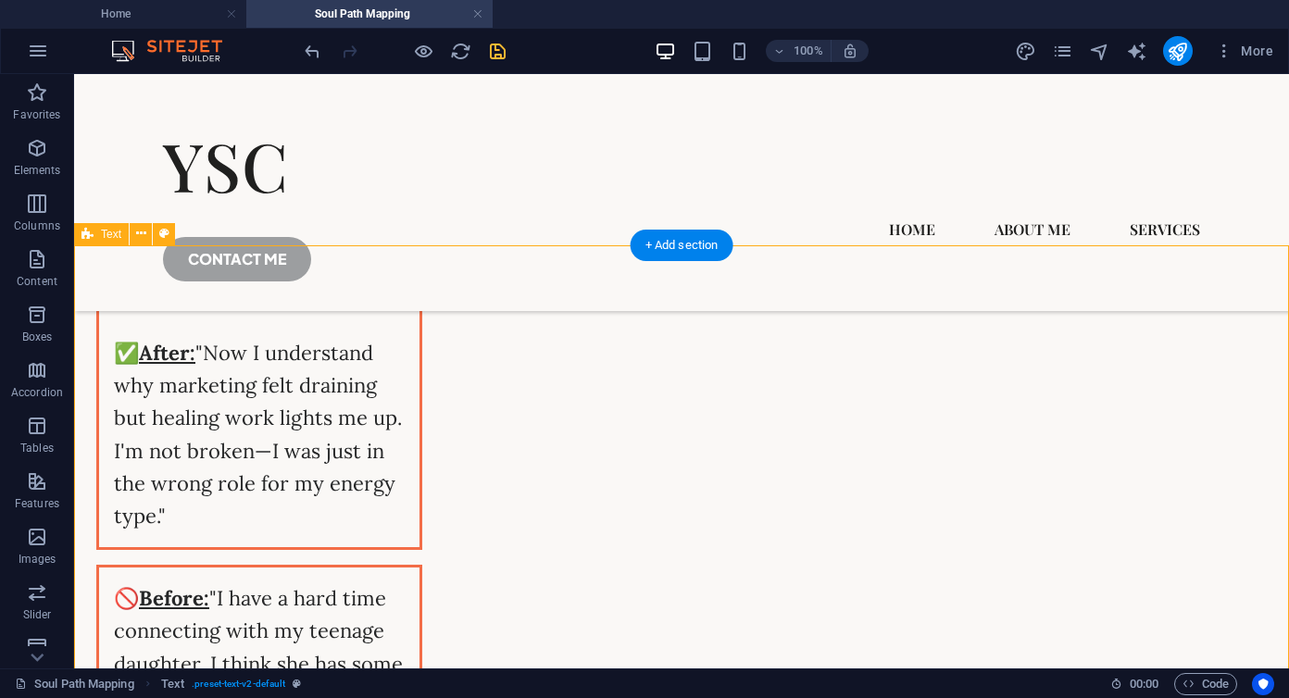
scroll to position [3406, 0]
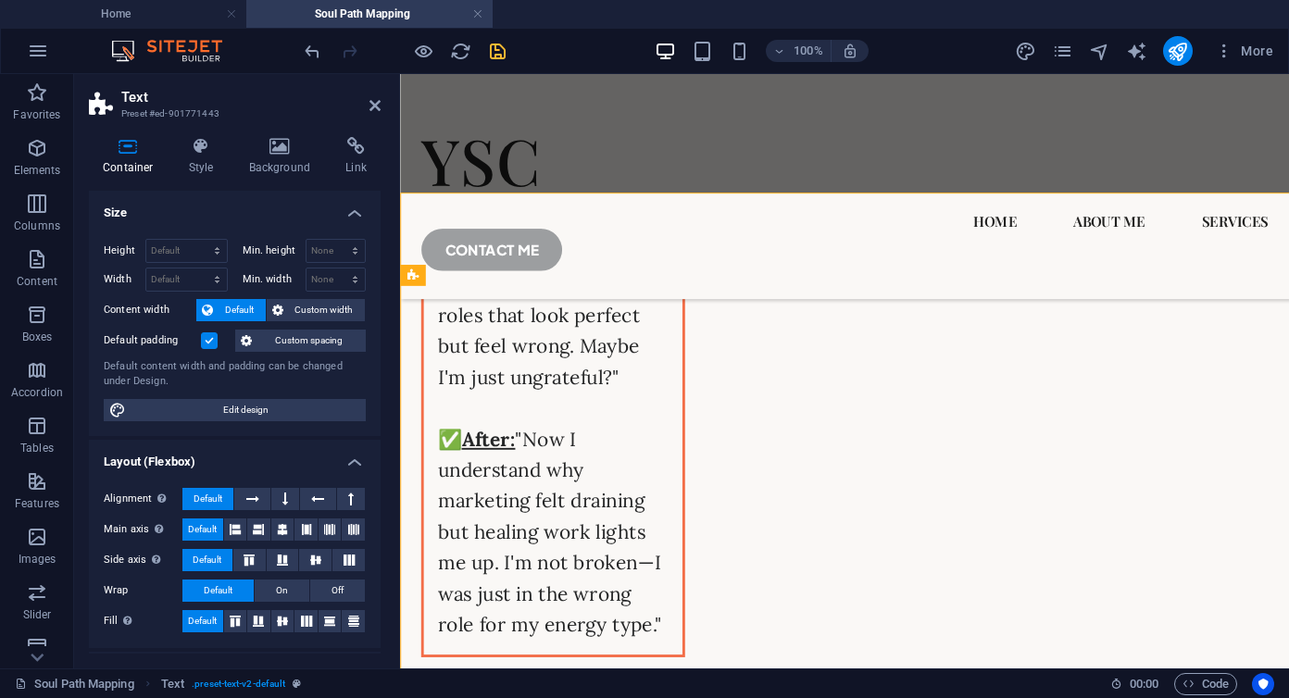
scroll to position [3472, 0]
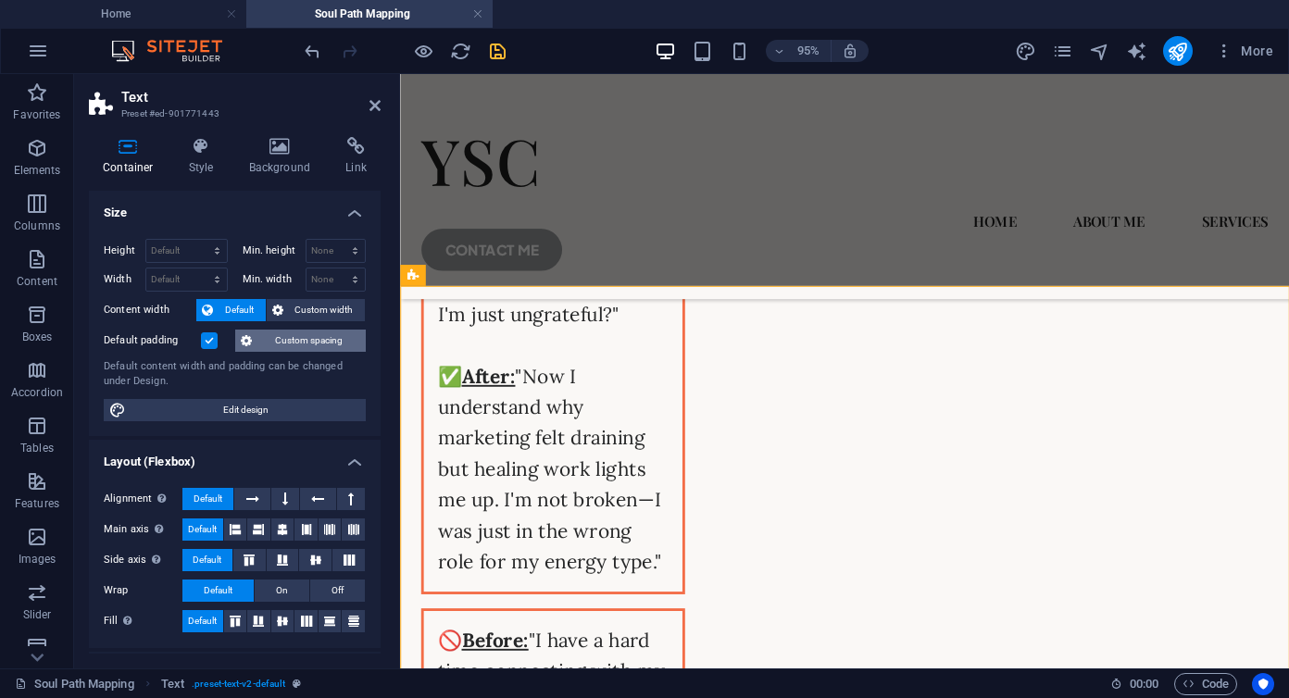
click at [284, 345] on span "Custom spacing" at bounding box center [308, 341] width 103 height 22
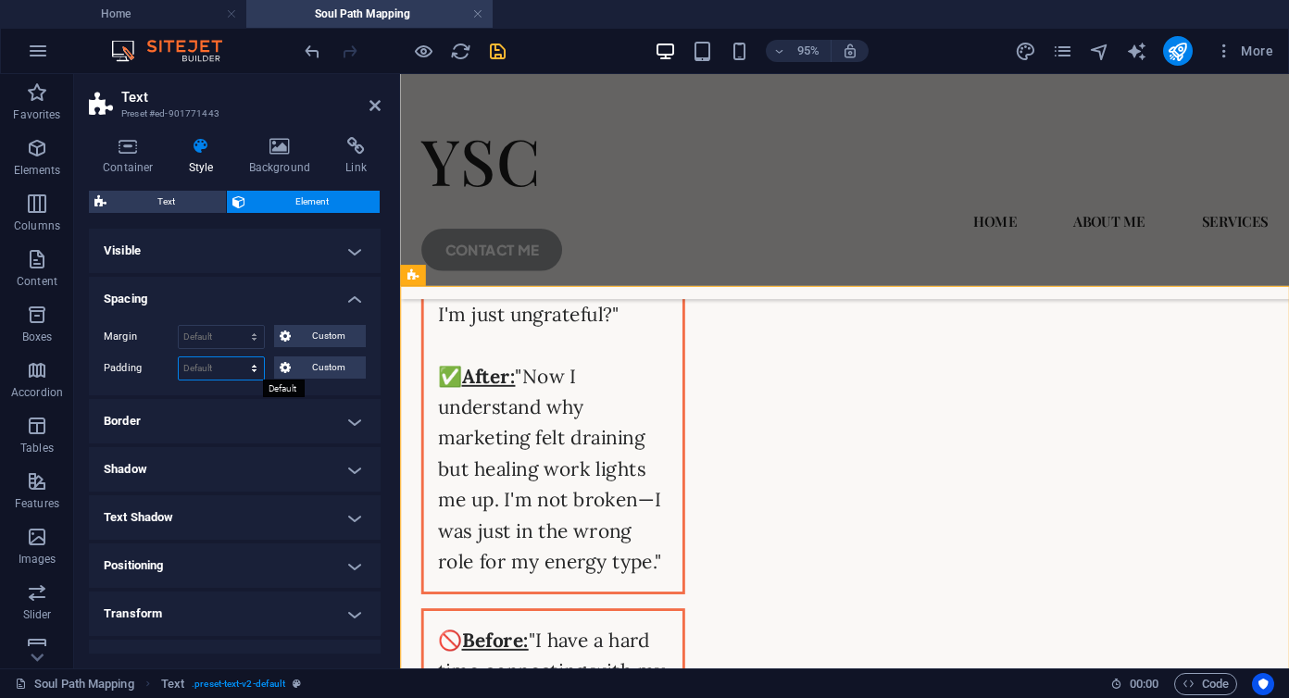
click at [219, 370] on select "Default px rem % vh vw Custom" at bounding box center [221, 368] width 85 height 22
select select "px"
click at [236, 357] on select "Default px rem % vh vw Custom" at bounding box center [221, 368] width 85 height 22
type input "25"
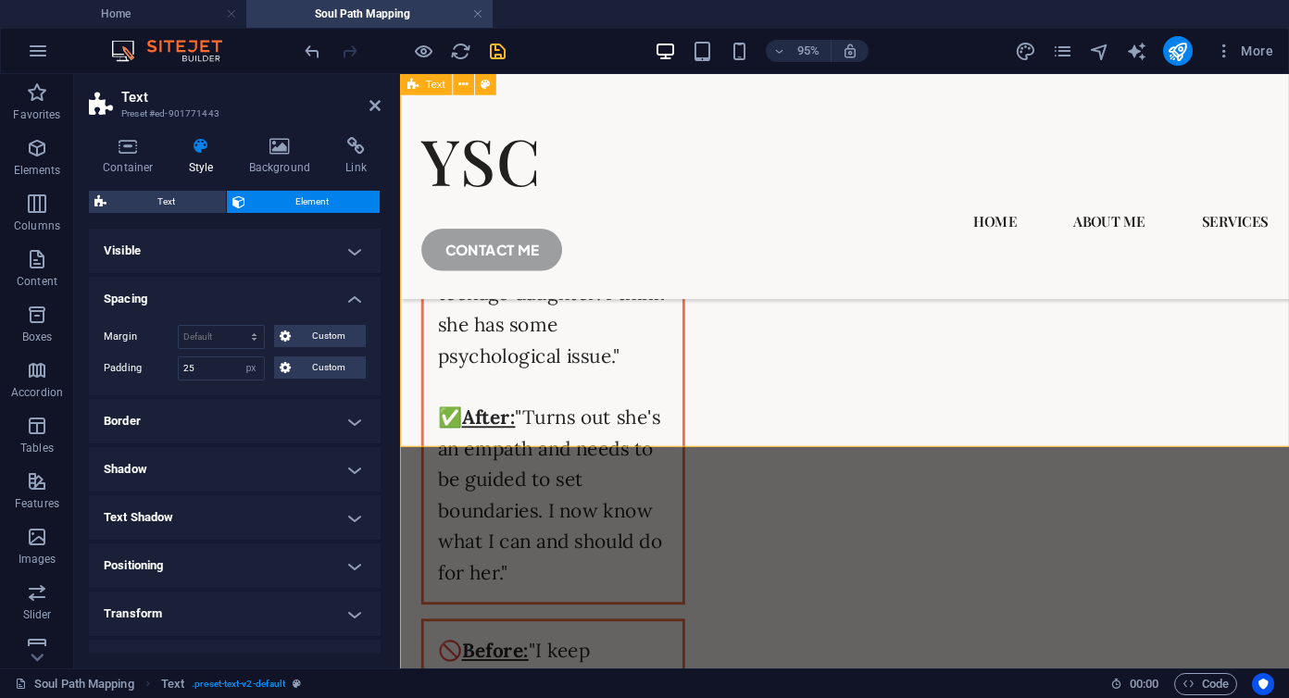
scroll to position [3932, 0]
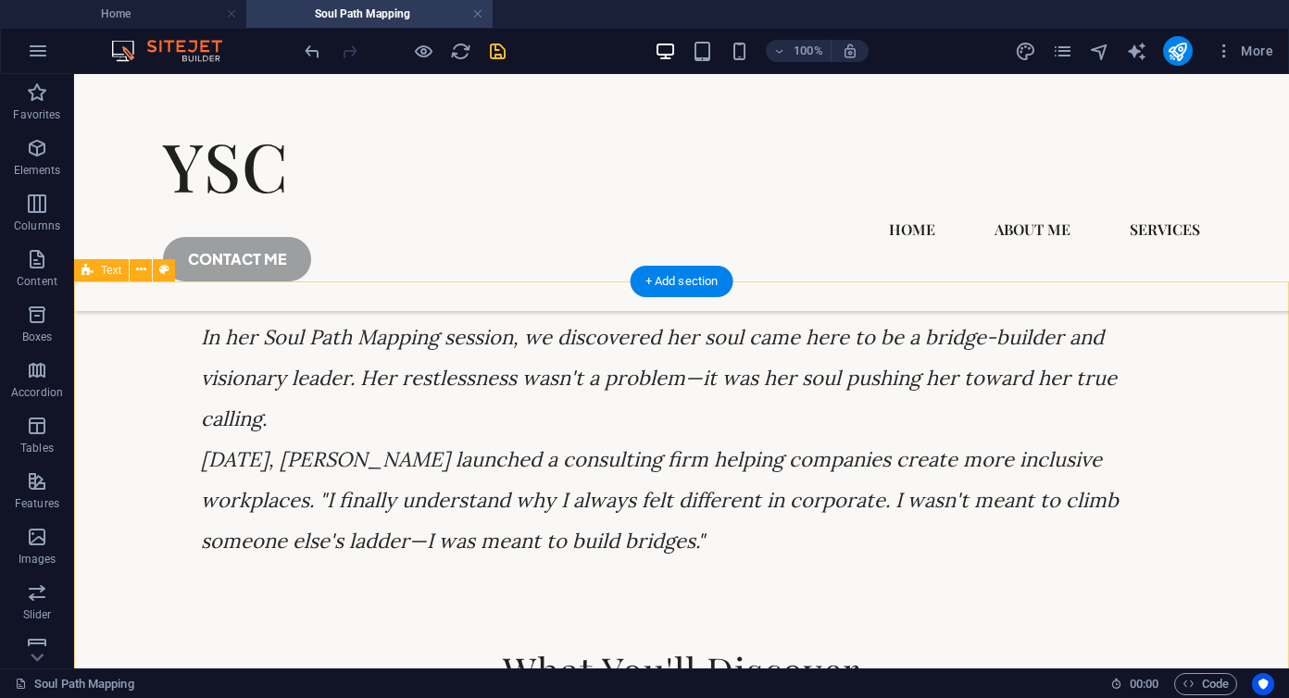
scroll to position [4736, 0]
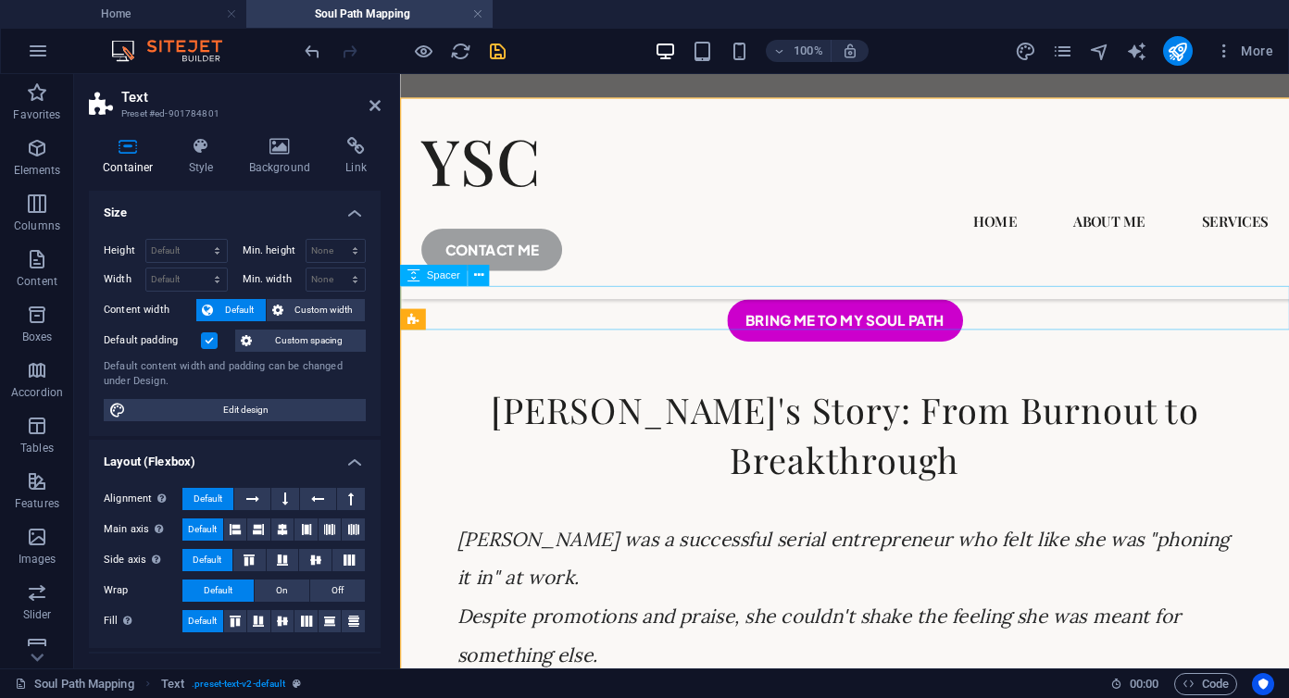
scroll to position [4916, 0]
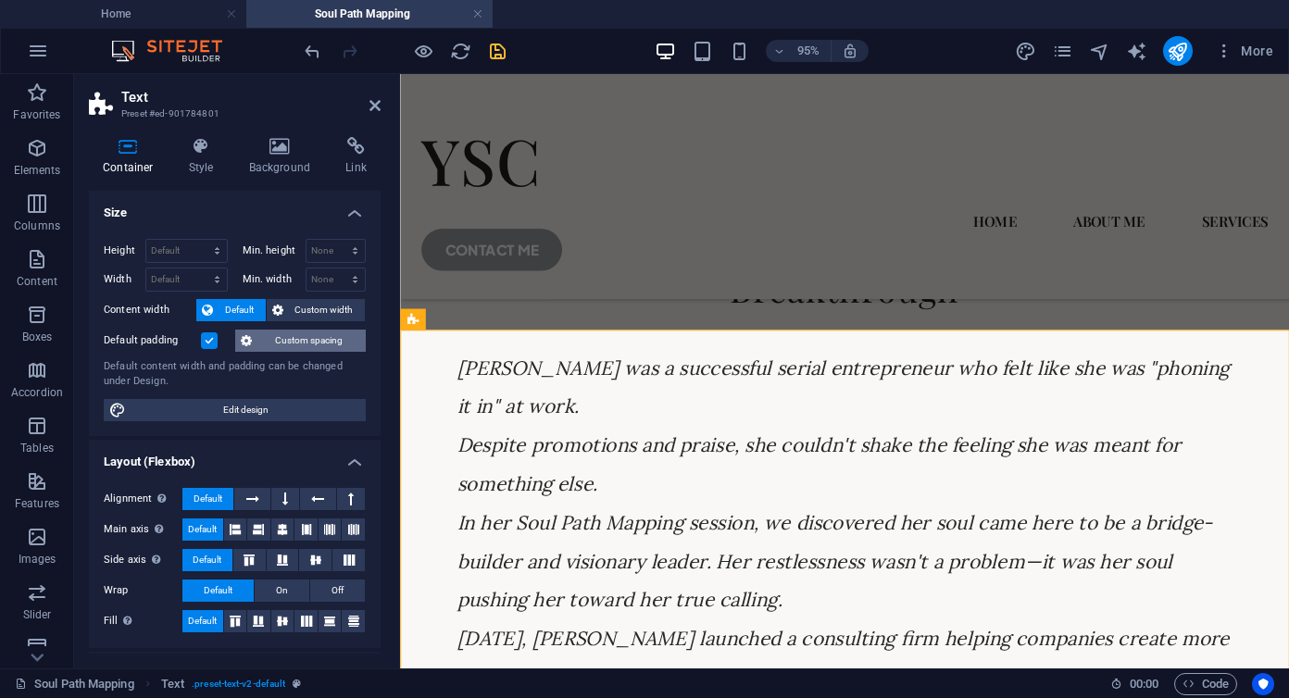
click at [292, 341] on span "Custom spacing" at bounding box center [308, 341] width 103 height 22
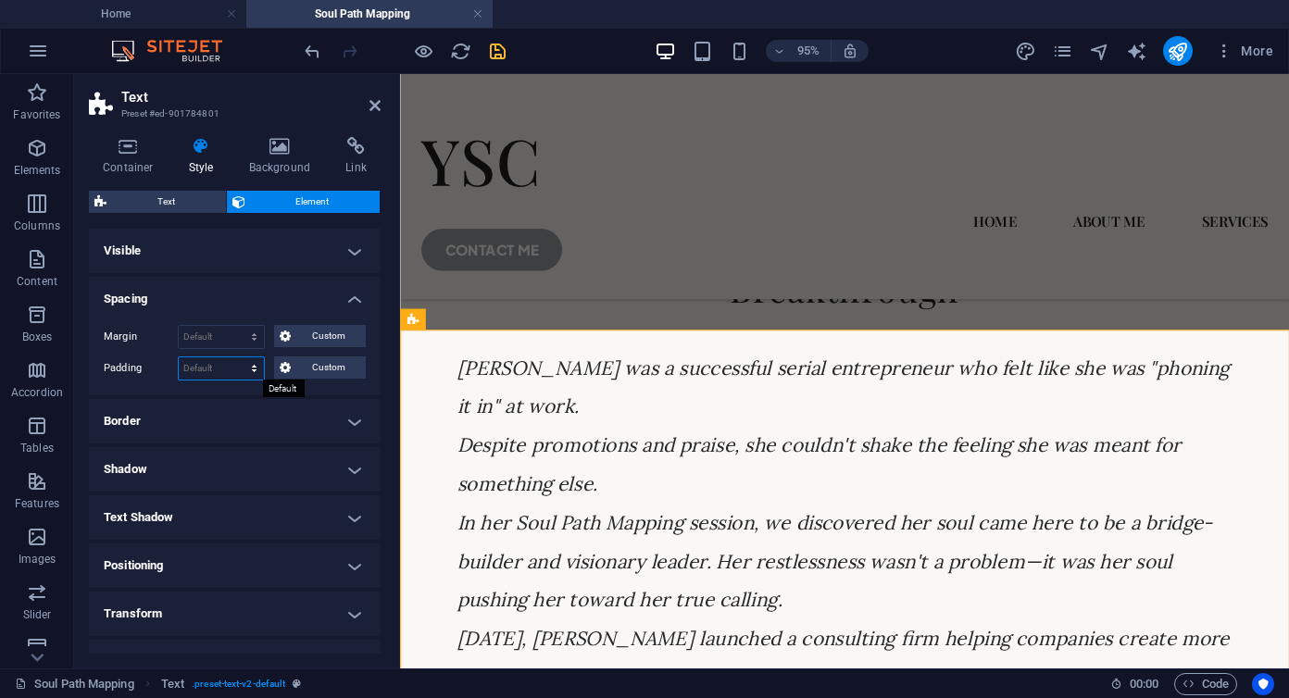
click at [226, 368] on select "Default px rem % vh vw Custom" at bounding box center [221, 368] width 85 height 22
select select "px"
click at [236, 357] on select "Default px rem % vh vw Custom" at bounding box center [221, 368] width 85 height 22
type input "25"
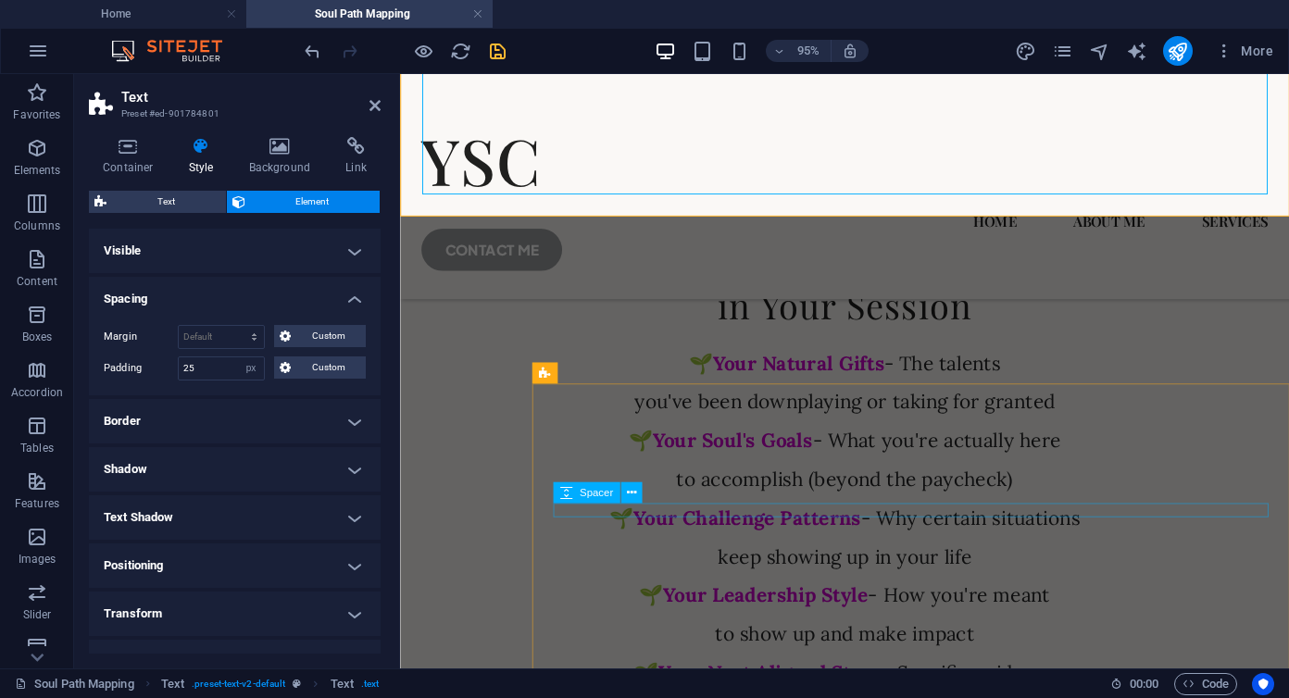
scroll to position [5547, 0]
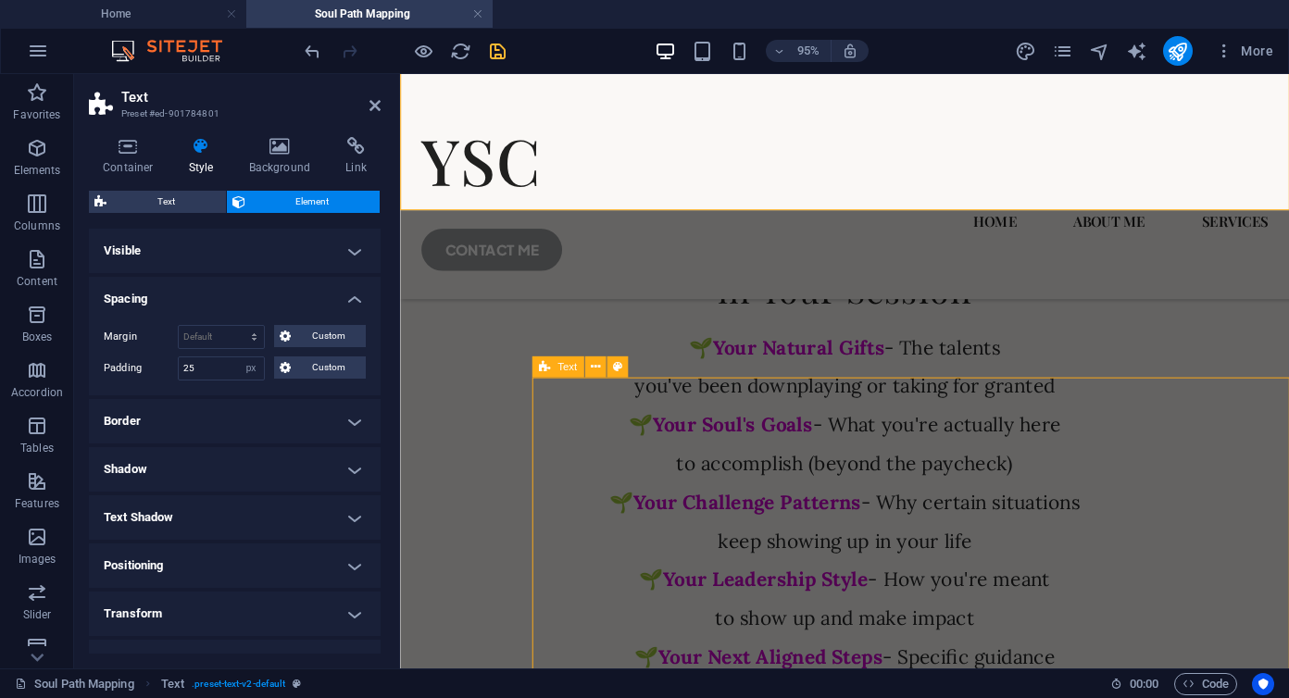
scroll to position [5302, 0]
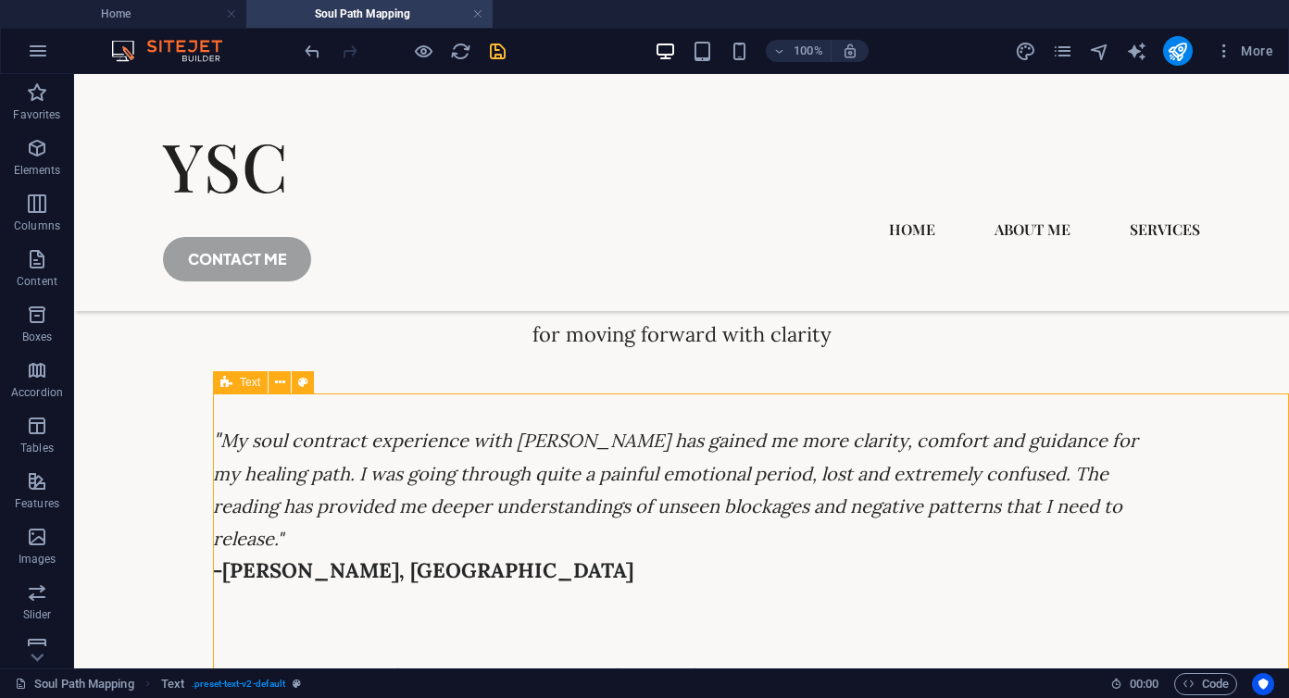
select select "px"
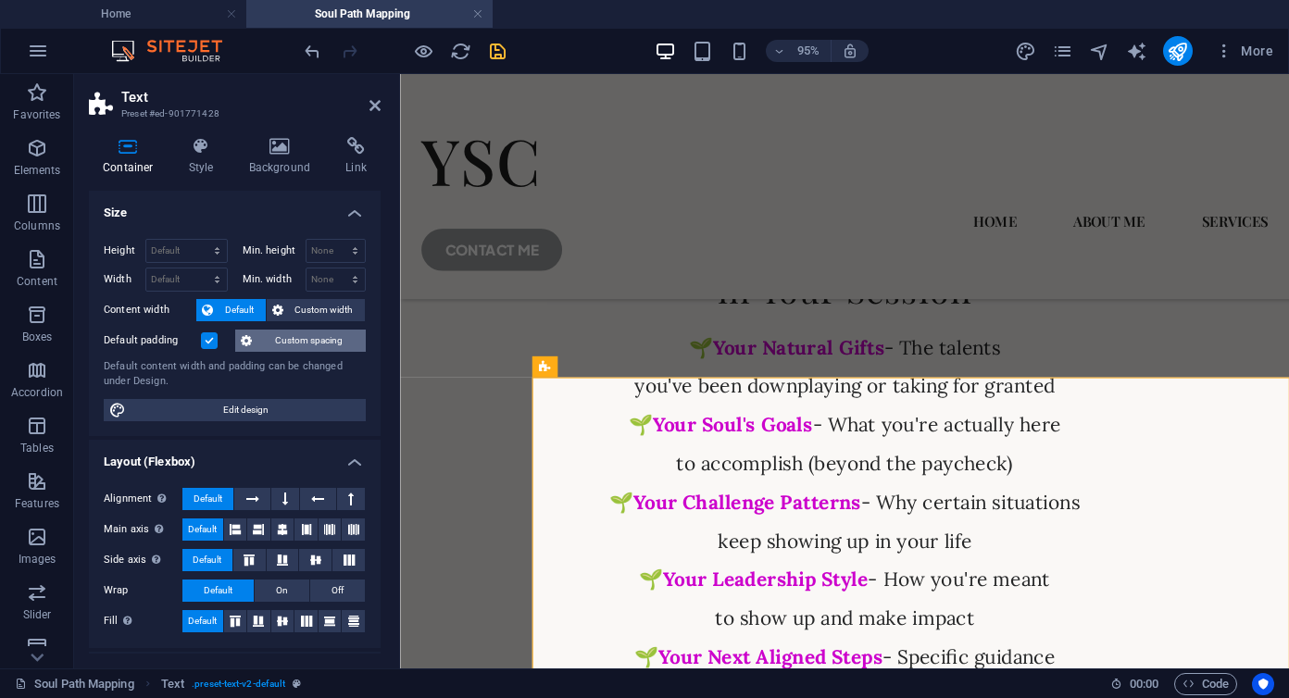
click at [294, 345] on span "Custom spacing" at bounding box center [308, 341] width 103 height 22
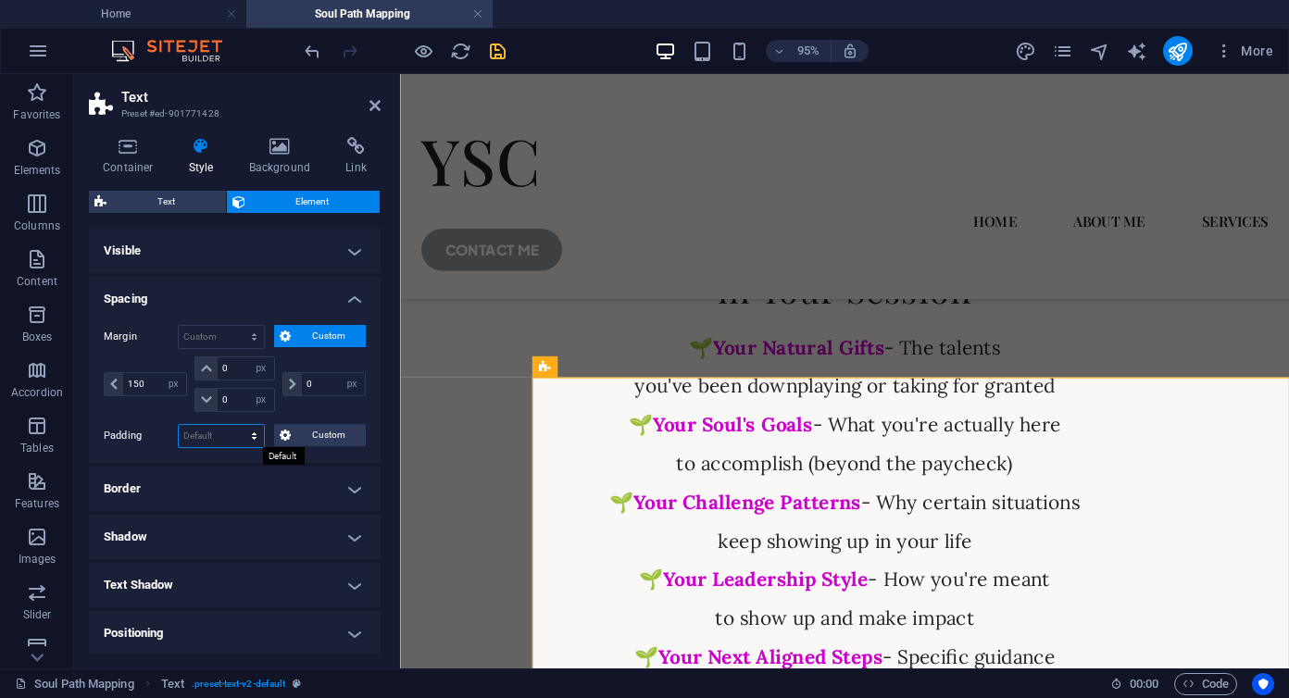
click at [216, 439] on select "Default px rem % vh vw Custom" at bounding box center [221, 436] width 85 height 22
select select "px"
click at [236, 425] on select "Default px rem % vh vw Custom" at bounding box center [221, 436] width 85 height 22
type input "25"
click at [148, 387] on input "150" at bounding box center [154, 384] width 63 height 22
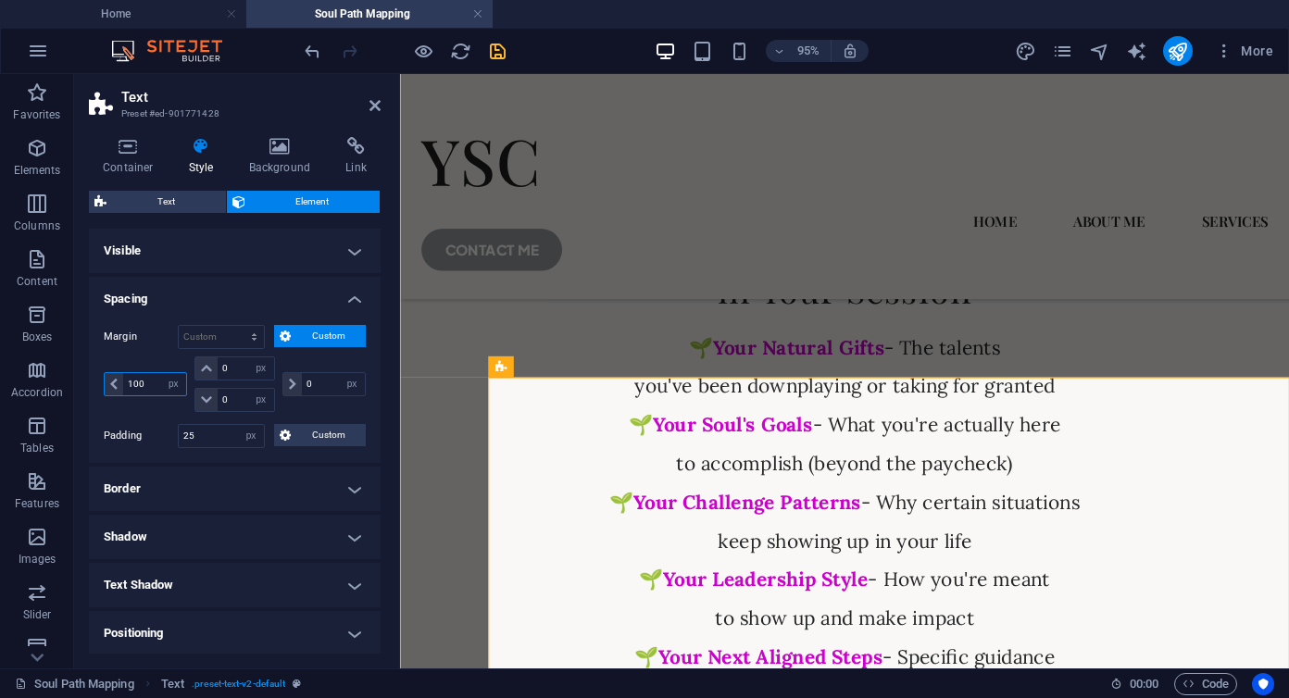
type input "100"
click at [126, 412] on div "100 auto px % rem vw vh 0 auto px % rem vw vh 0 auto px % rem vw vh 0 auto px %…" at bounding box center [235, 387] width 262 height 60
click at [375, 105] on icon at bounding box center [375, 105] width 11 height 15
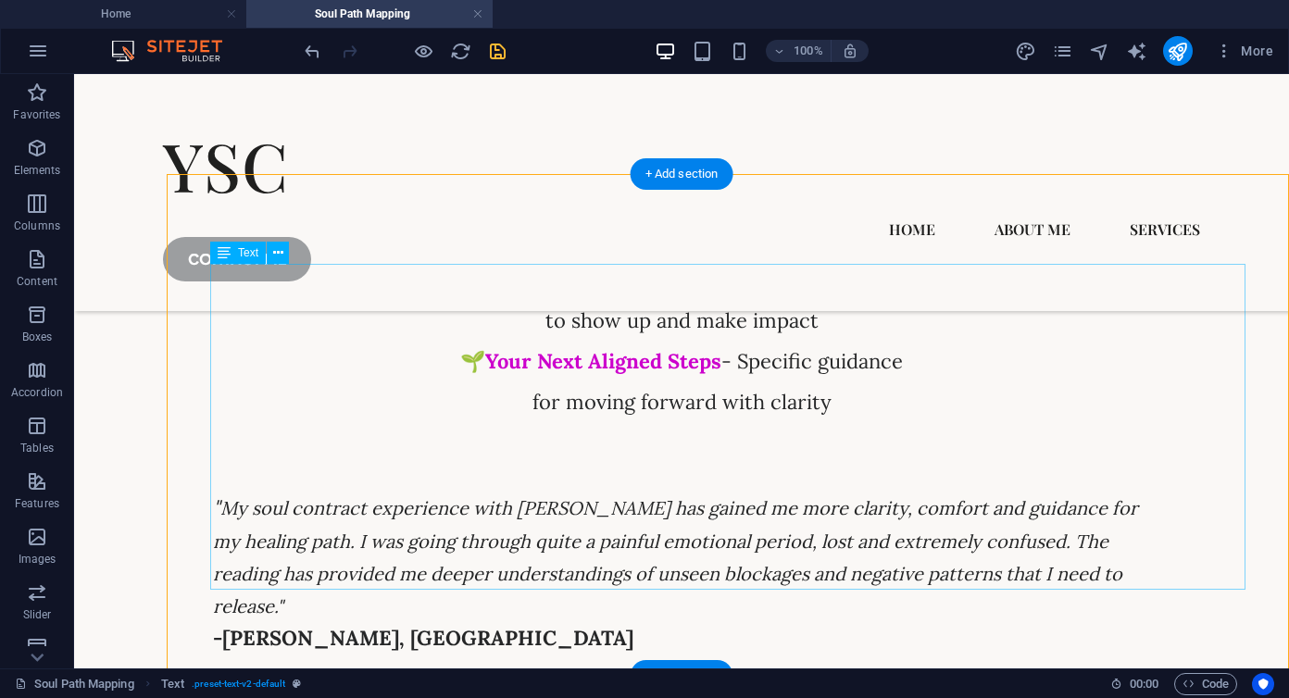
scroll to position [5542, 0]
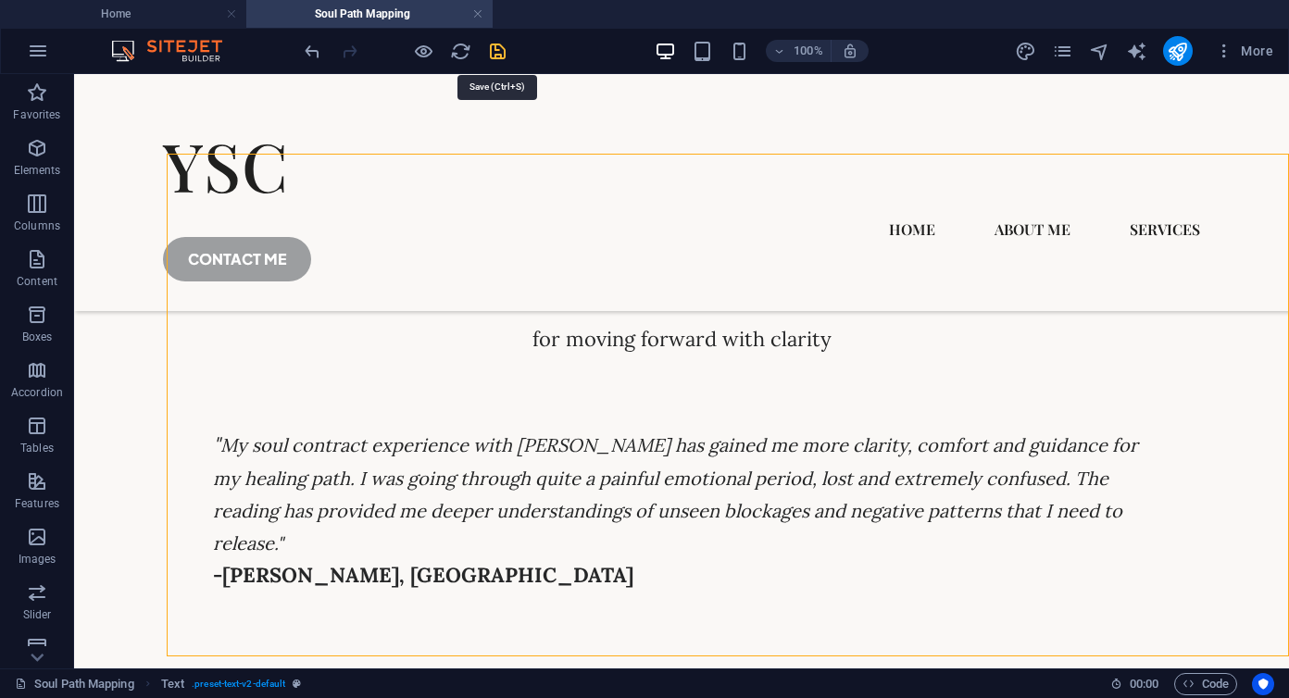
click at [502, 44] on icon "save" at bounding box center [497, 51] width 21 height 21
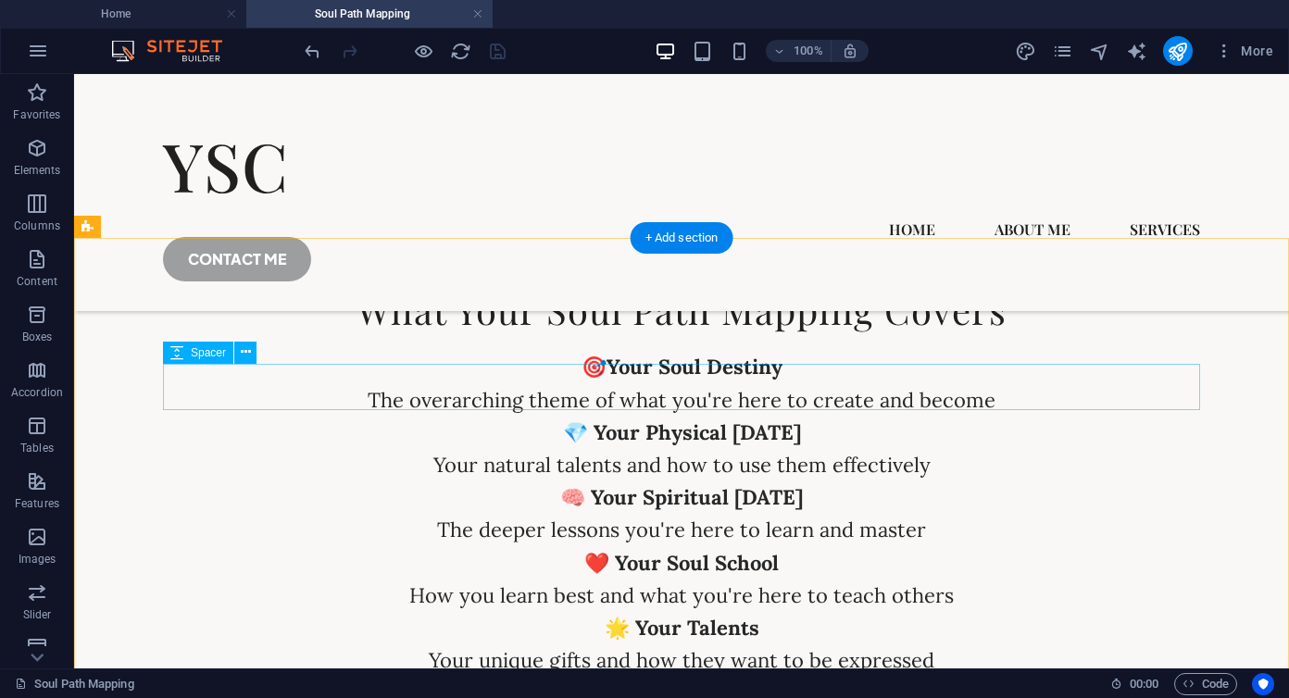
scroll to position [5978, 0]
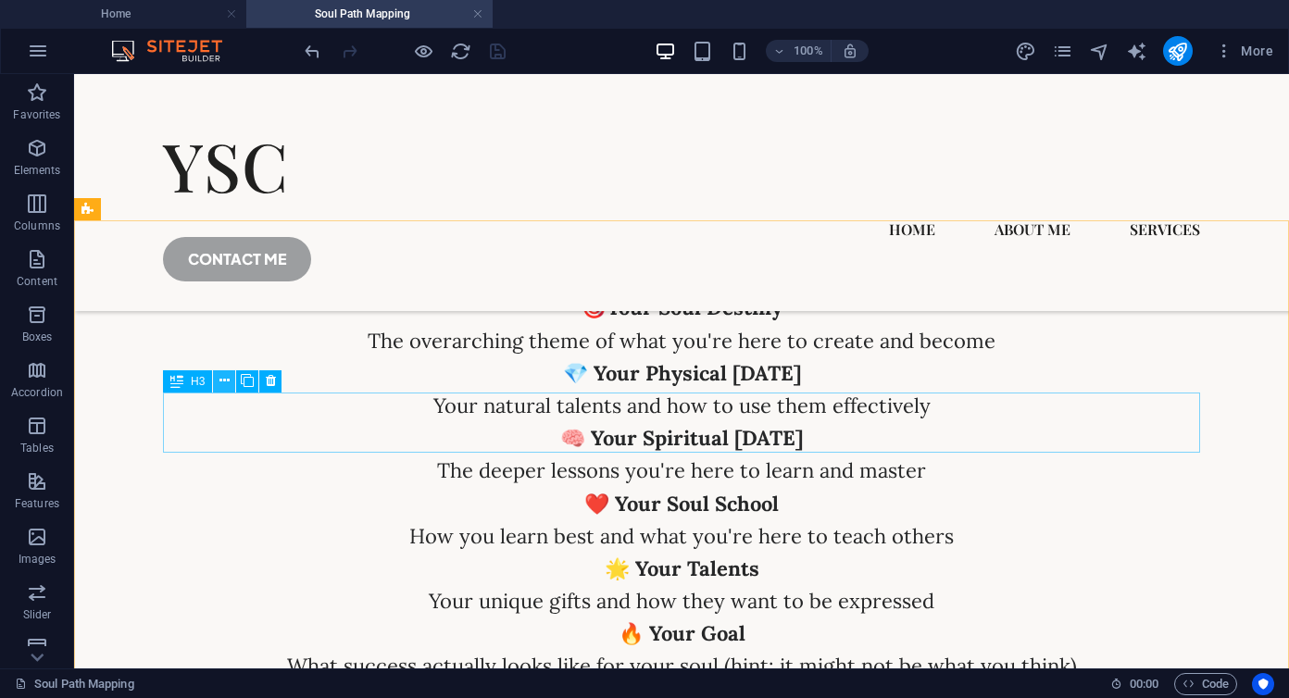
click at [224, 380] on icon at bounding box center [224, 380] width 10 height 19
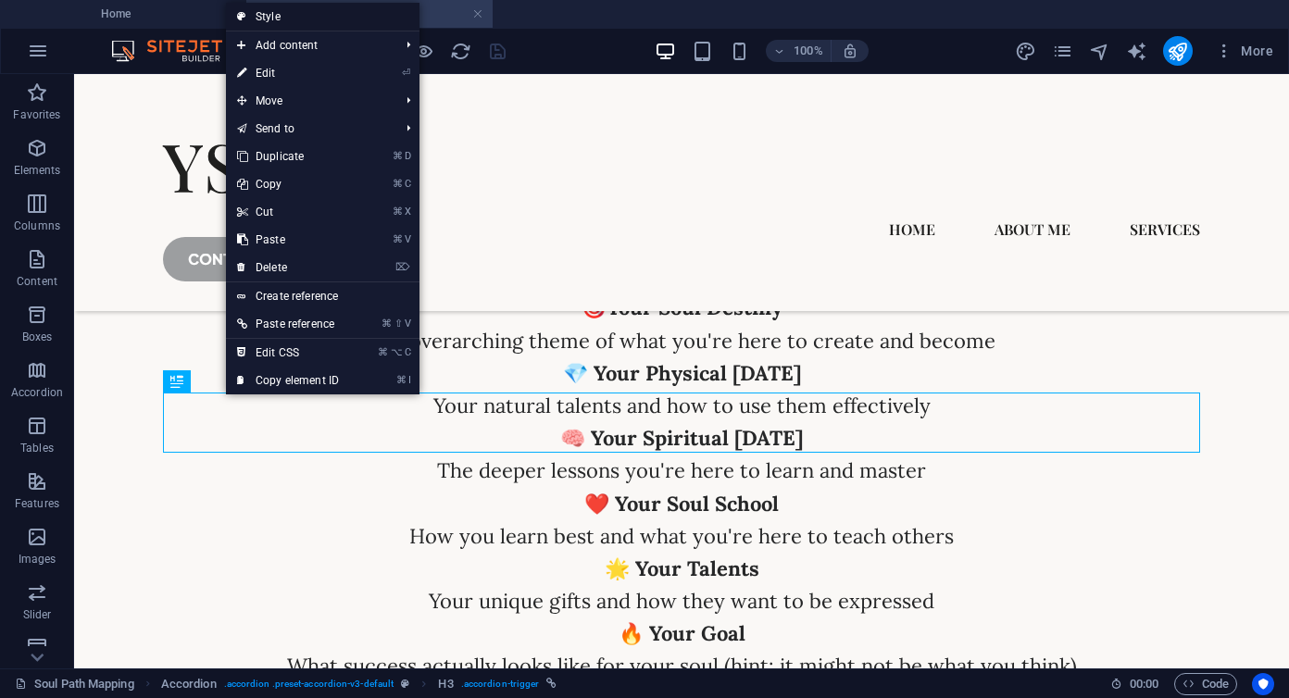
click at [276, 19] on link "Style" at bounding box center [323, 17] width 194 height 28
select select "rem"
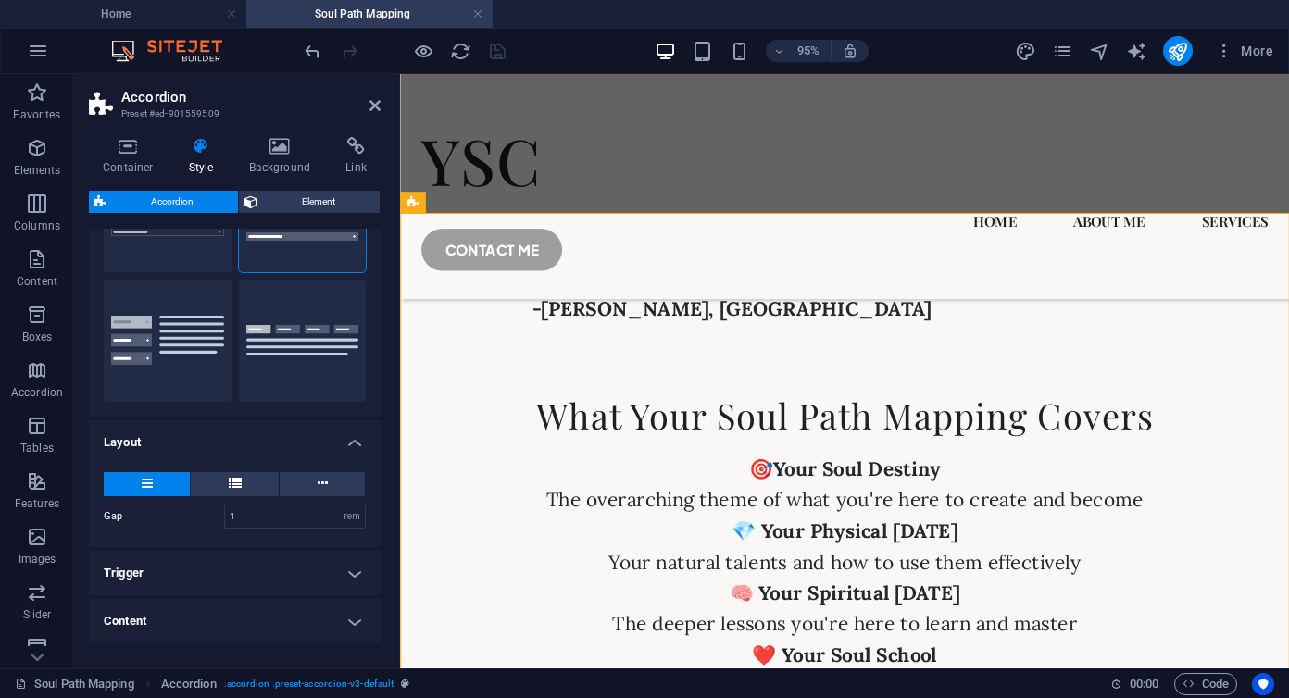
scroll to position [190, 0]
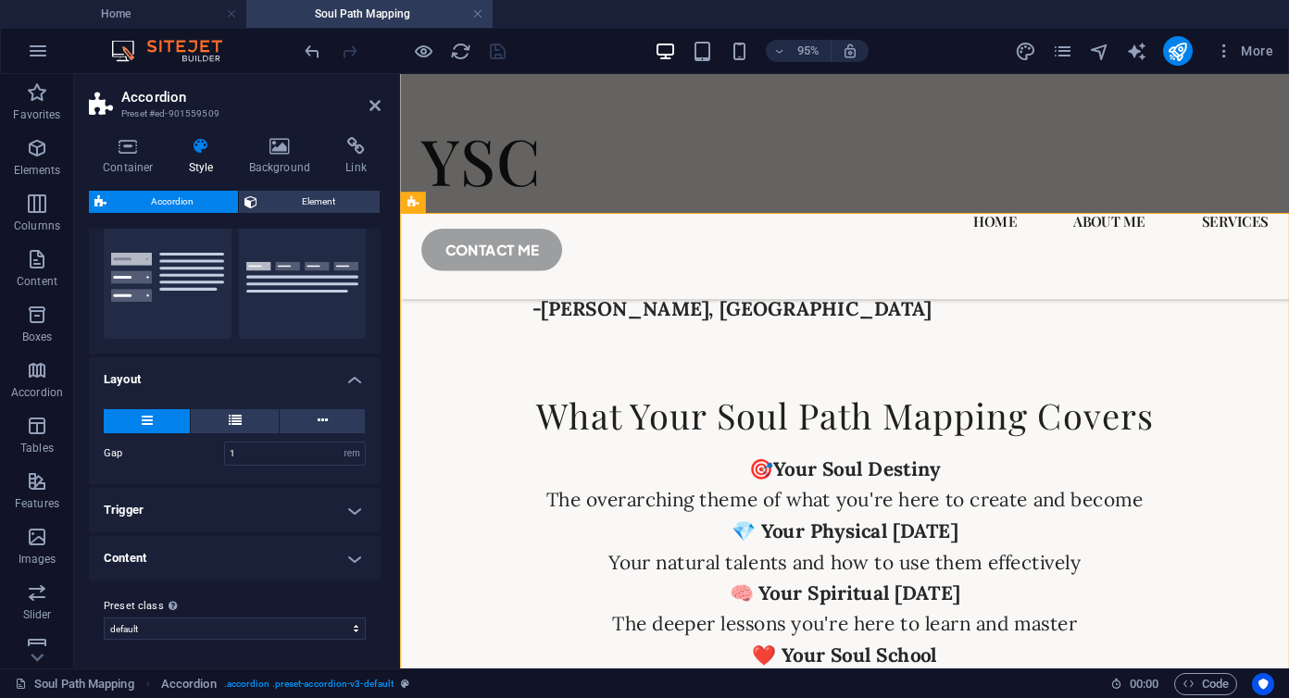
click at [316, 508] on h4 "Trigger" at bounding box center [235, 510] width 292 height 44
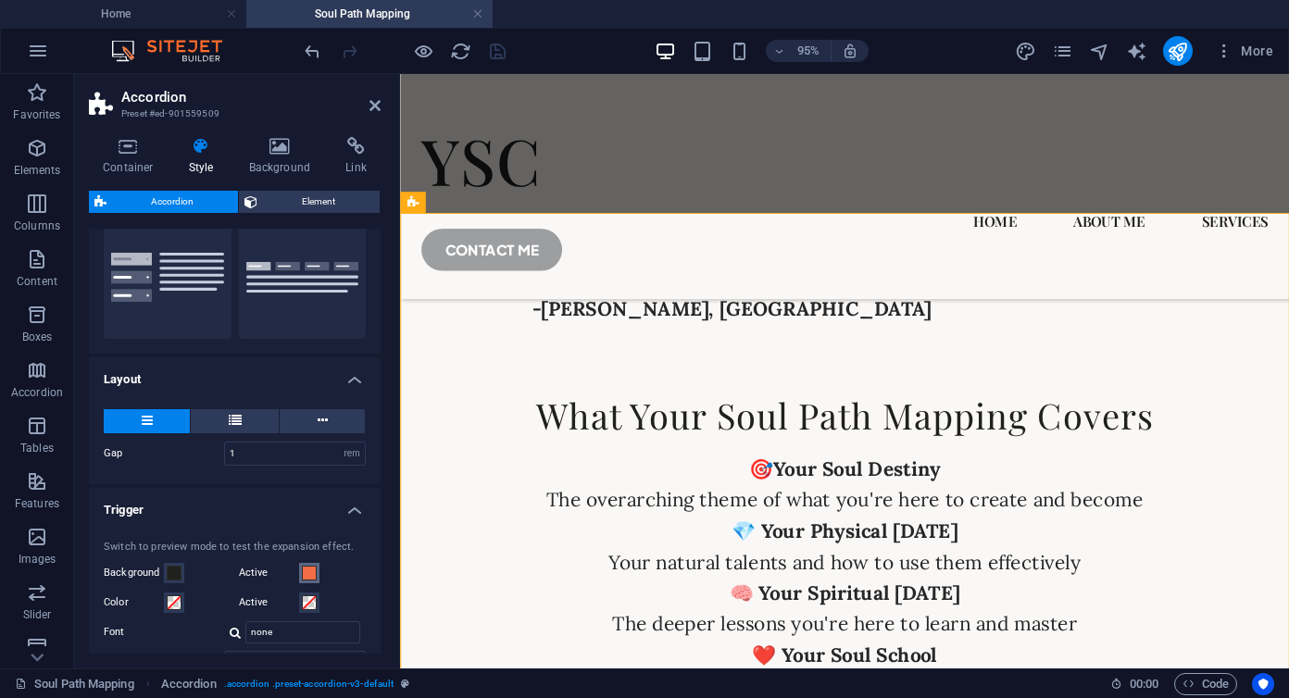
click at [307, 575] on span at bounding box center [309, 573] width 15 height 15
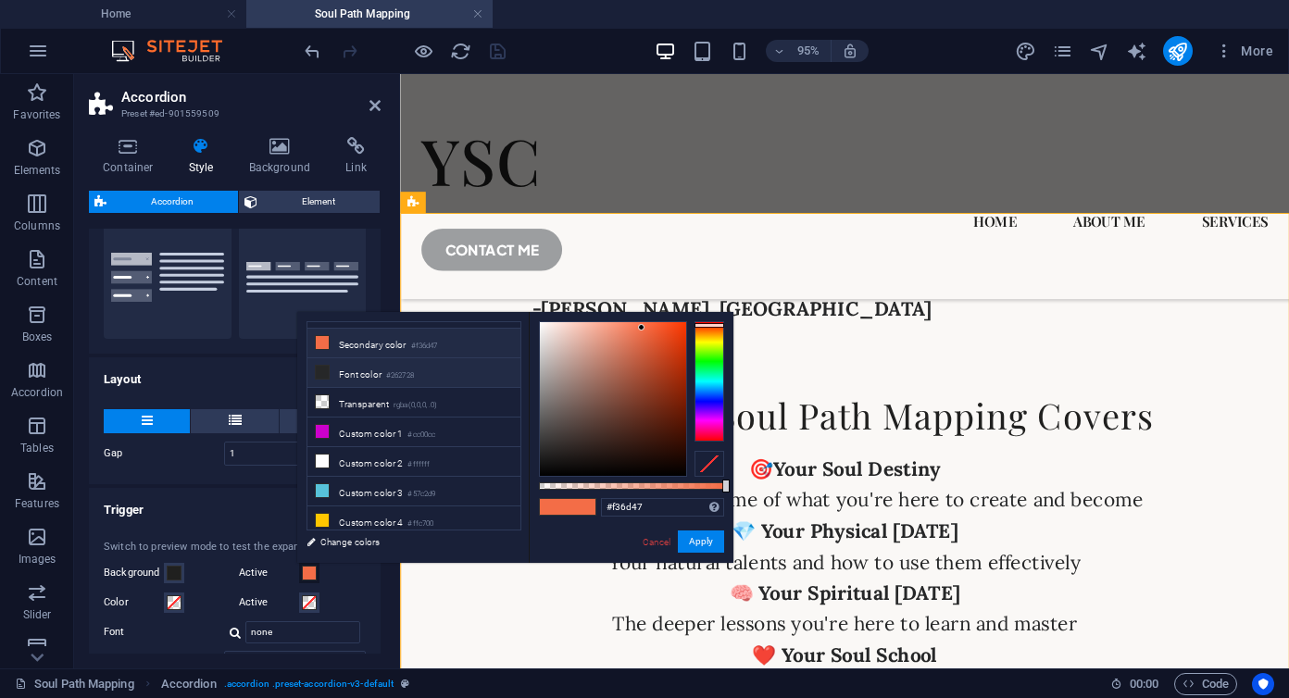
scroll to position [55, 0]
click at [357, 483] on li "Custom color 3 #57c2d9" at bounding box center [413, 490] width 213 height 30
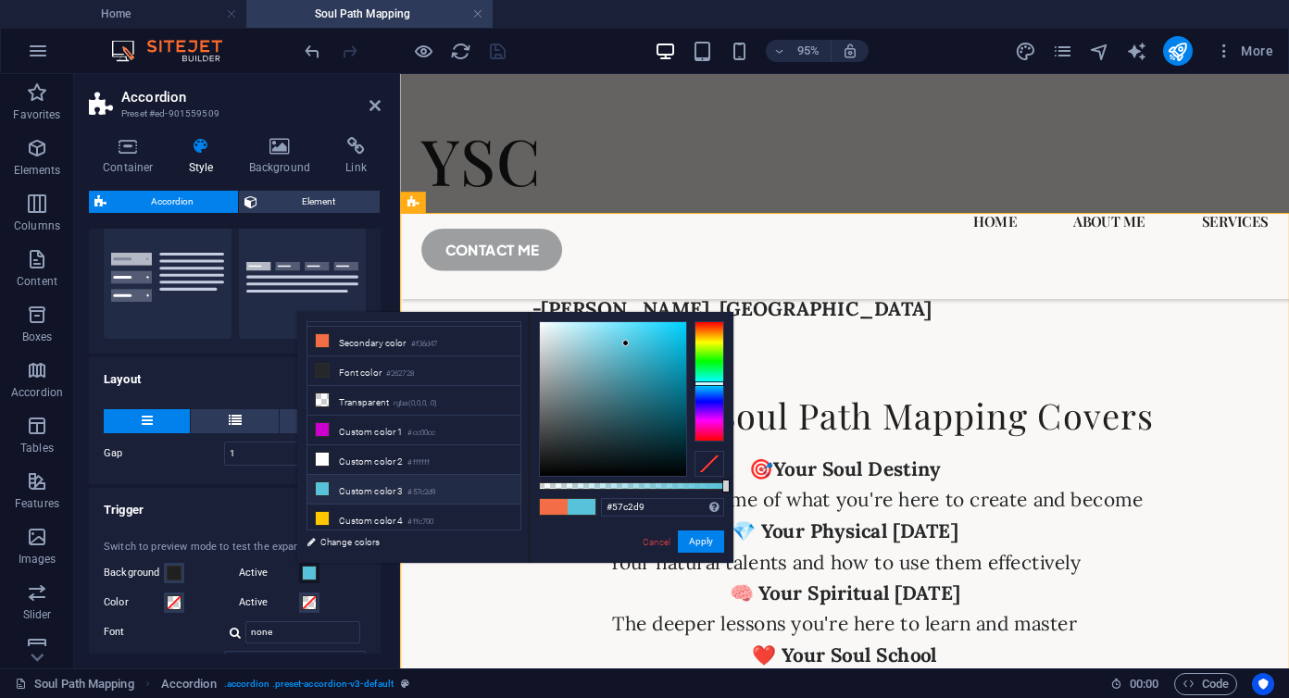
click at [704, 401] on div at bounding box center [710, 381] width 30 height 120
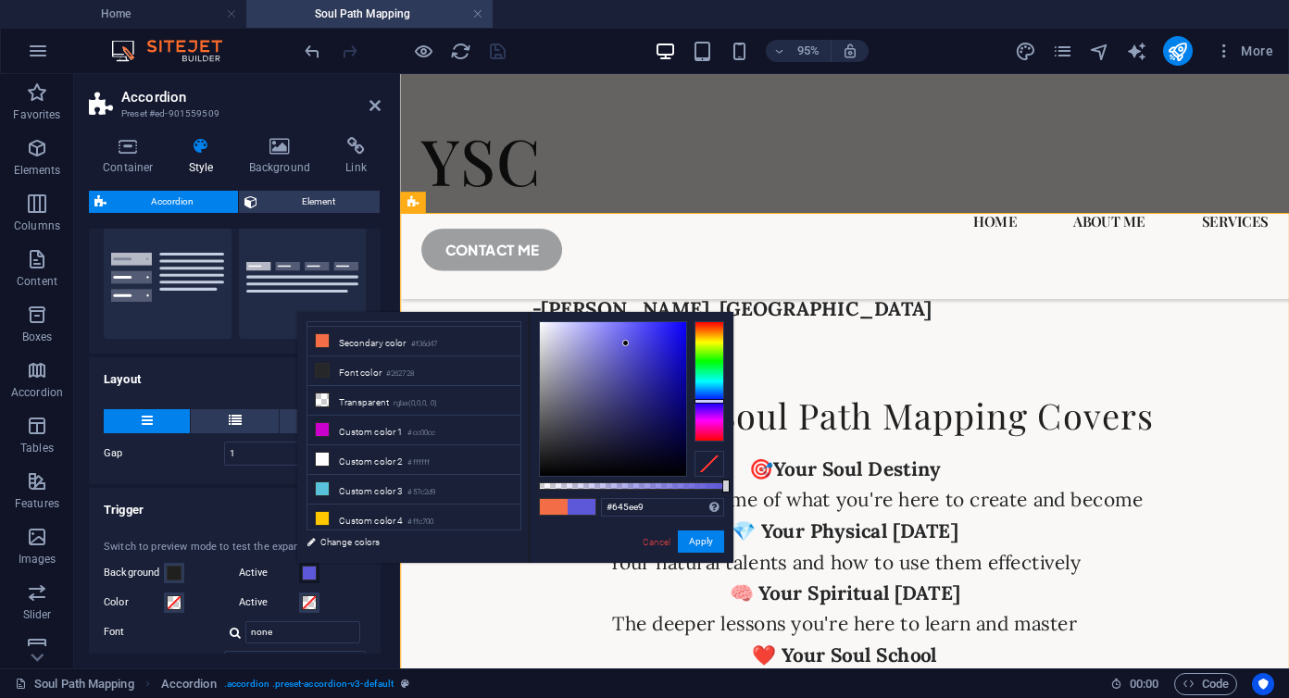
click at [626, 334] on div at bounding box center [613, 399] width 146 height 154
click at [713, 395] on div at bounding box center [710, 381] width 30 height 120
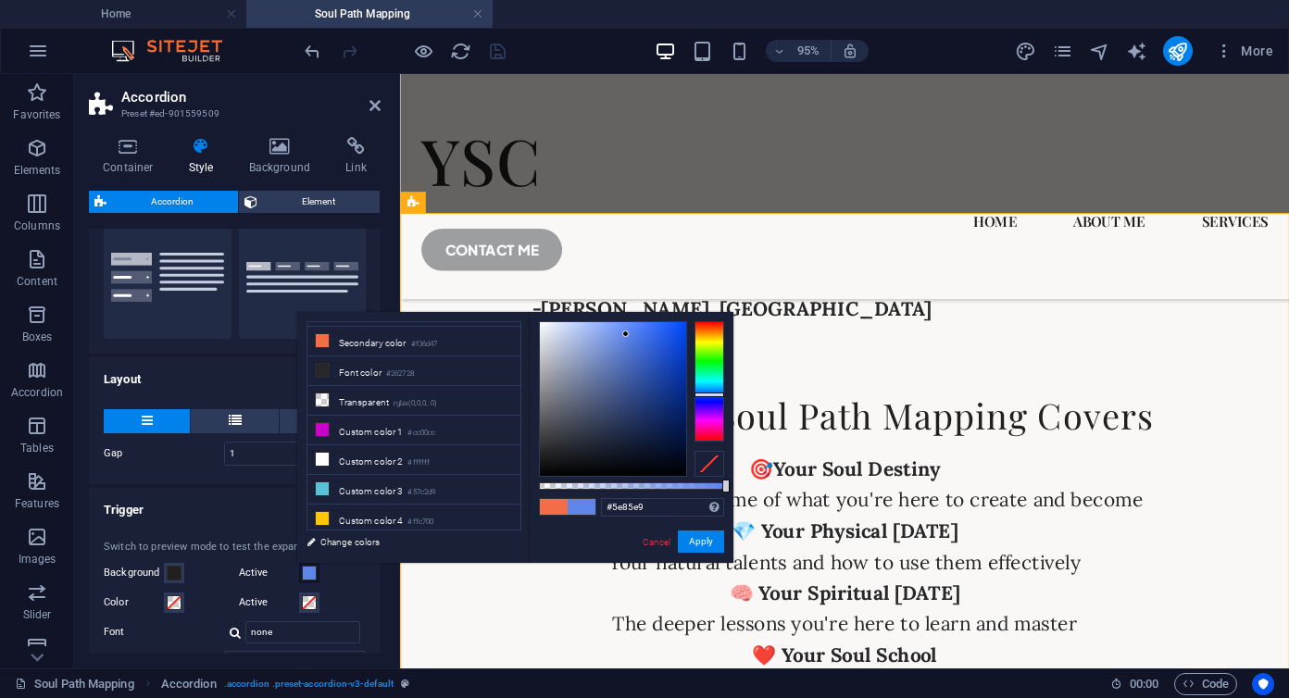
click at [713, 390] on div at bounding box center [710, 381] width 30 height 120
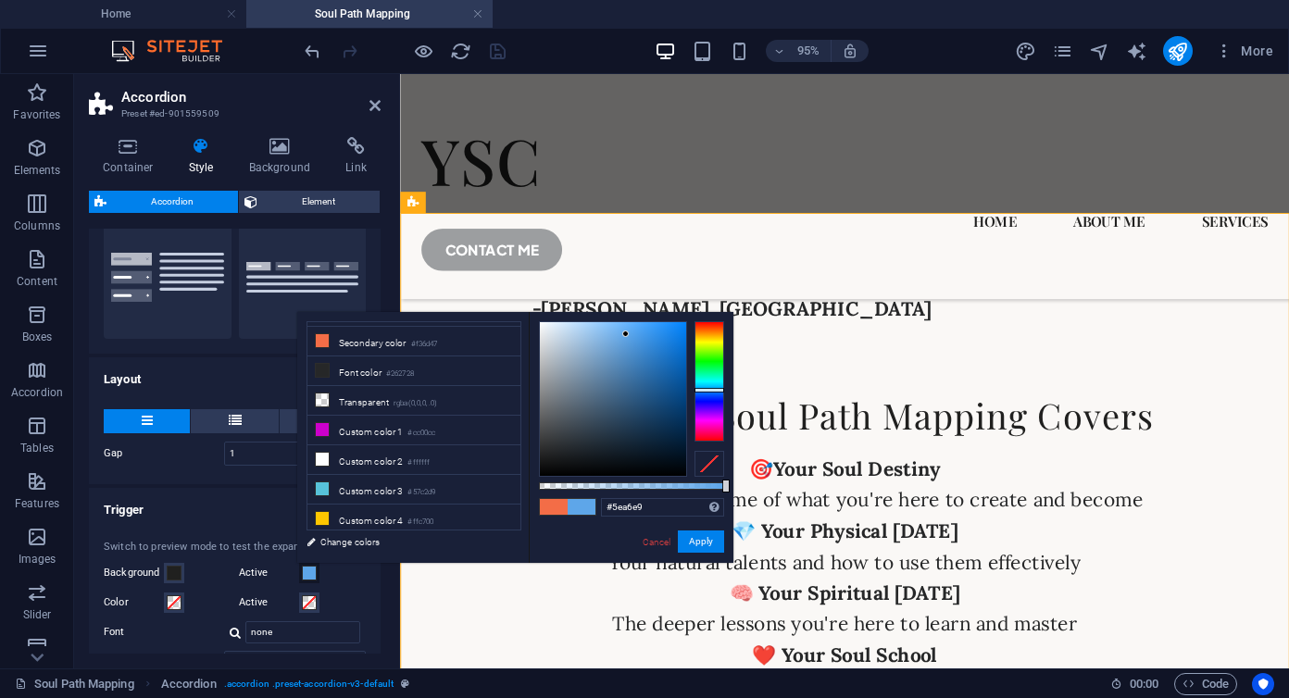
click at [650, 332] on div at bounding box center [613, 399] width 146 height 154
click at [662, 383] on div at bounding box center [613, 399] width 146 height 154
click at [707, 348] on div at bounding box center [710, 381] width 30 height 120
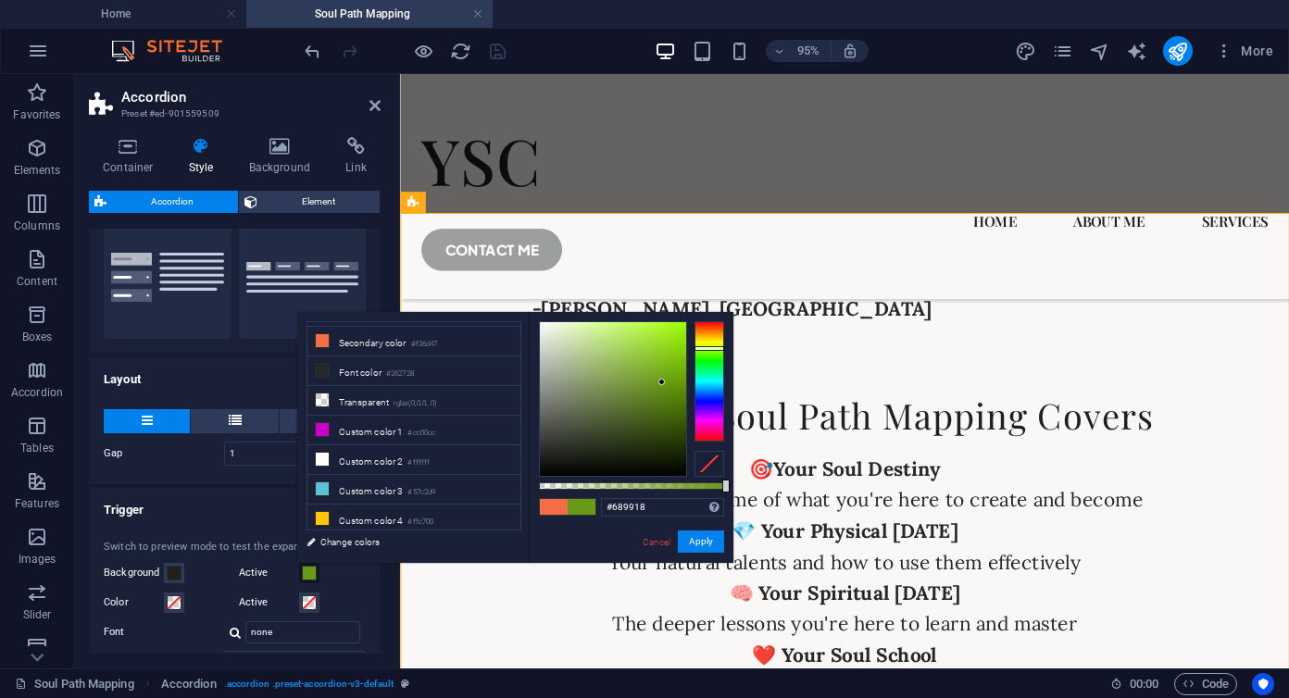
click at [631, 341] on div at bounding box center [613, 399] width 146 height 154
click at [612, 333] on div at bounding box center [613, 399] width 146 height 154
click at [604, 338] on div at bounding box center [613, 399] width 146 height 154
click at [592, 333] on div at bounding box center [613, 399] width 146 height 154
click at [586, 337] on div at bounding box center [613, 399] width 146 height 154
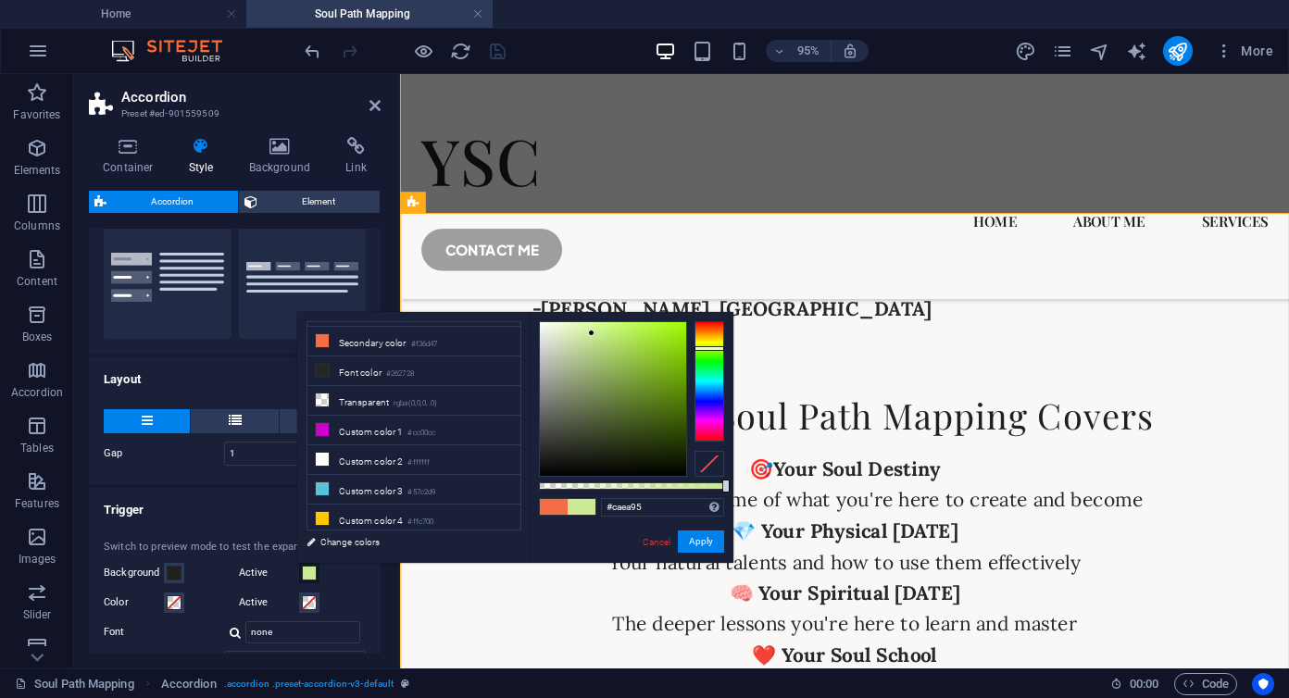
type input "#c8e49a"
click at [704, 543] on button "Apply" at bounding box center [701, 542] width 46 height 22
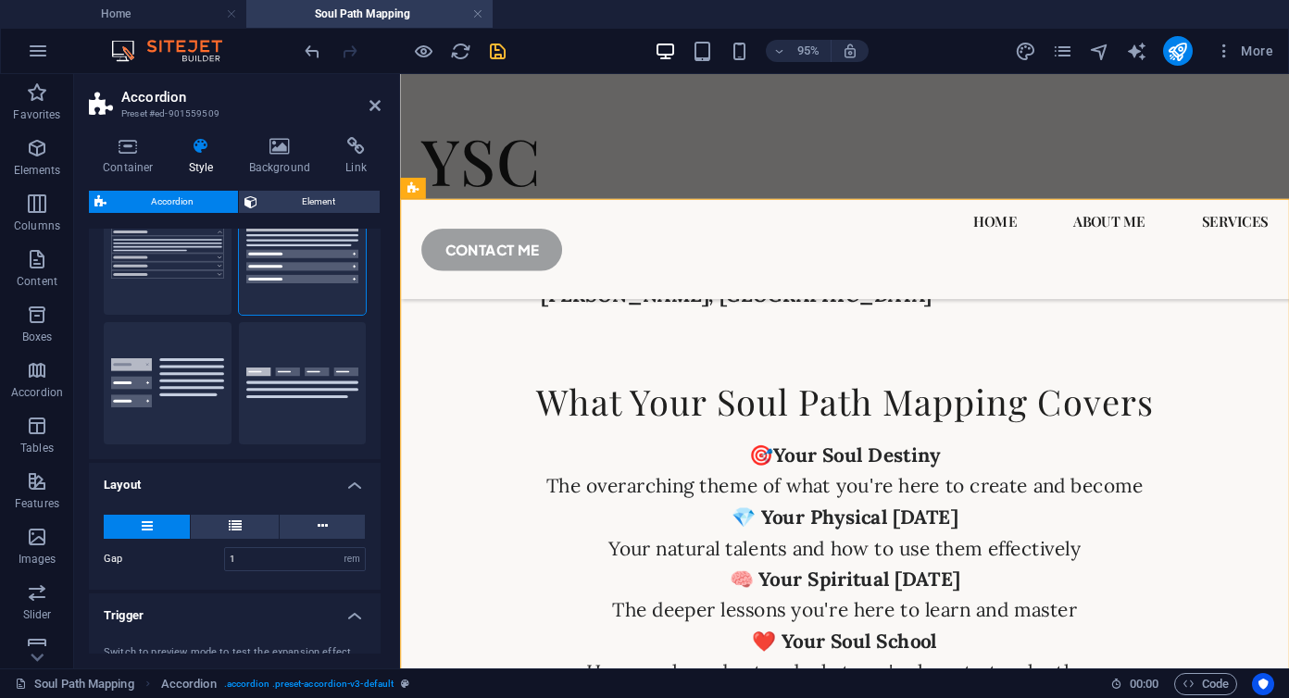
scroll to position [0, 0]
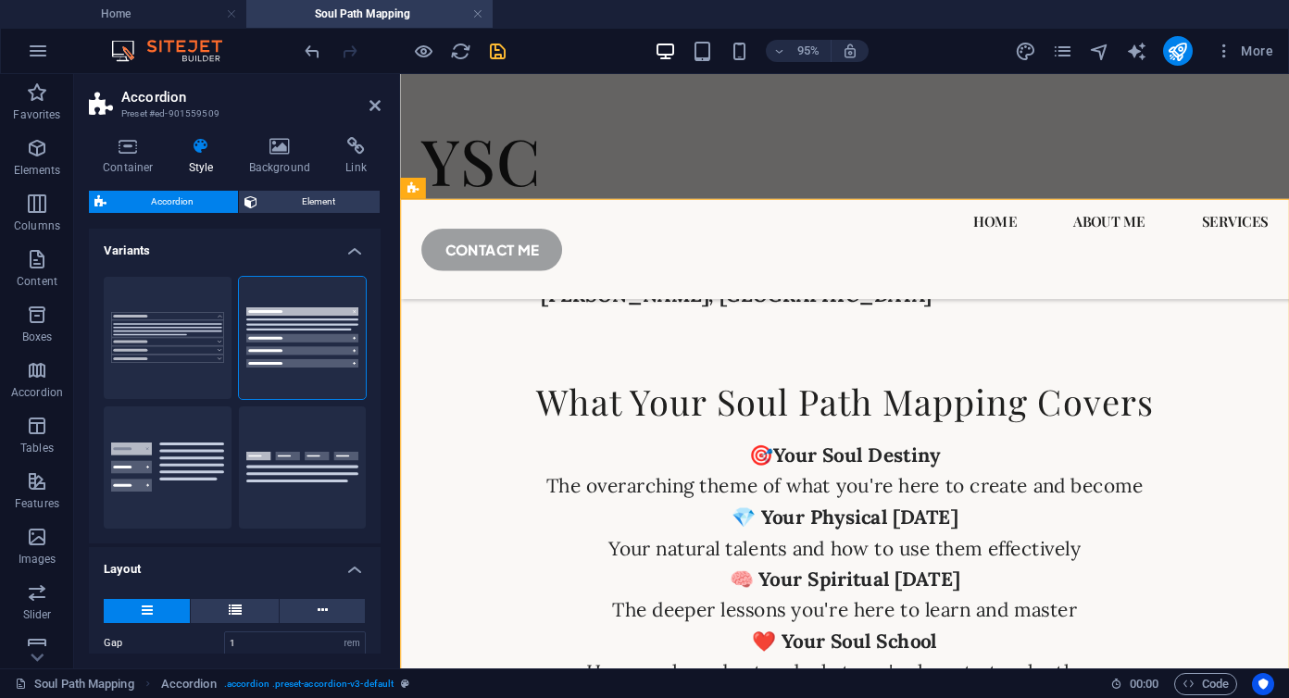
click at [368, 104] on h2 "Accordion" at bounding box center [250, 97] width 259 height 17
click at [376, 107] on icon at bounding box center [375, 105] width 11 height 15
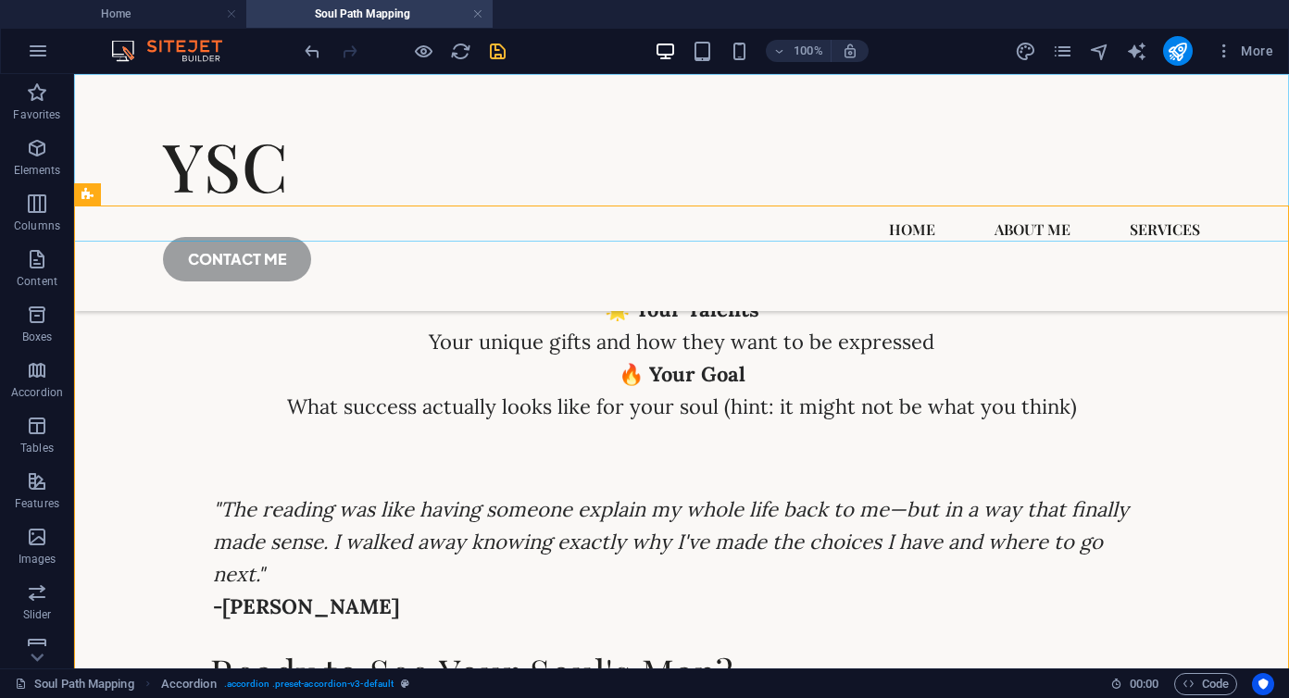
scroll to position [5993, 0]
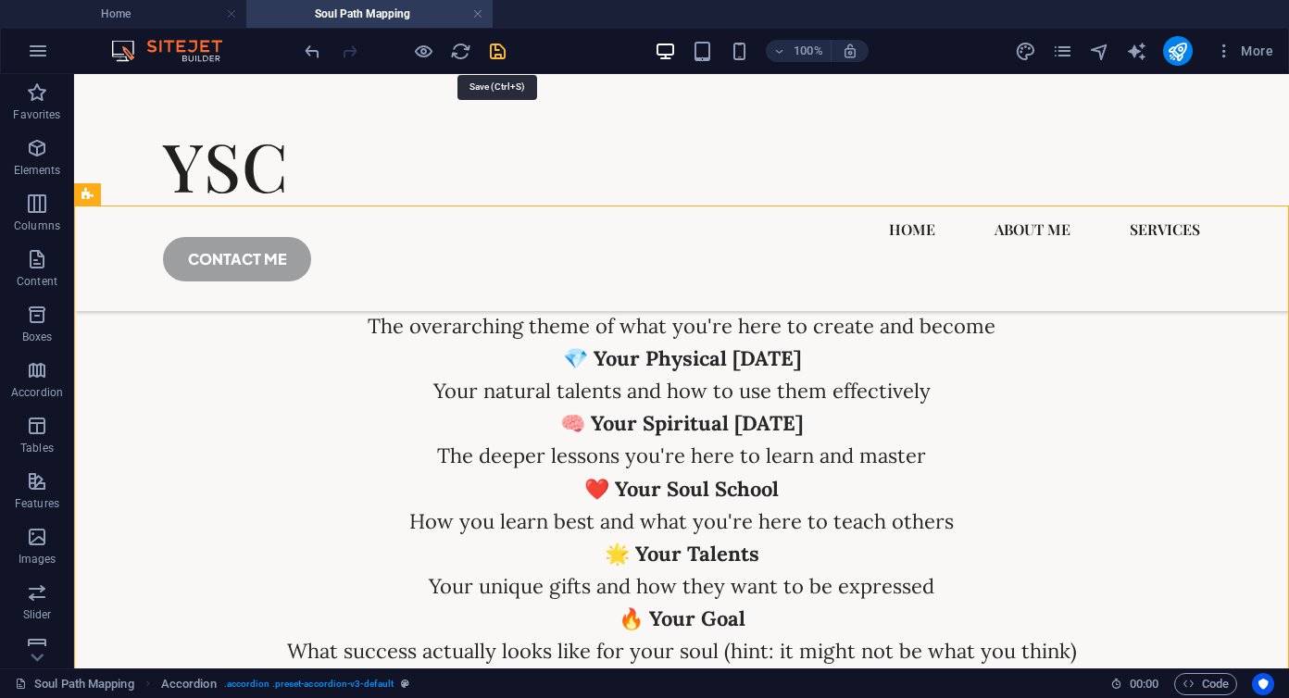
click at [495, 54] on icon "save" at bounding box center [497, 51] width 21 height 21
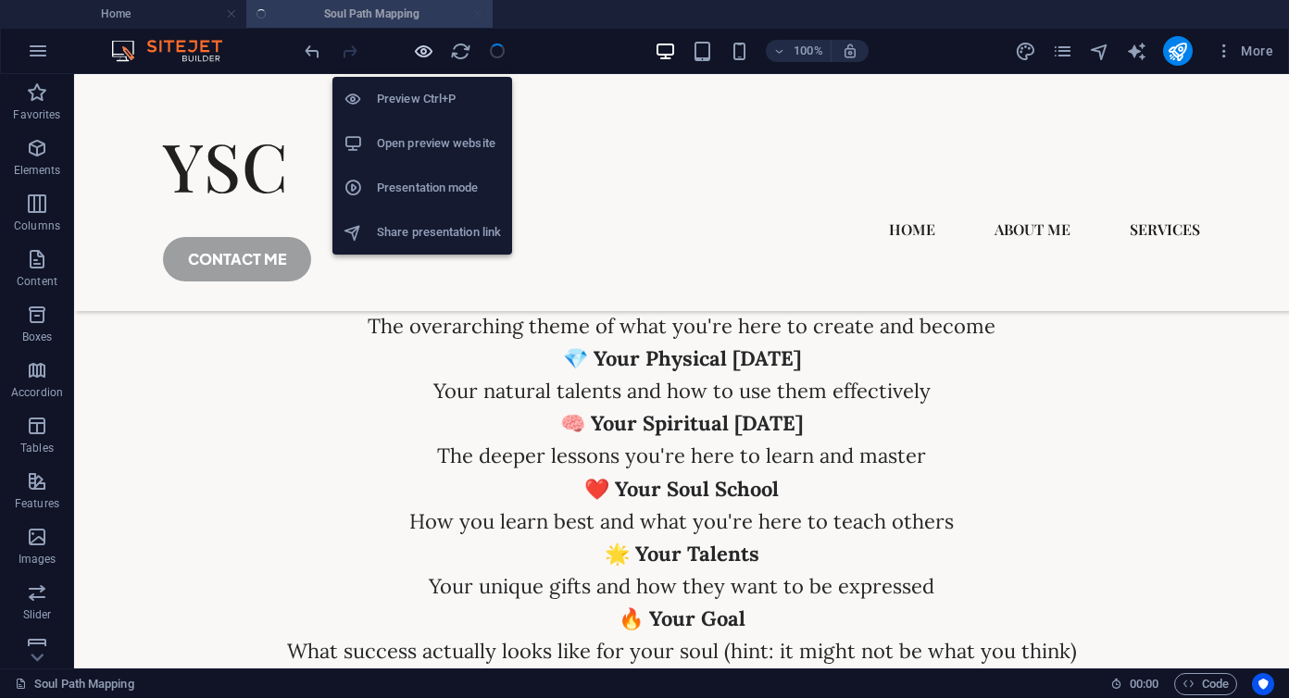
click at [427, 50] on icon "button" at bounding box center [423, 51] width 21 height 21
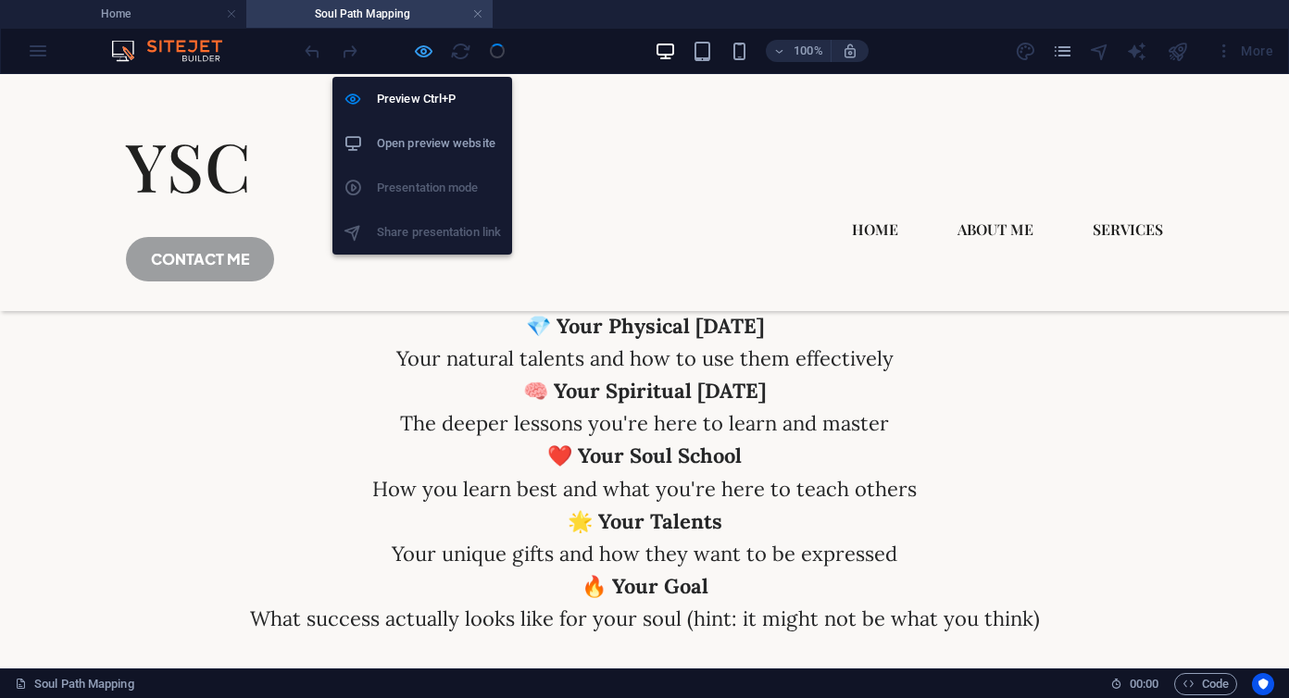
scroll to position [5961, 0]
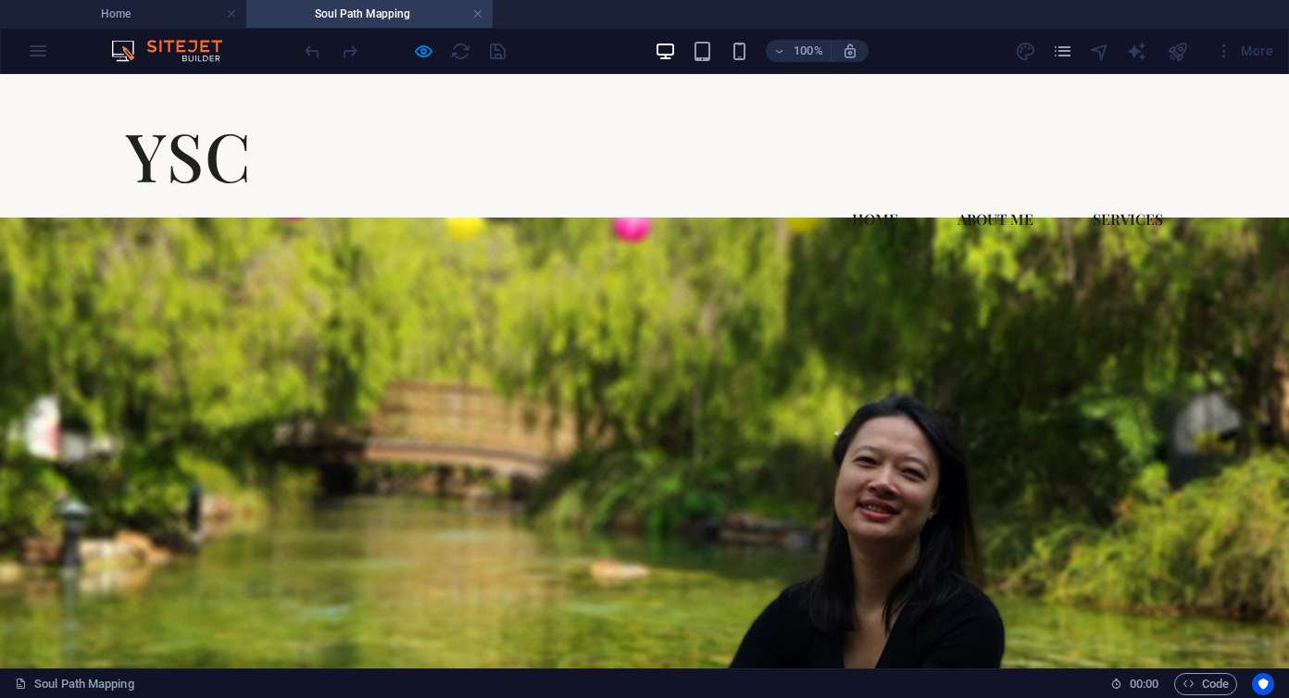
scroll to position [0, 0]
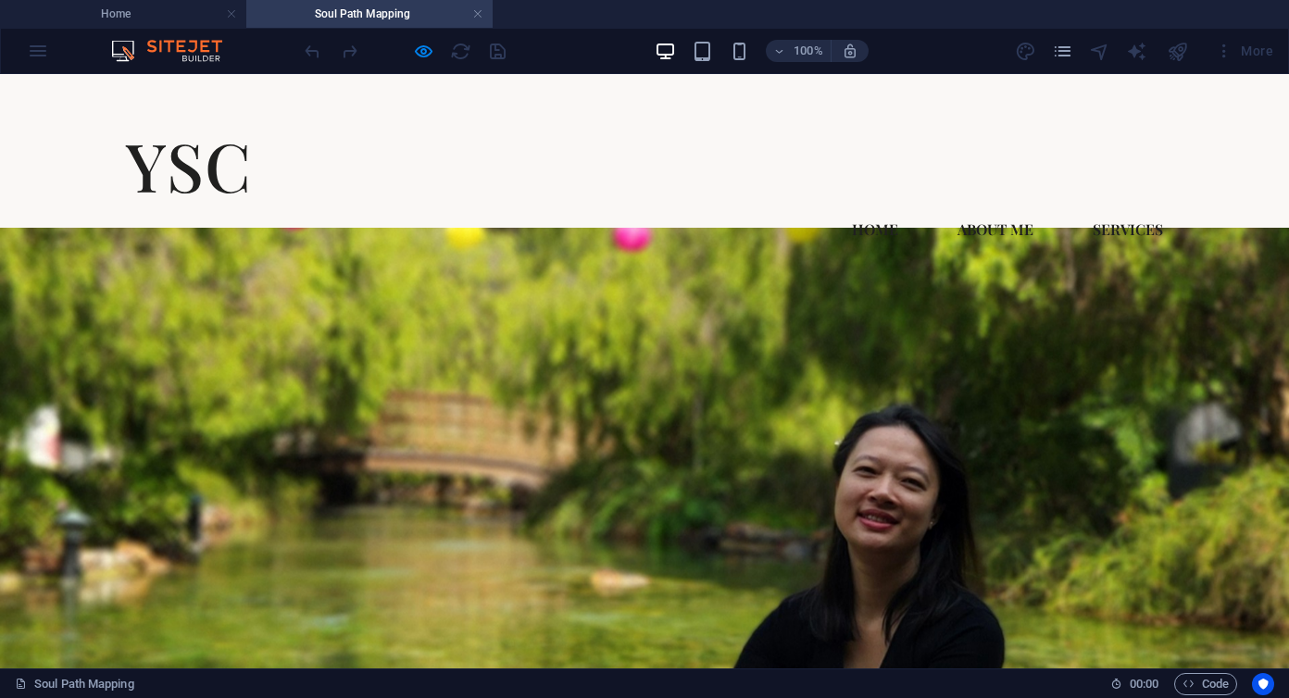
click at [873, 391] on div at bounding box center [644, 515] width 1289 height 575
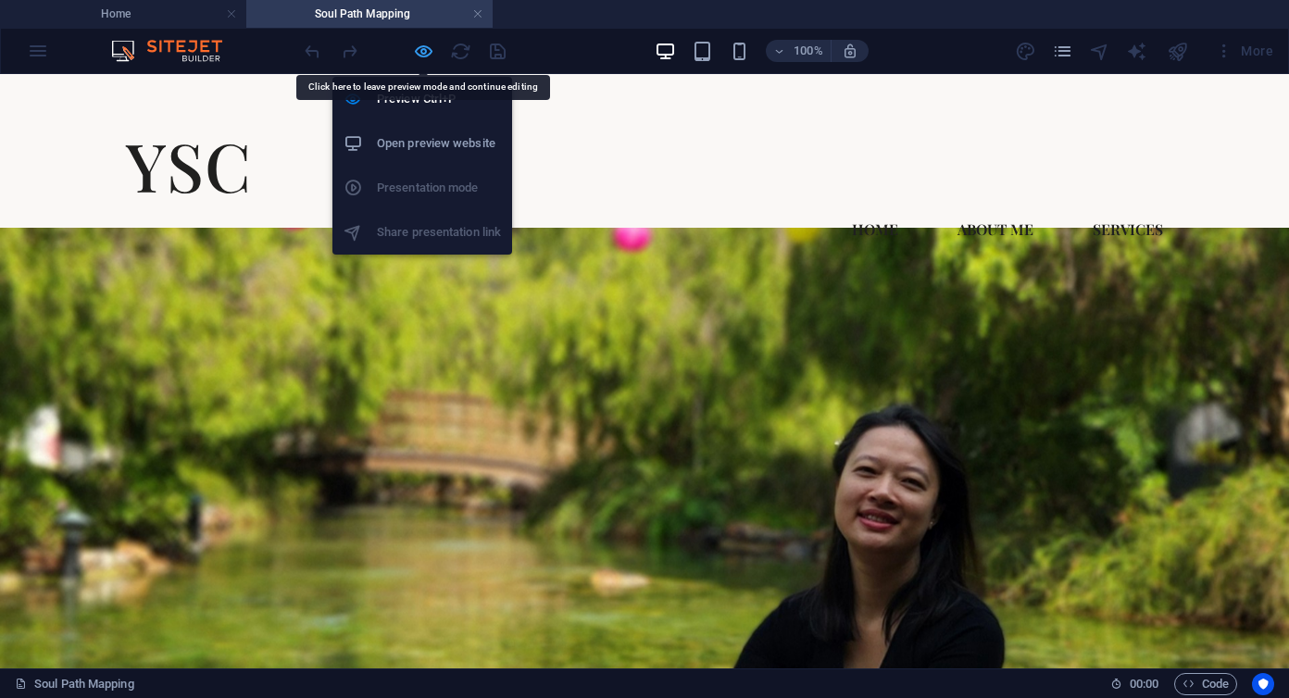
click at [427, 52] on icon "button" at bounding box center [423, 51] width 21 height 21
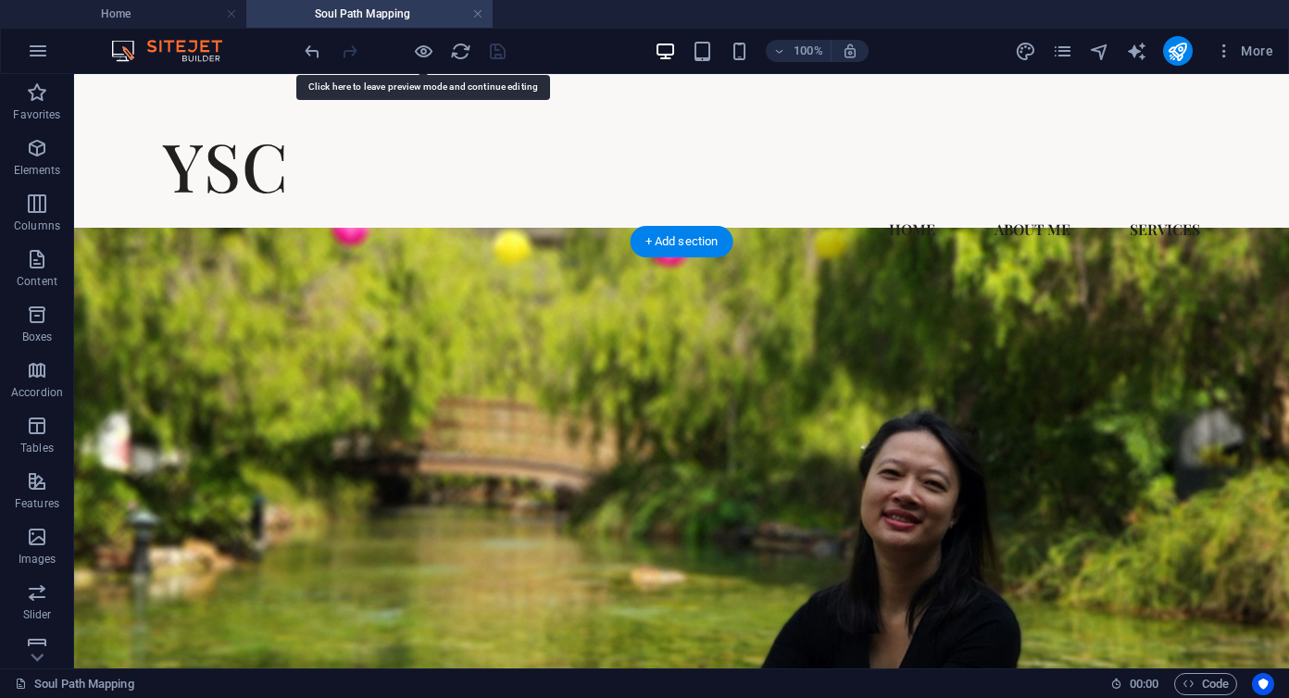
click at [890, 356] on figure at bounding box center [681, 515] width 1215 height 575
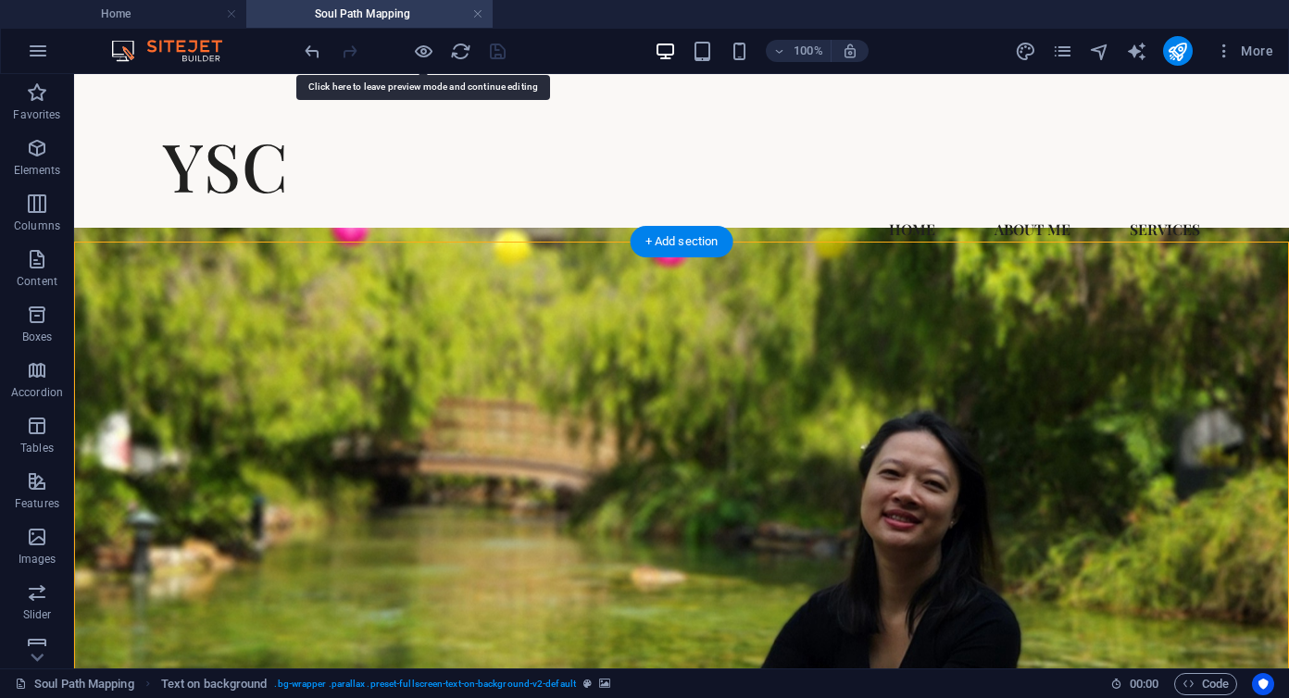
click at [890, 356] on figure at bounding box center [681, 515] width 1215 height 575
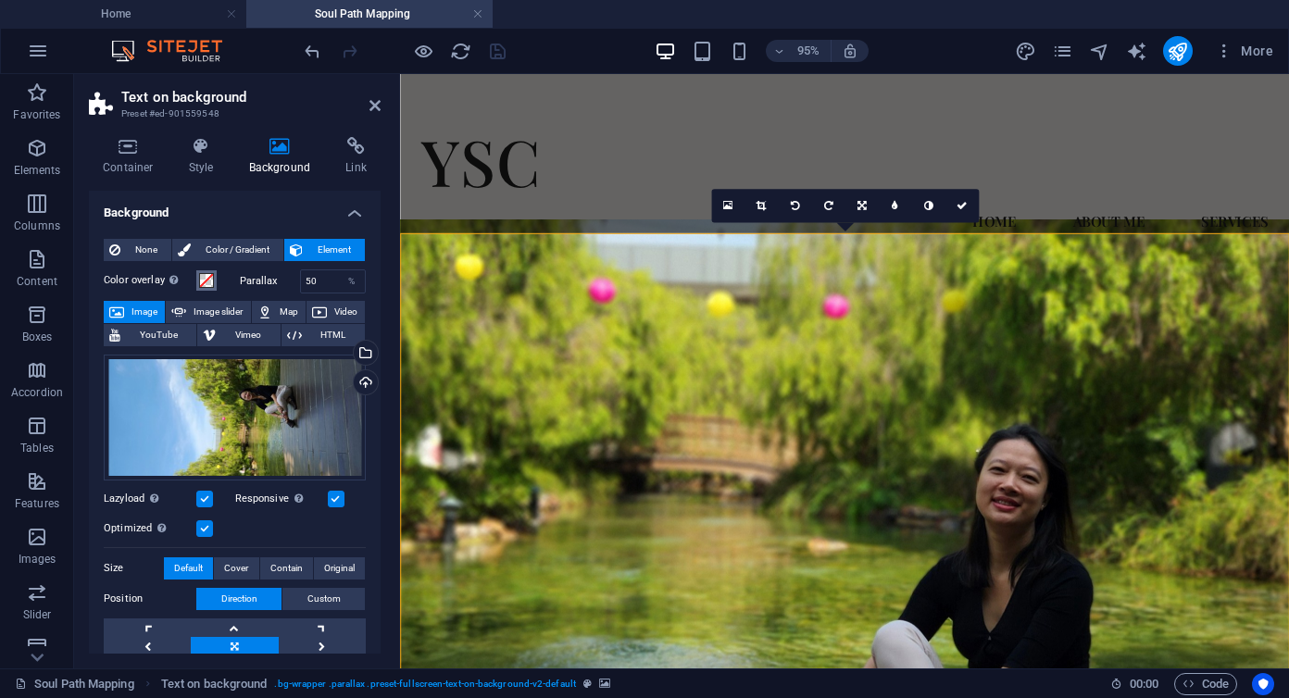
click at [206, 283] on span at bounding box center [206, 280] width 15 height 15
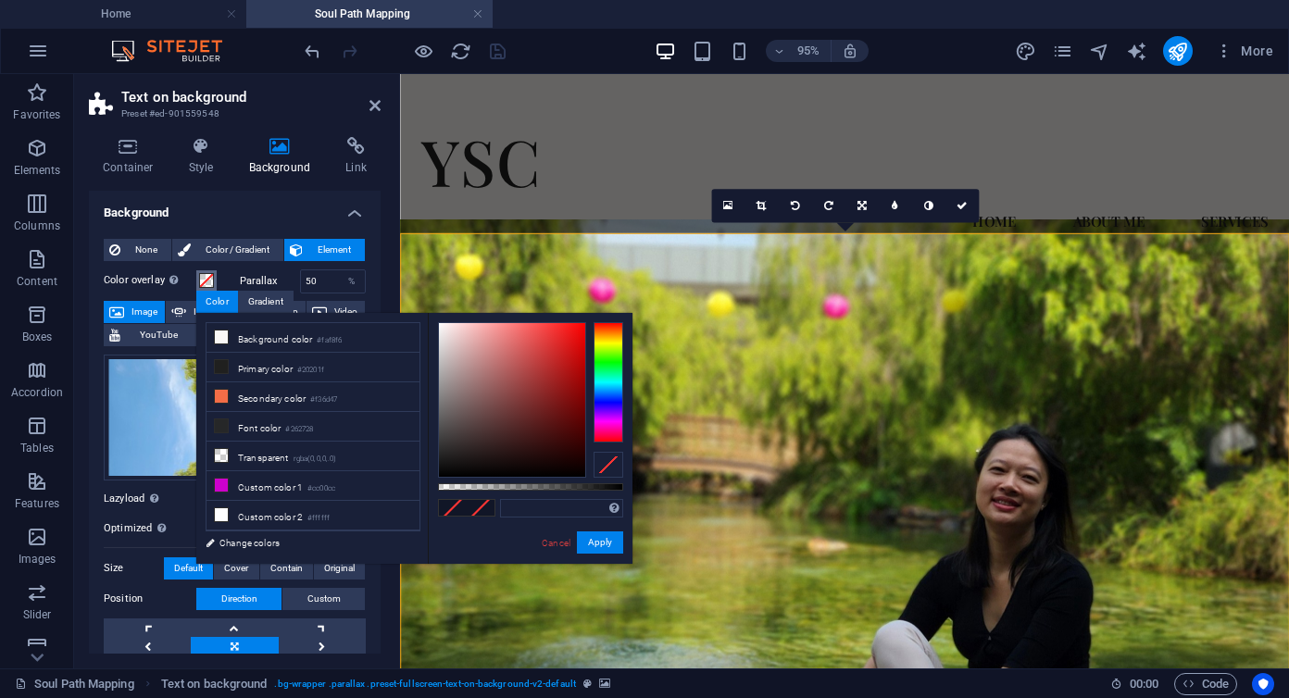
click at [206, 283] on span at bounding box center [206, 280] width 15 height 15
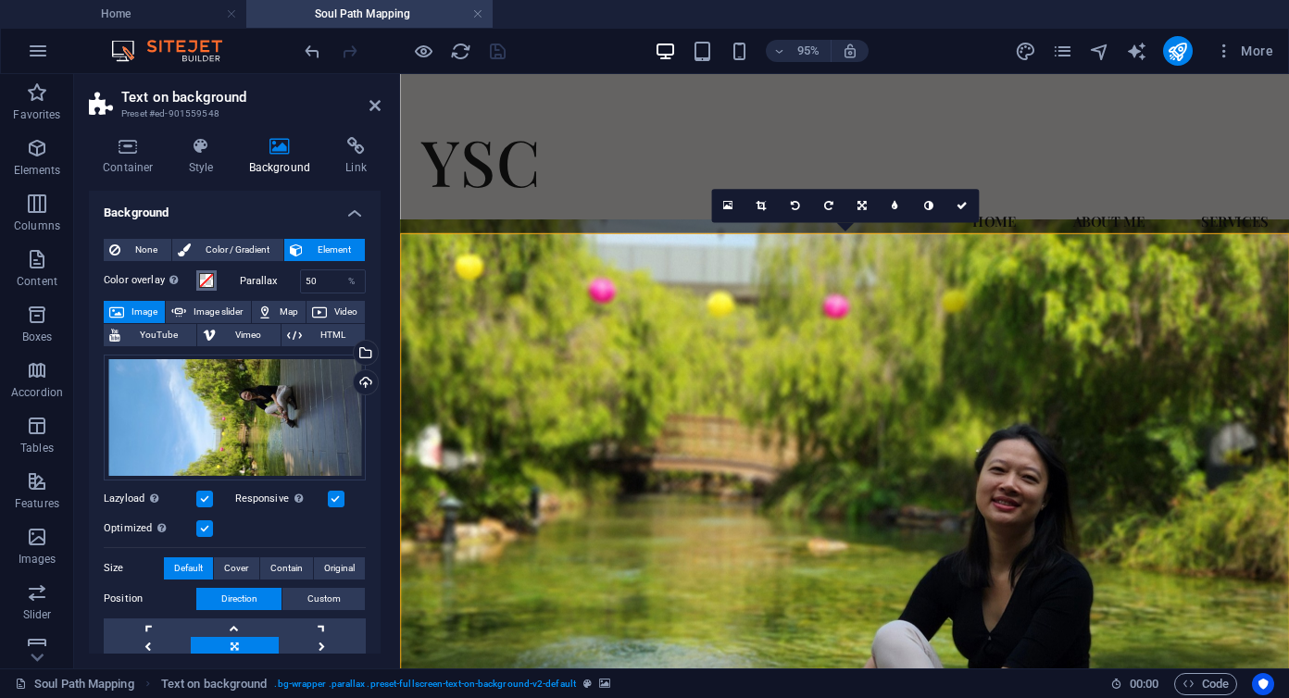
click at [206, 283] on span at bounding box center [206, 280] width 15 height 15
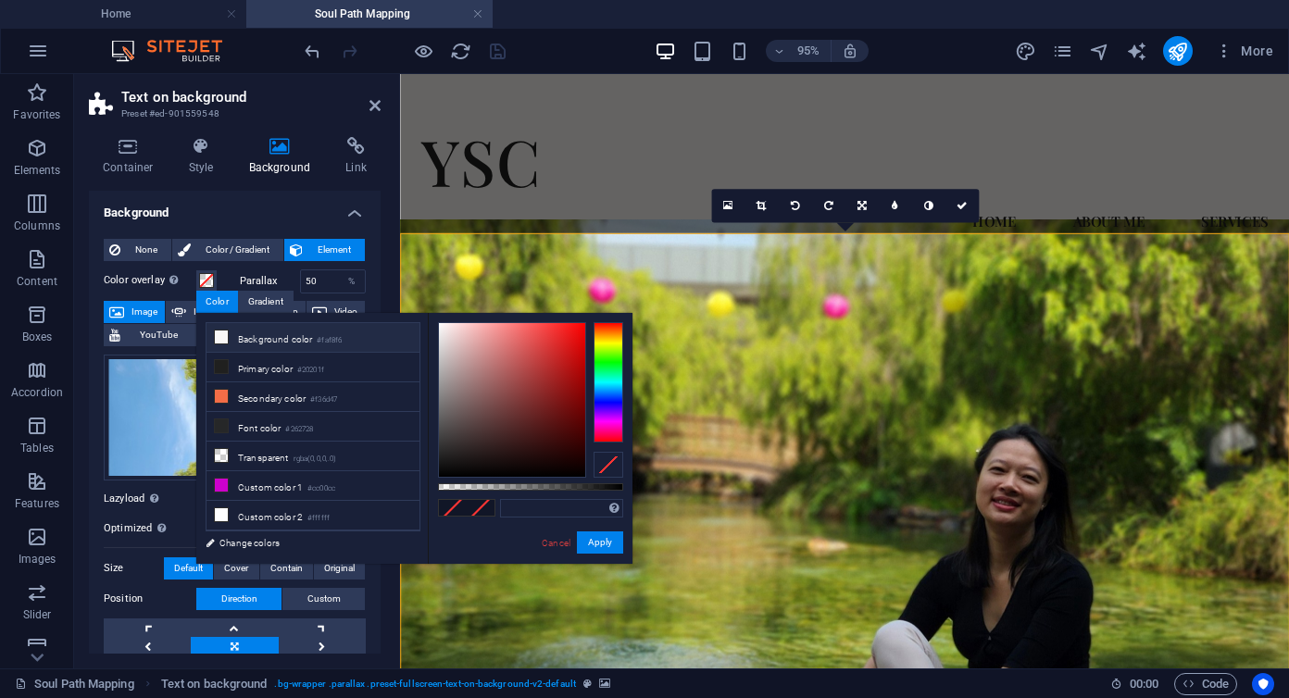
click at [229, 334] on li "Background color #faf8f6" at bounding box center [313, 338] width 213 height 30
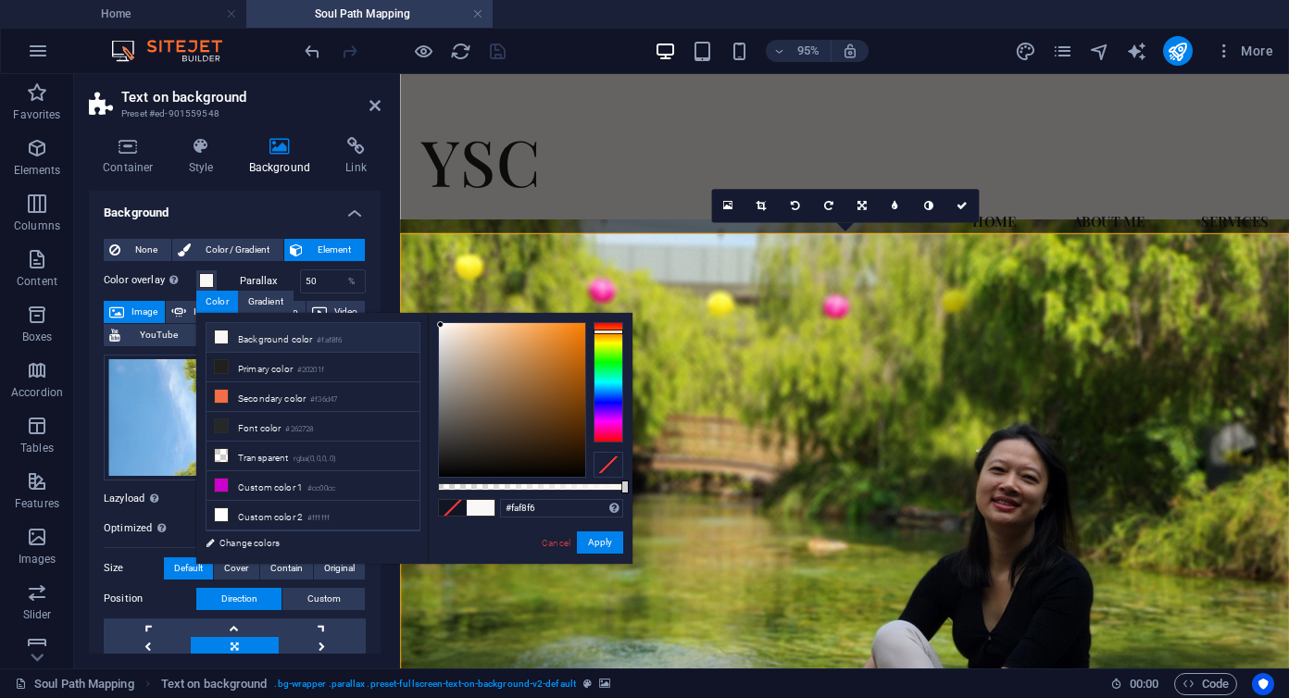
click at [535, 489] on div at bounding box center [530, 486] width 185 height 7
click at [505, 486] on div at bounding box center [530, 486] width 185 height 7
click at [483, 486] on div at bounding box center [530, 486] width 185 height 7
click at [474, 485] on div at bounding box center [530, 486] width 185 height 7
click at [455, 485] on div at bounding box center [530, 486] width 185 height 7
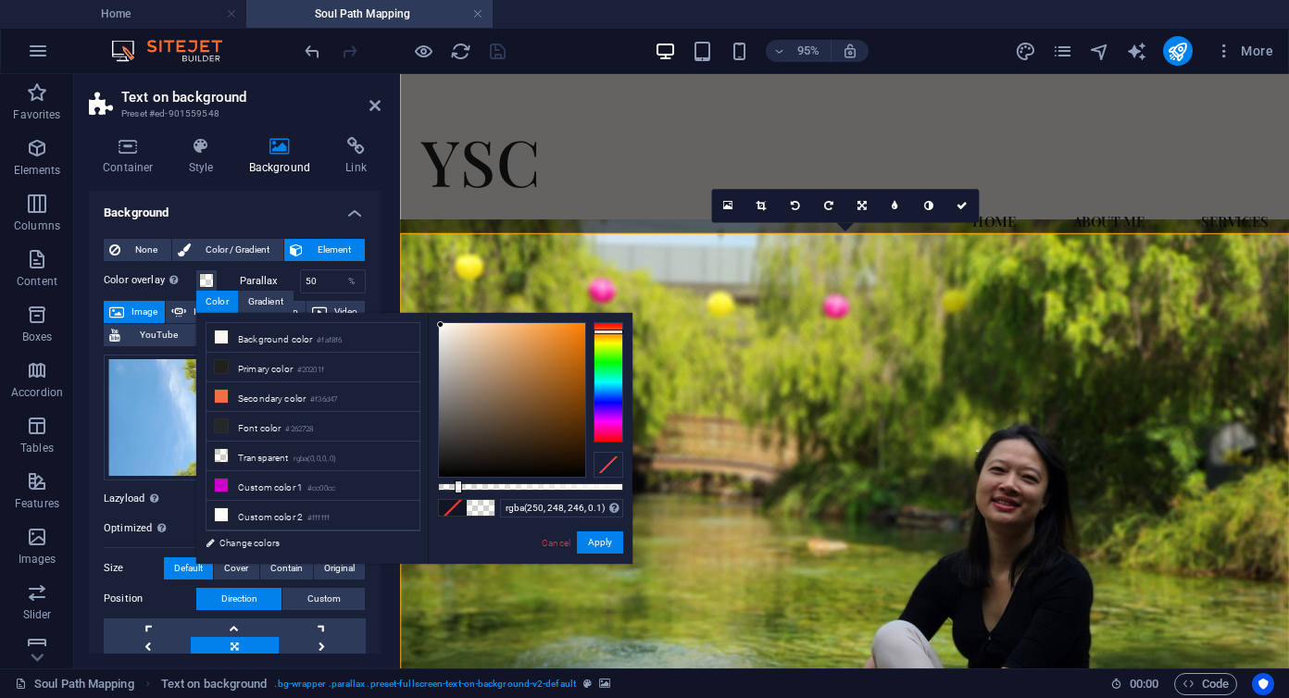
type input "rgba(250, 248, 246, 0.11)"
click at [458, 485] on div at bounding box center [460, 487] width 7 height 13
click at [604, 544] on button "Apply" at bounding box center [600, 543] width 46 height 22
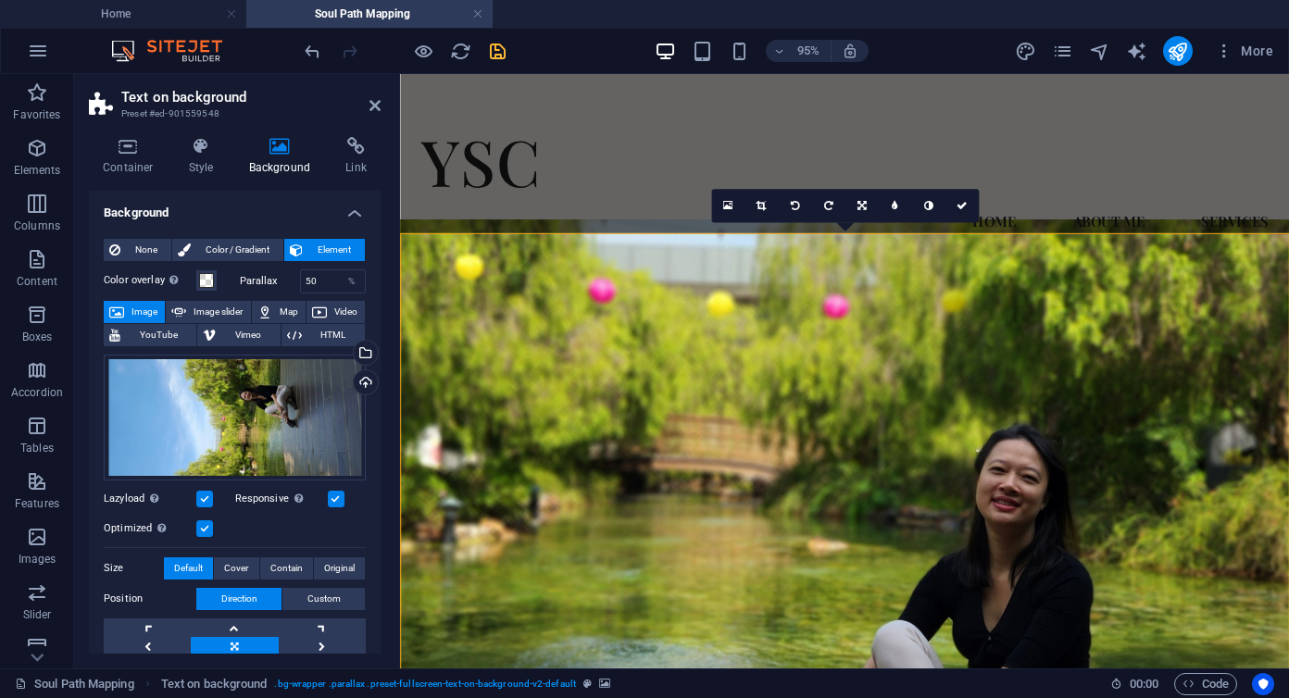
click at [1144, 483] on figure at bounding box center [868, 523] width 936 height 591
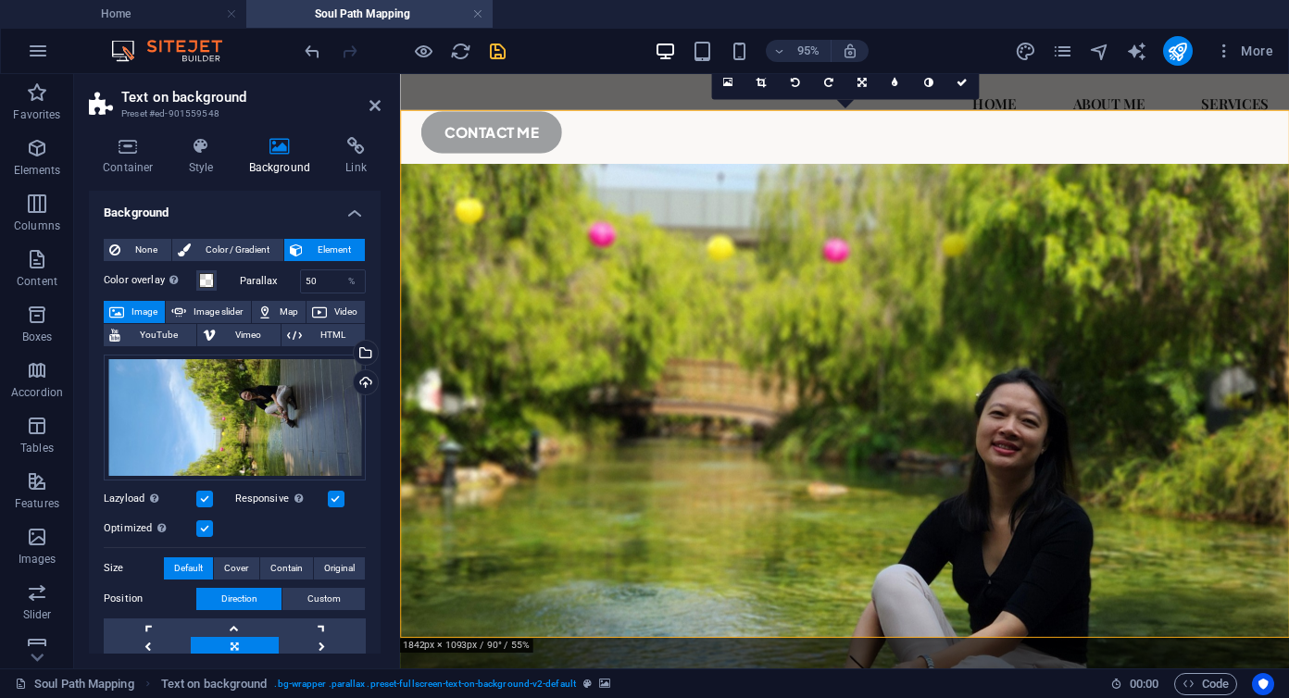
scroll to position [130, 0]
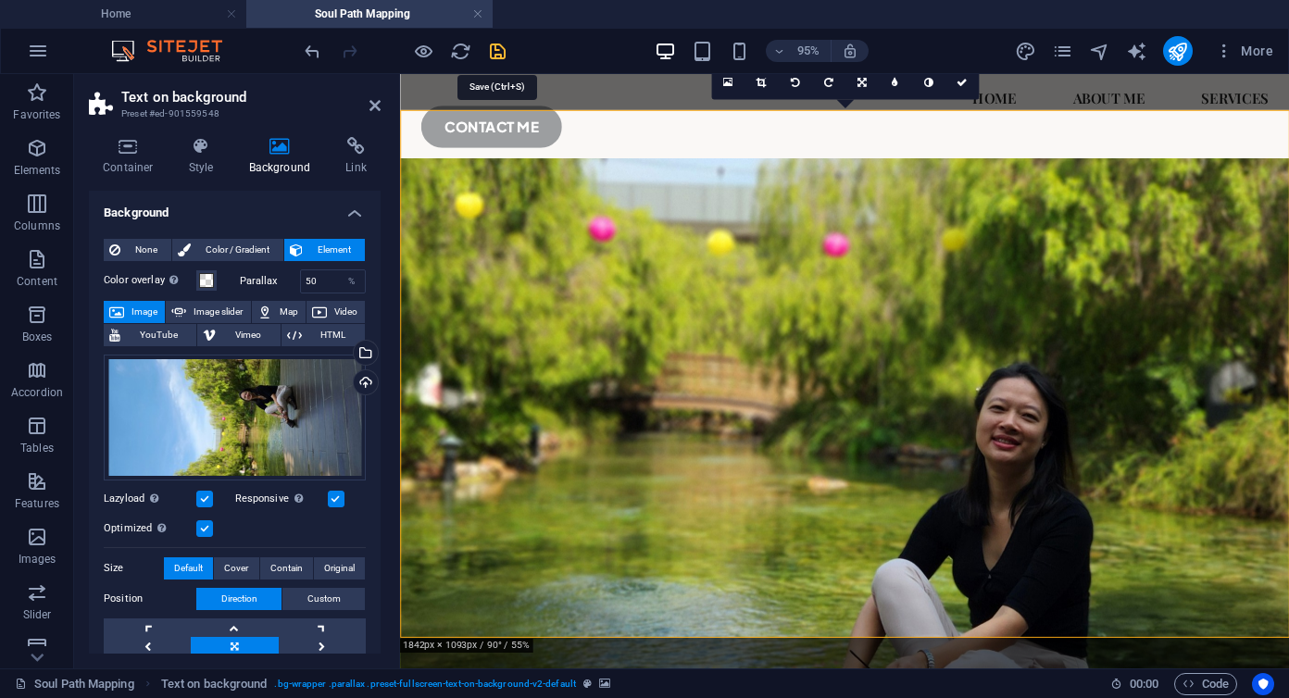
click at [498, 55] on icon "save" at bounding box center [497, 51] width 21 height 21
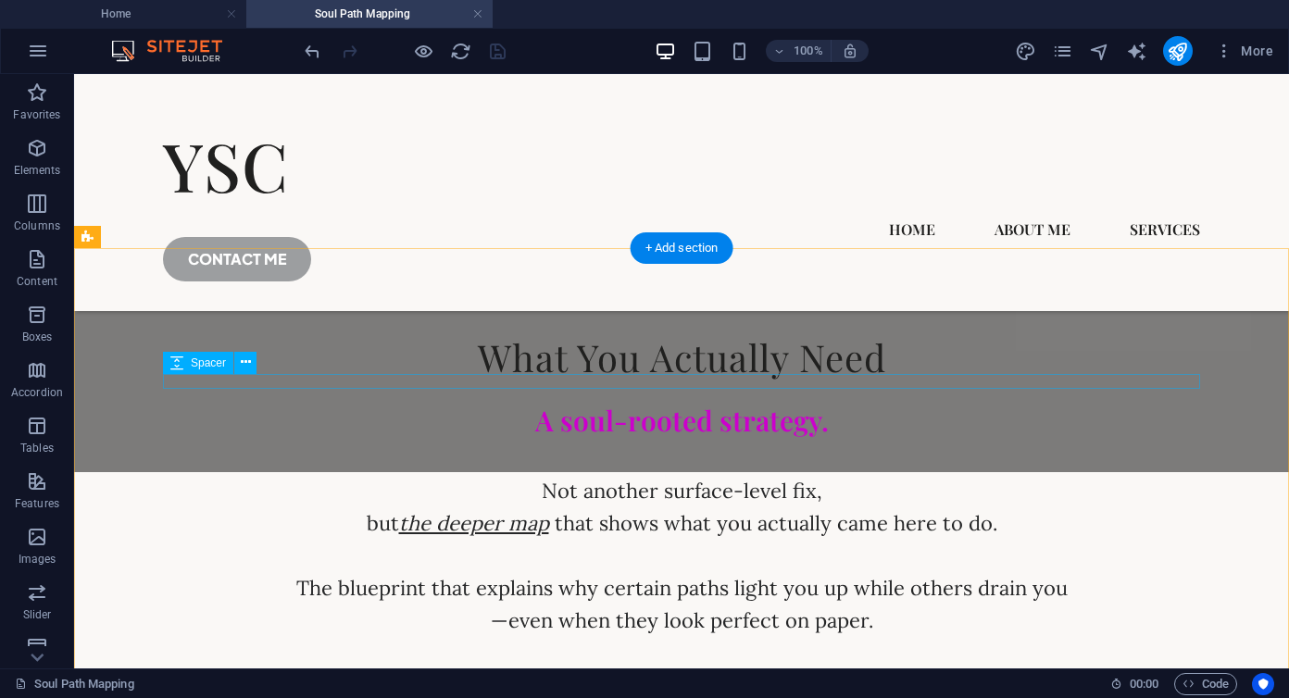
scroll to position [909, 0]
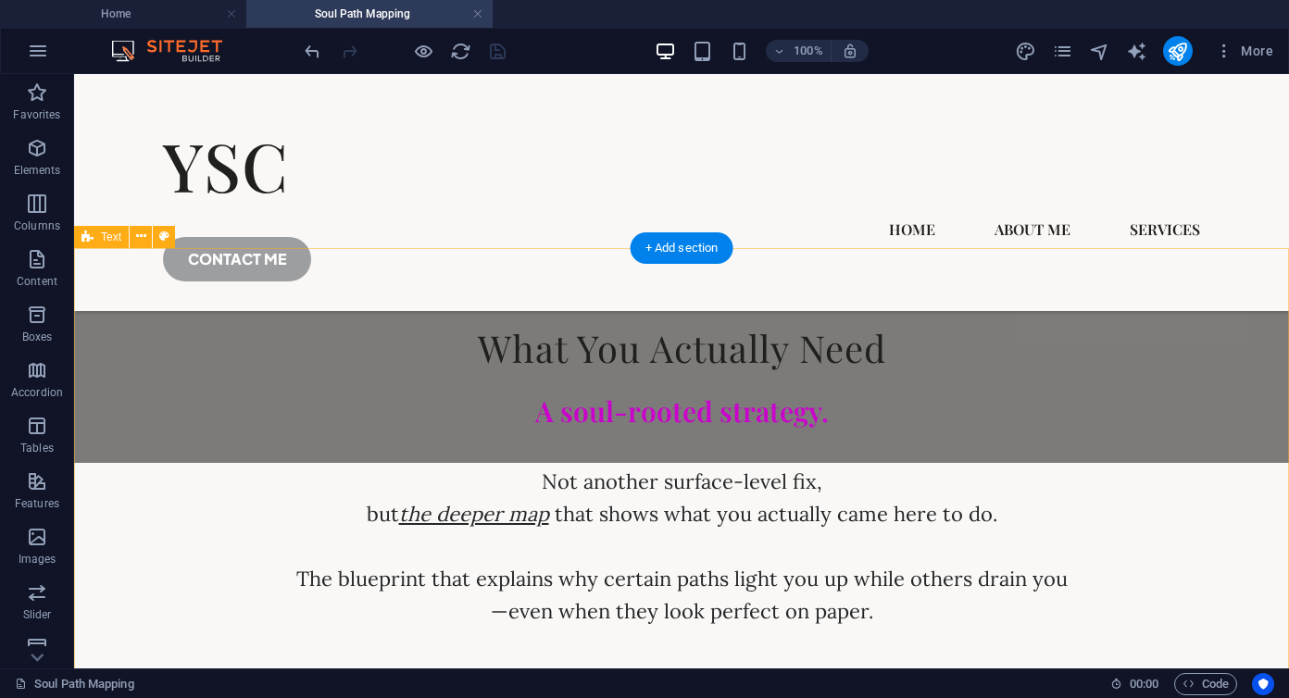
click at [790, 279] on div "What You Actually Need A soul-rooted strategy. Not another surface-level fix, b…" at bounding box center [681, 475] width 1215 height 455
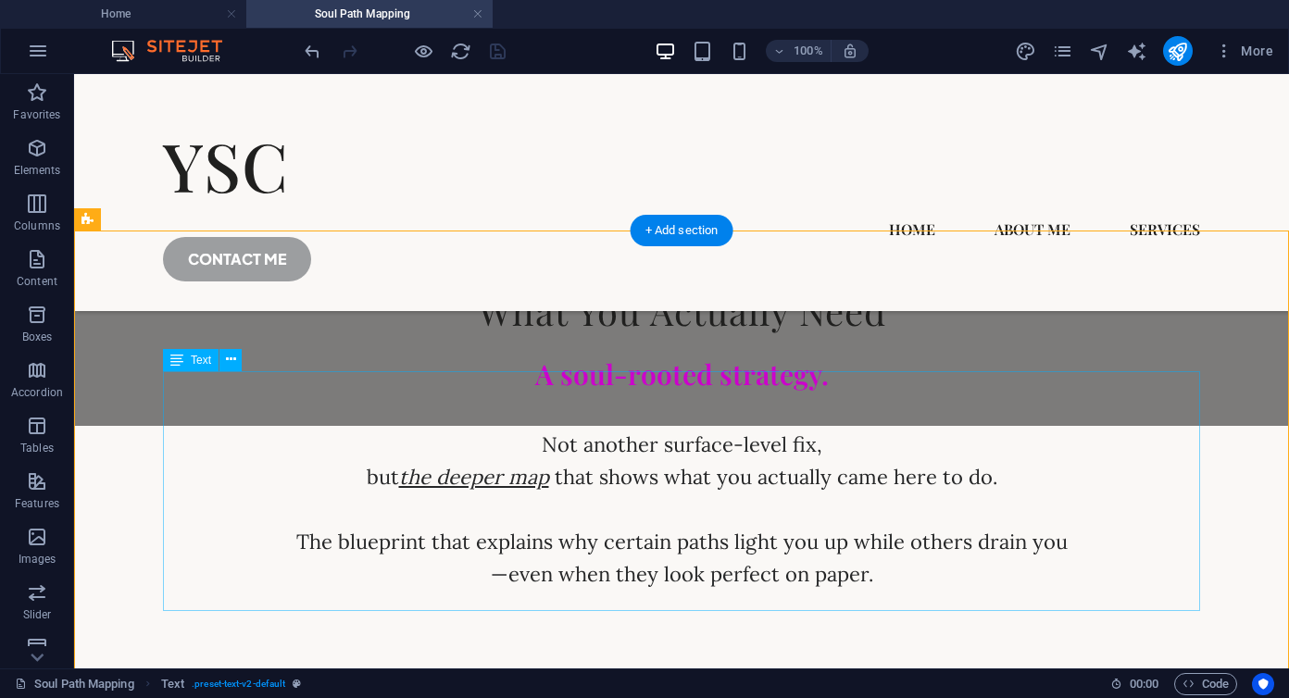
scroll to position [977, 0]
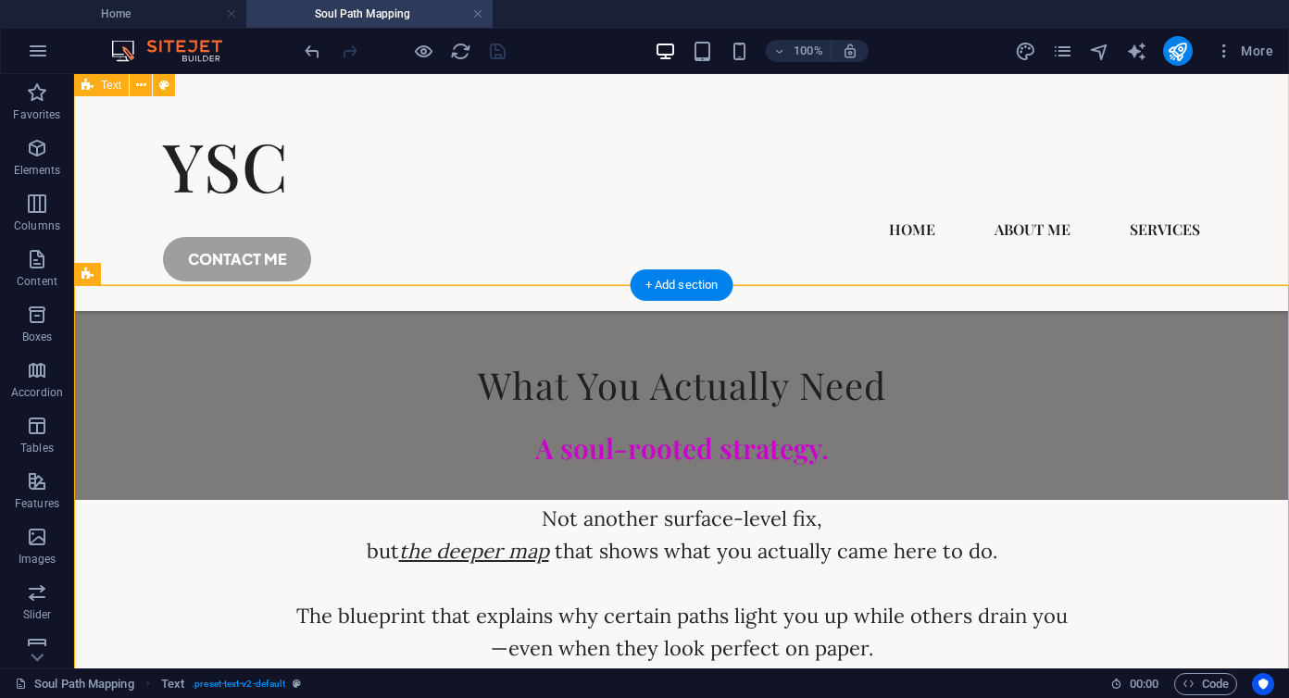
scroll to position [872, 0]
click at [357, 304] on div "What You Actually Need A soul-rooted strategy. Not another surface-level fix, b…" at bounding box center [681, 512] width 1215 height 455
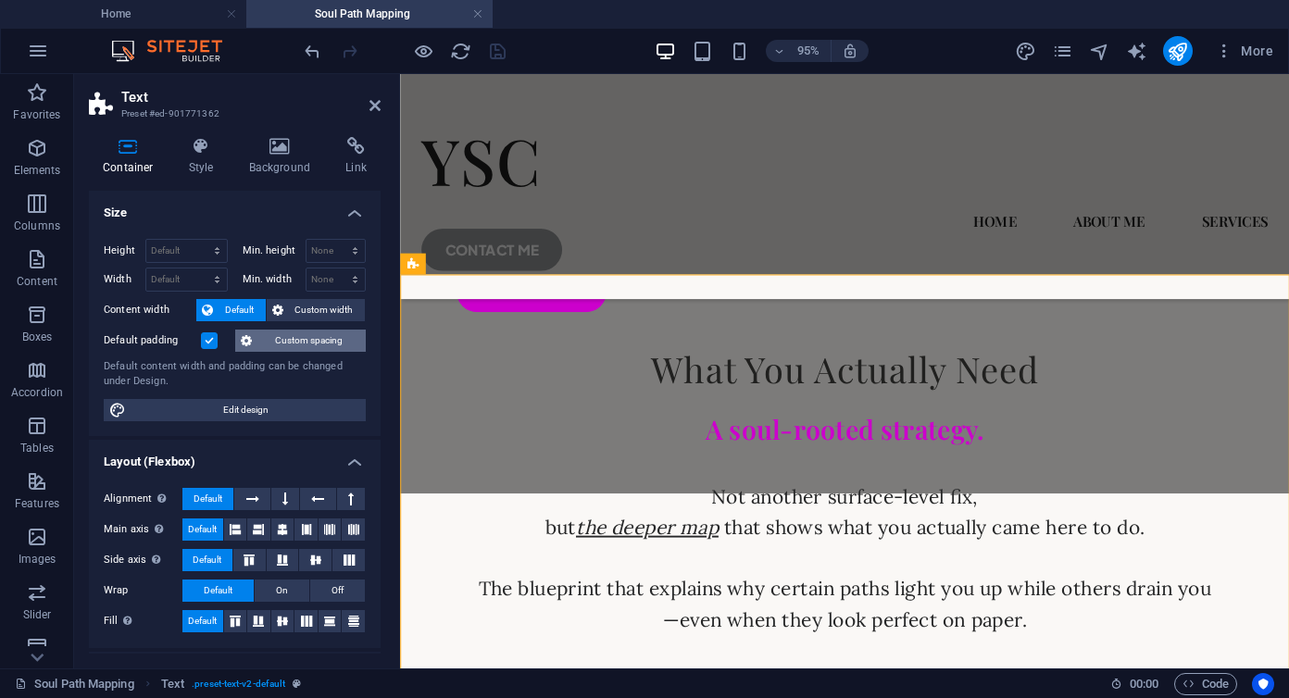
click at [294, 342] on span "Custom spacing" at bounding box center [308, 341] width 103 height 22
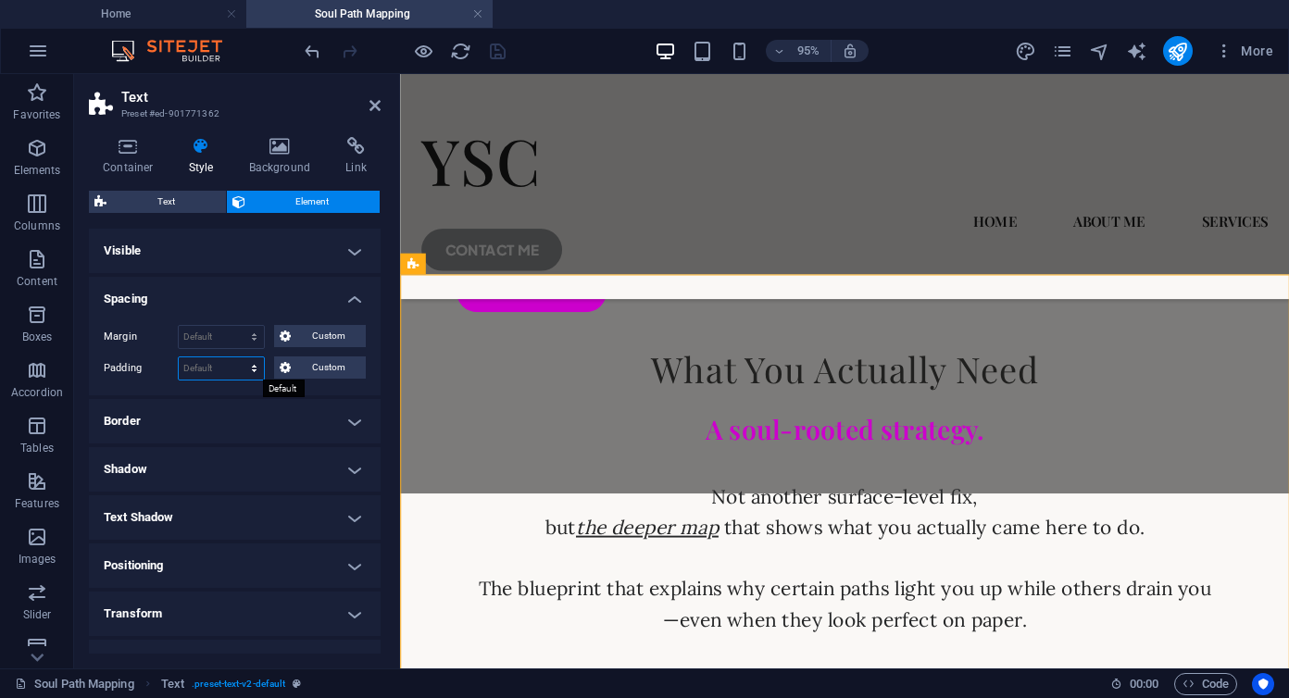
click at [211, 364] on select "Default px rem % vh vw Custom" at bounding box center [221, 368] width 85 height 22
select select "px"
click at [236, 357] on select "Default px rem % vh vw Custom" at bounding box center [221, 368] width 85 height 22
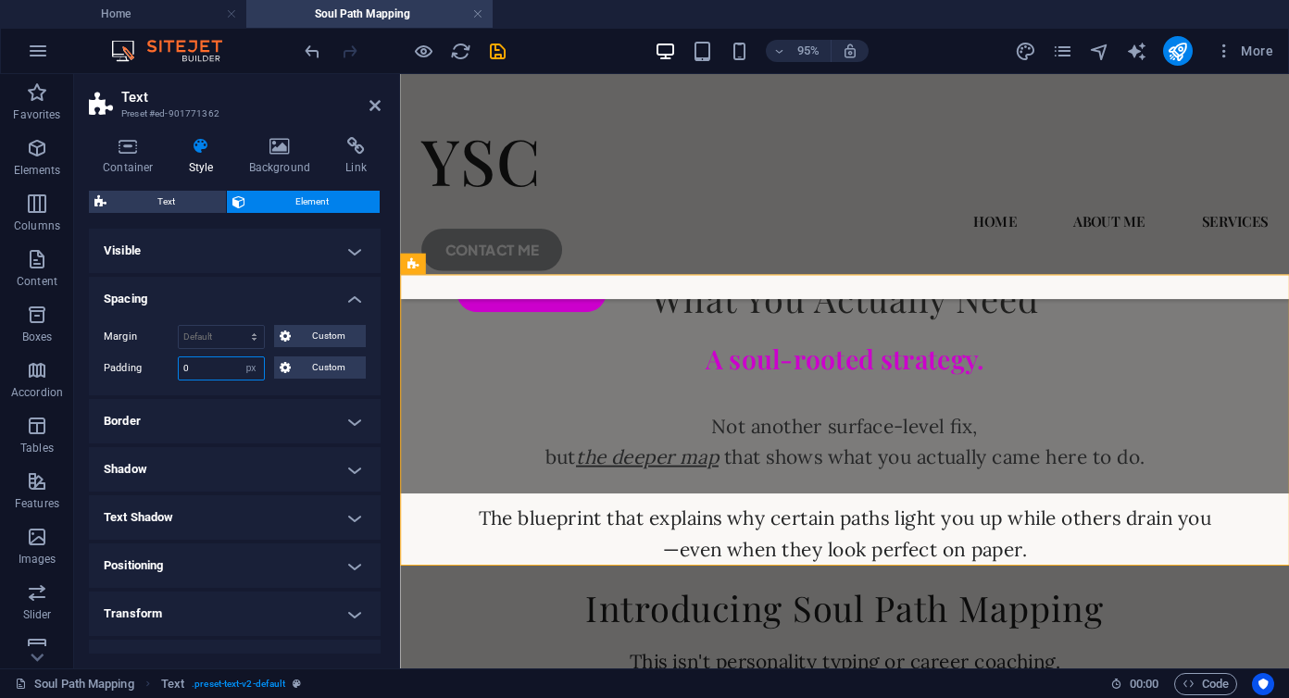
type input "2"
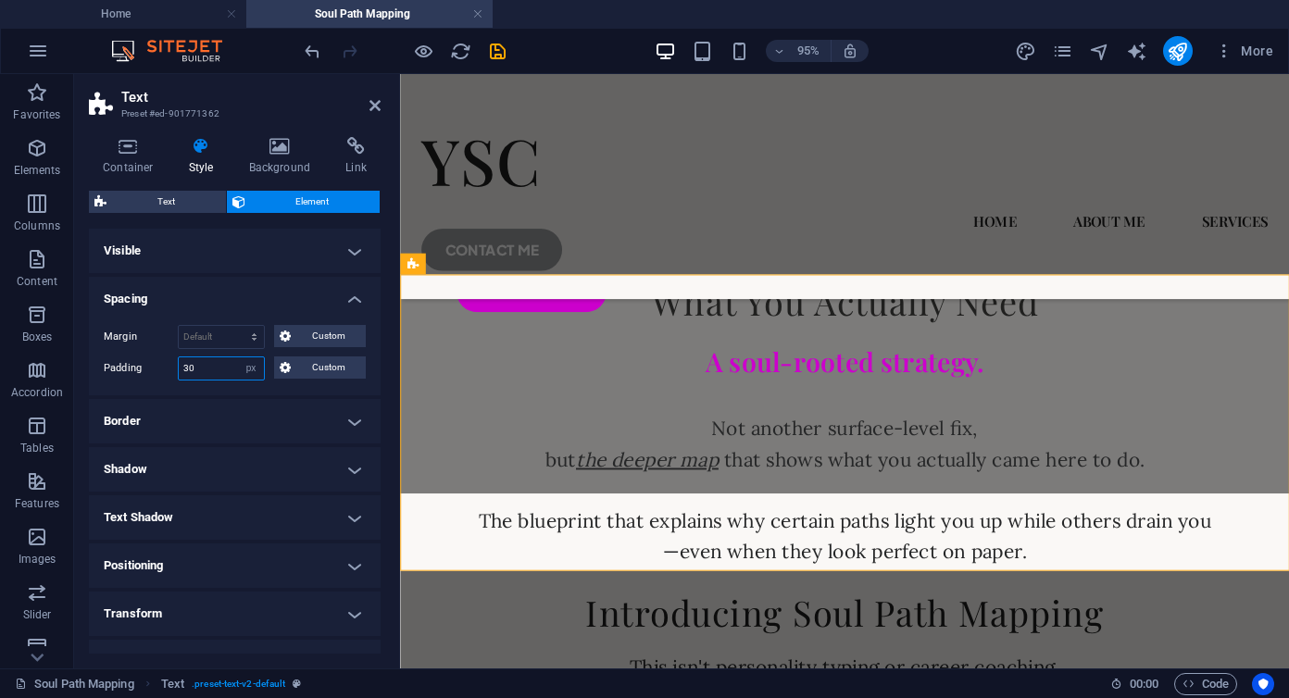
type input "30"
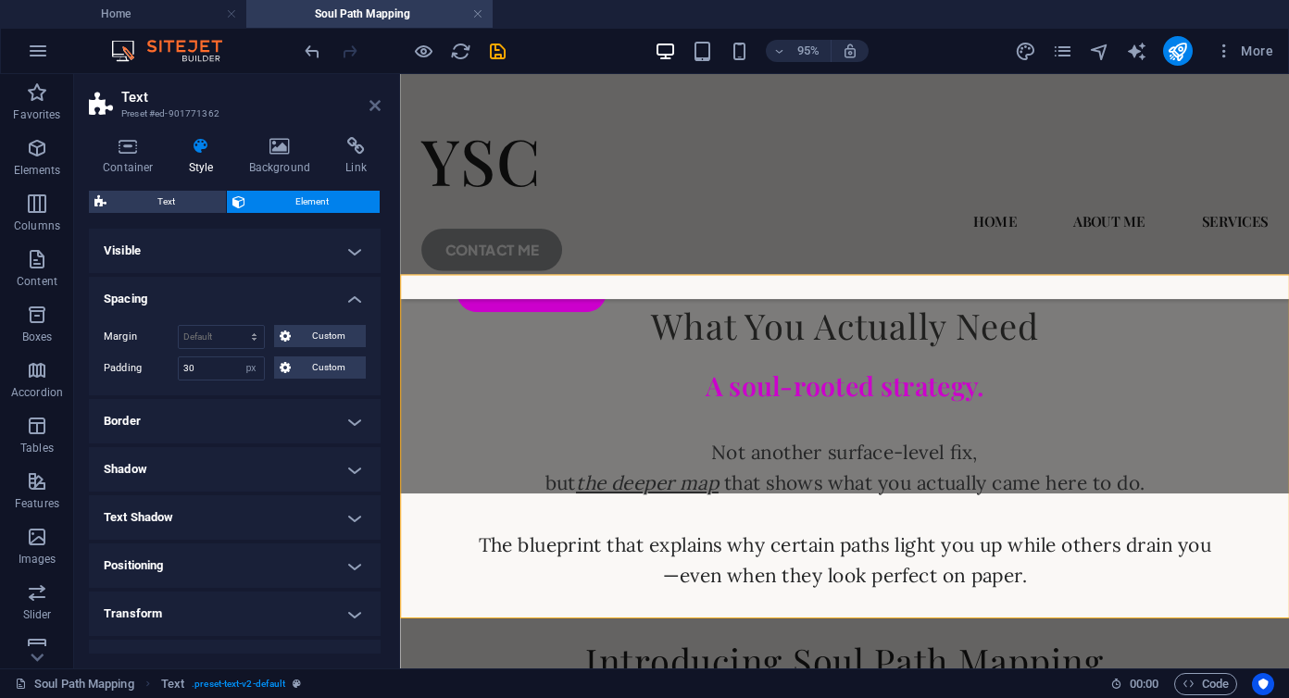
click at [379, 101] on icon at bounding box center [375, 105] width 11 height 15
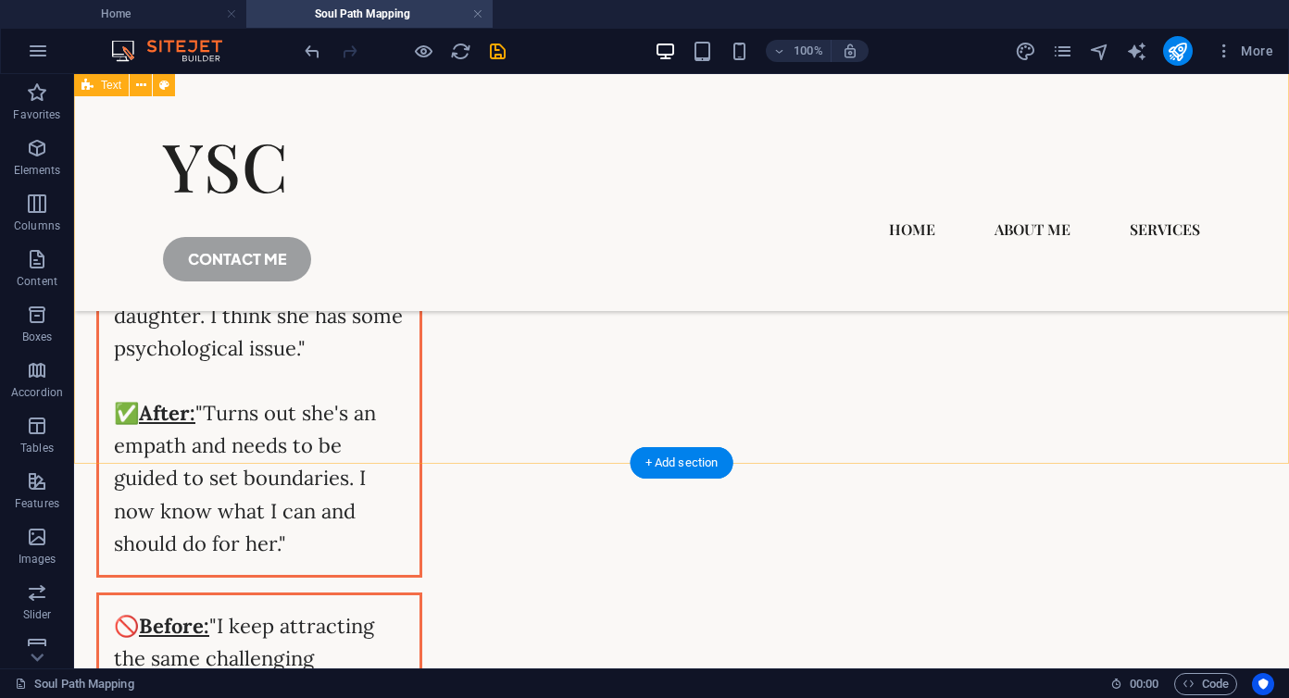
scroll to position [3680, 0]
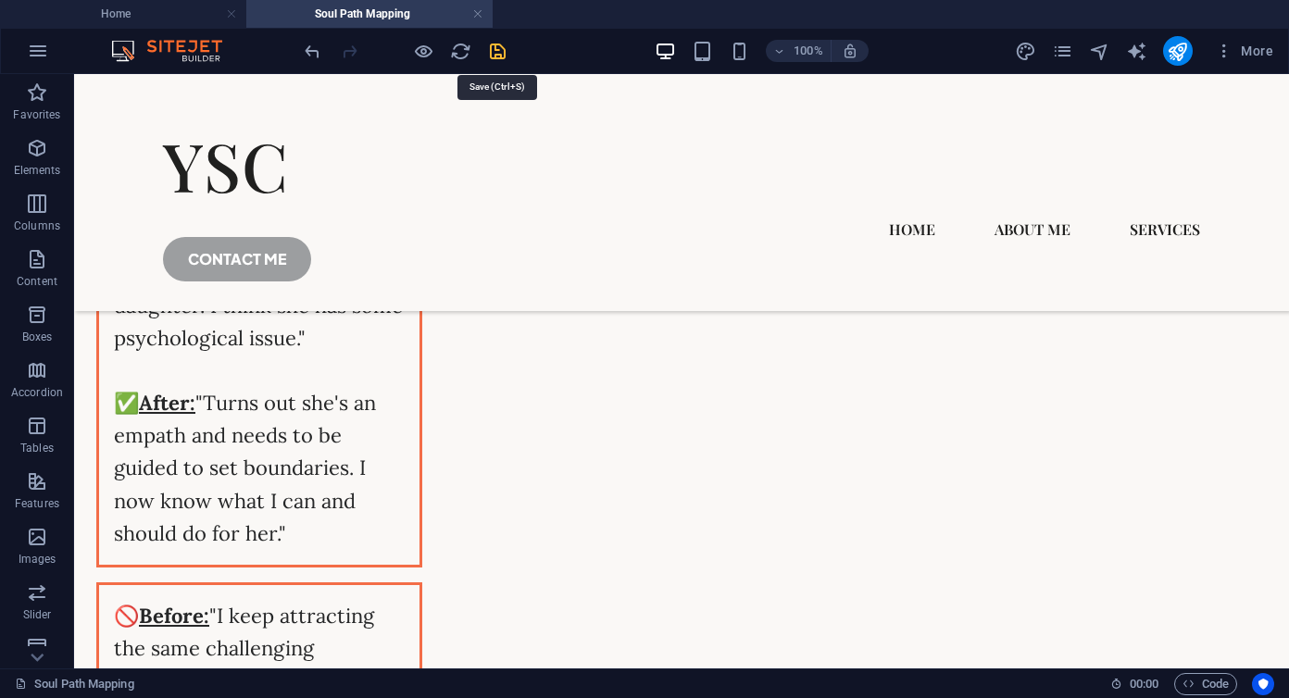
click at [495, 44] on icon "save" at bounding box center [497, 51] width 21 height 21
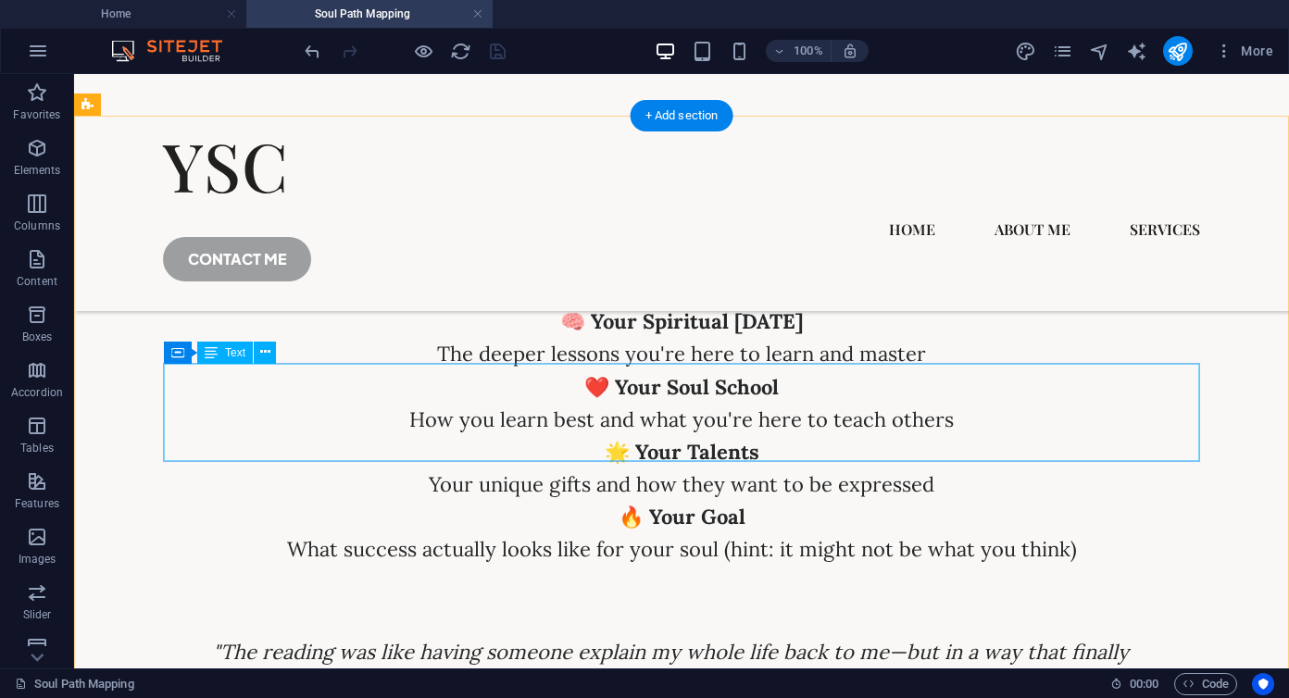
scroll to position [5867, 0]
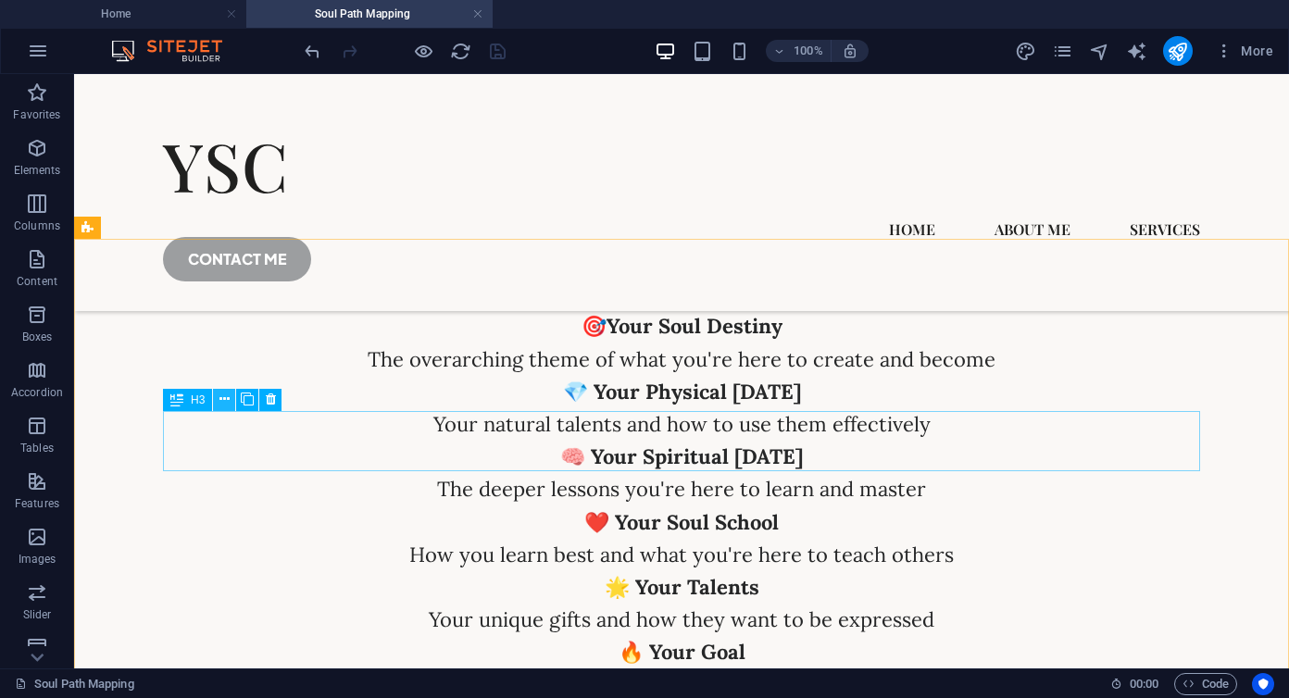
click at [225, 397] on icon at bounding box center [224, 399] width 10 height 19
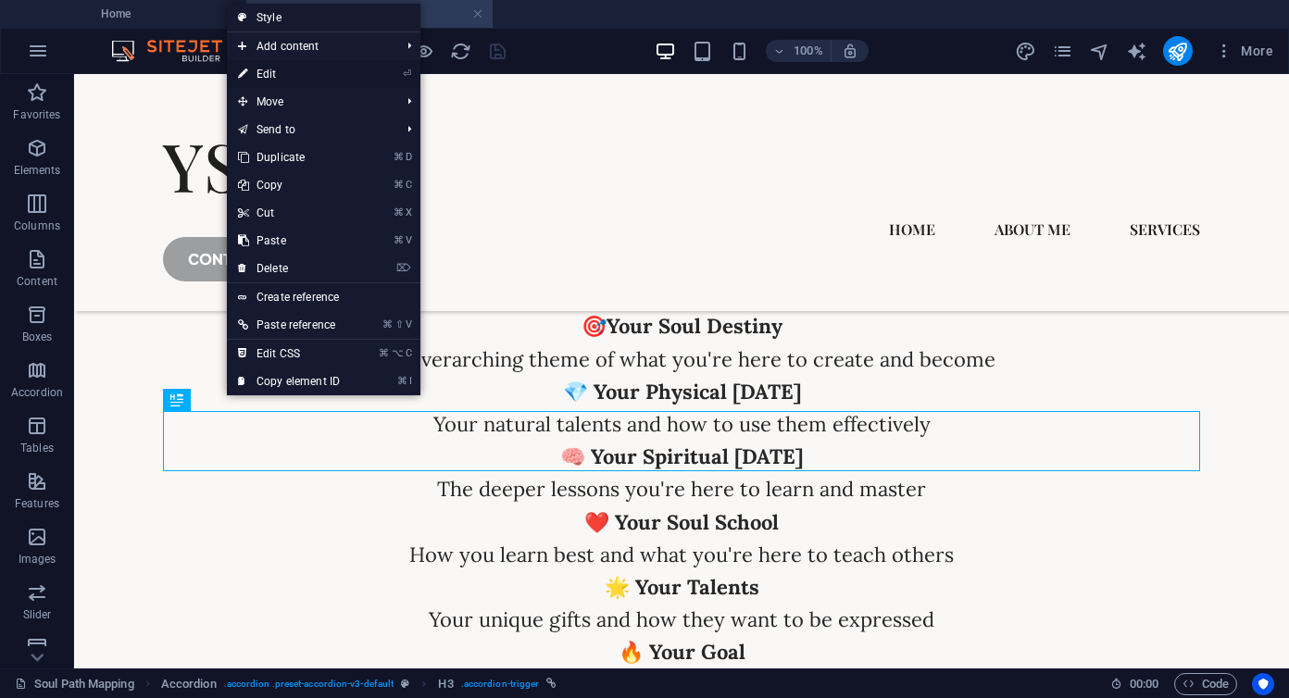
click at [270, 69] on link "⏎ Edit" at bounding box center [289, 74] width 124 height 28
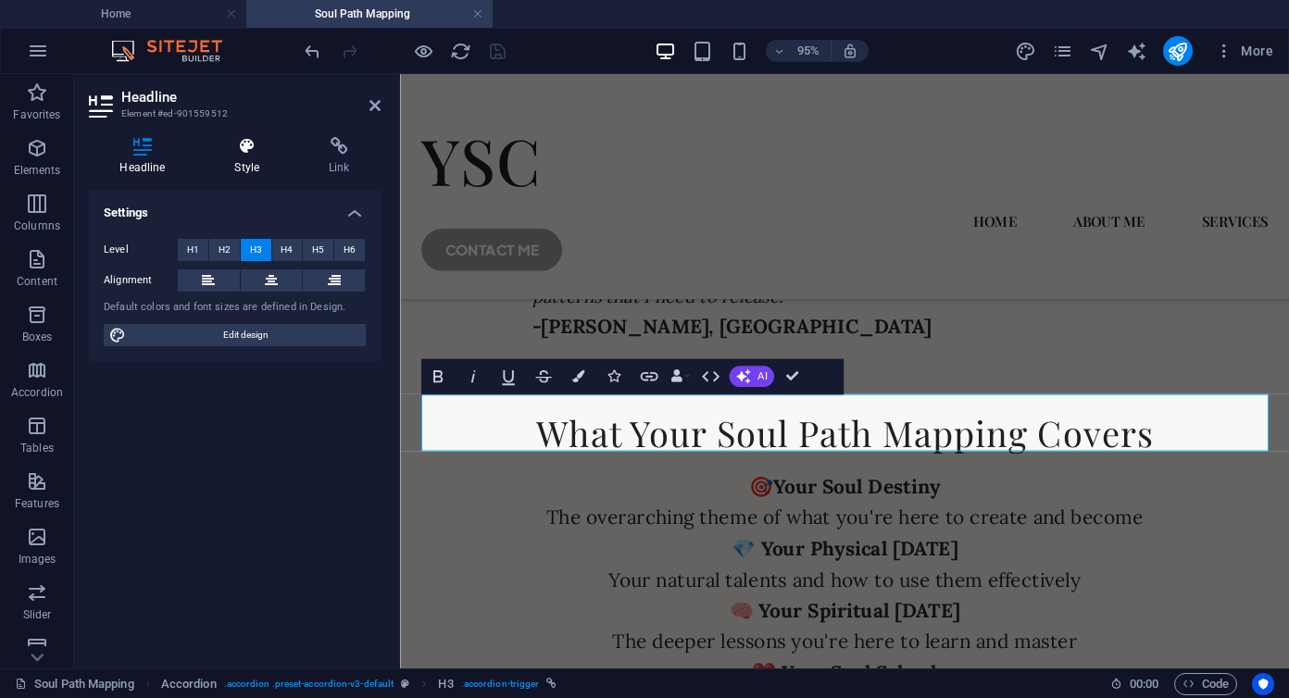
click at [249, 160] on h4 "Style" at bounding box center [251, 156] width 94 height 39
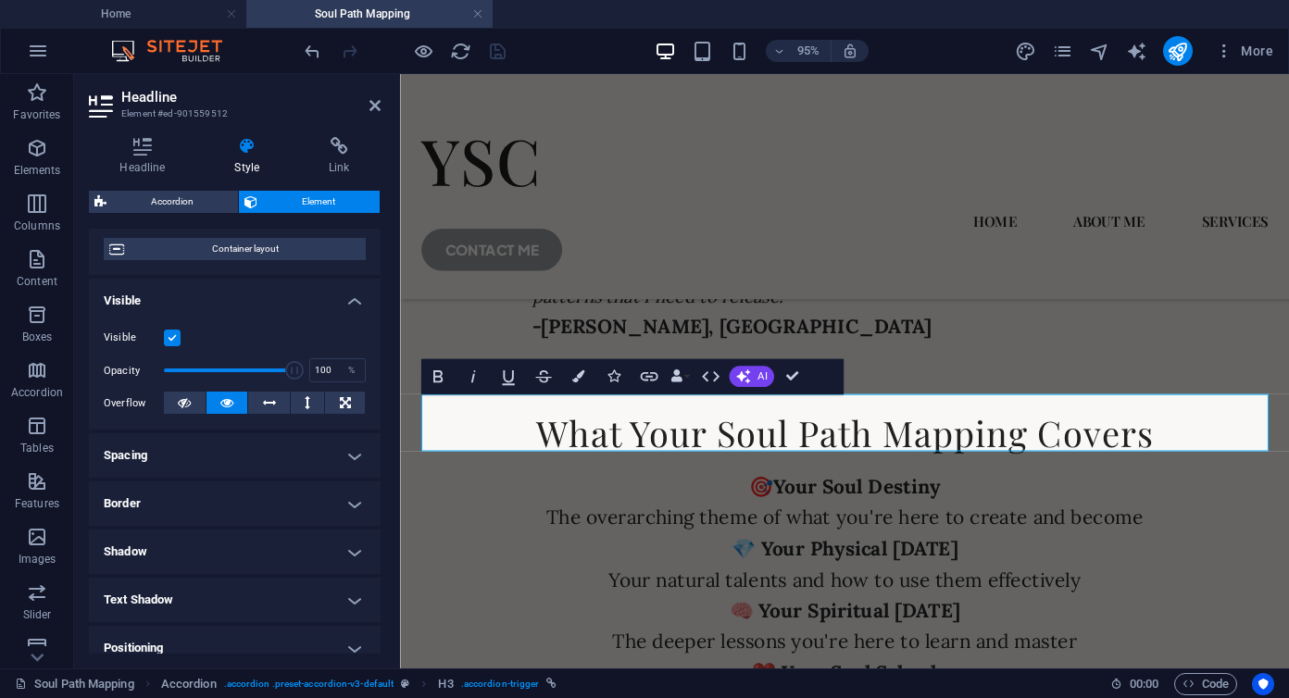
scroll to position [357, 0]
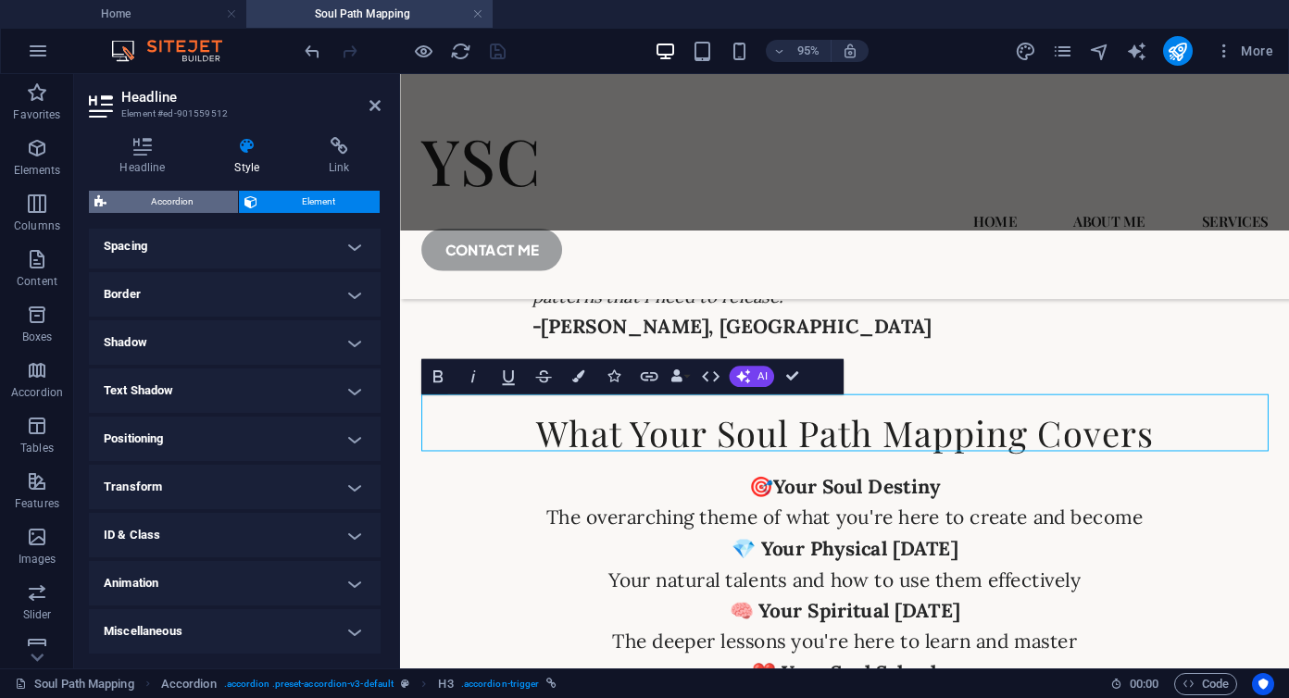
click at [193, 202] on span "Accordion" at bounding box center [172, 202] width 120 height 22
select select "rem"
select select "px"
select select "rem"
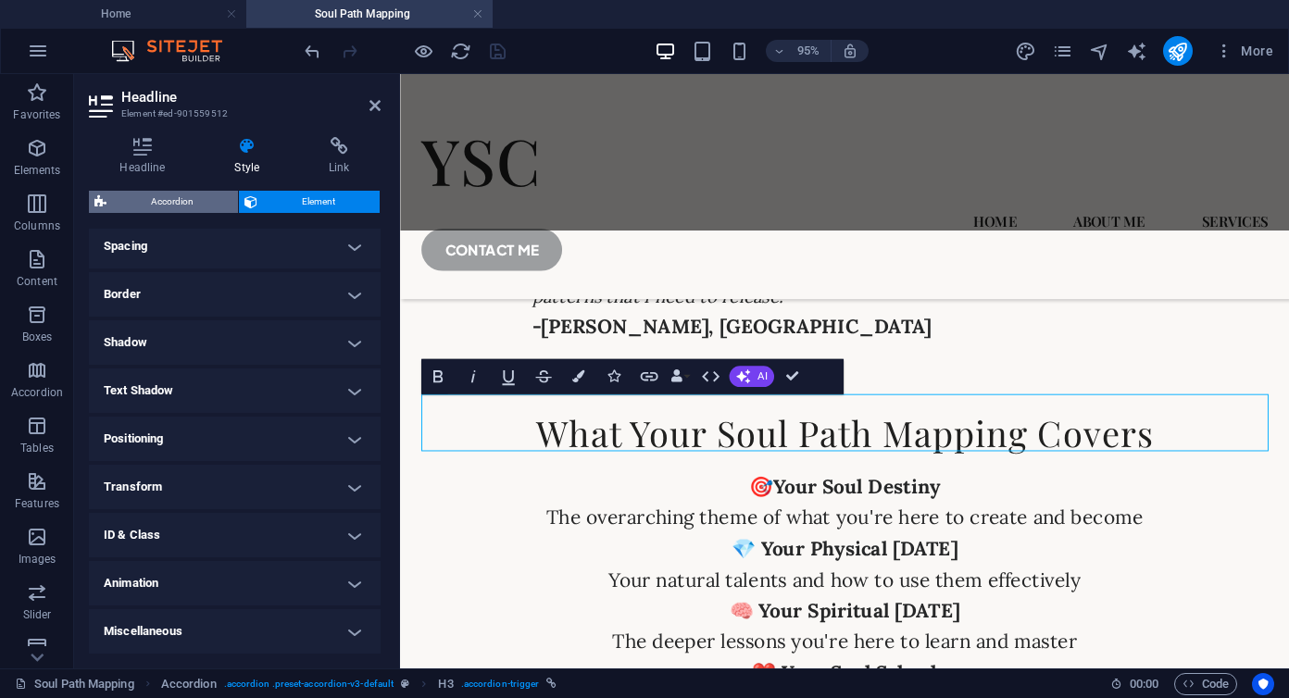
select select "px"
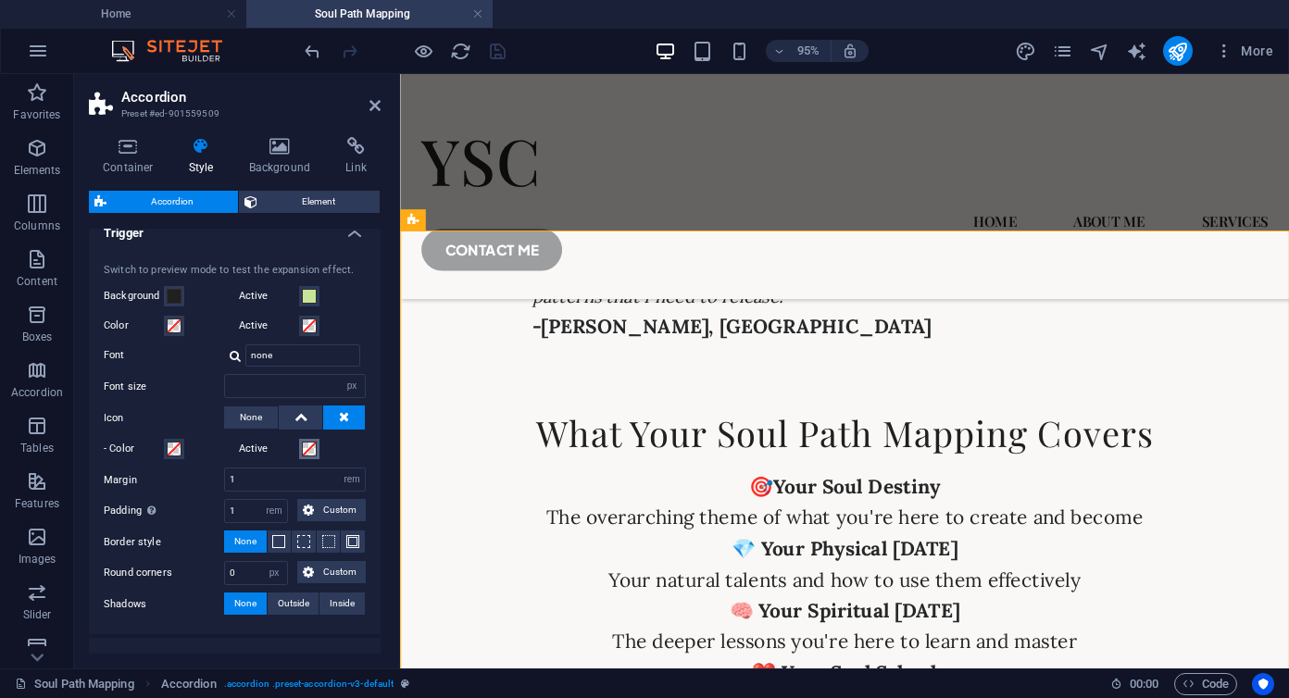
scroll to position [460, 0]
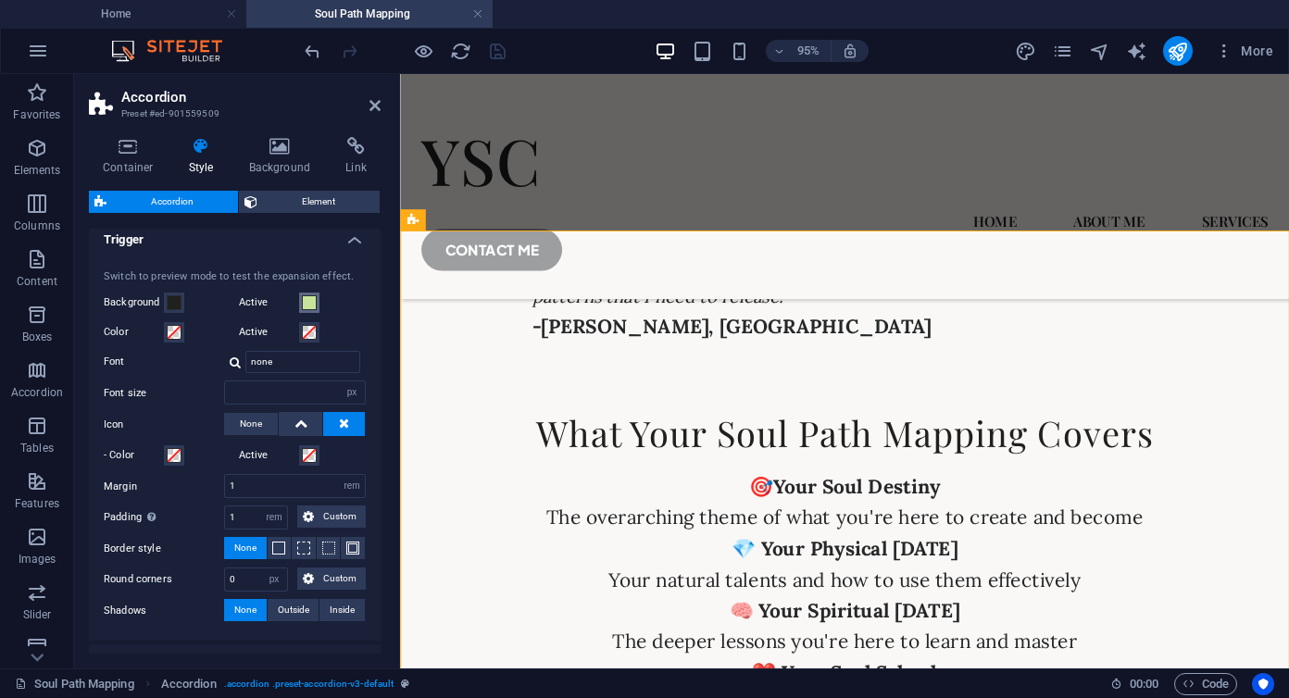
click at [305, 303] on span at bounding box center [309, 302] width 15 height 15
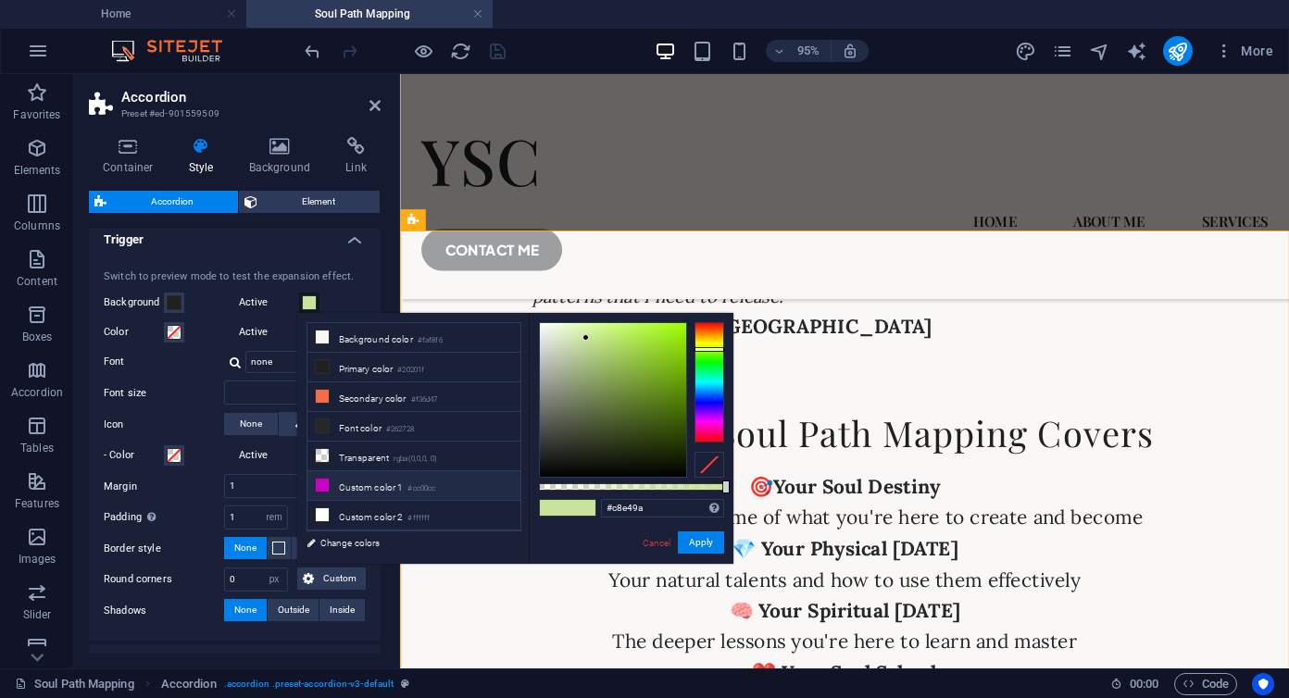
click at [334, 471] on li "Custom color 1 #cc00cc" at bounding box center [413, 486] width 213 height 30
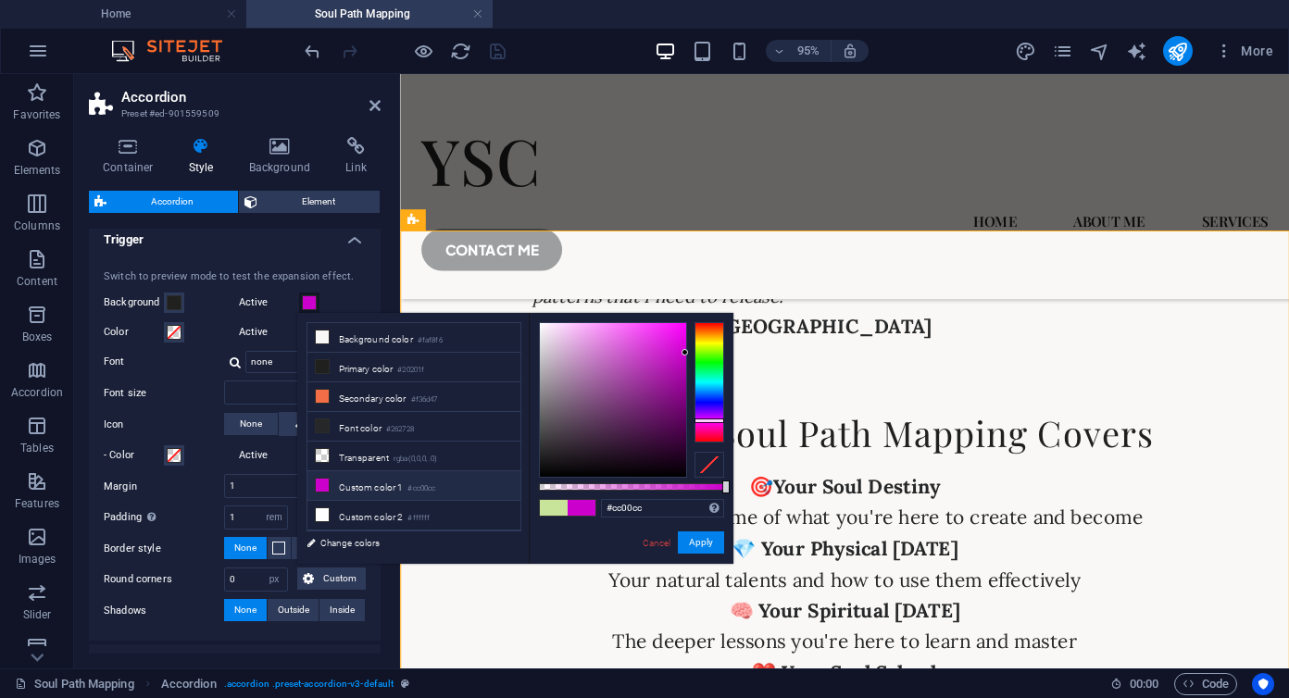
click at [617, 333] on div at bounding box center [613, 400] width 146 height 154
click at [594, 333] on div at bounding box center [613, 400] width 146 height 154
click at [692, 542] on button "Apply" at bounding box center [701, 543] width 46 height 22
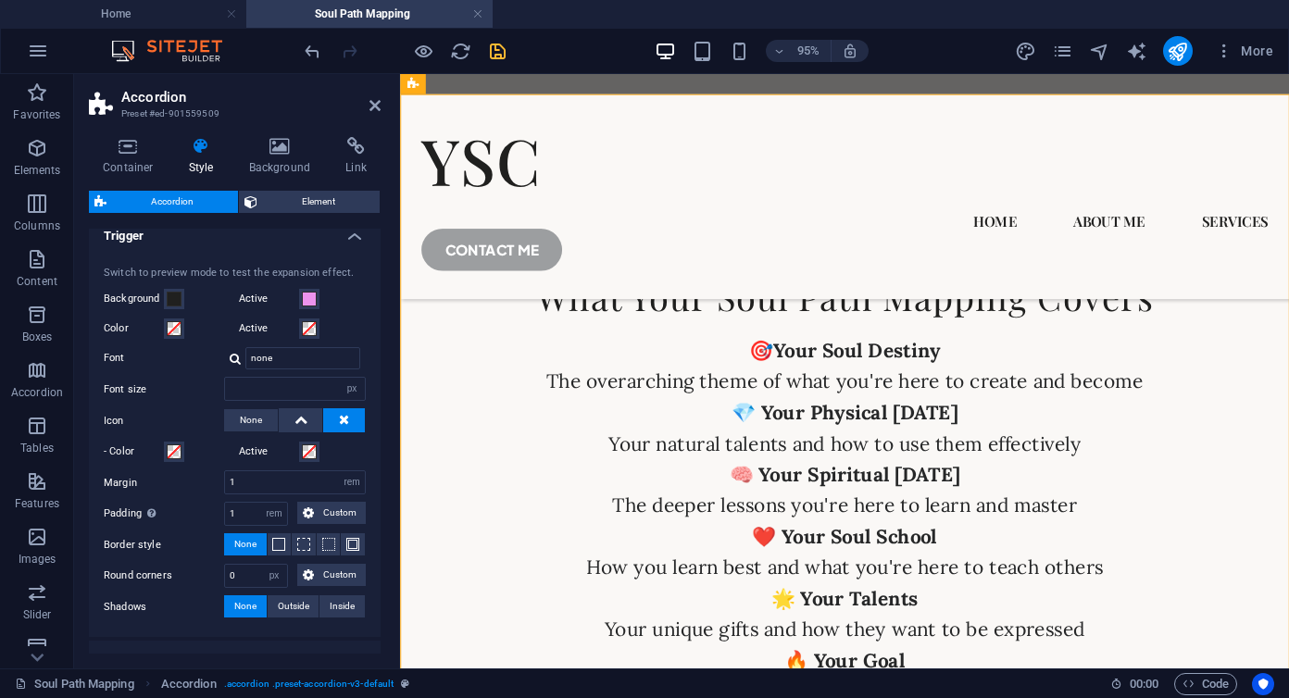
scroll to position [345, 0]
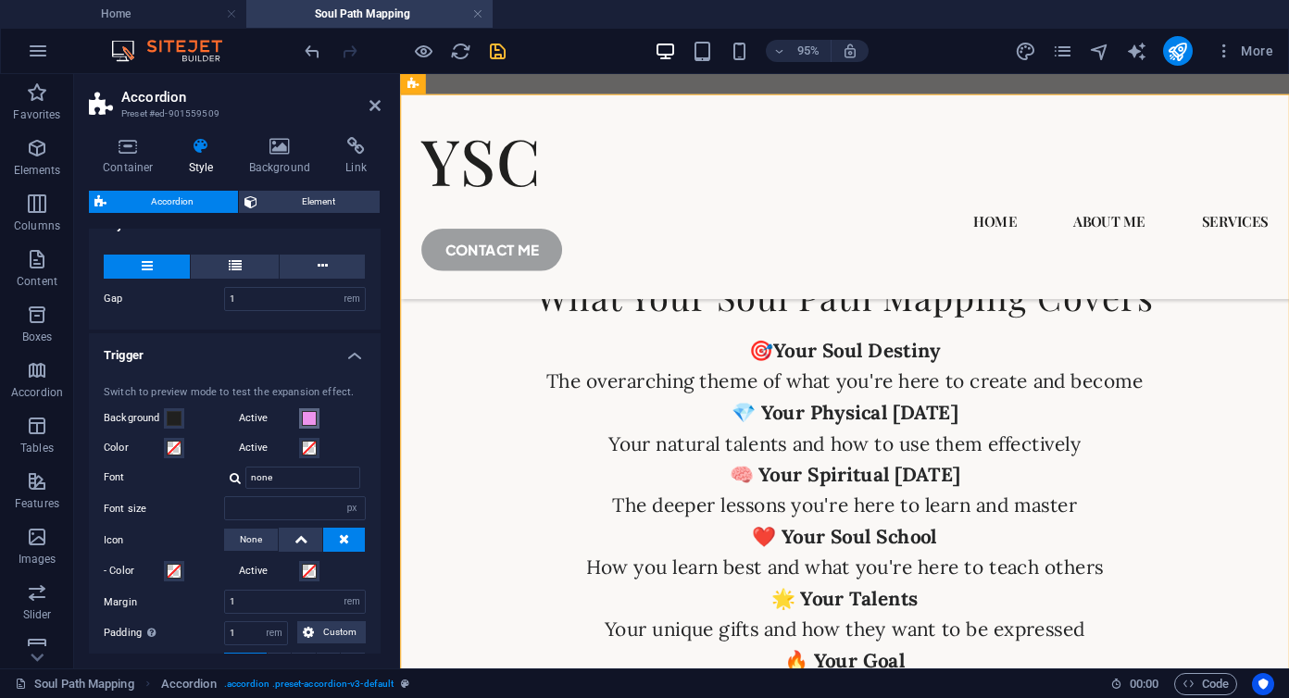
click at [308, 419] on span at bounding box center [309, 418] width 15 height 15
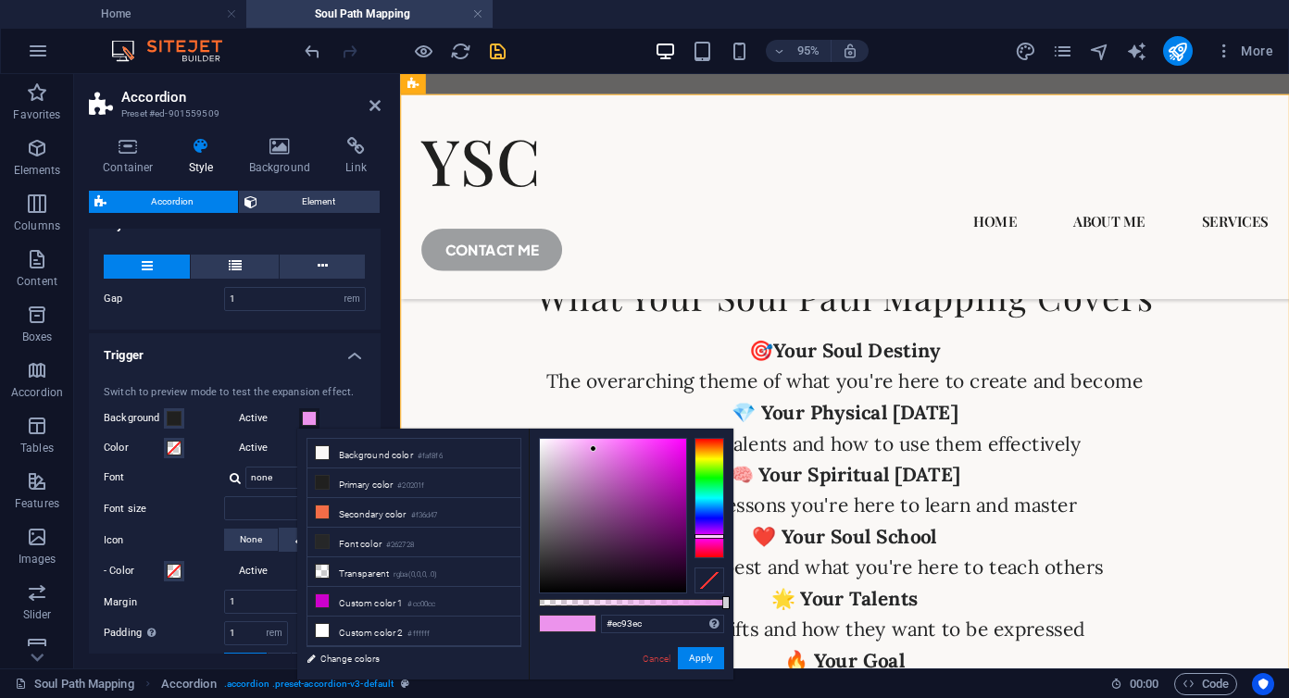
type input "#f4b8f4"
click at [574, 445] on div at bounding box center [613, 516] width 146 height 154
click at [701, 658] on button "Apply" at bounding box center [701, 658] width 46 height 22
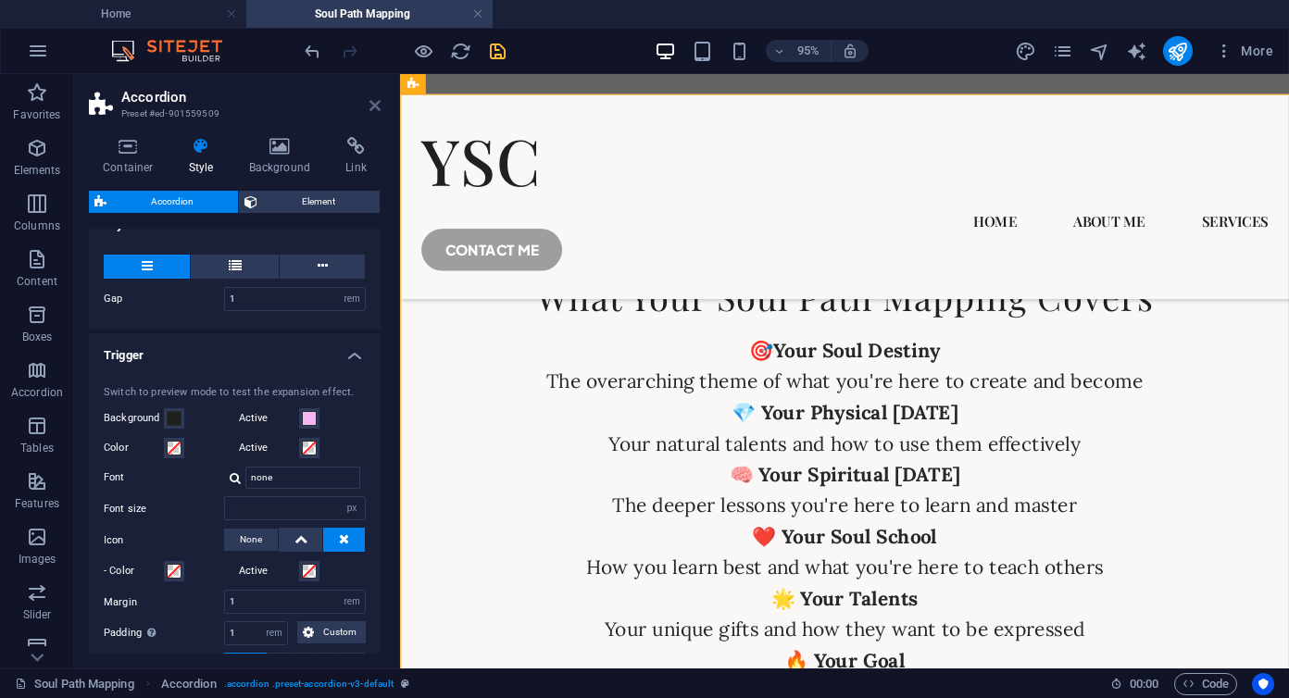
click at [375, 100] on icon at bounding box center [375, 105] width 11 height 15
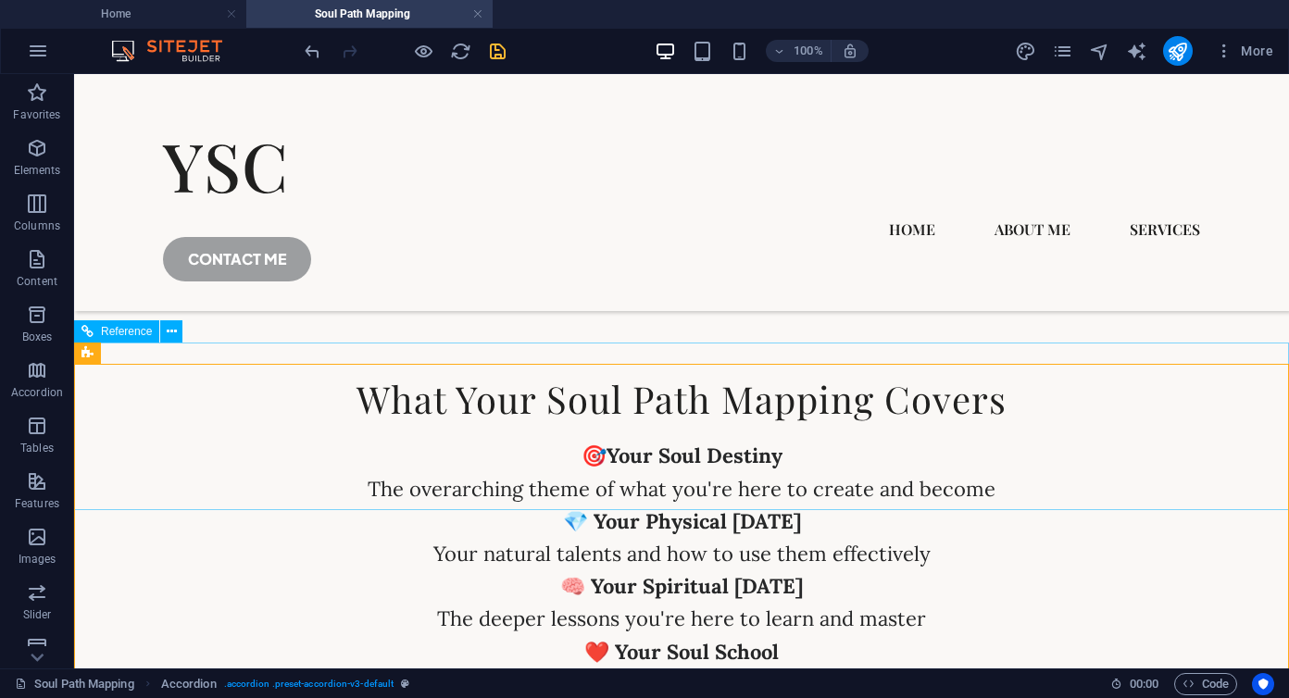
scroll to position [5725, 0]
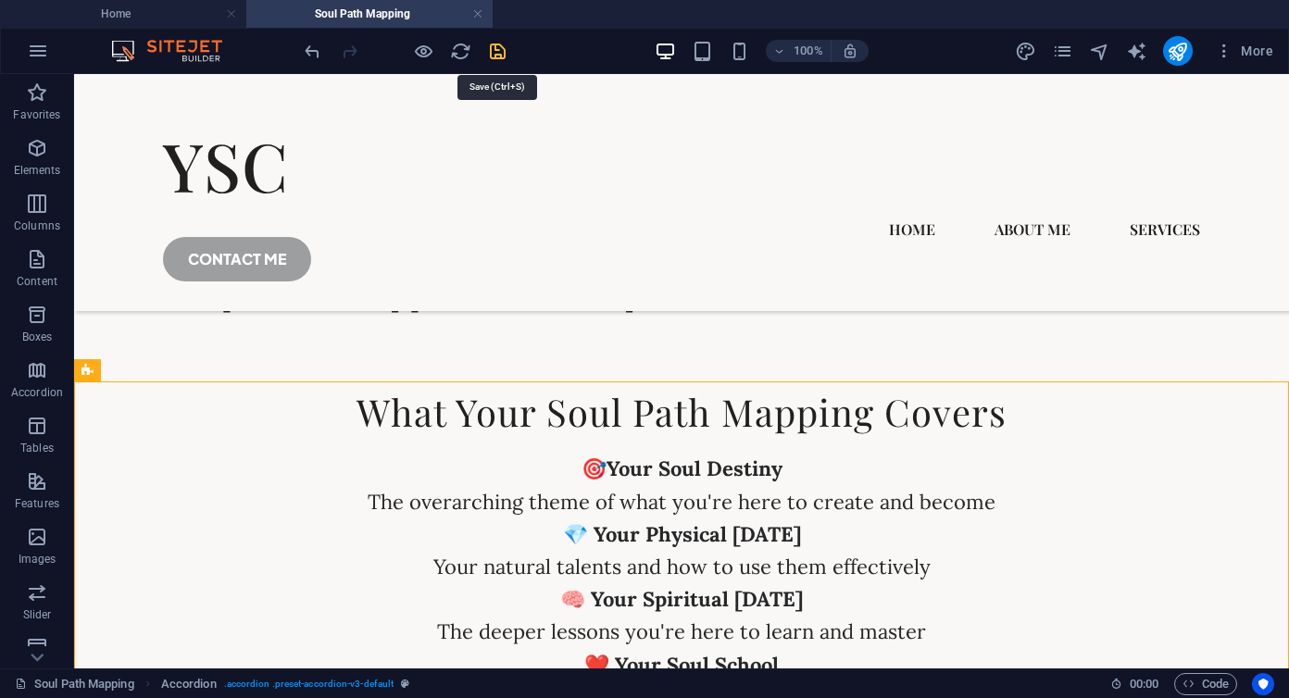
click at [496, 53] on icon "save" at bounding box center [497, 51] width 21 height 21
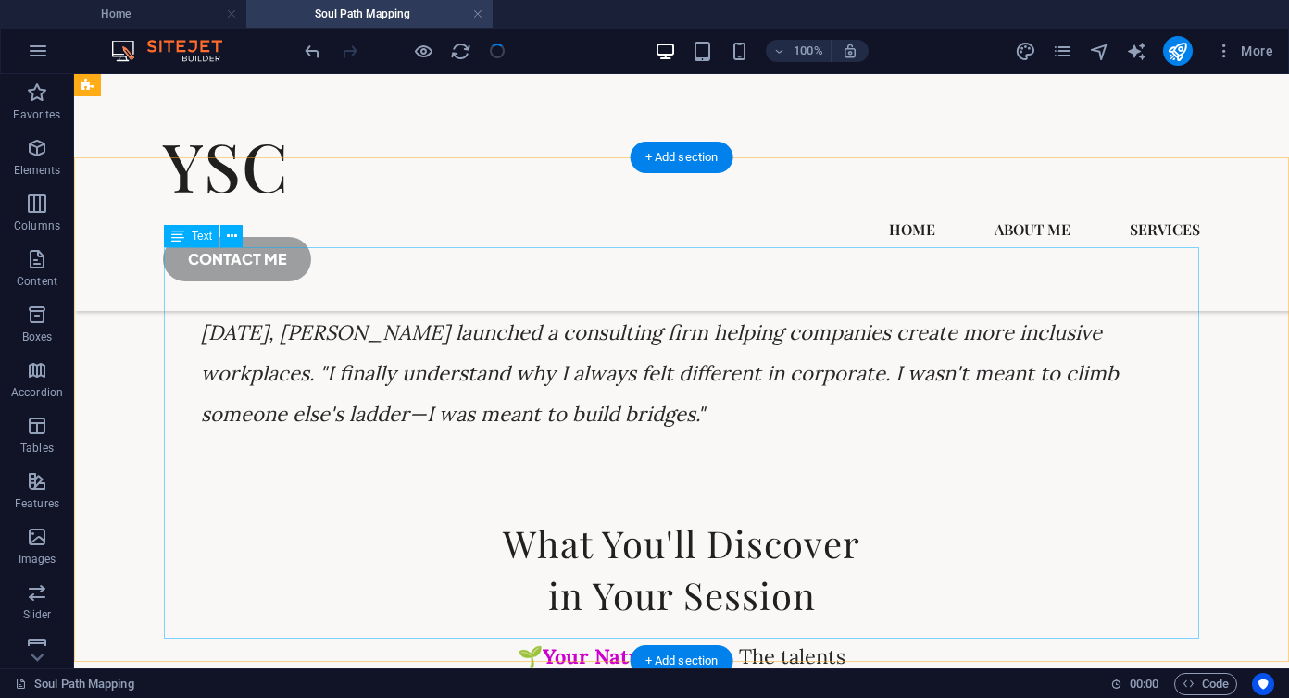
scroll to position [4764, 0]
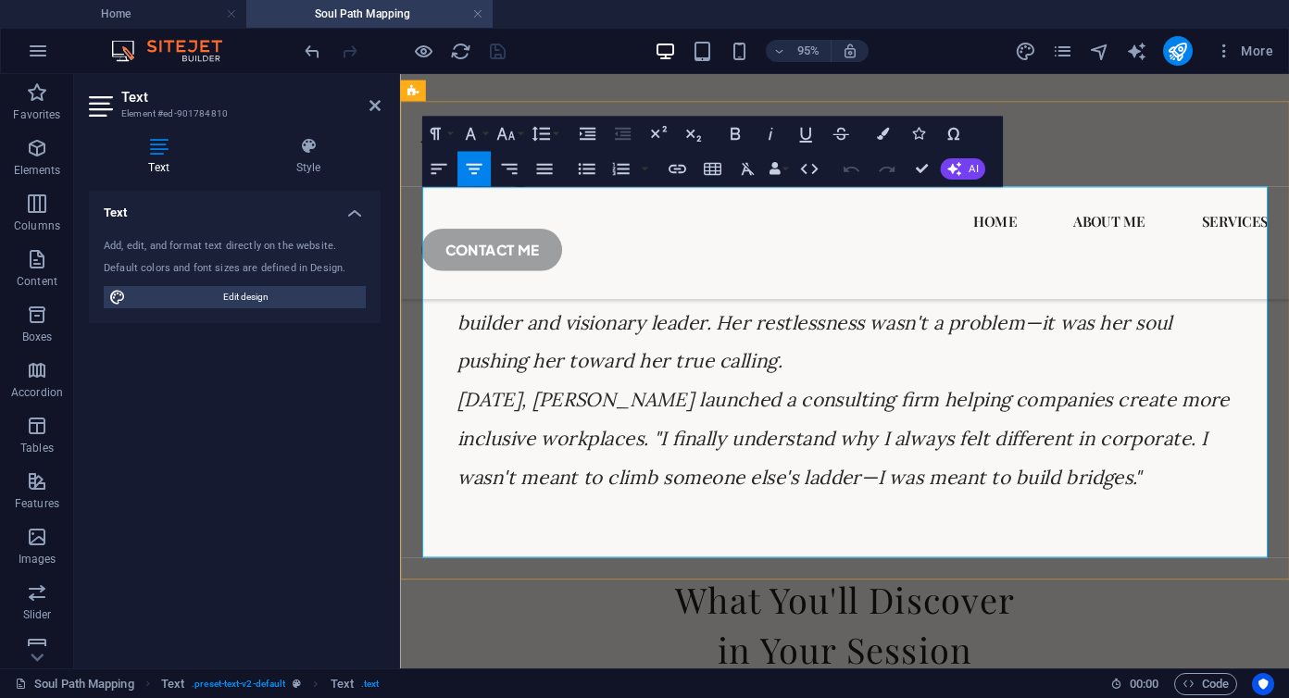
scroll to position [5077, 0]
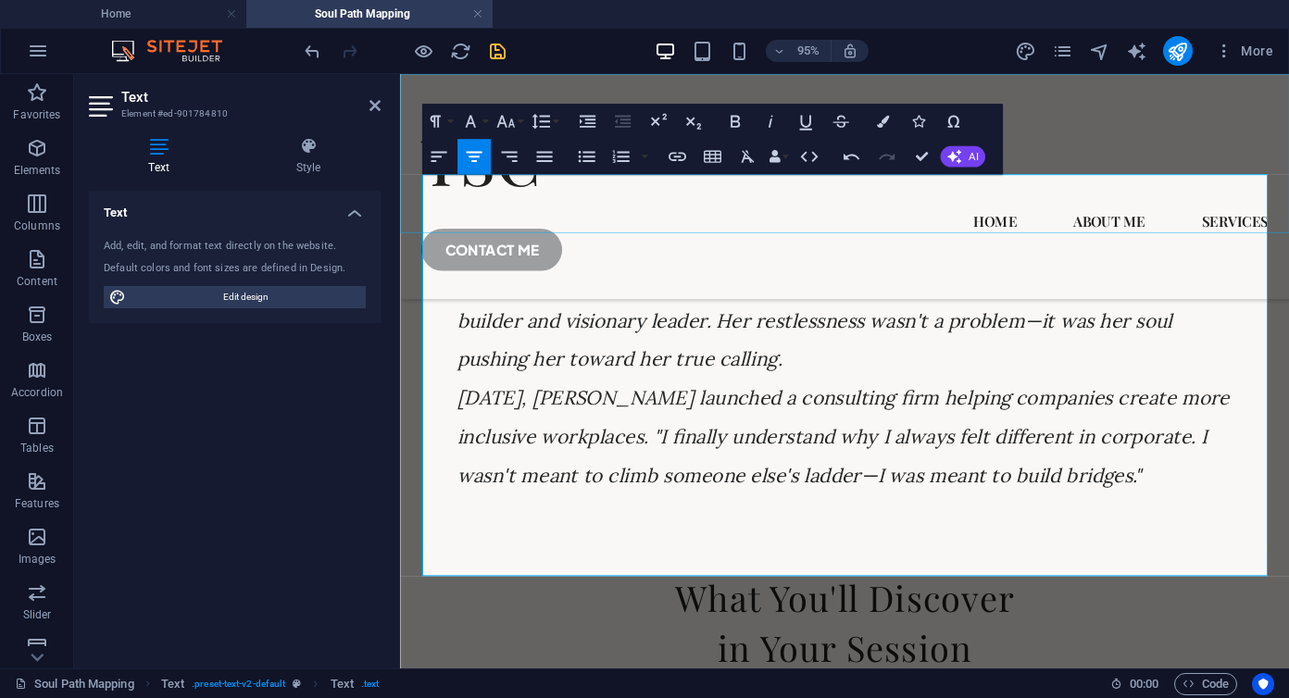
click at [1111, 132] on div "YSC Home About Me Services Soul Path Mapping CONTACT ME" at bounding box center [868, 192] width 936 height 237
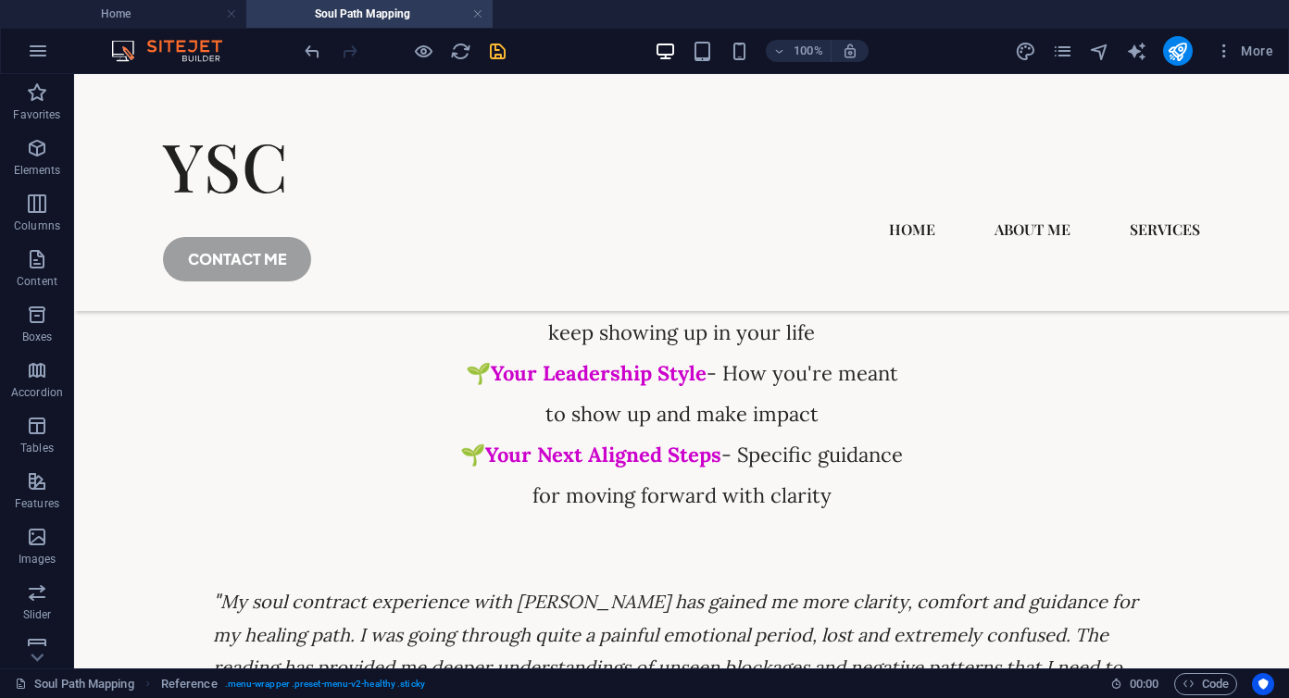
scroll to position [5324, 0]
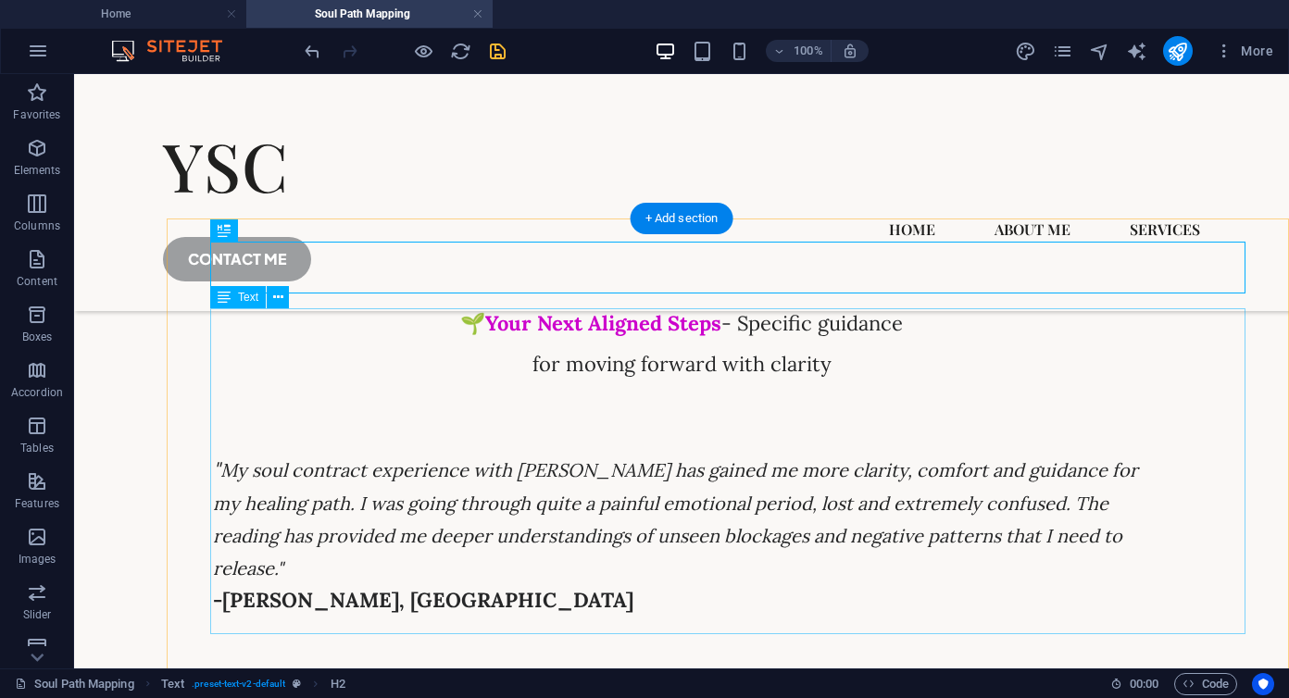
scroll to position [5437, 0]
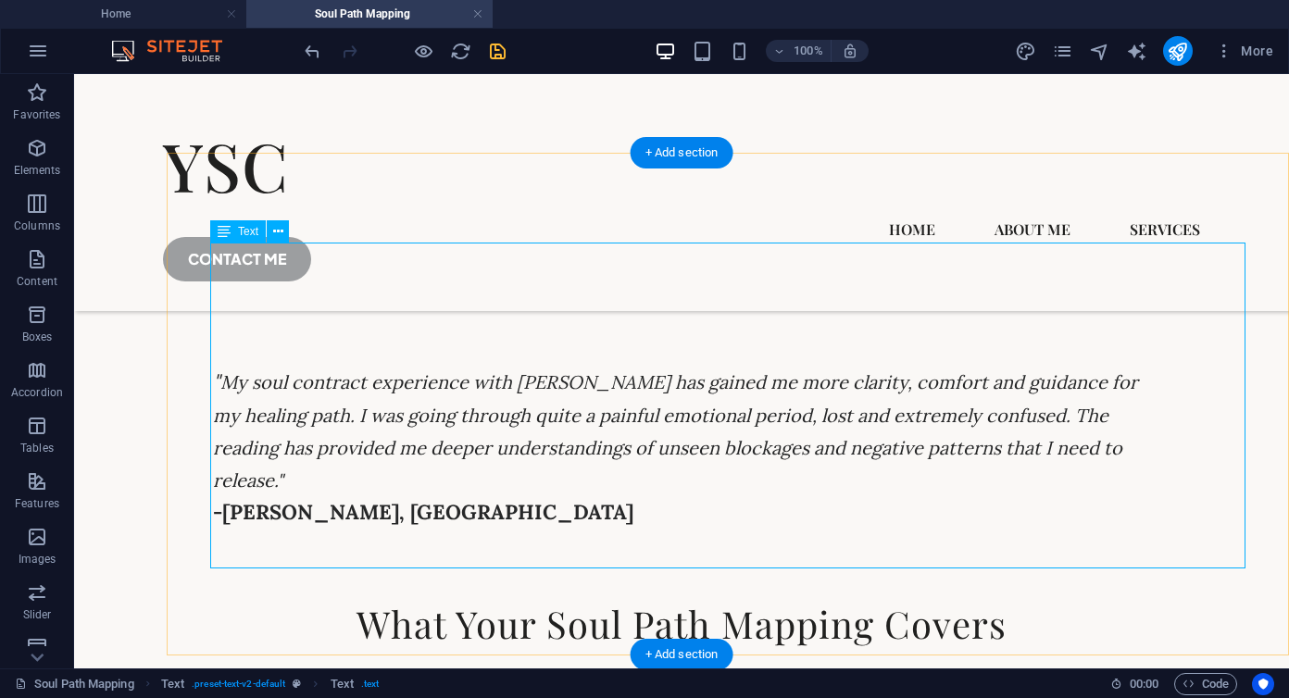
scroll to position [5515, 0]
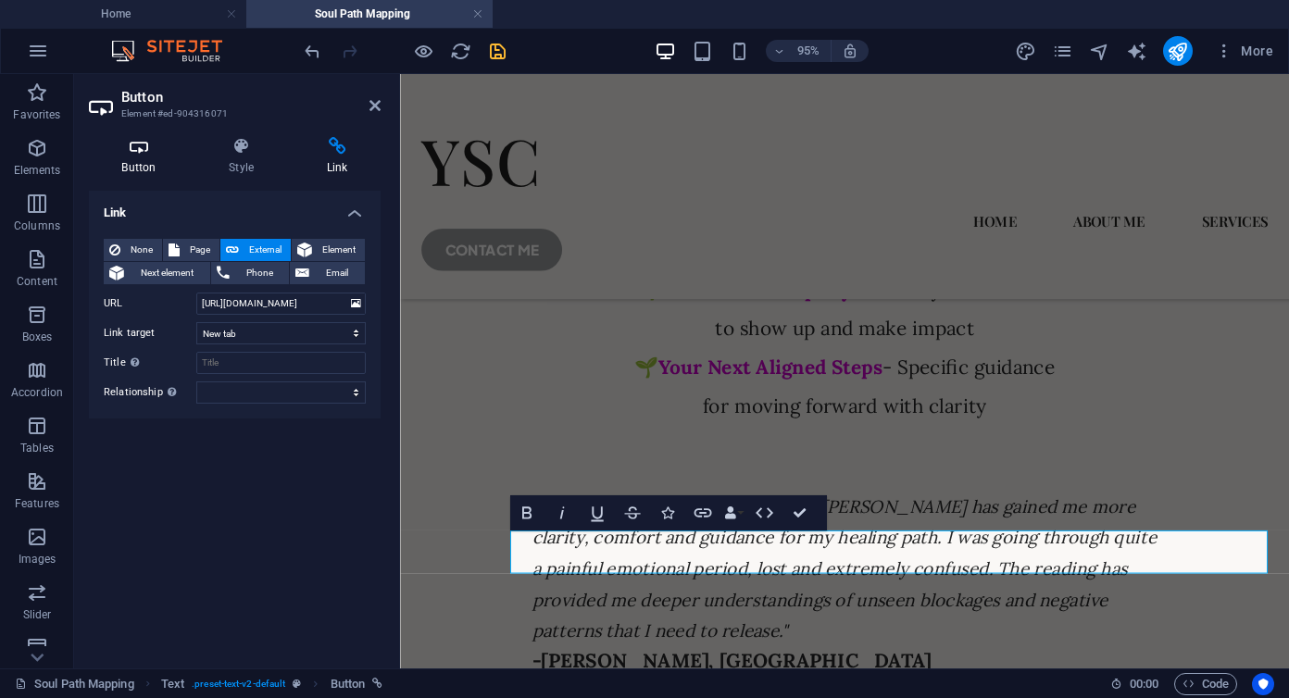
click at [140, 152] on icon at bounding box center [139, 146] width 100 height 19
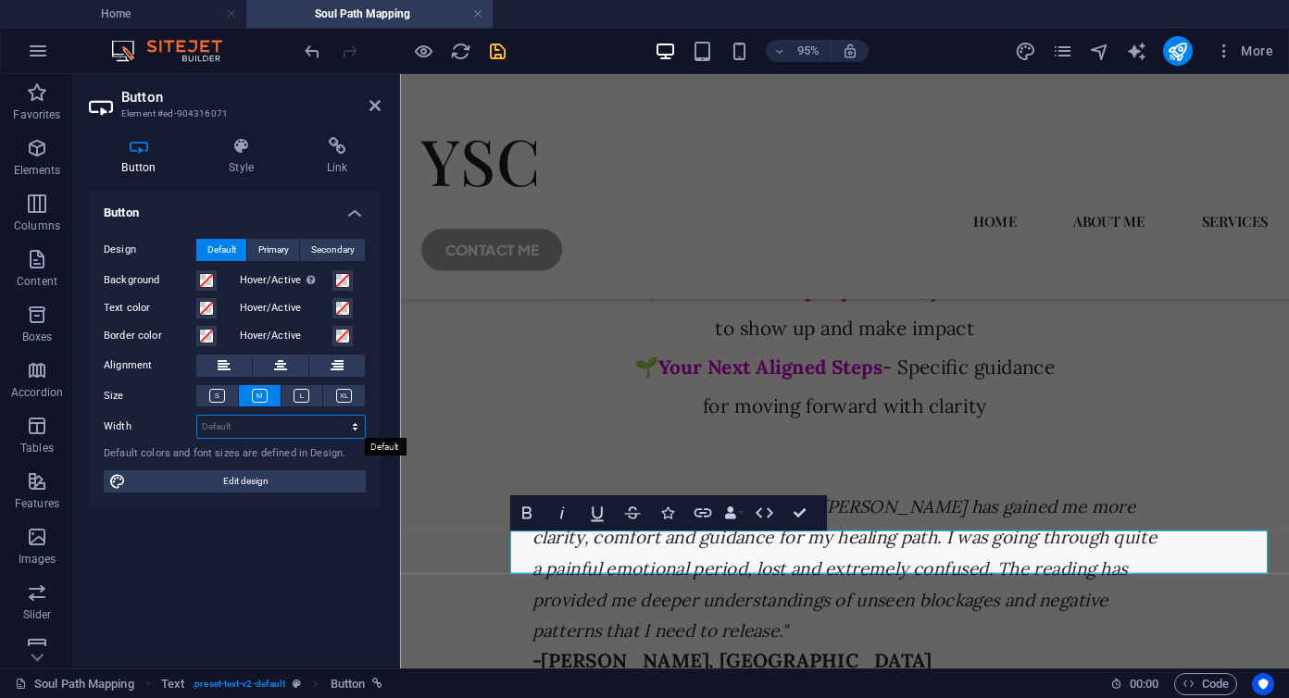
click at [246, 427] on select "Default px rem % em vh vw" at bounding box center [281, 427] width 168 height 22
select select "px"
click at [339, 416] on select "Default px rem % em vh vw" at bounding box center [281, 427] width 168 height 22
type input "300"
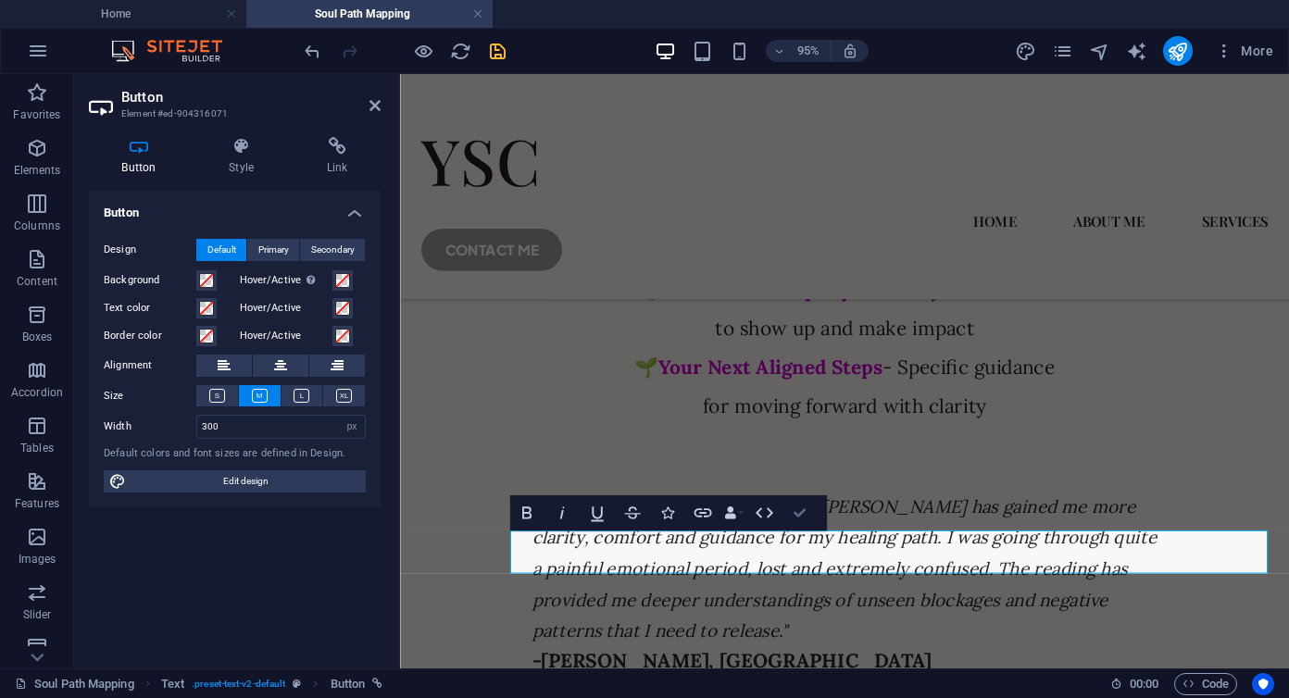
scroll to position [5515, 0]
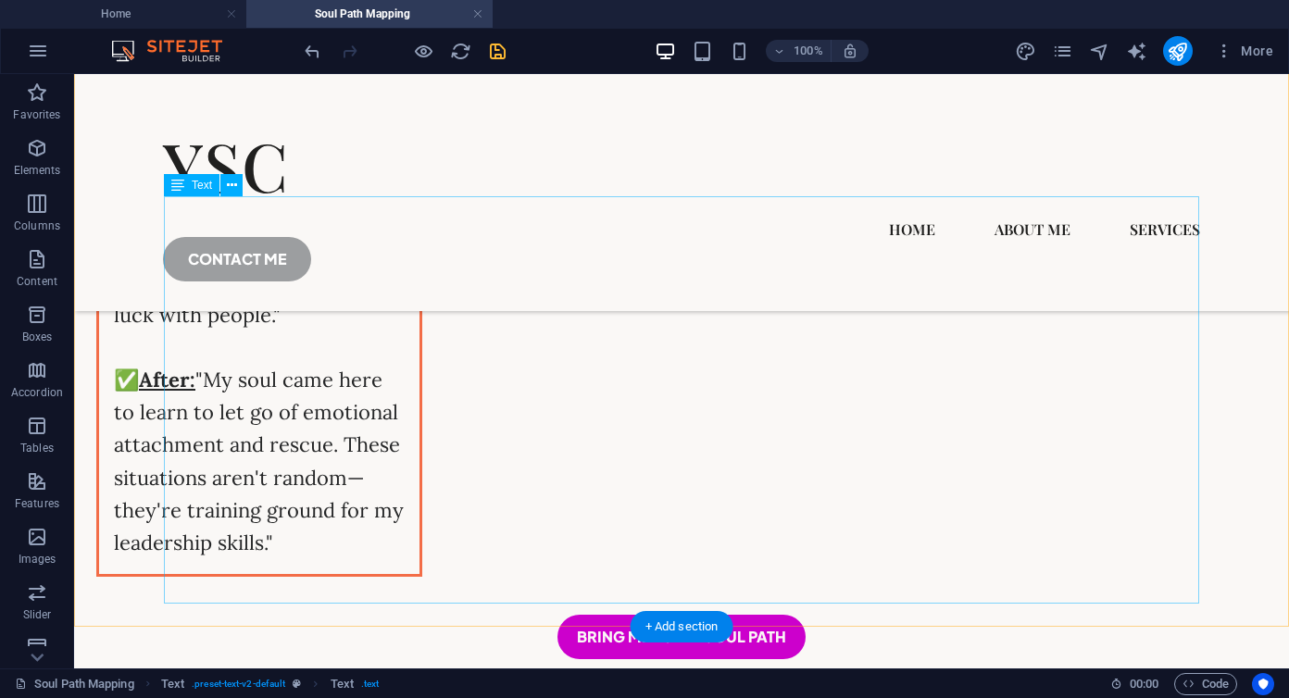
scroll to position [4080, 0]
